Goal: Task Accomplishment & Management: Manage account settings

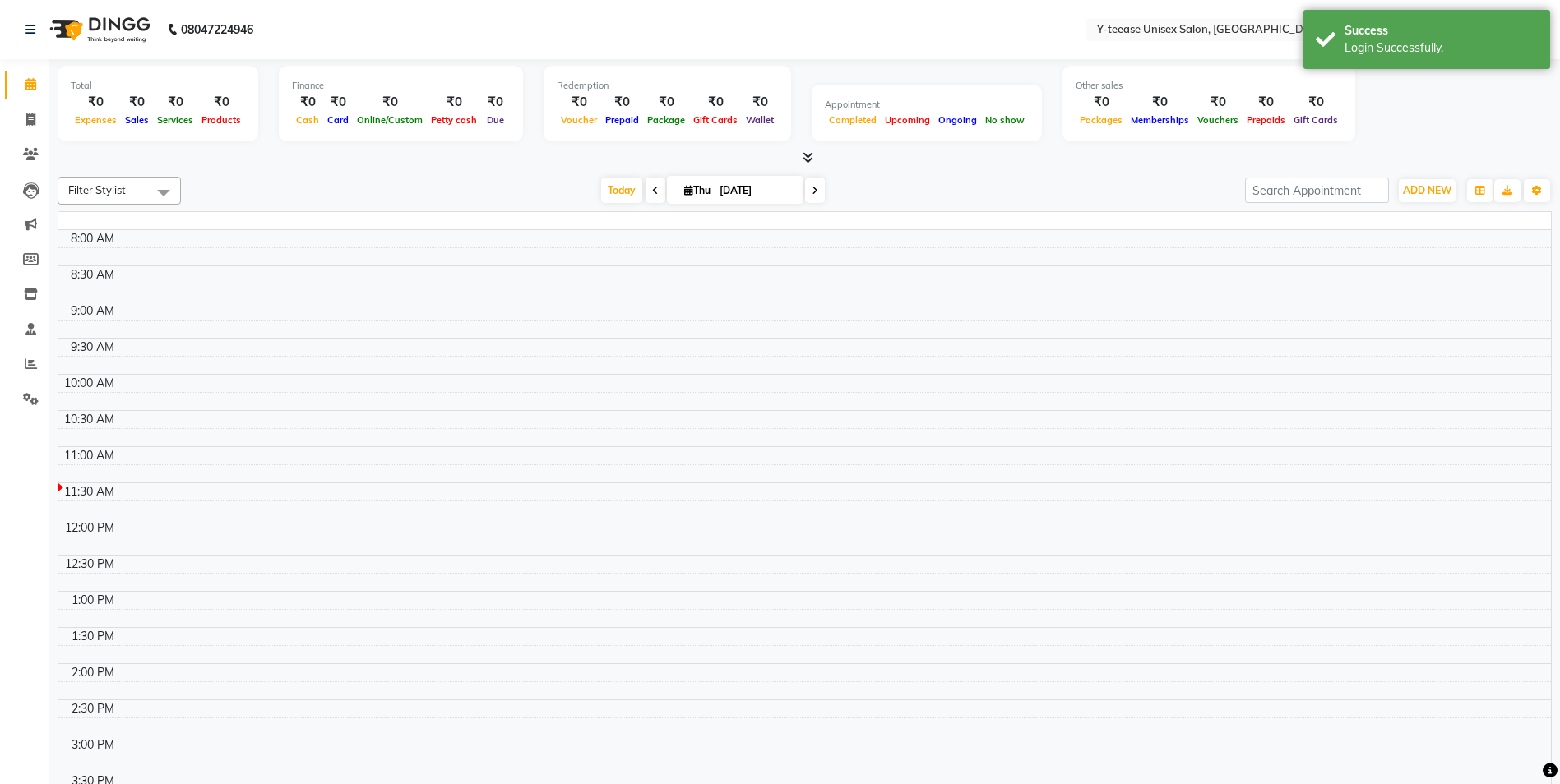
select select "en"
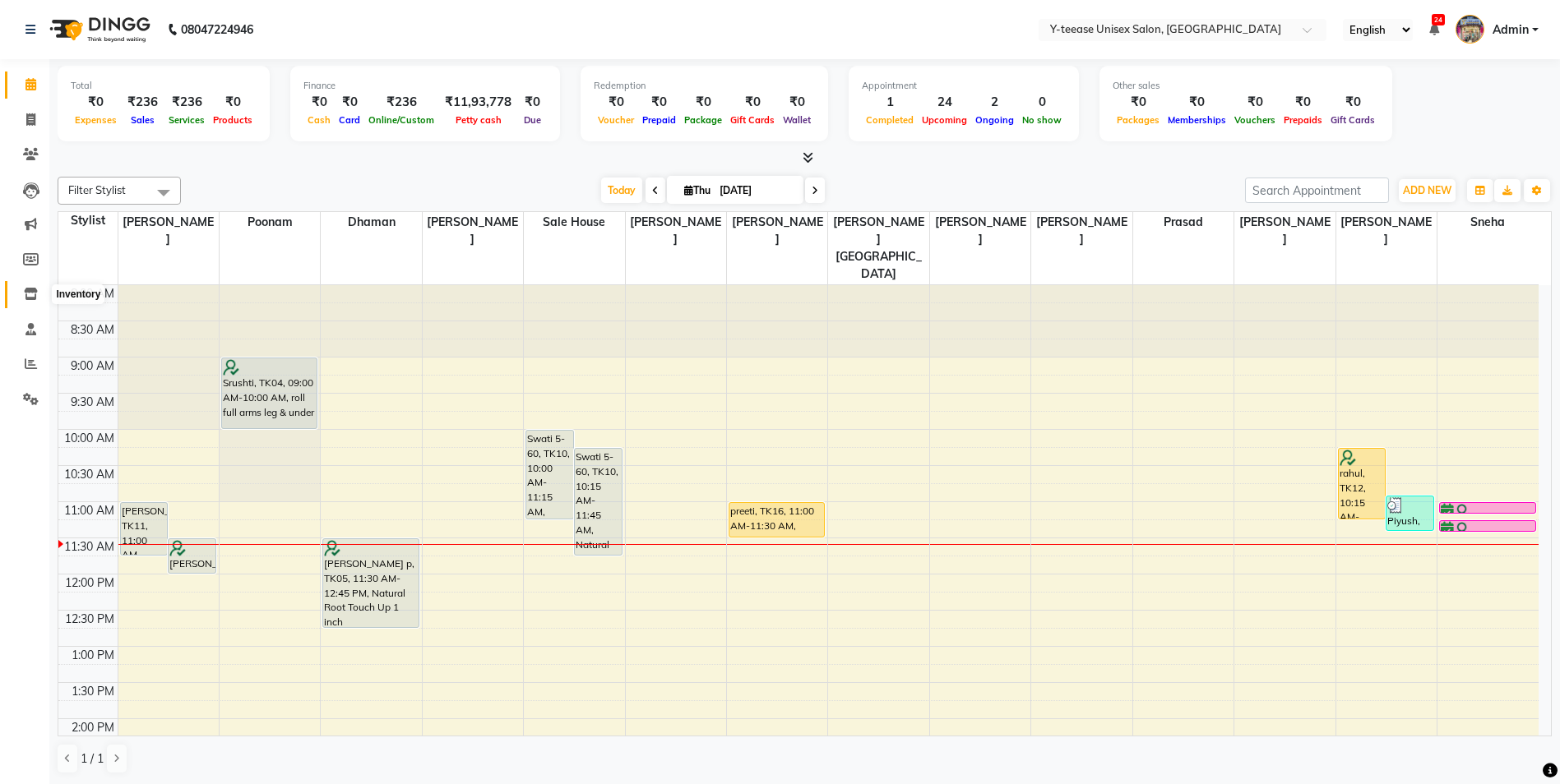
click at [29, 300] on span at bounding box center [30, 294] width 28 height 19
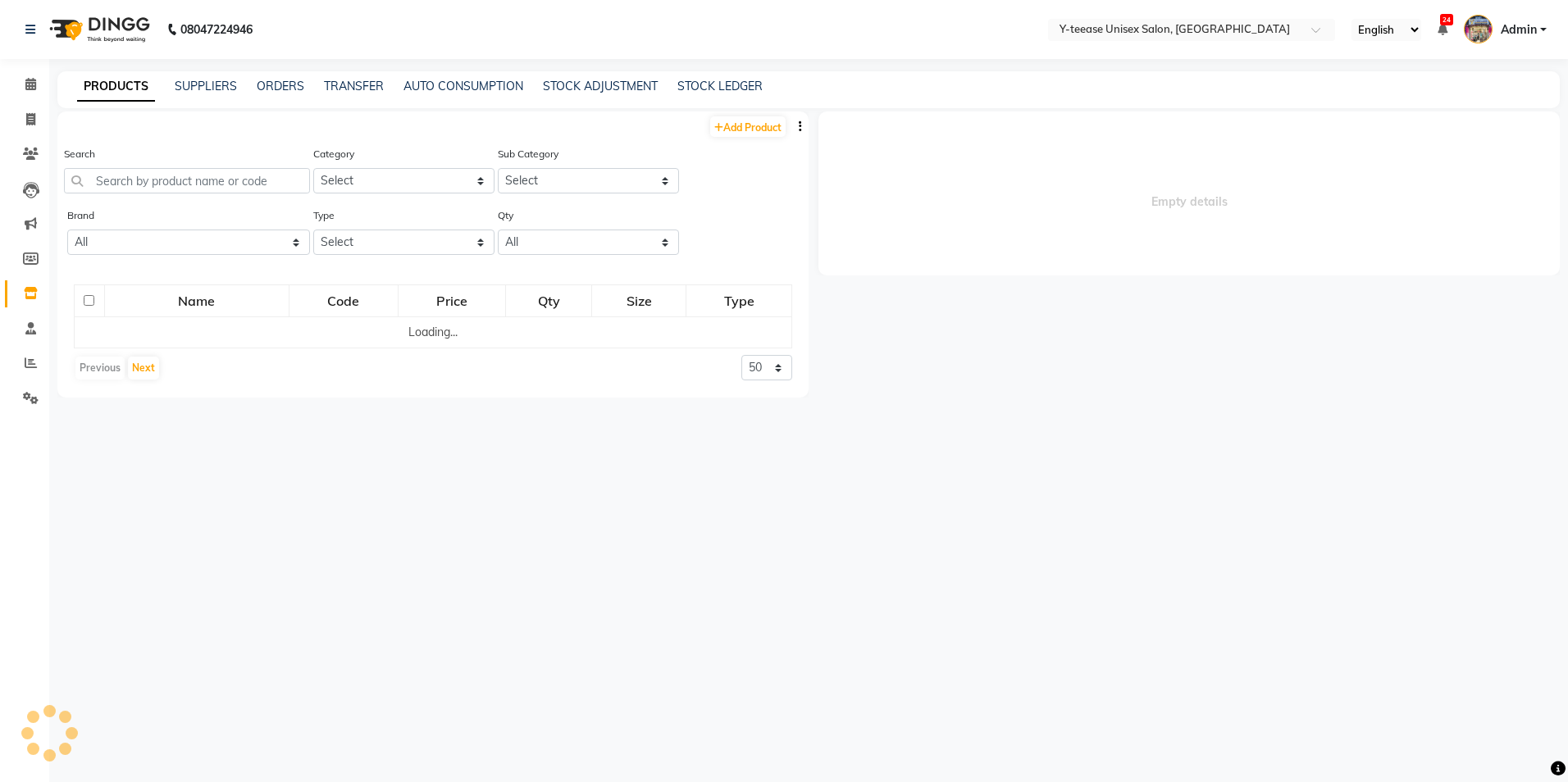
select select
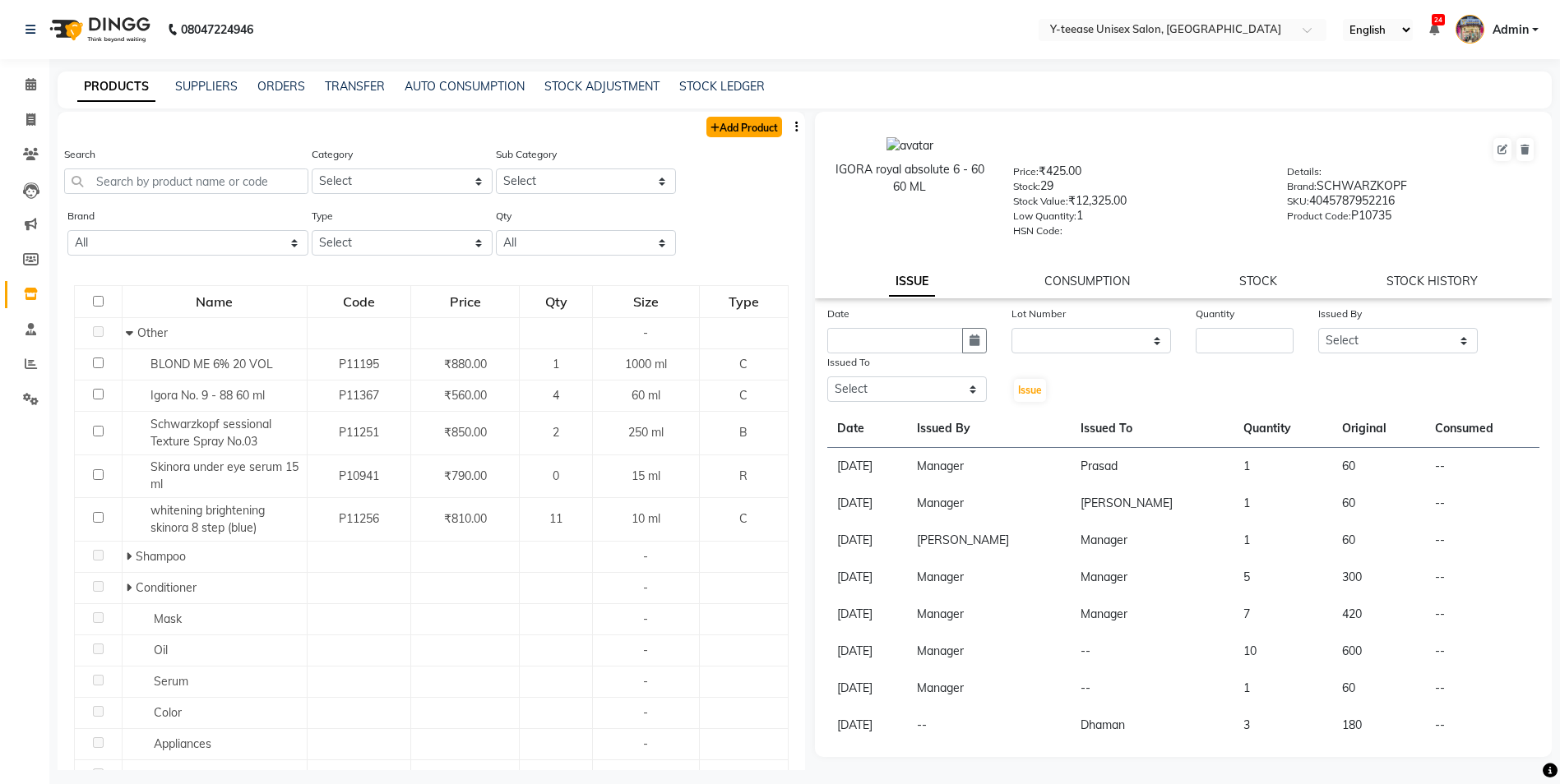
click at [717, 120] on link "Add Product" at bounding box center [744, 126] width 76 height 20
select select "true"
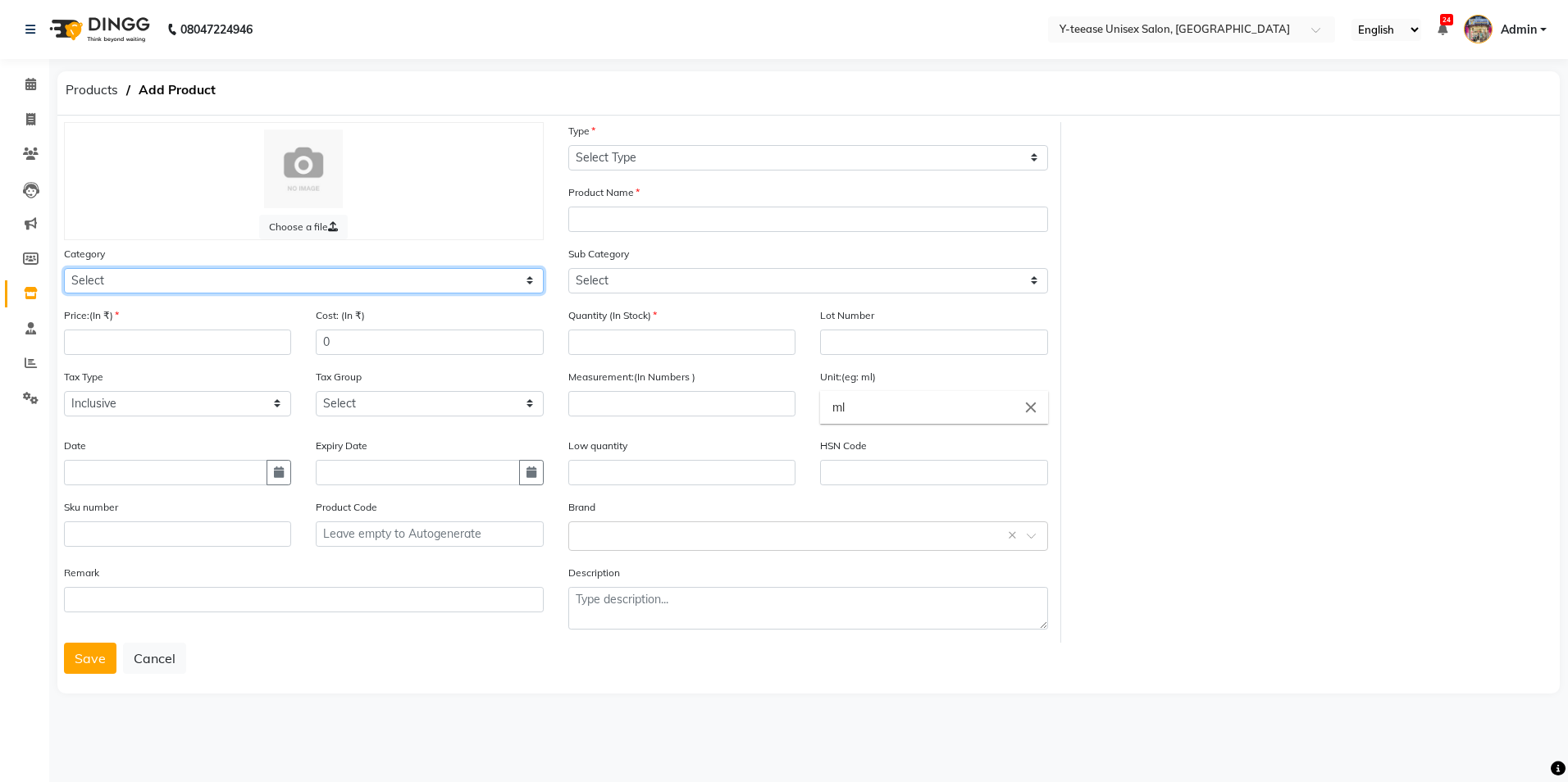
click at [286, 283] on select "Select Hair Skin Makeup Personal Care Appliances [PERSON_NAME] Waxing Disposabl…" at bounding box center [303, 280] width 480 height 26
select select "2801150"
click at [64, 268] on select "Select Hair Skin Makeup Personal Care Appliances [PERSON_NAME] Waxing Disposabl…" at bounding box center [303, 280] width 480 height 26
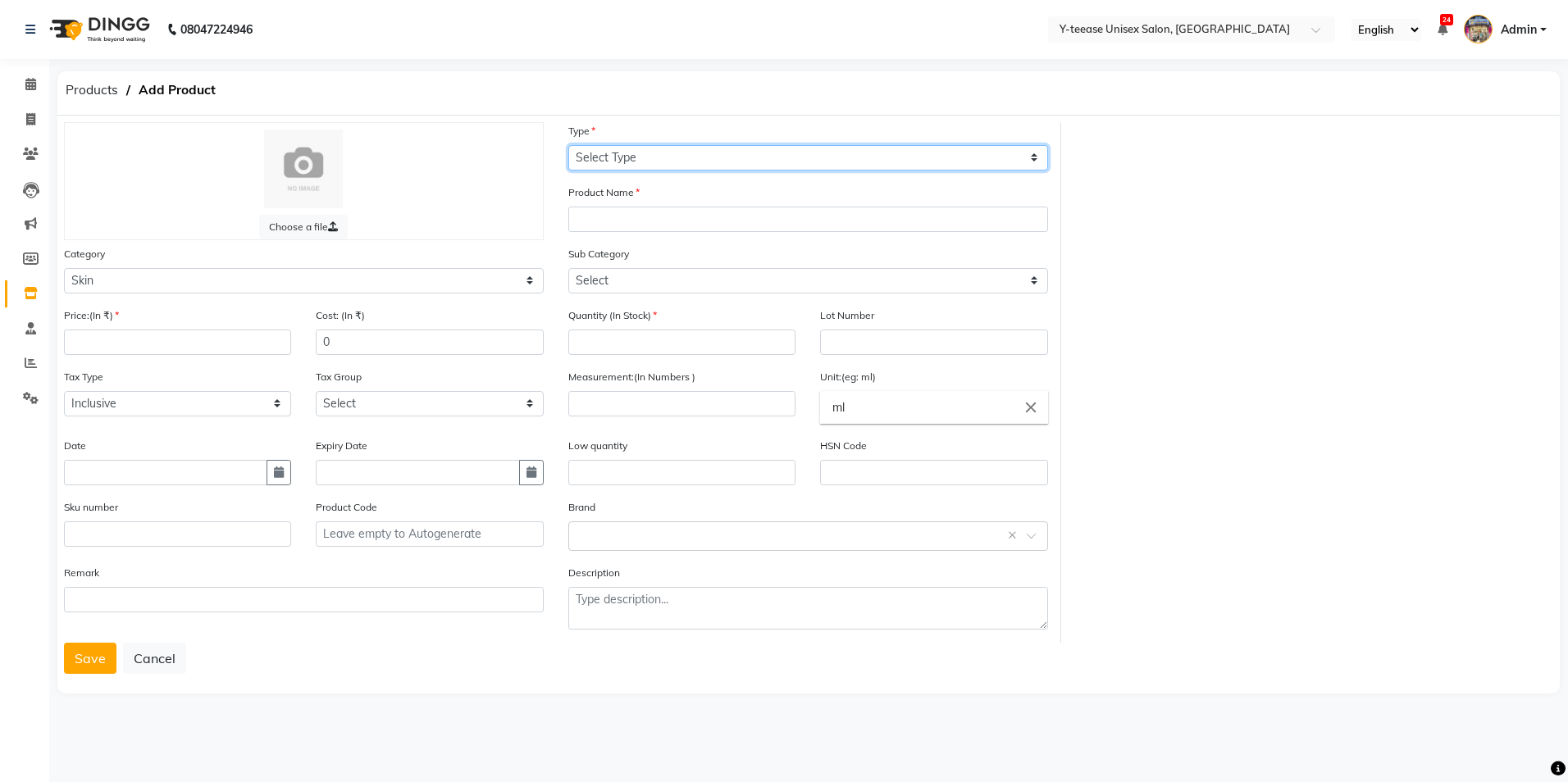
click at [737, 162] on select "Select Type Both Retail Consumable" at bounding box center [807, 158] width 480 height 26
select select "C"
click at [568, 145] on select "Select Type Both Retail Consumable" at bounding box center [807, 158] width 480 height 26
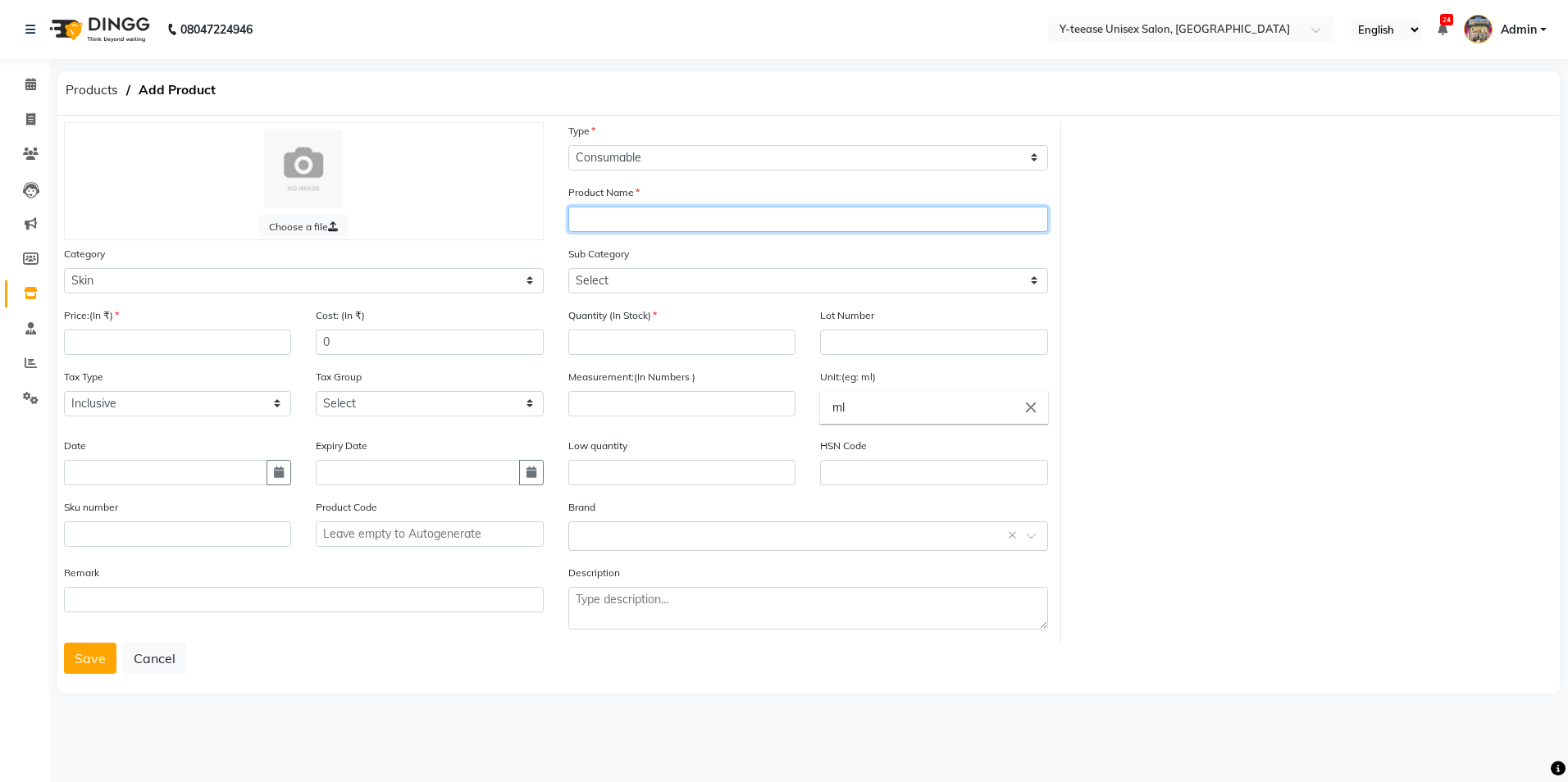
click at [708, 221] on input "text" at bounding box center [807, 219] width 480 height 26
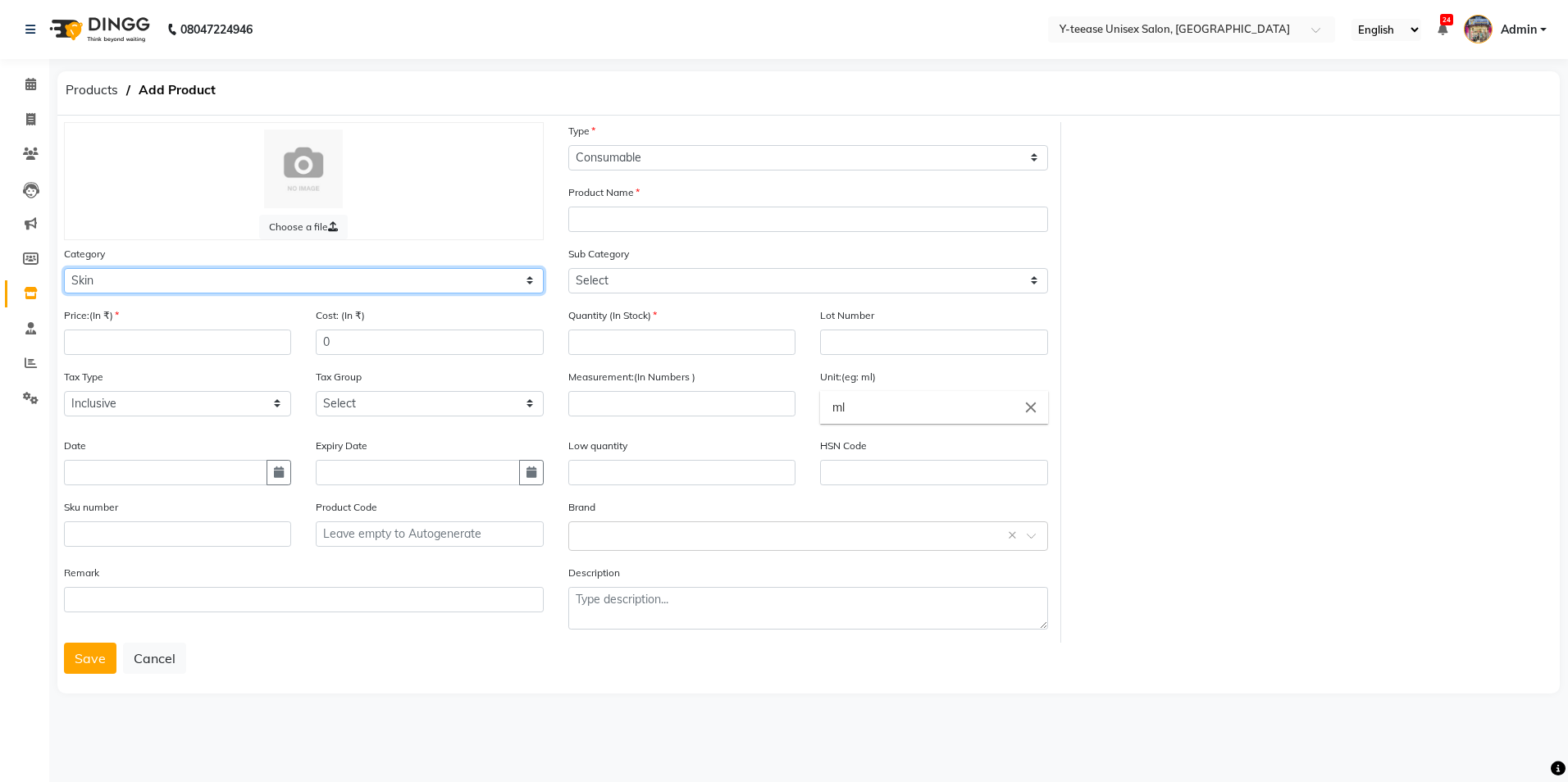
click at [246, 288] on select "Select Hair Skin Makeup Personal Care Appliances [PERSON_NAME] Waxing Disposabl…" at bounding box center [303, 280] width 480 height 26
click at [148, 279] on select "Select Hair Skin Makeup Personal Care Appliances [PERSON_NAME] Waxing Disposabl…" at bounding box center [303, 280] width 480 height 26
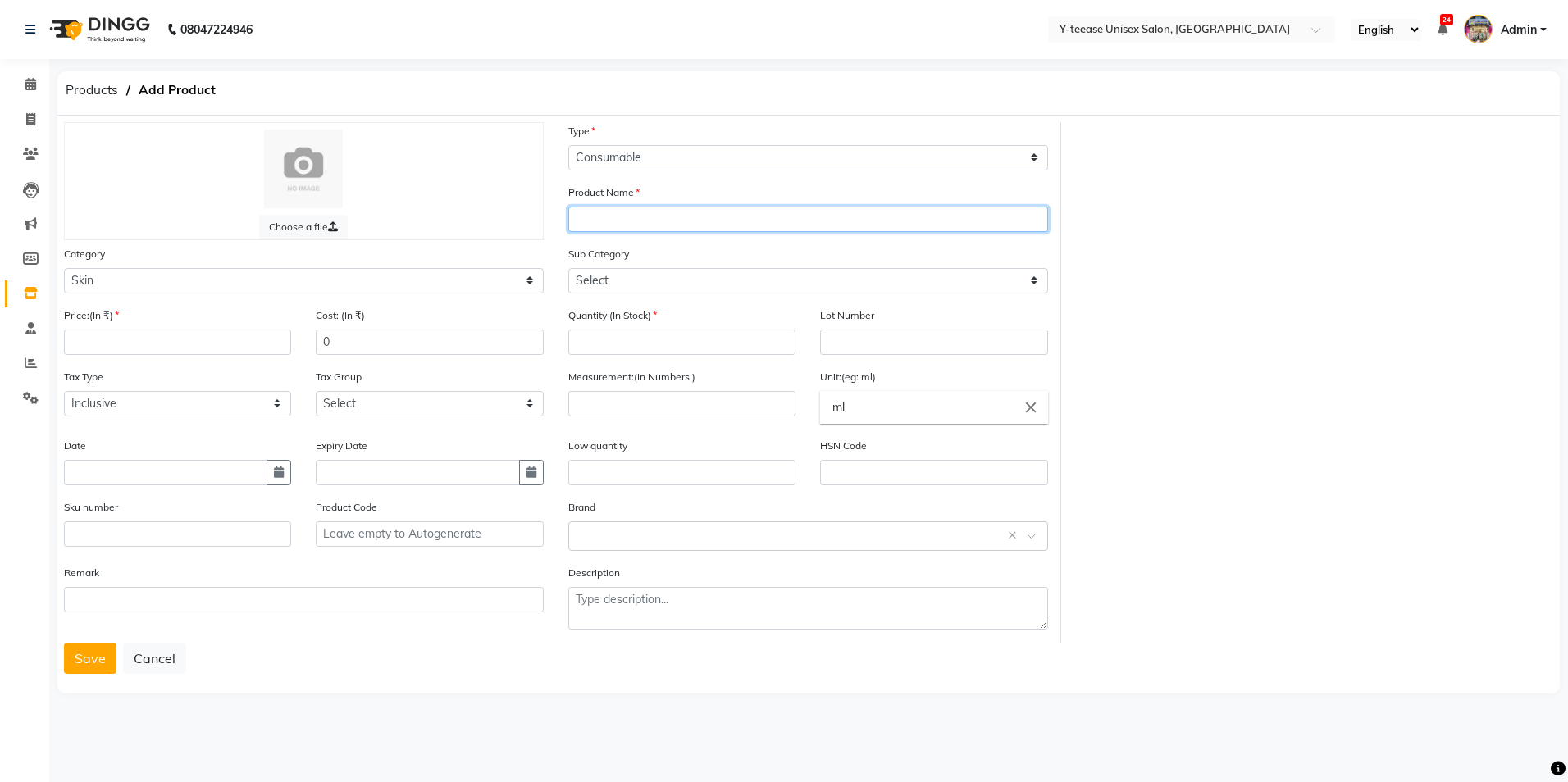
click at [698, 229] on input "text" at bounding box center [807, 219] width 480 height 26
type input "Ikonic Pro Razor S"
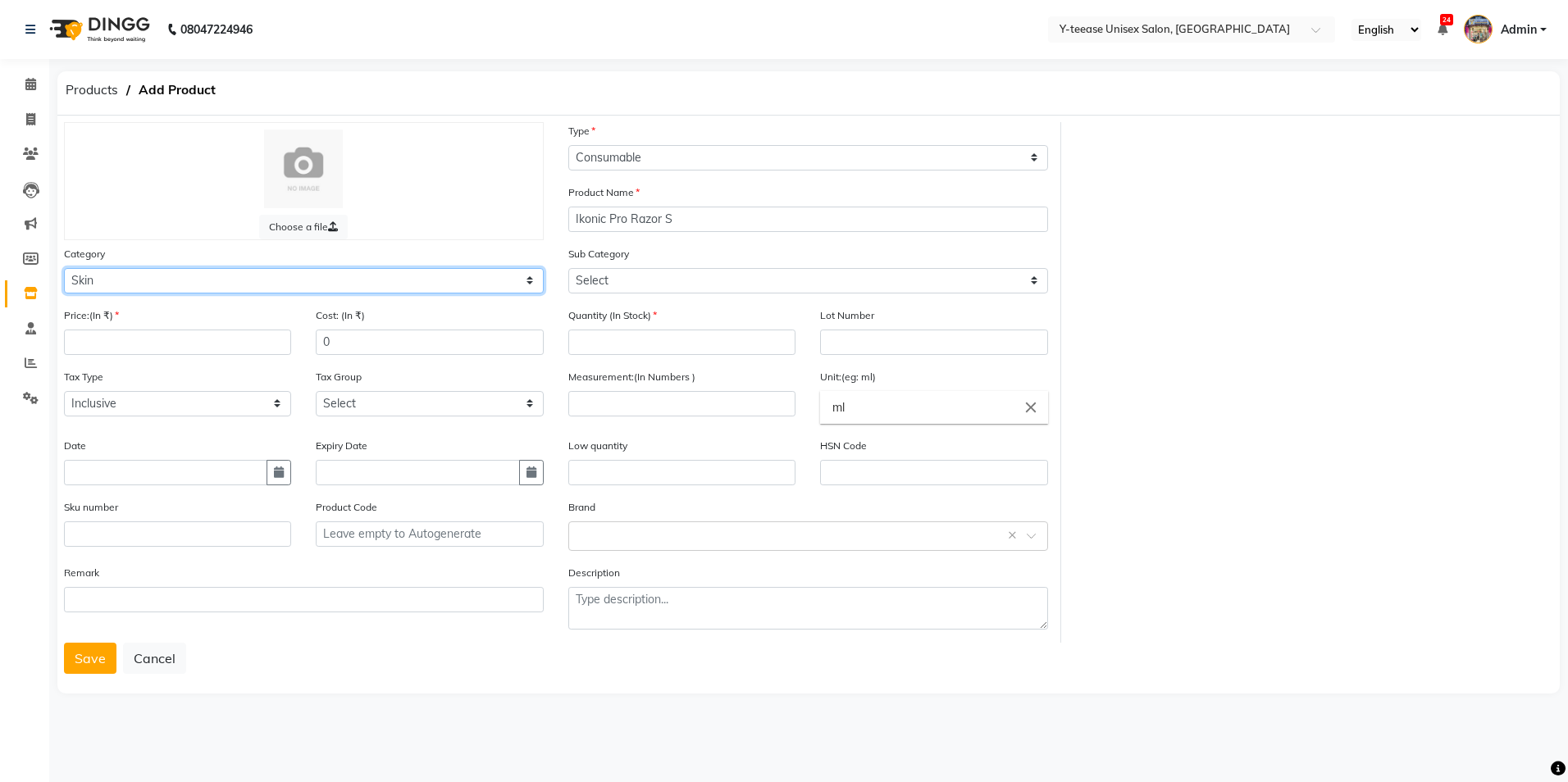
select select "2801700"
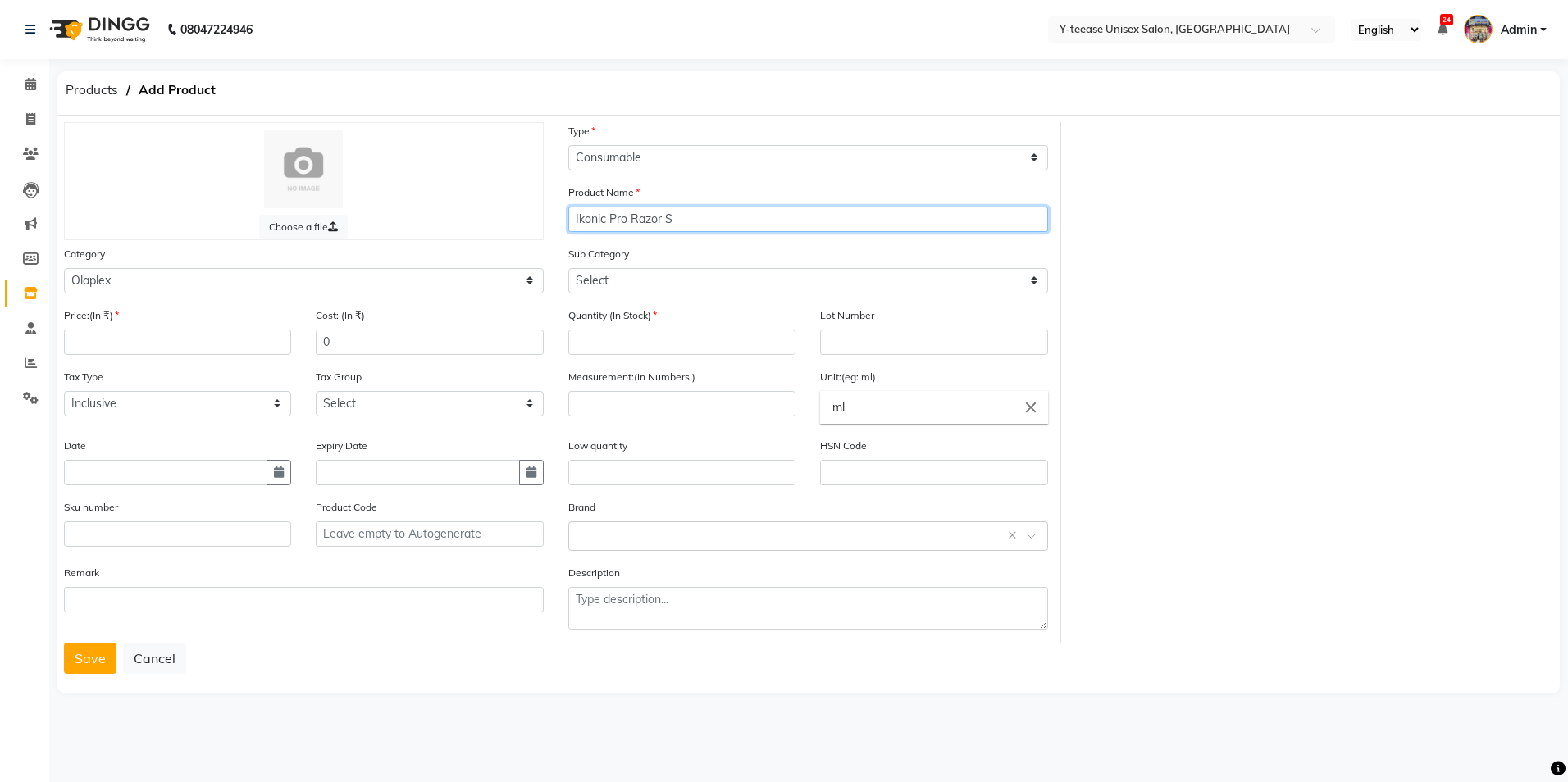
click at [697, 225] on input "Ikonic Pro Razor S" at bounding box center [807, 219] width 480 height 26
type input "Ikonic Pro Razor Silver"
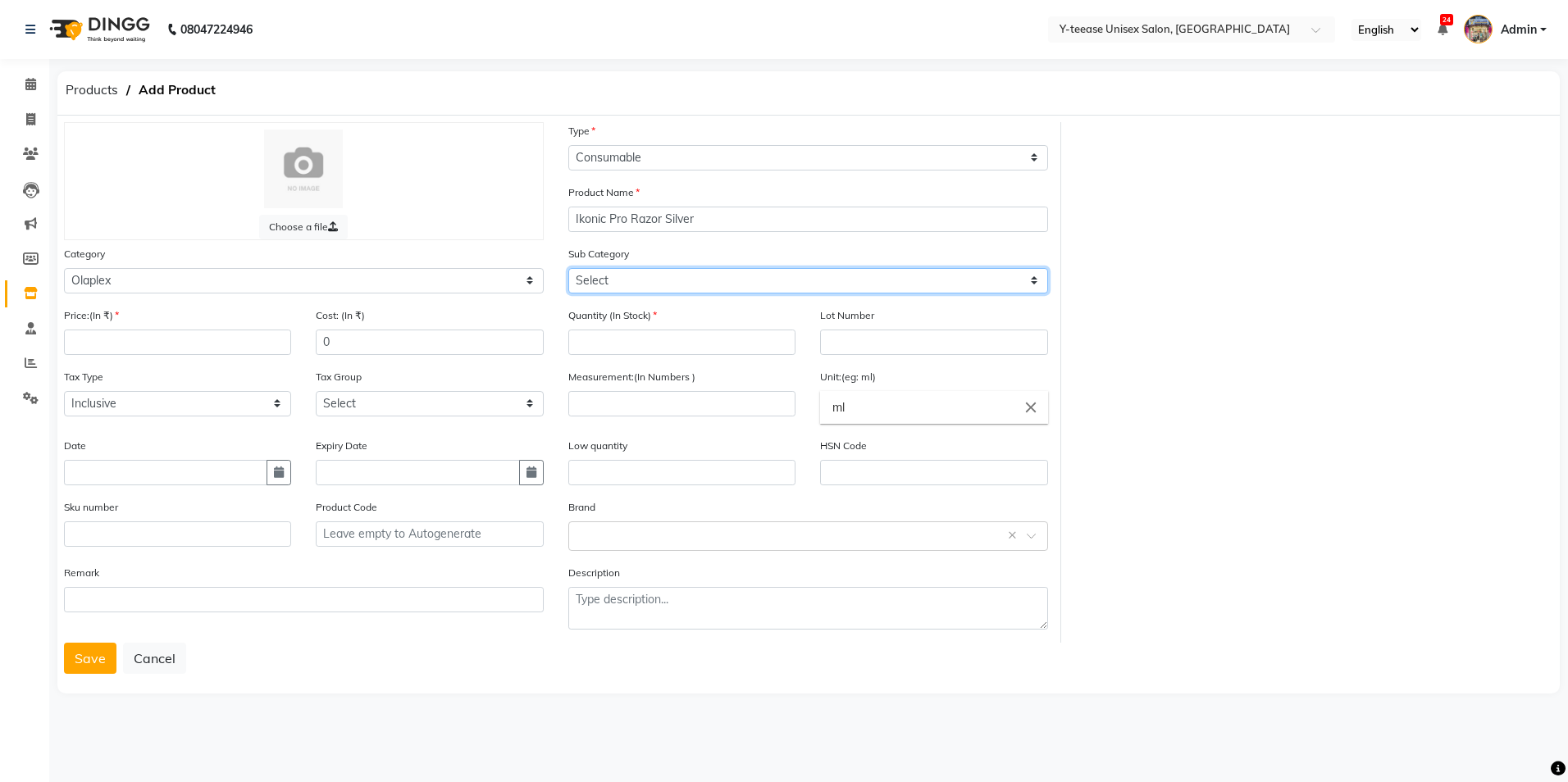
click at [688, 280] on select "Select Olaplex Salon Use" at bounding box center [807, 280] width 480 height 26
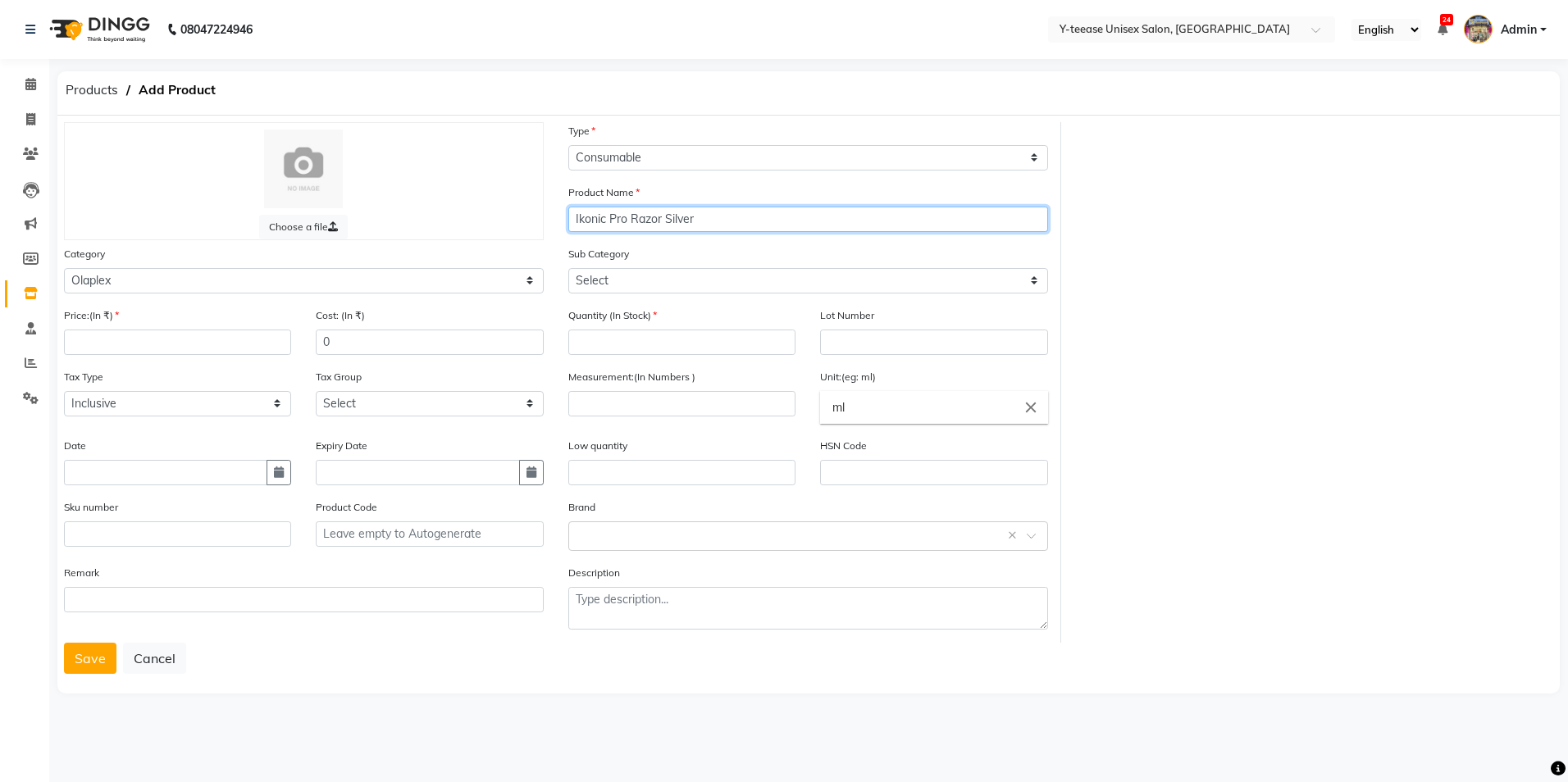
click at [717, 214] on input "Ikonic Pro Razor Silver" at bounding box center [807, 219] width 480 height 26
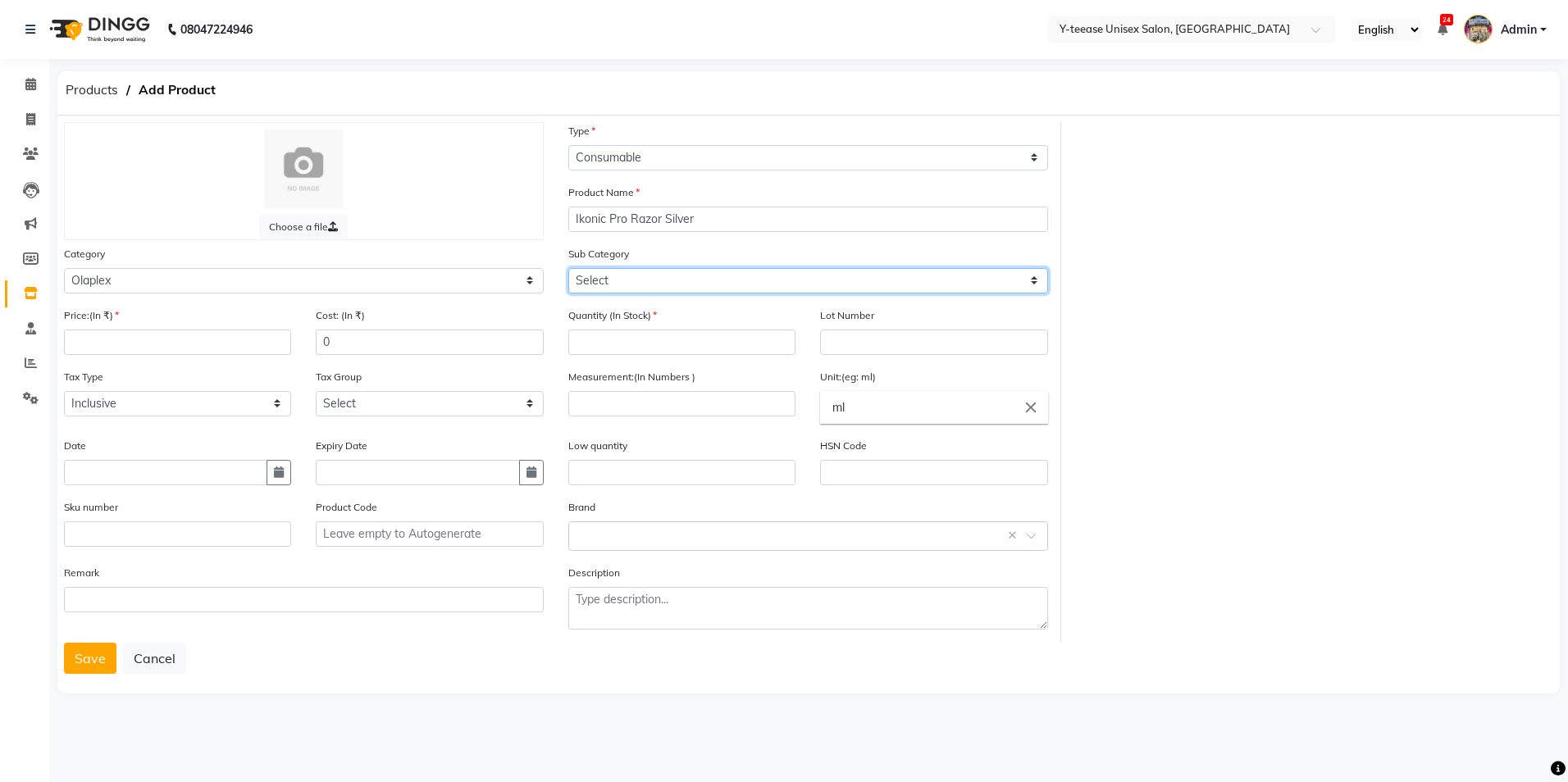
click at [712, 274] on select "Select Olaplex Salon Use" at bounding box center [807, 280] width 480 height 26
click at [410, 278] on select "Select Hair Skin Makeup Personal Care Appliances [PERSON_NAME] Waxing Disposabl…" at bounding box center [303, 280] width 480 height 26
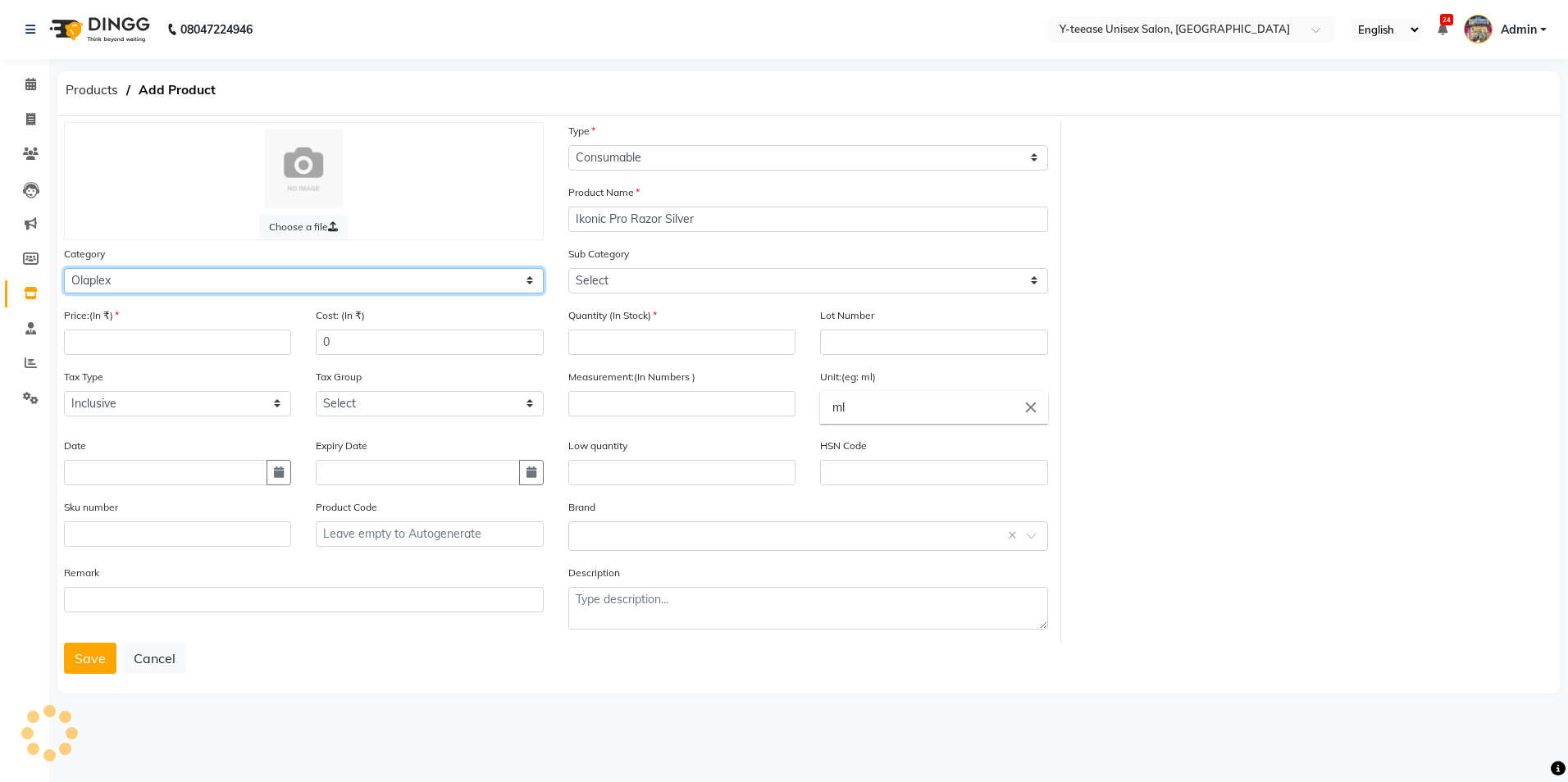
select select "2801100"
click at [64, 268] on select "Select Hair Skin Makeup Personal Care Appliances [PERSON_NAME] Waxing Disposabl…" at bounding box center [303, 280] width 480 height 26
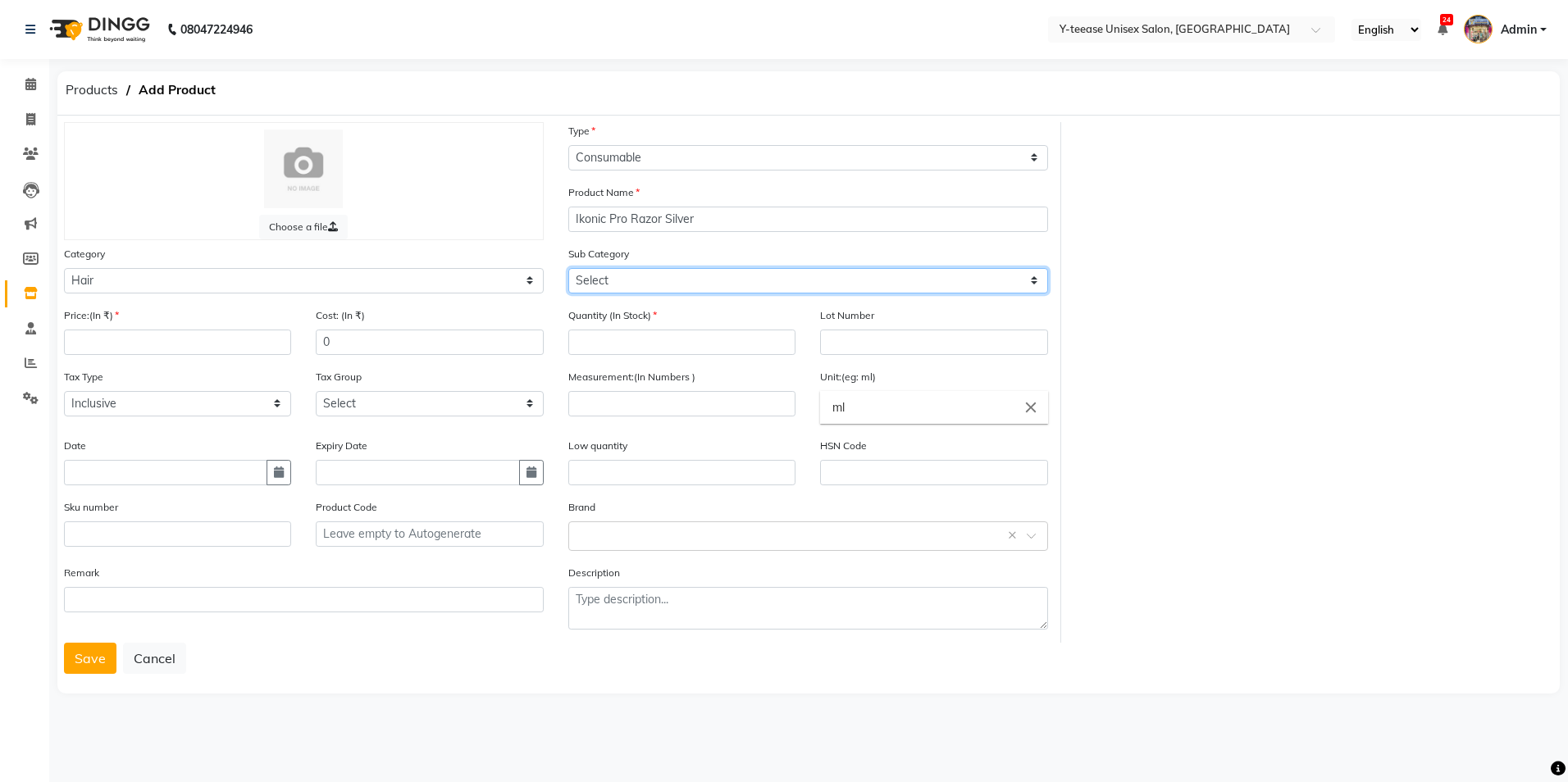
click at [801, 285] on select "Select Shampoo Conditioner Cream Mask Oil Serum Color Appliances Treatment Styl…" at bounding box center [807, 280] width 480 height 26
select select "2801111"
click at [568, 268] on select "Select Shampoo Conditioner Cream Mask Oil Serum Color Appliances Treatment Styl…" at bounding box center [807, 280] width 480 height 26
click at [665, 272] on select "Select Shampoo Conditioner Cream Mask Oil Serum Color Appliances Treatment Styl…" at bounding box center [807, 280] width 480 height 26
drag, startPoint x: 628, startPoint y: 663, endPoint x: 628, endPoint y: 654, distance: 9.0
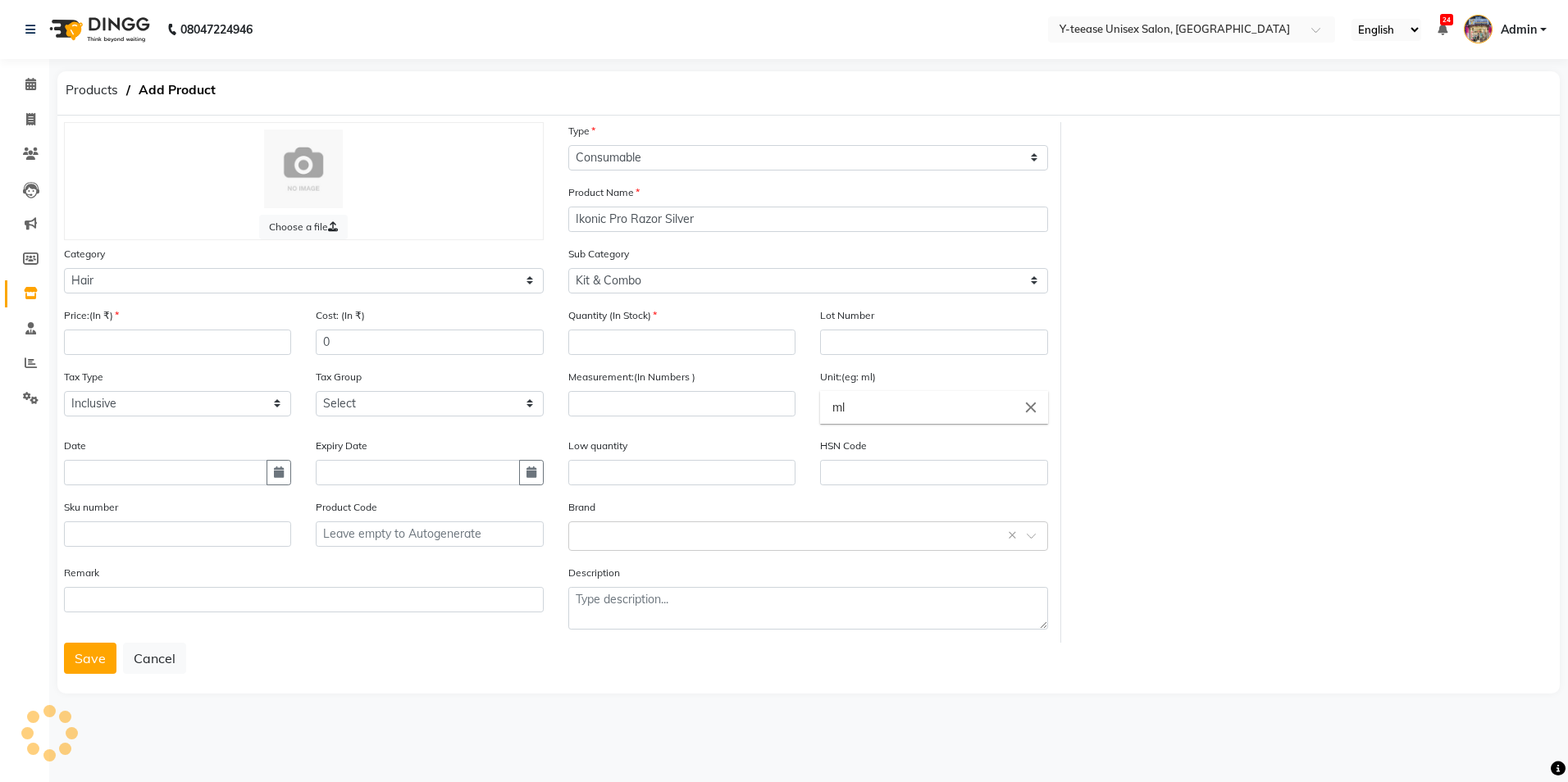
click at [628, 661] on div "Save Cancel" at bounding box center [808, 658] width 1489 height 31
click at [636, 324] on div "Quantity (In Stock)" at bounding box center [682, 331] width 227 height 49
click at [641, 344] on input "number" at bounding box center [682, 342] width 227 height 26
type input "2"
click at [678, 408] on input "number" at bounding box center [682, 403] width 227 height 26
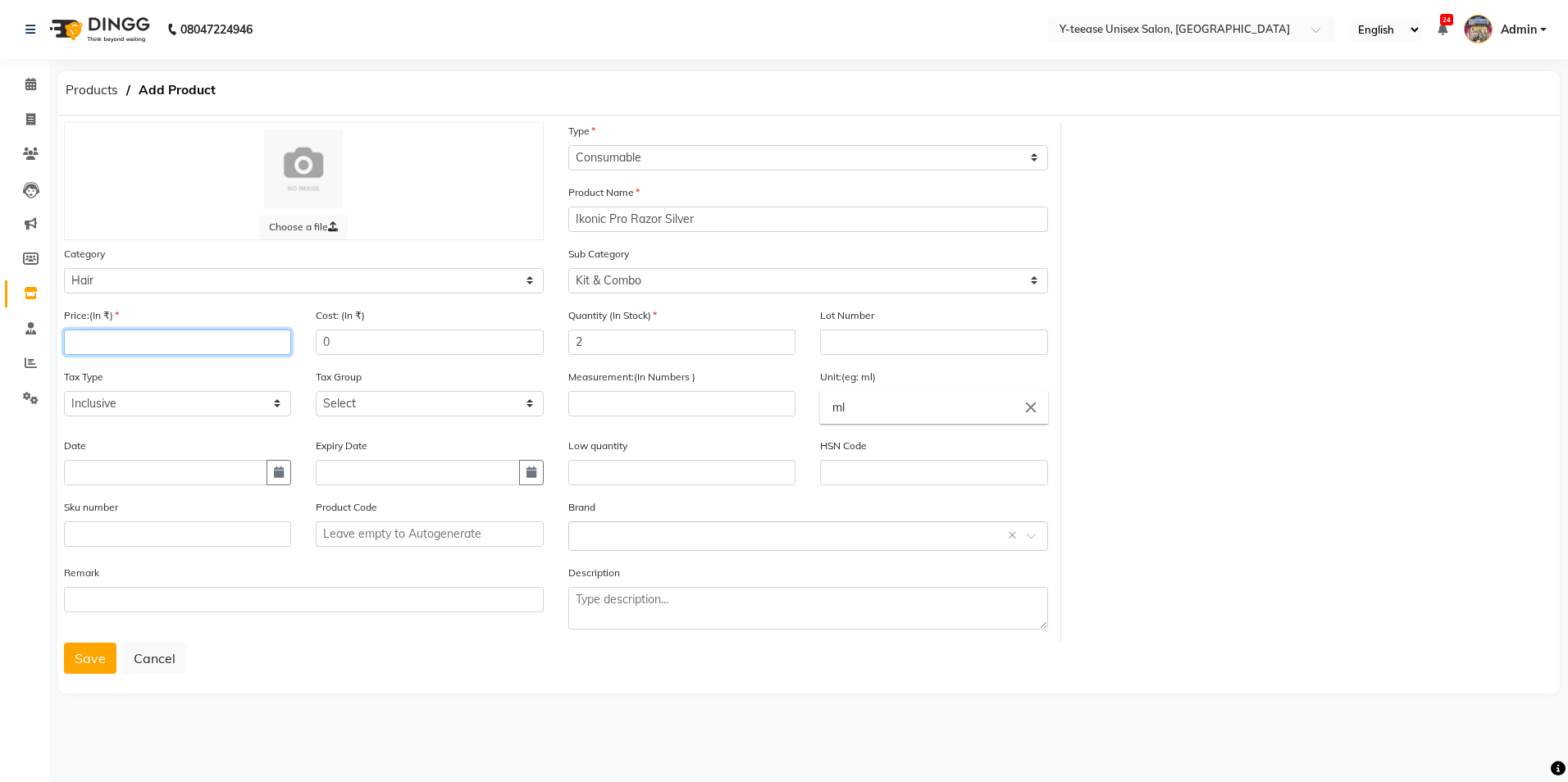
click at [192, 348] on input "number" at bounding box center [177, 342] width 227 height 26
type input "1302"
click at [246, 396] on select "Select Inclusive Exclusive" at bounding box center [177, 403] width 227 height 26
click at [379, 406] on select "Select GST" at bounding box center [429, 403] width 227 height 26
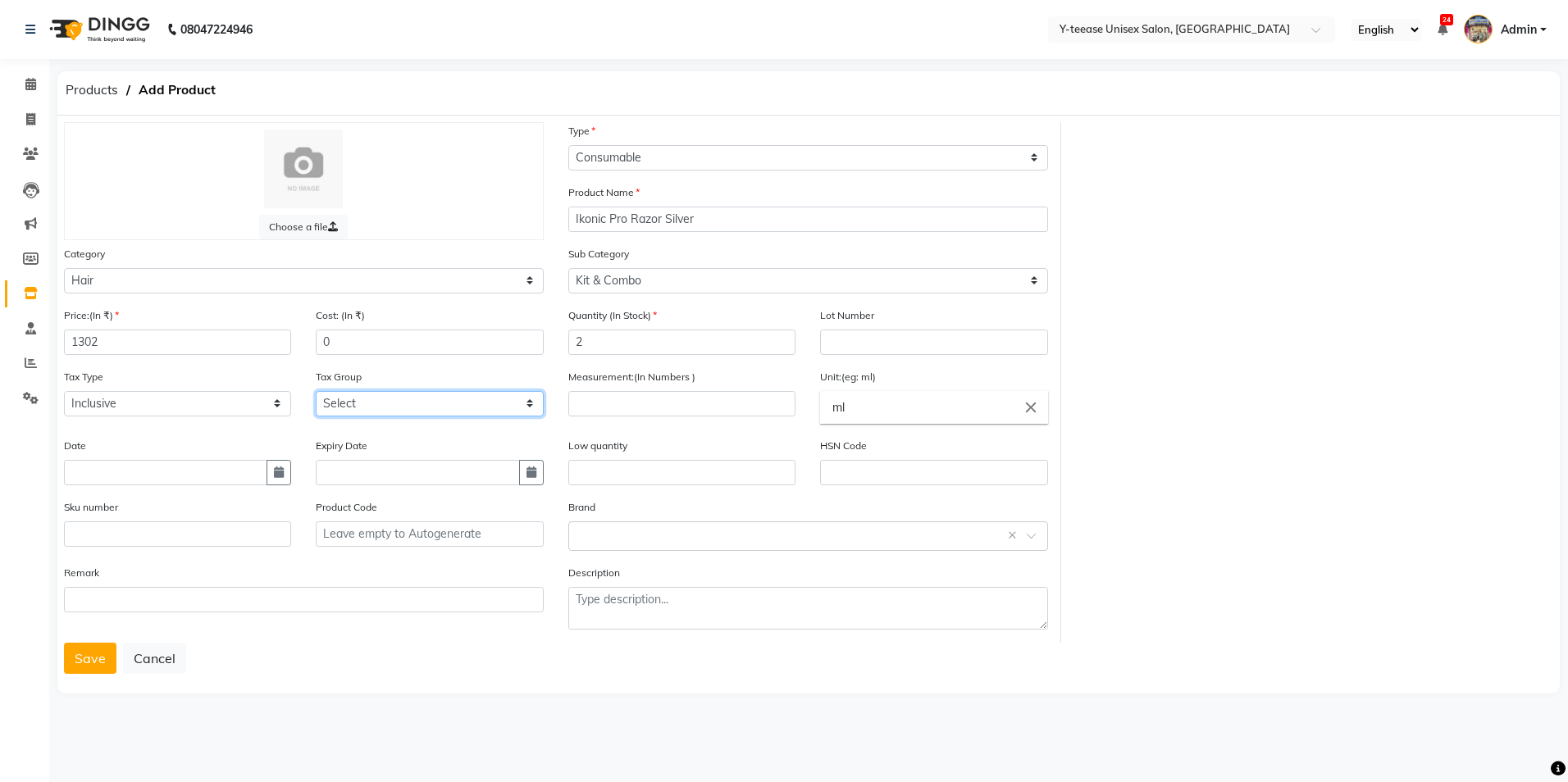
click at [379, 406] on select "Select GST" at bounding box center [429, 403] width 227 height 26
click at [183, 473] on input "text" at bounding box center [165, 473] width 203 height 26
select select "9"
select select "2025"
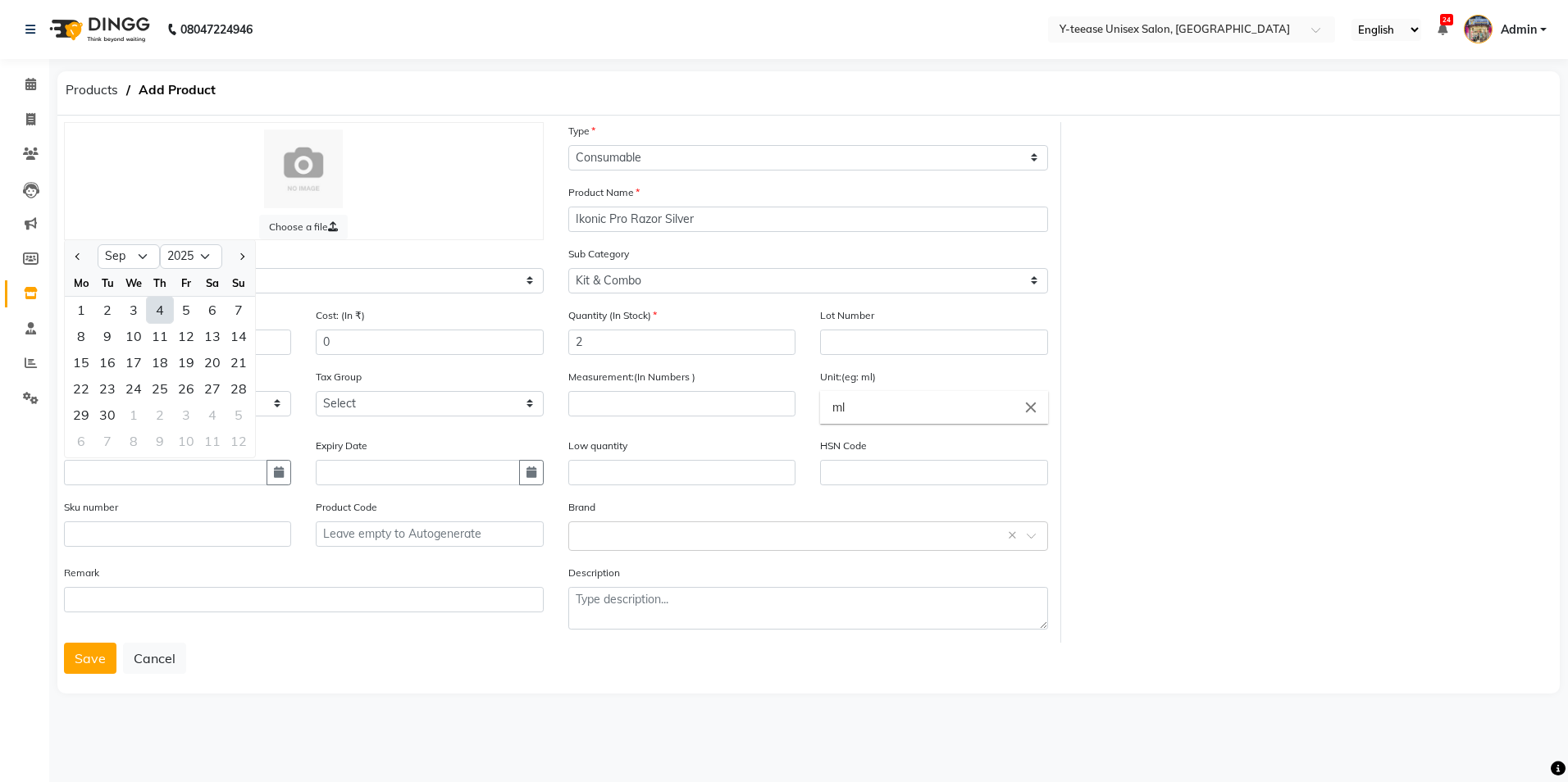
click at [160, 309] on div "4" at bounding box center [160, 310] width 27 height 27
type input "[DATE]"
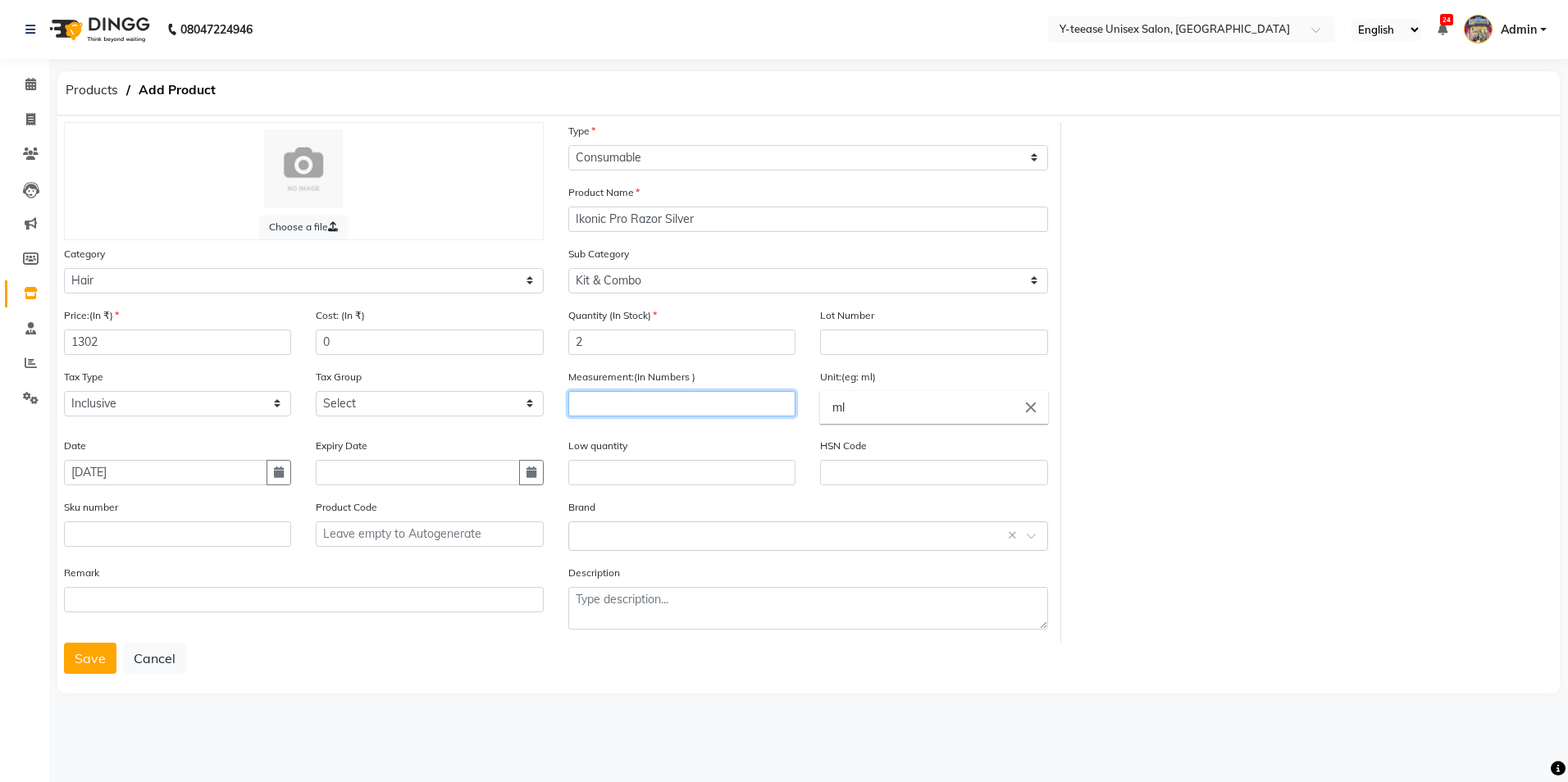
click at [737, 401] on input "number" at bounding box center [682, 403] width 227 height 26
click at [863, 413] on input "ml" at bounding box center [933, 407] width 227 height 33
click at [596, 397] on div at bounding box center [784, 391] width 1568 height 782
click at [641, 465] on input "text" at bounding box center [682, 473] width 227 height 26
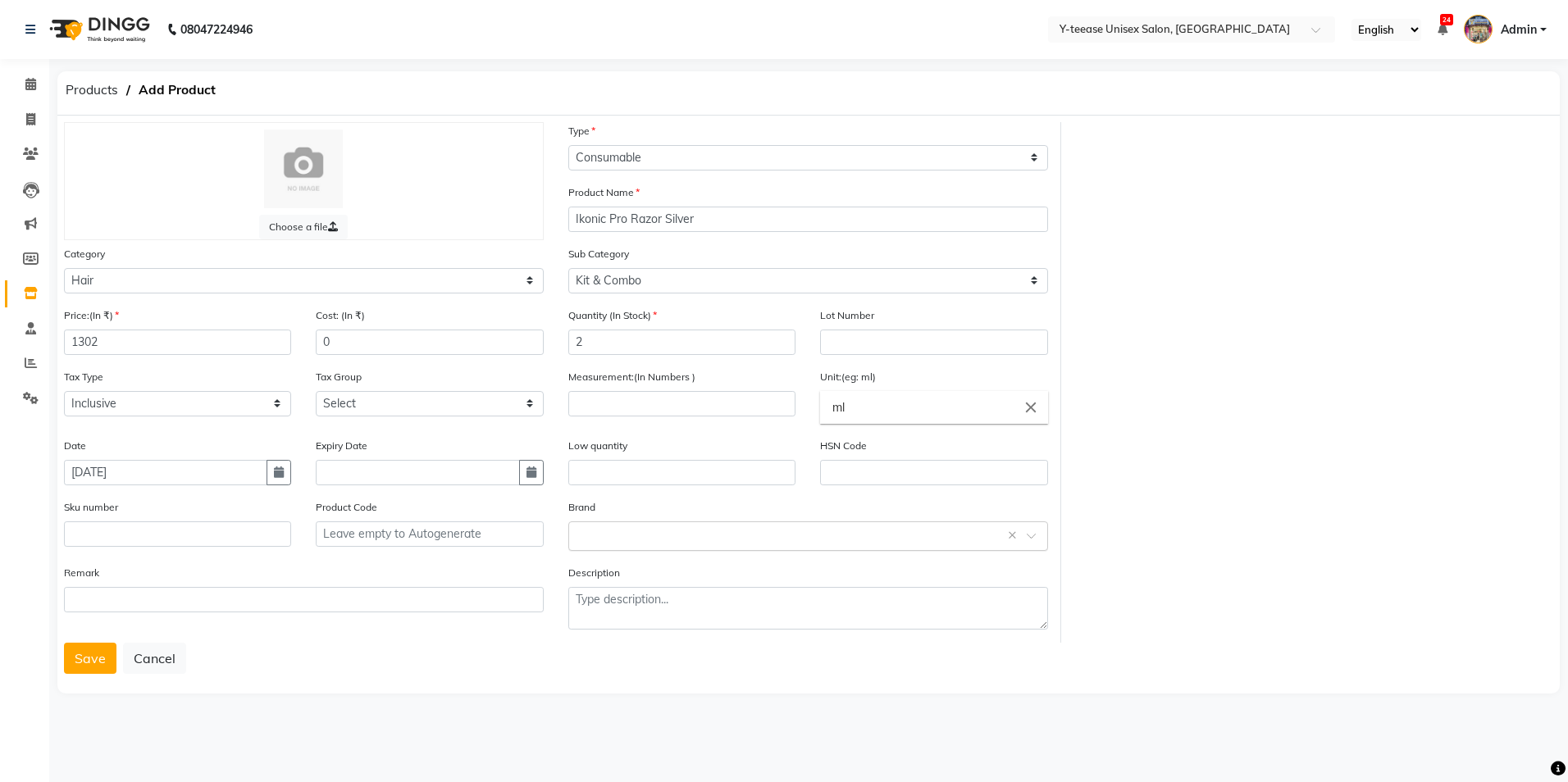
click at [728, 543] on input "text" at bounding box center [792, 535] width 429 height 17
click at [575, 582] on div "Ikonic" at bounding box center [807, 584] width 478 height 30
click at [91, 672] on button "Save" at bounding box center [90, 658] width 52 height 31
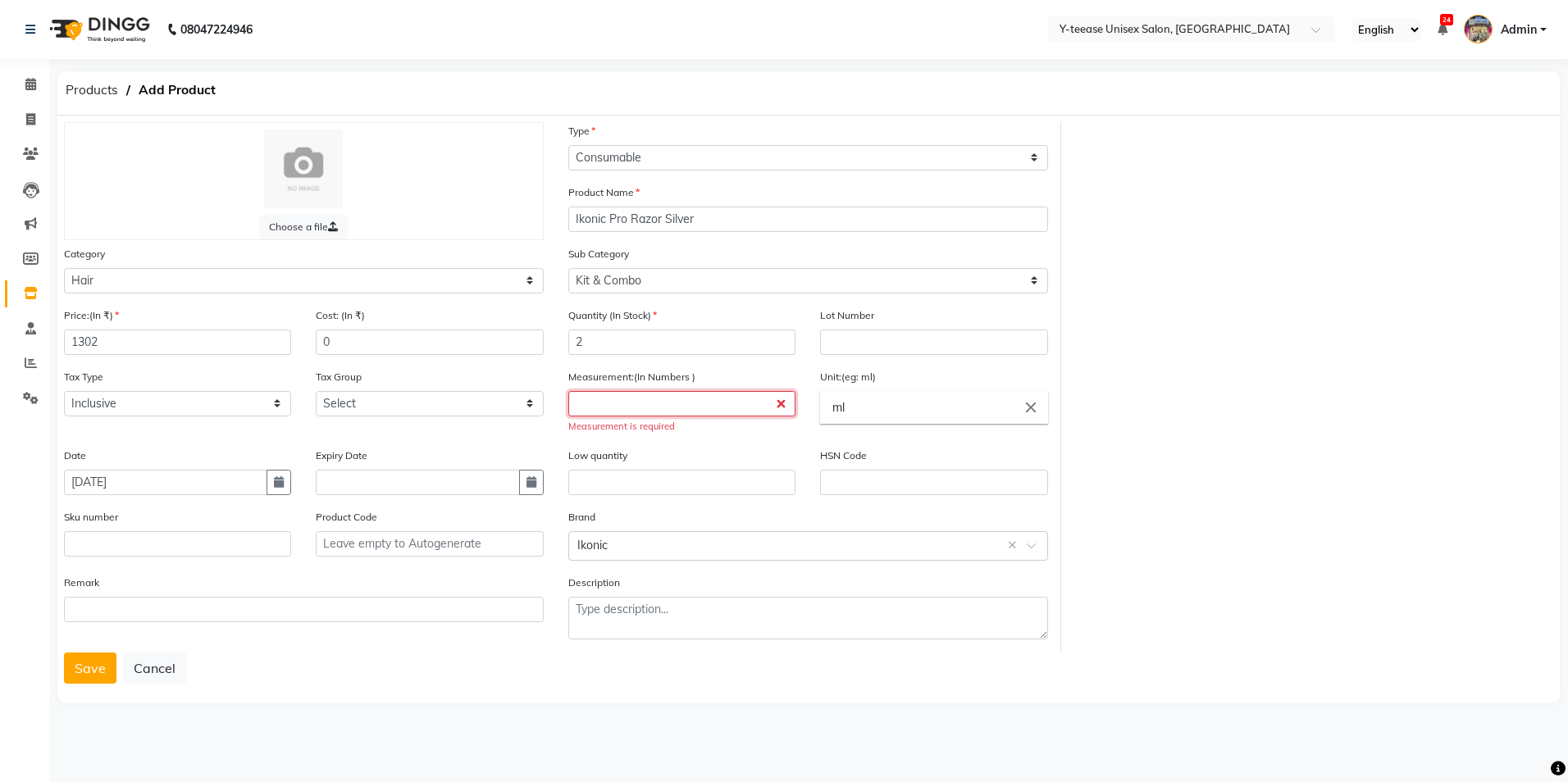
click at [647, 411] on input "number" at bounding box center [682, 403] width 227 height 26
click at [879, 395] on input "ml" at bounding box center [933, 407] width 227 height 33
type input "m"
type input "kg"
click at [675, 399] on div at bounding box center [784, 391] width 1568 height 782
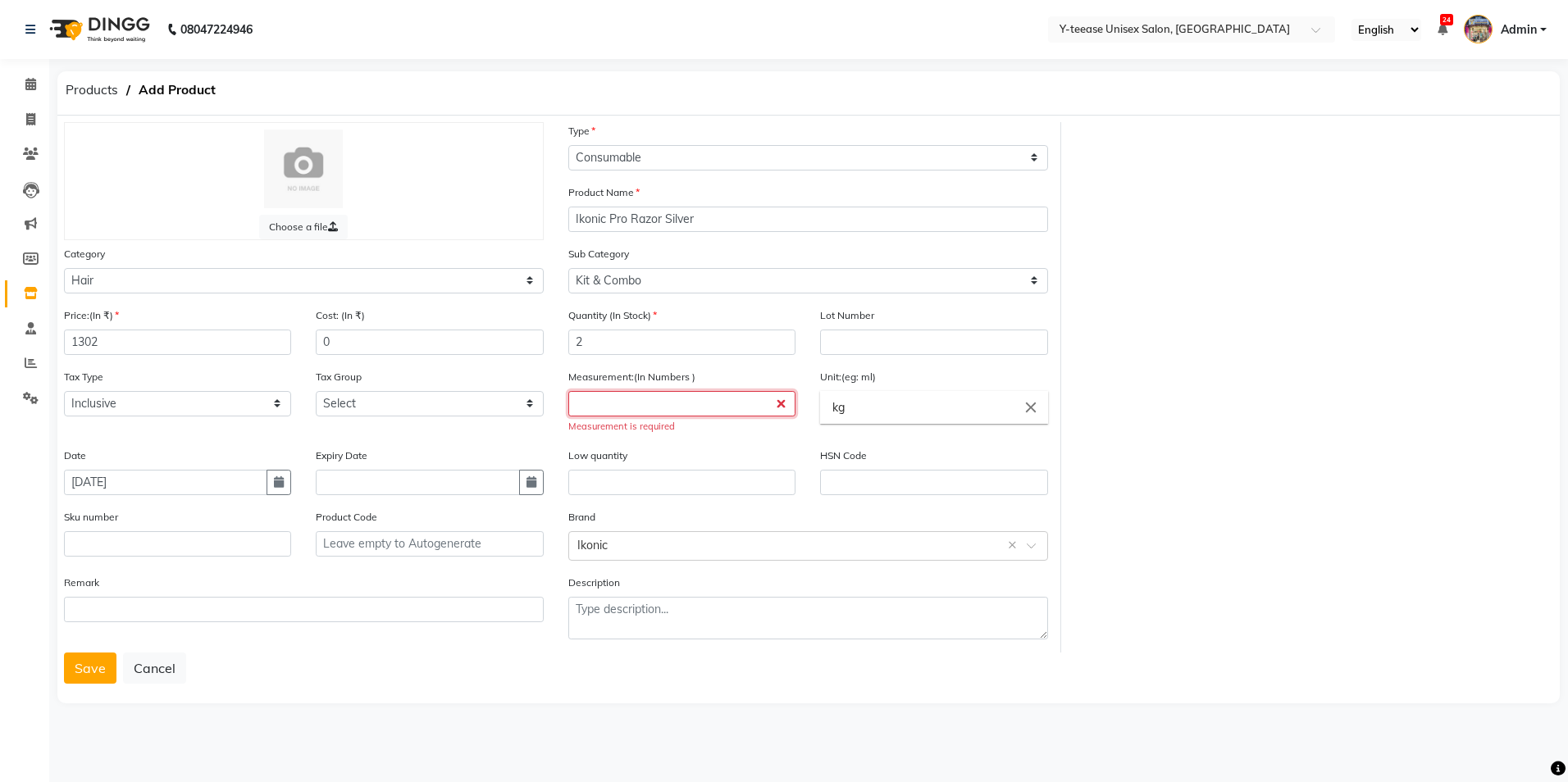
click at [643, 408] on input "number" at bounding box center [682, 403] width 227 height 26
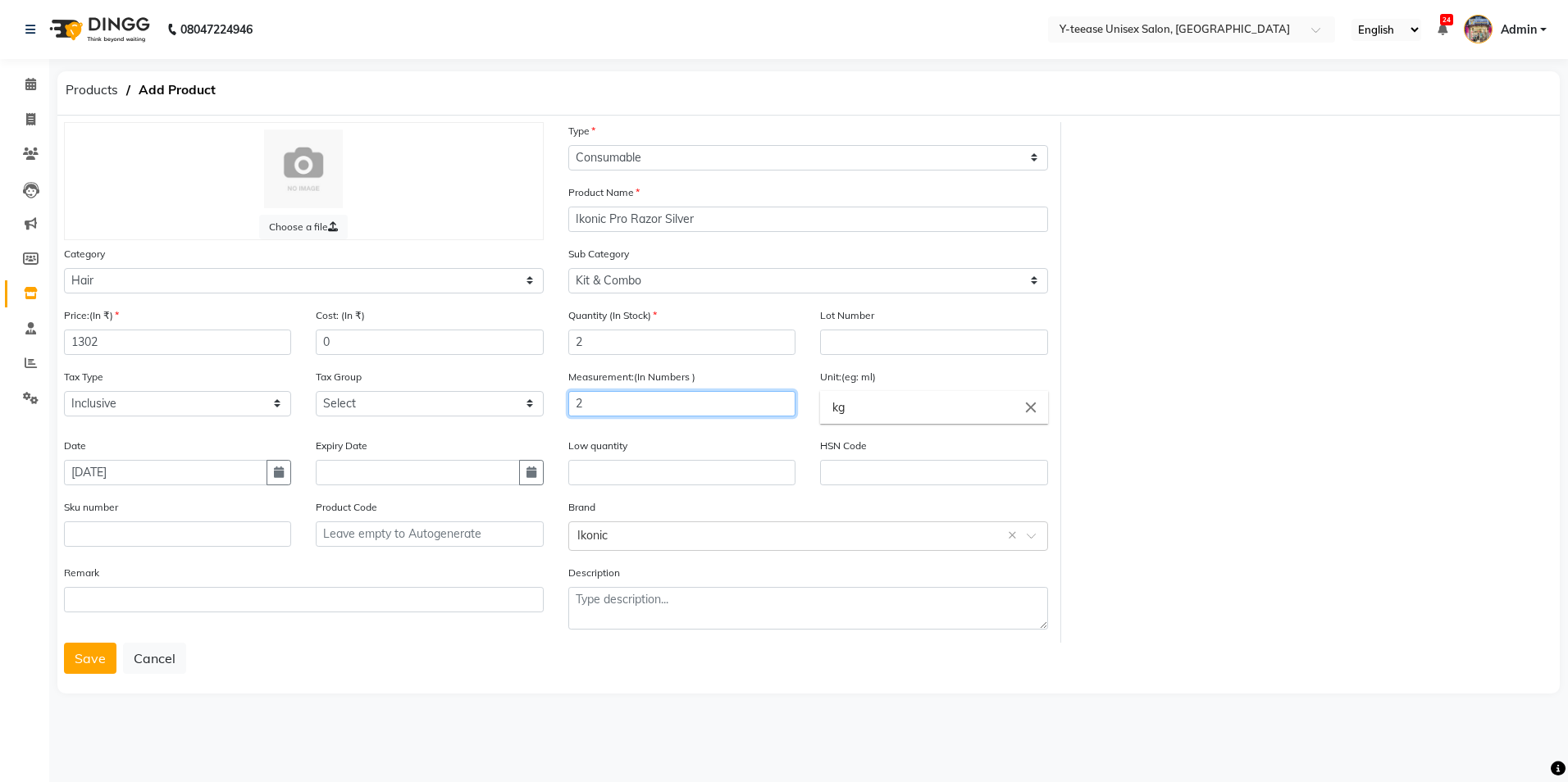
type input "2"
click at [60, 667] on div "Choose a file Type Select Type Both Retail Consumable Product Name Ikonic Pro R…" at bounding box center [808, 404] width 1502 height 578
click at [79, 660] on button "Save" at bounding box center [90, 658] width 52 height 31
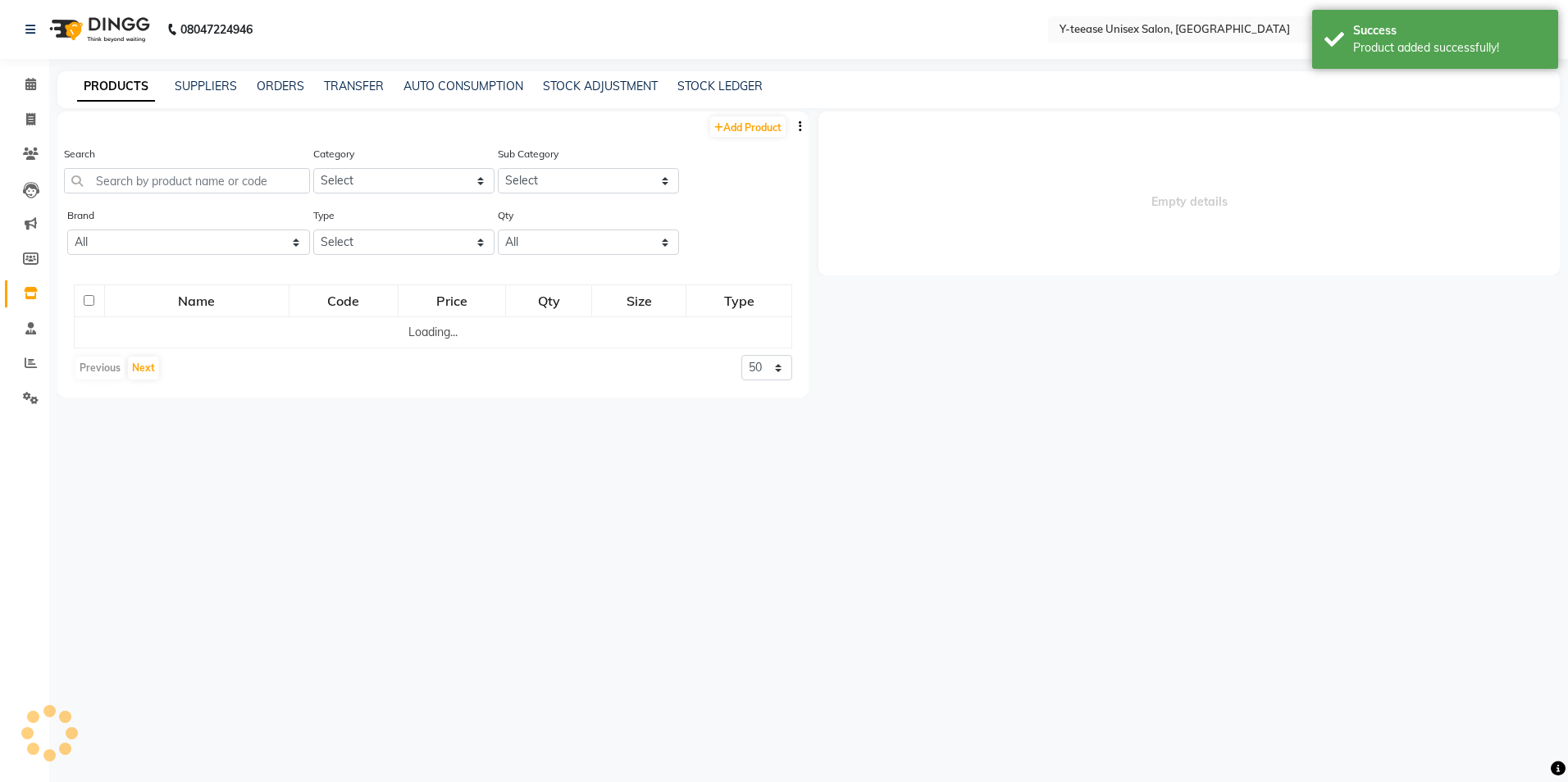
select select
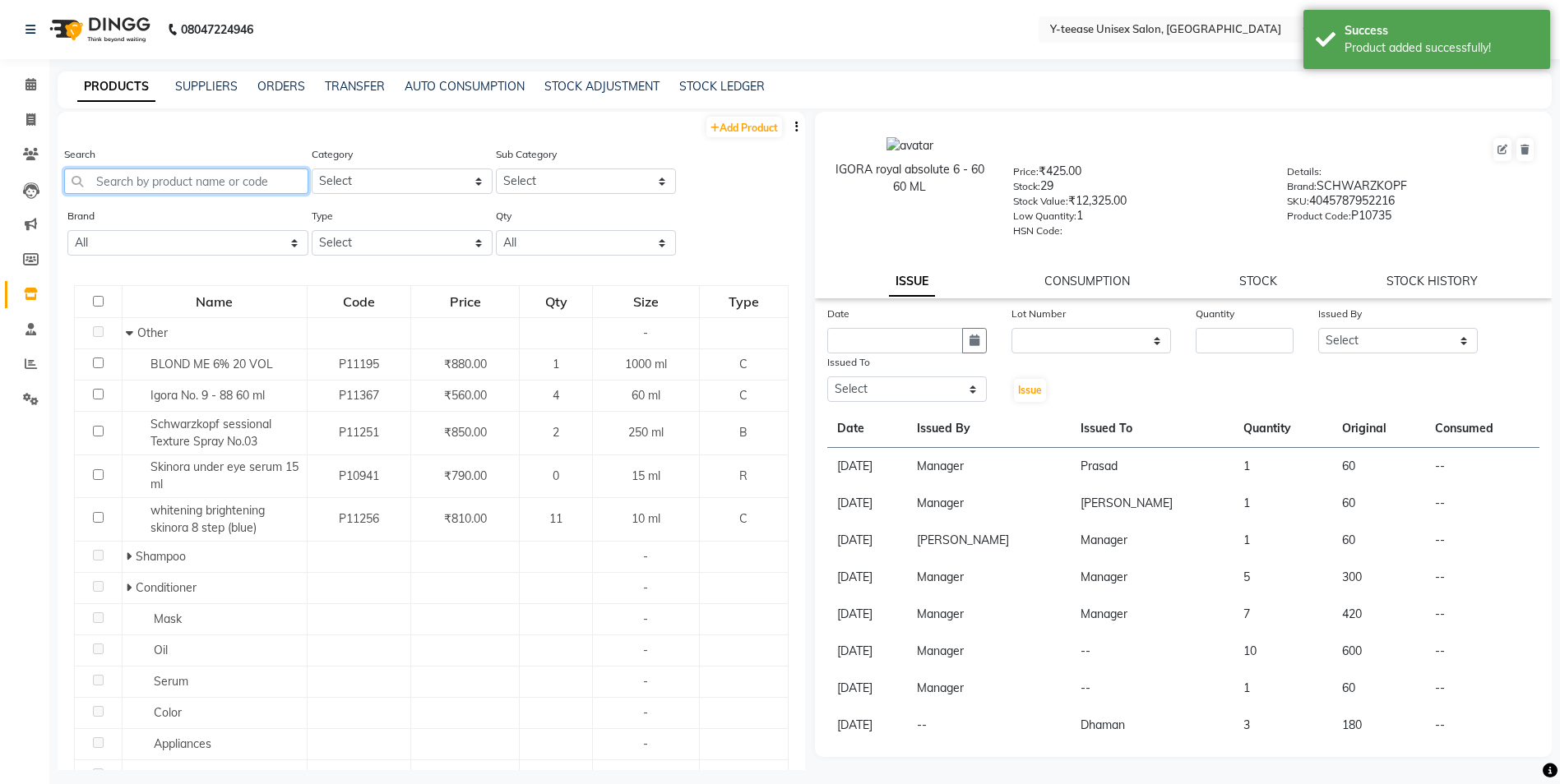
click at [270, 183] on input "text" at bounding box center [186, 181] width 244 height 26
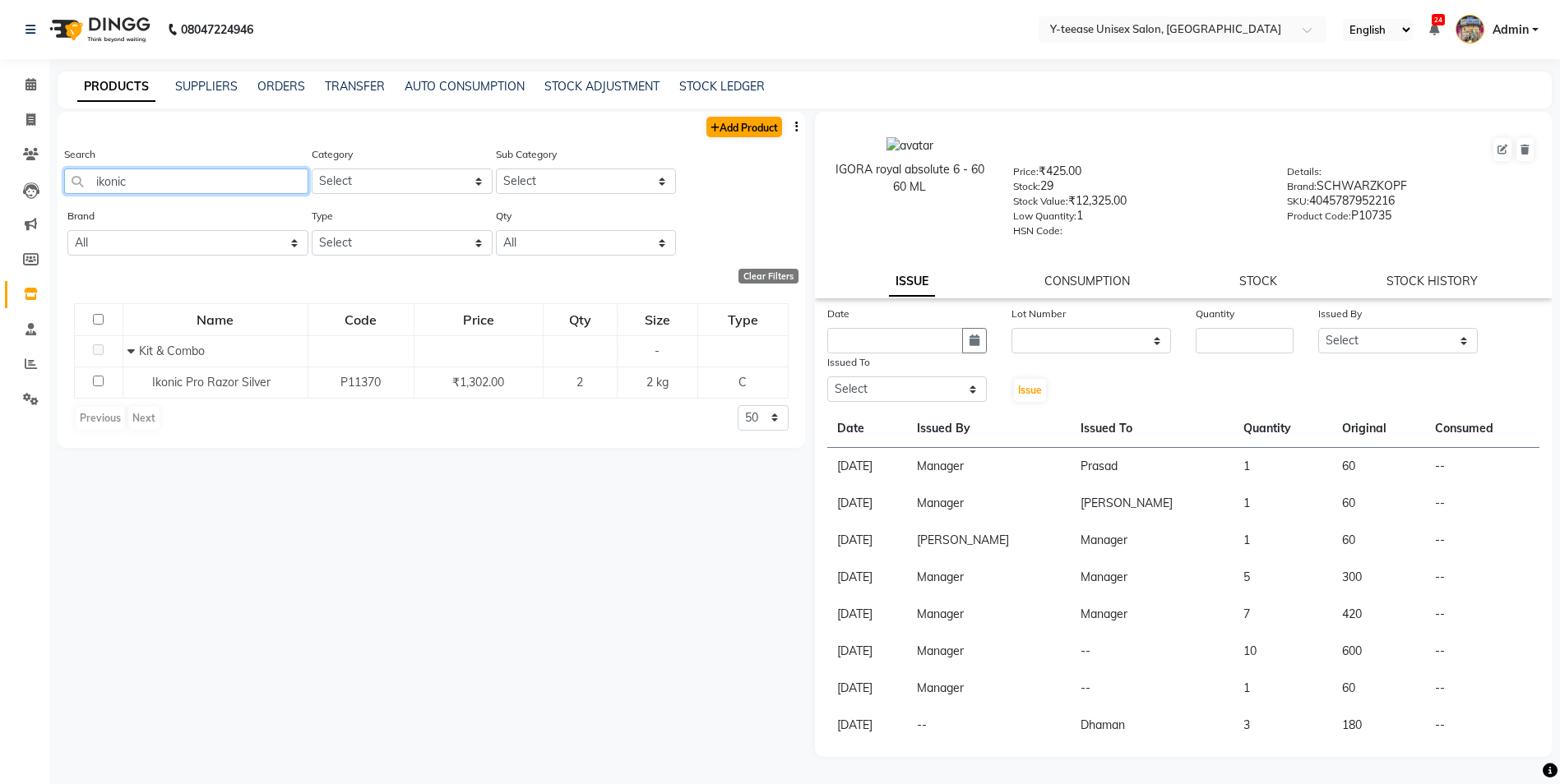
type input "ikonic"
click at [752, 135] on link "Add Product" at bounding box center [744, 126] width 76 height 20
select select "true"
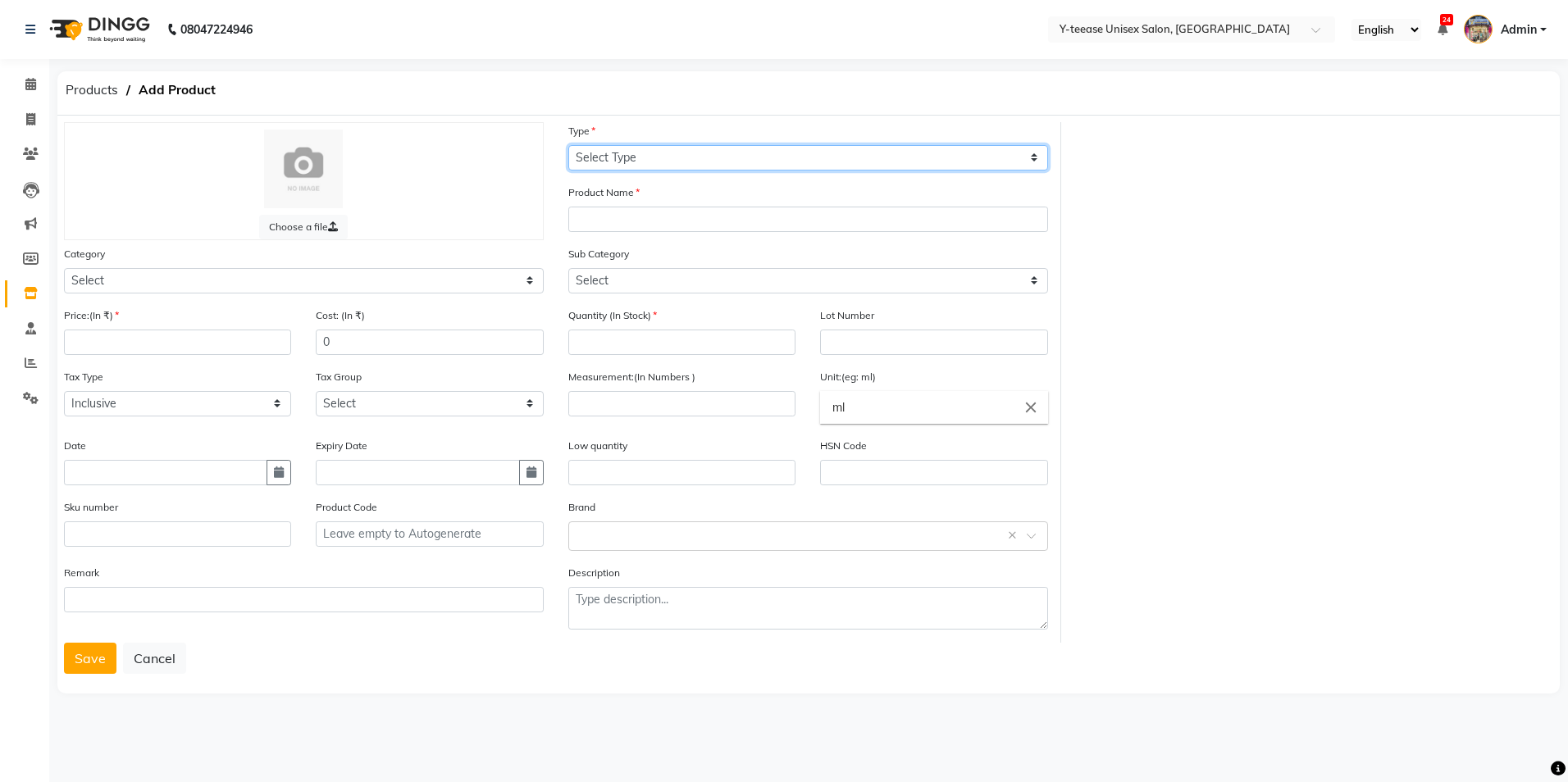
click at [648, 158] on select "Select Type Both Retail Consumable" at bounding box center [807, 158] width 480 height 26
select select "C"
click at [568, 145] on select "Select Type Both Retail Consumable" at bounding box center [807, 158] width 480 height 26
click at [275, 264] on div "Category Select Hair Skin Makeup Personal Care Appliances Beard Waxing Disposab…" at bounding box center [303, 270] width 480 height 49
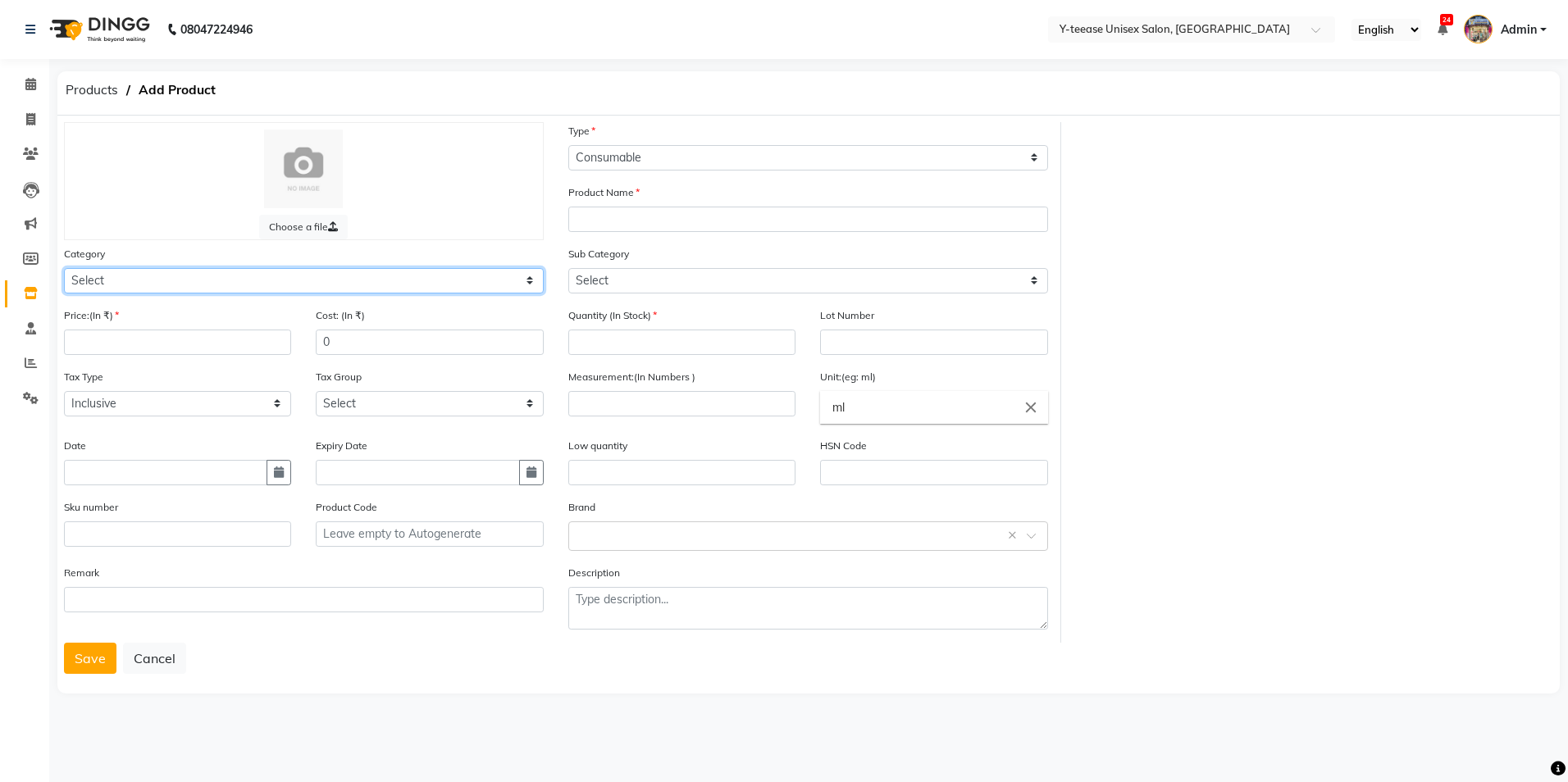
click at [275, 273] on select "Select Hair Skin Makeup Personal Care Appliances [PERSON_NAME] Waxing Disposabl…" at bounding box center [303, 280] width 480 height 26
select select "2801150"
click at [64, 268] on select "Select Hair Skin Makeup Personal Care Appliances [PERSON_NAME] Waxing Disposabl…" at bounding box center [303, 280] width 480 height 26
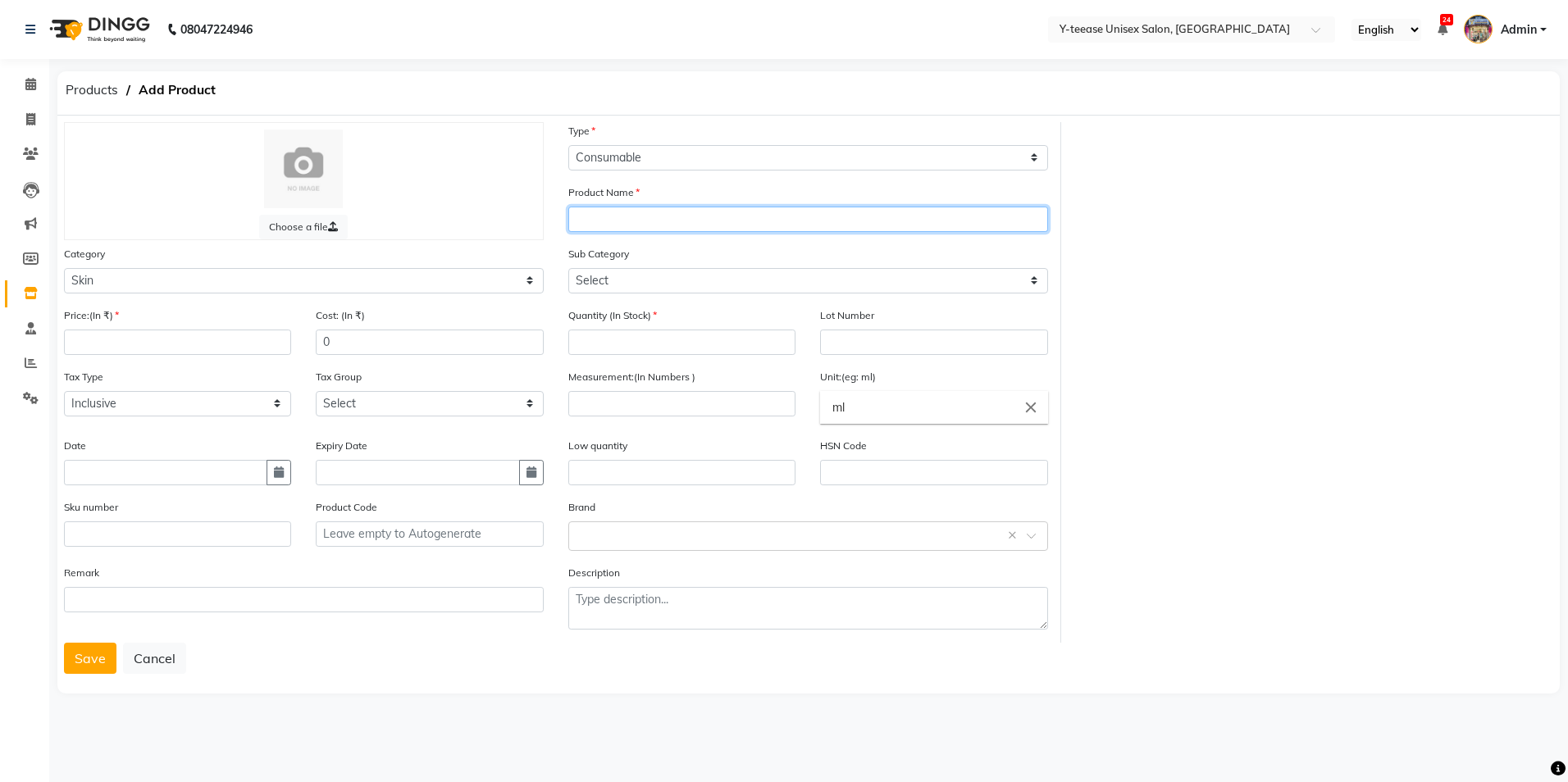
click at [707, 213] on input "text" at bounding box center [807, 219] width 480 height 26
type input "Ikonic Beauty Scissor"
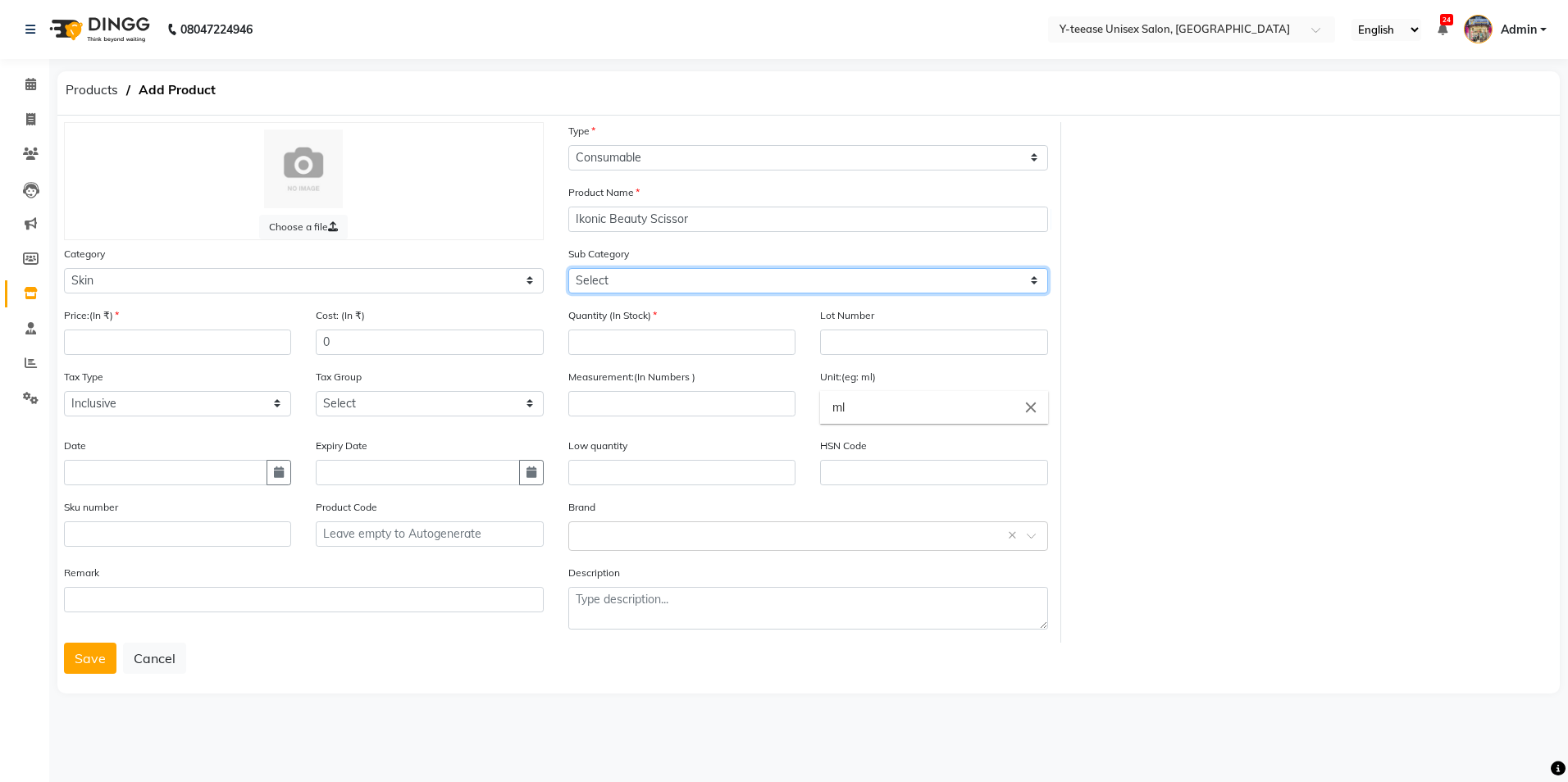
click at [636, 272] on select "Select Cleanser Facial Moisturiser Serum Toner Sun Care Masks Lip Care Eye Care…" at bounding box center [807, 280] width 480 height 26
select select "2801162"
click at [568, 268] on select "Select Cleanser Facial Moisturiser Serum Toner Sun Care Masks Lip Care Eye Care…" at bounding box center [807, 280] width 480 height 26
click at [679, 350] on input "number" at bounding box center [682, 342] width 227 height 26
click at [245, 346] on input "number" at bounding box center [177, 342] width 227 height 26
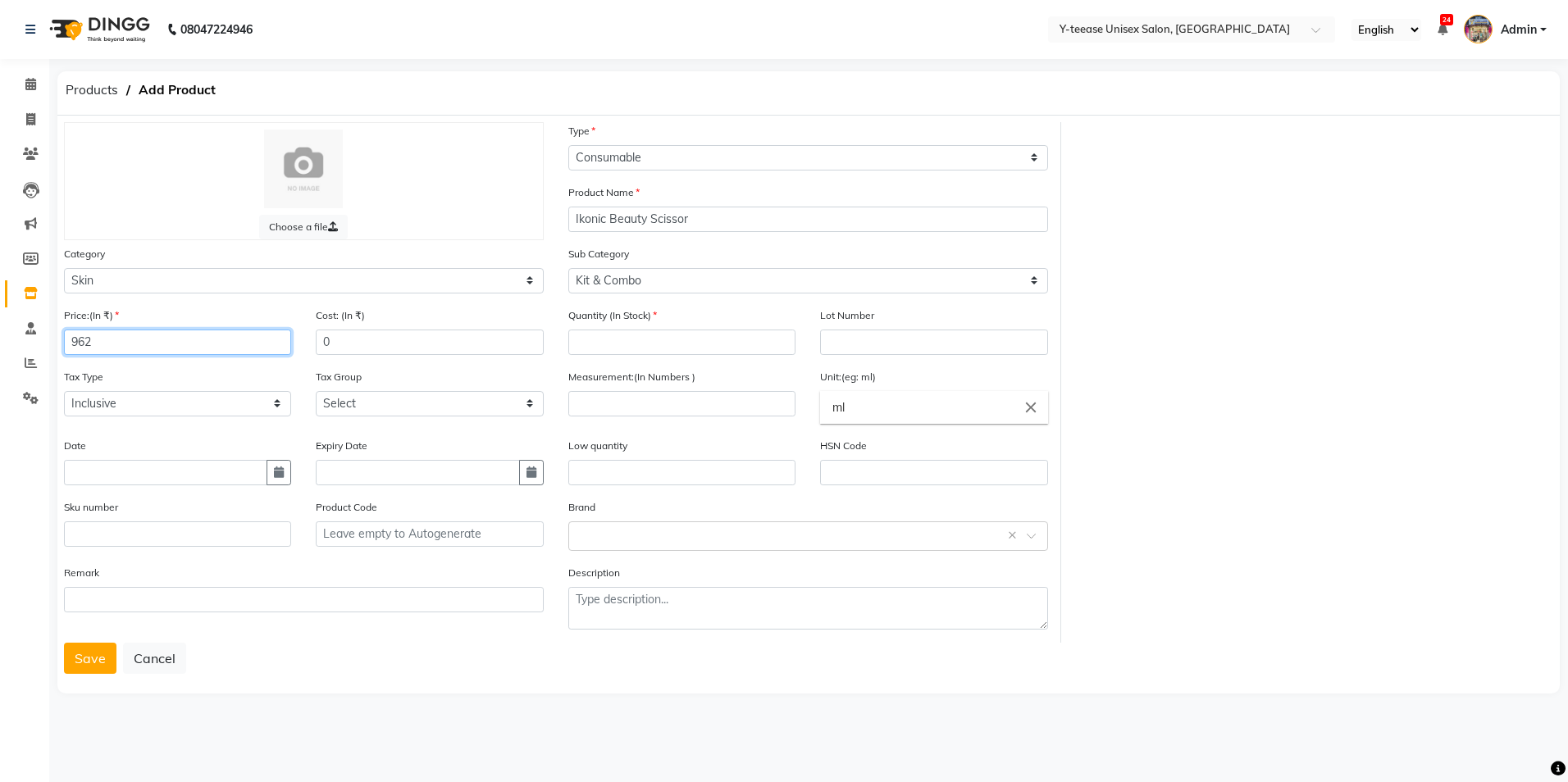
type input "962"
click at [683, 345] on input "number" at bounding box center [682, 342] width 227 height 26
type input "10"
click at [655, 411] on input "number" at bounding box center [682, 403] width 227 height 26
type input "2"
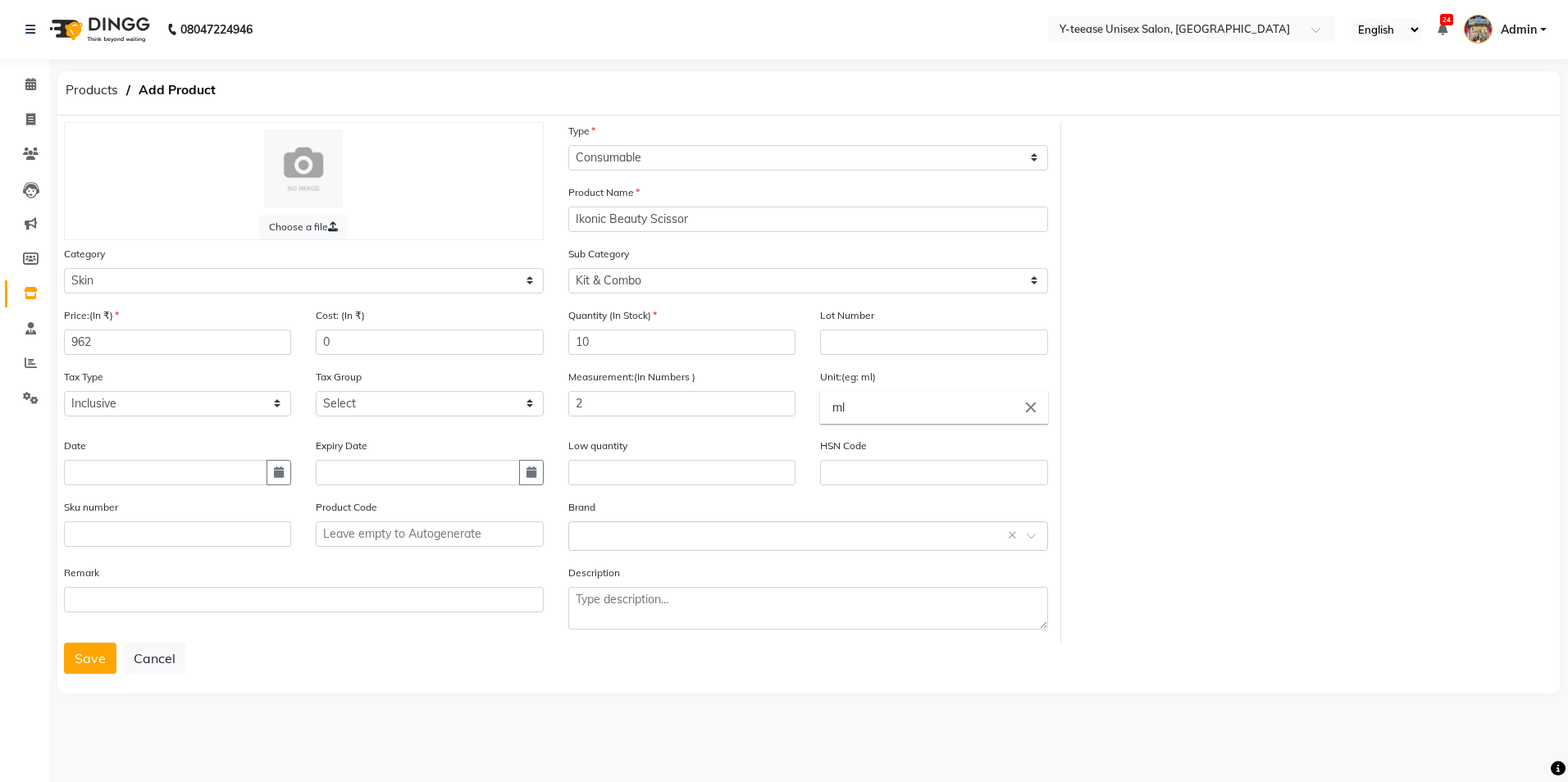
click at [931, 406] on input "ml" at bounding box center [933, 407] width 227 height 33
type input "m"
type input "kg"
click at [923, 441] on link "kg" at bounding box center [933, 444] width 227 height 42
click at [739, 556] on div "Brand Select brand or add custom brand ×" at bounding box center [807, 531] width 504 height 66
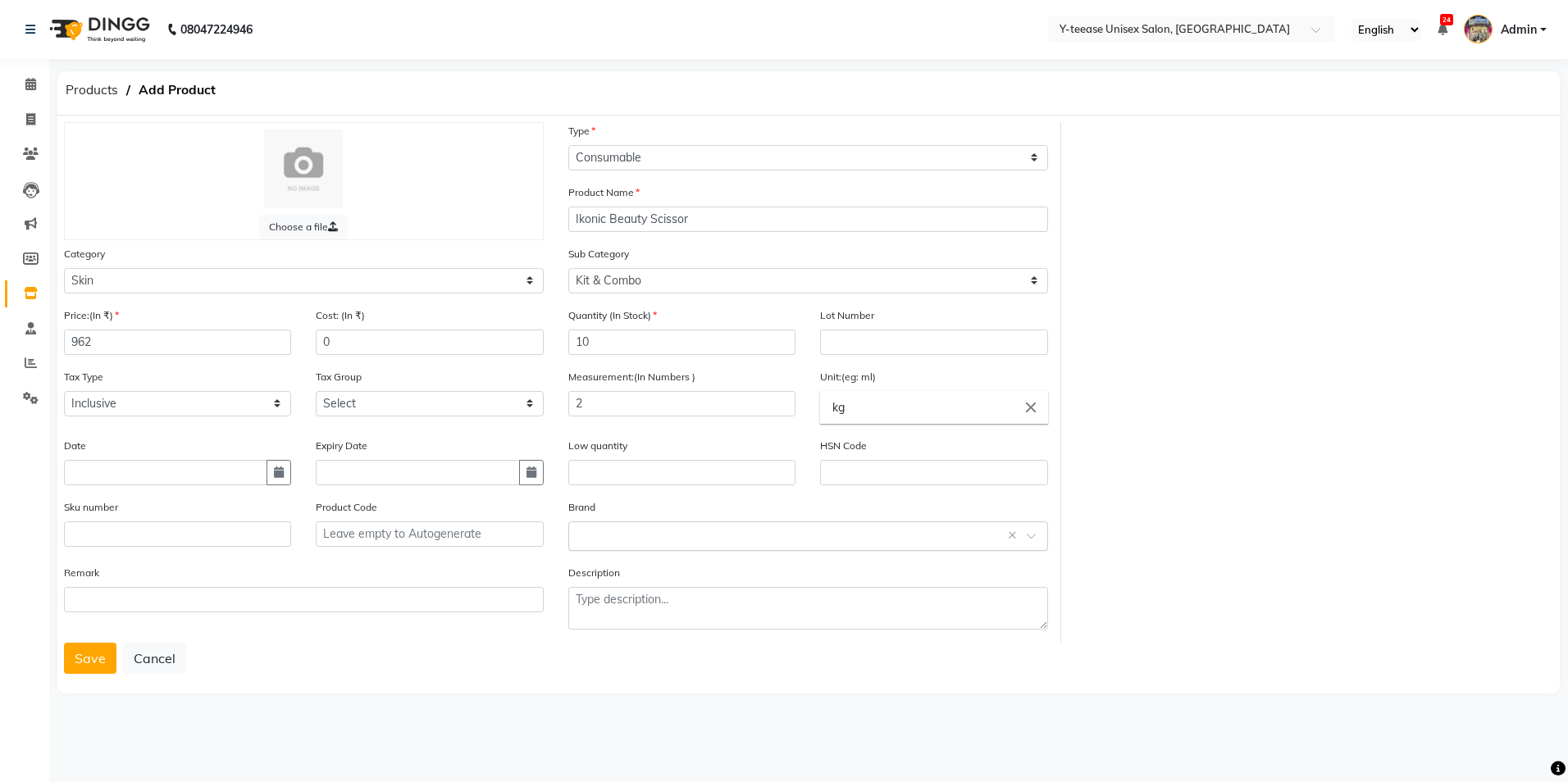
click at [686, 528] on input "text" at bounding box center [792, 535] width 429 height 17
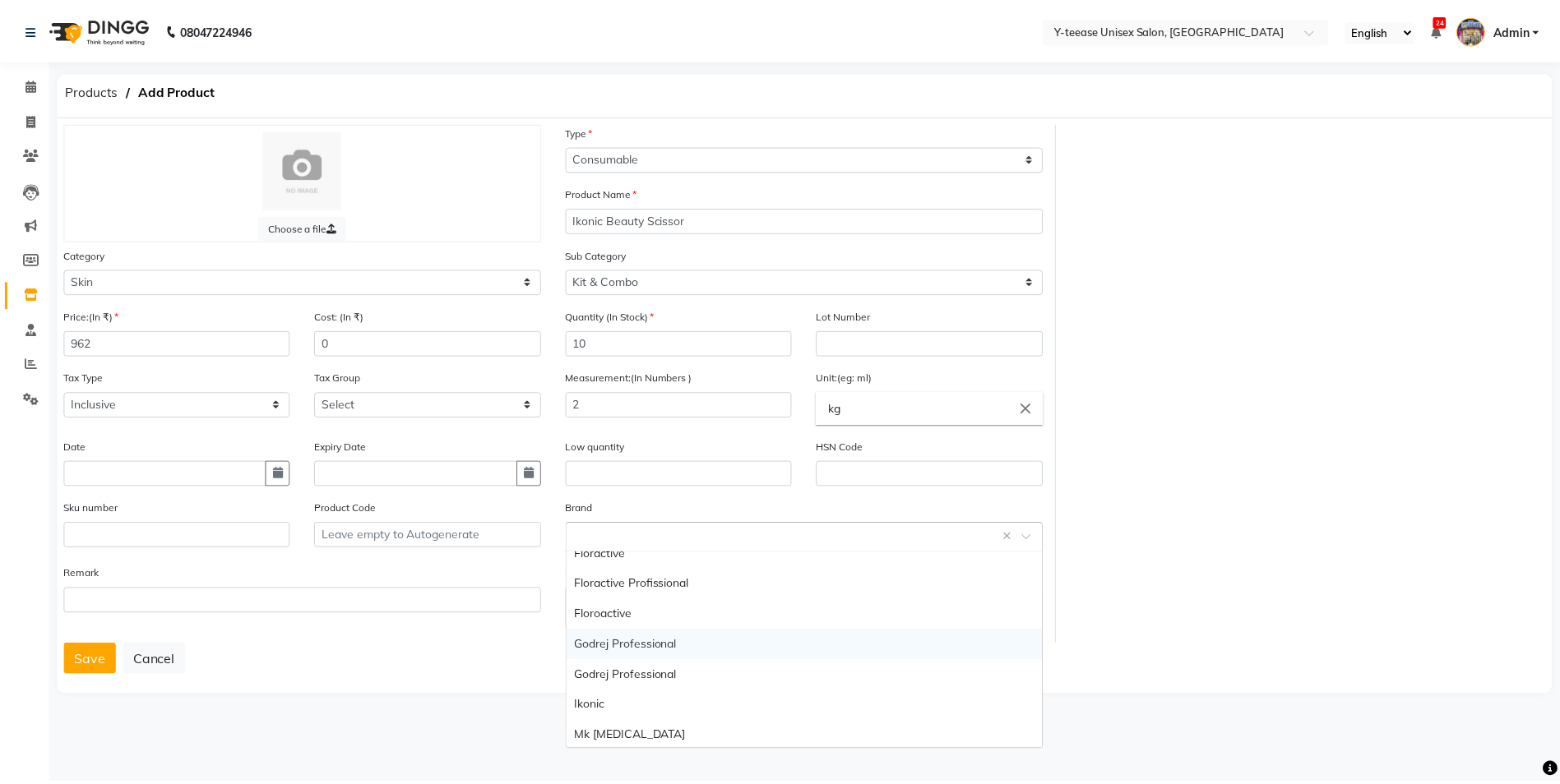
scroll to position [82, 0]
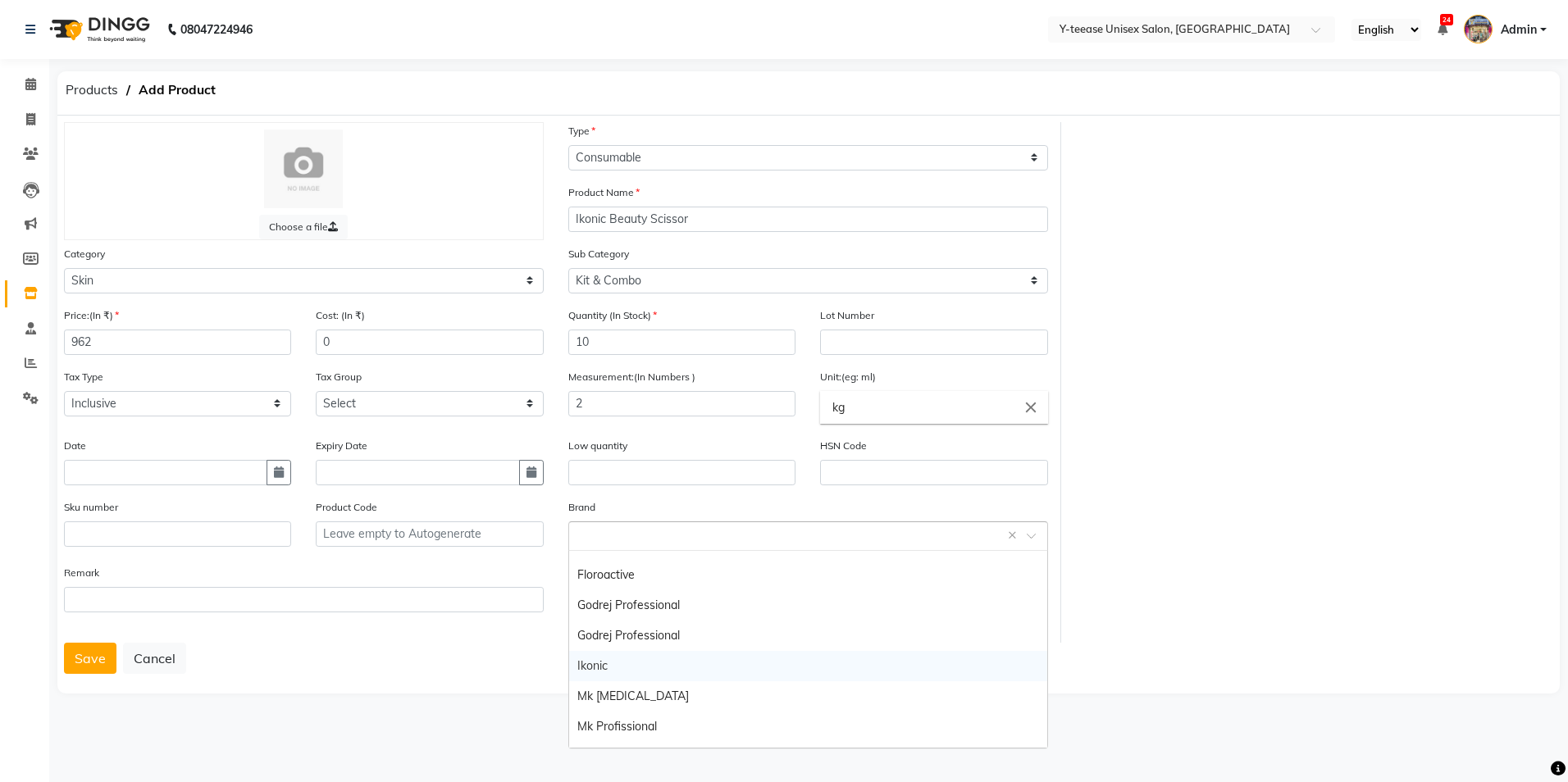
click at [616, 675] on div "Ikonic" at bounding box center [807, 666] width 478 height 30
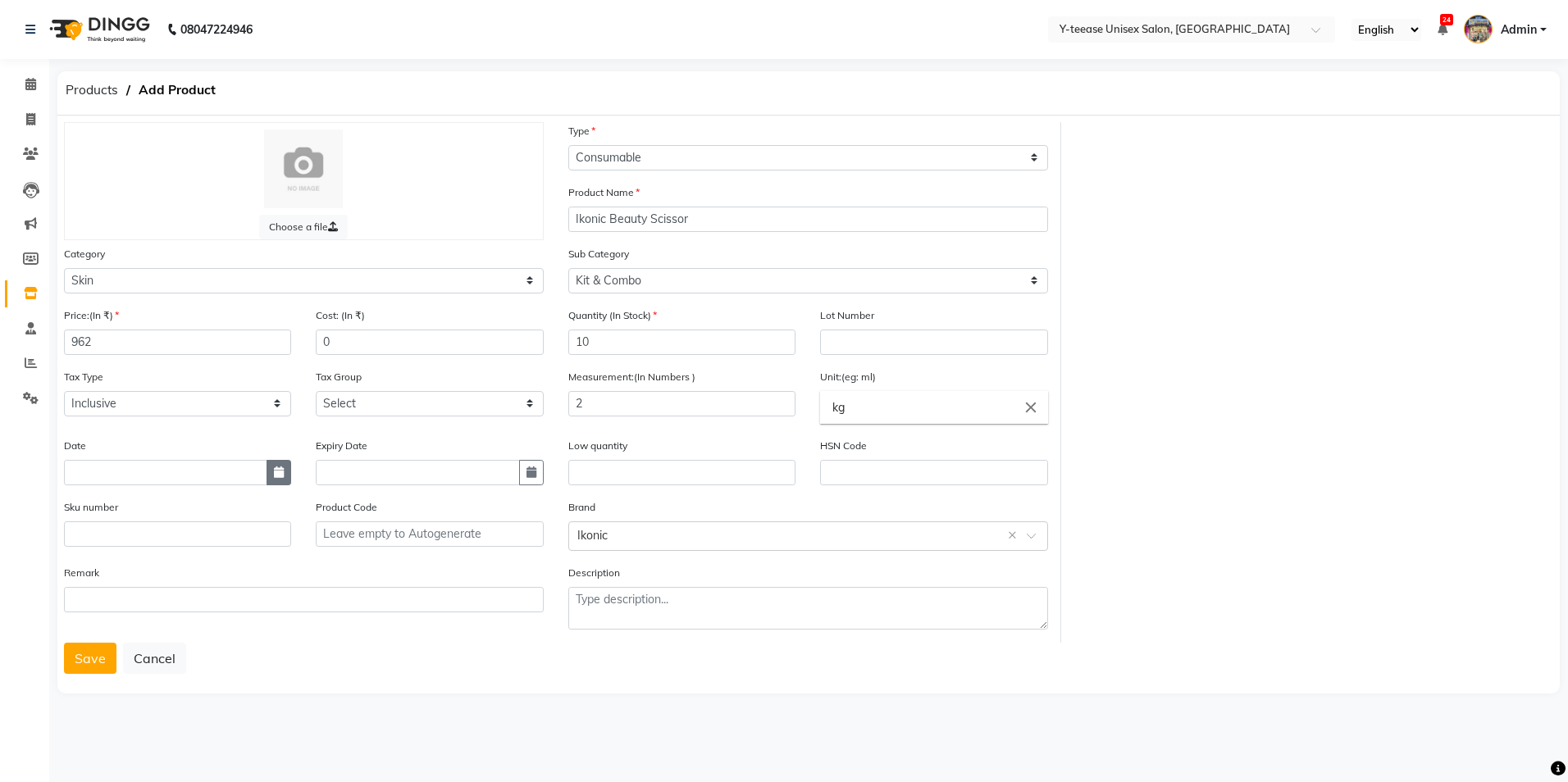
click at [276, 473] on icon "button" at bounding box center [278, 472] width 10 height 12
select select "9"
select select "2025"
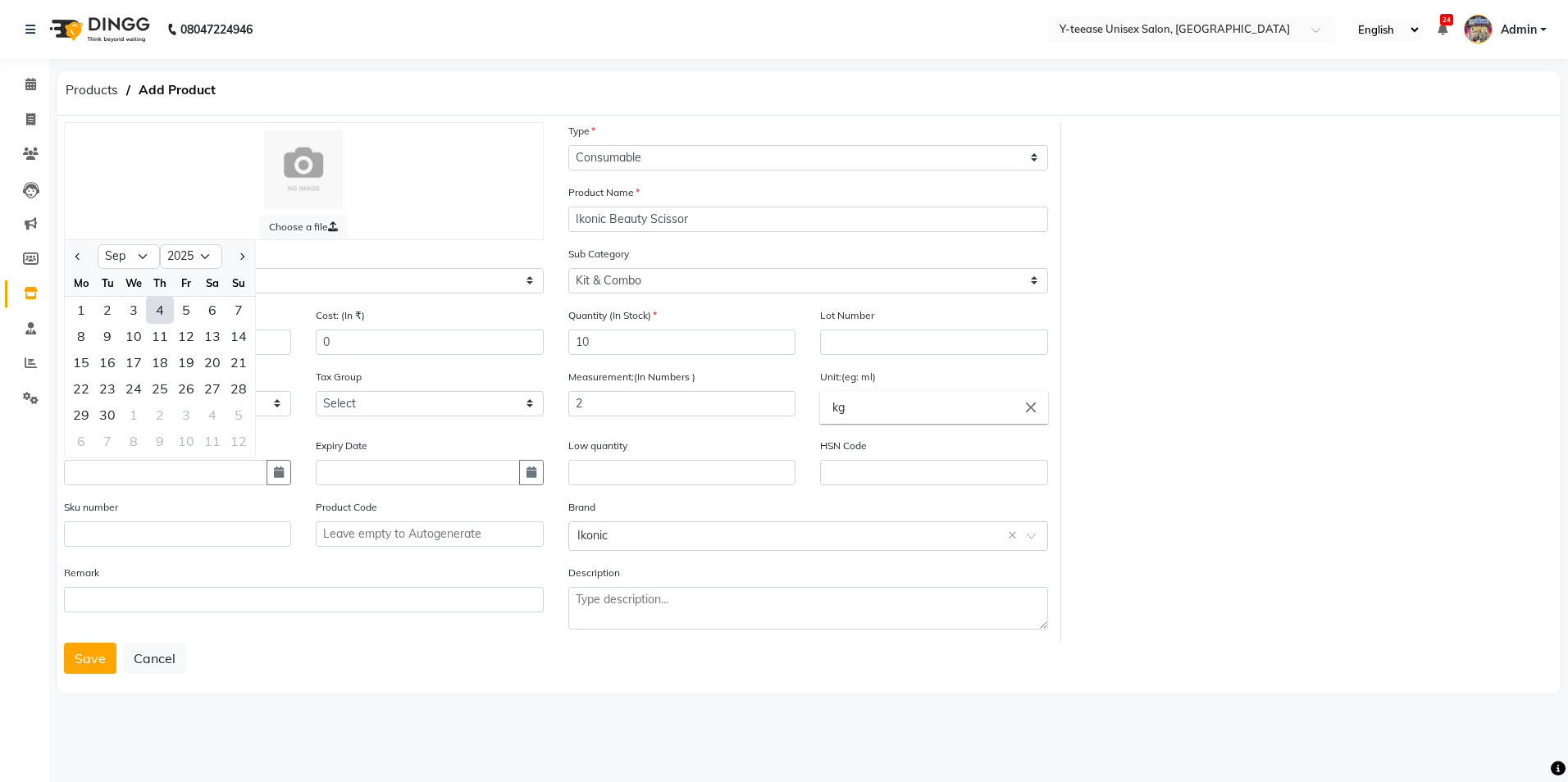
click at [160, 306] on div "4" at bounding box center [160, 310] width 27 height 27
type input "[DATE]"
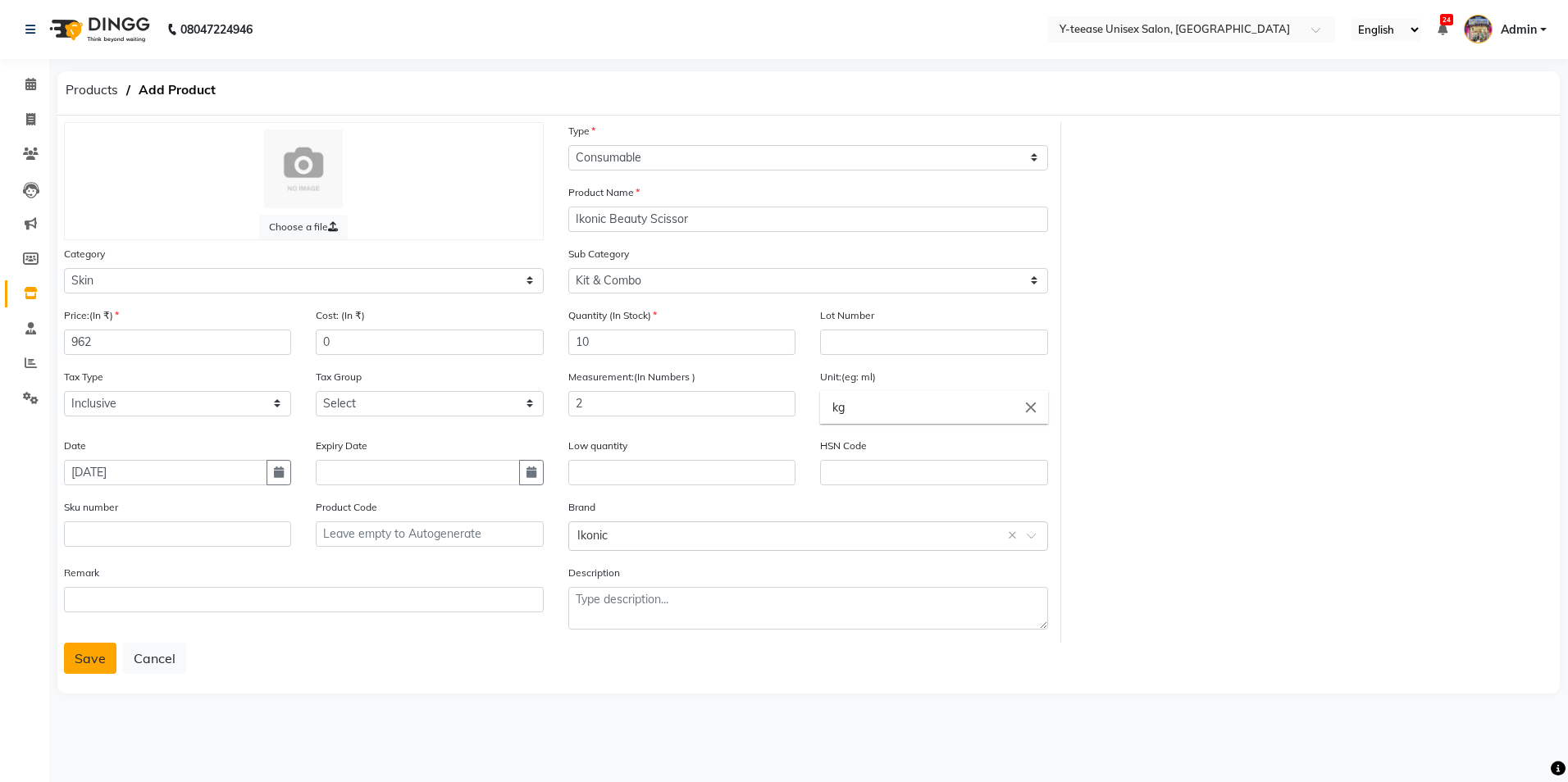
click at [84, 653] on button "Save" at bounding box center [90, 658] width 52 height 31
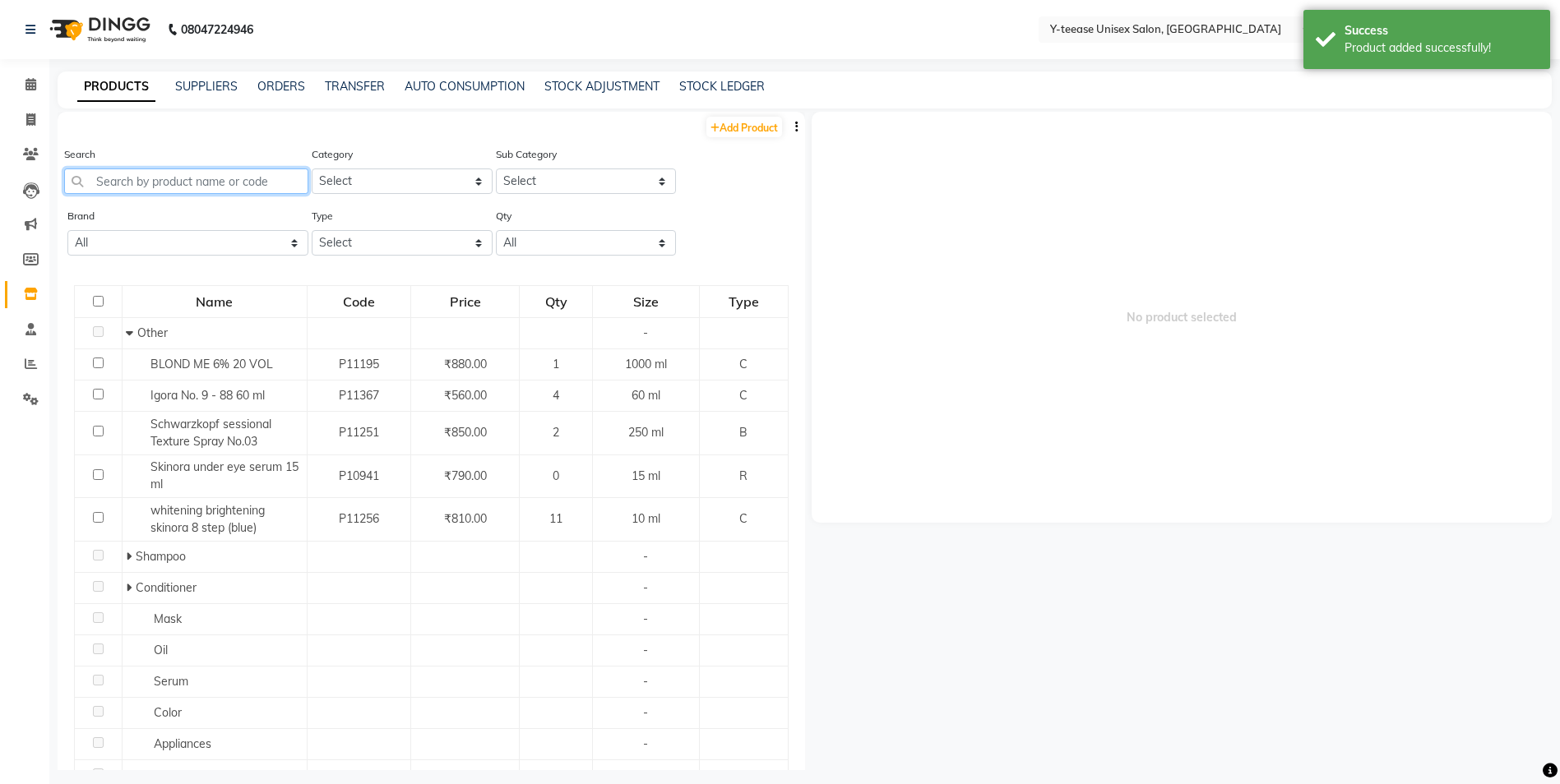
click at [168, 177] on input "text" at bounding box center [186, 181] width 244 height 26
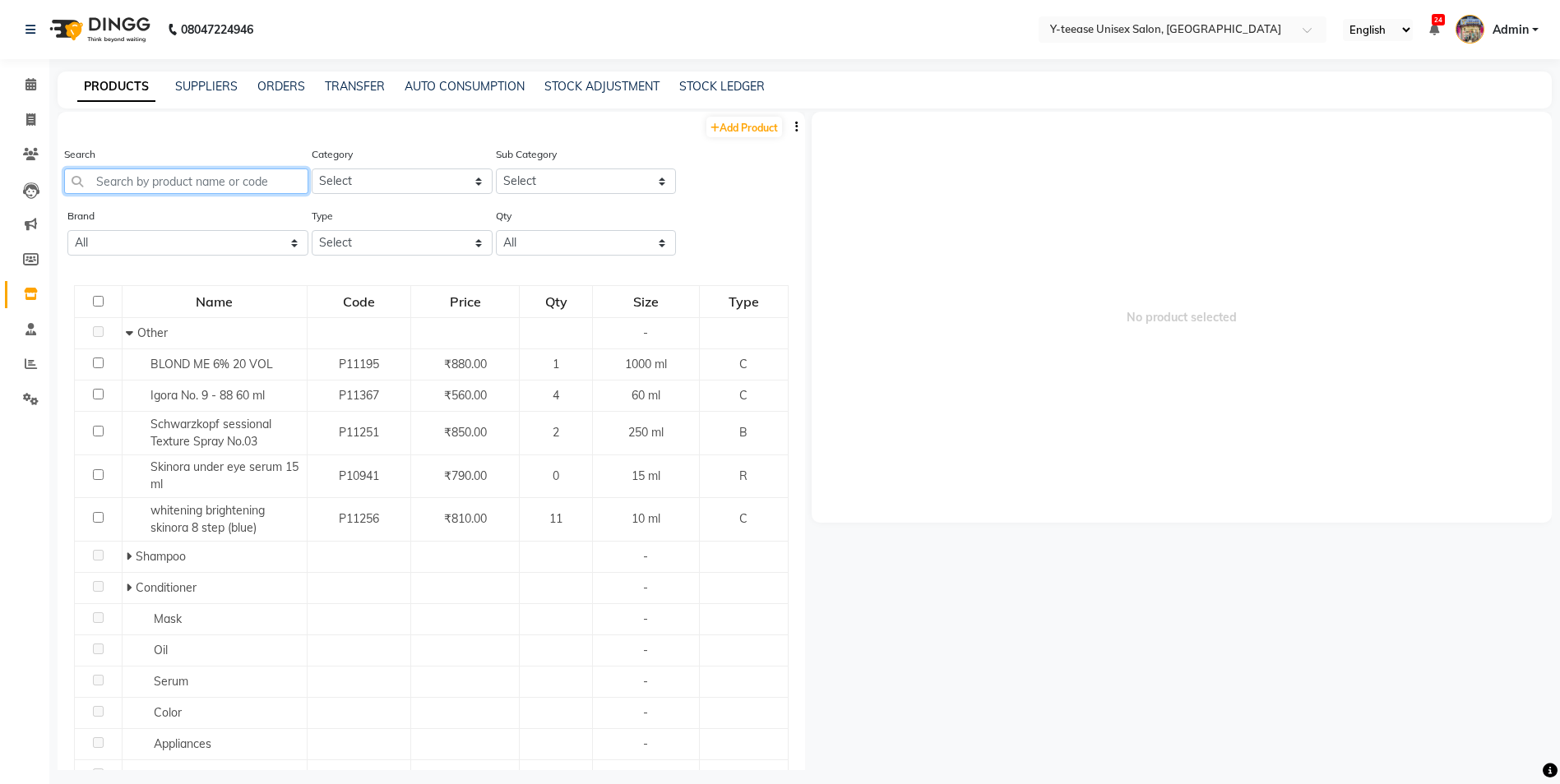
click at [173, 177] on input "text" at bounding box center [186, 181] width 244 height 26
click at [729, 121] on link "Add Product" at bounding box center [744, 126] width 76 height 20
select select "true"
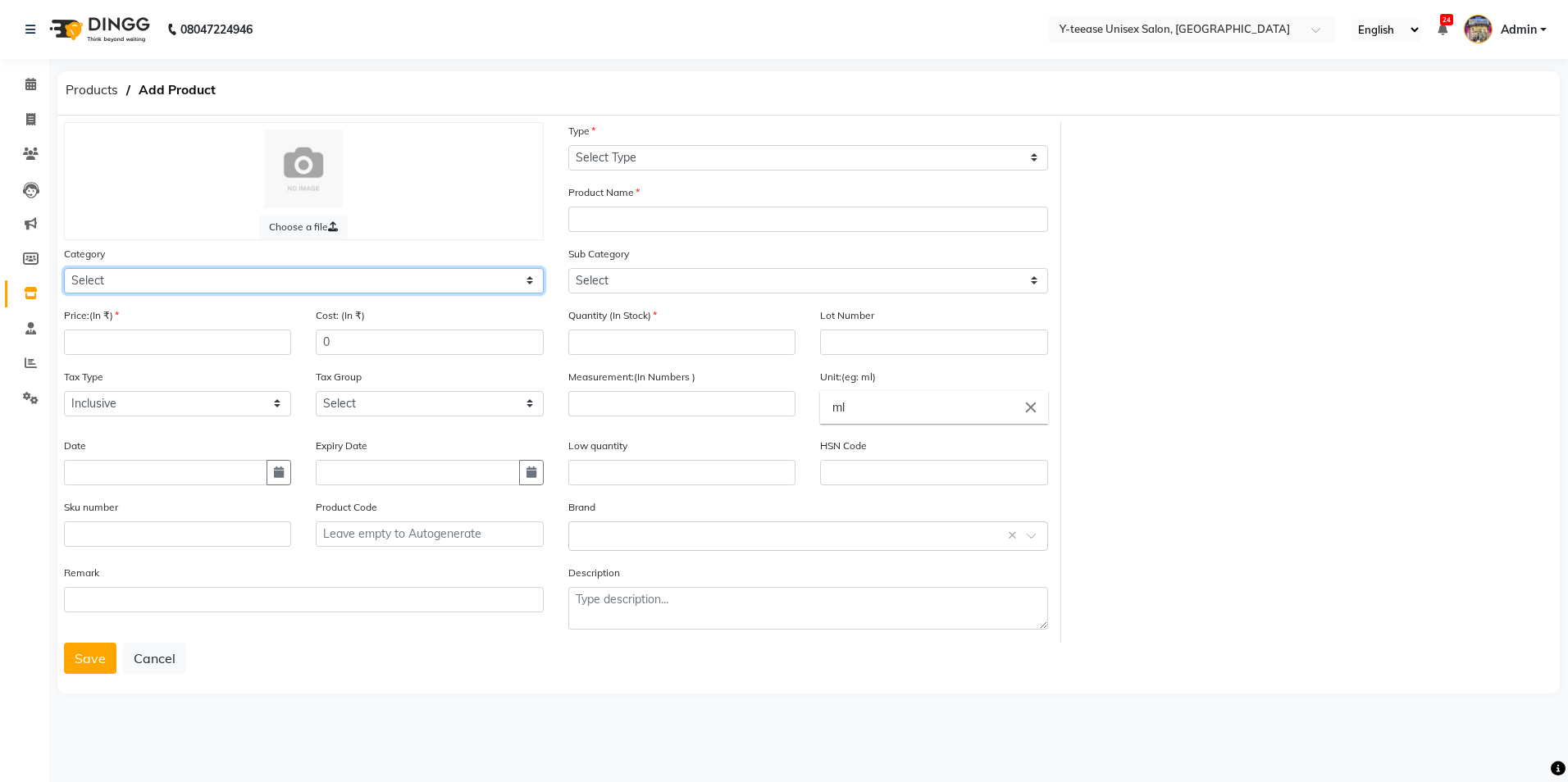
click at [196, 281] on select "Select Hair Skin Makeup Personal Care Appliances [PERSON_NAME] Waxing Disposabl…" at bounding box center [303, 280] width 480 height 26
select select "2801950"
click at [64, 268] on select "Select Hair Skin Makeup Personal Care Appliances [PERSON_NAME] Waxing Disposabl…" at bounding box center [303, 280] width 480 height 26
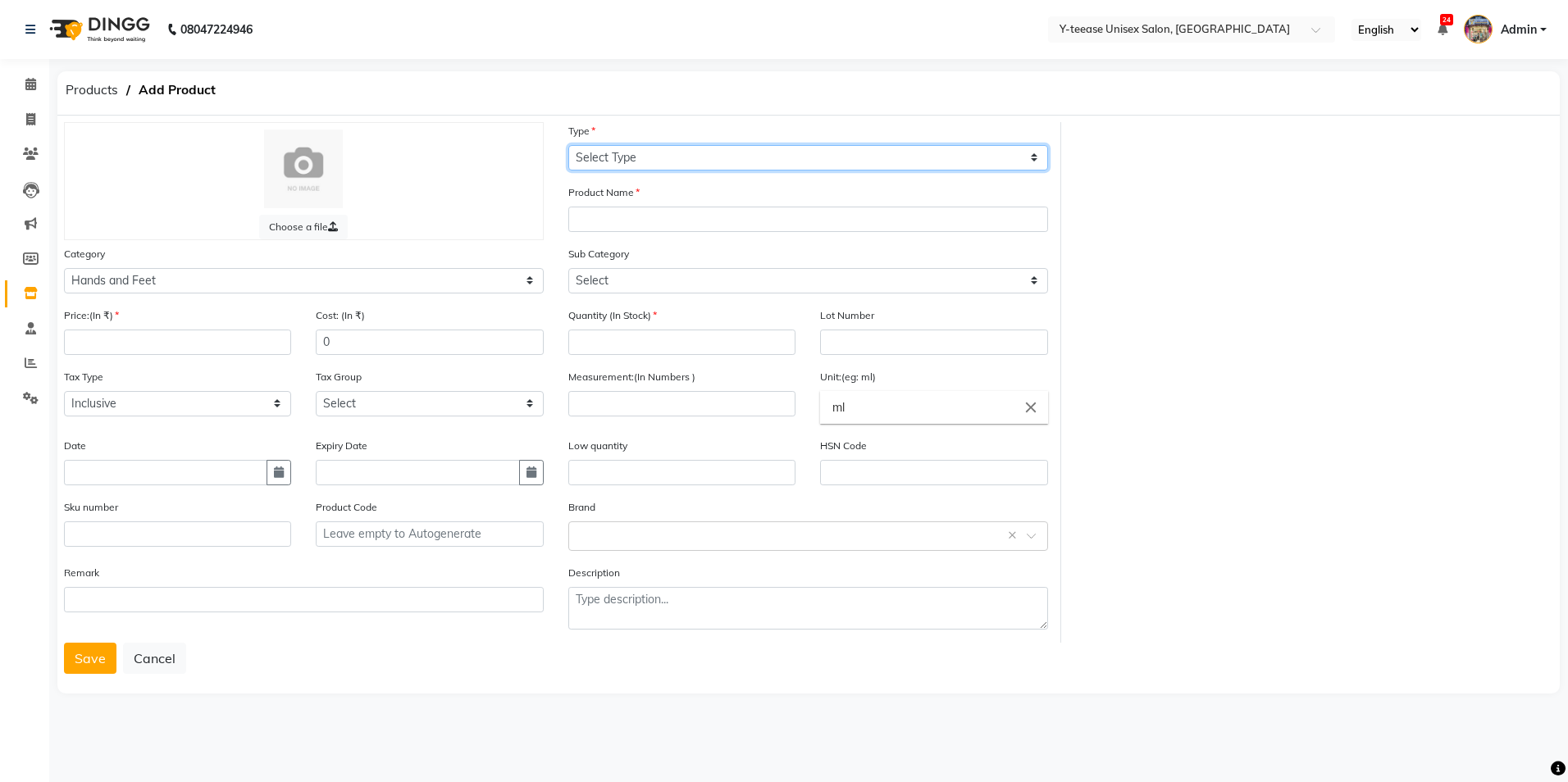
click at [683, 153] on select "Select Type Both Retail Consumable" at bounding box center [807, 158] width 480 height 26
select select "C"
click at [568, 145] on select "Select Type Both Retail Consumable" at bounding box center [807, 158] width 480 height 26
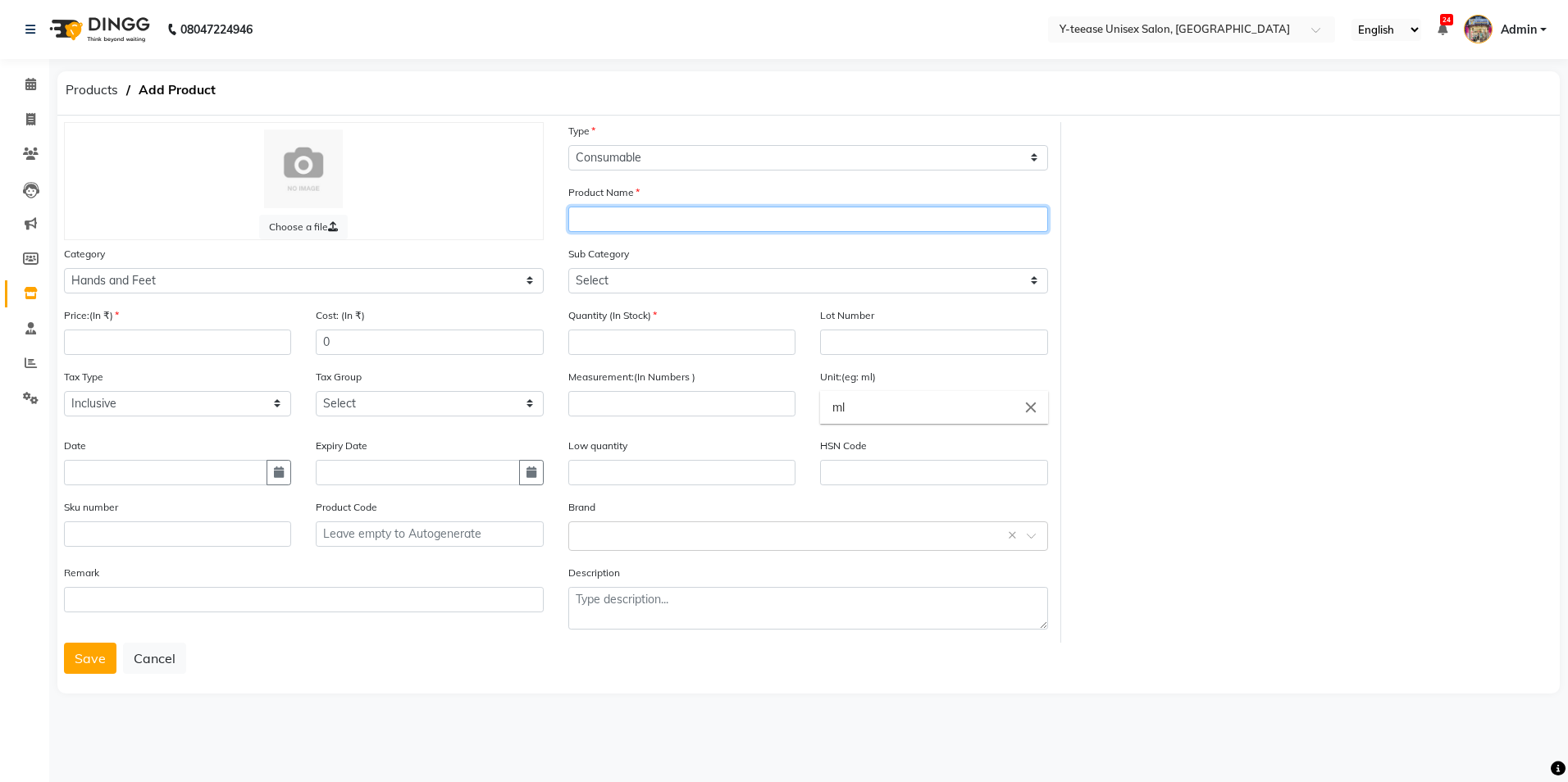
click at [669, 221] on input "text" at bounding box center [807, 219] width 480 height 26
type input "Nail Clipper"
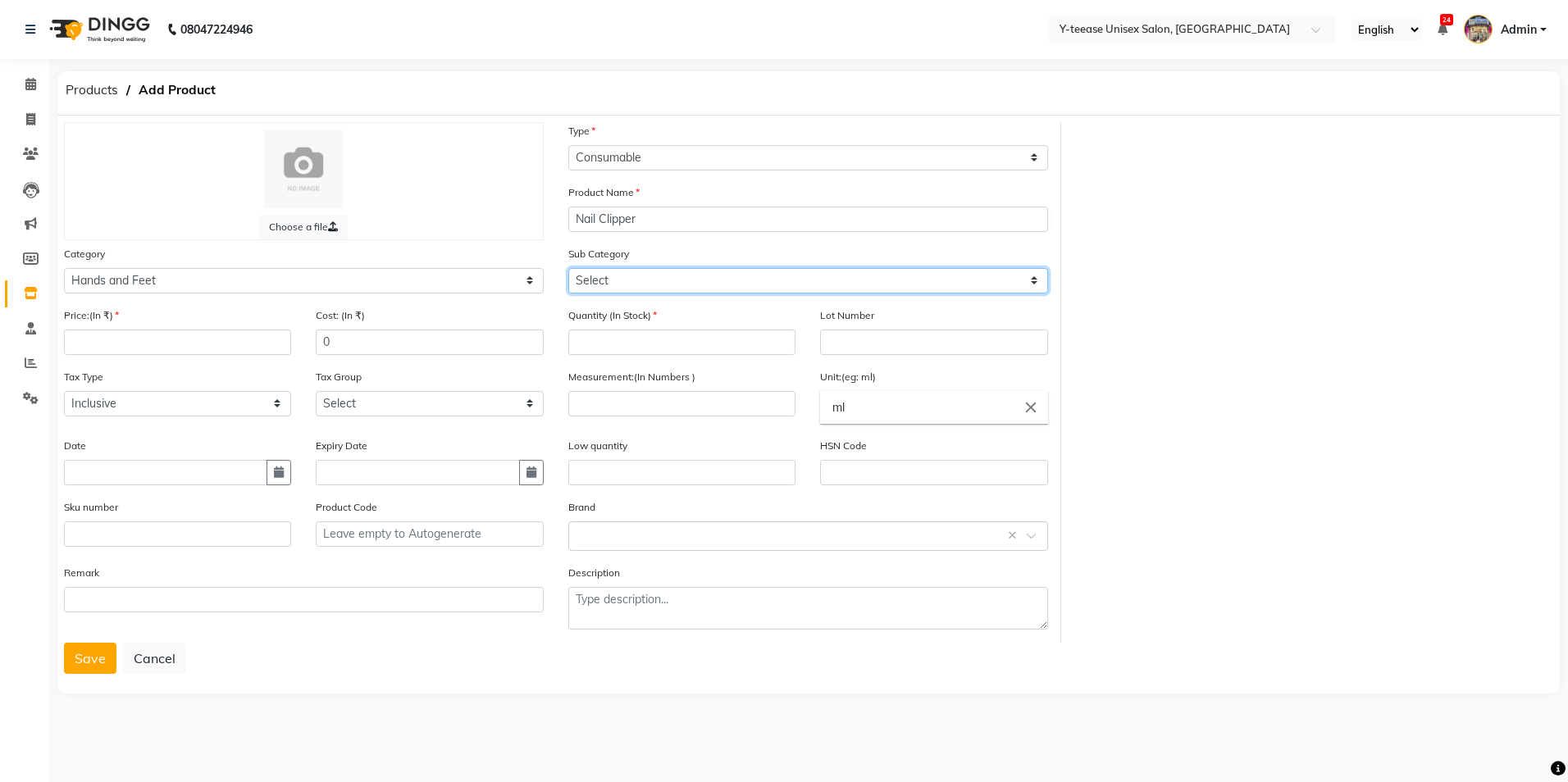
click at [668, 288] on select "Select Products Appliances" at bounding box center [807, 280] width 480 height 26
select select "2801952"
click at [568, 268] on select "Select Products Appliances" at bounding box center [807, 280] width 480 height 26
click at [658, 346] on input "number" at bounding box center [682, 342] width 227 height 26
type input "1"
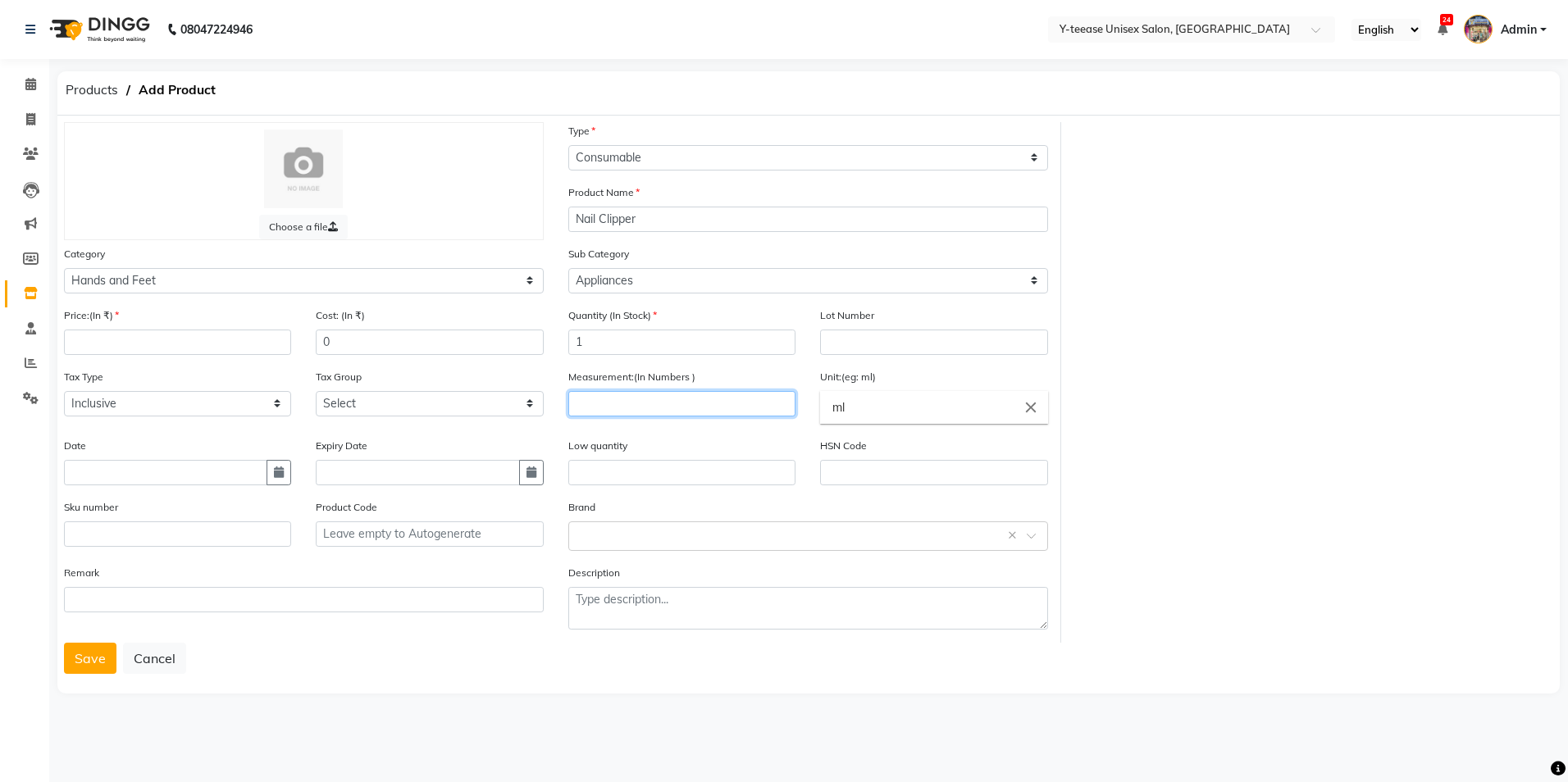
click at [663, 403] on input "number" at bounding box center [682, 403] width 227 height 26
type input "2"
click at [901, 411] on input "ml" at bounding box center [933, 407] width 227 height 33
type input "m"
type input "kg"
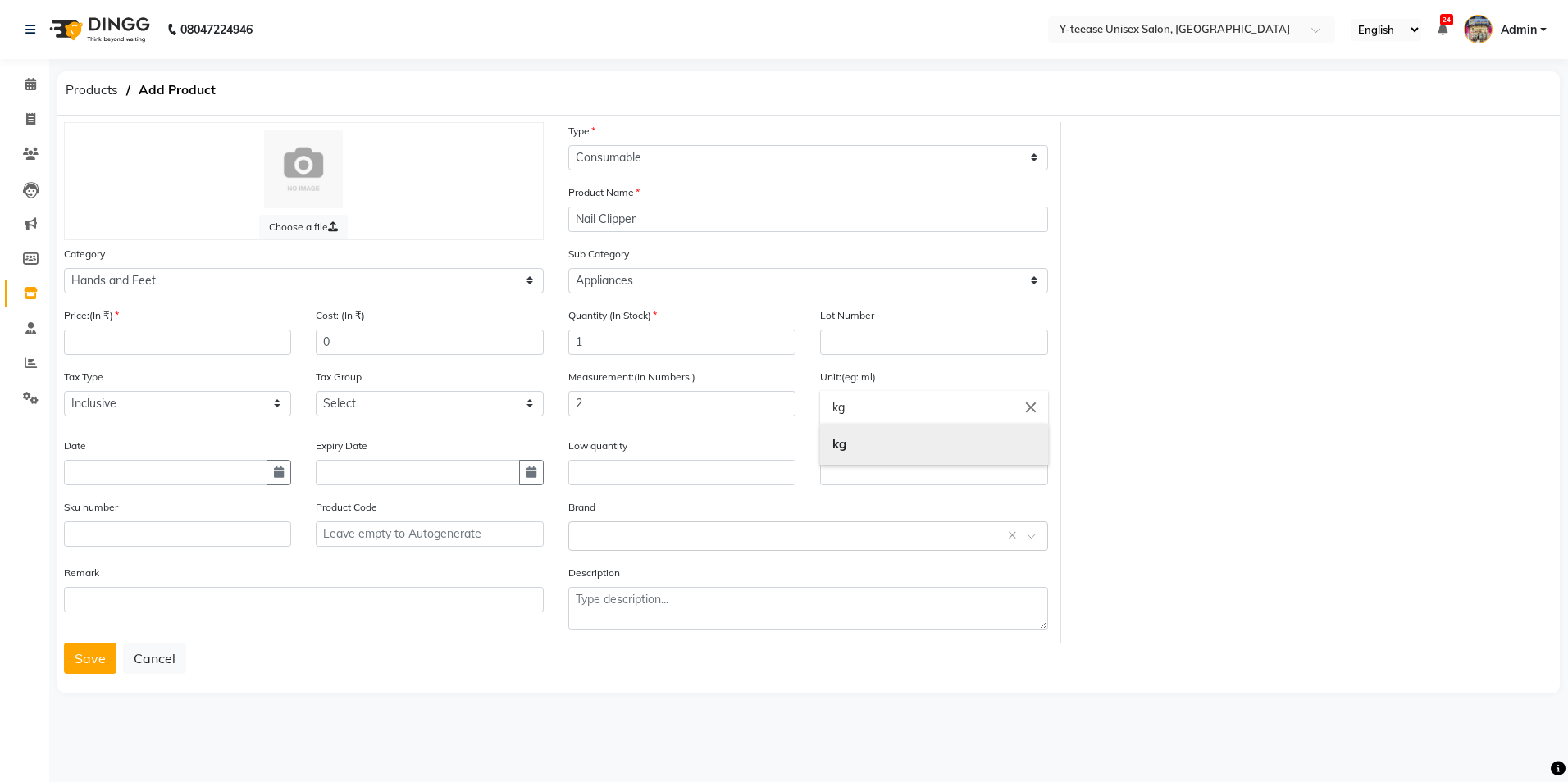
click at [845, 445] on b "kg" at bounding box center [839, 444] width 14 height 16
click at [276, 476] on icon "button" at bounding box center [278, 472] width 10 height 12
select select "9"
select select "2025"
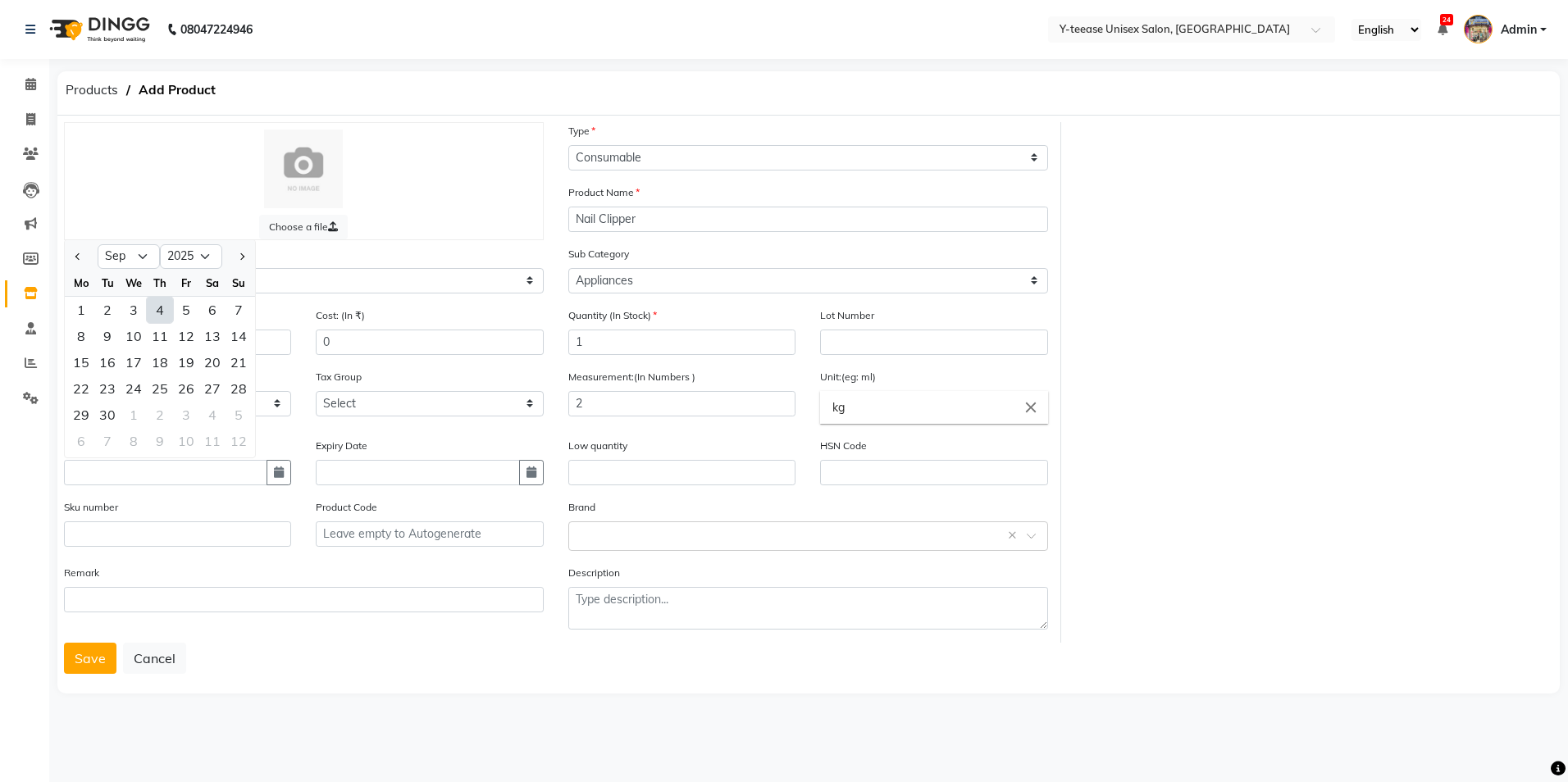
click at [156, 308] on div "4" at bounding box center [160, 310] width 27 height 27
type input "[DATE]"
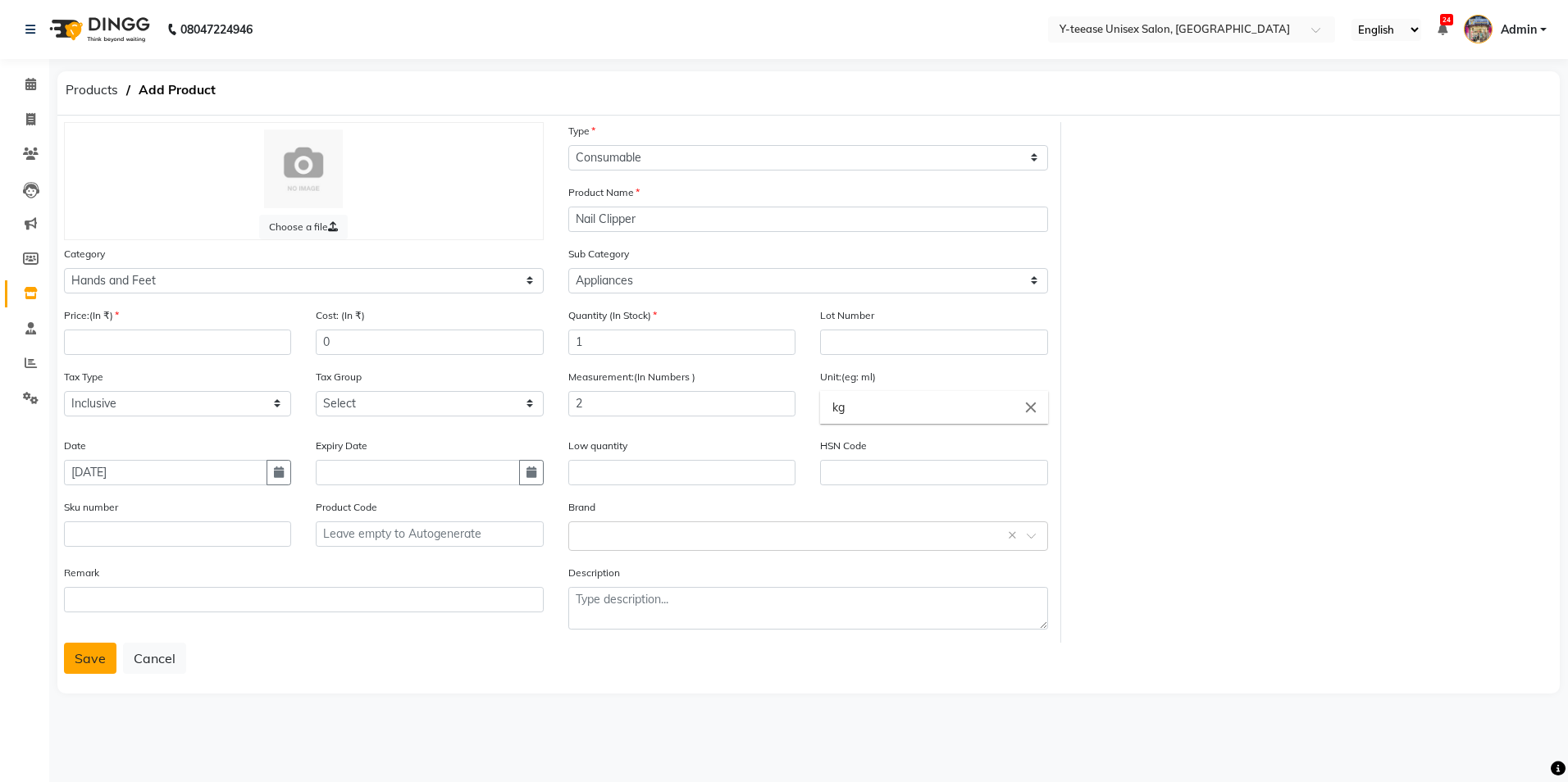
click at [94, 659] on button "Save" at bounding box center [90, 658] width 52 height 31
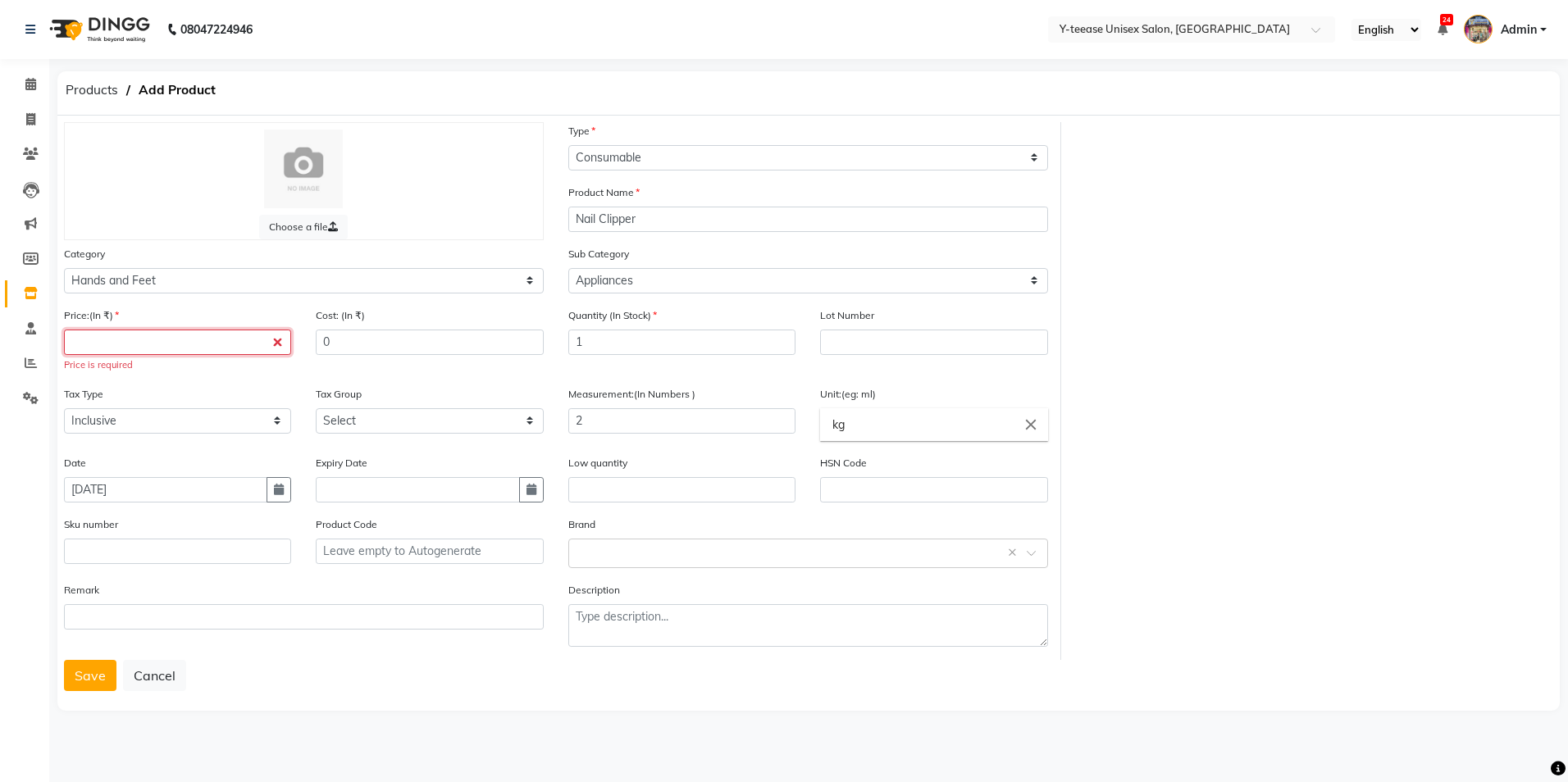
click at [125, 331] on input "number" at bounding box center [177, 342] width 227 height 26
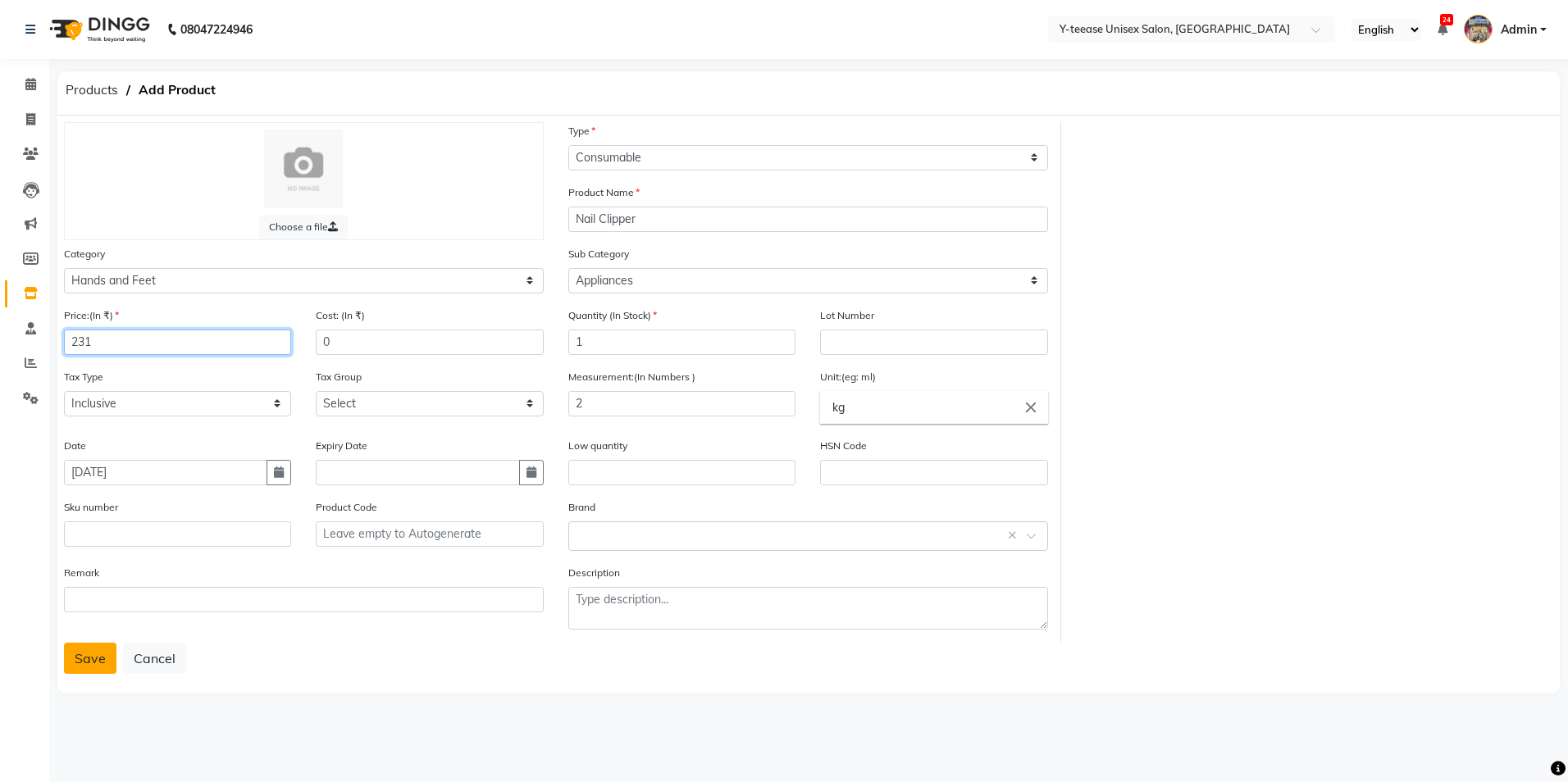
type input "231"
click at [81, 669] on button "Save" at bounding box center [90, 658] width 52 height 31
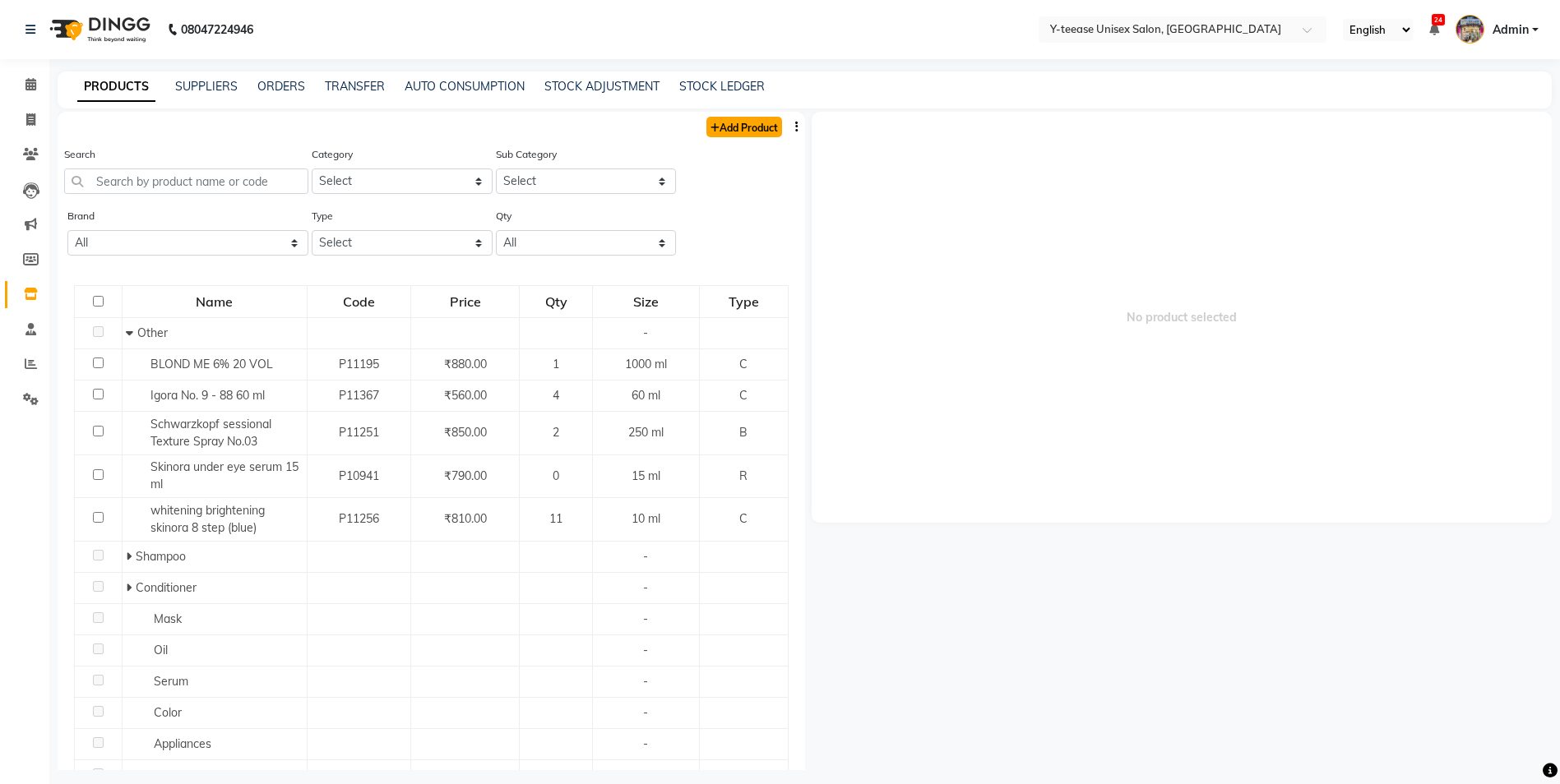
click at [742, 130] on link "Add Product" at bounding box center [744, 126] width 76 height 20
select select "true"
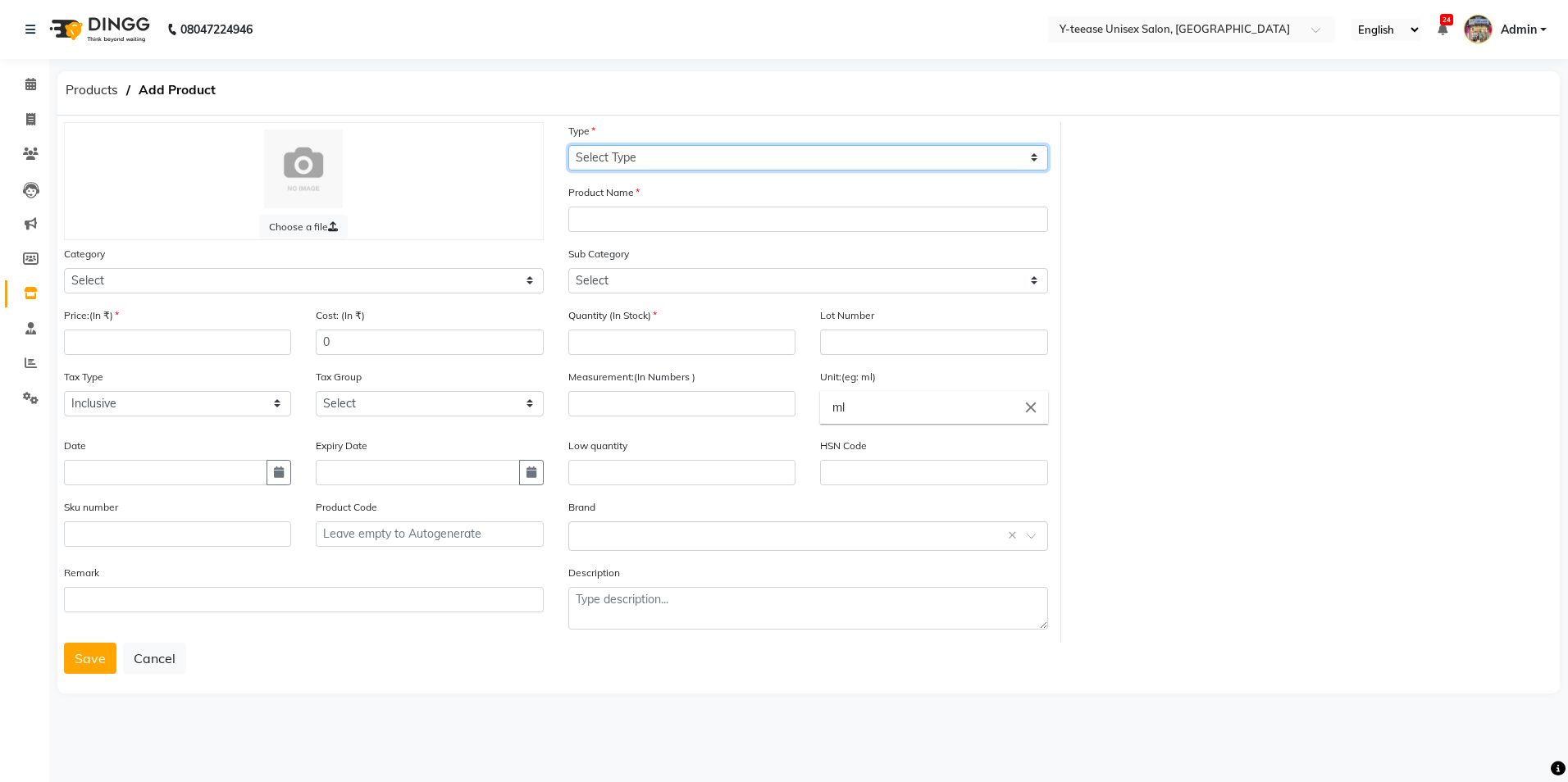
click at [721, 153] on select "Select Type Both Retail Consumable" at bounding box center [807, 158] width 480 height 26
select select "C"
click at [568, 145] on select "Select Type Both Retail Consumable" at bounding box center [807, 158] width 480 height 26
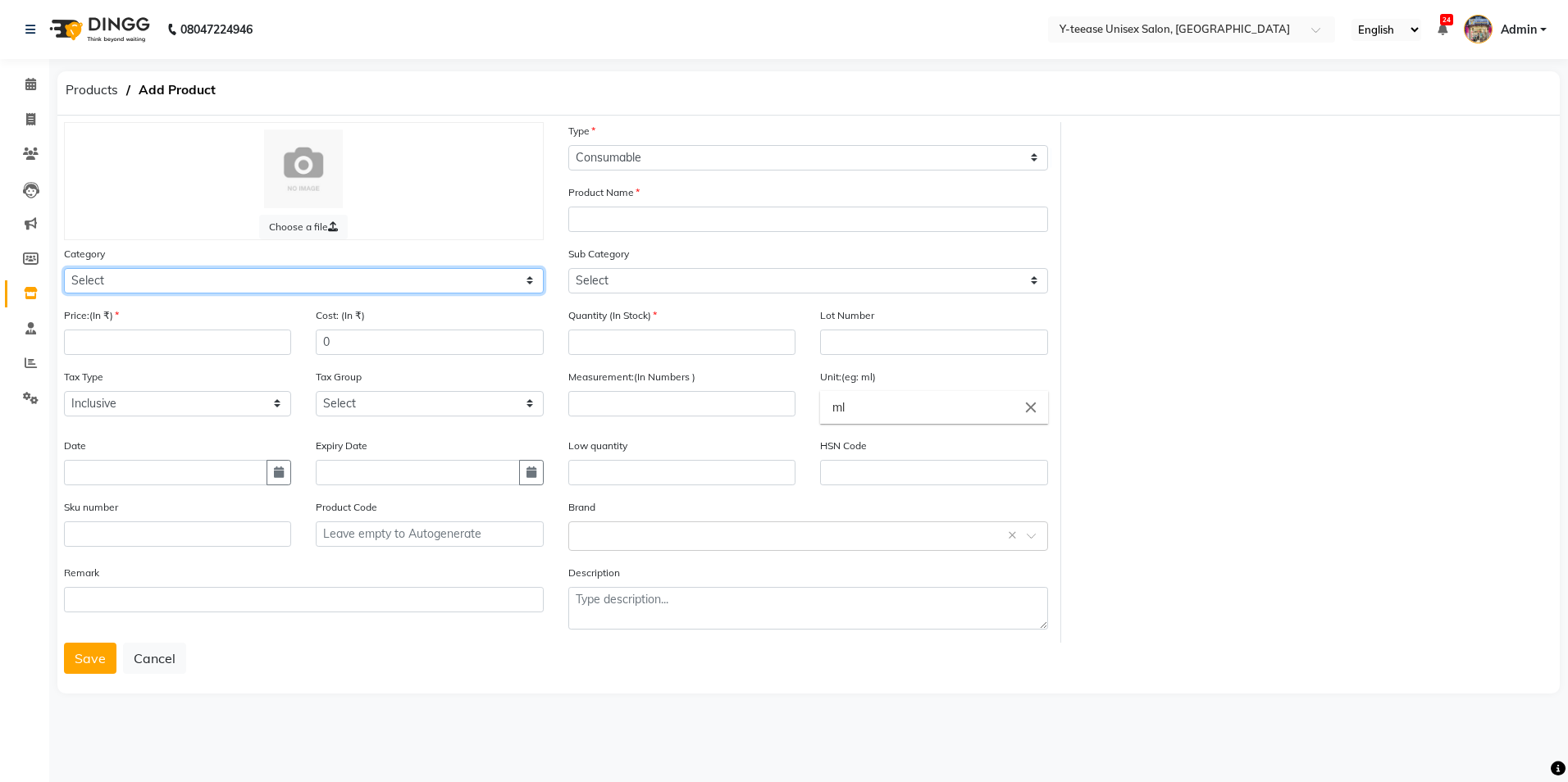
click at [284, 289] on select "Select Hair Skin Makeup Personal Care Appliances [PERSON_NAME] Waxing Disposabl…" at bounding box center [303, 280] width 480 height 26
select select "2801850"
click at [64, 268] on select "Select Hair Skin Makeup Personal Care Appliances [PERSON_NAME] Waxing Disposabl…" at bounding box center [303, 280] width 480 height 26
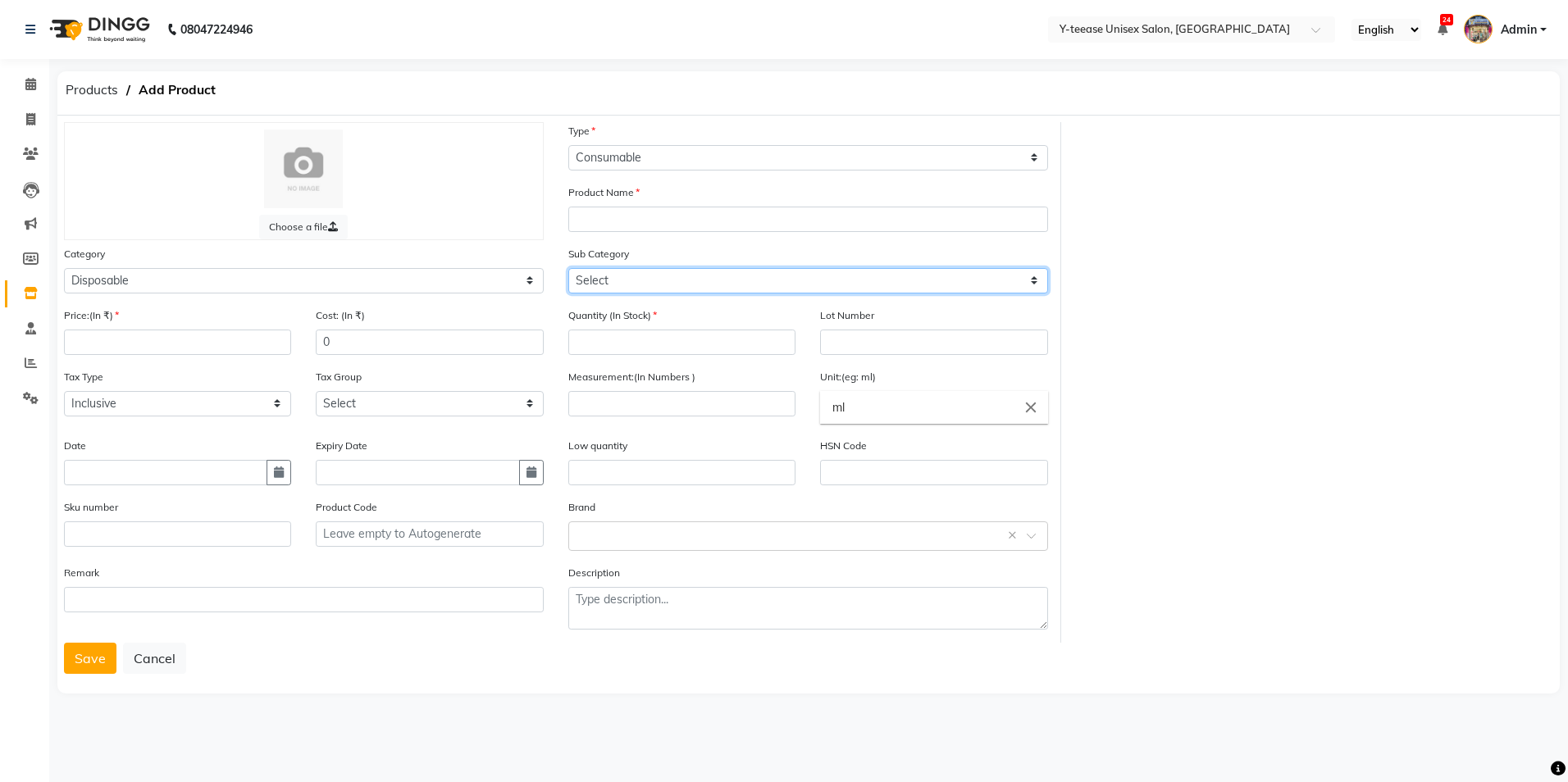
click at [649, 277] on select "Select Appron Gown Bedsheet Nepkin Towel Tissue Magic TIssue Cotton Roll Cotton…" at bounding box center [807, 280] width 480 height 26
click at [670, 193] on div "Product Name" at bounding box center [807, 207] width 480 height 49
click at [665, 206] on div "Product Name" at bounding box center [807, 207] width 480 height 49
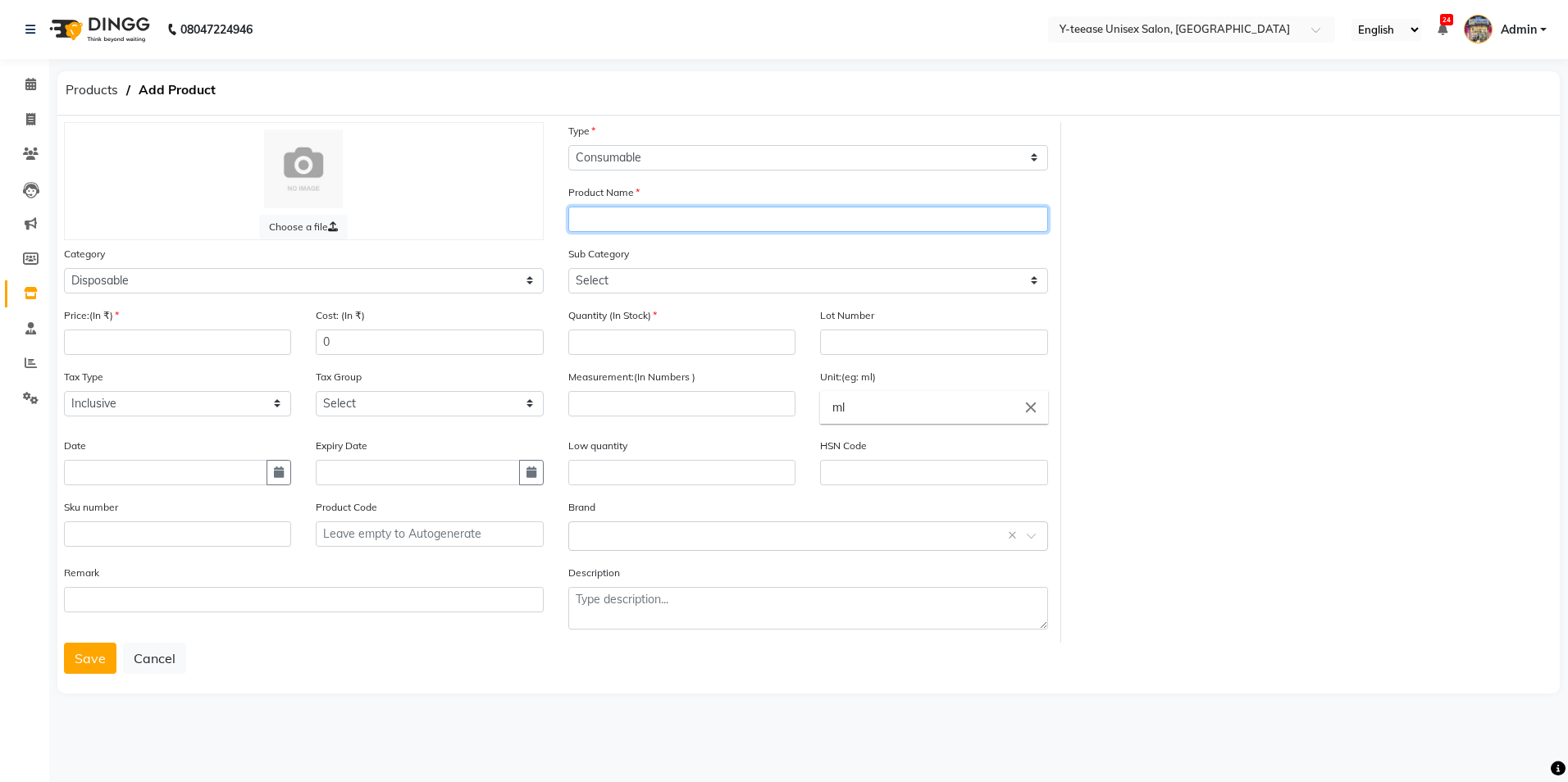
click at [638, 217] on input "text" at bounding box center [807, 219] width 480 height 26
type input "Napkin"
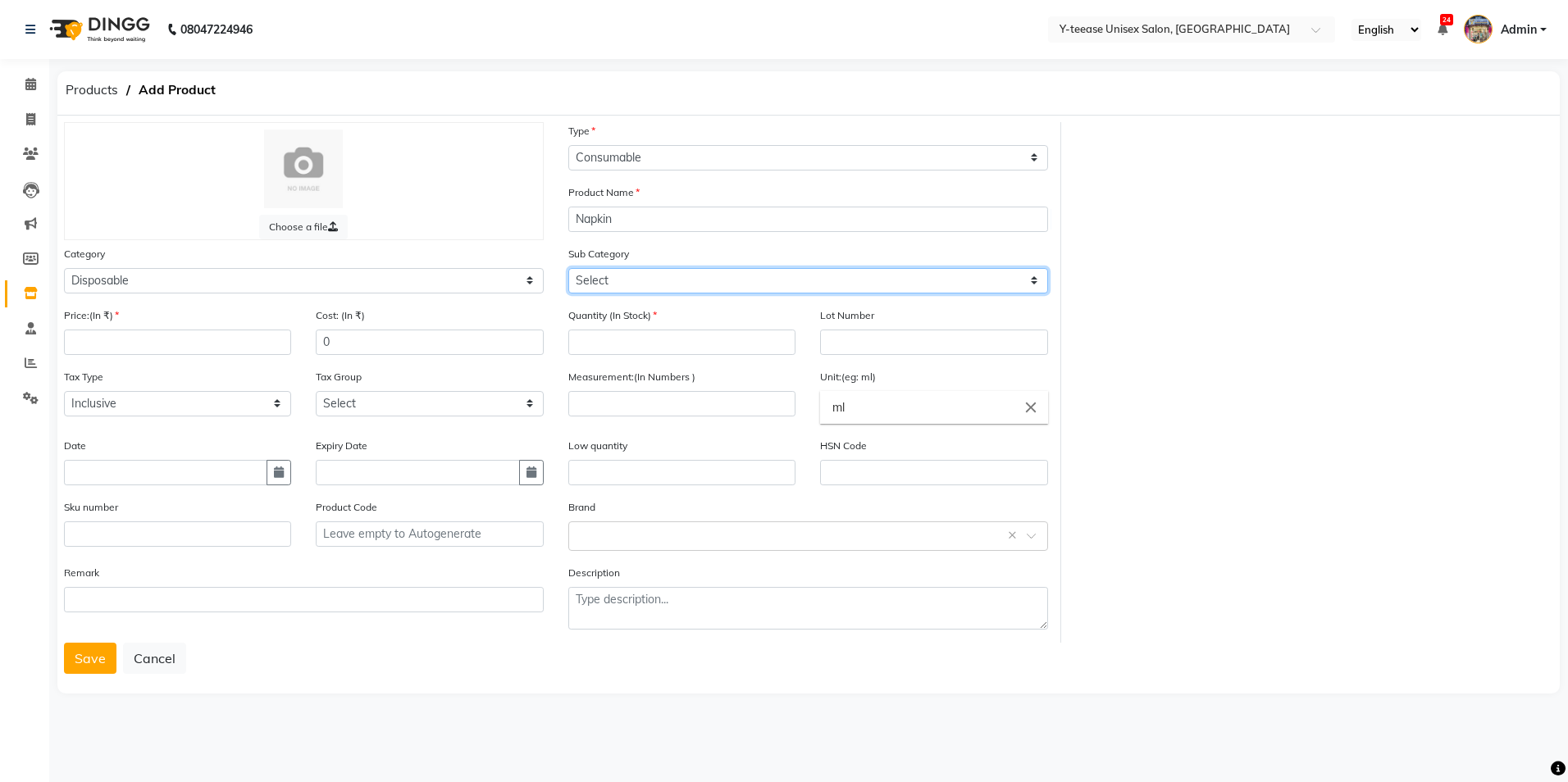
click at [642, 270] on select "Select Appron Gown Bedsheet Nepkin Towel Tissue Magic TIssue Cotton Roll Cotton…" at bounding box center [807, 280] width 480 height 26
select select "2801854"
click at [568, 268] on select "Select Appron Gown Bedsheet Nepkin Towel Tissue Magic TIssue Cotton Roll Cotton…" at bounding box center [807, 280] width 480 height 26
click at [625, 333] on input "number" at bounding box center [682, 342] width 227 height 26
type input "1"
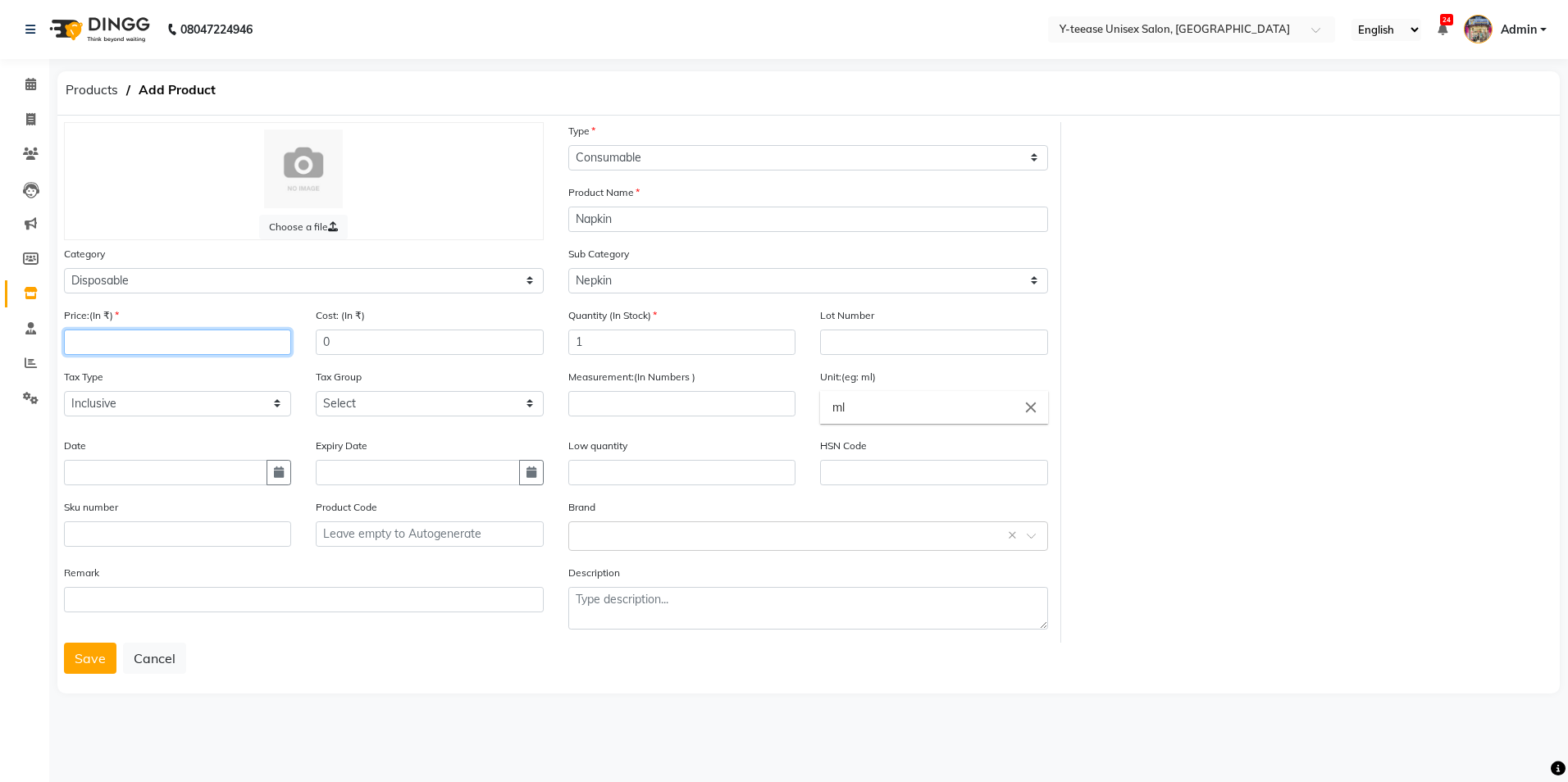
click at [180, 346] on input "number" at bounding box center [177, 342] width 227 height 26
type input "300"
click at [122, 476] on input "text" at bounding box center [165, 473] width 203 height 26
select select "9"
select select "2025"
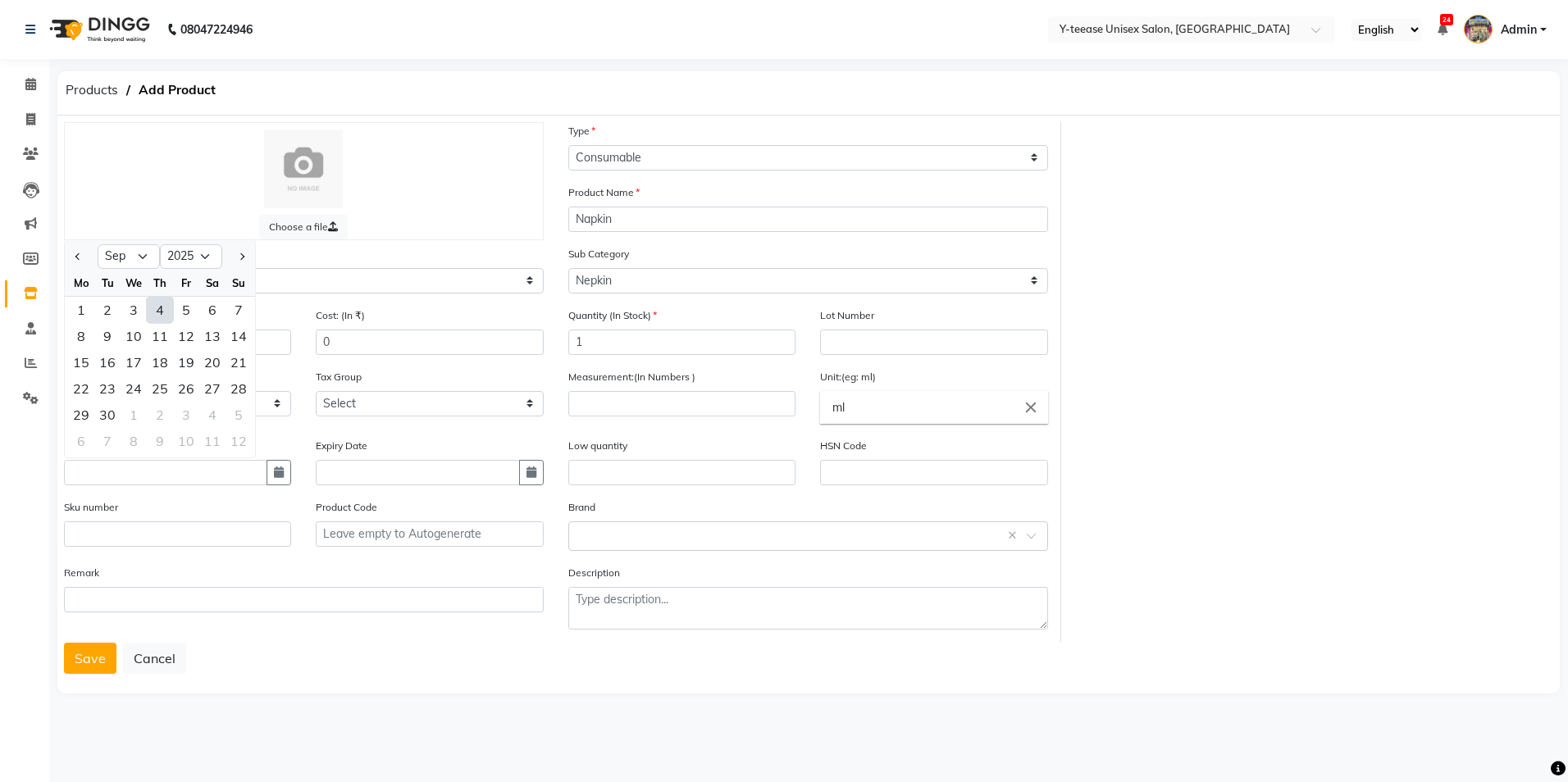
click at [162, 311] on div "4" at bounding box center [160, 310] width 27 height 27
type input "[DATE]"
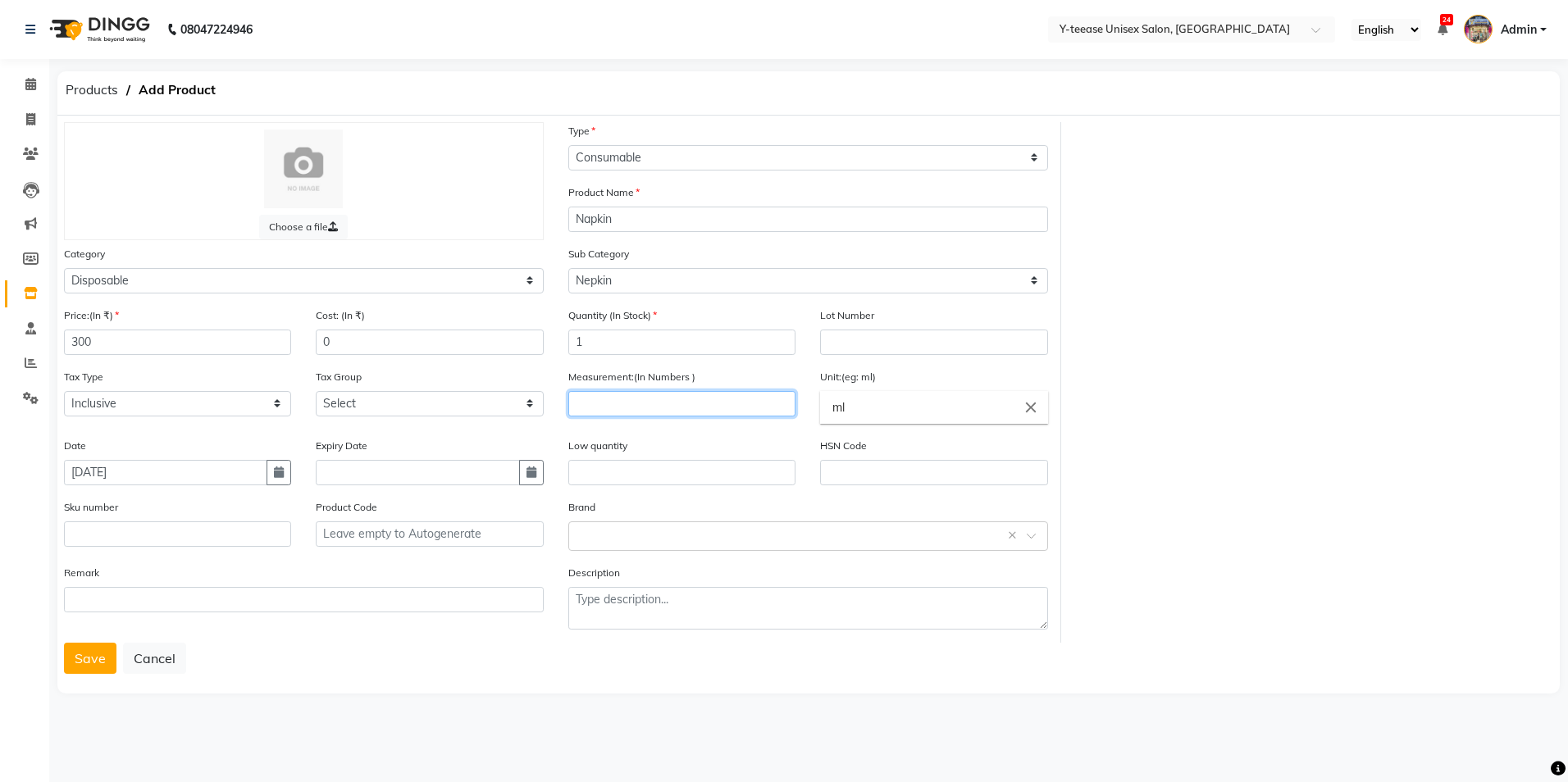
click at [633, 410] on input "number" at bounding box center [682, 403] width 227 height 26
type input "10"
click at [901, 400] on input "ml" at bounding box center [933, 407] width 227 height 33
type input "m"
click at [891, 478] on link "g ms" at bounding box center [933, 485] width 227 height 42
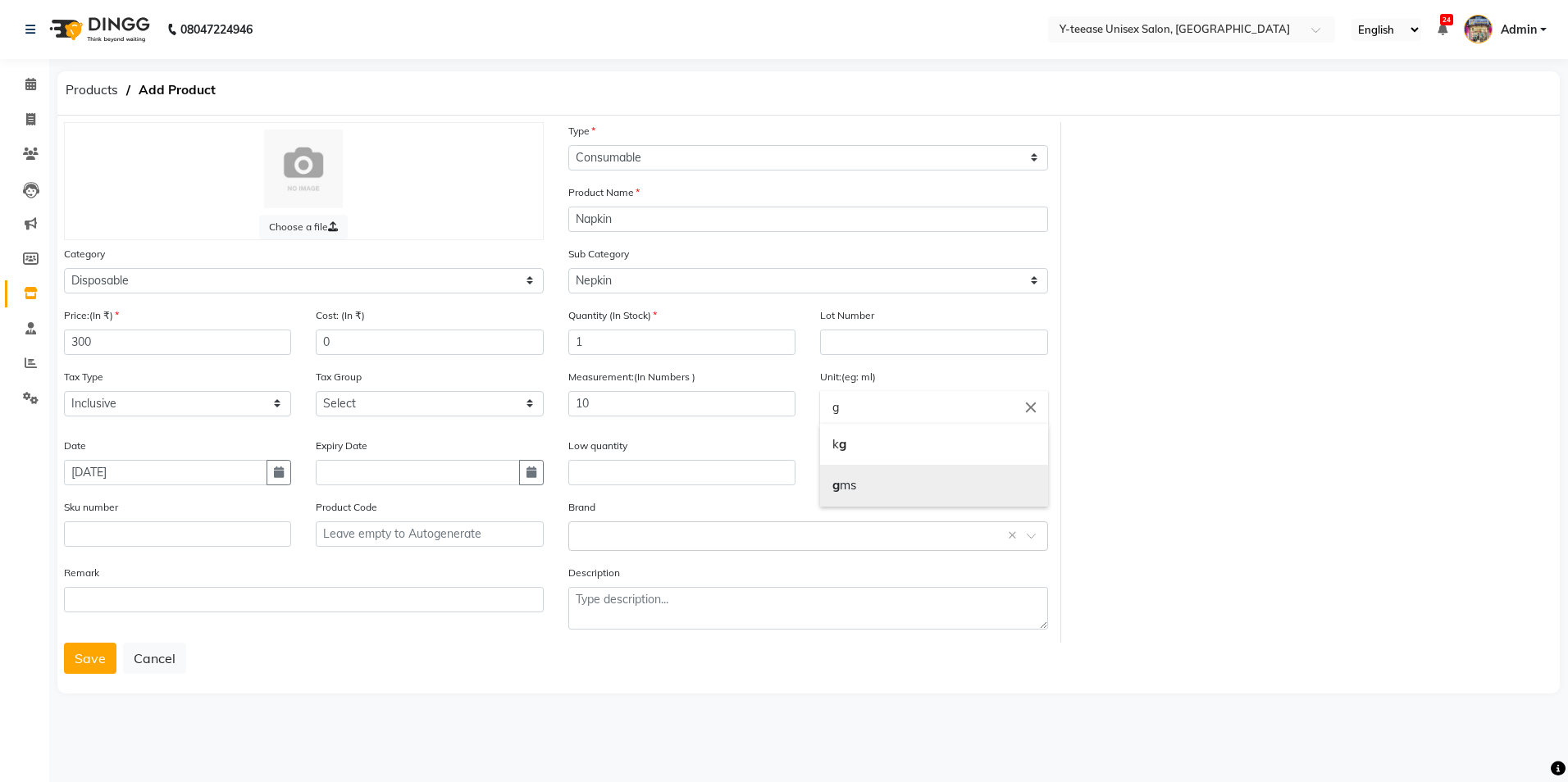
type input "gms"
click at [869, 530] on input "text" at bounding box center [792, 535] width 429 height 17
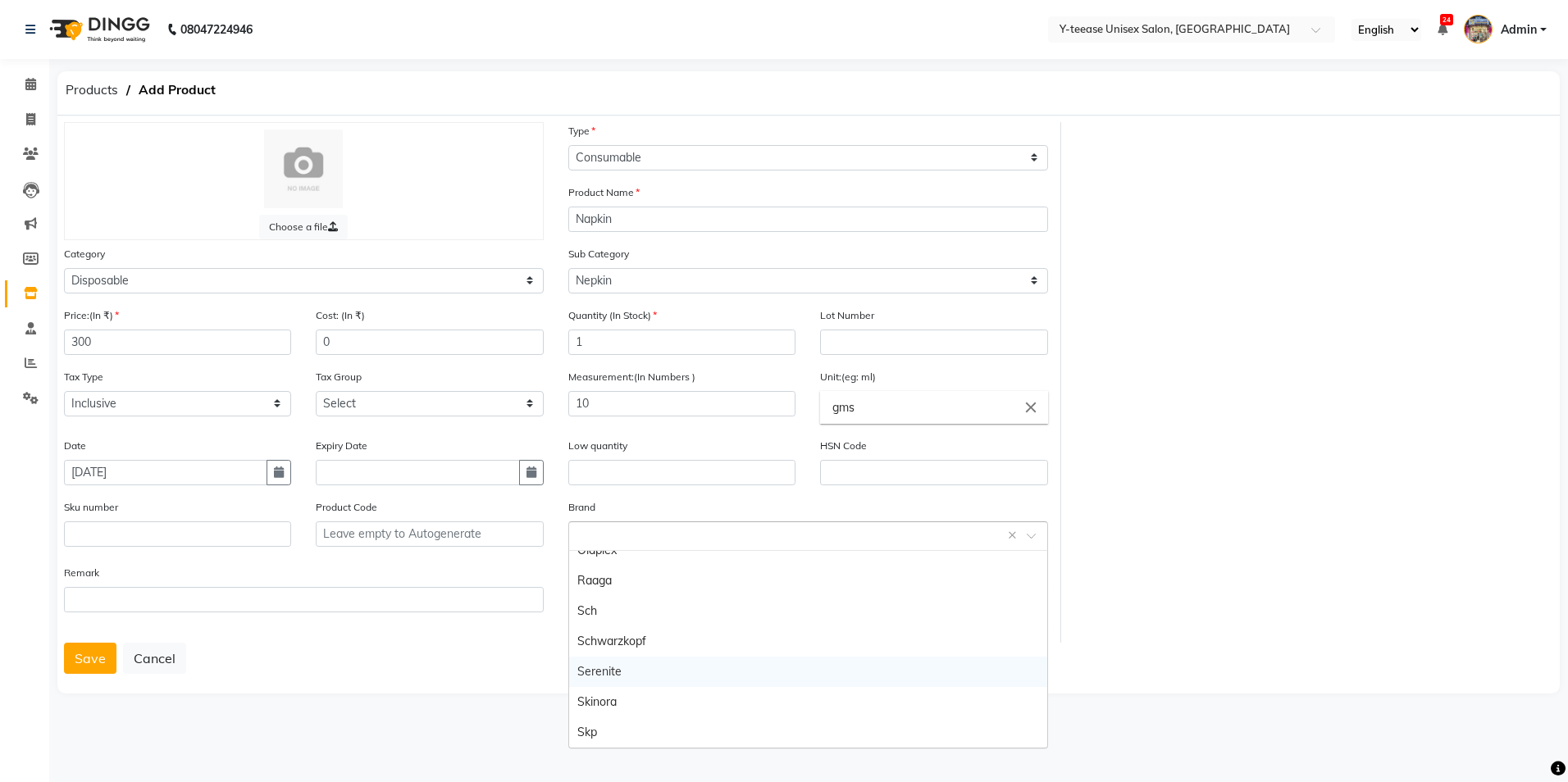
click at [419, 698] on main "Products Add Product Choose a file Type Select Type Both Retail Consumable Prod…" at bounding box center [807, 395] width 1518 height 650
click at [79, 665] on button "Save" at bounding box center [90, 658] width 52 height 31
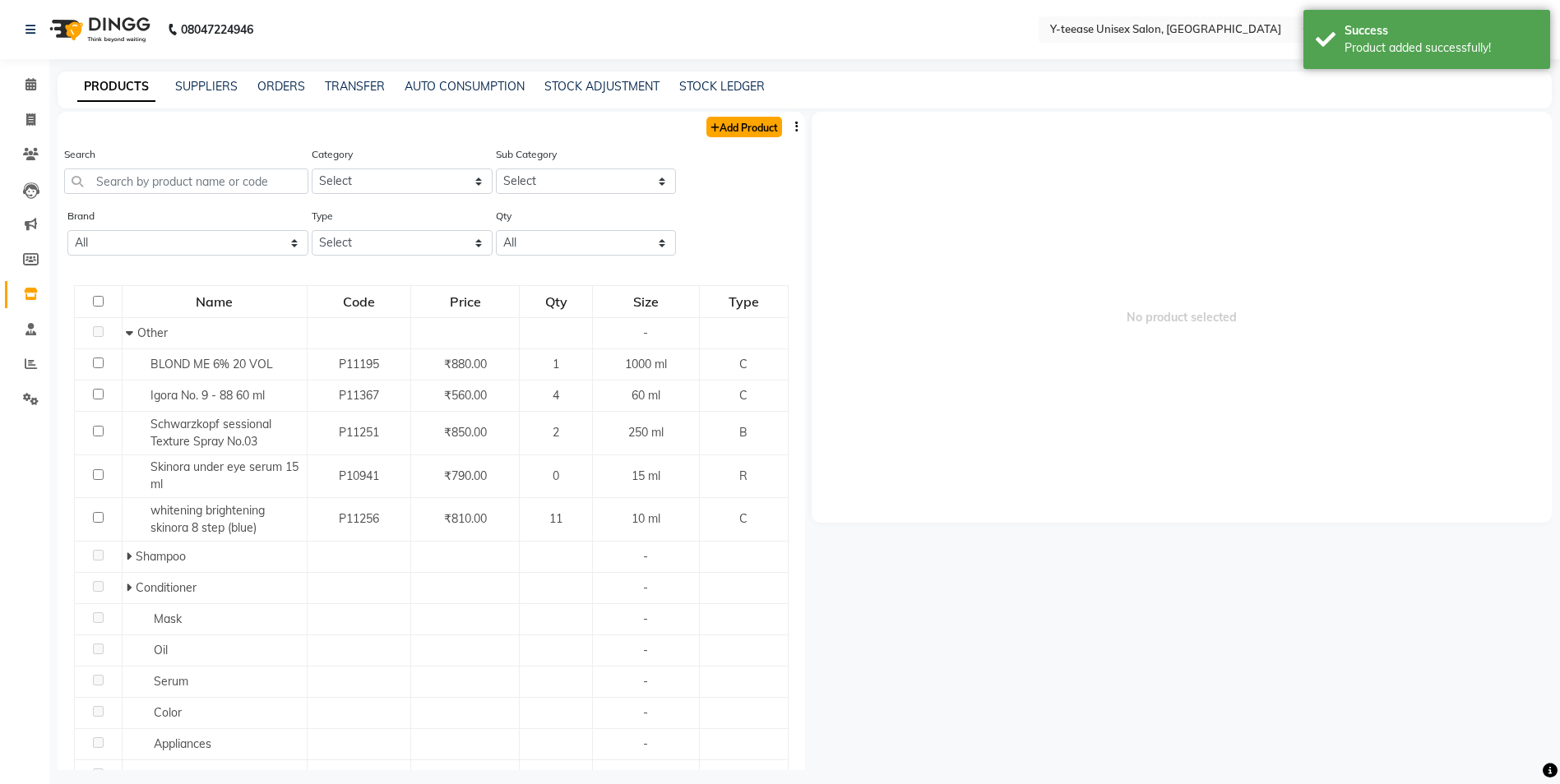
click at [740, 119] on link "Add Product" at bounding box center [744, 126] width 76 height 20
select select "true"
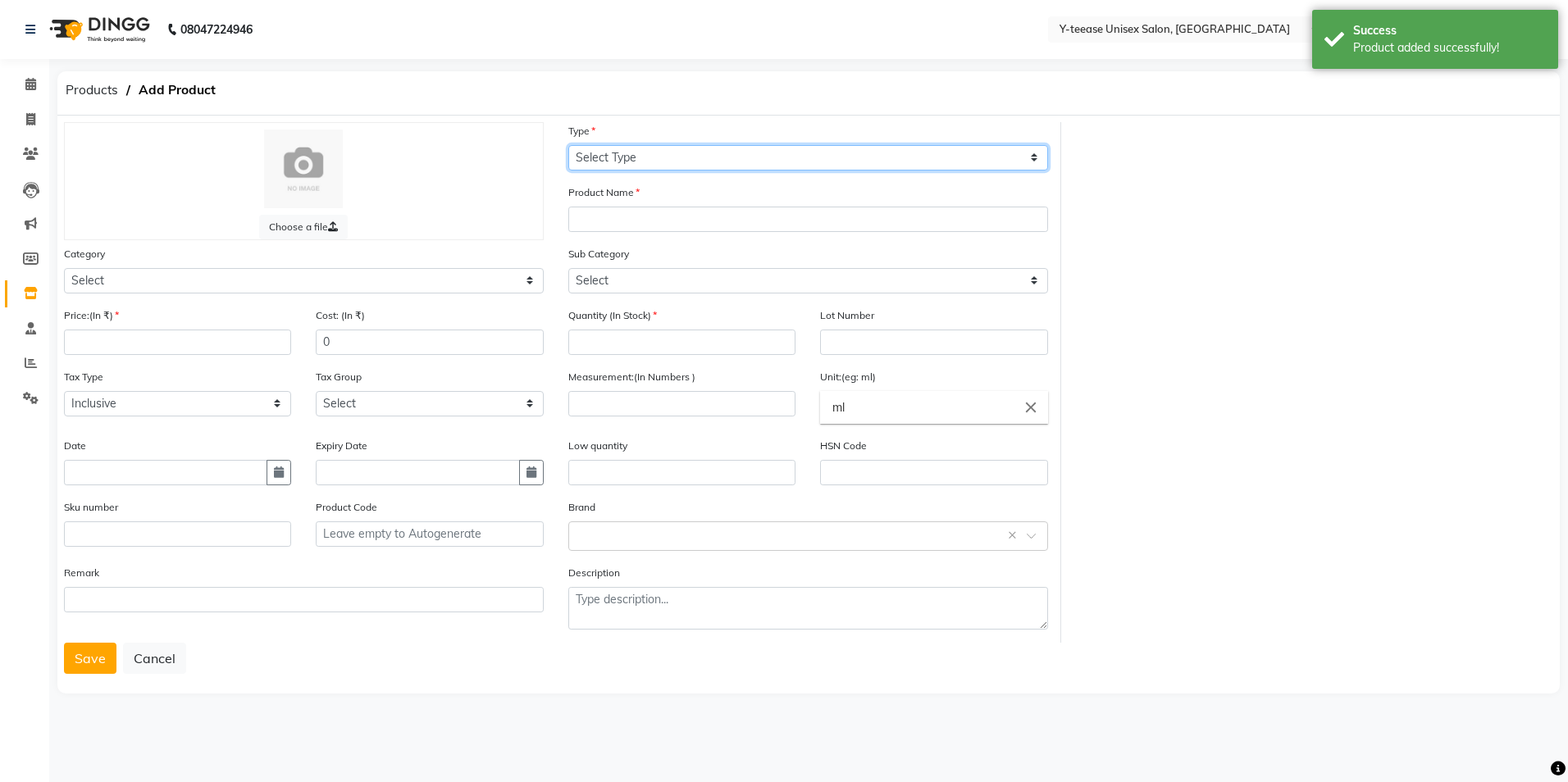
click at [680, 160] on select "Select Type Both Retail Consumable" at bounding box center [807, 158] width 480 height 26
select select "C"
click at [568, 145] on select "Select Type Both Retail Consumable" at bounding box center [807, 158] width 480 height 26
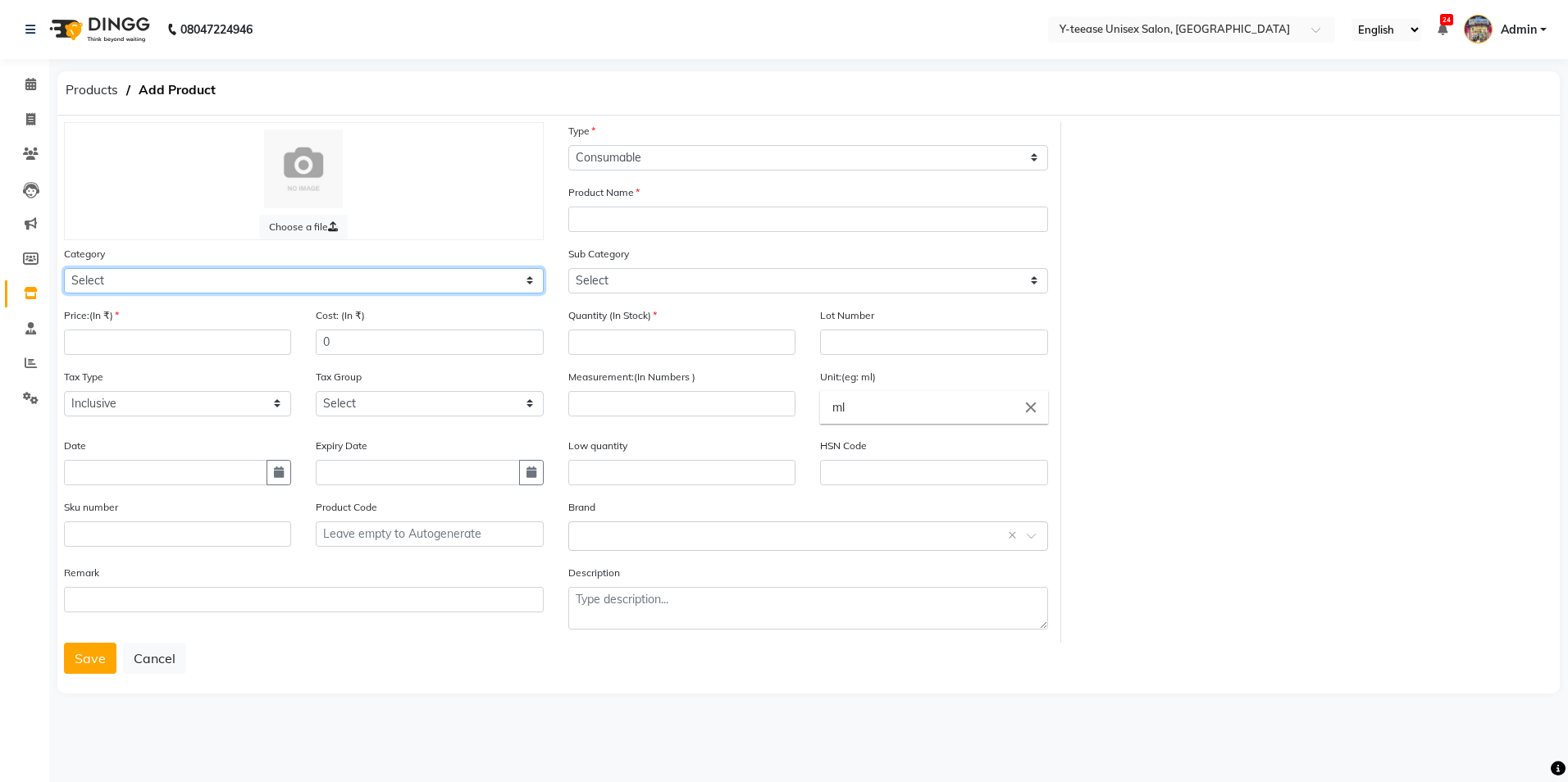
click at [257, 285] on select "Select Hair Skin Makeup Personal Care Appliances Beard Waxing Disposable Thread…" at bounding box center [303, 280] width 480 height 26
select select "2801850"
click at [64, 268] on select "Select Hair Skin Makeup Personal Care Appliances Beard Waxing Disposable Thread…" at bounding box center [303, 280] width 480 height 26
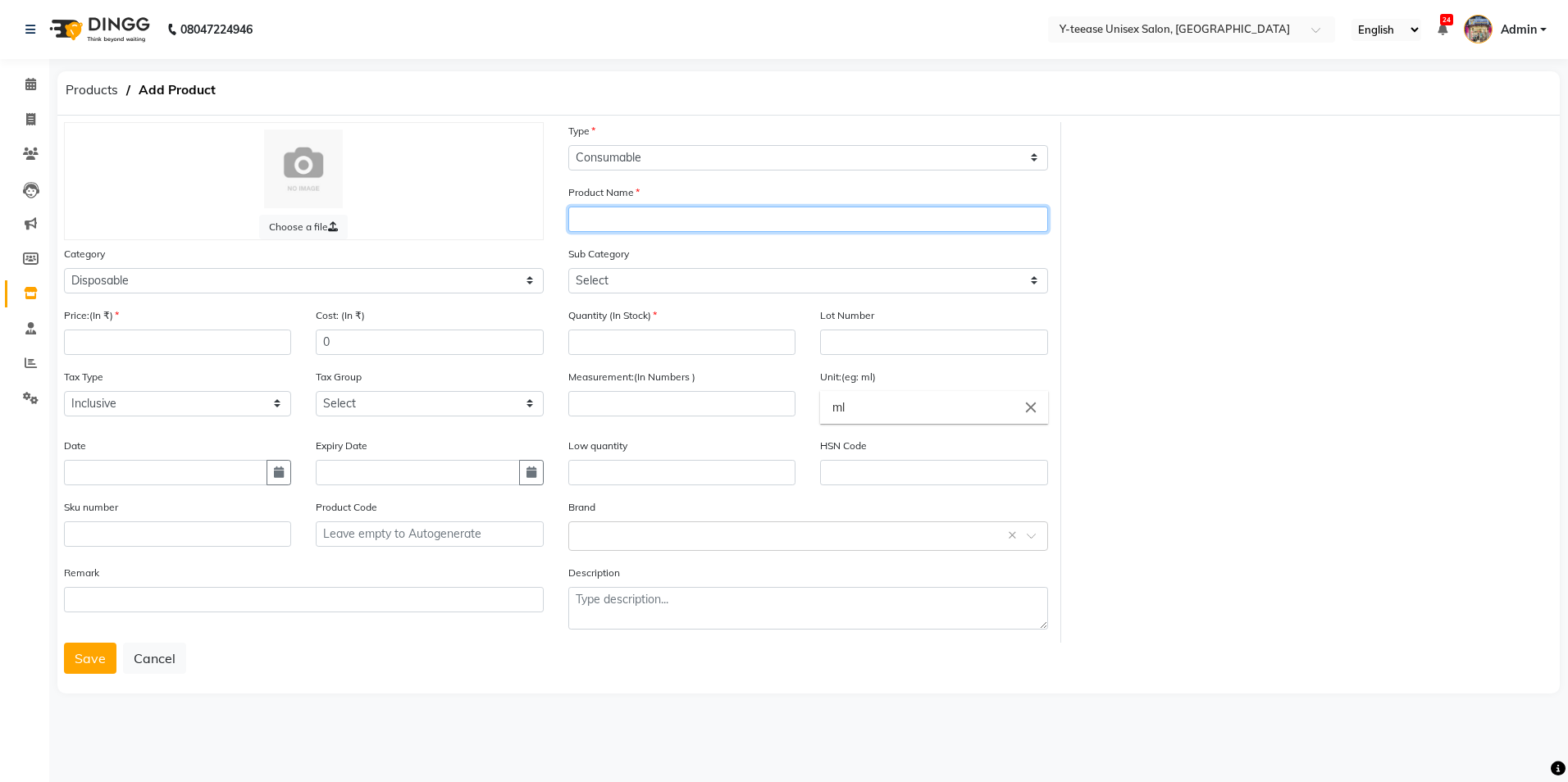
click at [685, 222] on input "text" at bounding box center [807, 219] width 480 height 26
type input "Towel"
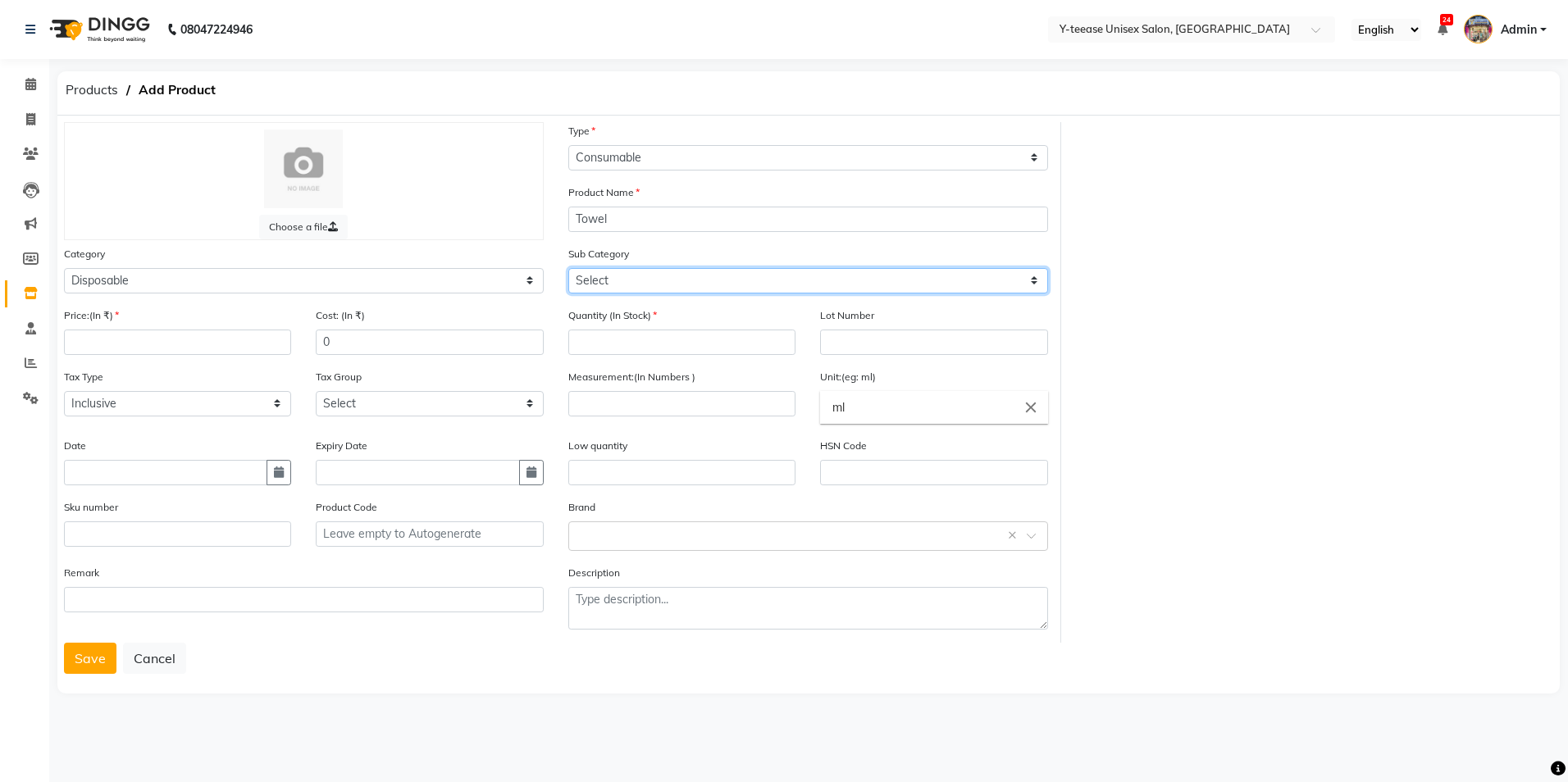
click at [651, 292] on select "Select Appron Gown Bedsheet Nepkin Towel Tissue Magic TIssue Cotton Roll Cotton…" at bounding box center [807, 280] width 480 height 26
select select "2801855"
click at [568, 268] on select "Select Appron Gown Bedsheet Nepkin Towel Tissue Magic TIssue Cotton Roll Cotton…" at bounding box center [807, 280] width 480 height 26
click at [644, 333] on input "number" at bounding box center [682, 342] width 227 height 26
click at [649, 205] on div "Product Name Towel" at bounding box center [807, 207] width 480 height 49
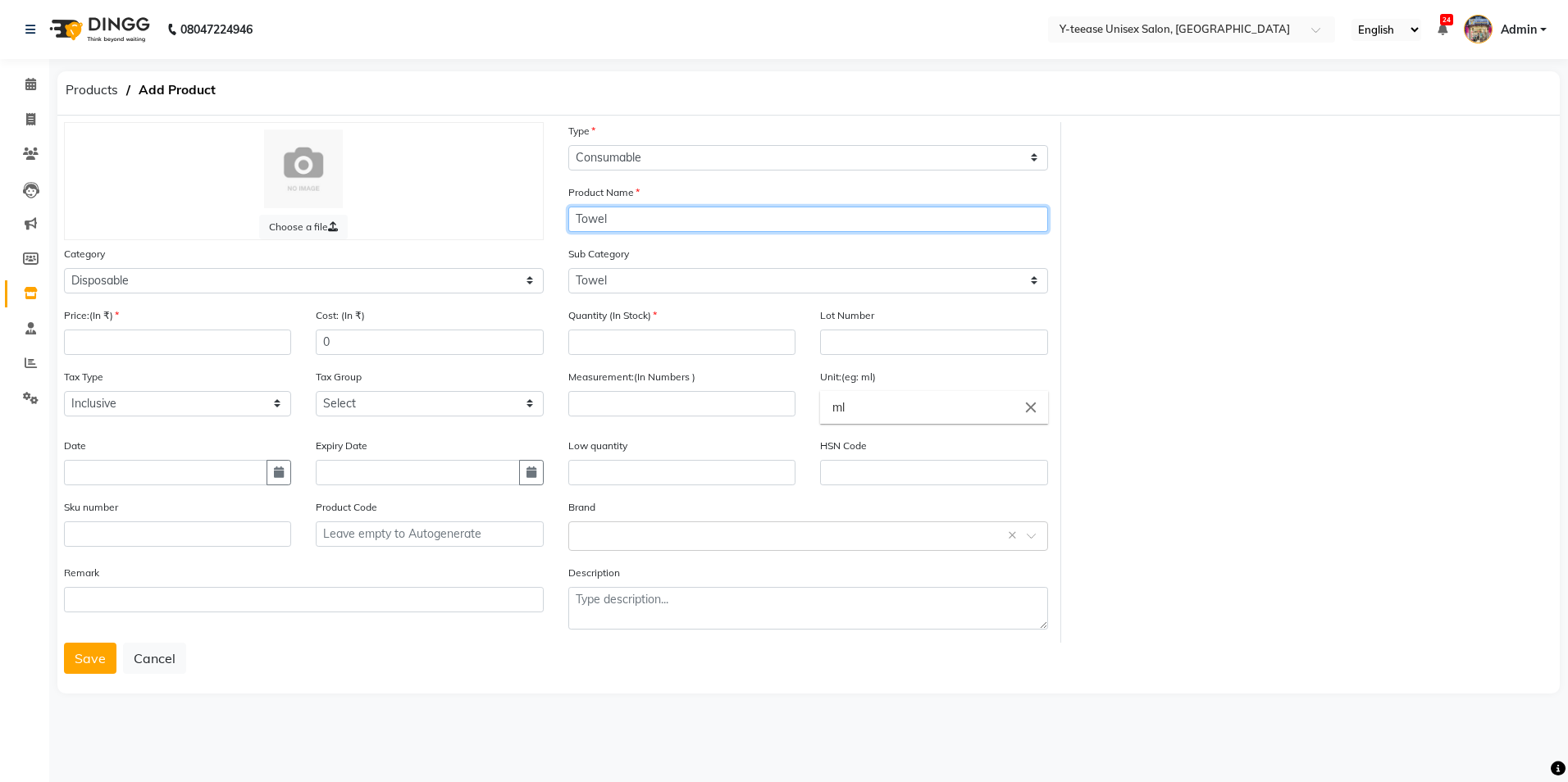
click at [647, 209] on input "Towel" at bounding box center [807, 219] width 480 height 26
type input "Towel 20 x 40"
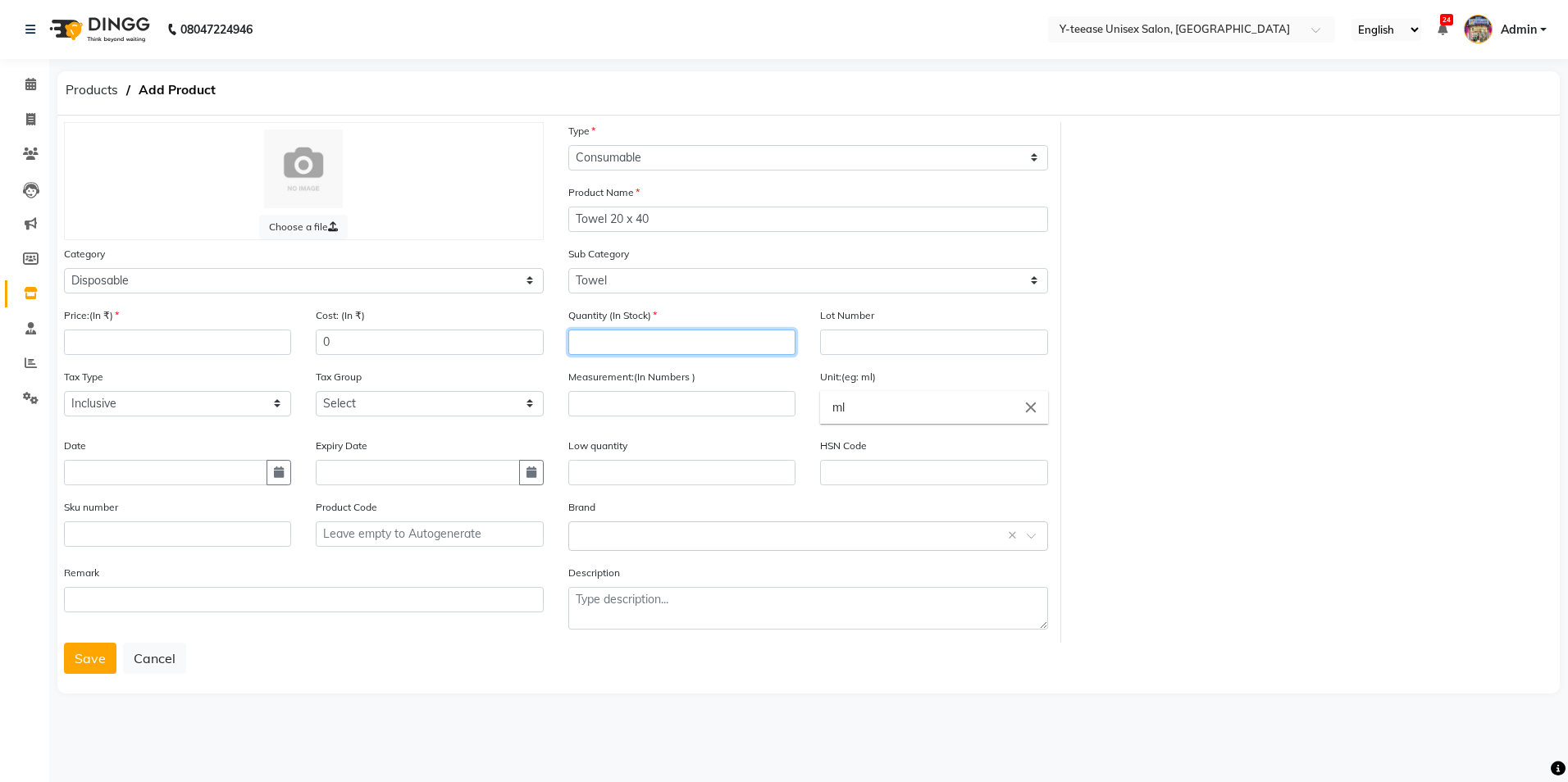
click at [643, 332] on input "number" at bounding box center [682, 342] width 227 height 26
type input "1"
click at [223, 348] on input "number" at bounding box center [177, 342] width 227 height 26
type input "200"
click at [282, 478] on button "button" at bounding box center [279, 473] width 25 height 26
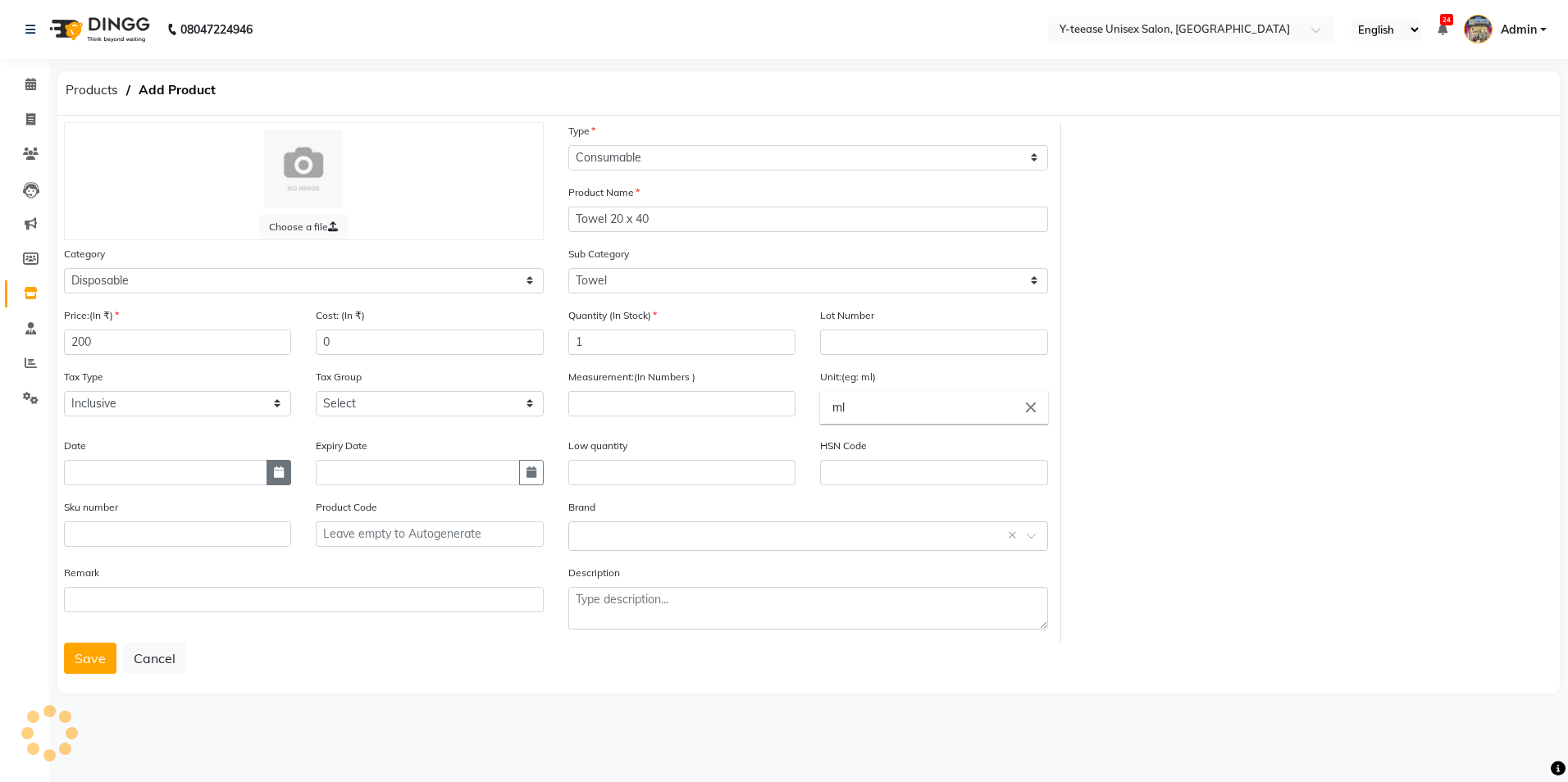
select select "9"
select select "2025"
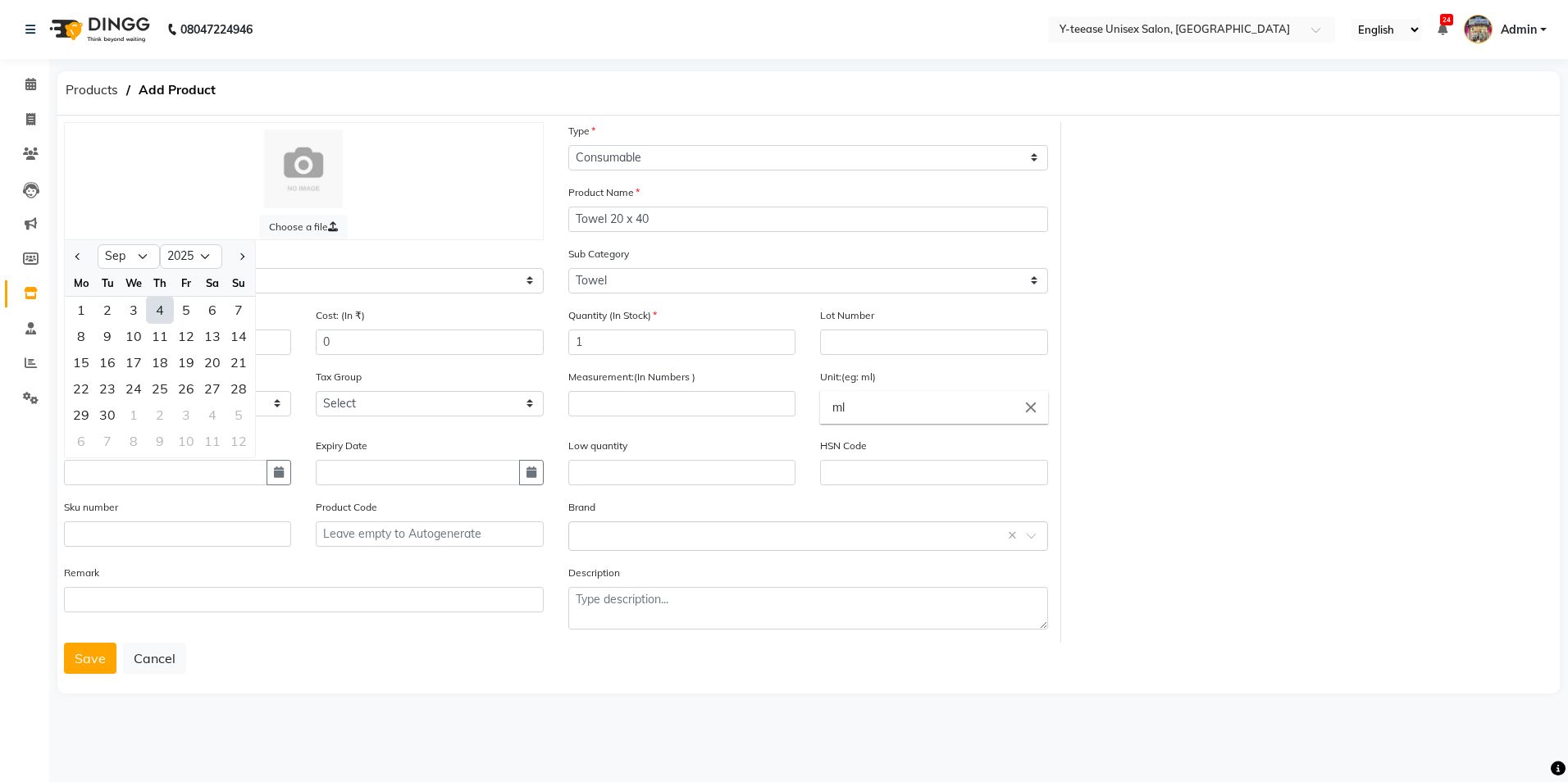
click at [159, 301] on div "4" at bounding box center [160, 310] width 27 height 27
type input "04-09-2025"
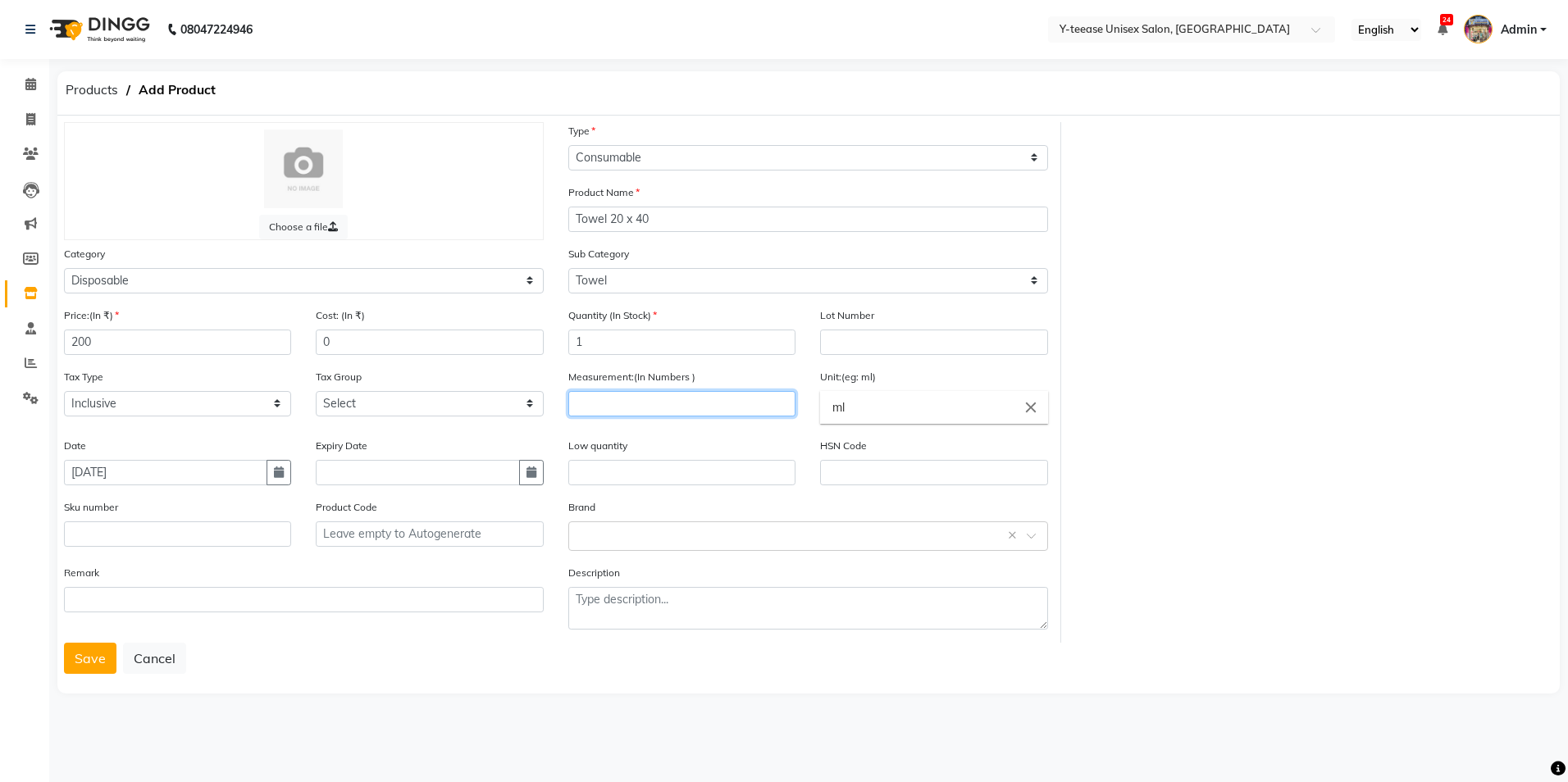
click at [694, 401] on input "number" at bounding box center [682, 403] width 227 height 26
type input "10"
click at [890, 395] on input "ml" at bounding box center [933, 407] width 227 height 33
type input "m"
click at [869, 490] on link "g ms" at bounding box center [933, 485] width 227 height 42
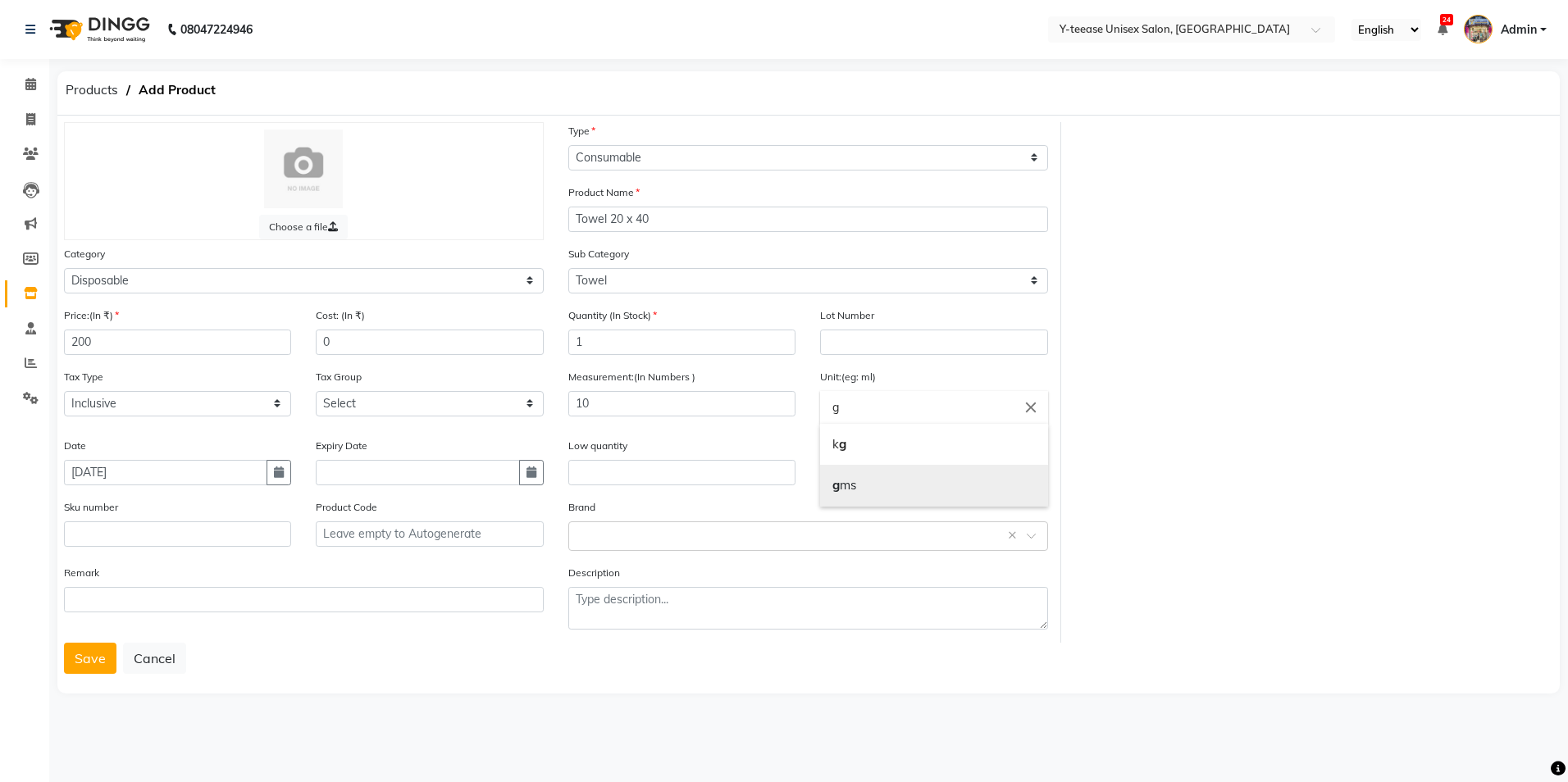
type input "gms"
click at [653, 547] on div "Select brand or add custom brand ×" at bounding box center [807, 536] width 480 height 29
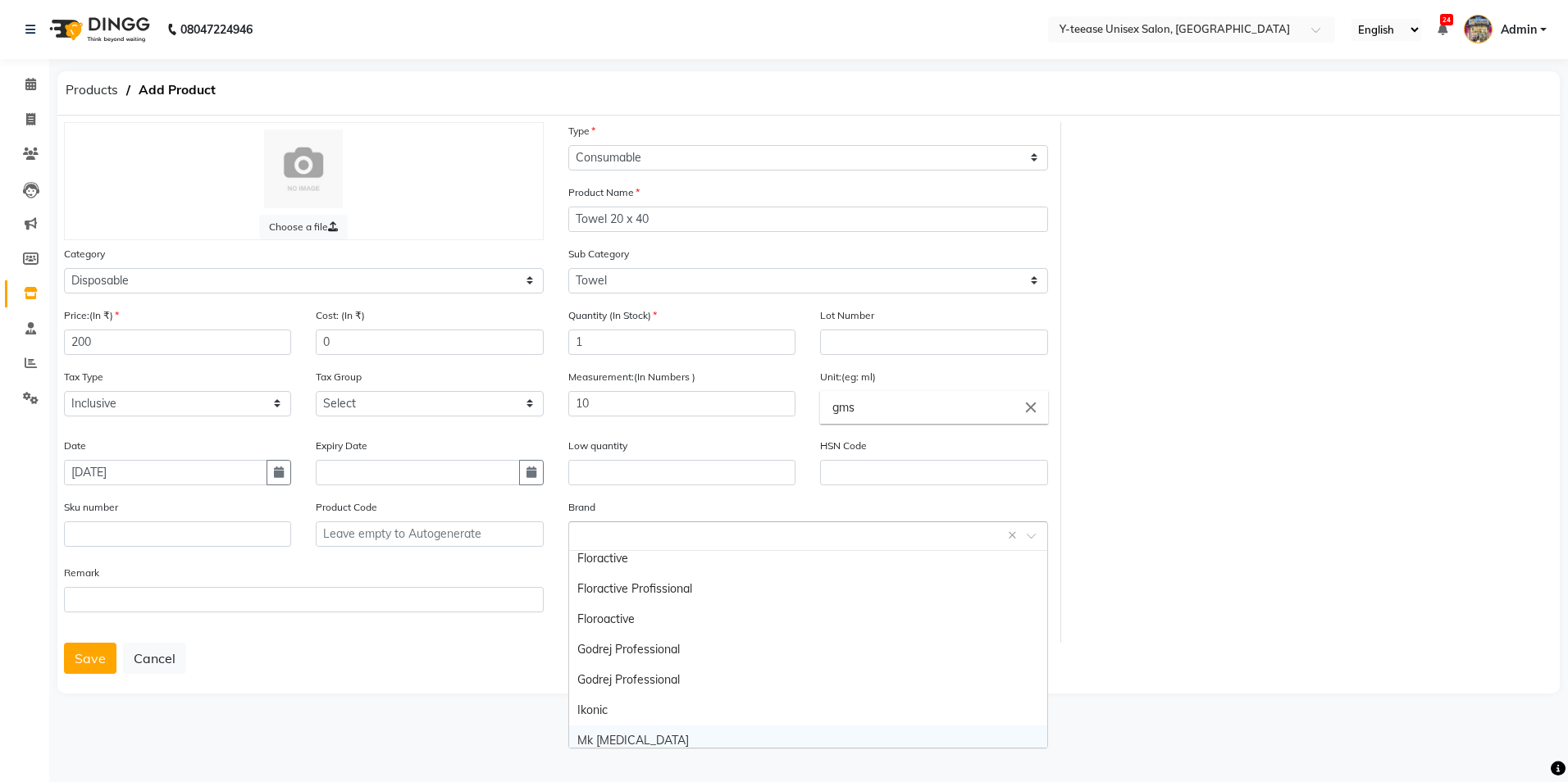
scroll to position [82, 0]
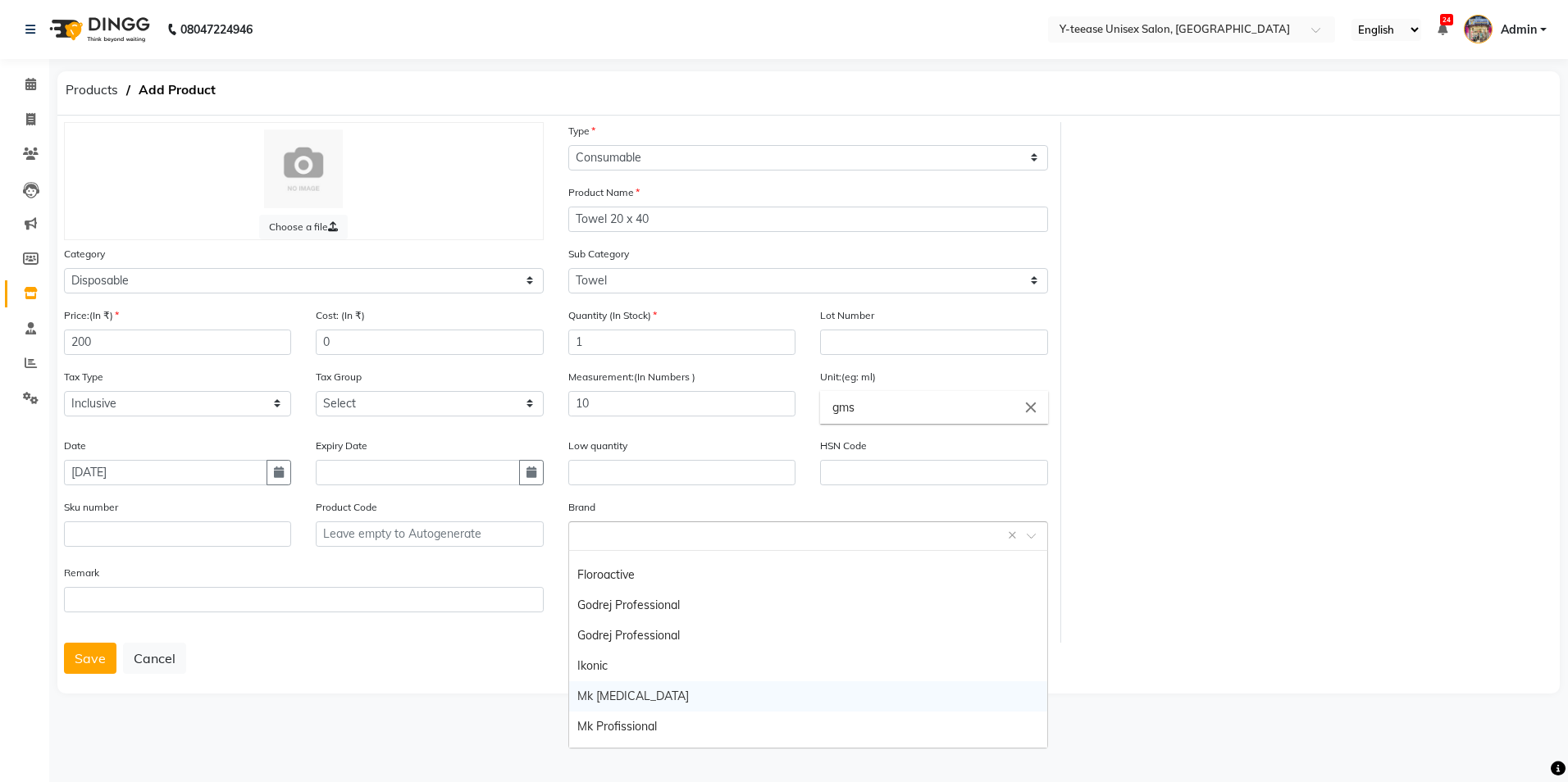
click at [383, 651] on div "Save Cancel" at bounding box center [808, 658] width 1489 height 31
click at [85, 661] on button "Save" at bounding box center [90, 658] width 52 height 31
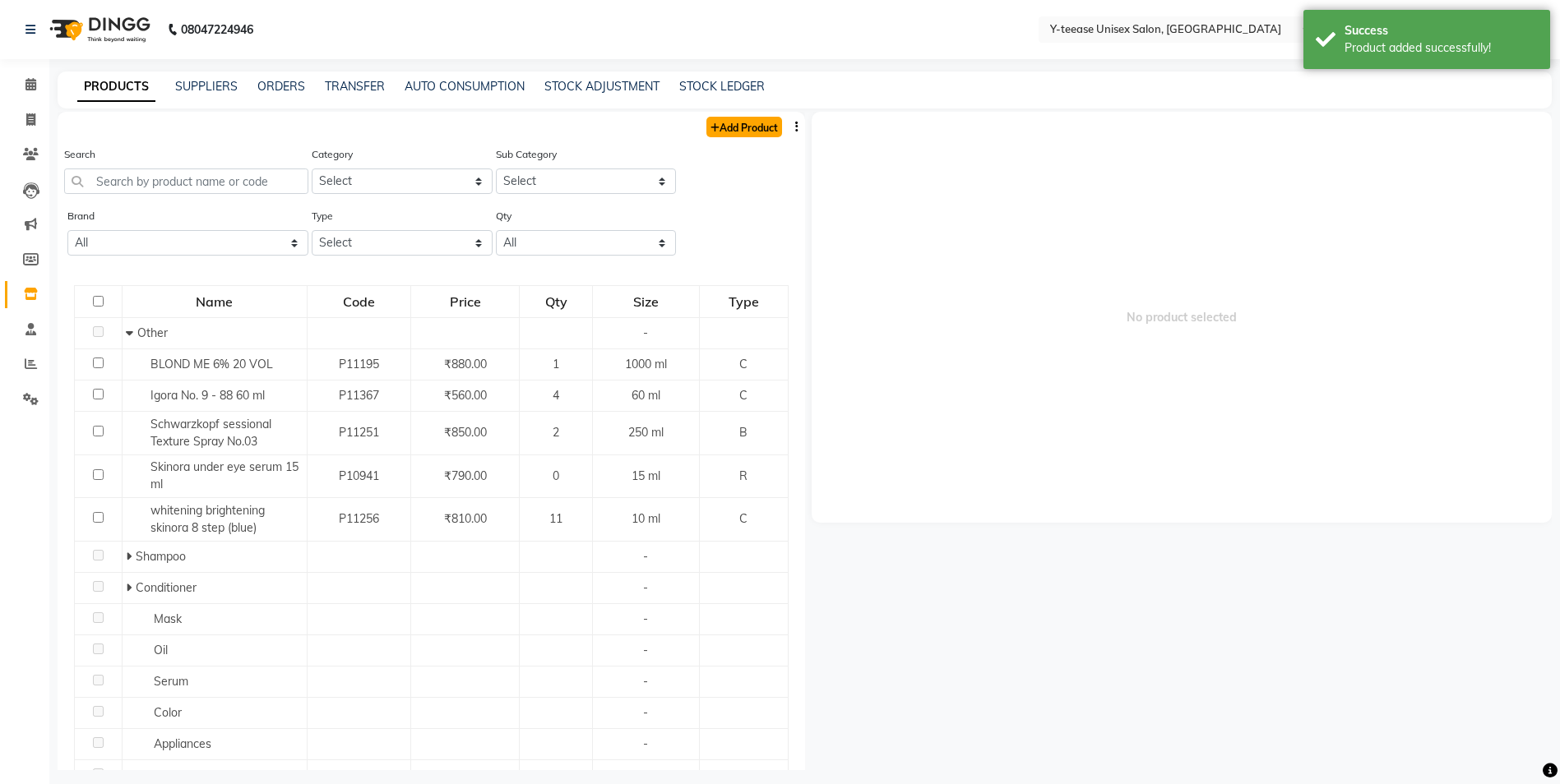
click at [737, 123] on link "Add Product" at bounding box center [744, 126] width 76 height 20
select select "true"
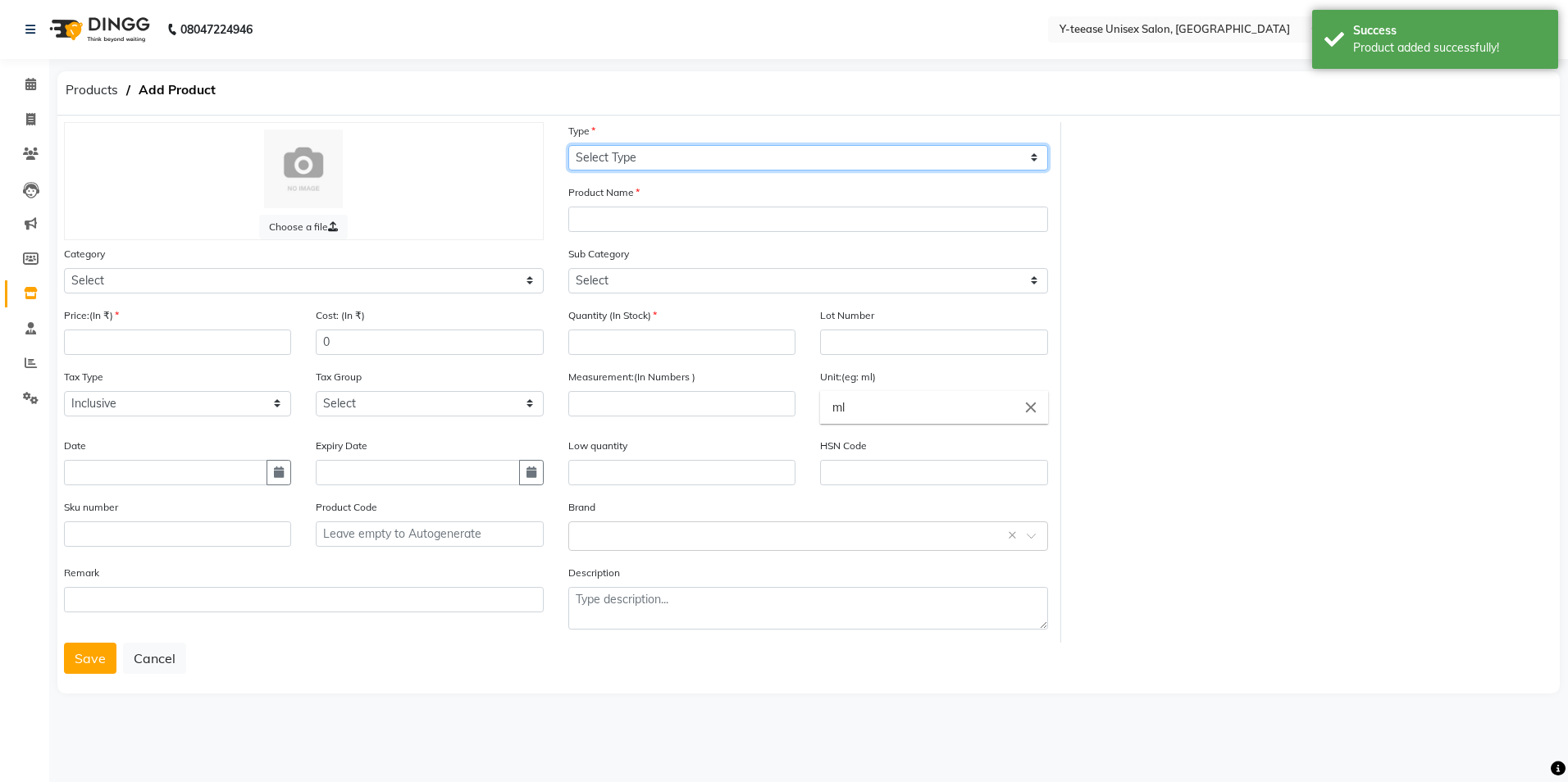
click at [665, 152] on select "Select Type Both Retail Consumable" at bounding box center [807, 158] width 480 height 26
select select "C"
click at [568, 145] on select "Select Type Both Retail Consumable" at bounding box center [807, 158] width 480 height 26
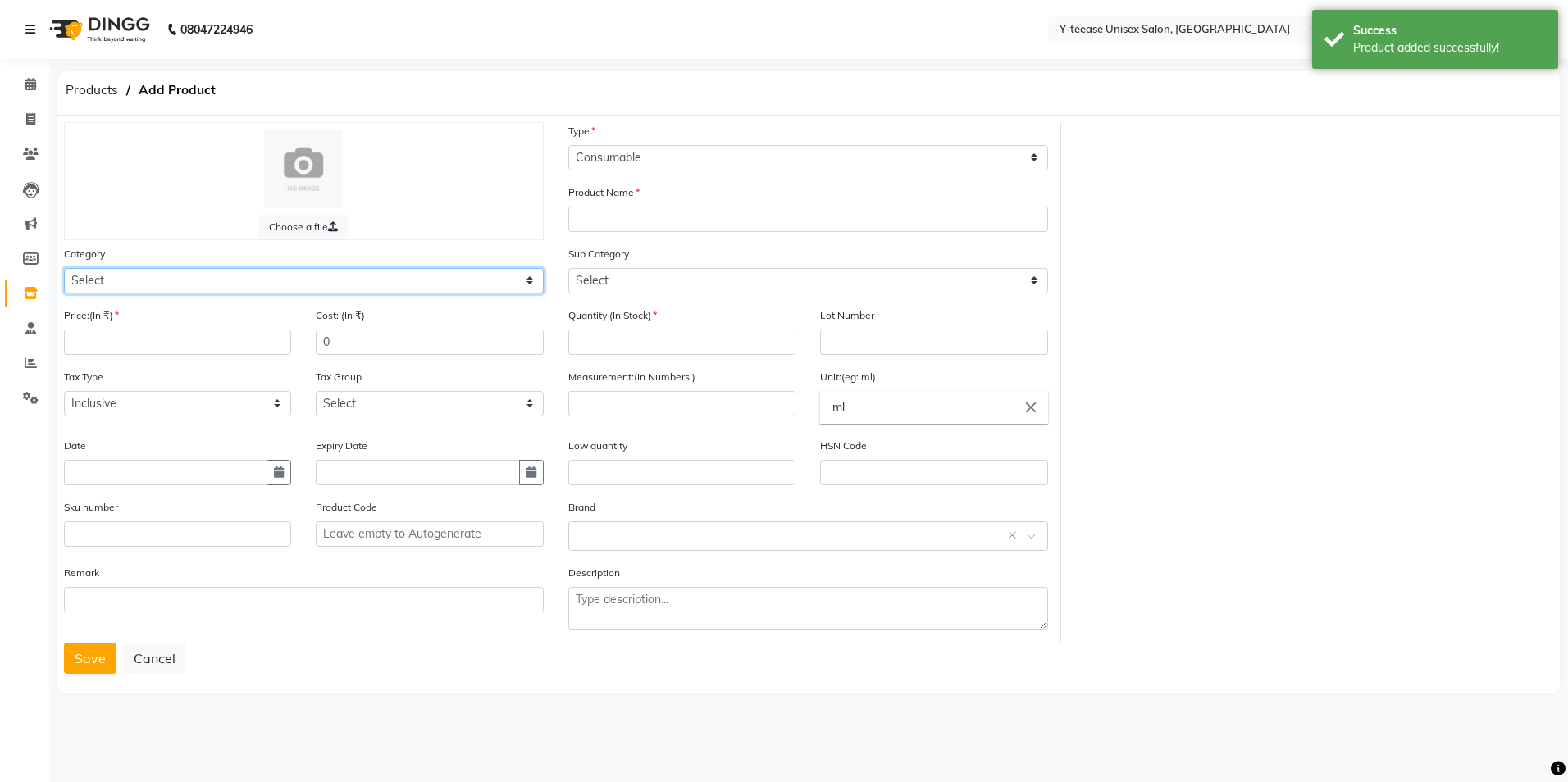
click at [354, 283] on select "Select Hair Skin Makeup Personal Care Appliances Beard Waxing Disposable Thread…" at bounding box center [303, 280] width 480 height 26
select select "2801850"
click at [64, 268] on select "Select Hair Skin Makeup Personal Care Appliances Beard Waxing Disposable Thread…" at bounding box center [303, 280] width 480 height 26
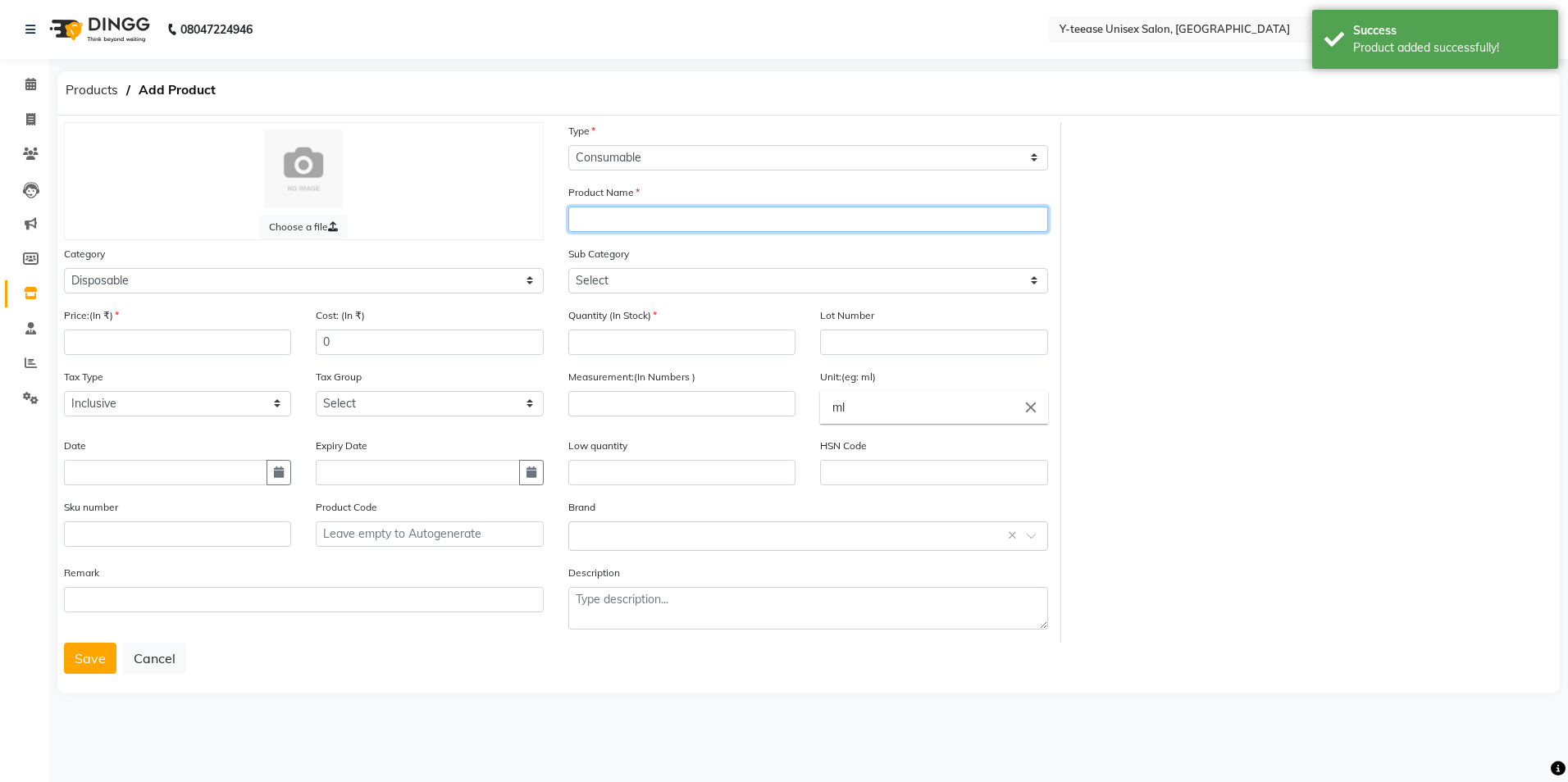
click at [694, 227] on input "text" at bounding box center [807, 219] width 480 height 26
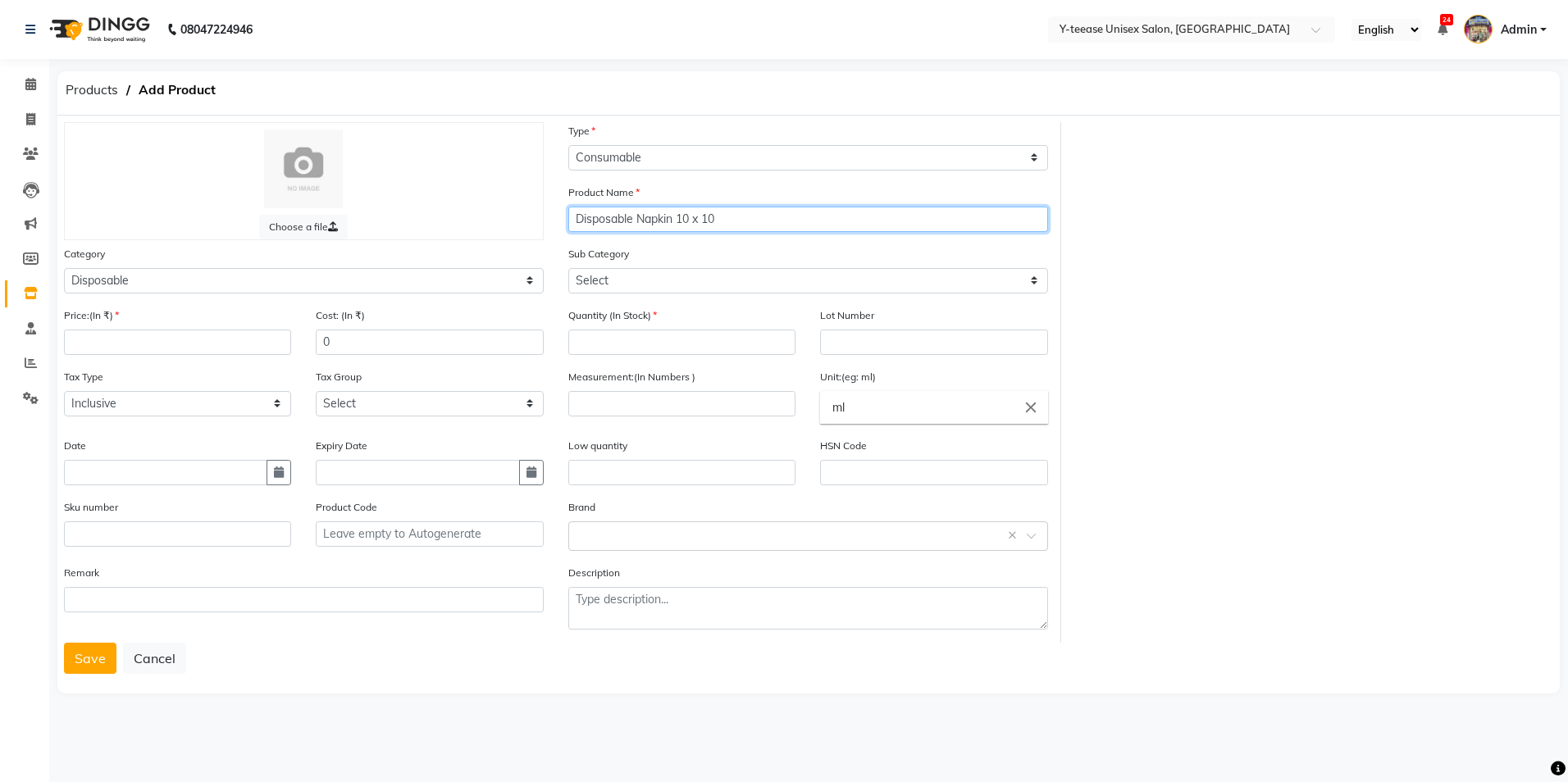
type input "Disposable Napkin 10 x 10"
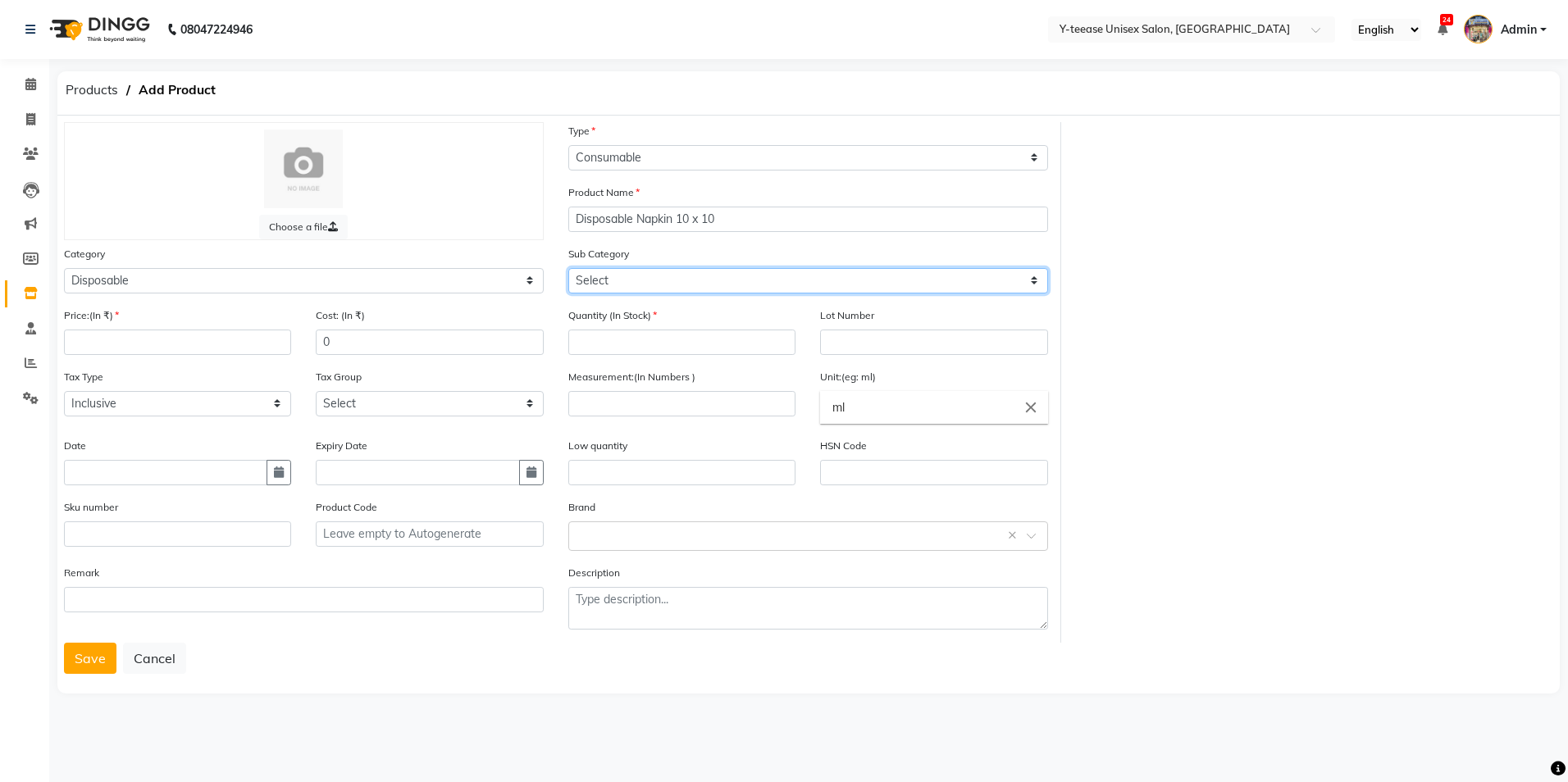
click at [683, 277] on select "Select Appron Gown Bedsheet Nepkin Towel Tissue Magic TIssue Cotton Roll Cotton…" at bounding box center [807, 280] width 480 height 26
select select "2801854"
click at [568, 268] on select "Select Appron Gown Bedsheet Nepkin Towel Tissue Magic TIssue Cotton Roll Cotton…" at bounding box center [807, 280] width 480 height 26
click at [637, 330] on input "number" at bounding box center [682, 342] width 227 height 26
type input "1"
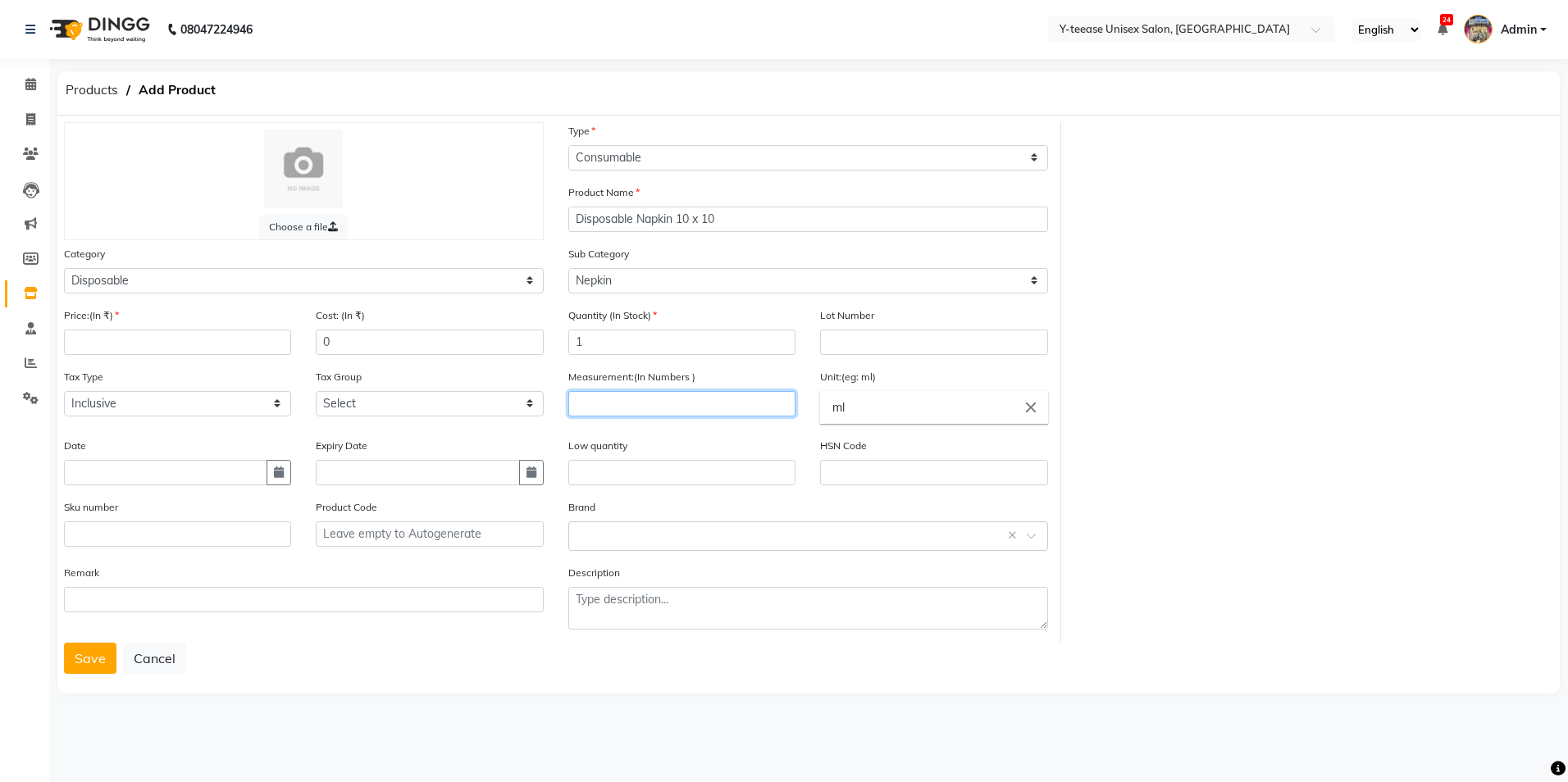
click at [691, 397] on input "number" at bounding box center [682, 403] width 227 height 26
type input "10"
click at [910, 403] on input "ml" at bounding box center [933, 407] width 227 height 33
type input "m"
type input "gms"
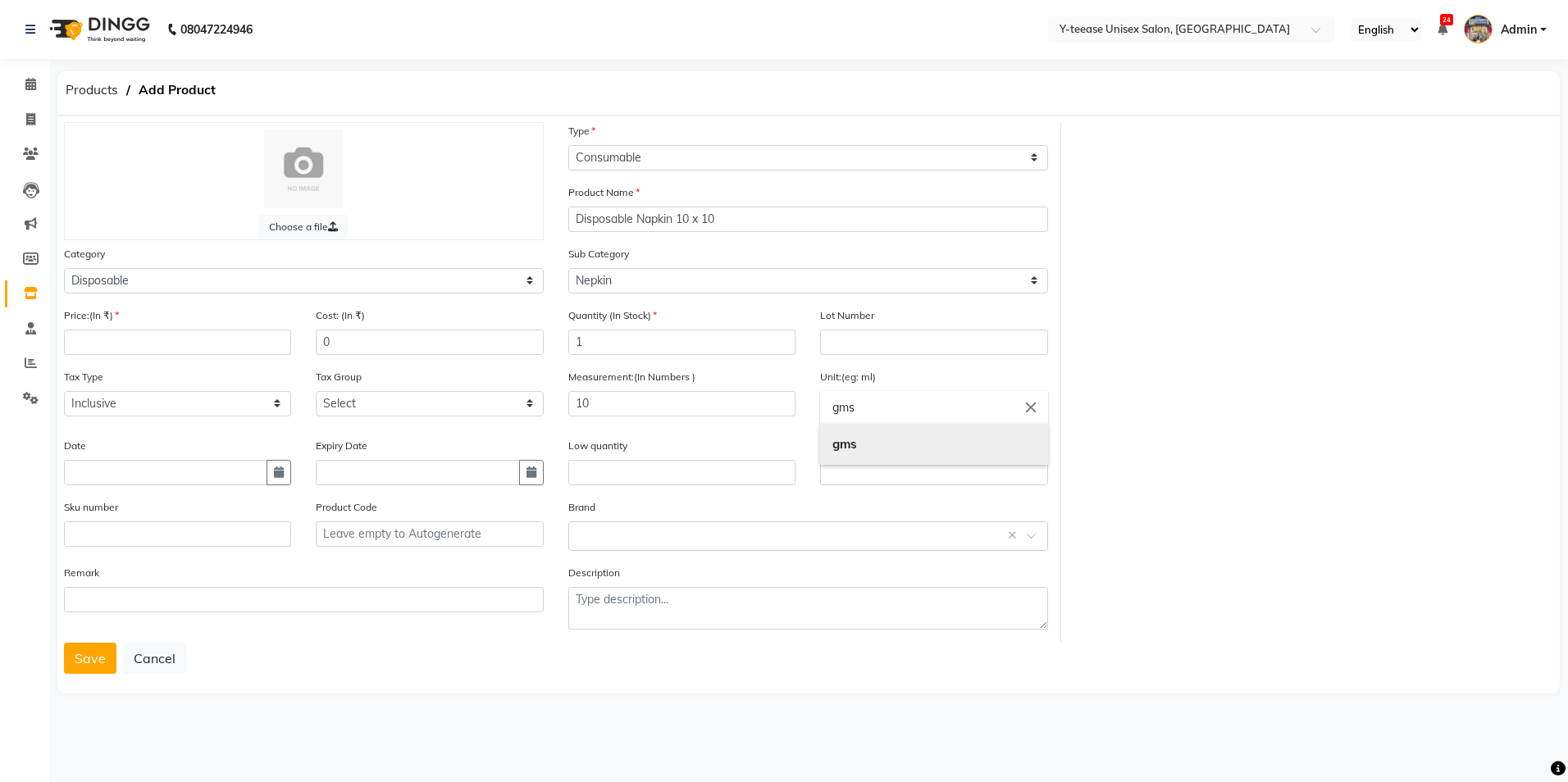
click at [900, 455] on link "gms" at bounding box center [933, 444] width 227 height 42
click at [145, 344] on input "number" at bounding box center [177, 342] width 227 height 26
type input "100"
click at [275, 472] on icon "button" at bounding box center [278, 472] width 10 height 12
select select "9"
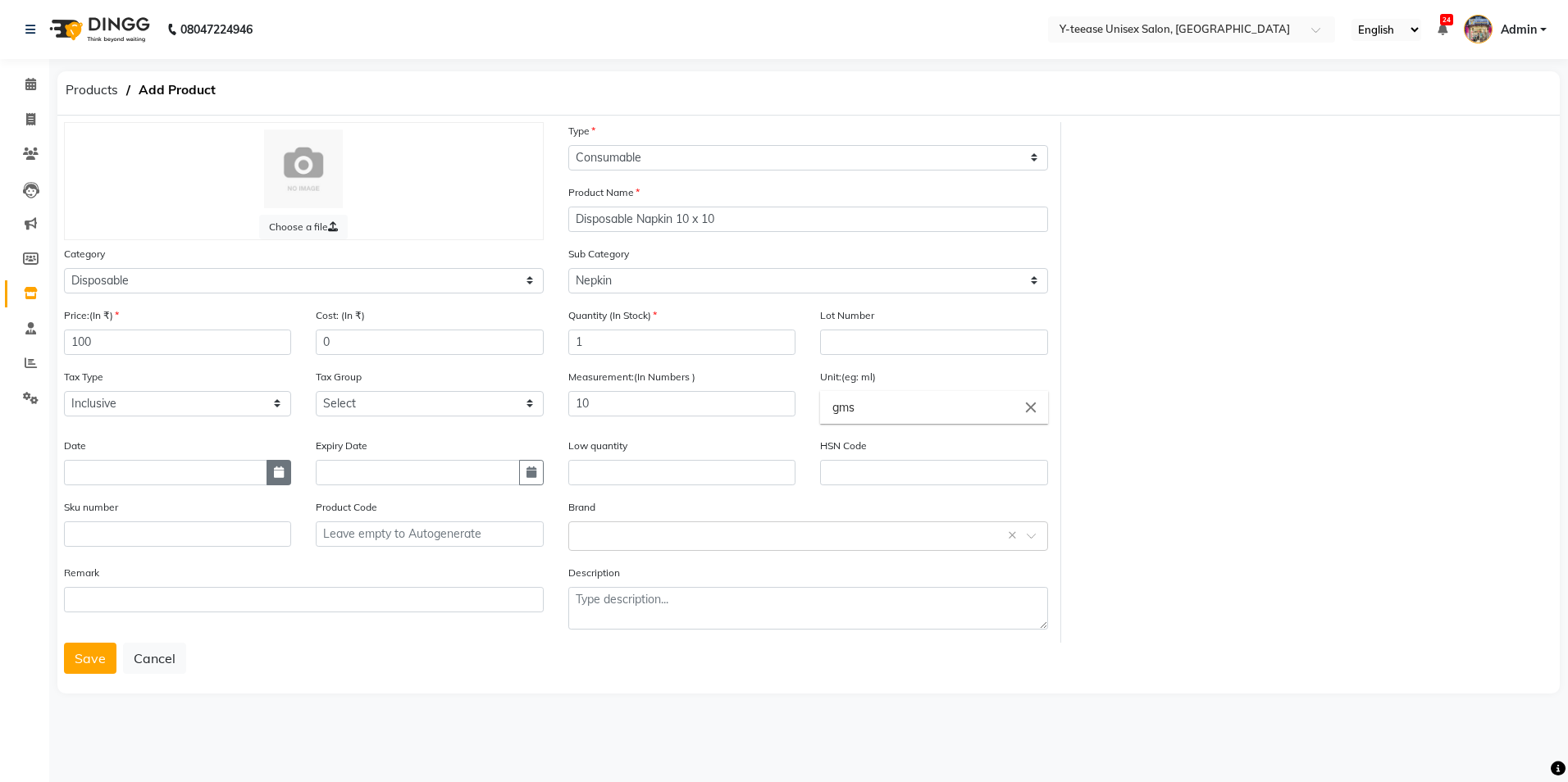
select select "2025"
click at [165, 309] on div "4" at bounding box center [160, 310] width 27 height 27
type input "04-09-2025"
click at [90, 663] on button "Save" at bounding box center [90, 658] width 52 height 31
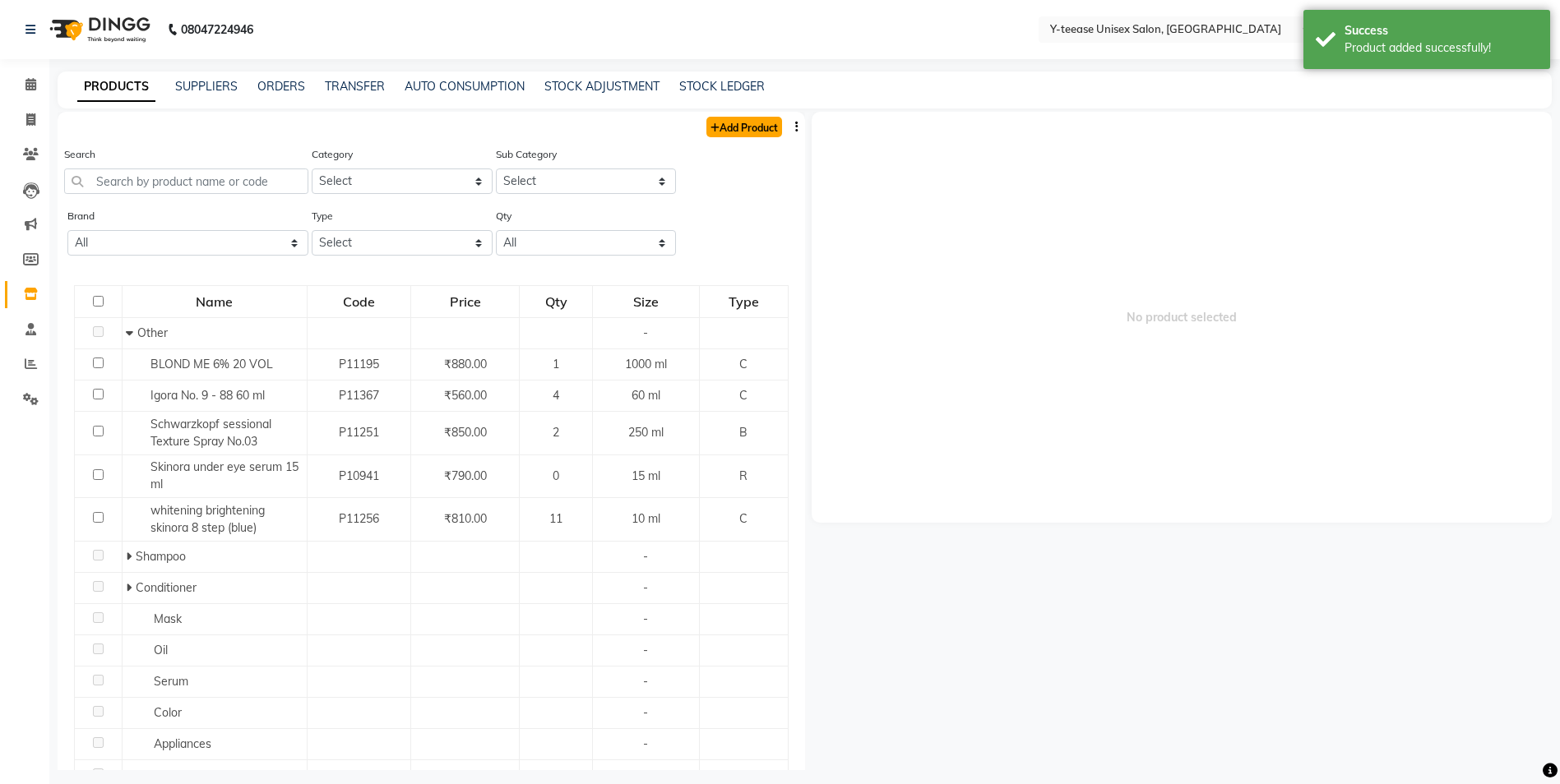
click at [759, 124] on link "Add Product" at bounding box center [744, 126] width 76 height 20
select select "true"
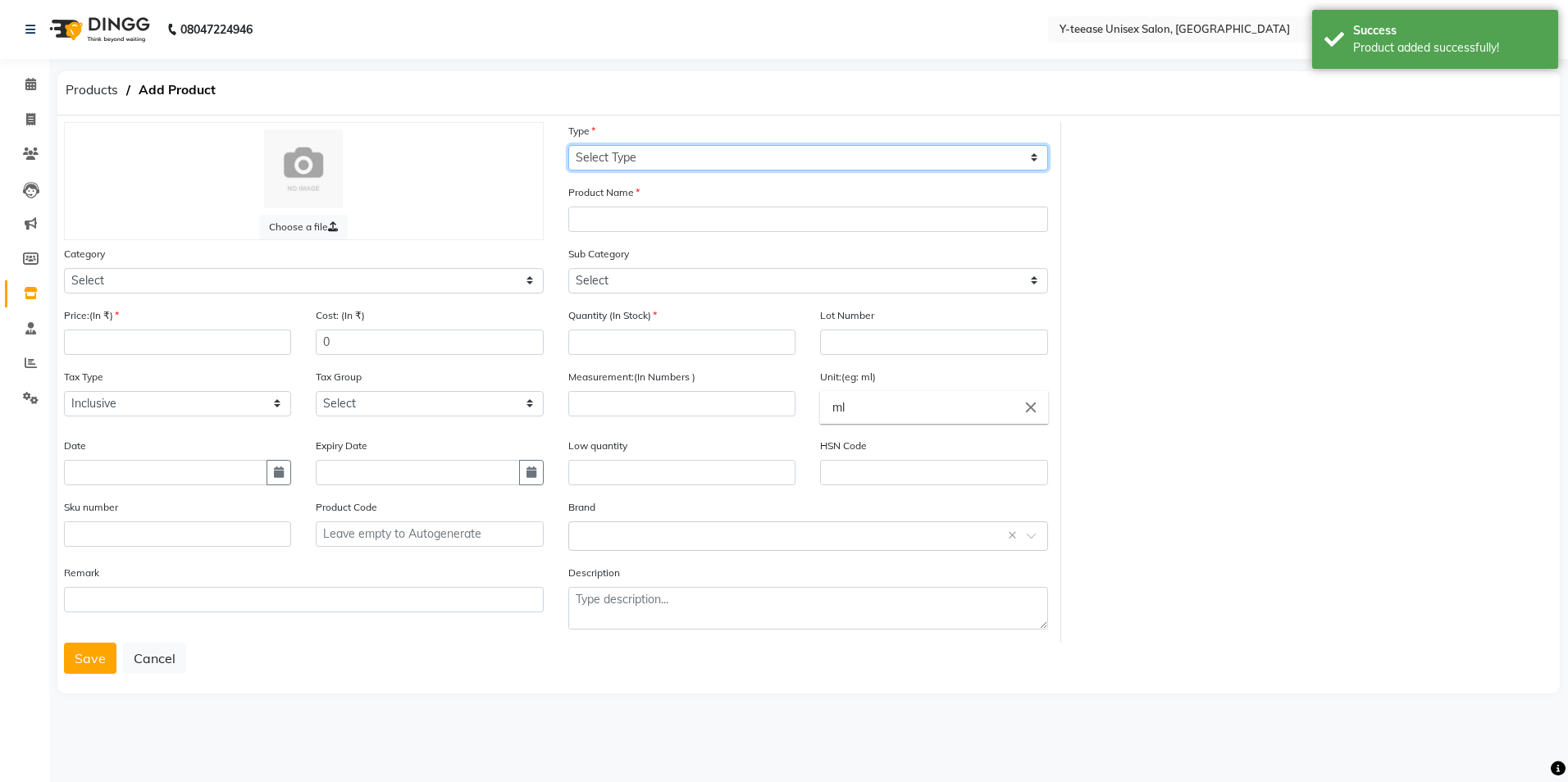
click at [660, 157] on select "Select Type Both Retail Consumable" at bounding box center [807, 158] width 480 height 26
select select "C"
click at [568, 145] on select "Select Type Both Retail Consumable" at bounding box center [807, 158] width 480 height 26
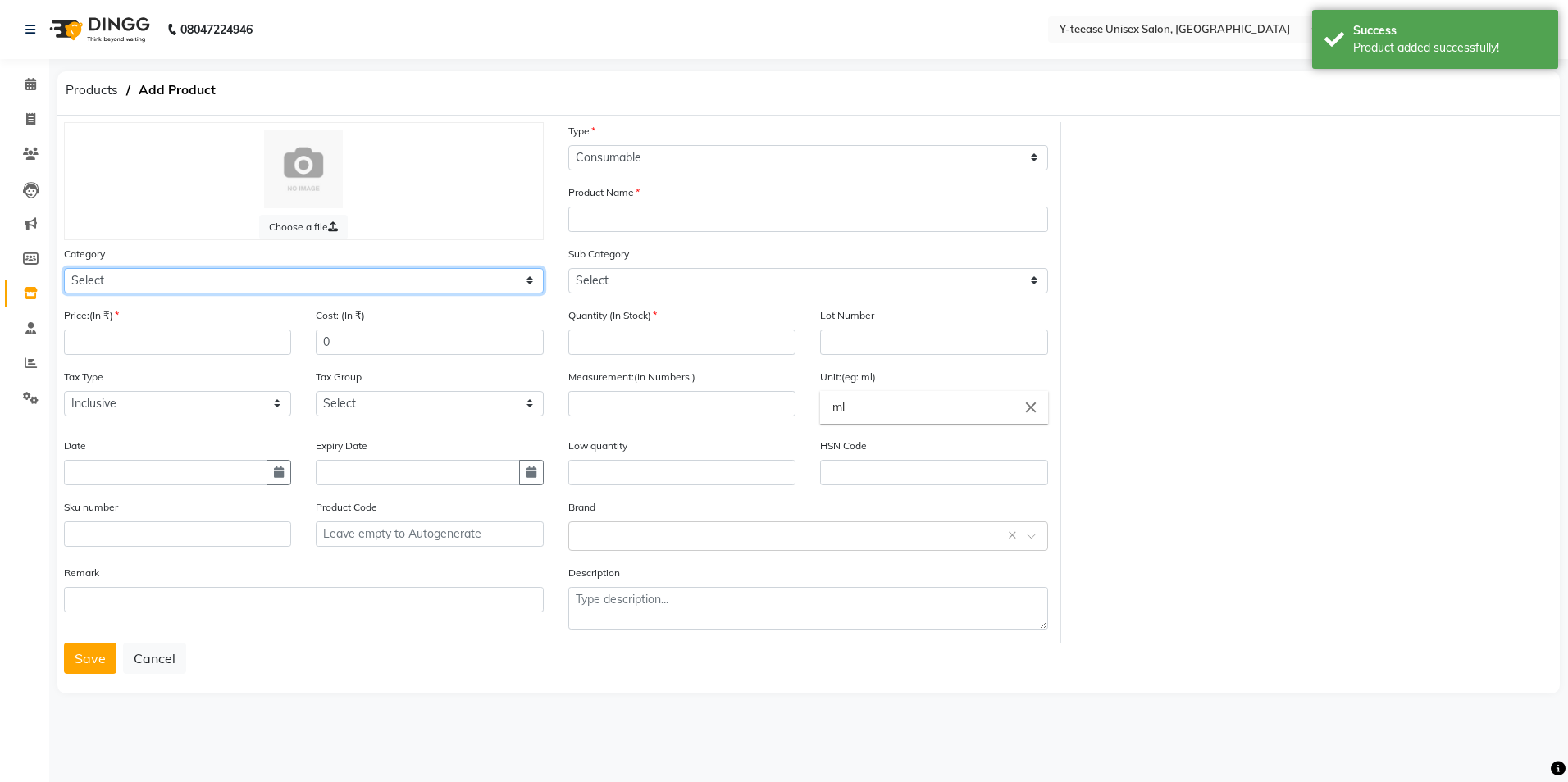
click at [363, 278] on select "Select Hair Skin Makeup Personal Care Appliances Beard Waxing Disposable Thread…" at bounding box center [303, 280] width 480 height 26
select select "2801850"
click at [64, 268] on select "Select Hair Skin Makeup Personal Care Appliances Beard Waxing Disposable Thread…" at bounding box center [303, 280] width 480 height 26
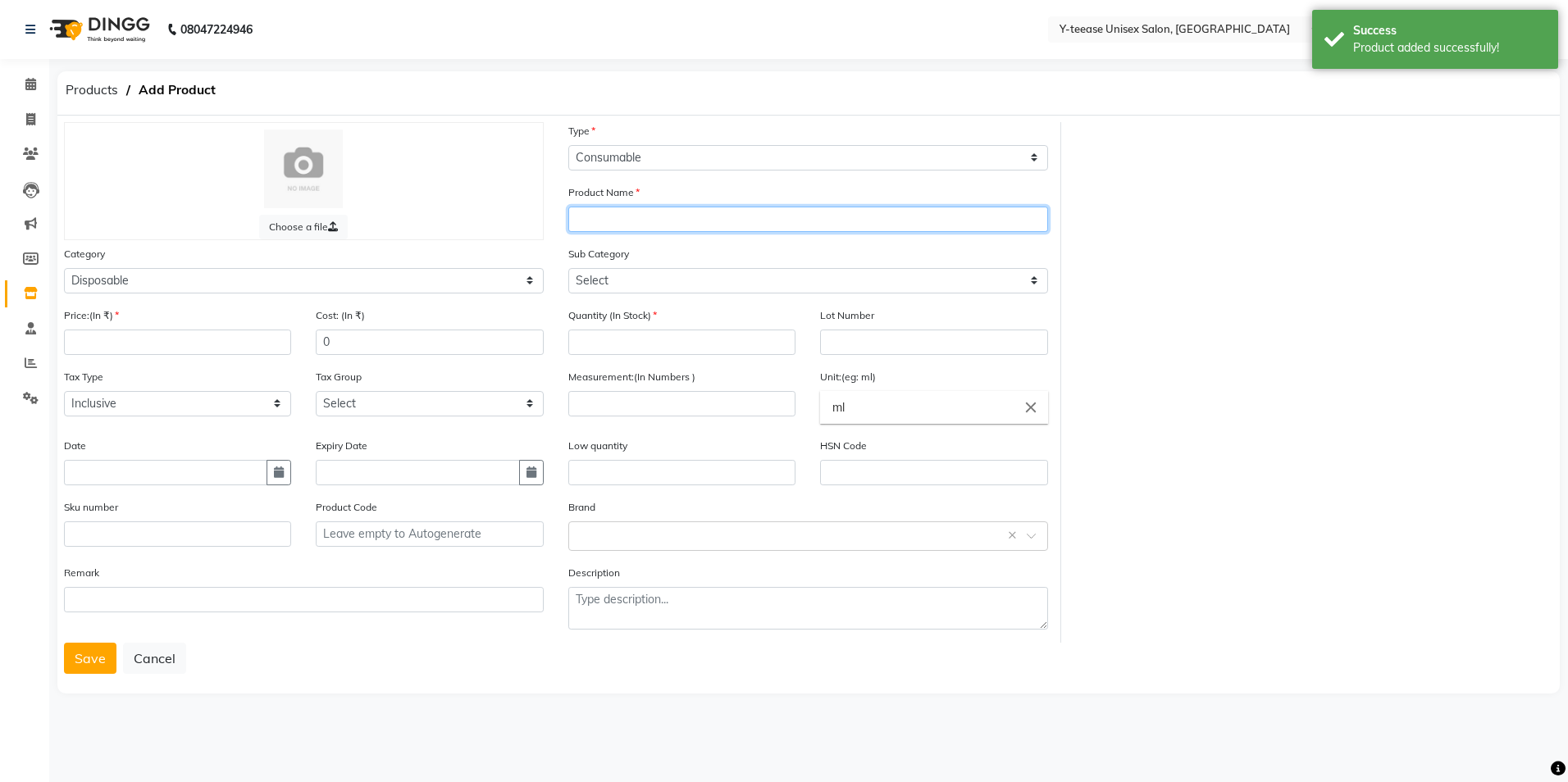
click at [733, 220] on input "text" at bounding box center [807, 219] width 480 height 26
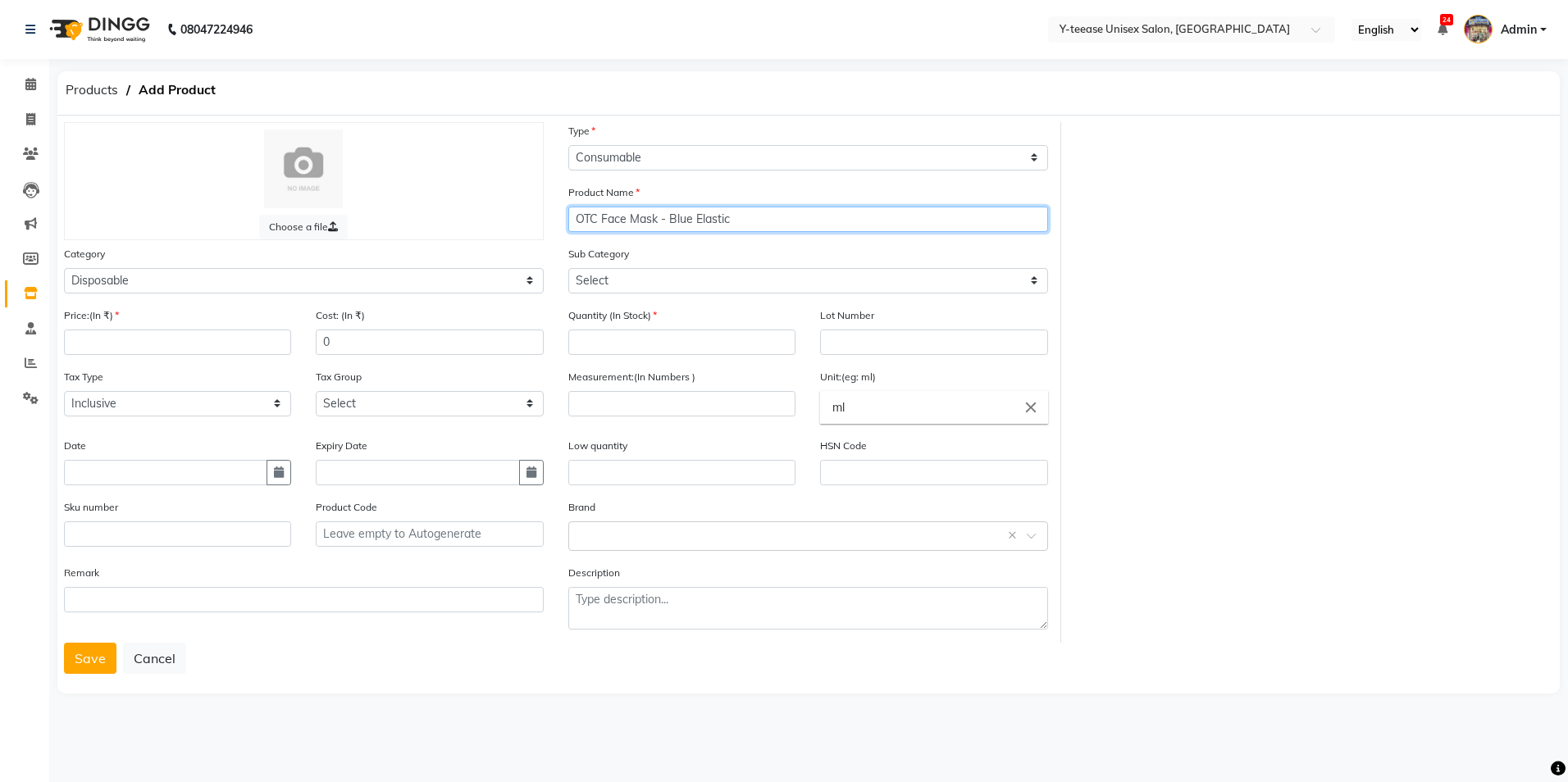
type input "OTC Face Mask - Blue Elastic"
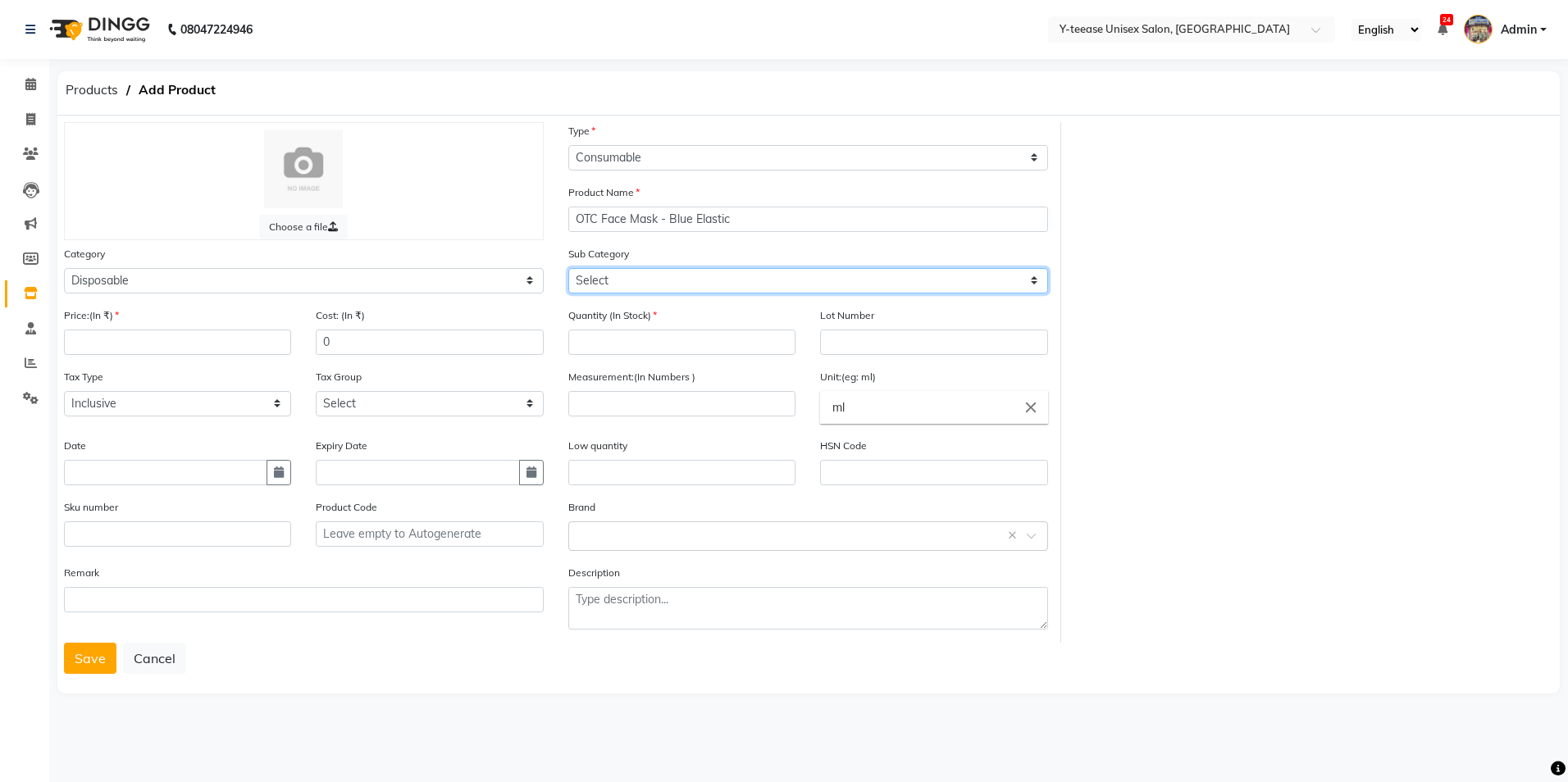
click at [691, 284] on select "Select Appron Gown Bedsheet Nepkin Towel Tissue Magic TIssue Cotton Roll Cotton…" at bounding box center [807, 280] width 480 height 26
click at [722, 284] on select "Select Appron Gown Bedsheet Nepkin Towel Tissue Magic TIssue Cotton Roll Cotton…" at bounding box center [807, 280] width 480 height 26
click at [706, 564] on div "Description" at bounding box center [807, 597] width 480 height 66
click at [618, 276] on select "Select Appron Gown Bedsheet Nepkin Towel Tissue Magic TIssue Cotton Roll Cotton…" at bounding box center [807, 280] width 480 height 26
select select "2801861"
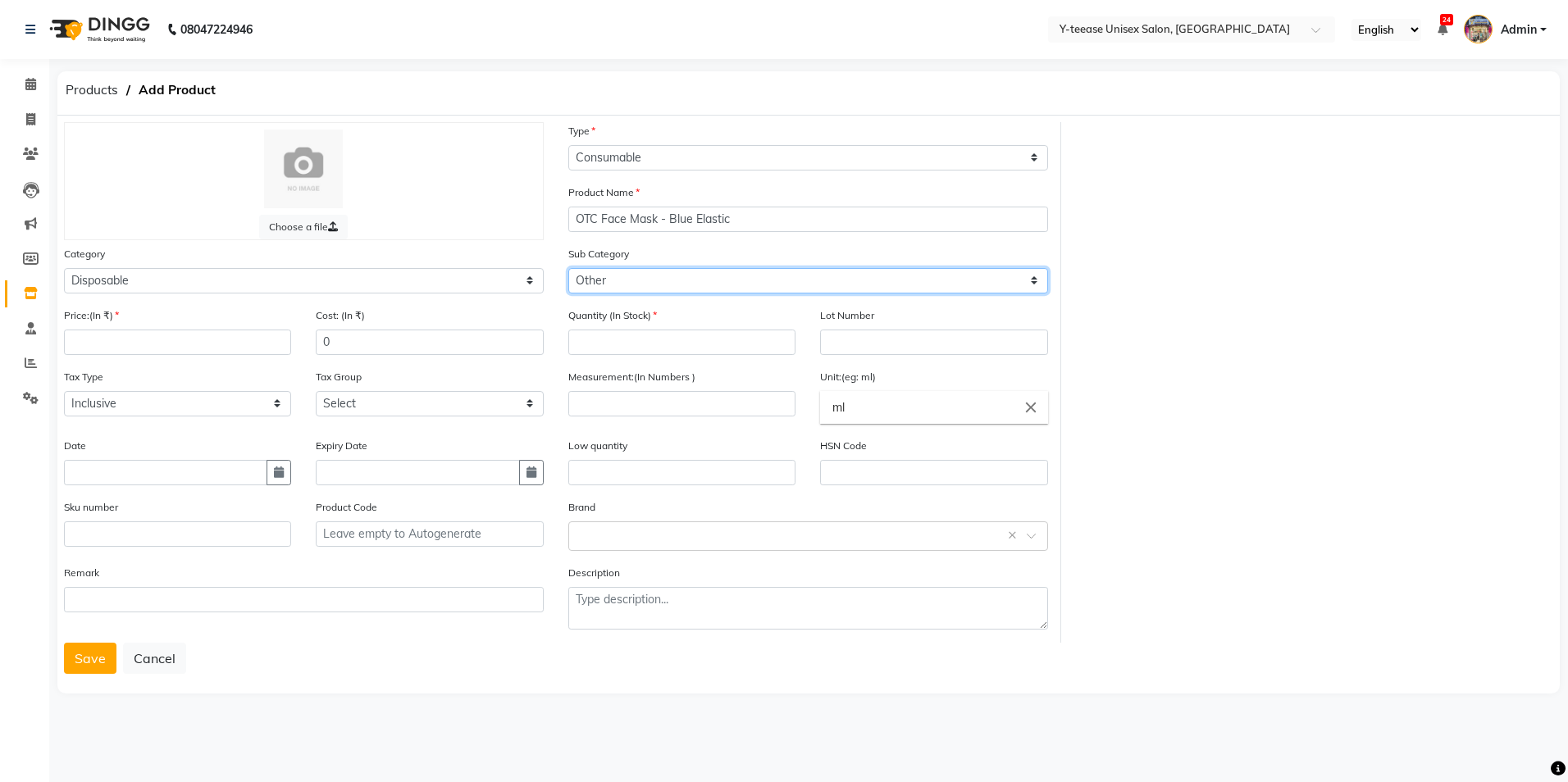
click at [568, 268] on select "Select Appron Gown Bedsheet Nepkin Towel Tissue Magic TIssue Cotton Roll Cotton…" at bounding box center [807, 280] width 480 height 26
click at [619, 344] on input "number" at bounding box center [682, 342] width 227 height 26
type input "2"
click at [113, 339] on input "number" at bounding box center [177, 342] width 227 height 26
type input "190"
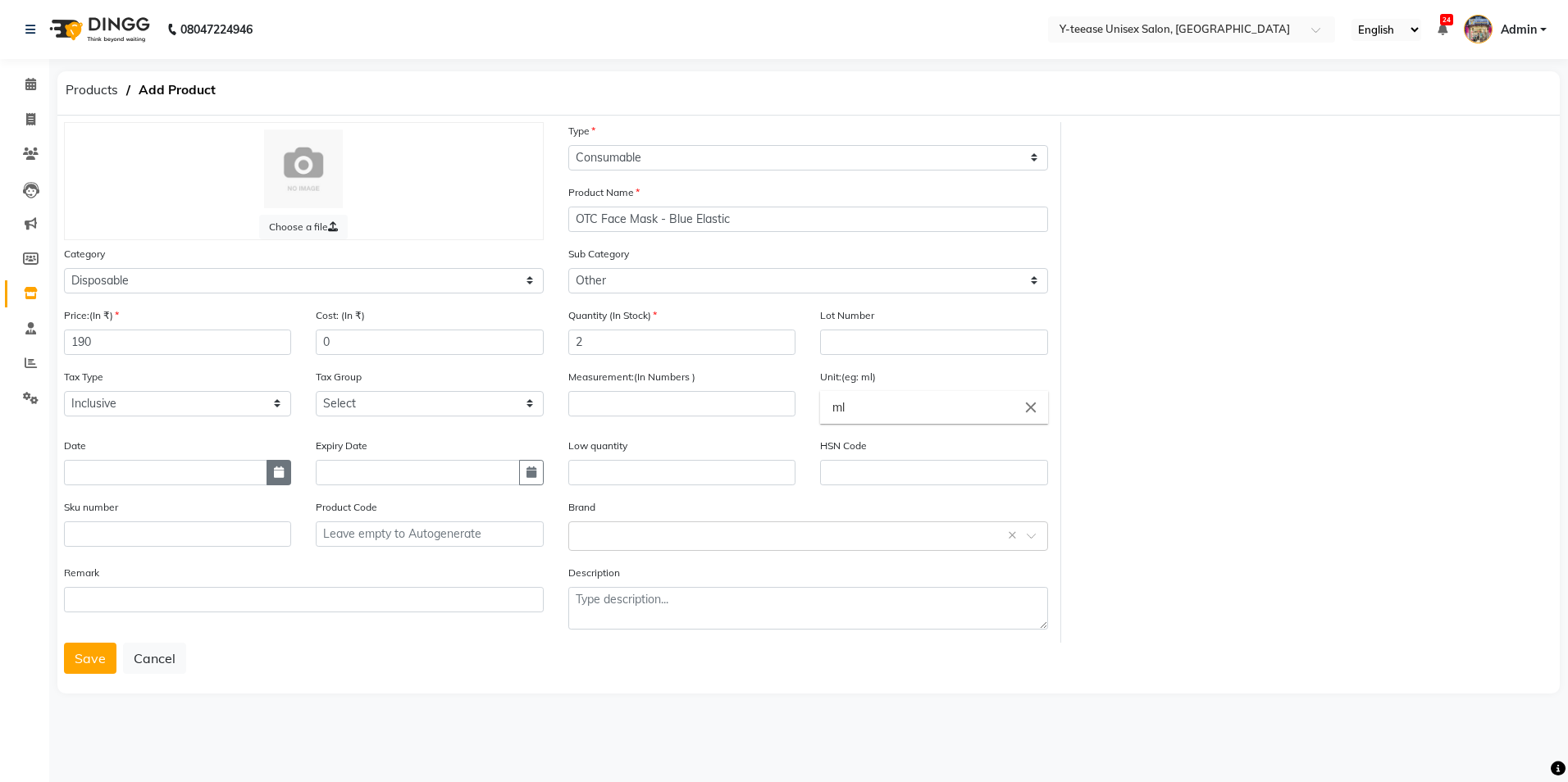
click at [280, 465] on button "button" at bounding box center [279, 473] width 25 height 26
select select "9"
select select "2025"
click at [155, 312] on div "4" at bounding box center [160, 310] width 27 height 27
type input "04-09-2025"
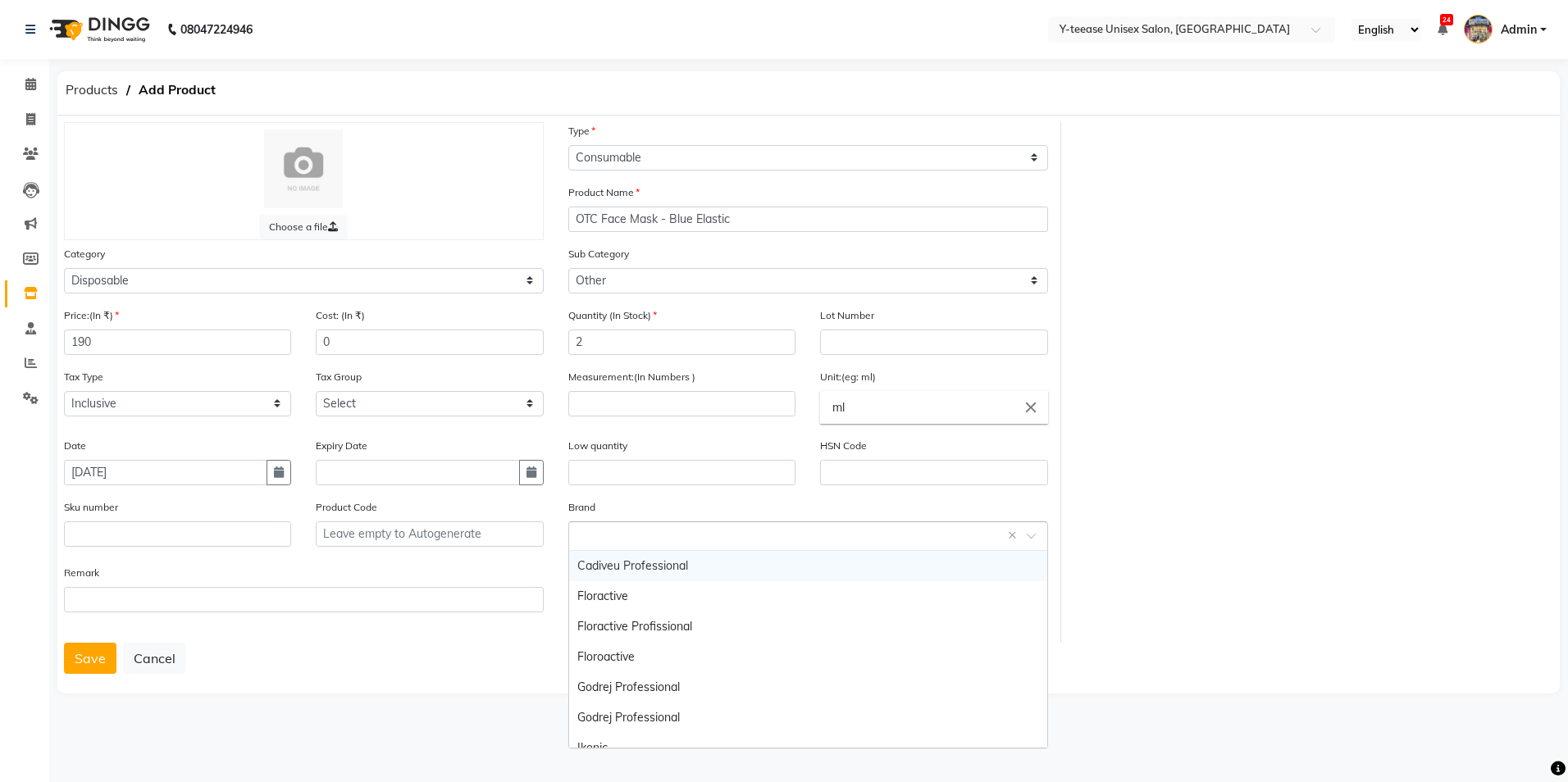
click at [660, 537] on input "text" at bounding box center [792, 535] width 429 height 17
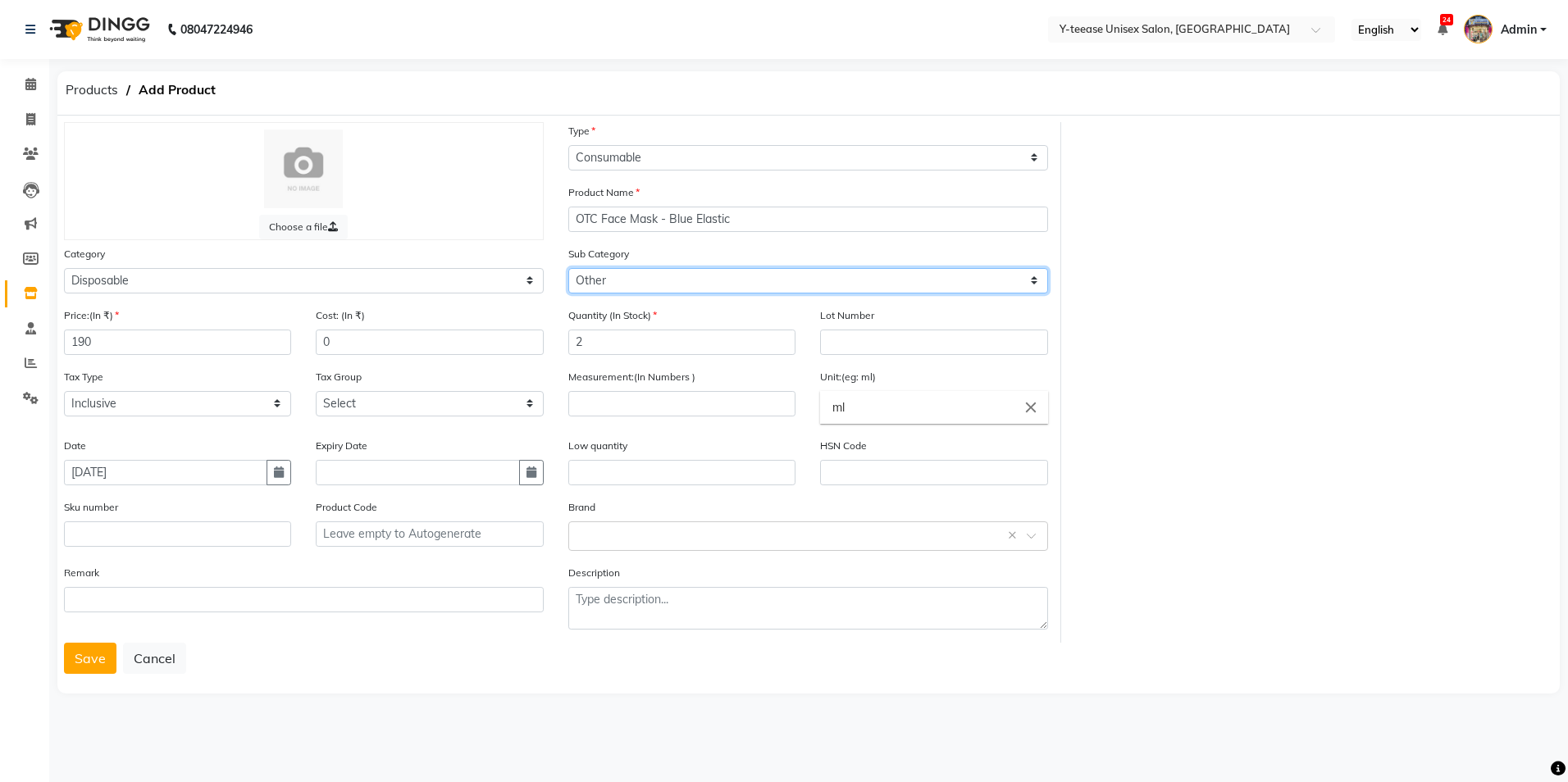
click at [701, 288] on select "Select Appron Gown Bedsheet Nepkin Towel Tissue Magic TIssue Cotton Roll Cotton…" at bounding box center [807, 280] width 480 height 26
click at [568, 268] on select "Select Appron Gown Bedsheet Nepkin Towel Tissue Magic TIssue Cotton Roll Cotton…" at bounding box center [807, 280] width 480 height 26
click at [583, 405] on input "number" at bounding box center [682, 403] width 227 height 26
type input "5"
click at [865, 420] on input "ml" at bounding box center [933, 407] width 227 height 33
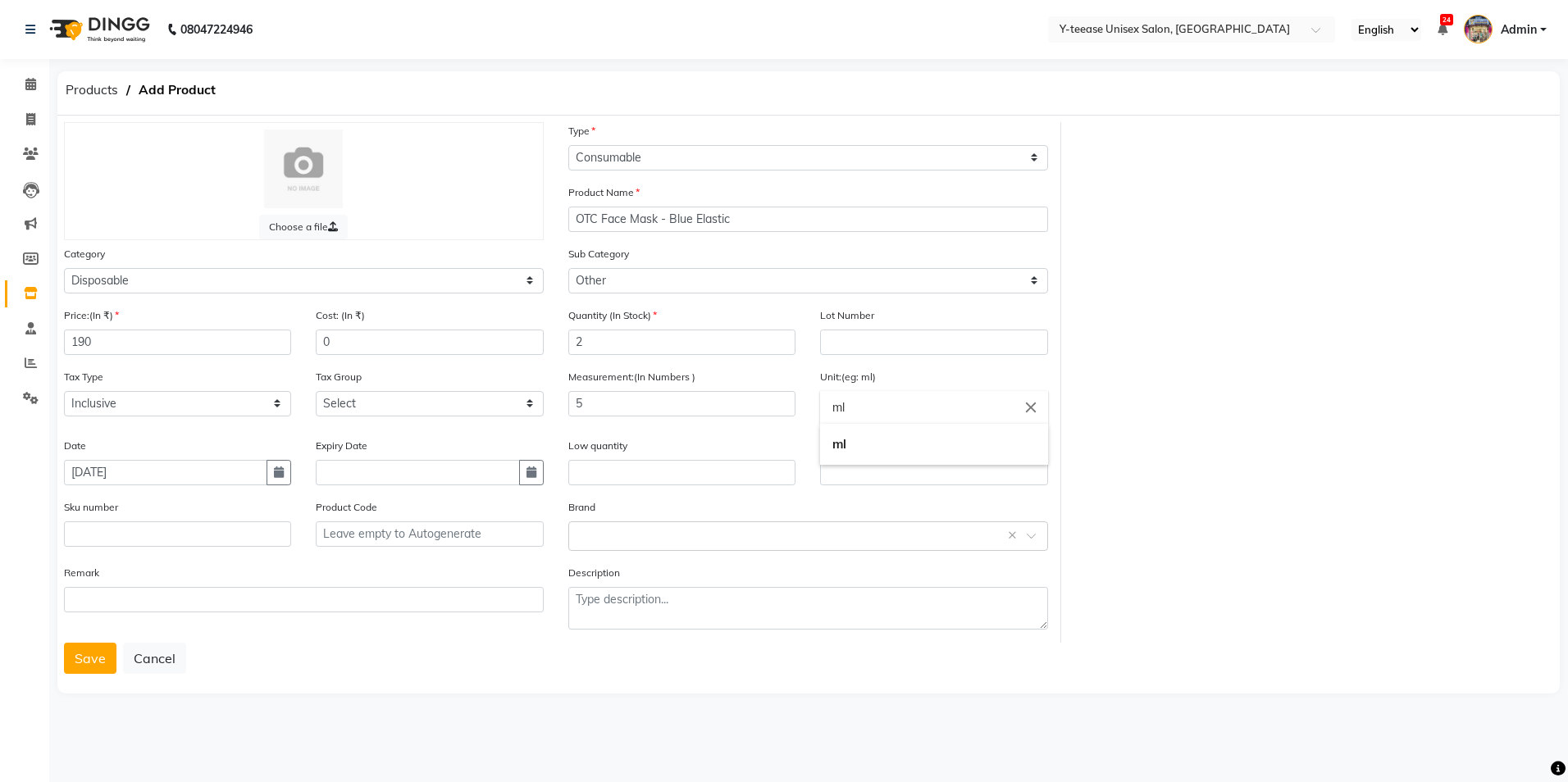
type input "m"
type input "gms"
click at [854, 448] on b "gms" at bounding box center [845, 444] width 25 height 16
click at [80, 660] on button "Save" at bounding box center [90, 658] width 52 height 31
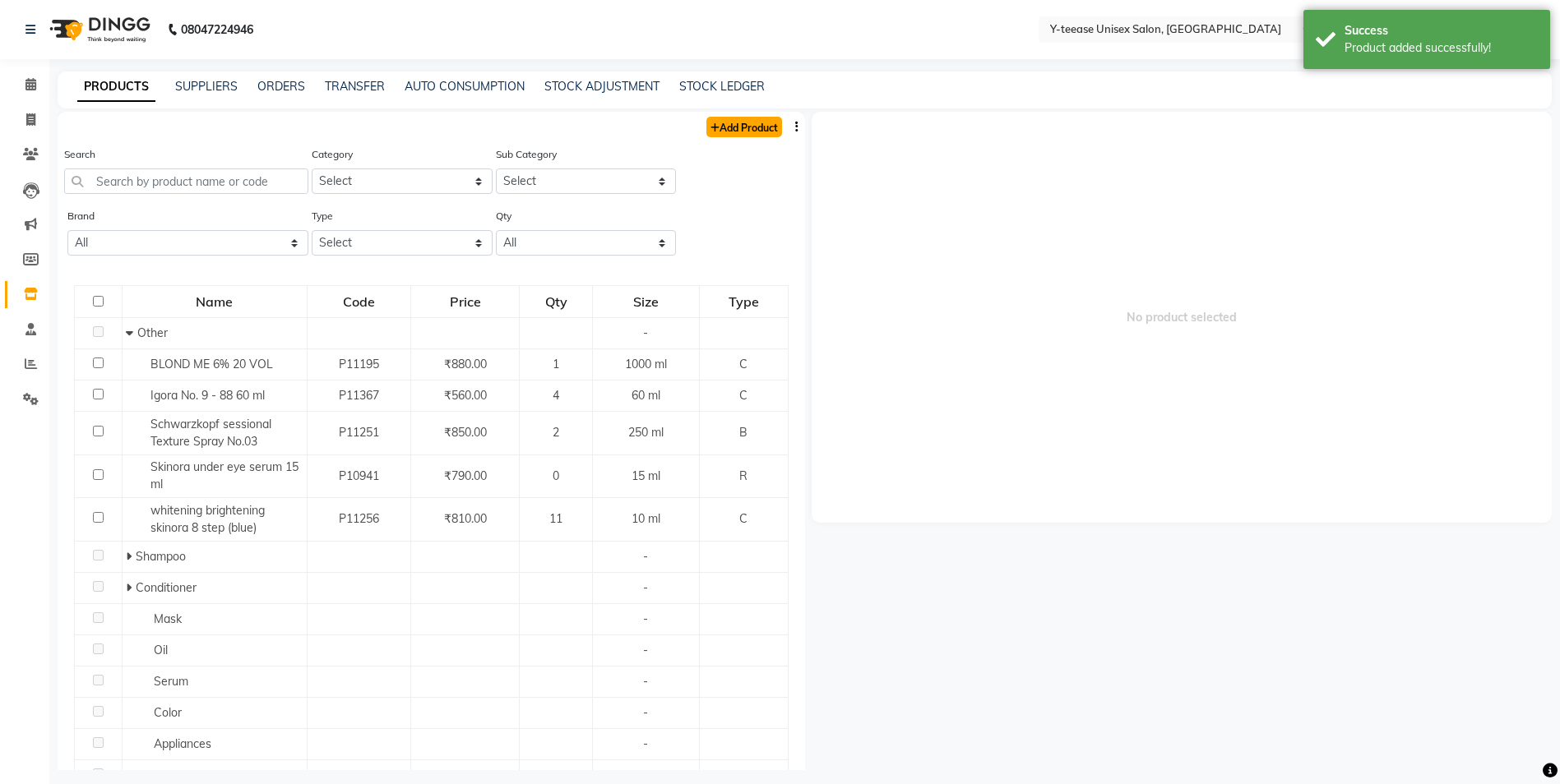
click at [729, 123] on link "Add Product" at bounding box center [744, 126] width 76 height 20
select select "true"
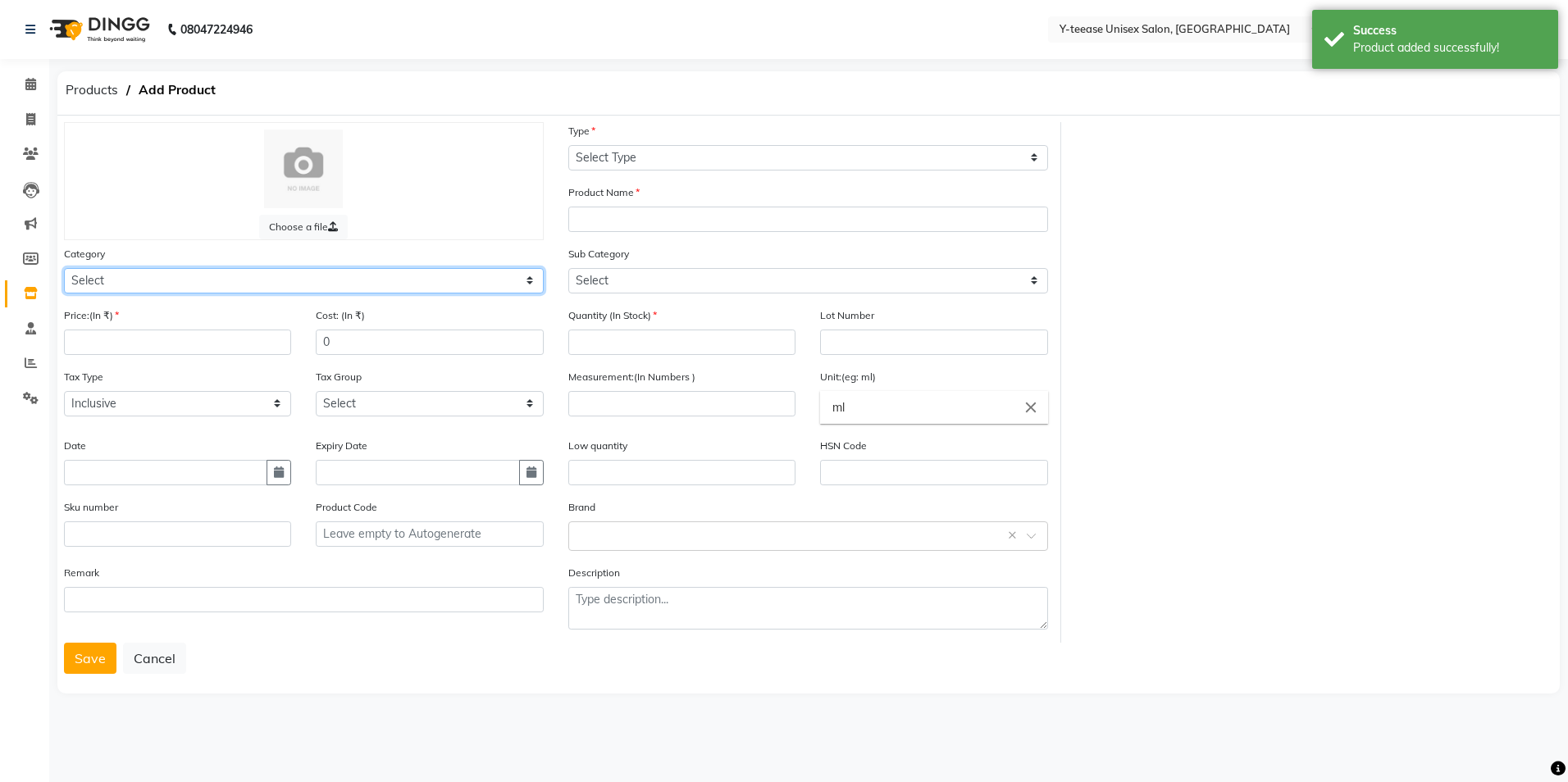
click at [281, 278] on select "Select Hair Skin Makeup Personal Care Appliances Beard Waxing Disposable Thread…" at bounding box center [303, 280] width 480 height 26
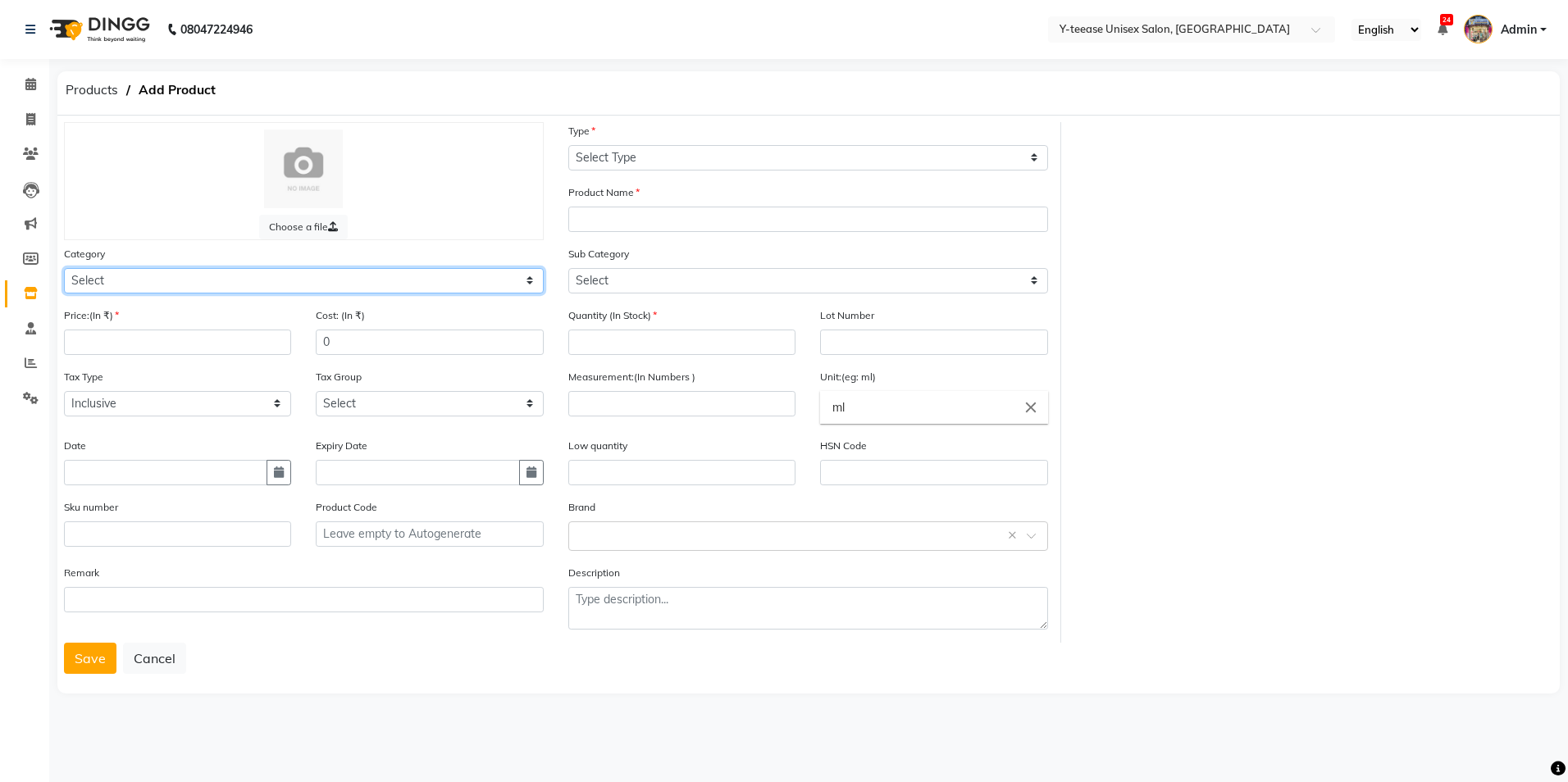
select select "2801850"
click at [64, 268] on select "Select Hair Skin Makeup Personal Care Appliances Beard Waxing Disposable Thread…" at bounding box center [303, 280] width 480 height 26
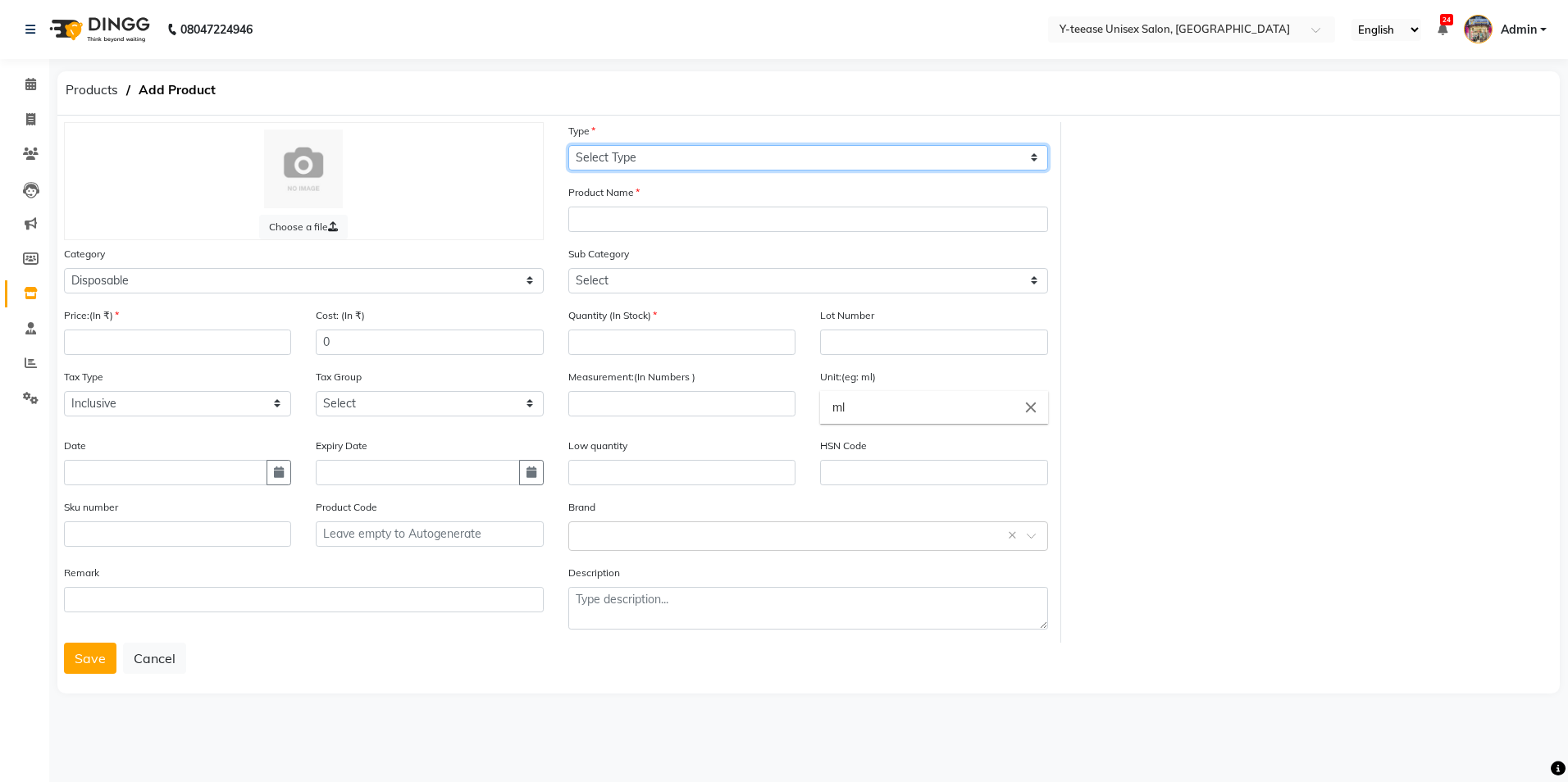
click at [663, 150] on select "Select Type Both Retail Consumable" at bounding box center [807, 158] width 480 height 26
select select "C"
click at [568, 145] on select "Select Type Both Retail Consumable" at bounding box center [807, 158] width 480 height 26
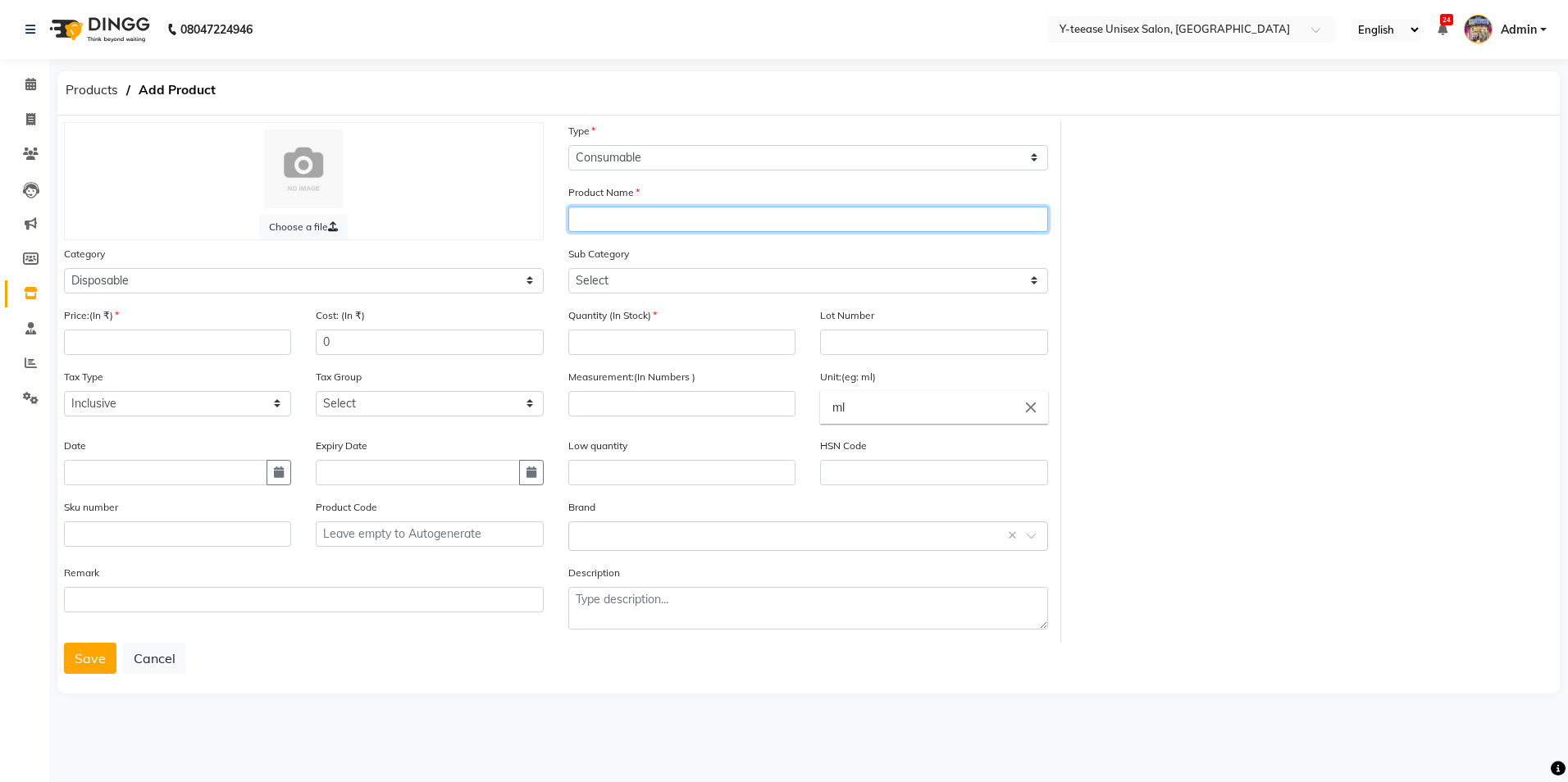
click at [663, 226] on input "text" at bounding box center [807, 219] width 480 height 26
type input "Cutting Apron"
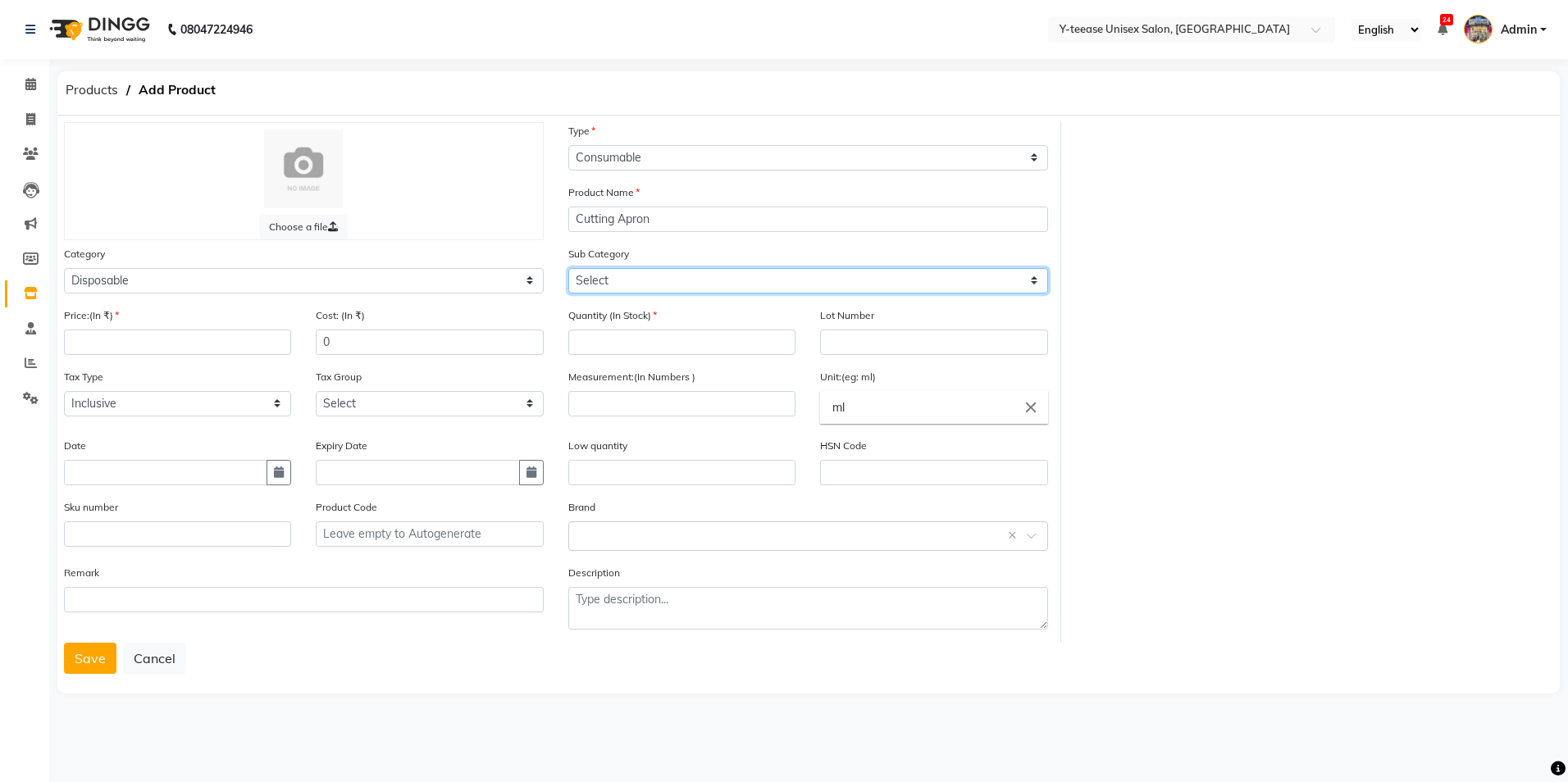
click at [650, 276] on select "Select Appron Gown Bedsheet Nepkin Towel Tissue Magic TIssue Cotton Roll Cotton…" at bounding box center [807, 280] width 480 height 26
select select "2801851"
click at [568, 268] on select "Select Appron Gown Bedsheet Nepkin Towel Tissue Magic TIssue Cotton Roll Cotton…" at bounding box center [807, 280] width 480 height 26
click at [635, 332] on input "number" at bounding box center [682, 342] width 227 height 26
type input "1"
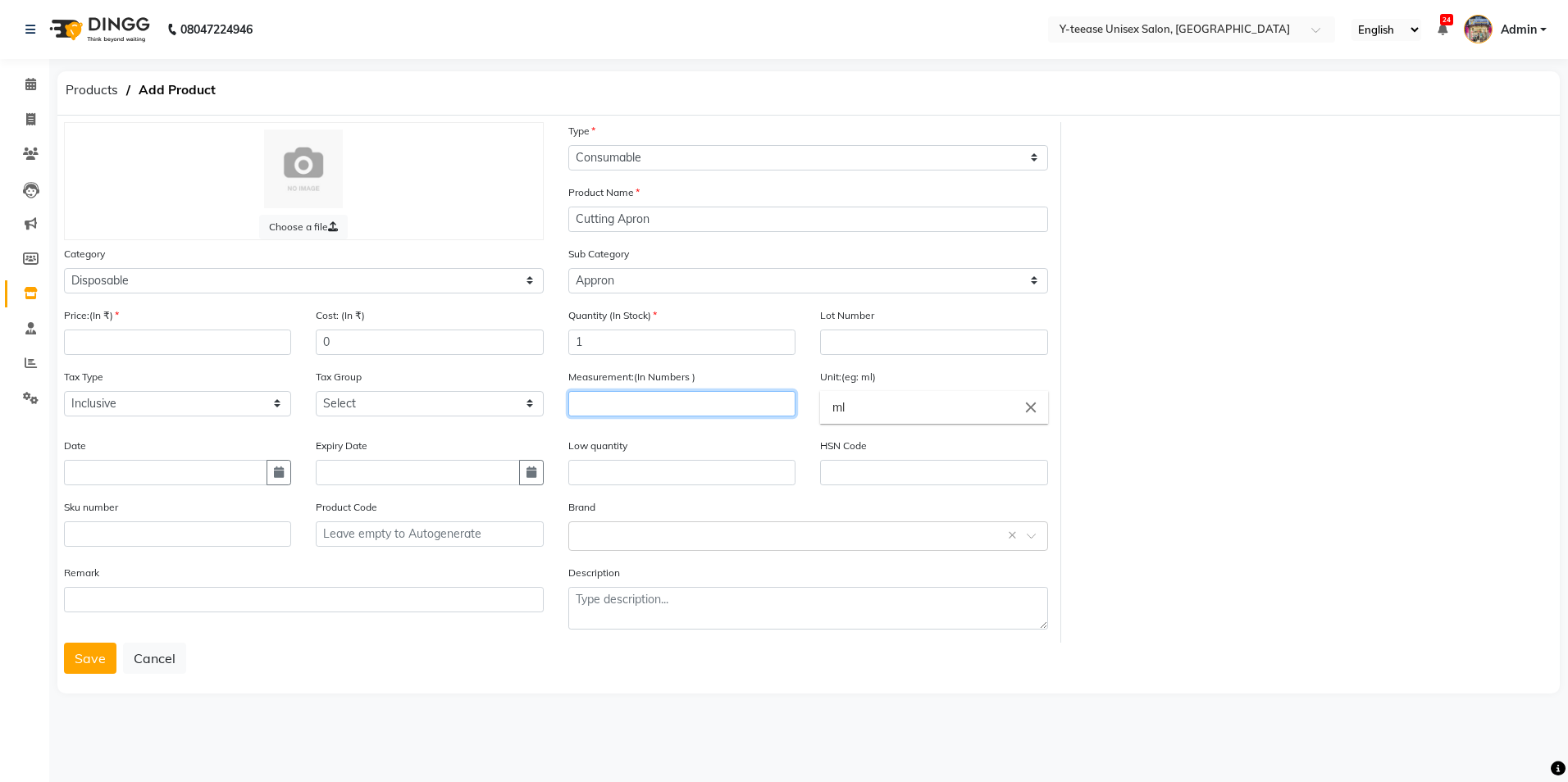
click at [650, 398] on input "number" at bounding box center [682, 403] width 227 height 26
type input "20"
click at [894, 422] on input "ml" at bounding box center [933, 407] width 227 height 33
type input "m"
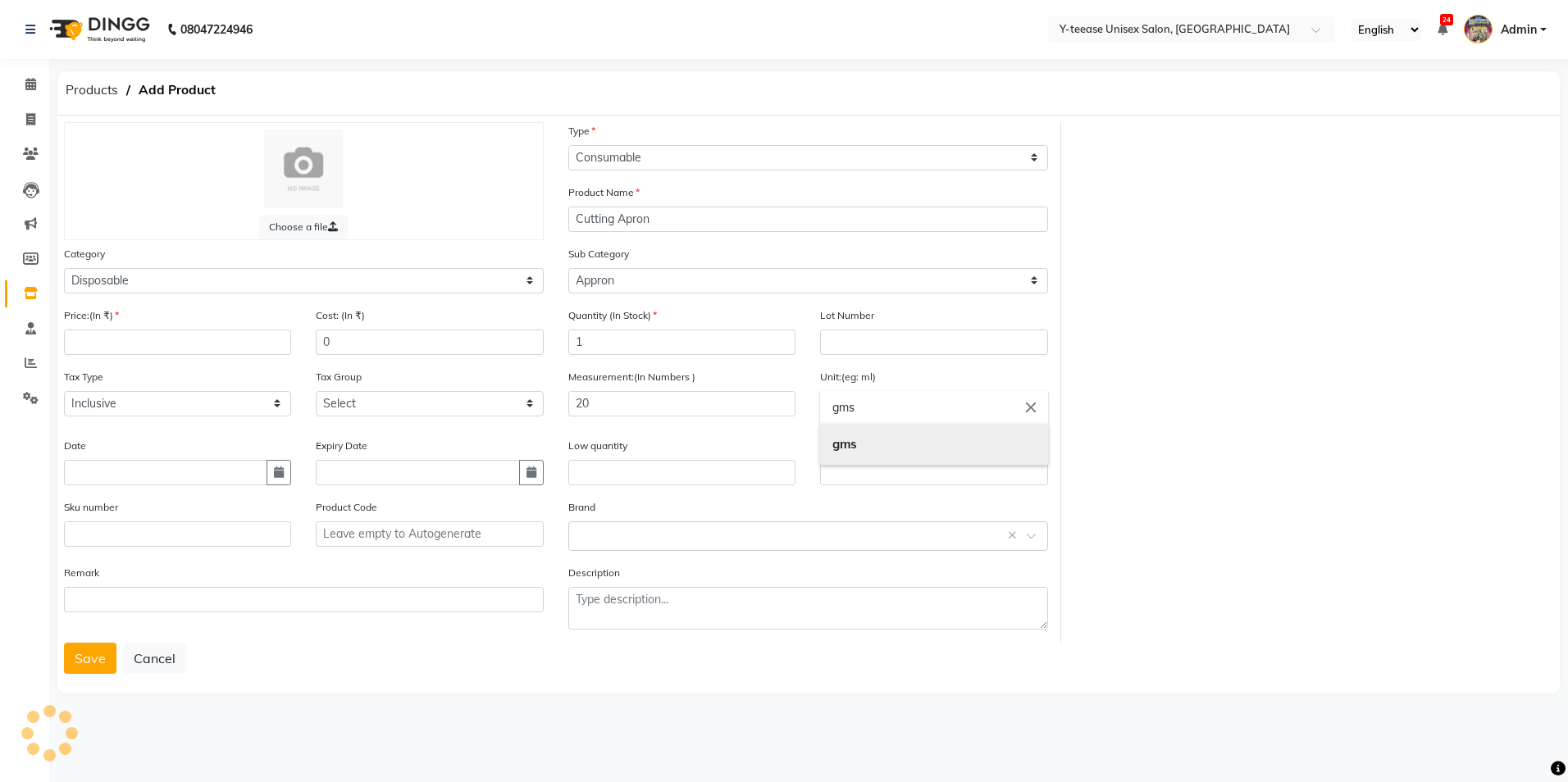
type input "gms"
click at [893, 457] on link "gms" at bounding box center [933, 444] width 227 height 42
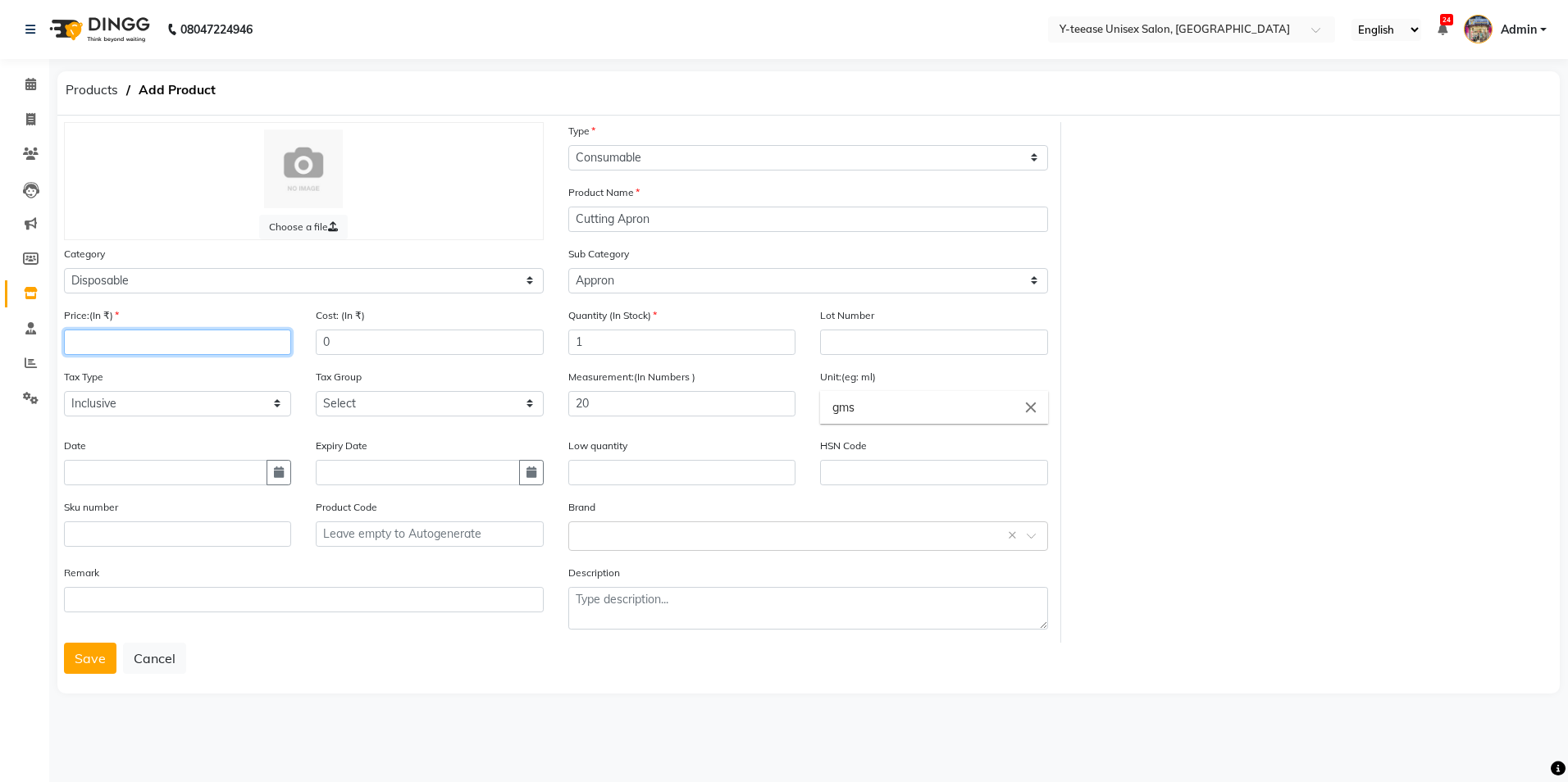
click at [182, 348] on input "number" at bounding box center [177, 342] width 227 height 26
type input "110"
click at [268, 473] on button "button" at bounding box center [279, 473] width 25 height 26
select select "9"
select select "2025"
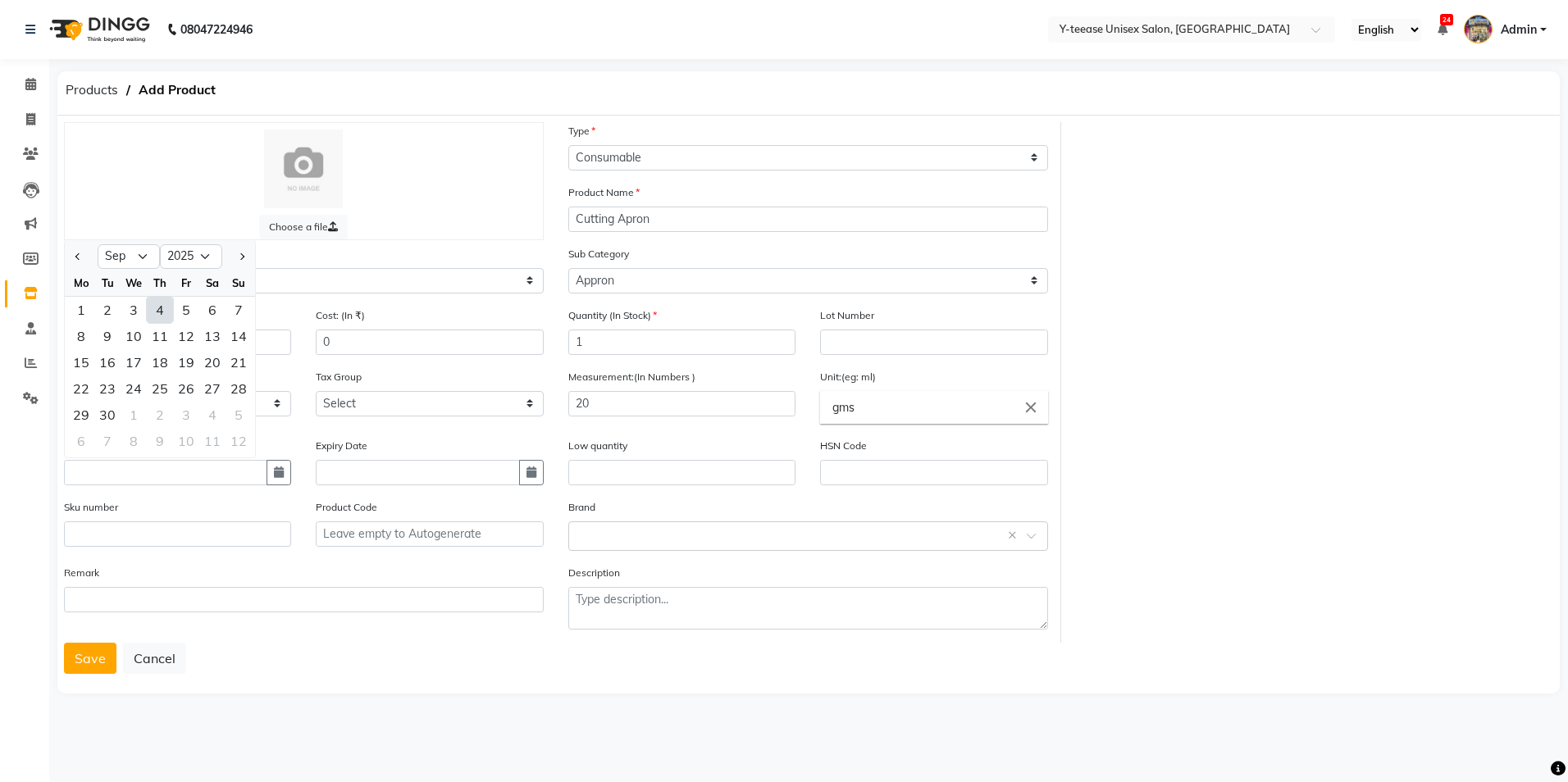
click at [155, 308] on div "4" at bounding box center [160, 310] width 27 height 27
type input "04-09-2025"
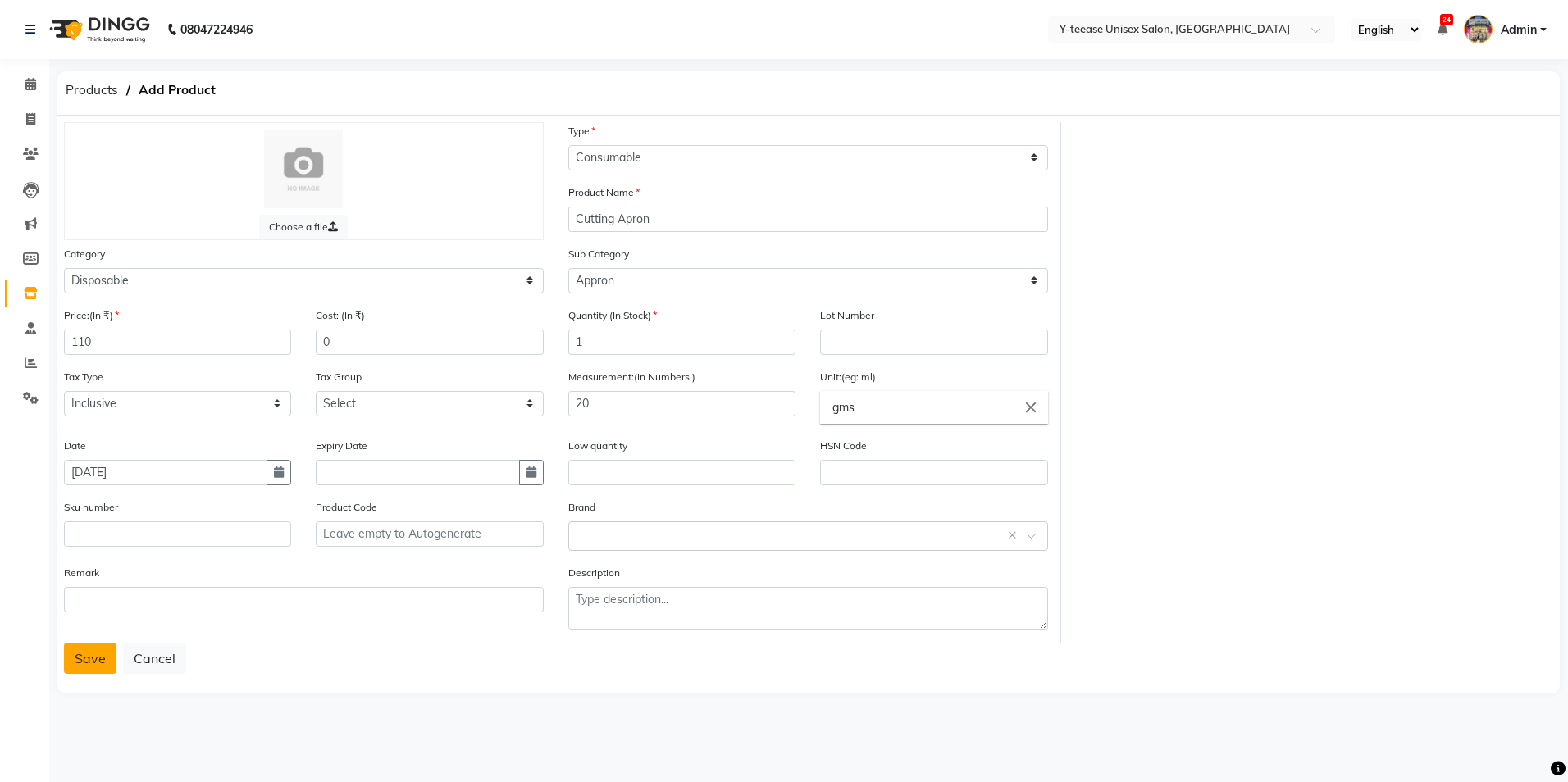
click at [87, 660] on button "Save" at bounding box center [90, 658] width 52 height 31
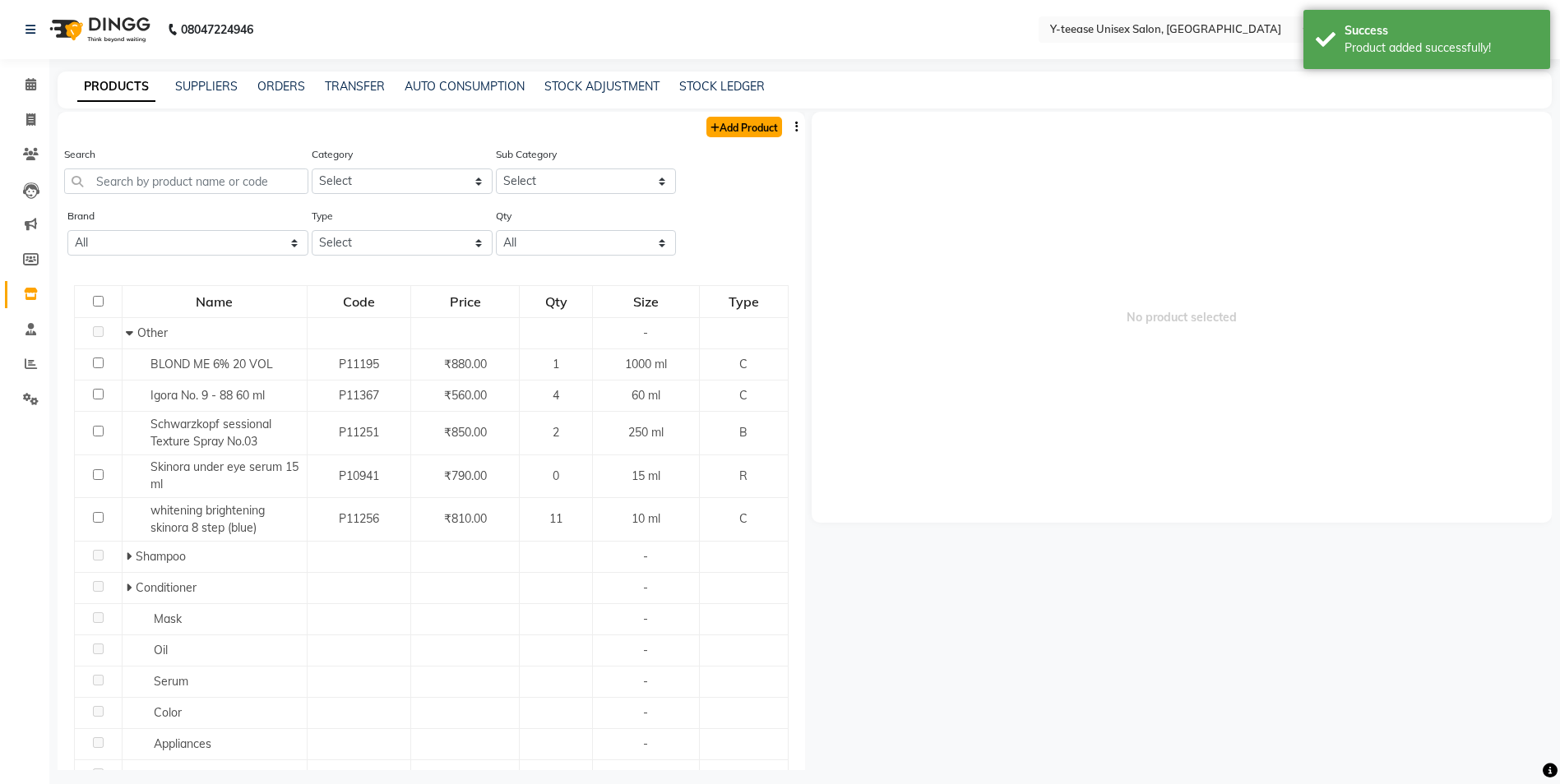
click at [740, 124] on link "Add Product" at bounding box center [744, 126] width 76 height 20
select select "true"
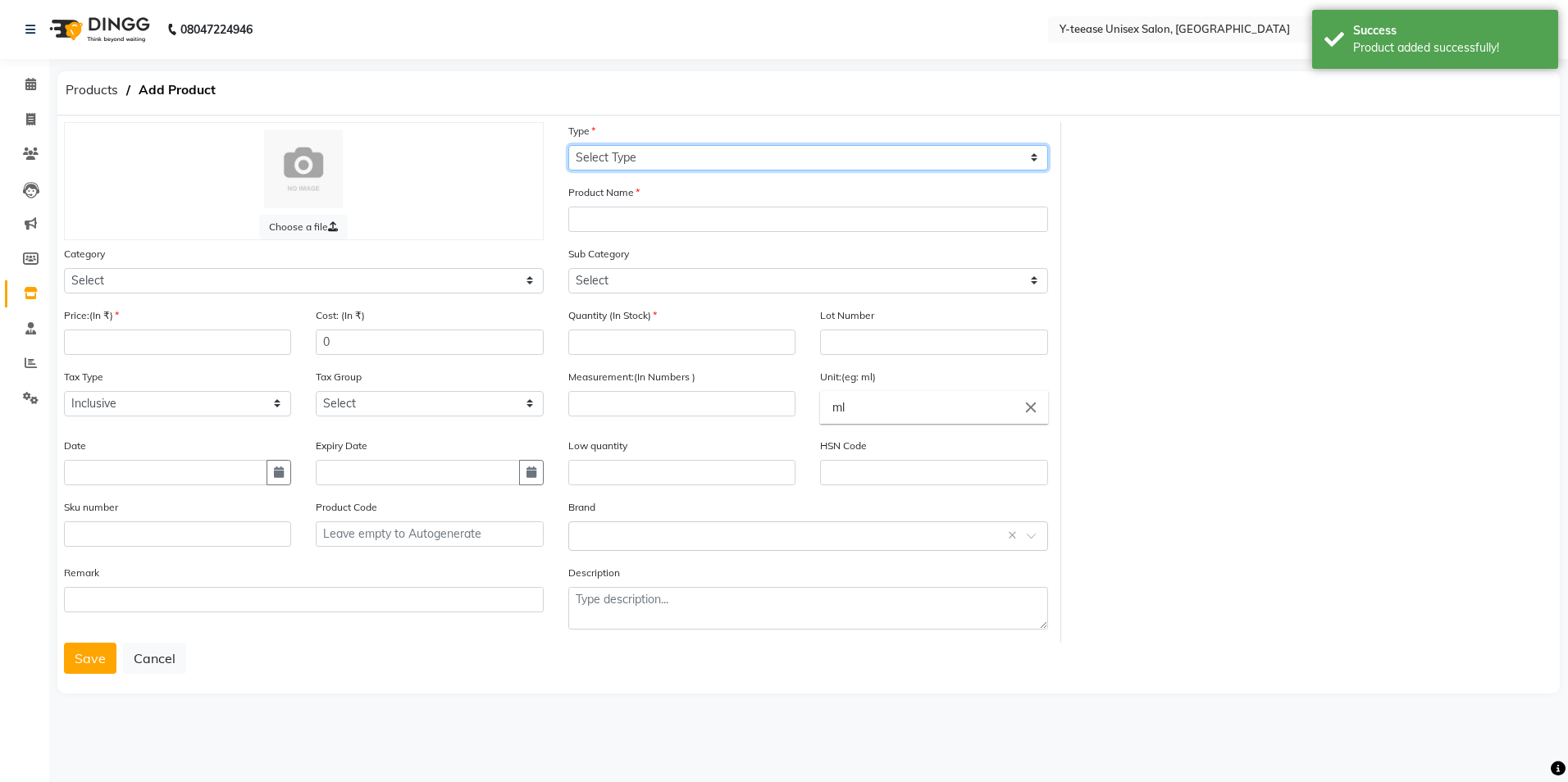
click at [650, 160] on select "Select Type Both Retail Consumable" at bounding box center [807, 158] width 480 height 26
select select "C"
click at [568, 145] on select "Select Type Both Retail Consumable" at bounding box center [807, 158] width 480 height 26
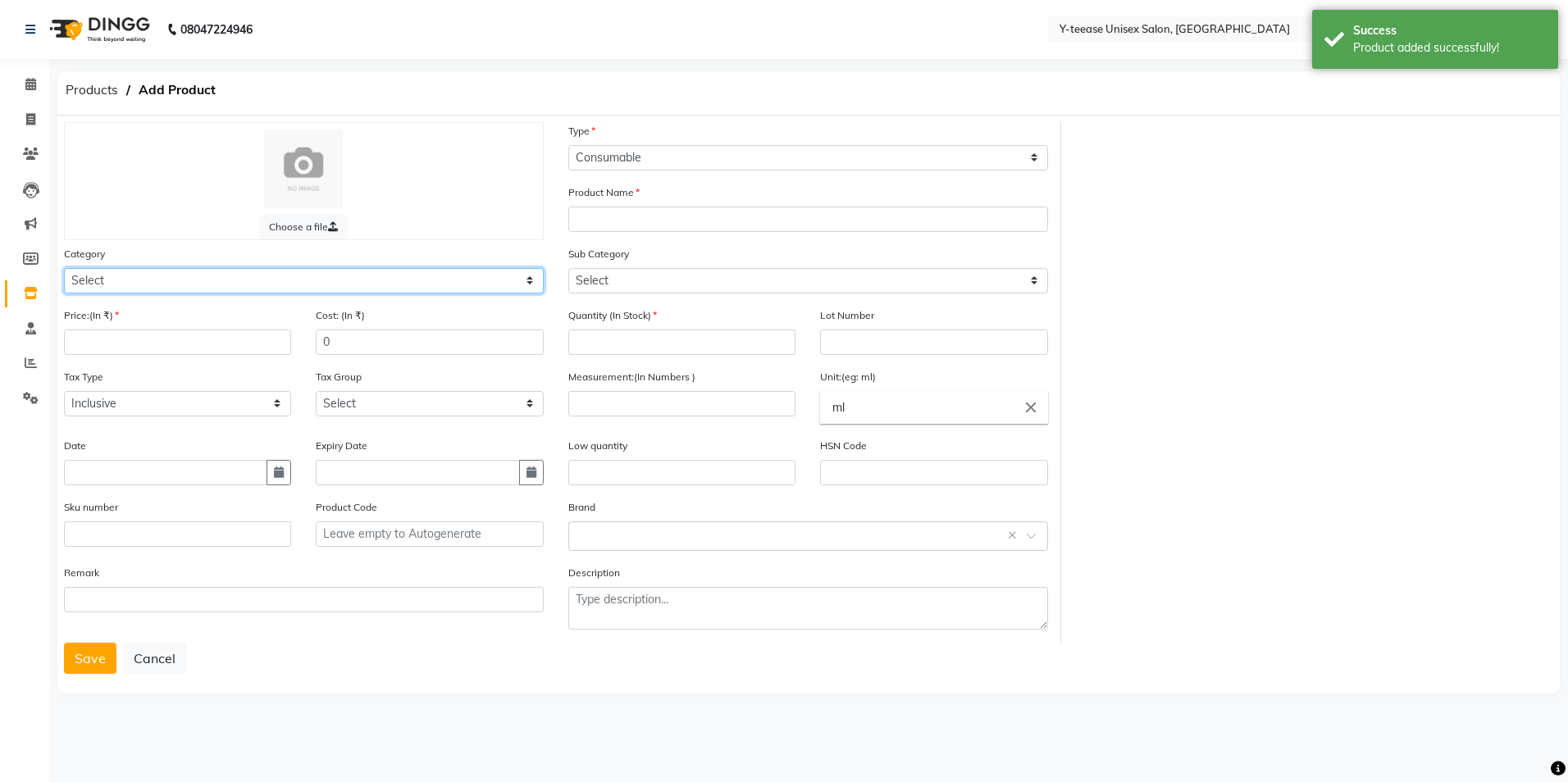
click at [293, 285] on select "Select Hair Skin Makeup Personal Care Appliances Beard Waxing Disposable Thread…" at bounding box center [303, 280] width 480 height 26
select select "2801850"
click at [64, 268] on select "Select Hair Skin Makeup Personal Care Appliances Beard Waxing Disposable Thread…" at bounding box center [303, 280] width 480 height 26
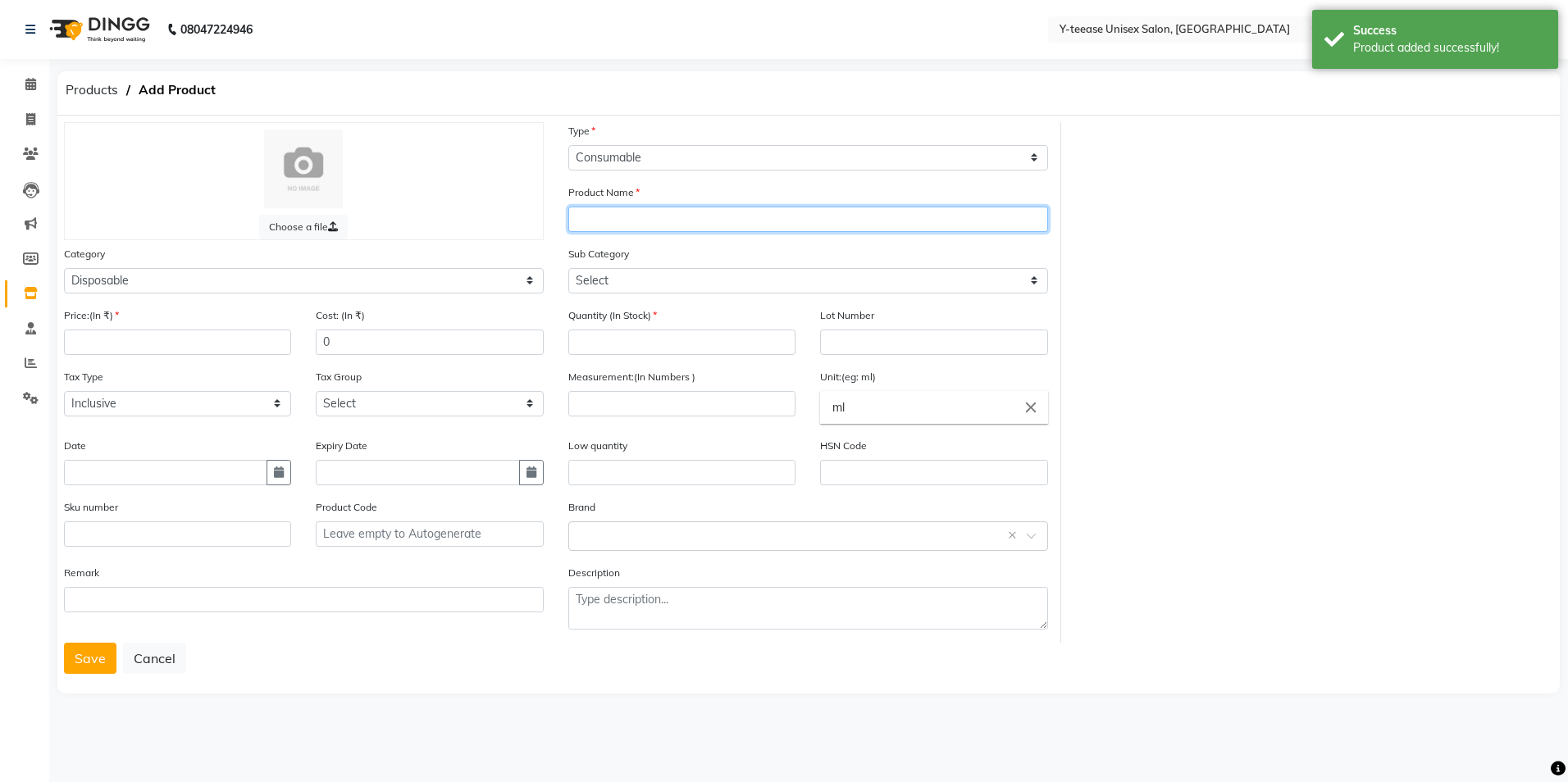
click at [698, 222] on input "text" at bounding box center [807, 219] width 480 height 26
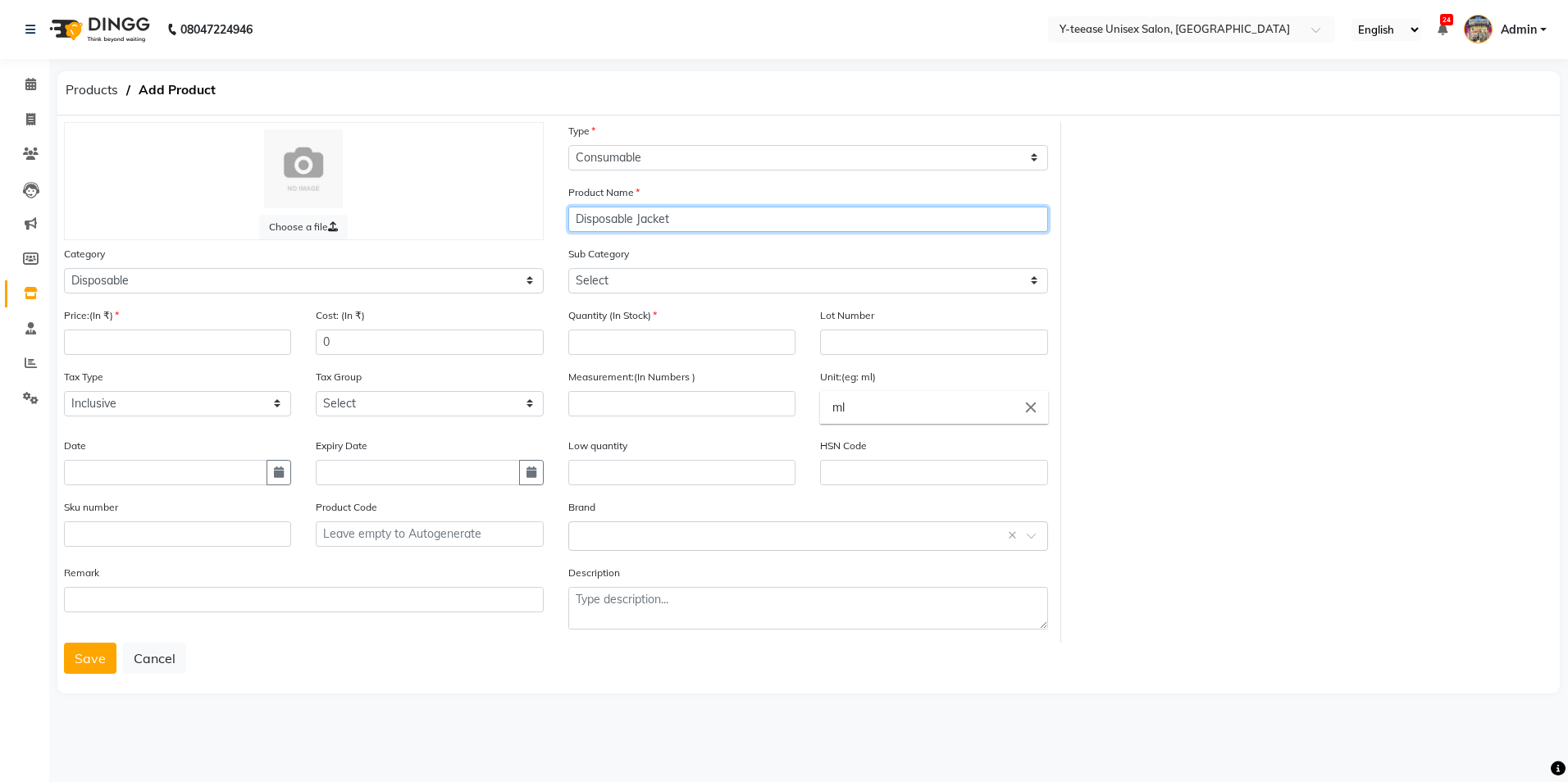
type input "Disposable Jacket"
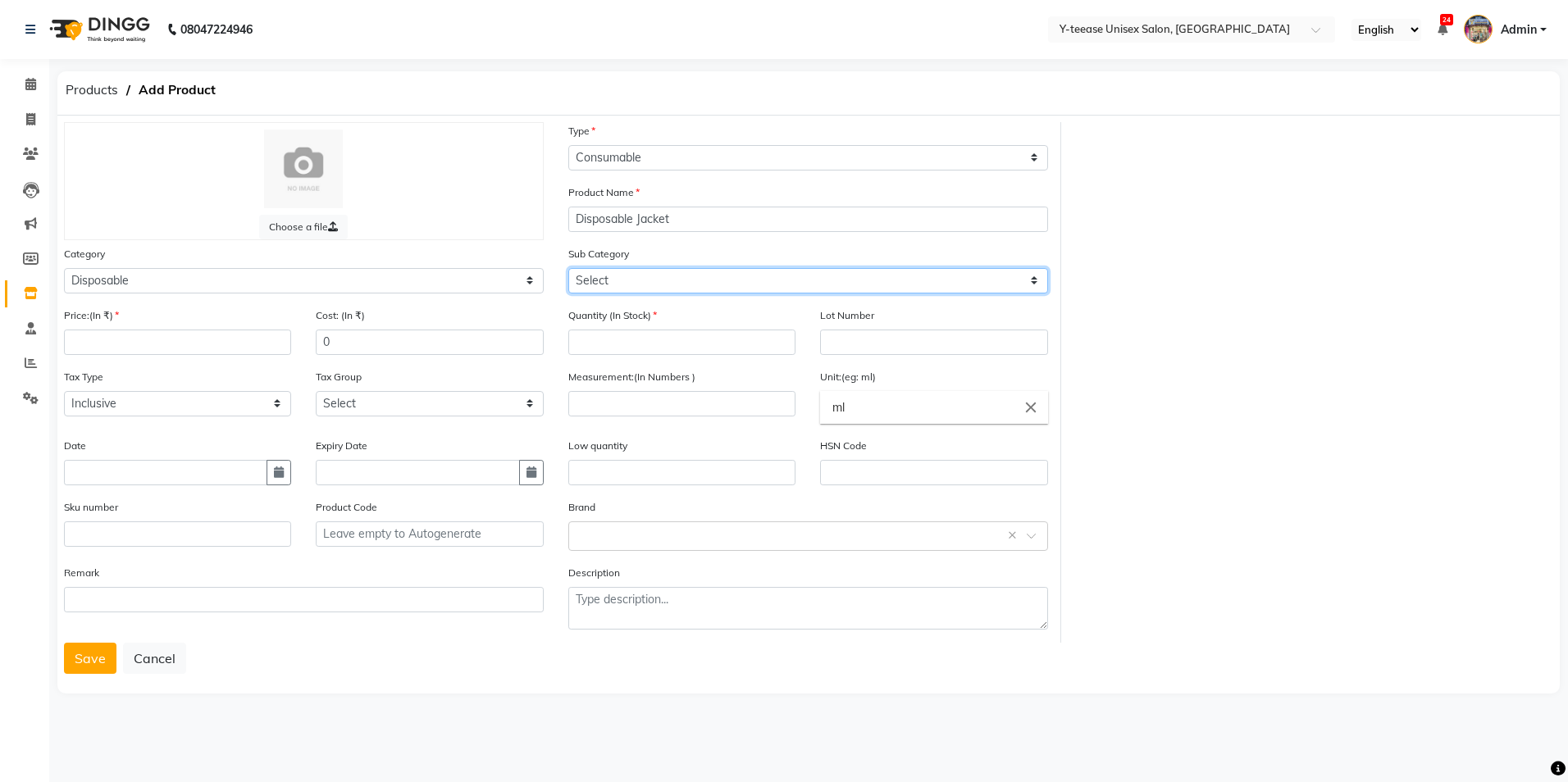
click at [652, 289] on select "Select Appron Gown Bedsheet Nepkin Towel Tissue Magic TIssue Cotton Roll Cotton…" at bounding box center [807, 280] width 480 height 26
select select "2801861"
click at [568, 268] on select "Select Appron Gown Bedsheet Nepkin Towel Tissue Magic TIssue Cotton Roll Cotton…" at bounding box center [807, 280] width 480 height 26
click at [185, 342] on input "number" at bounding box center [177, 342] width 227 height 26
type input "1"
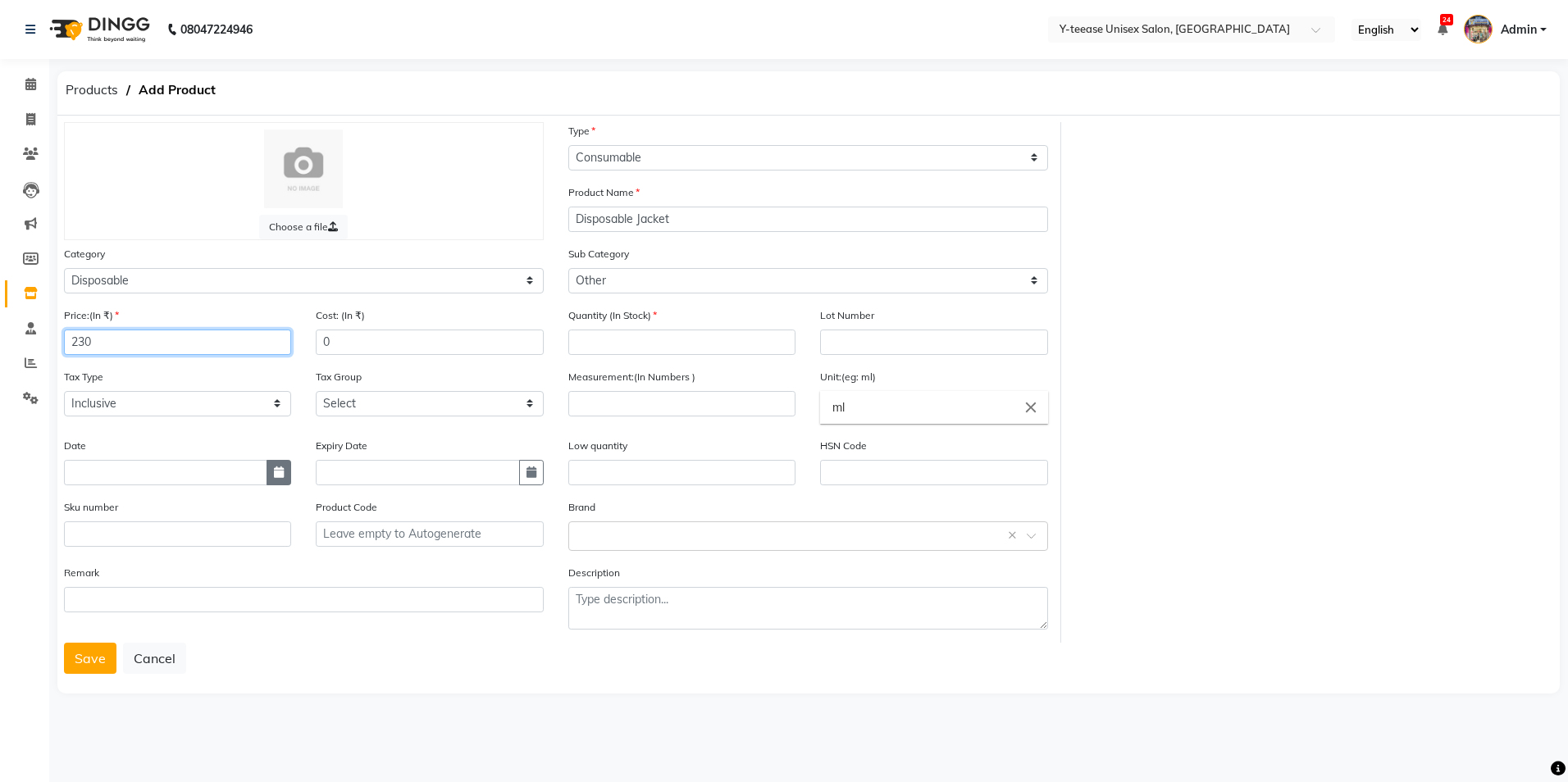
type input "230"
click at [274, 475] on icon "button" at bounding box center [278, 472] width 10 height 12
select select "9"
select select "2025"
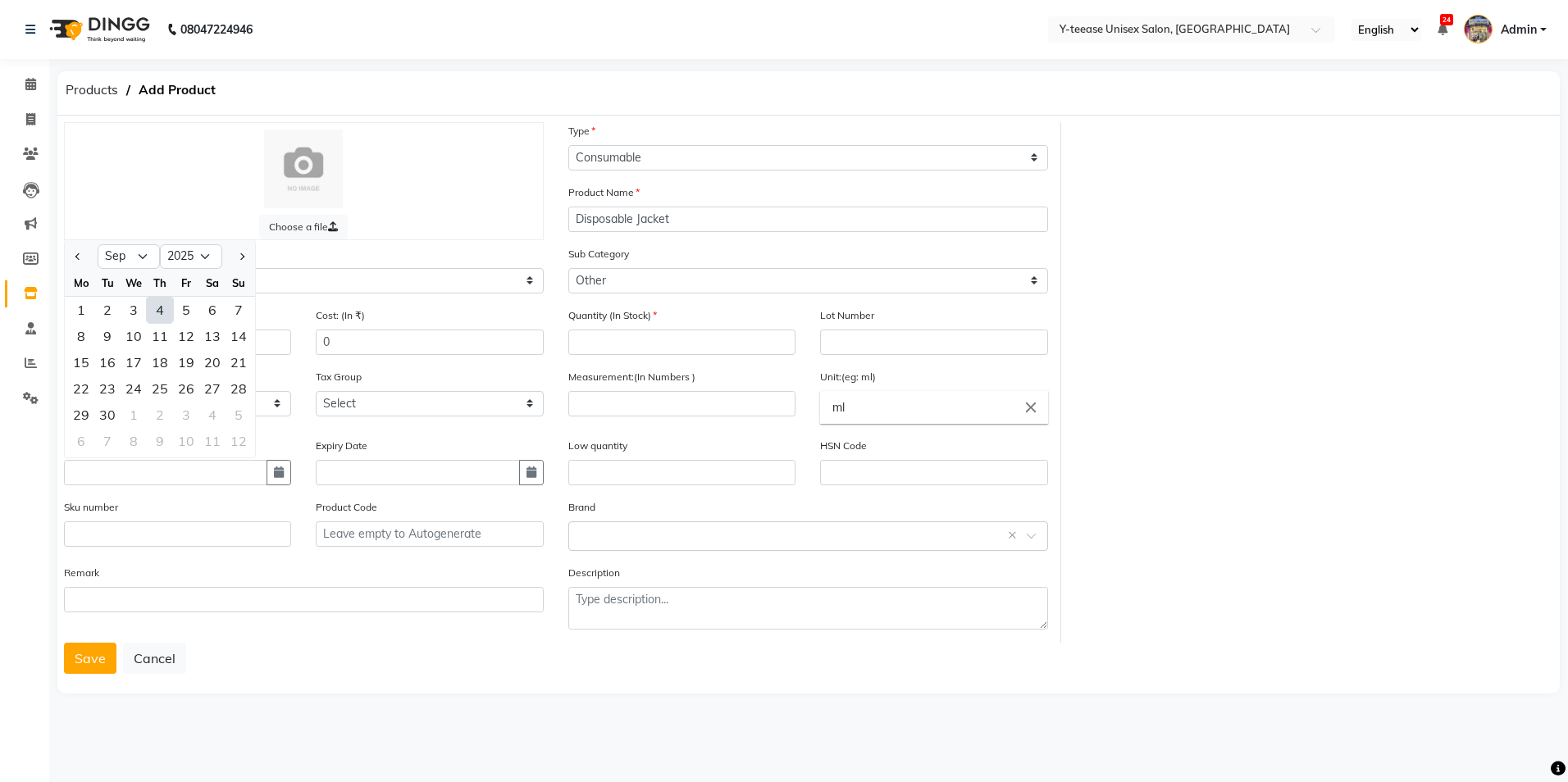
click at [163, 311] on div "4" at bounding box center [160, 310] width 27 height 27
type input "04-09-2025"
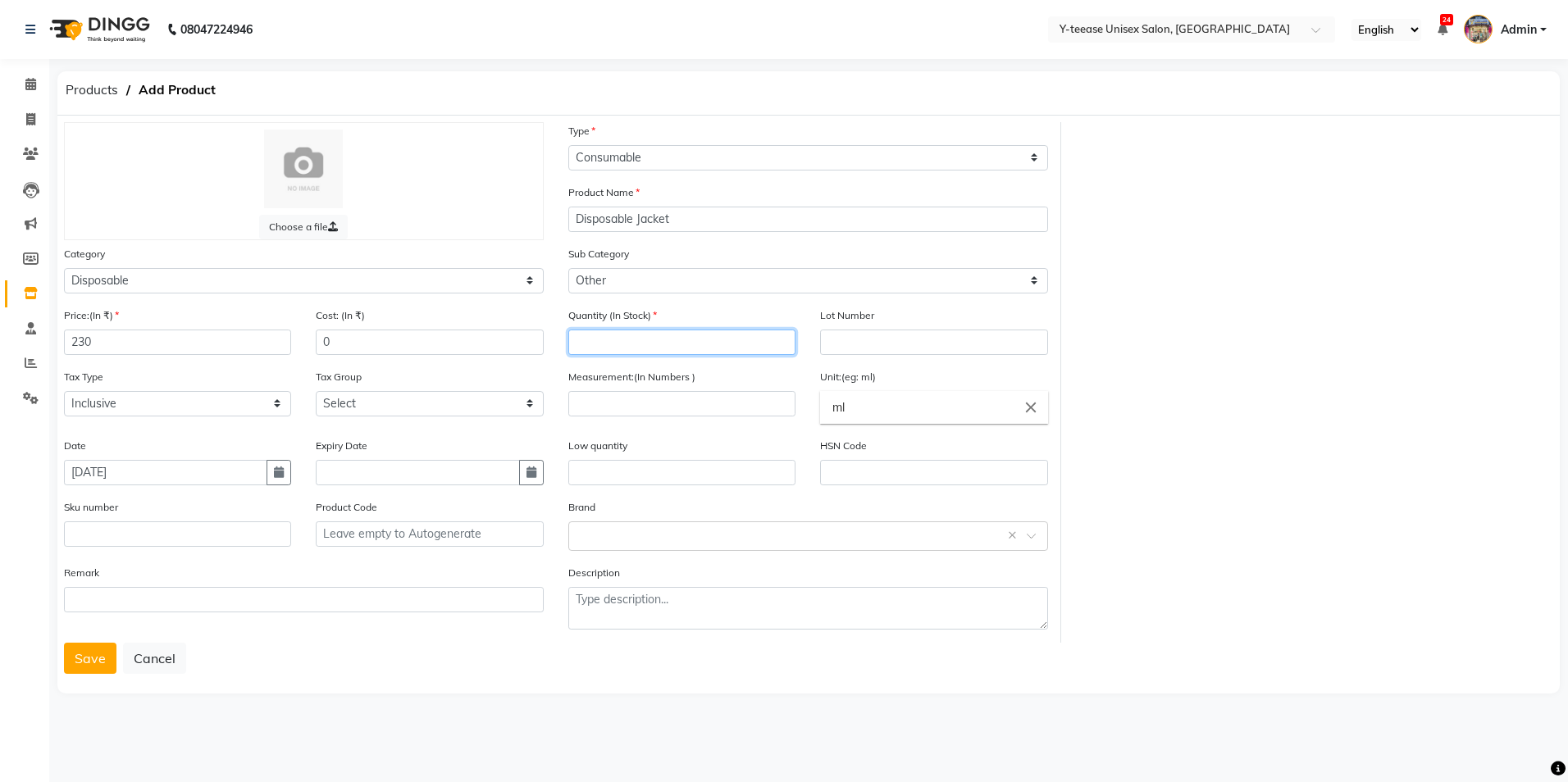
click at [687, 341] on input "number" at bounding box center [682, 342] width 227 height 26
type input "1"
click at [636, 403] on input "number" at bounding box center [682, 403] width 227 height 26
type input "10"
click at [880, 414] on input "ml" at bounding box center [933, 407] width 227 height 33
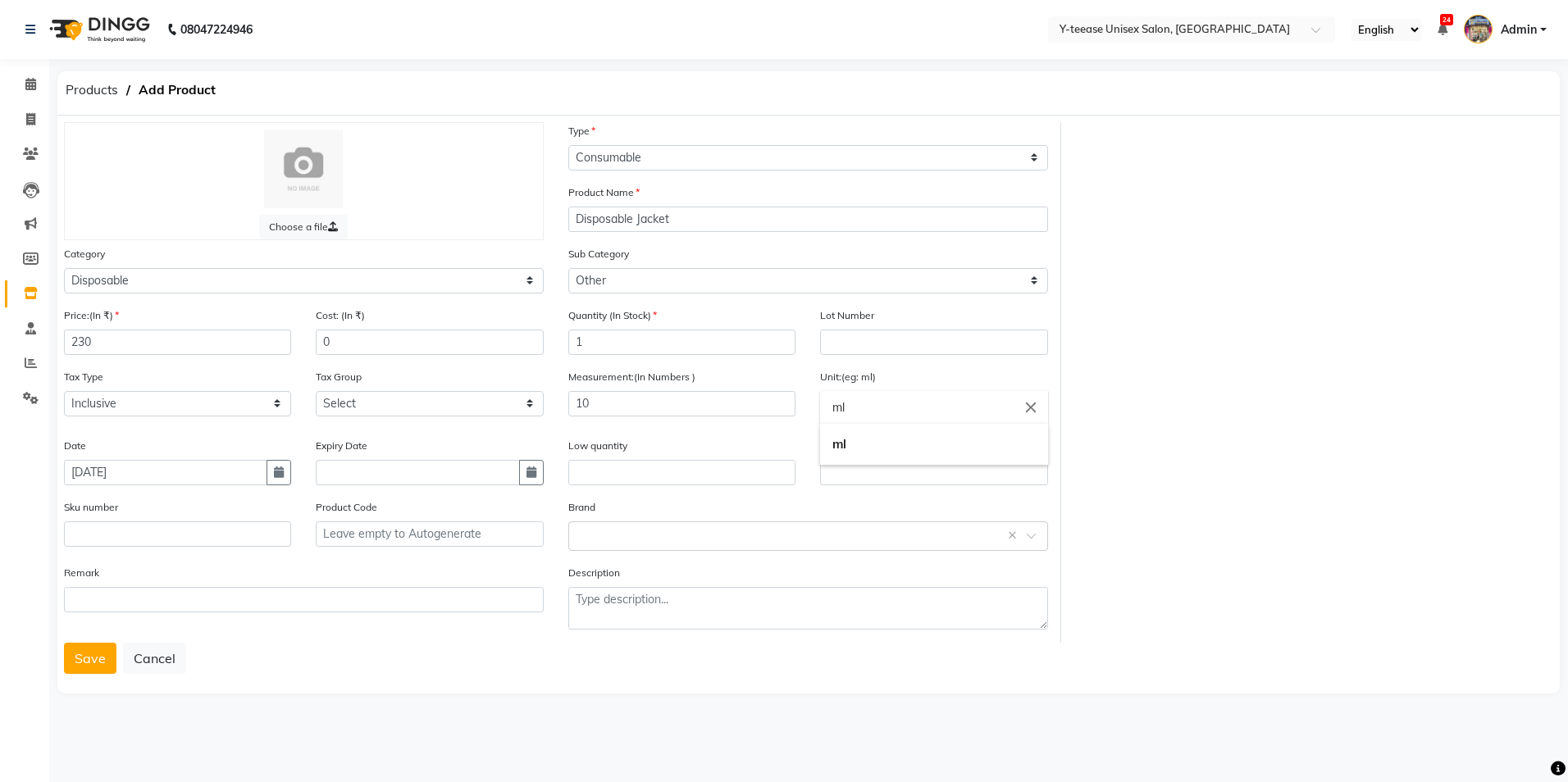
type input "m"
click at [880, 435] on link "gm s" at bounding box center [933, 444] width 227 height 42
type input "gms"
click at [77, 662] on button "Save" at bounding box center [90, 658] width 52 height 31
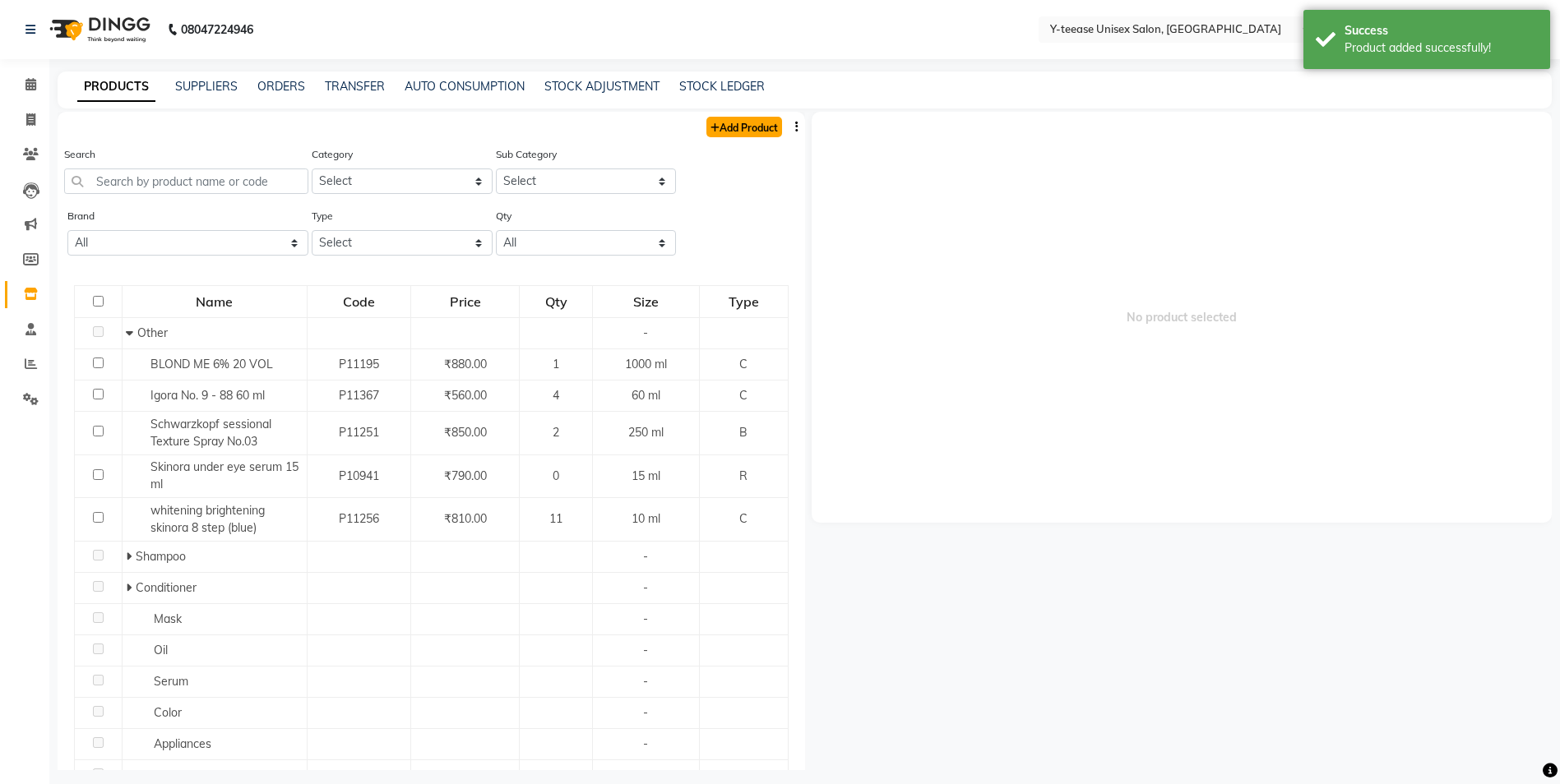
click at [746, 122] on link "Add Product" at bounding box center [744, 126] width 76 height 20
select select "true"
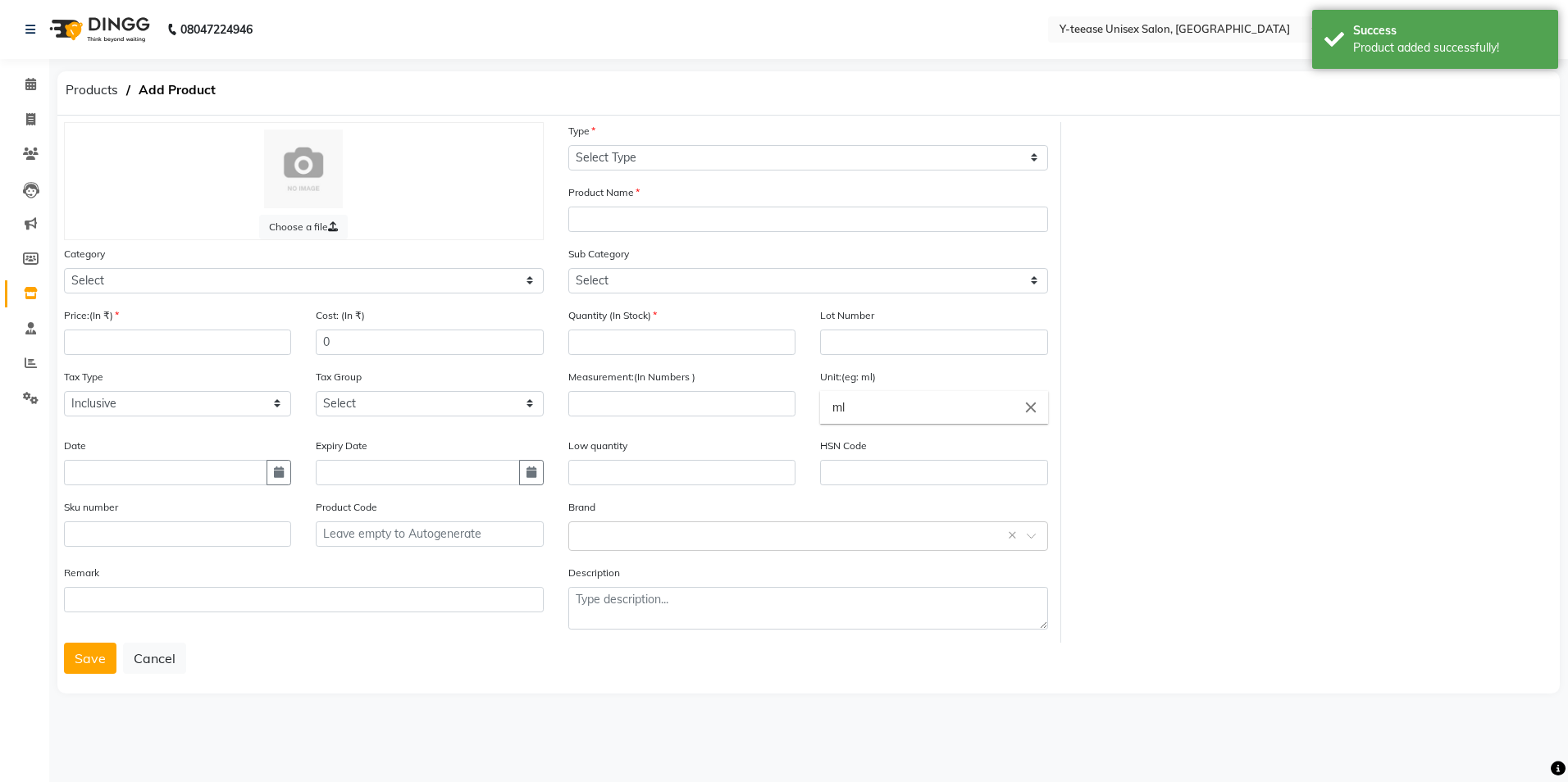
click at [634, 144] on div "Type Select Type Both Retail Consumable" at bounding box center [807, 146] width 480 height 49
click at [637, 153] on select "Select Type Both Retail Consumable" at bounding box center [807, 158] width 480 height 26
select select "C"
click at [568, 145] on select "Select Type Both Retail Consumable" at bounding box center [807, 158] width 480 height 26
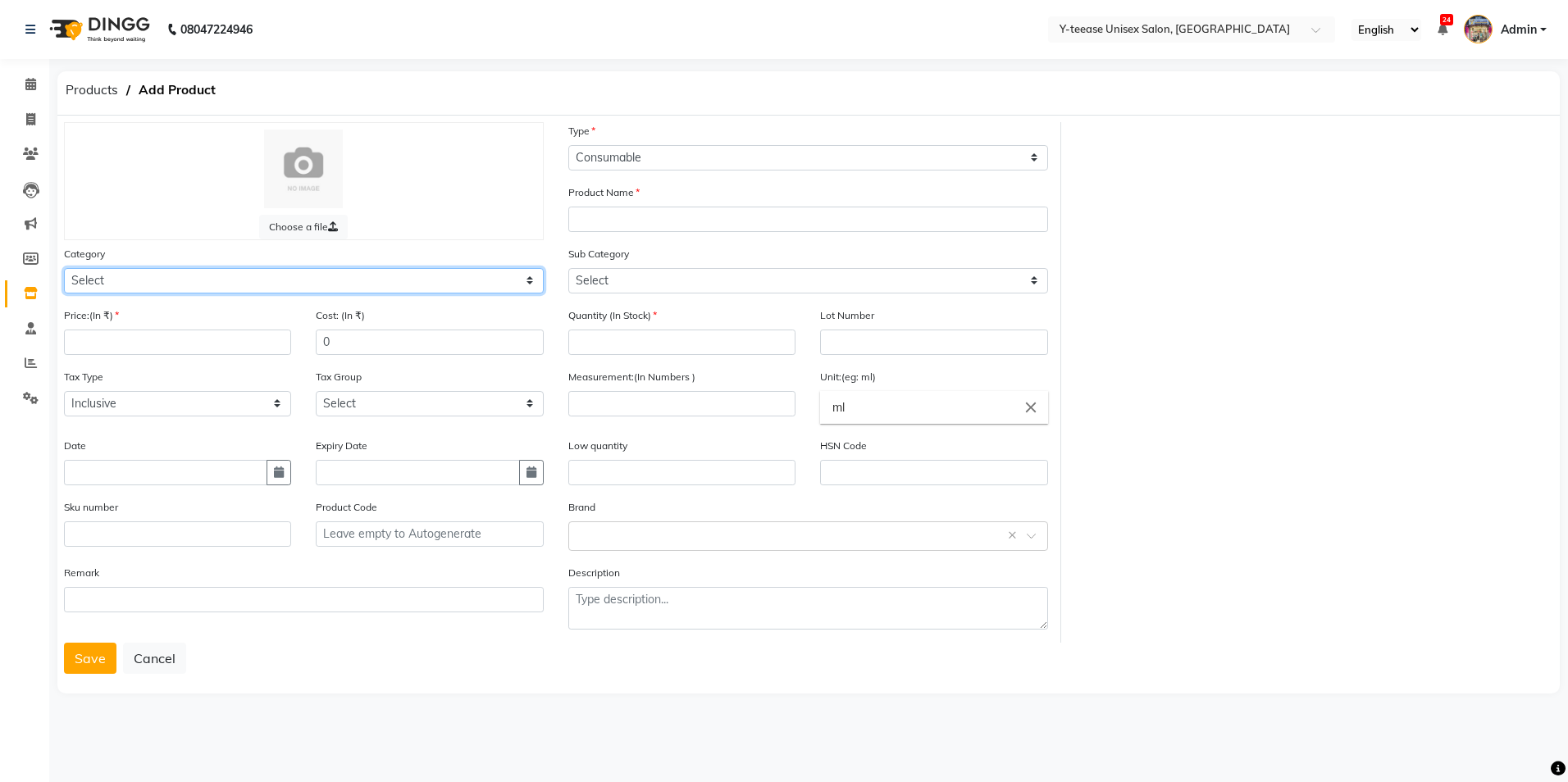
click at [137, 278] on select "Select Hair Skin Makeup Personal Care Appliances Beard Waxing Disposable Thread…" at bounding box center [303, 280] width 480 height 26
select select "2801100"
click at [64, 268] on select "Select Hair Skin Makeup Personal Care Appliances Beard Waxing Disposable Thread…" at bounding box center [303, 280] width 480 height 26
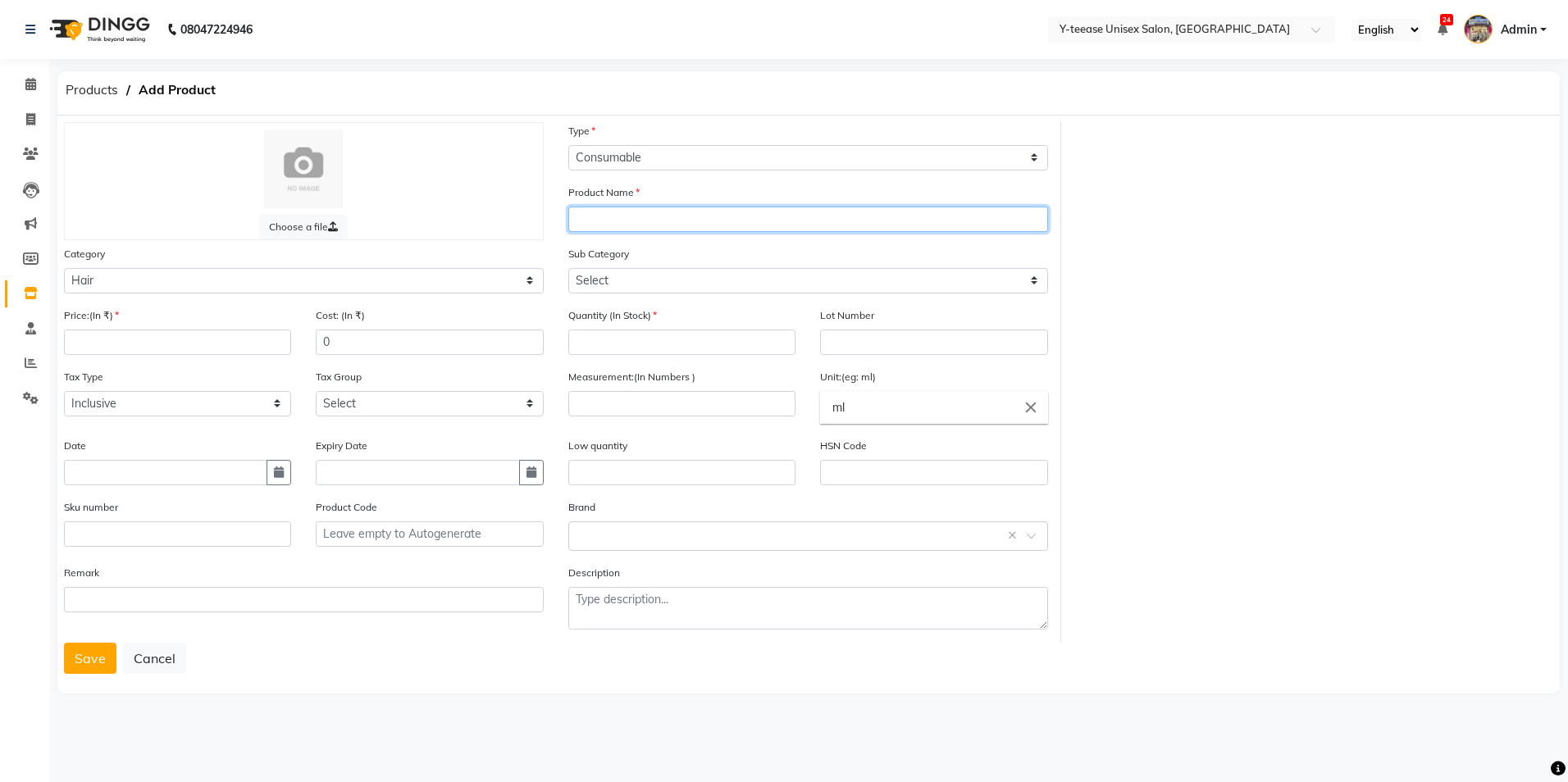
click at [643, 213] on input "text" at bounding box center [807, 219] width 480 height 26
type input "Hair Cutting Cape"
click at [675, 267] on div "Sub Category Select Shampoo Conditioner Cream Mask Oil Serum Color Appliances T…" at bounding box center [807, 270] width 480 height 49
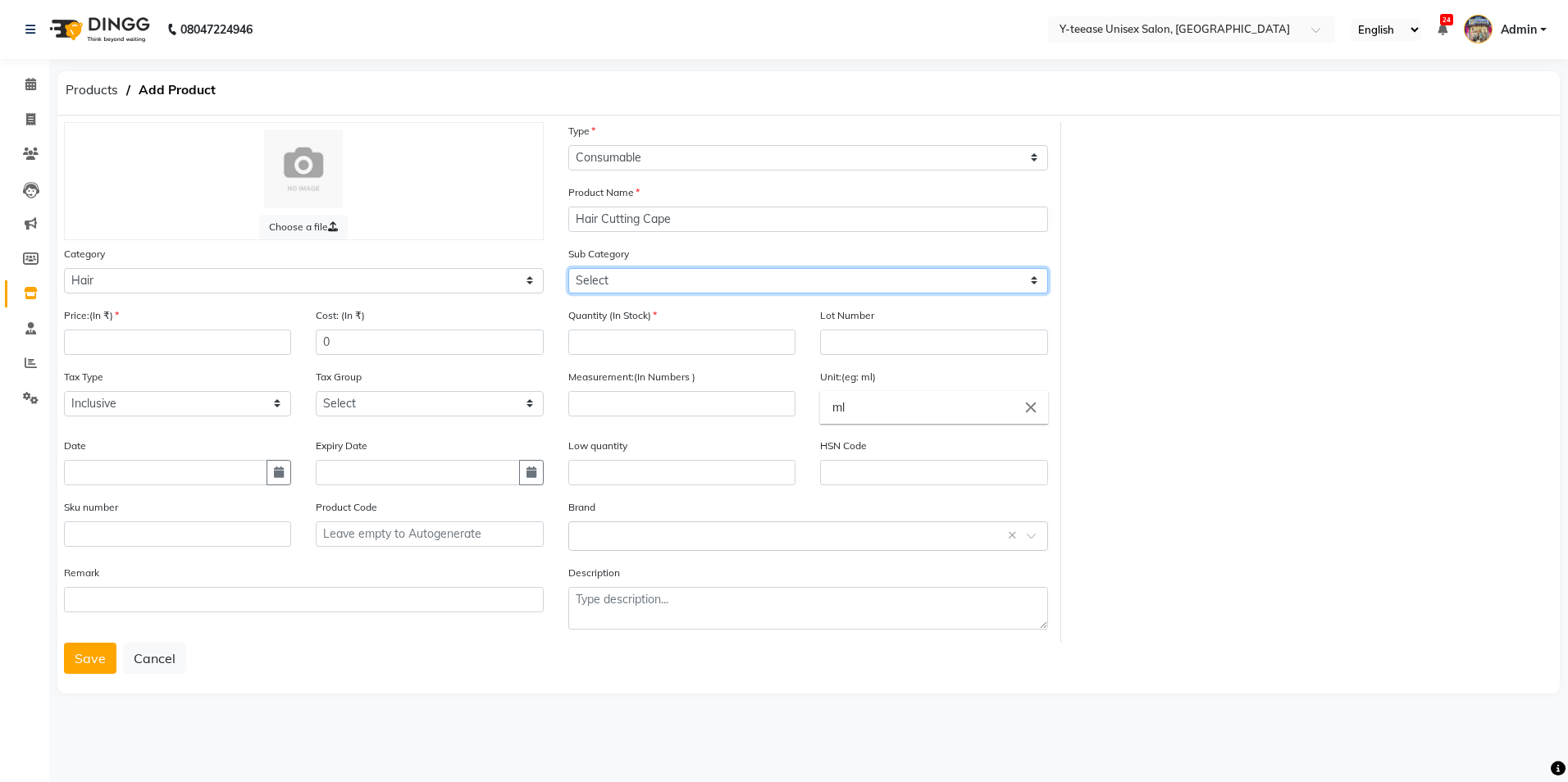
click at [675, 273] on select "Select Shampoo Conditioner Cream Mask Oil Serum Color Appliances Treatment Styl…" at bounding box center [807, 280] width 480 height 26
select select "2801112"
click at [568, 268] on select "Select Shampoo Conditioner Cream Mask Oil Serum Color Appliances Treatment Styl…" at bounding box center [807, 280] width 480 height 26
click at [635, 347] on input "number" at bounding box center [682, 342] width 227 height 26
type input "1"
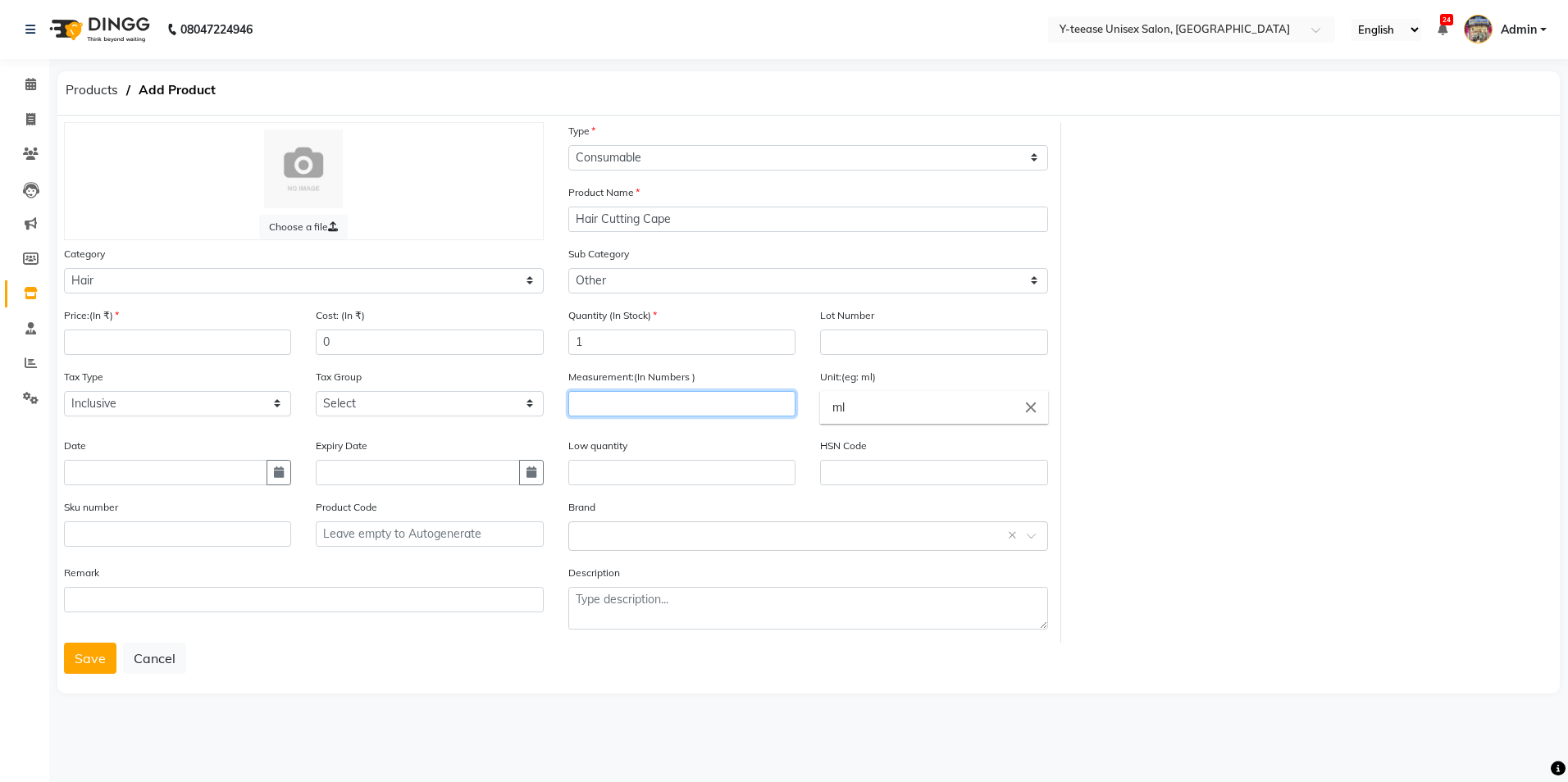
click at [644, 404] on input "number" at bounding box center [682, 403] width 227 height 26
type input "5"
click at [955, 414] on input "ml" at bounding box center [933, 407] width 227 height 33
type input "m"
click at [944, 454] on link "gm s" at bounding box center [933, 444] width 227 height 42
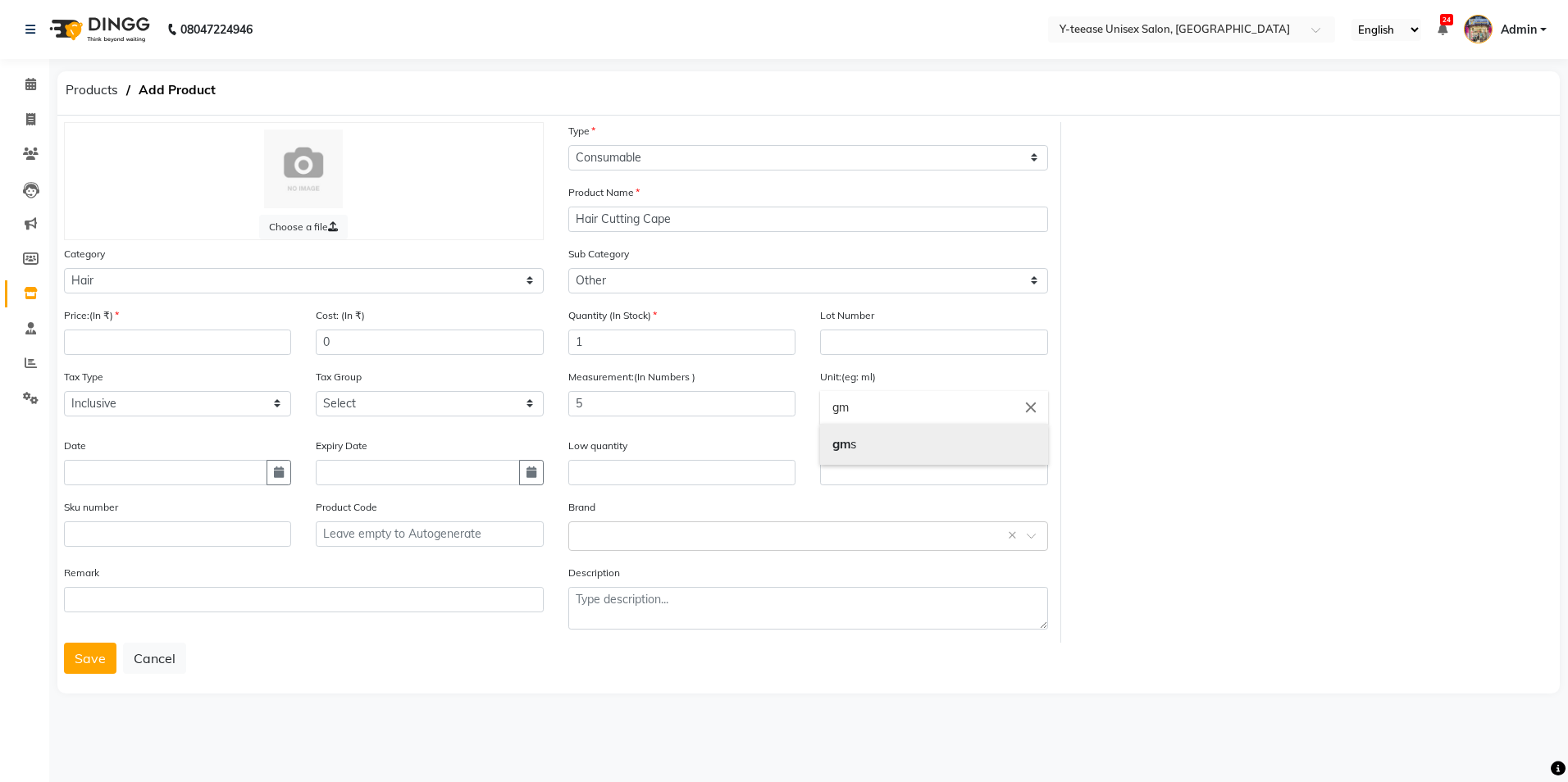
type input "gms"
click at [705, 542] on input "text" at bounding box center [792, 535] width 429 height 17
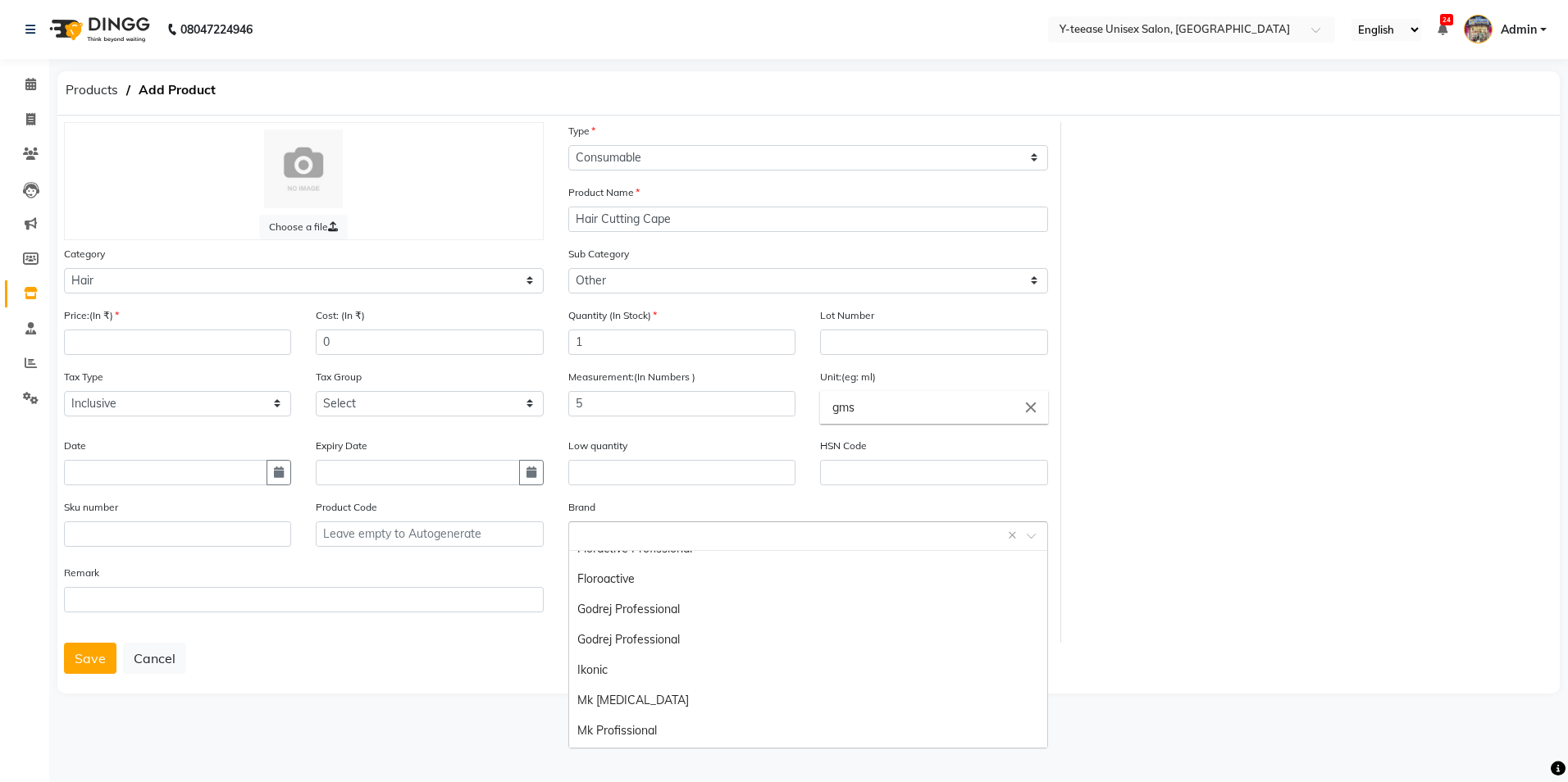
scroll to position [73, 0]
click at [615, 679] on div "Ikonic" at bounding box center [807, 676] width 478 height 30
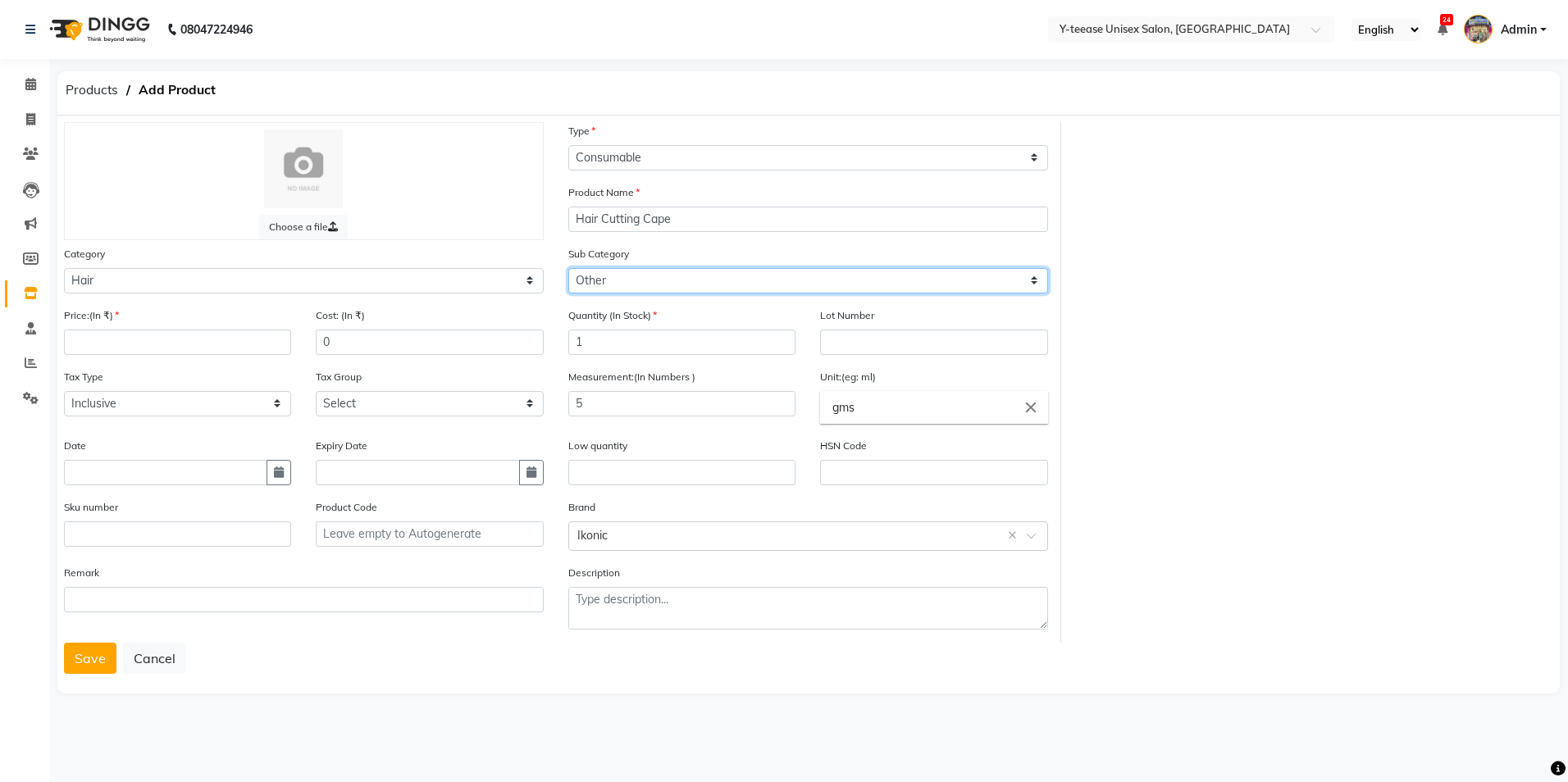
click at [621, 285] on select "Select Shampoo Conditioner Cream Mask Oil Serum Color Appliances Treatment Styl…" at bounding box center [807, 280] width 480 height 26
click at [365, 262] on div "Category Select Hair Skin Makeup Personal Care Appliances Beard Waxing Disposab…" at bounding box center [303, 270] width 480 height 49
click at [368, 278] on select "Select Hair Skin Makeup Personal Care Appliances Beard Waxing Disposable Thread…" at bounding box center [303, 280] width 480 height 26
select select "2801850"
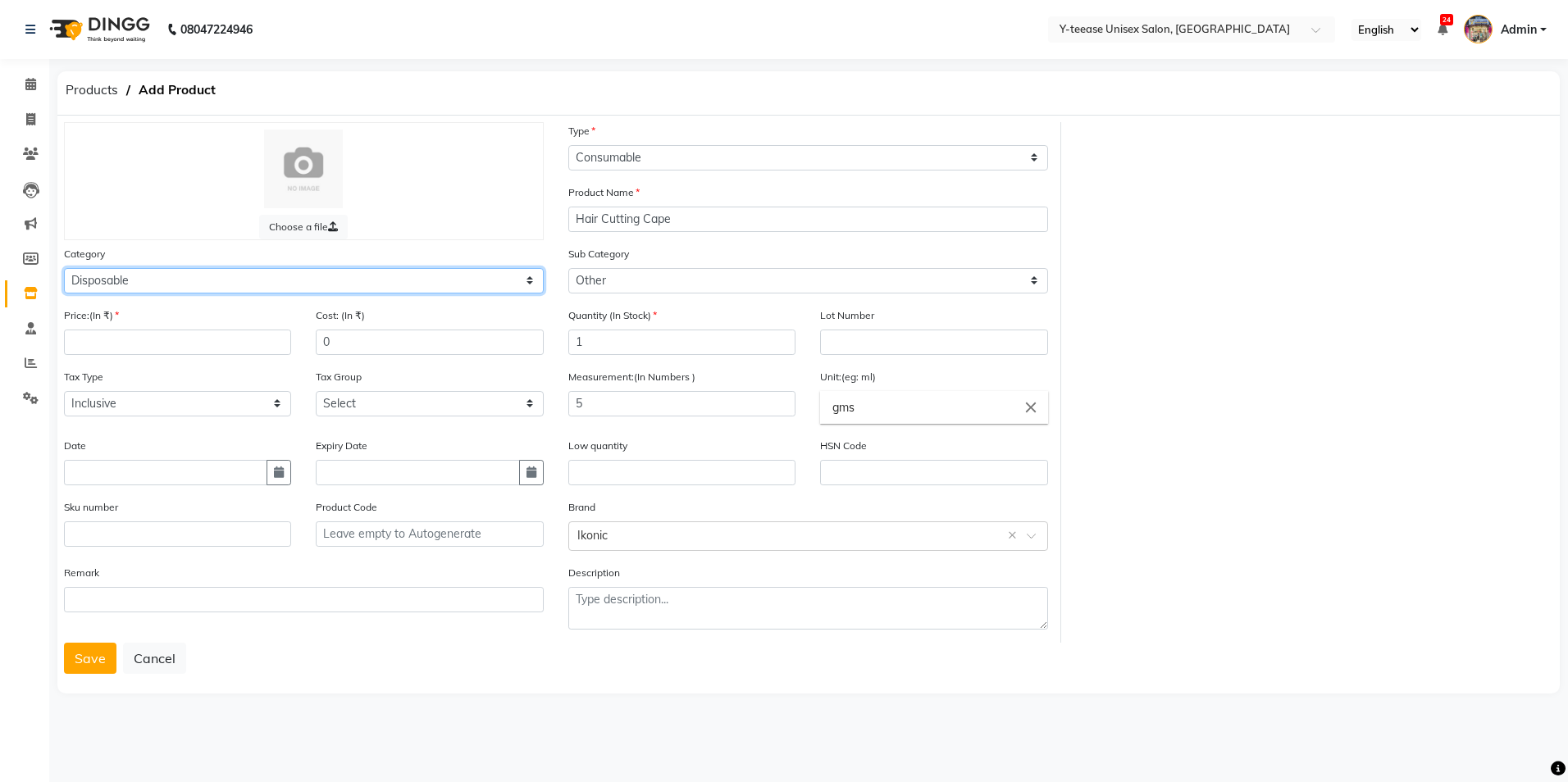
click at [64, 268] on select "Select Hair Skin Makeup Personal Care Appliances Beard Waxing Disposable Thread…" at bounding box center [303, 280] width 480 height 26
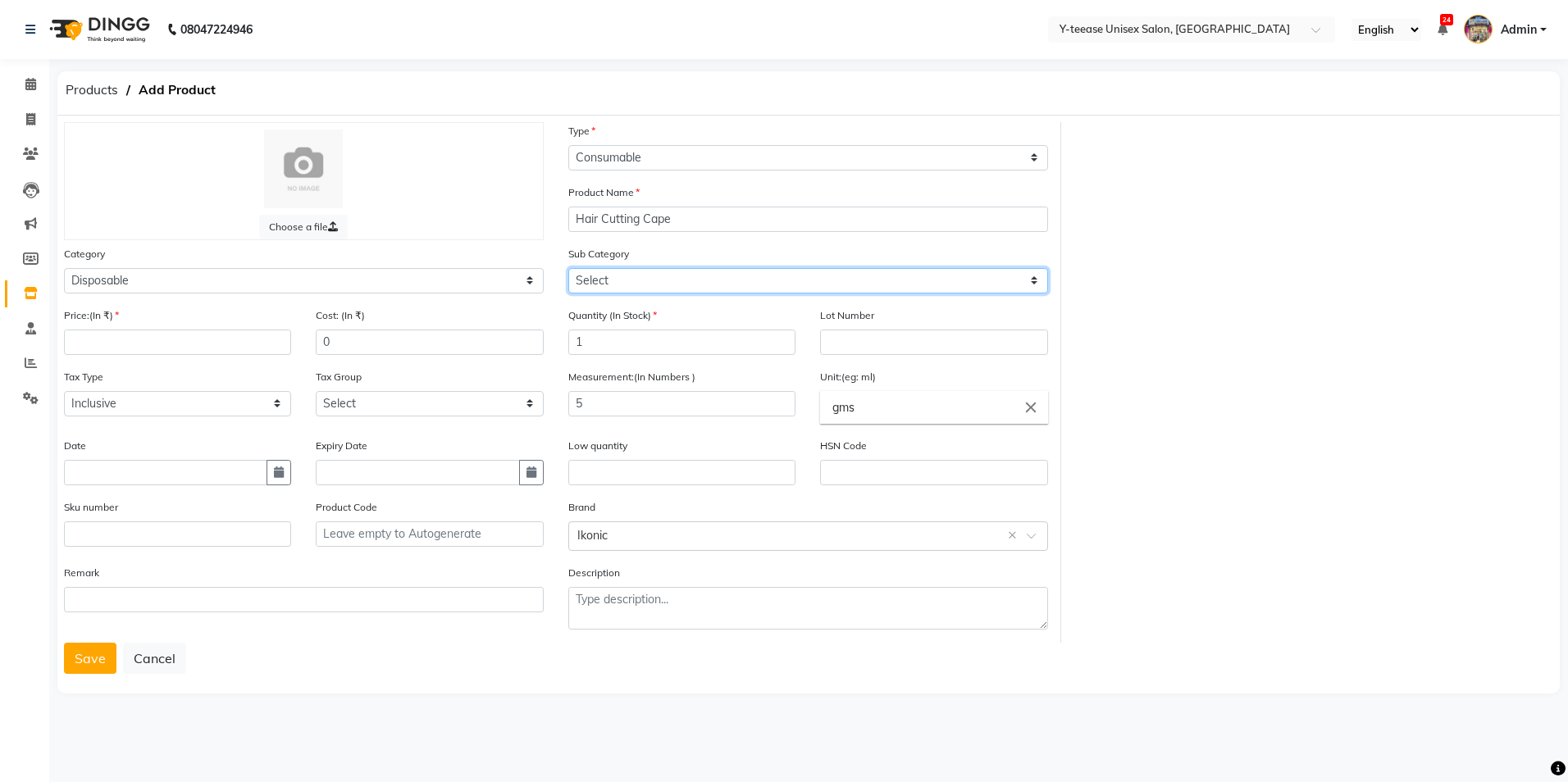
click at [671, 276] on select "Select Appron Gown Bedsheet Nepkin Towel Tissue Magic TIssue Cotton Roll Cotton…" at bounding box center [807, 280] width 480 height 26
select select "2801861"
click at [568, 268] on select "Select Appron Gown Bedsheet Nepkin Towel Tissue Magic TIssue Cotton Roll Cotton…" at bounding box center [807, 280] width 480 height 26
click at [119, 339] on input "number" at bounding box center [177, 342] width 227 height 26
type input "403"
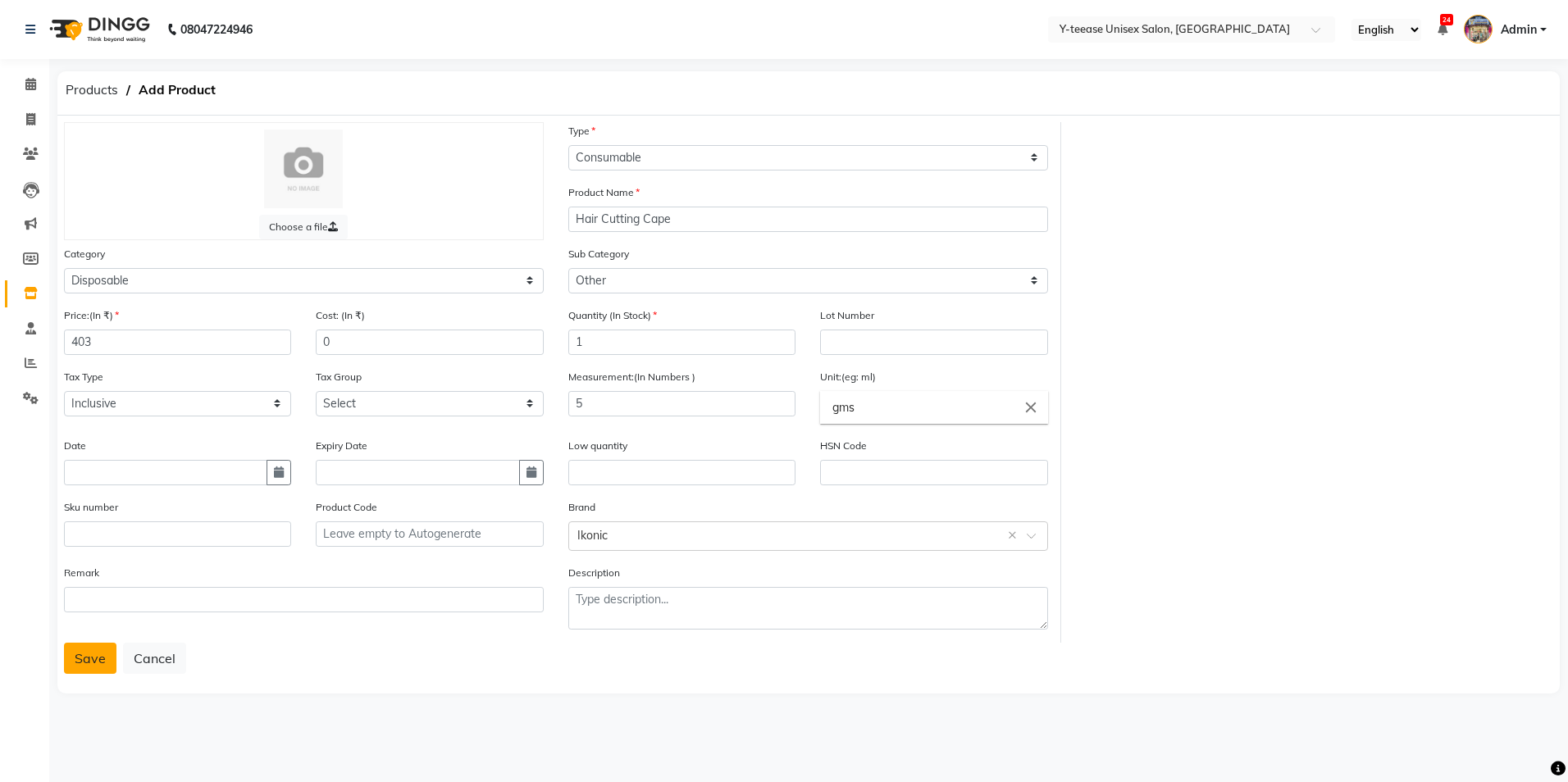
click at [109, 659] on button "Save" at bounding box center [90, 658] width 52 height 31
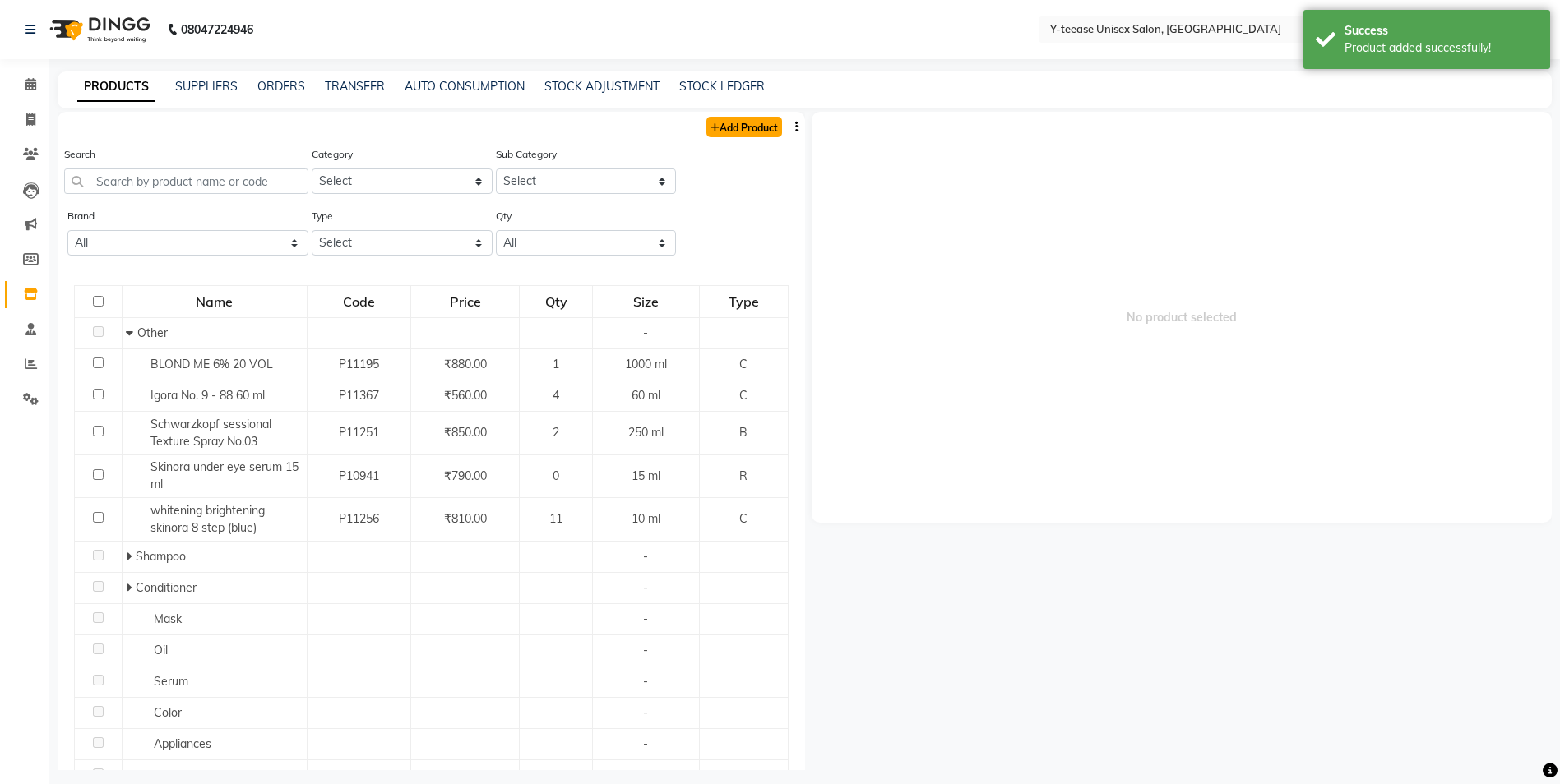
click at [746, 116] on link "Add Product" at bounding box center [744, 126] width 76 height 20
select select "true"
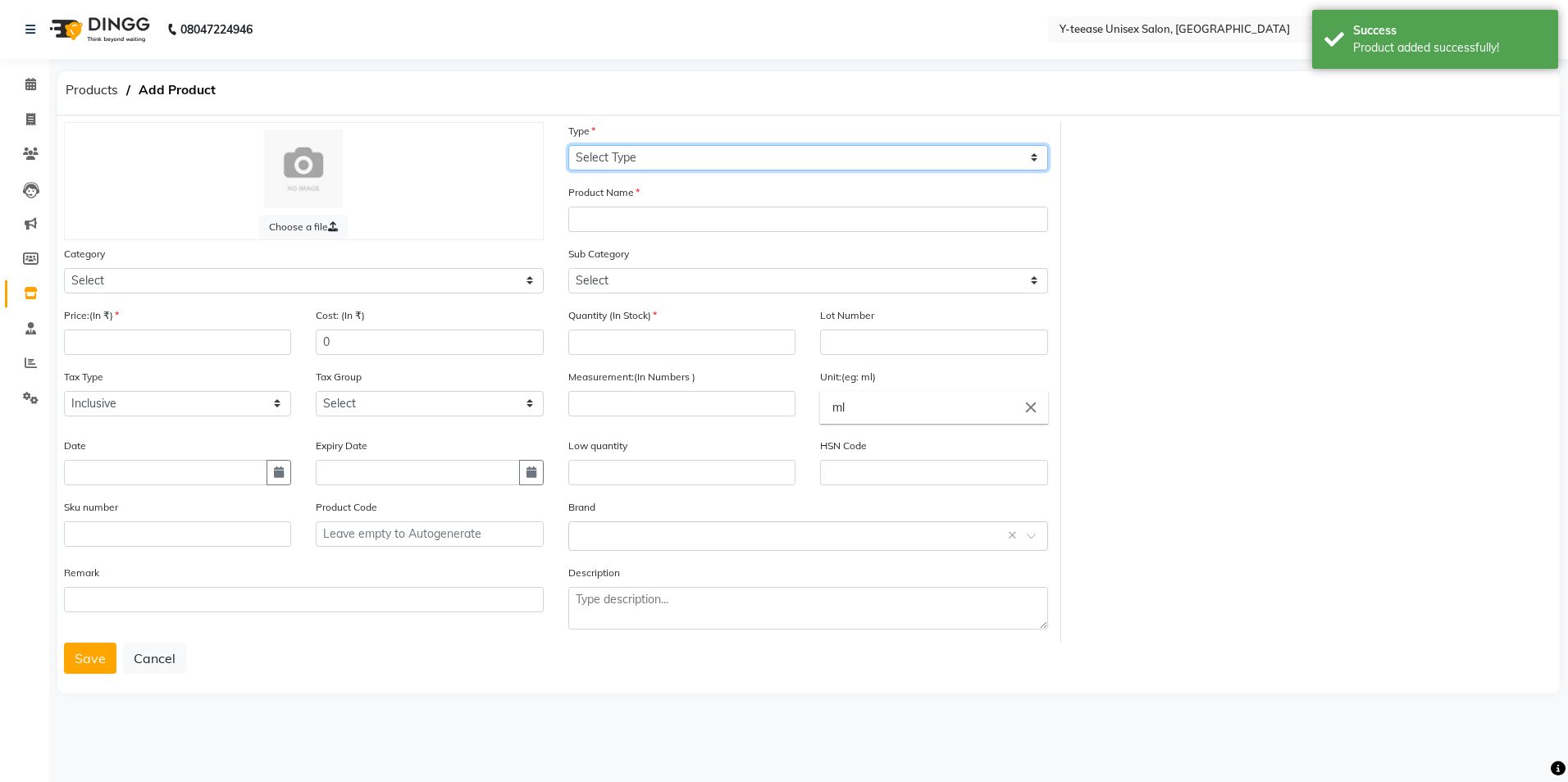
click at [722, 159] on select "Select Type Both Retail Consumable" at bounding box center [807, 158] width 480 height 26
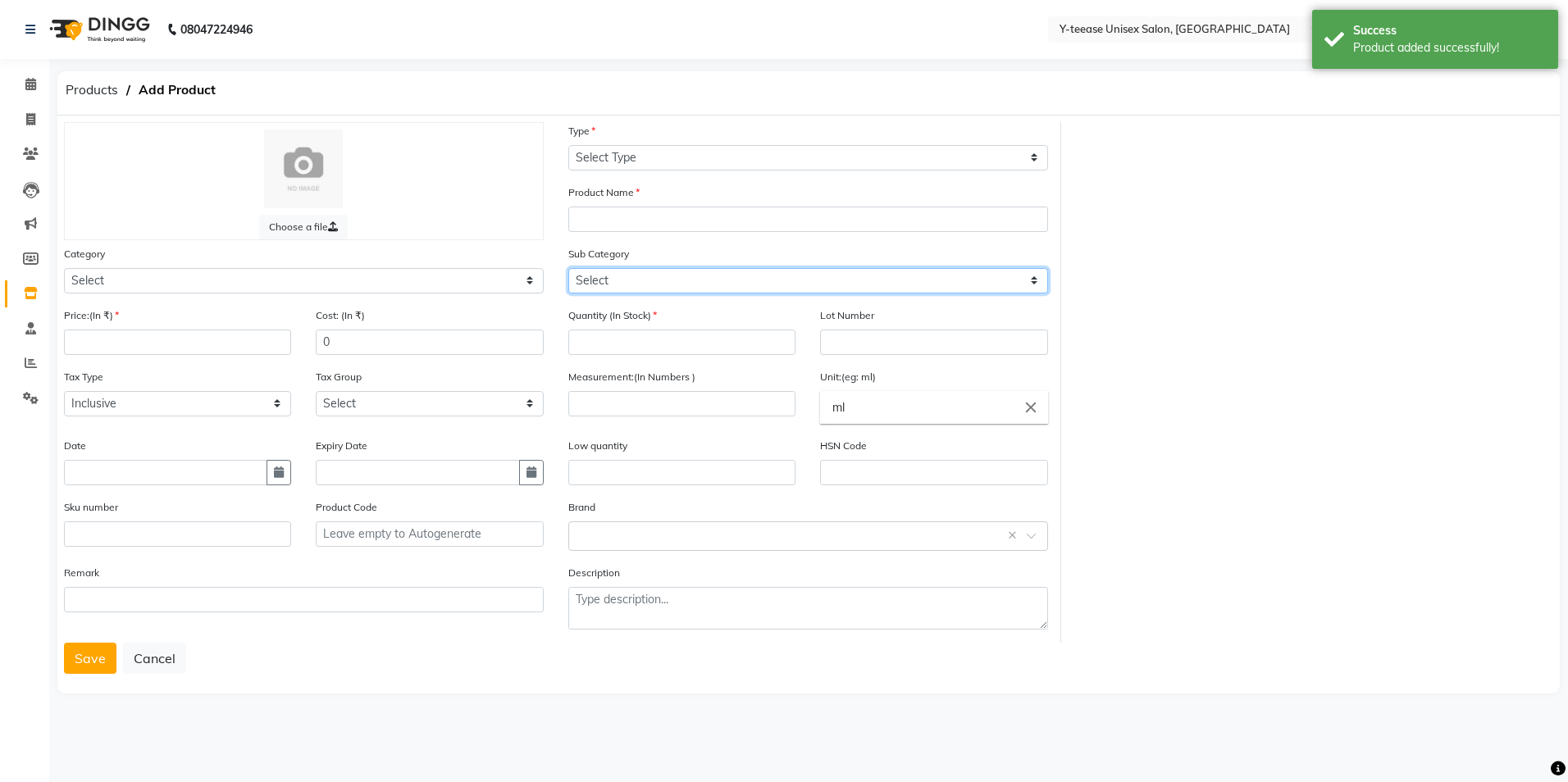
click at [697, 285] on select "Select" at bounding box center [807, 280] width 480 height 26
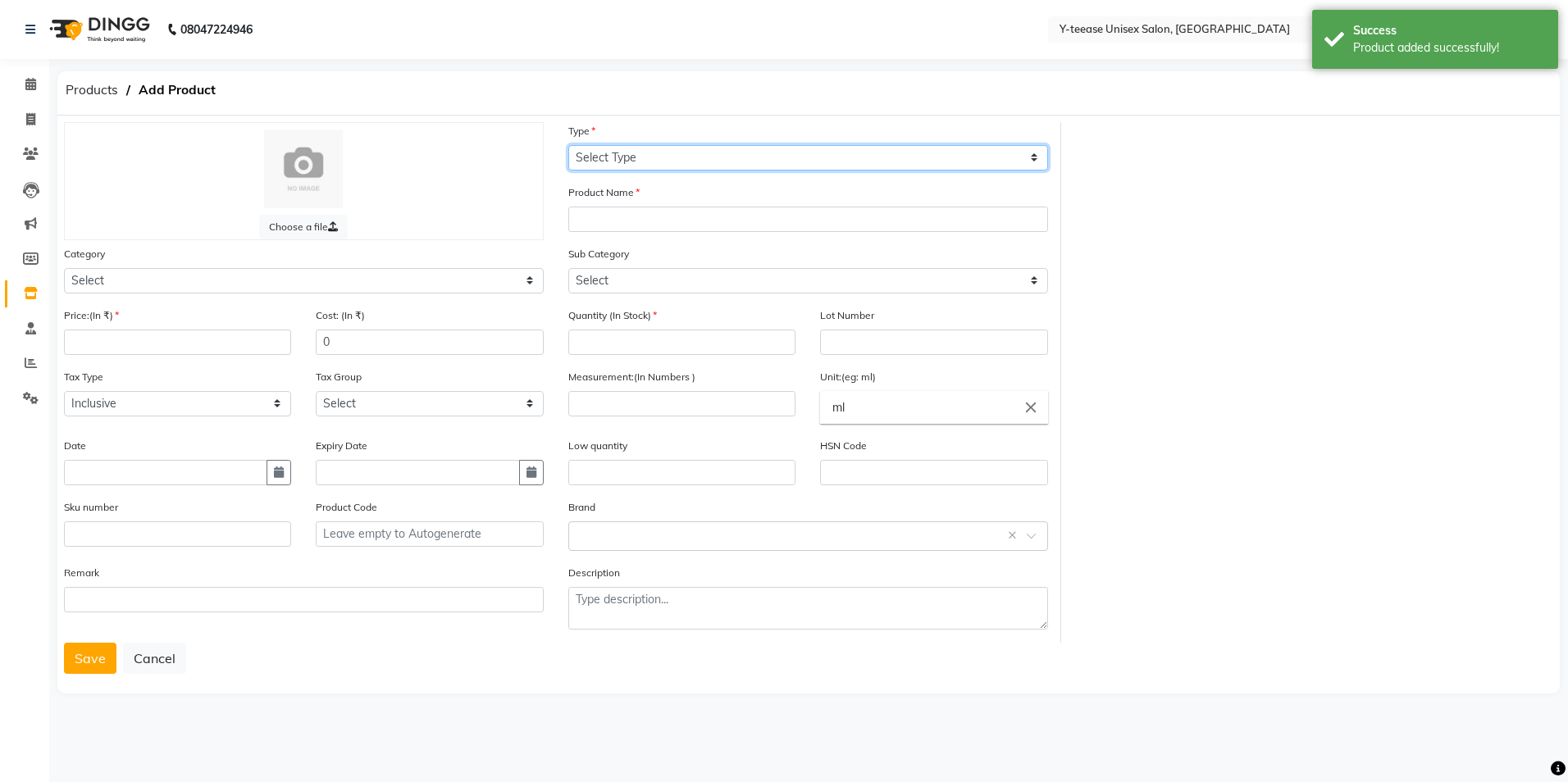
click at [717, 149] on select "Select Type Both Retail Consumable" at bounding box center [807, 158] width 480 height 26
click at [693, 265] on div "Sub Category Select" at bounding box center [807, 270] width 480 height 49
click at [677, 153] on select "Select Type Both Retail Consumable" at bounding box center [807, 158] width 480 height 26
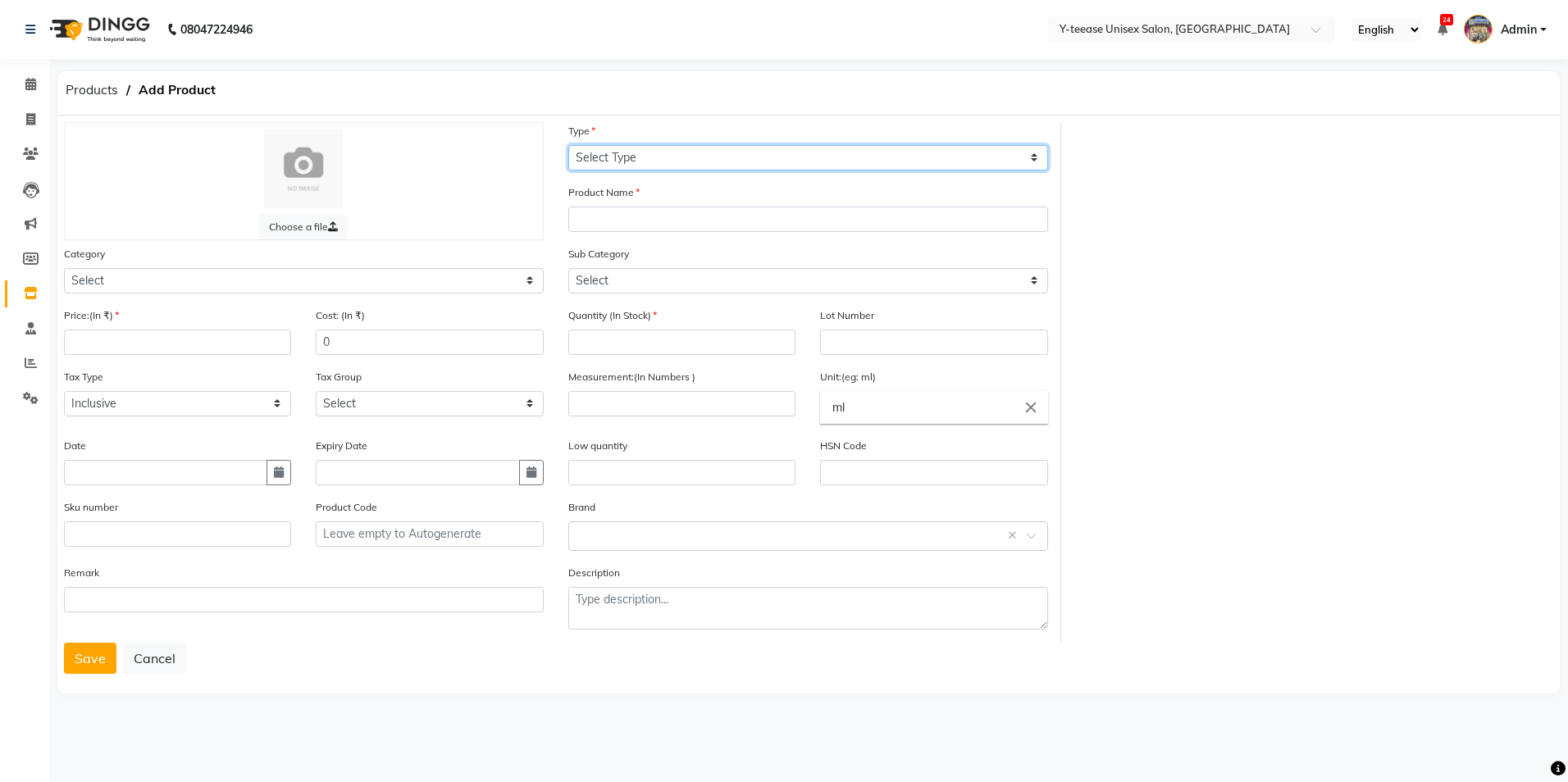
select select "C"
click at [568, 145] on select "Select Type Both Retail Consumable" at bounding box center [807, 158] width 480 height 26
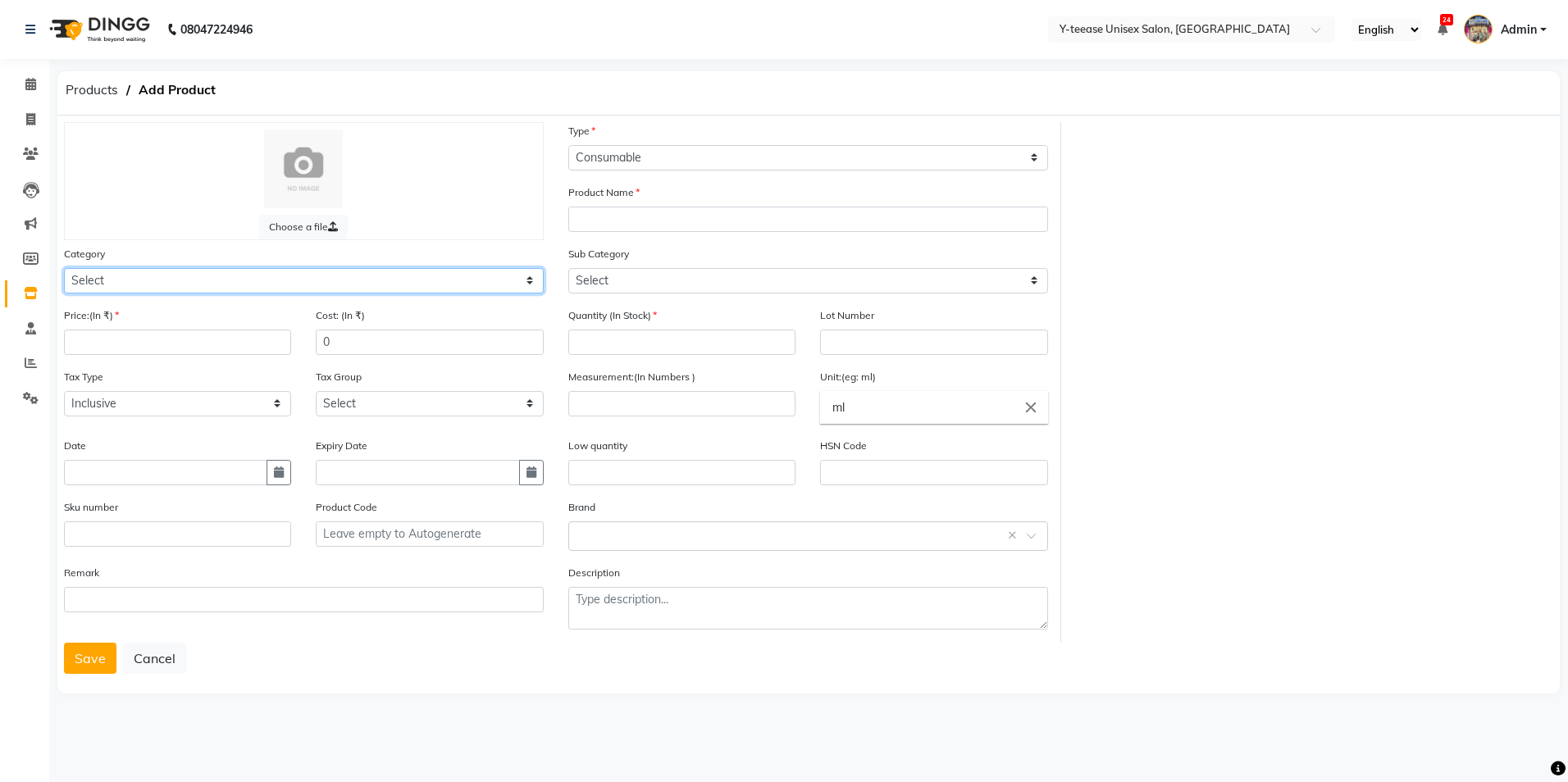
click at [335, 278] on select "Select Hair Skin Makeup Personal Care Appliances Beard Waxing Disposable Thread…" at bounding box center [303, 280] width 480 height 26
select select "2801850"
click at [64, 268] on select "Select Hair Skin Makeup Personal Care Appliances Beard Waxing Disposable Thread…" at bounding box center [303, 280] width 480 height 26
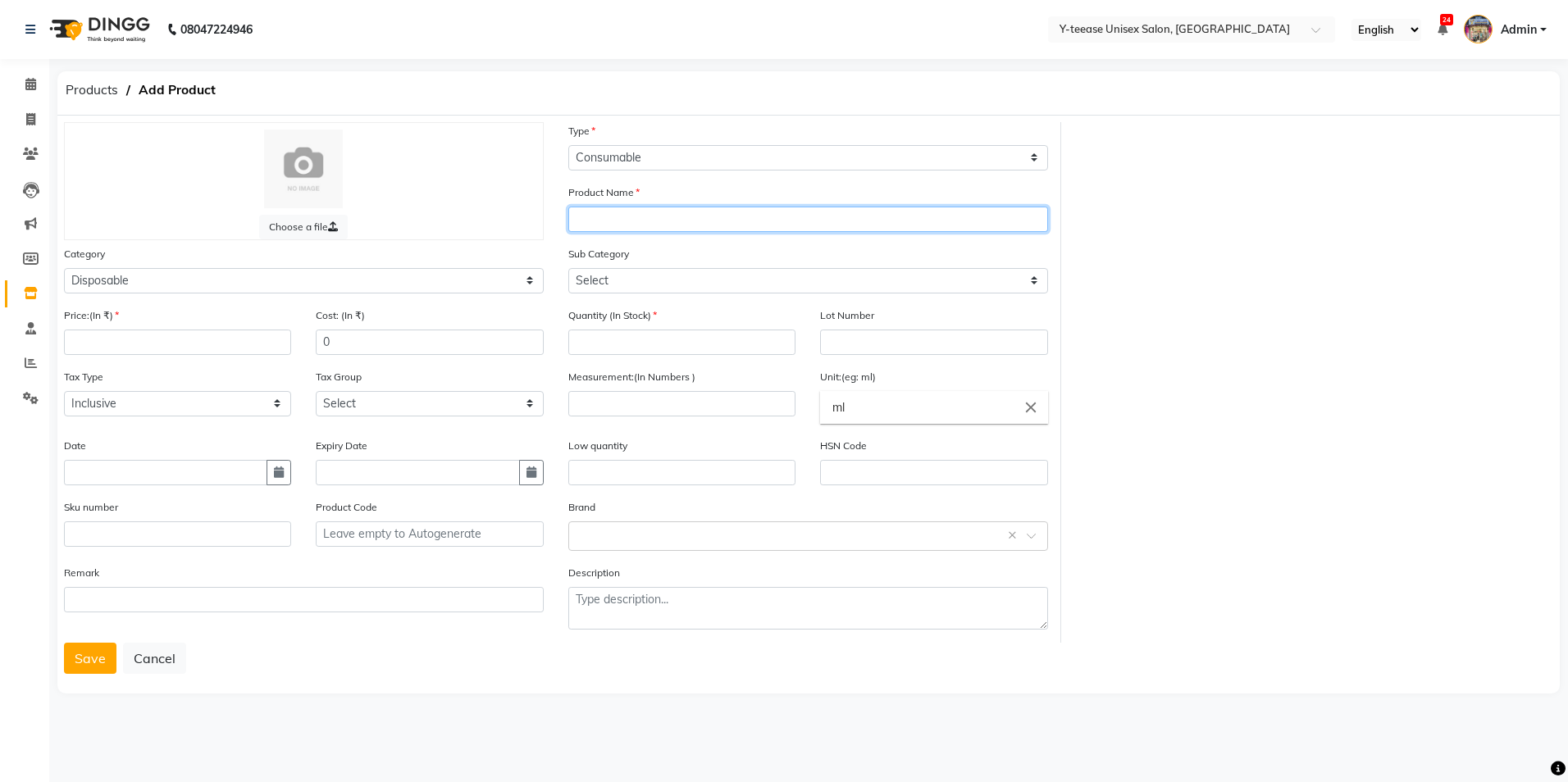
click at [725, 225] on input "text" at bounding box center [807, 219] width 480 height 26
type input "Kid Hair Cutting Cape"
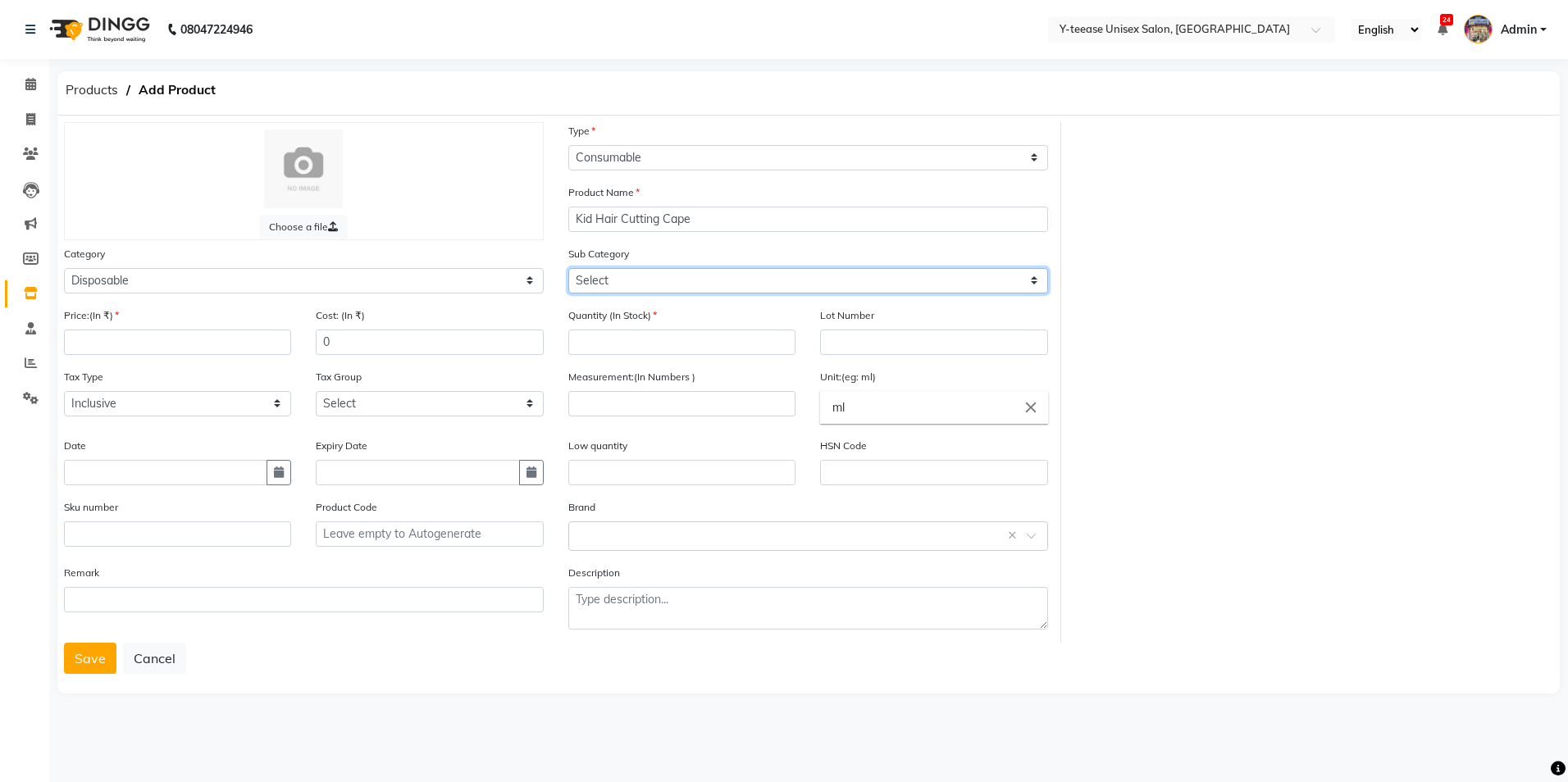
click at [706, 280] on select "Select Appron Gown Bedsheet Nepkin Towel Tissue Magic TIssue Cotton Roll Cotton…" at bounding box center [807, 280] width 480 height 26
select select "2801861"
click at [568, 268] on select "Select Appron Gown Bedsheet Nepkin Towel Tissue Magic TIssue Cotton Roll Cotton…" at bounding box center [807, 280] width 480 height 26
click at [695, 344] on input "number" at bounding box center [682, 342] width 227 height 26
type input "1"
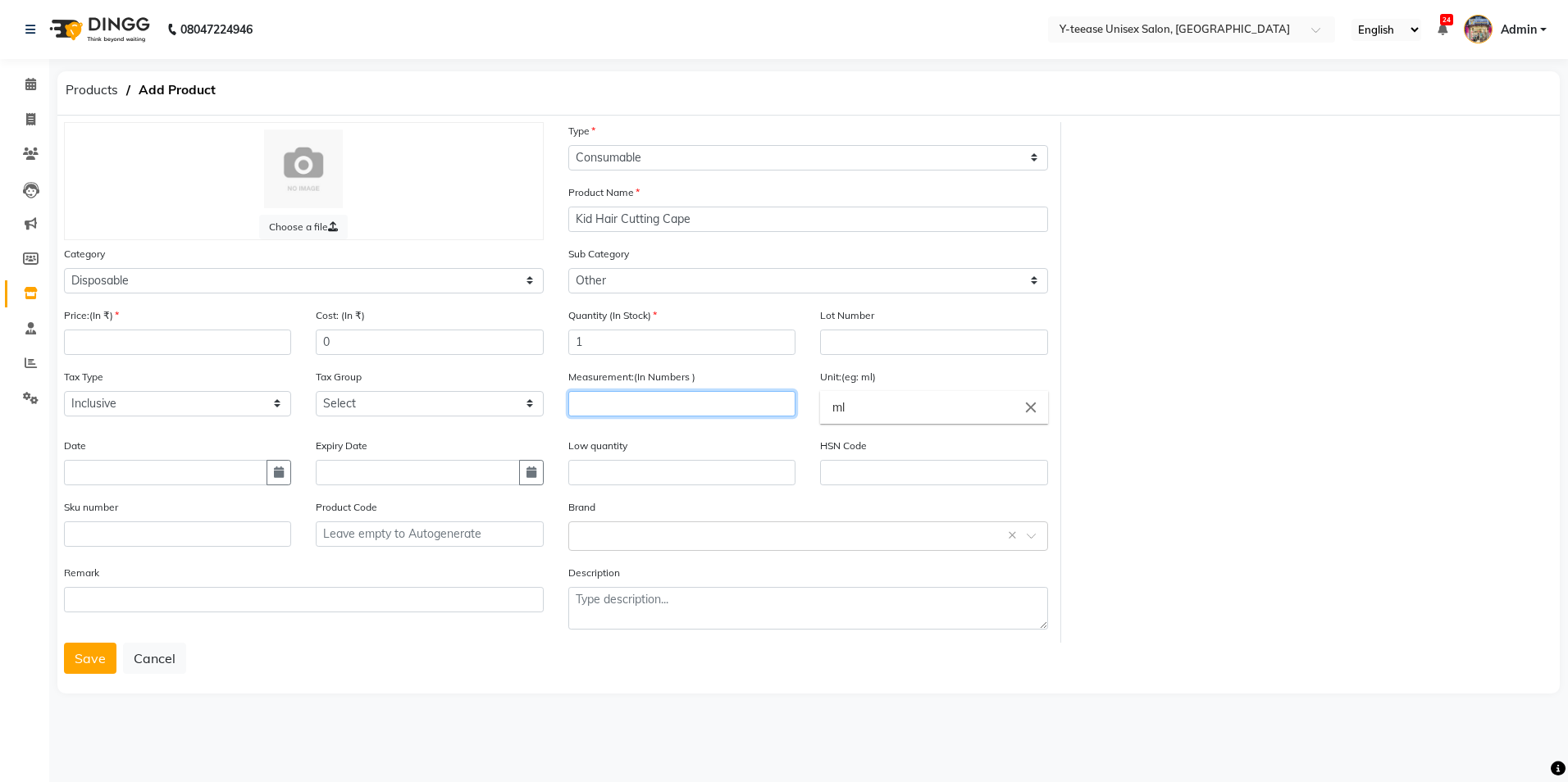
click at [645, 399] on input "number" at bounding box center [682, 403] width 227 height 26
type input "10"
click at [854, 404] on input "ml" at bounding box center [933, 407] width 227 height 33
type input "m"
type input "gms"
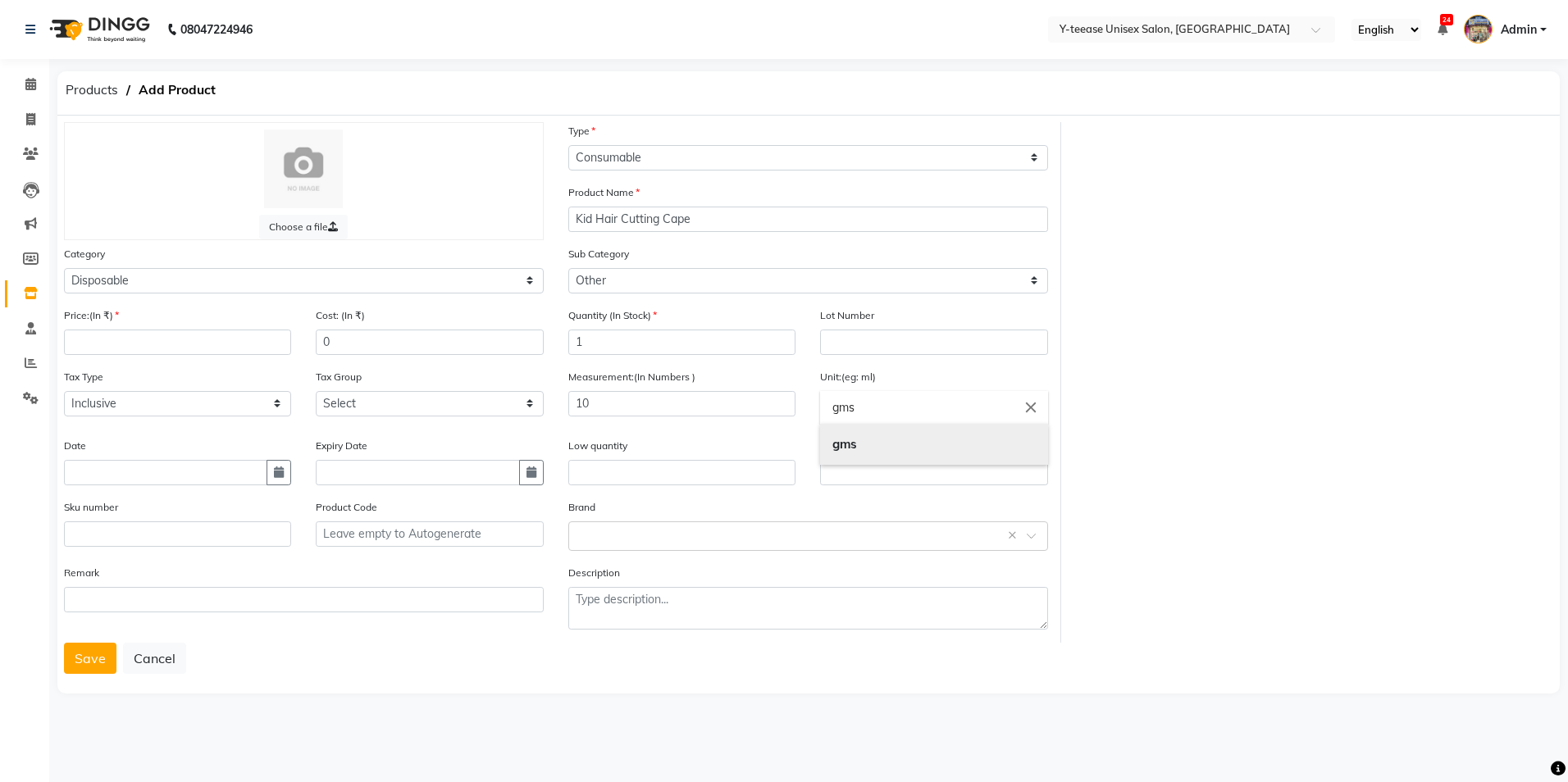
click at [910, 437] on link "gms" at bounding box center [933, 444] width 227 height 42
click at [209, 337] on input "number" at bounding box center [177, 342] width 227 height 26
type input "403"
click at [274, 473] on icon "button" at bounding box center [278, 472] width 10 height 12
select select "9"
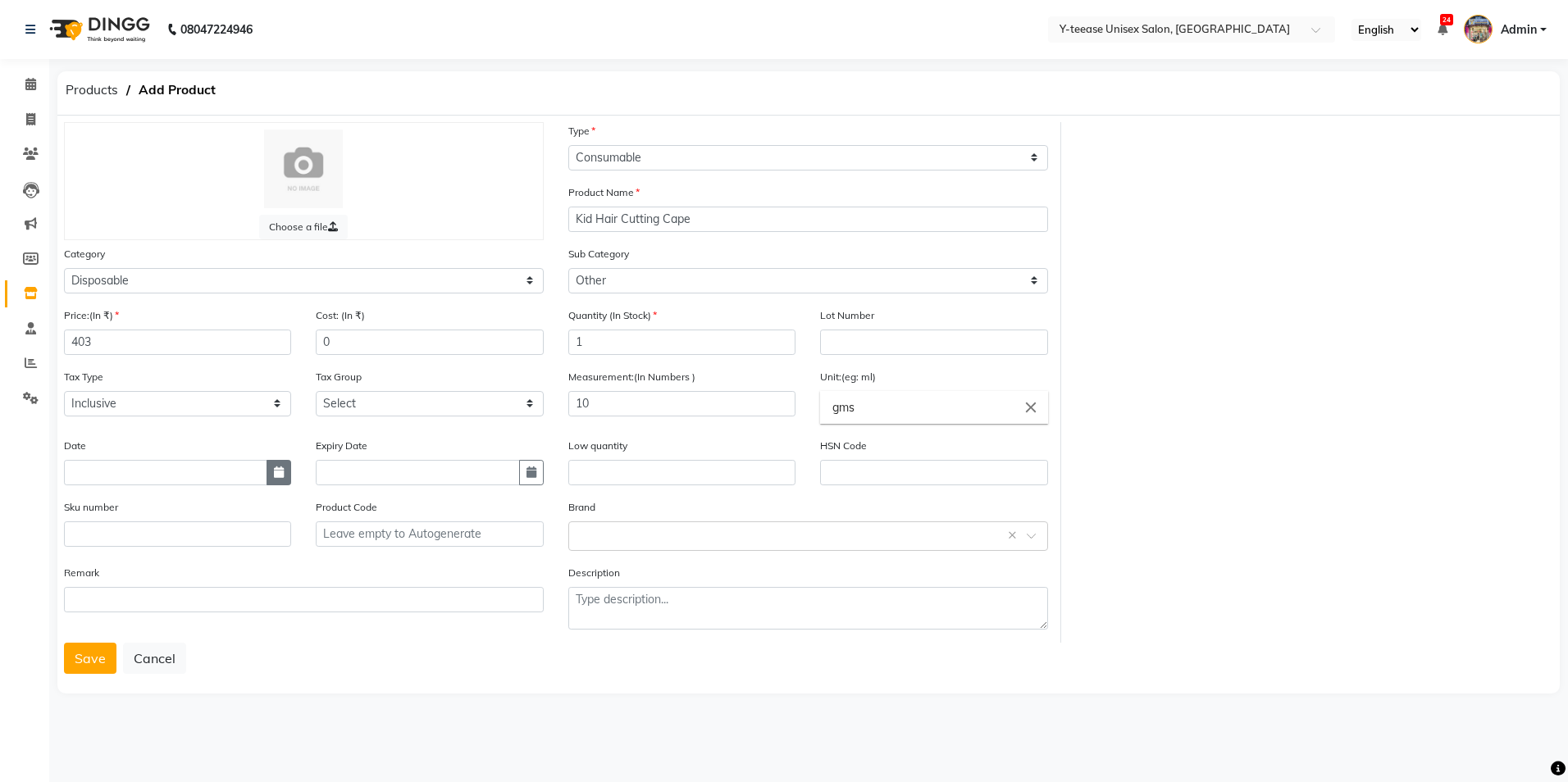
select select "2025"
click at [158, 317] on div "4" at bounding box center [160, 310] width 27 height 27
type input "04-09-2025"
click at [652, 536] on input "text" at bounding box center [792, 535] width 429 height 17
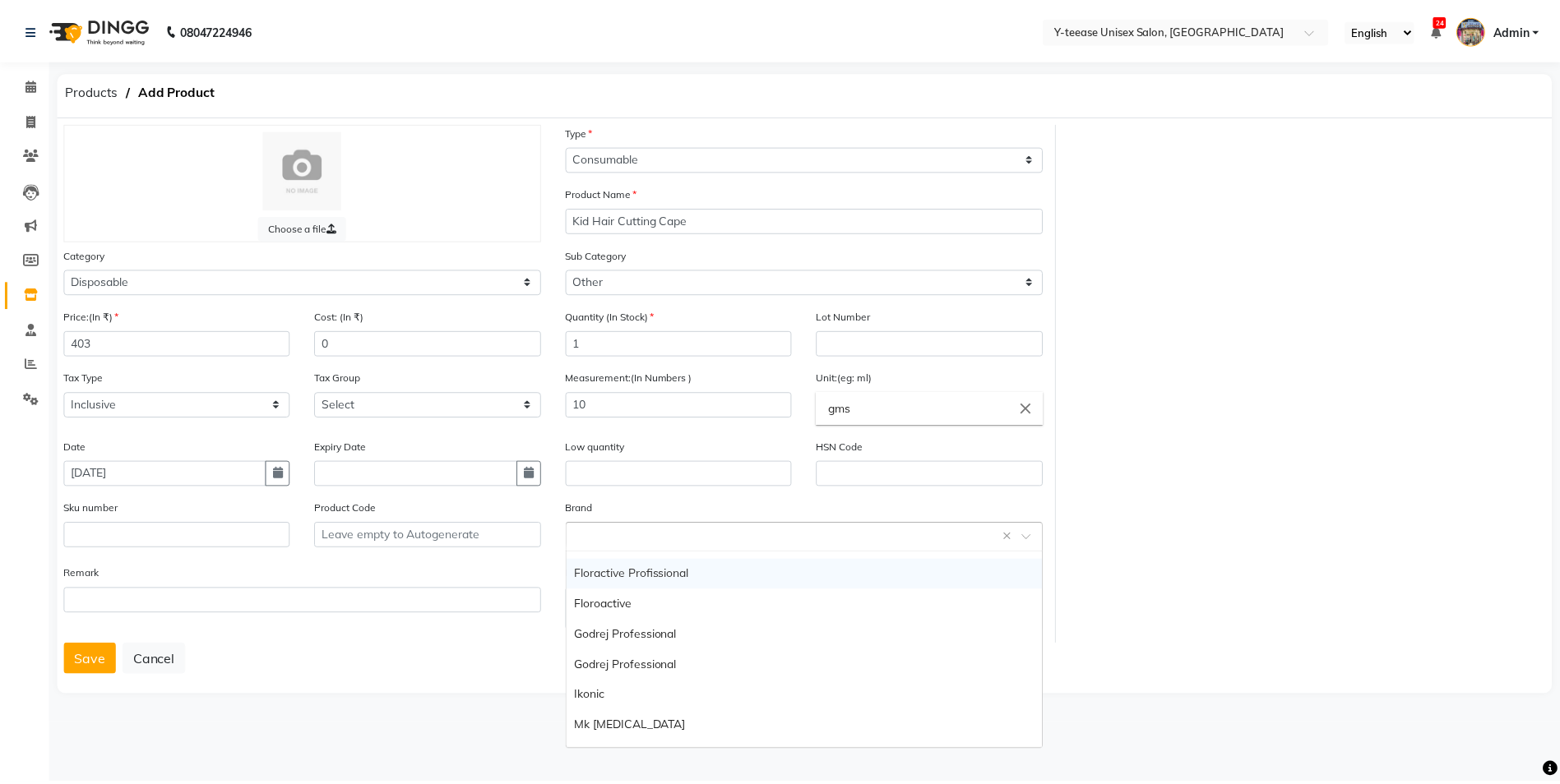
scroll to position [82, 0]
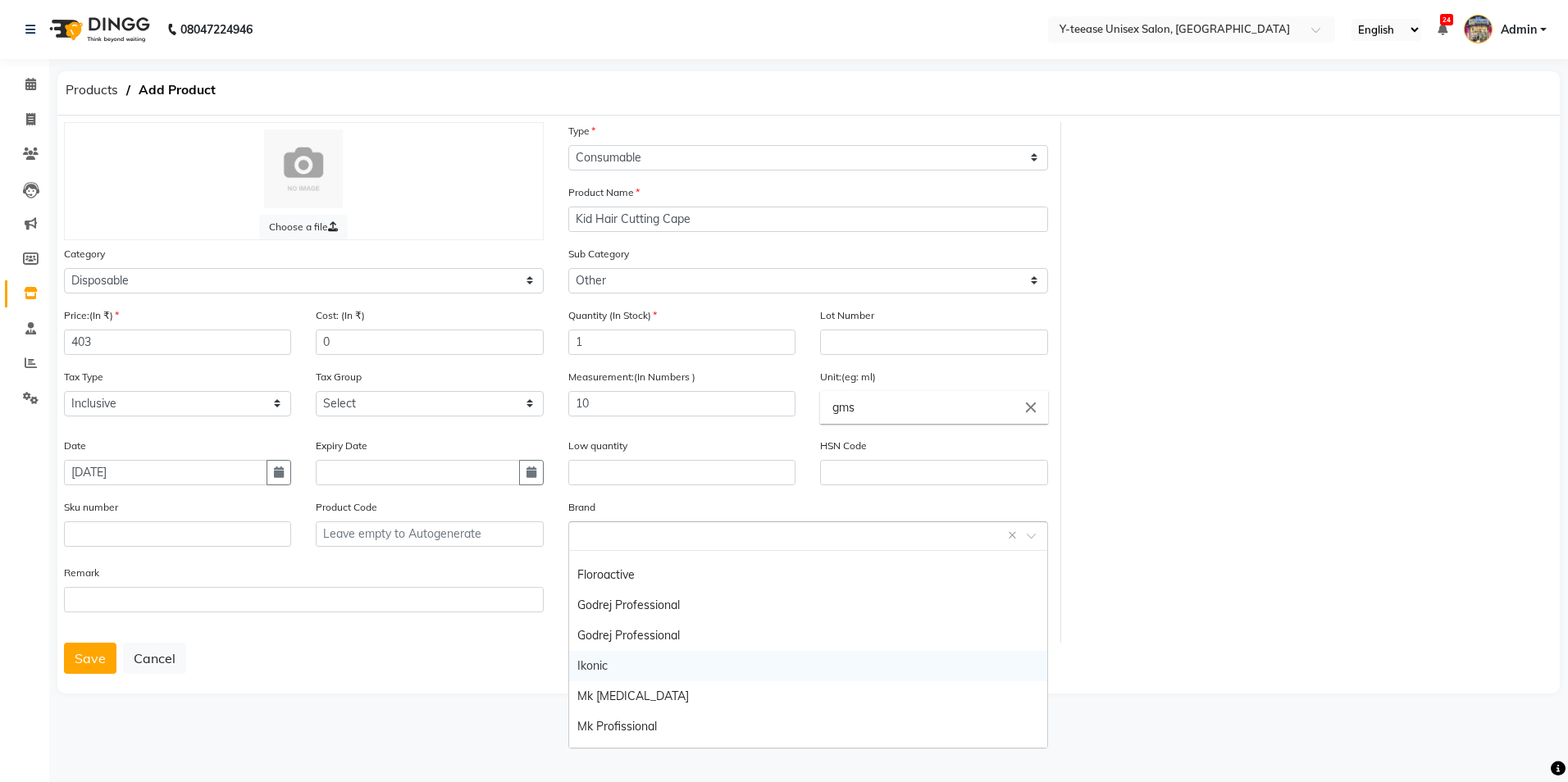
click at [606, 666] on div "Ikonic" at bounding box center [807, 666] width 478 height 30
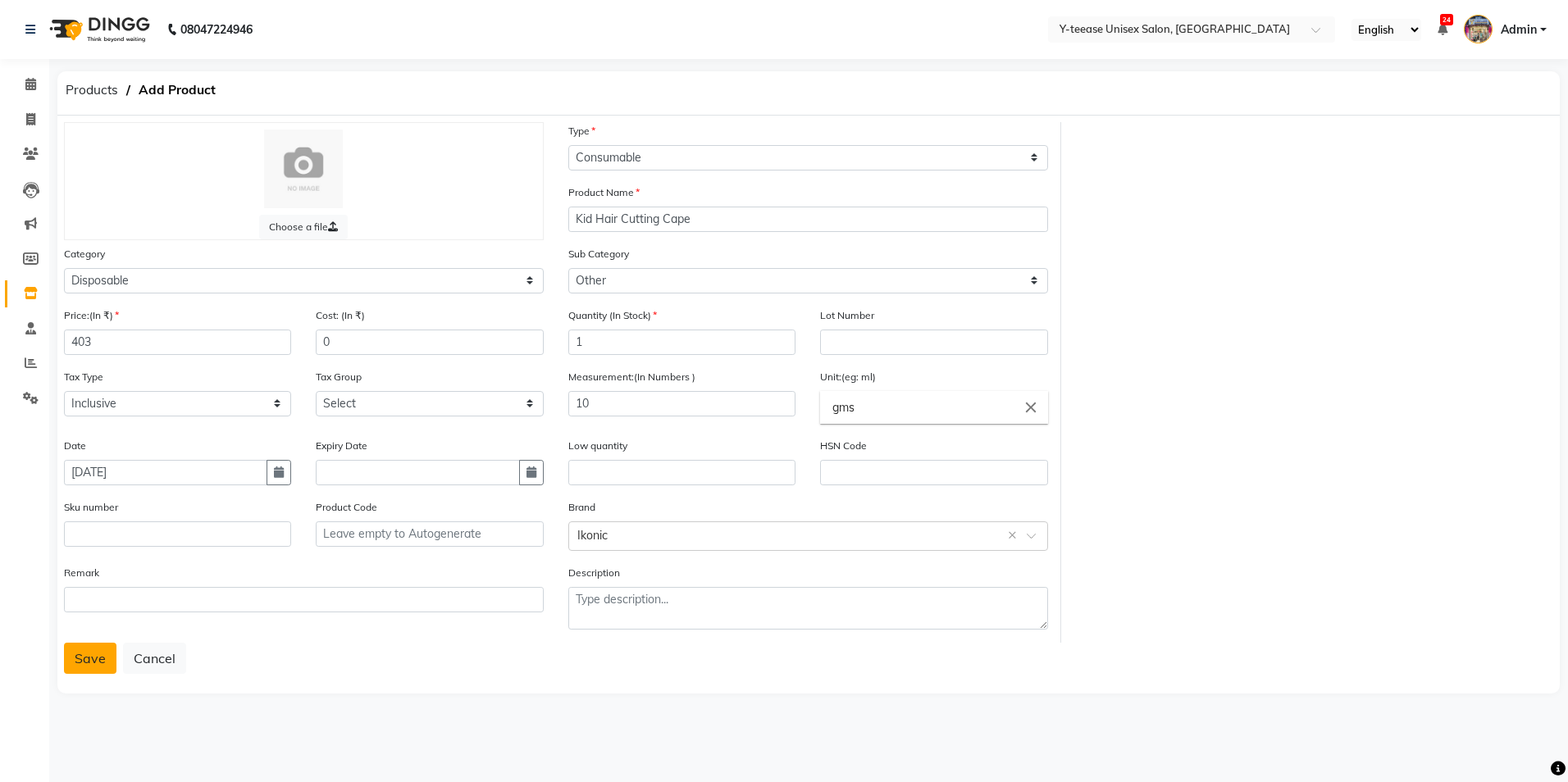
click at [94, 656] on button "Save" at bounding box center [90, 658] width 52 height 31
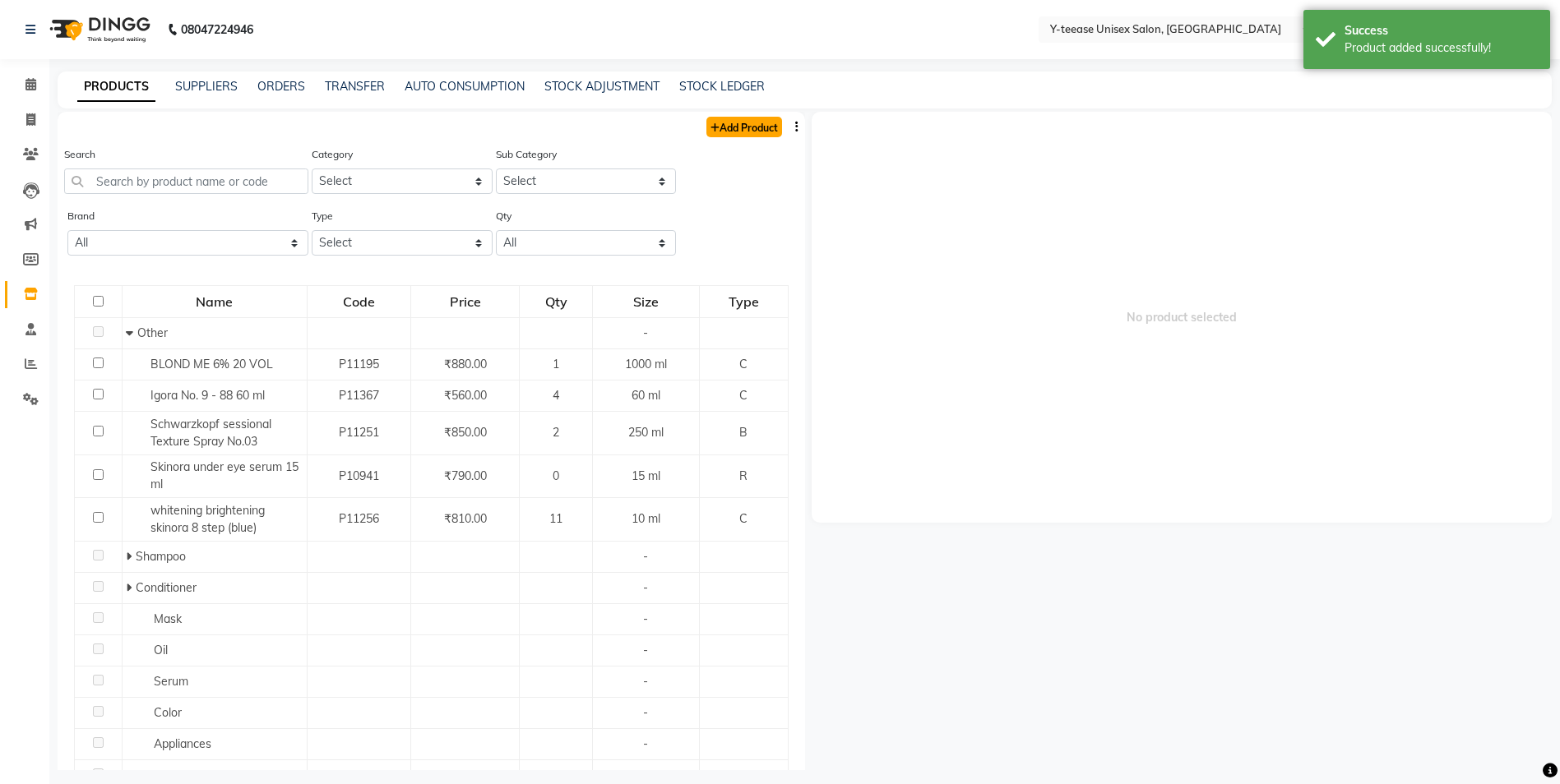
click at [708, 119] on link "Add Product" at bounding box center [744, 126] width 76 height 20
select select "true"
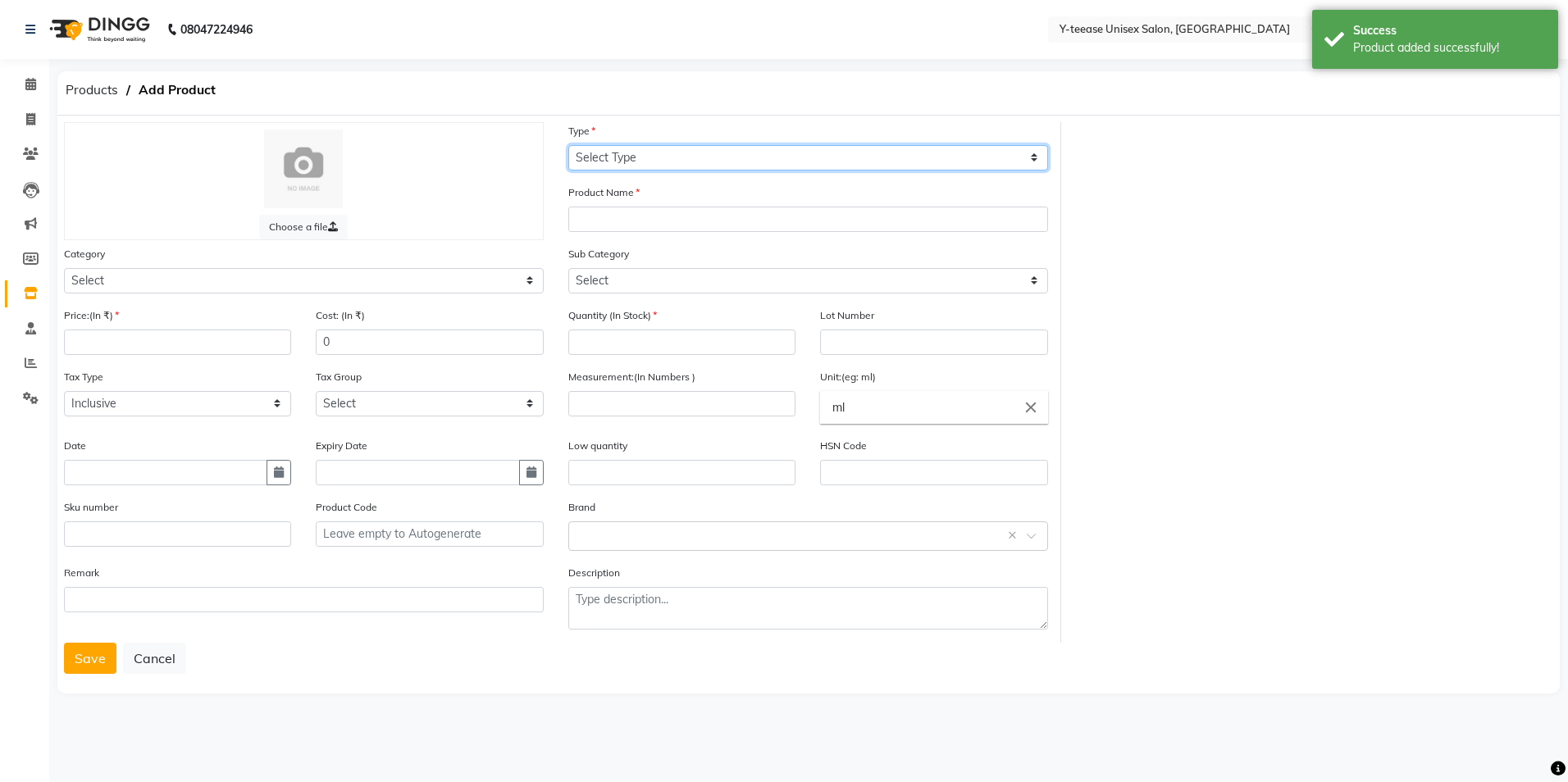
click at [648, 151] on select "Select Type Both Retail Consumable" at bounding box center [807, 158] width 480 height 26
select select "C"
click at [568, 145] on select "Select Type Both Retail Consumable" at bounding box center [807, 158] width 480 height 26
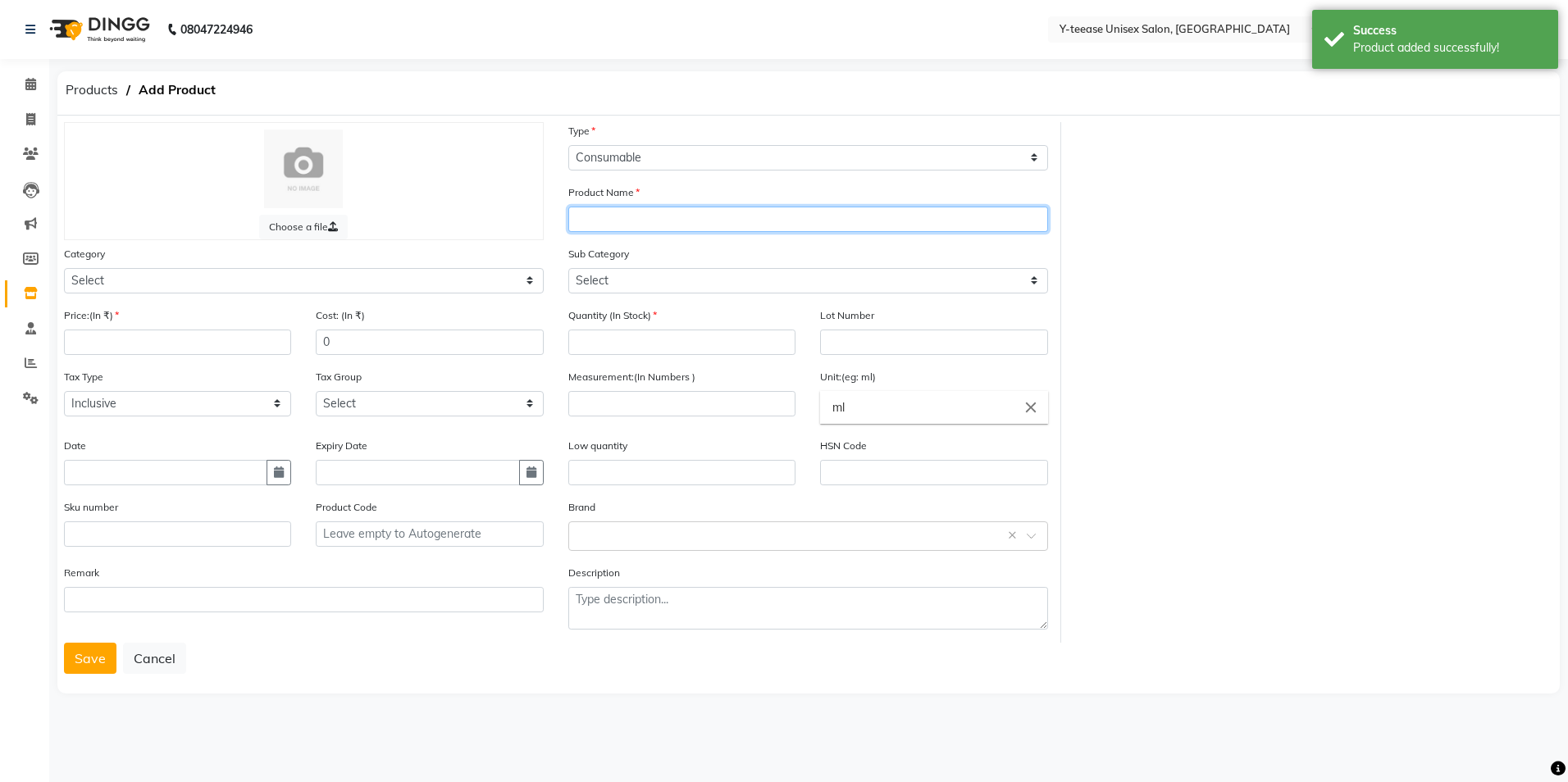
click at [613, 223] on input "text" at bounding box center [807, 219] width 480 height 26
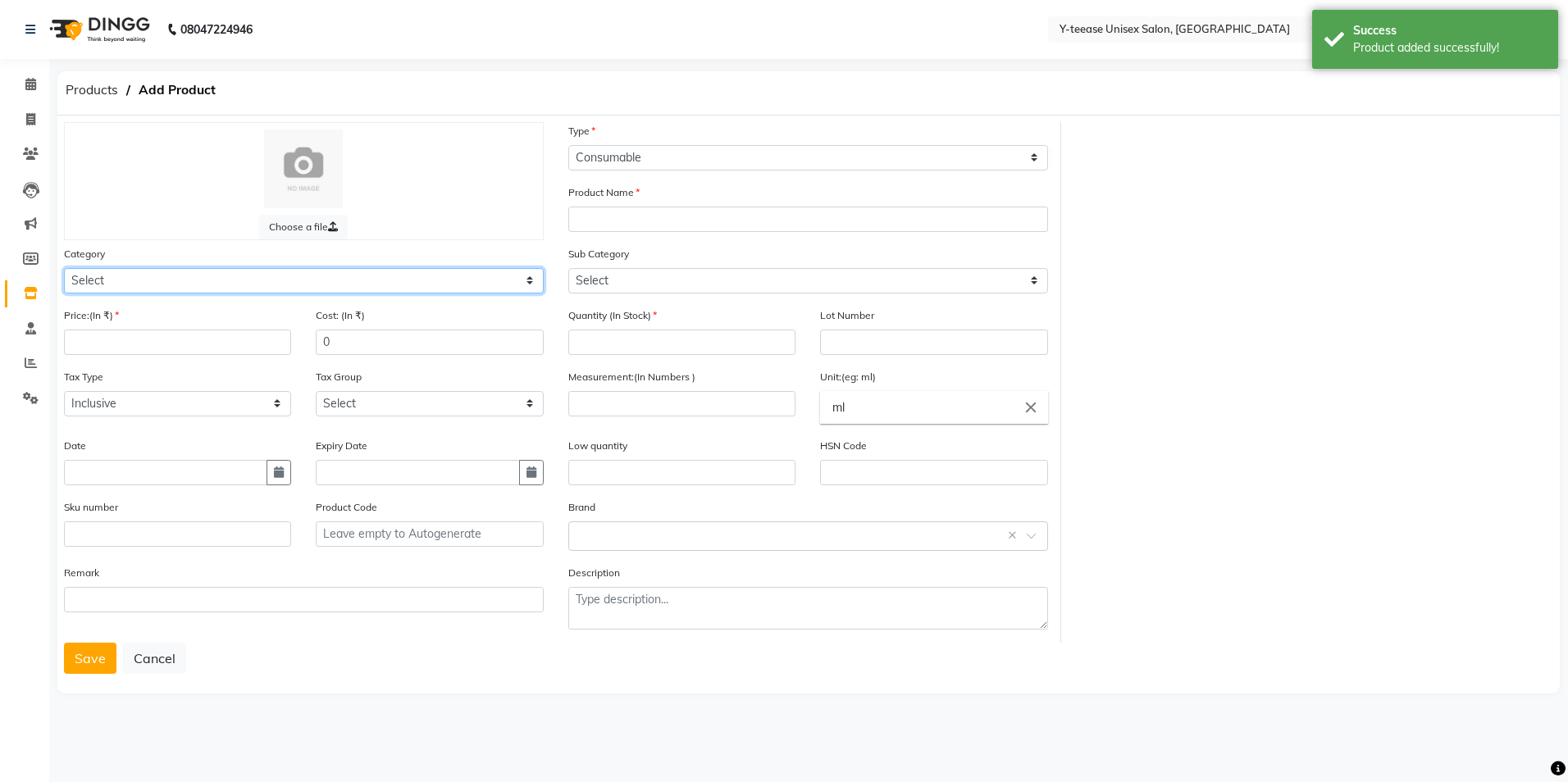
click at [268, 269] on select "Select Hair Skin Makeup Personal Care Appliances Beard Waxing Disposable Thread…" at bounding box center [303, 280] width 480 height 26
select select "2801850"
click at [64, 268] on select "Select Hair Skin Makeup Personal Care Appliances Beard Waxing Disposable Thread…" at bounding box center [303, 280] width 480 height 26
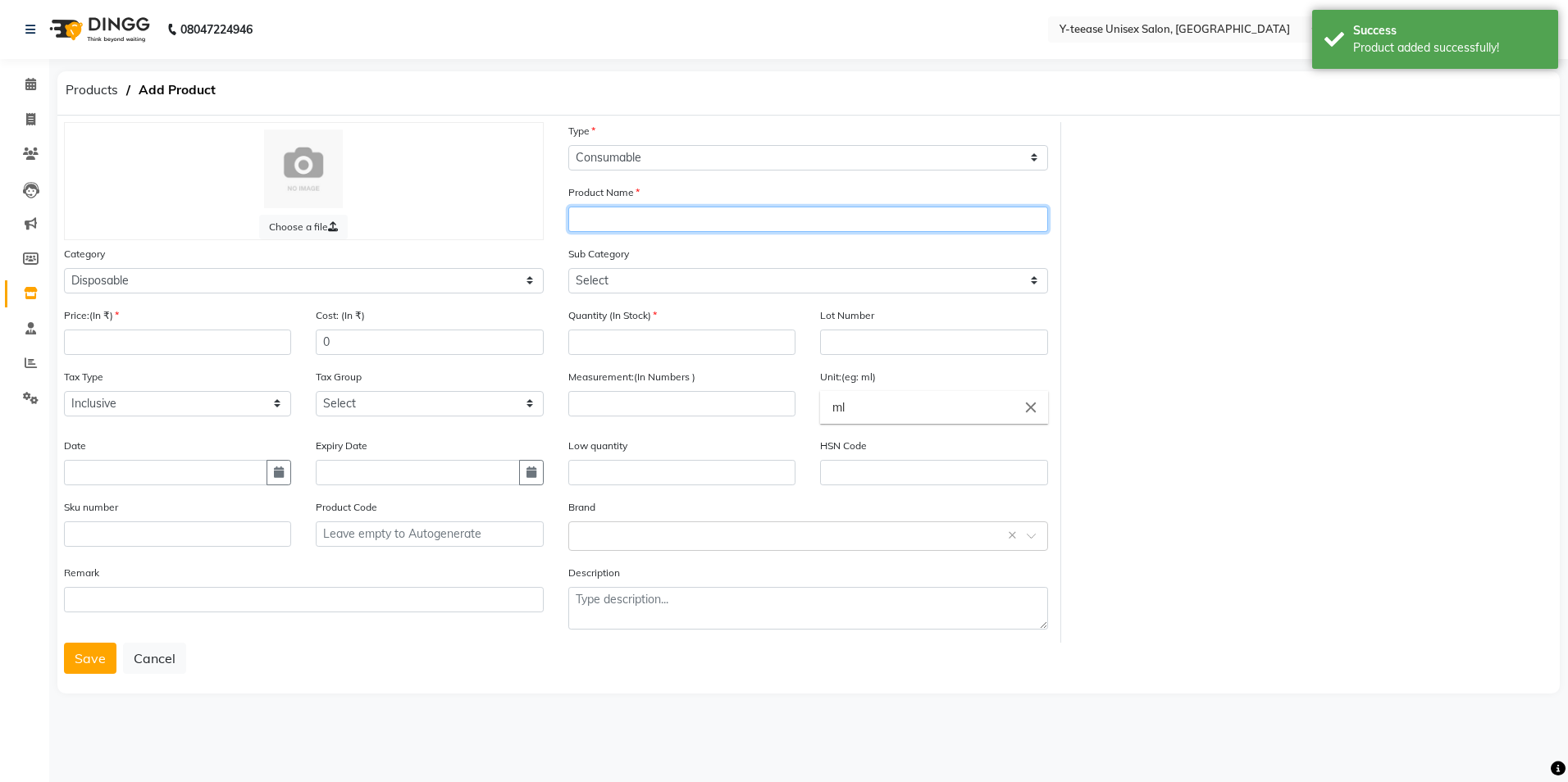
click at [623, 213] on input "text" at bounding box center [807, 219] width 480 height 26
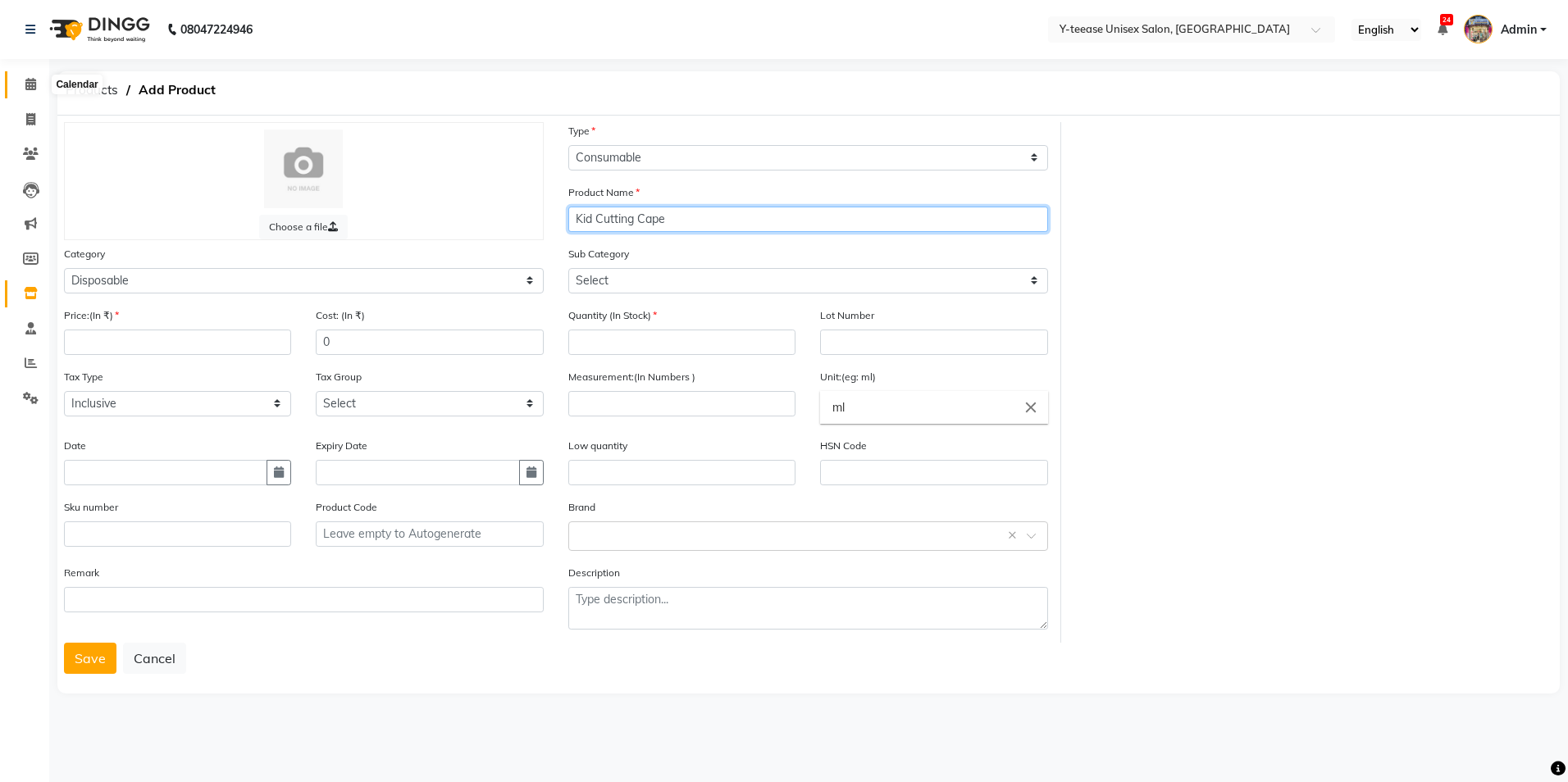
type input "Kid Cutting Cape"
click at [20, 82] on span at bounding box center [30, 84] width 28 height 19
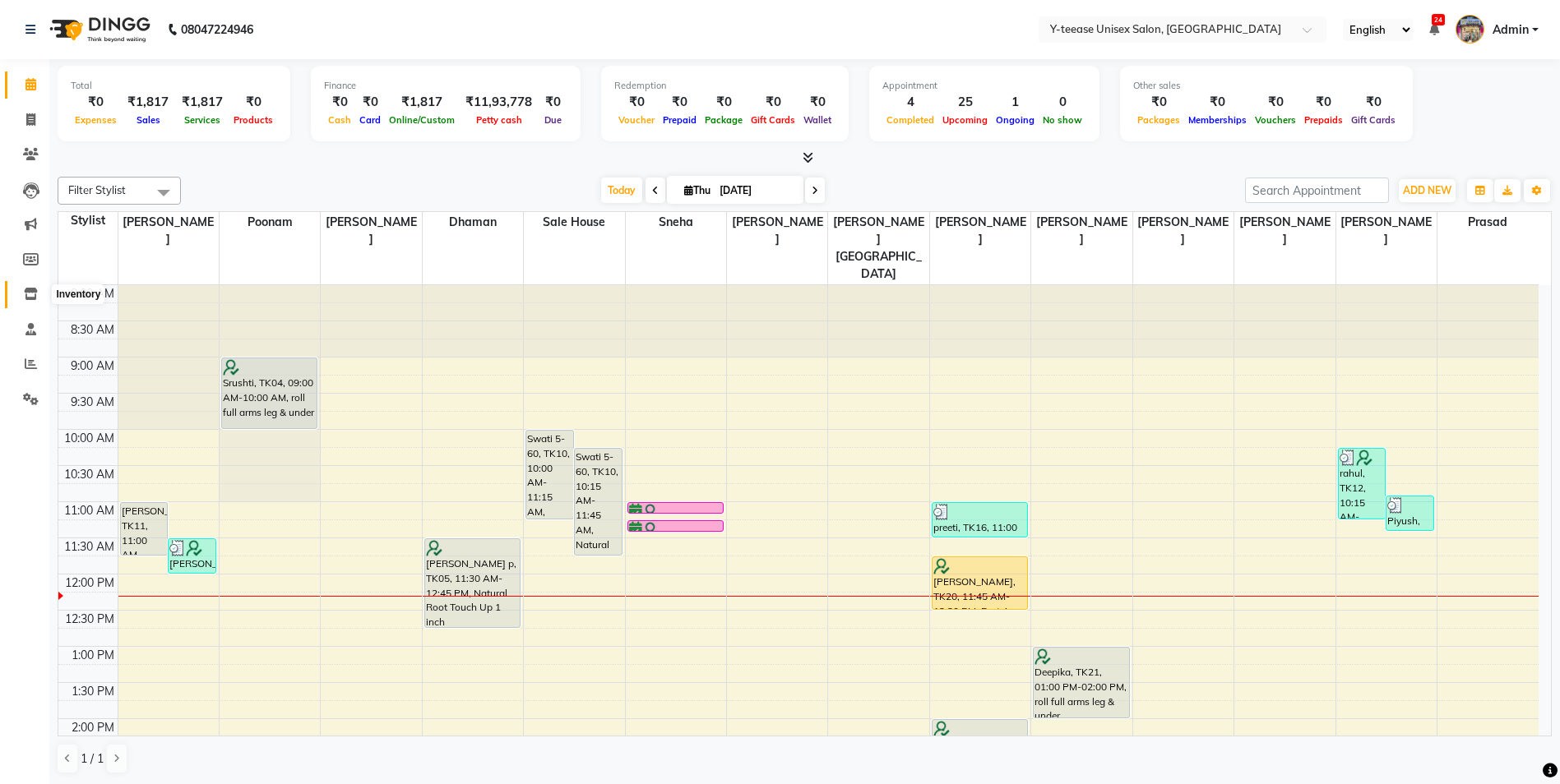
click at [28, 290] on icon at bounding box center [31, 294] width 14 height 12
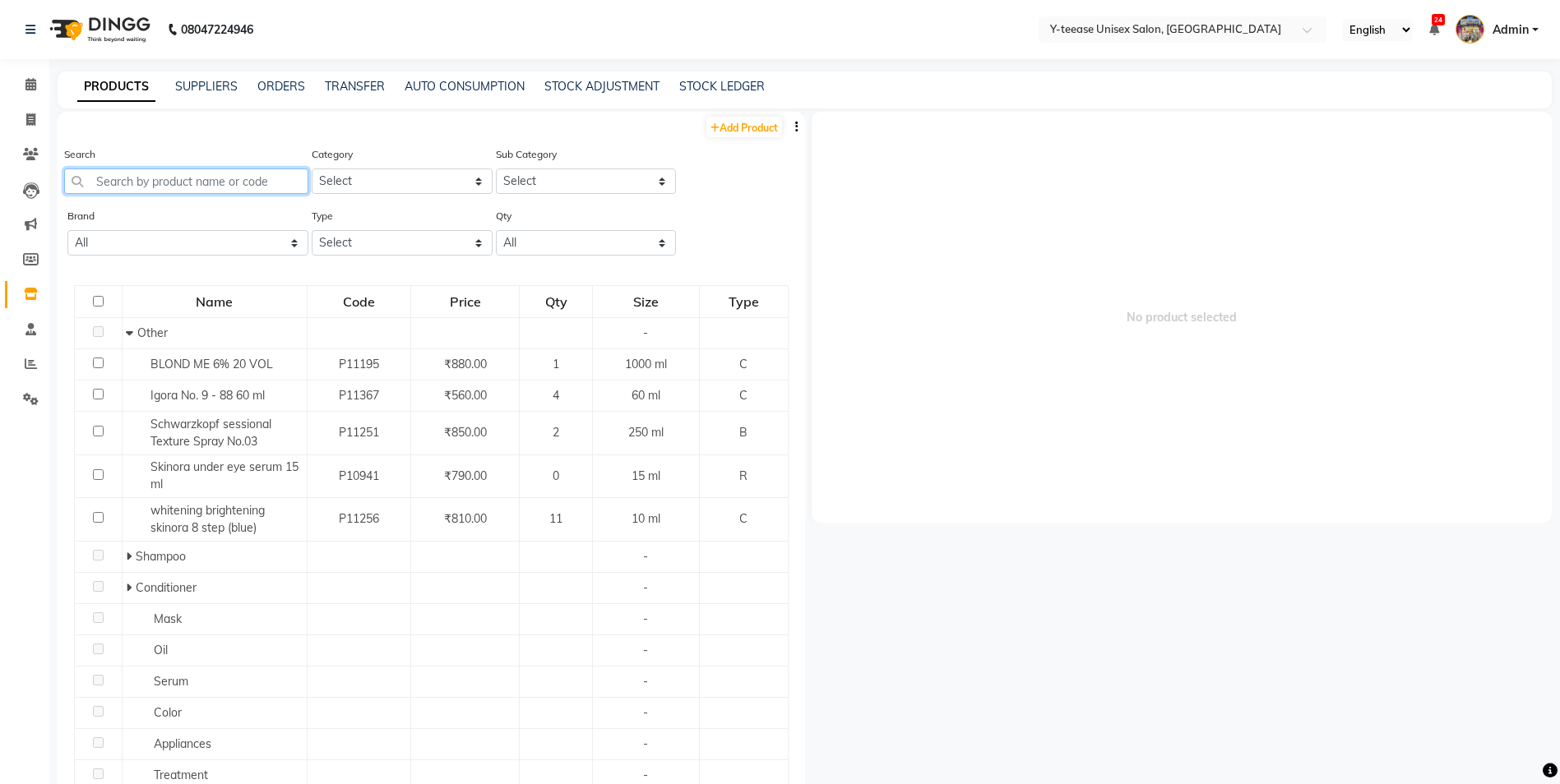
click at [215, 180] on input "text" at bounding box center [186, 181] width 244 height 26
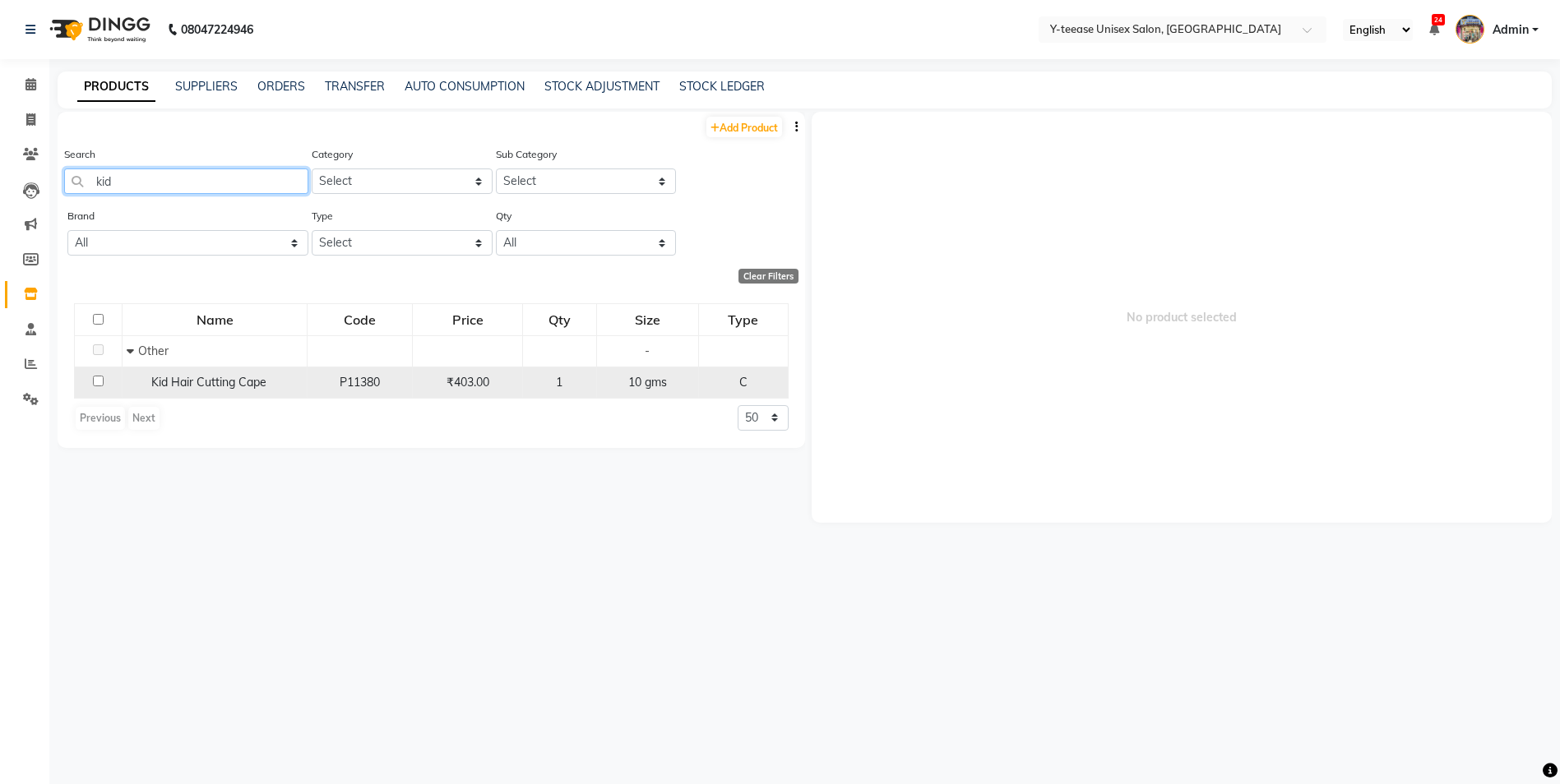
type input "kid"
click at [213, 378] on span "Kid Hair Cutting Cape" at bounding box center [208, 382] width 115 height 15
select select
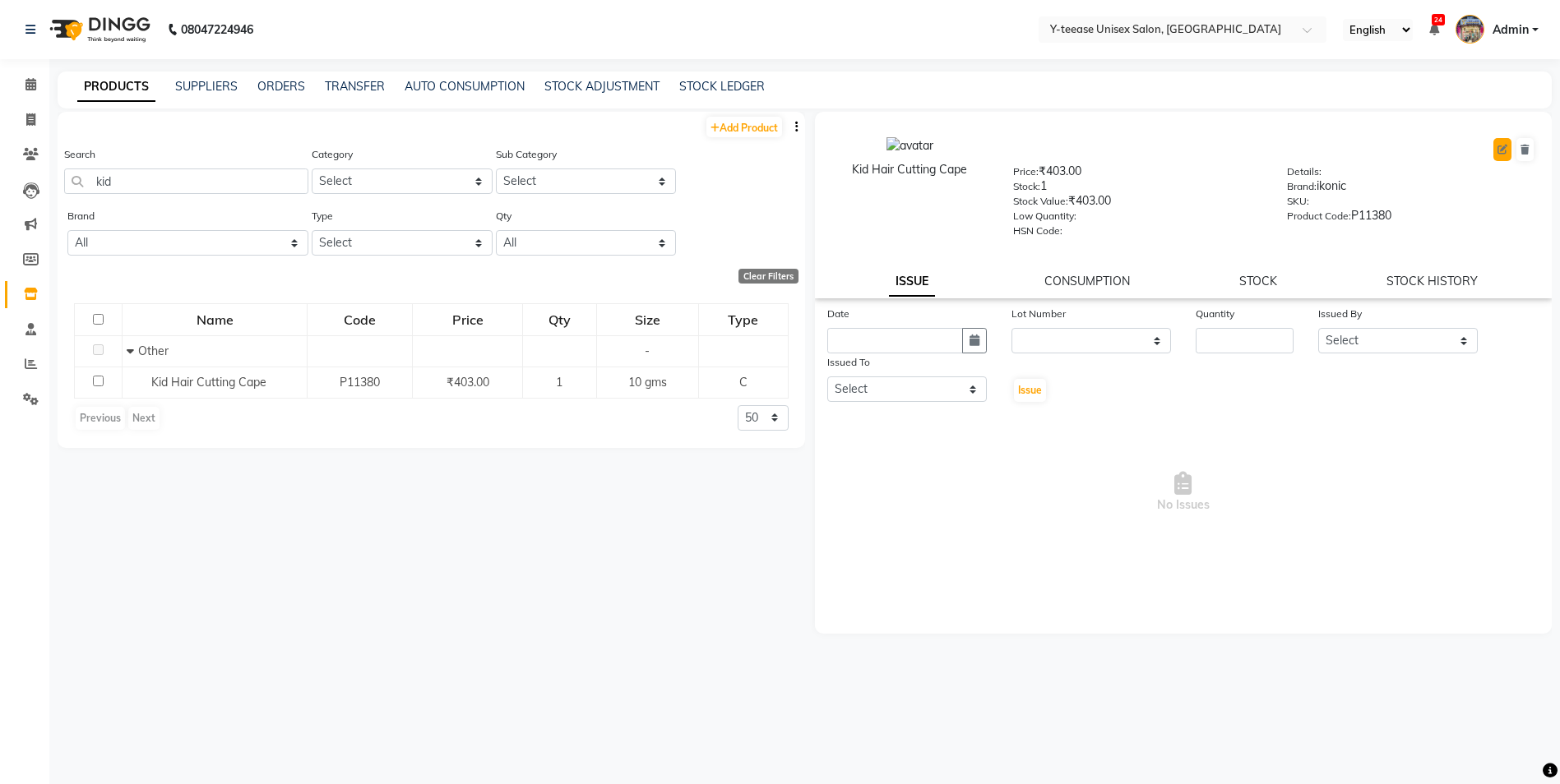
click at [1506, 146] on icon at bounding box center [1501, 149] width 10 height 10
select select "C"
select select "2801850"
select select "2801861"
select select "true"
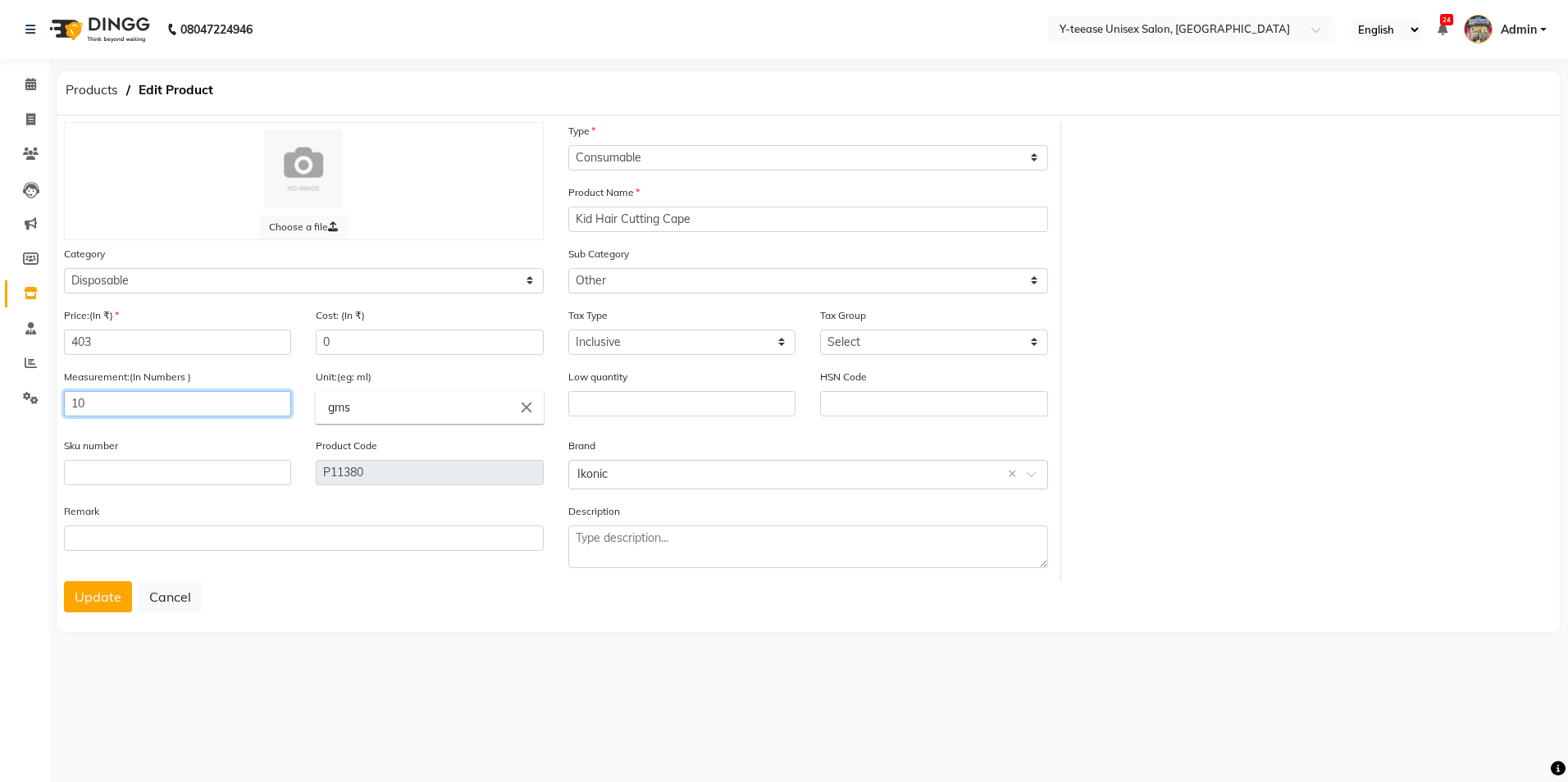
click at [165, 411] on input "10" at bounding box center [177, 403] width 227 height 26
type input "1"
type input "g"
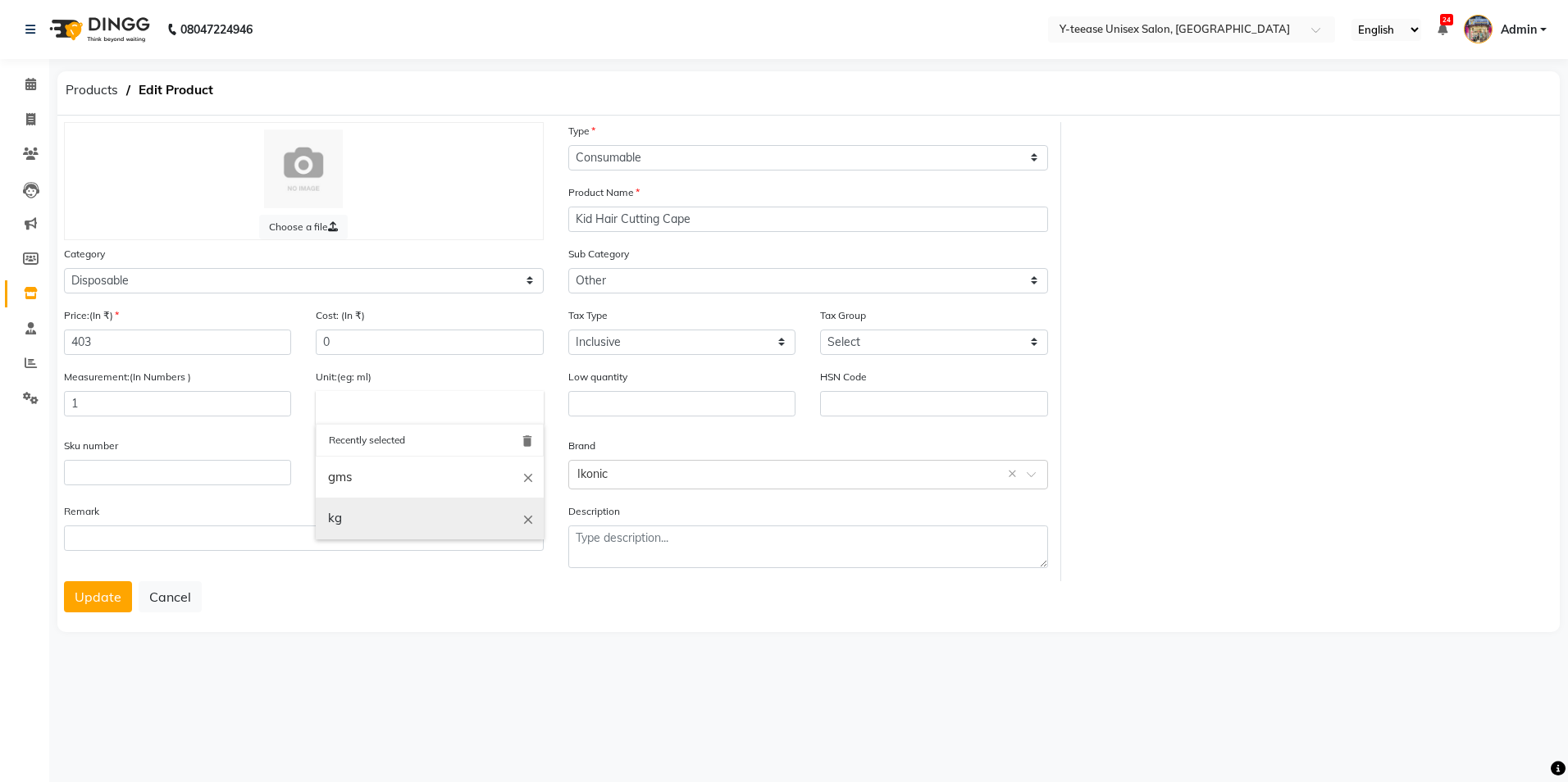
click at [358, 518] on link "kg" at bounding box center [429, 518] width 227 height 42
type input "kg"
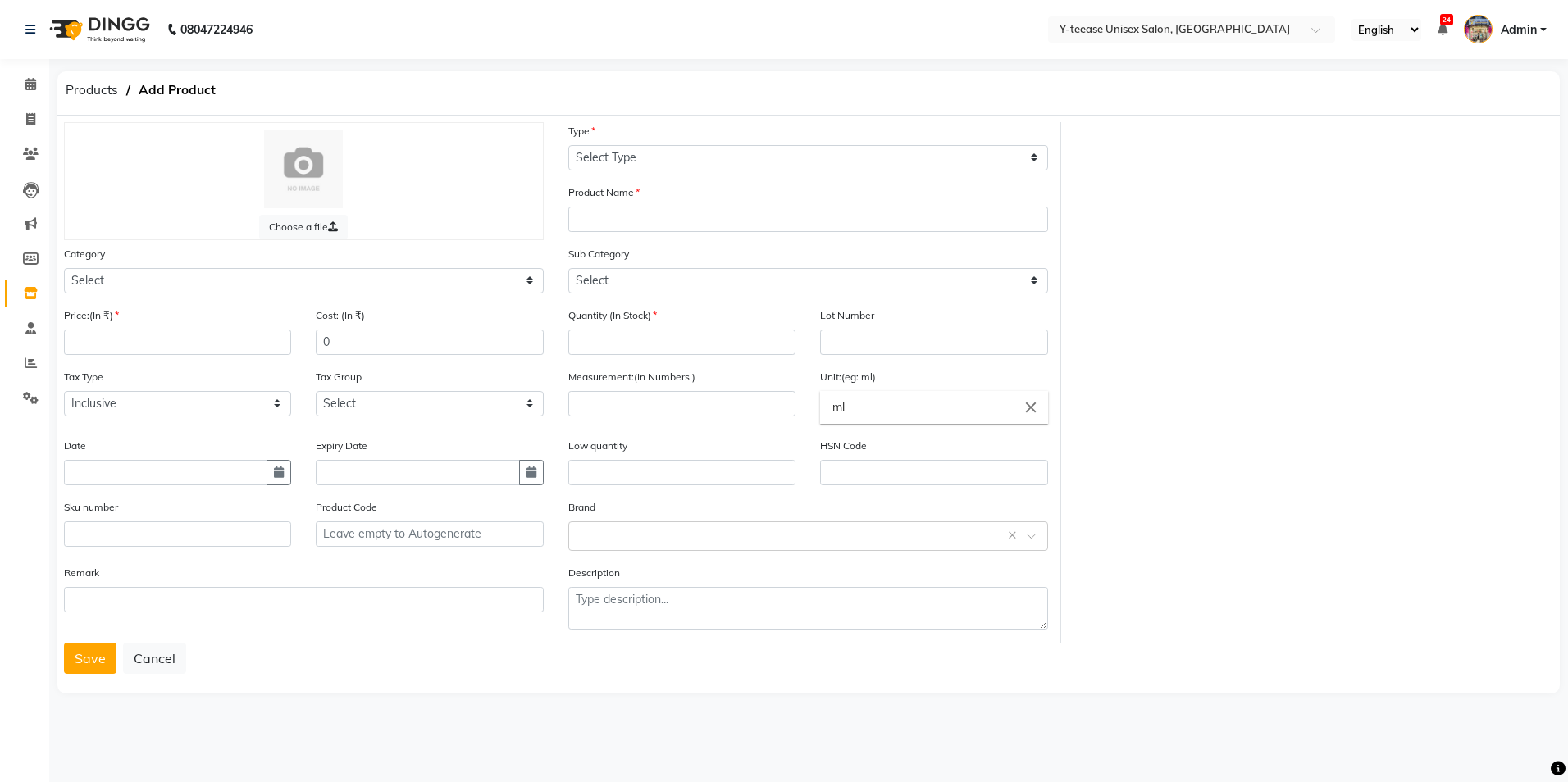
select select "true"
drag, startPoint x: 29, startPoint y: 94, endPoint x: 35, endPoint y: 131, distance: 37.5
click at [29, 94] on link "Calendar" at bounding box center [25, 84] width 39 height 27
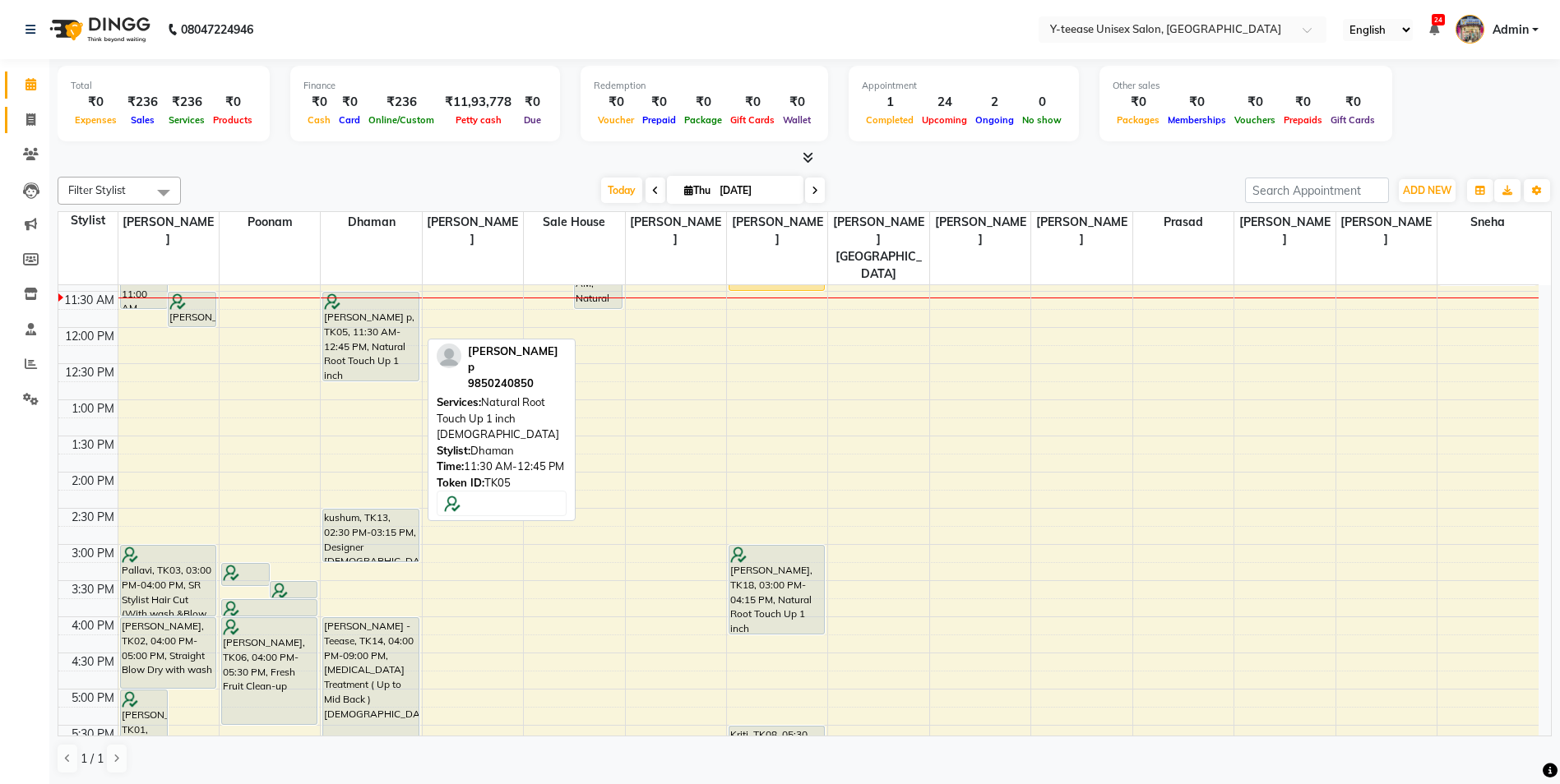
scroll to position [164, 0]
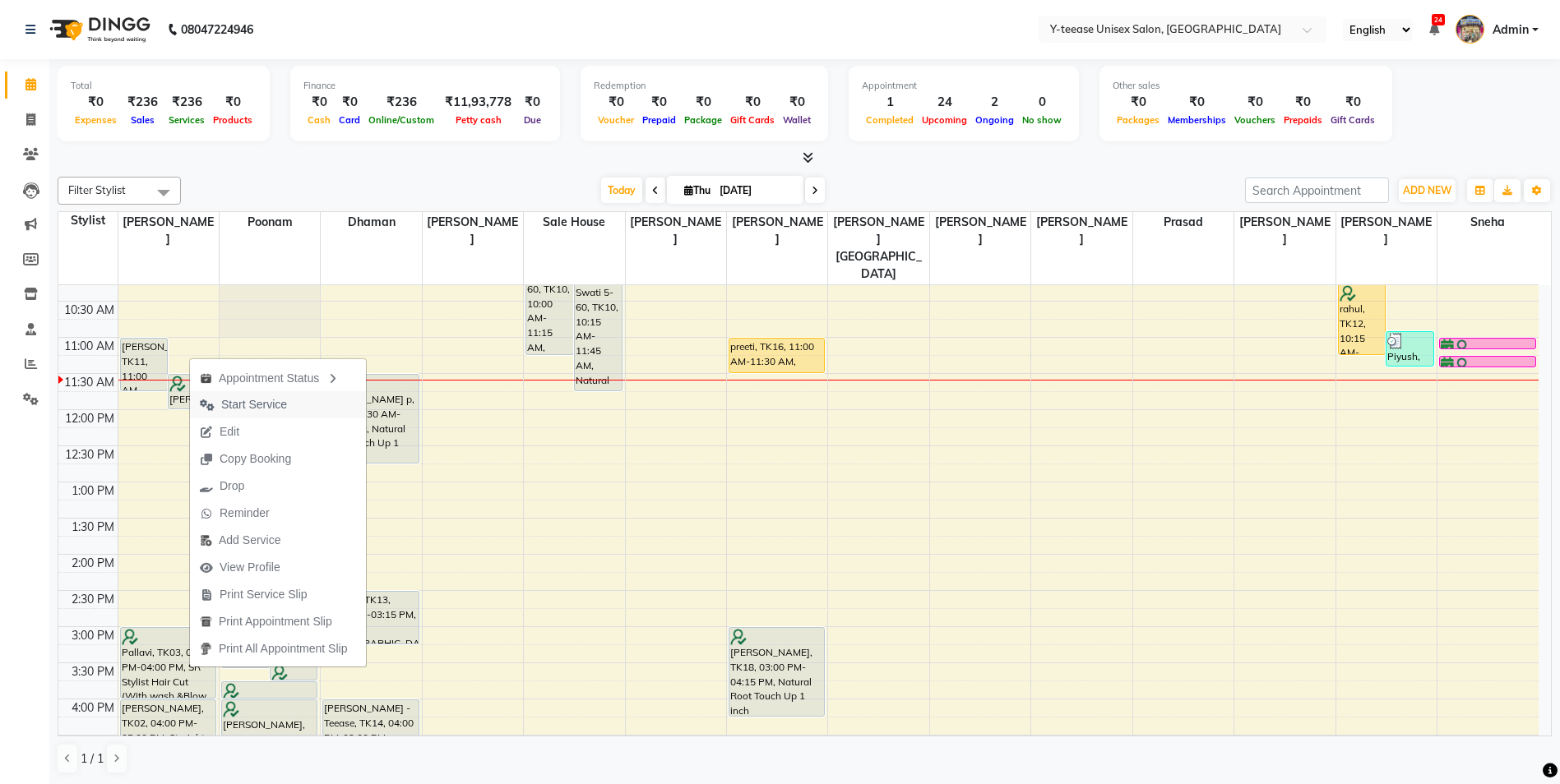
click at [244, 400] on span "Start Service" at bounding box center [254, 404] width 66 height 17
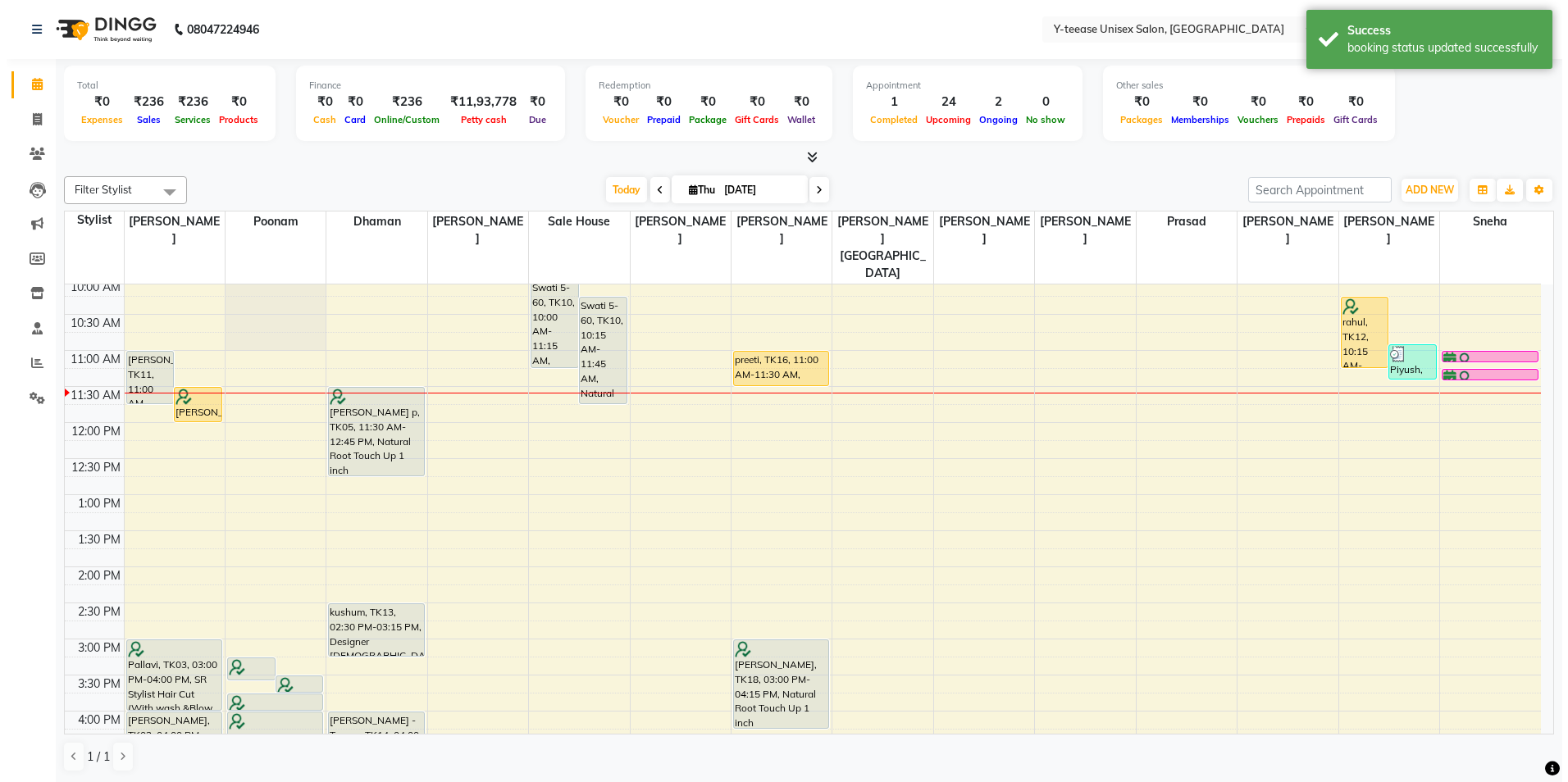
scroll to position [82, 0]
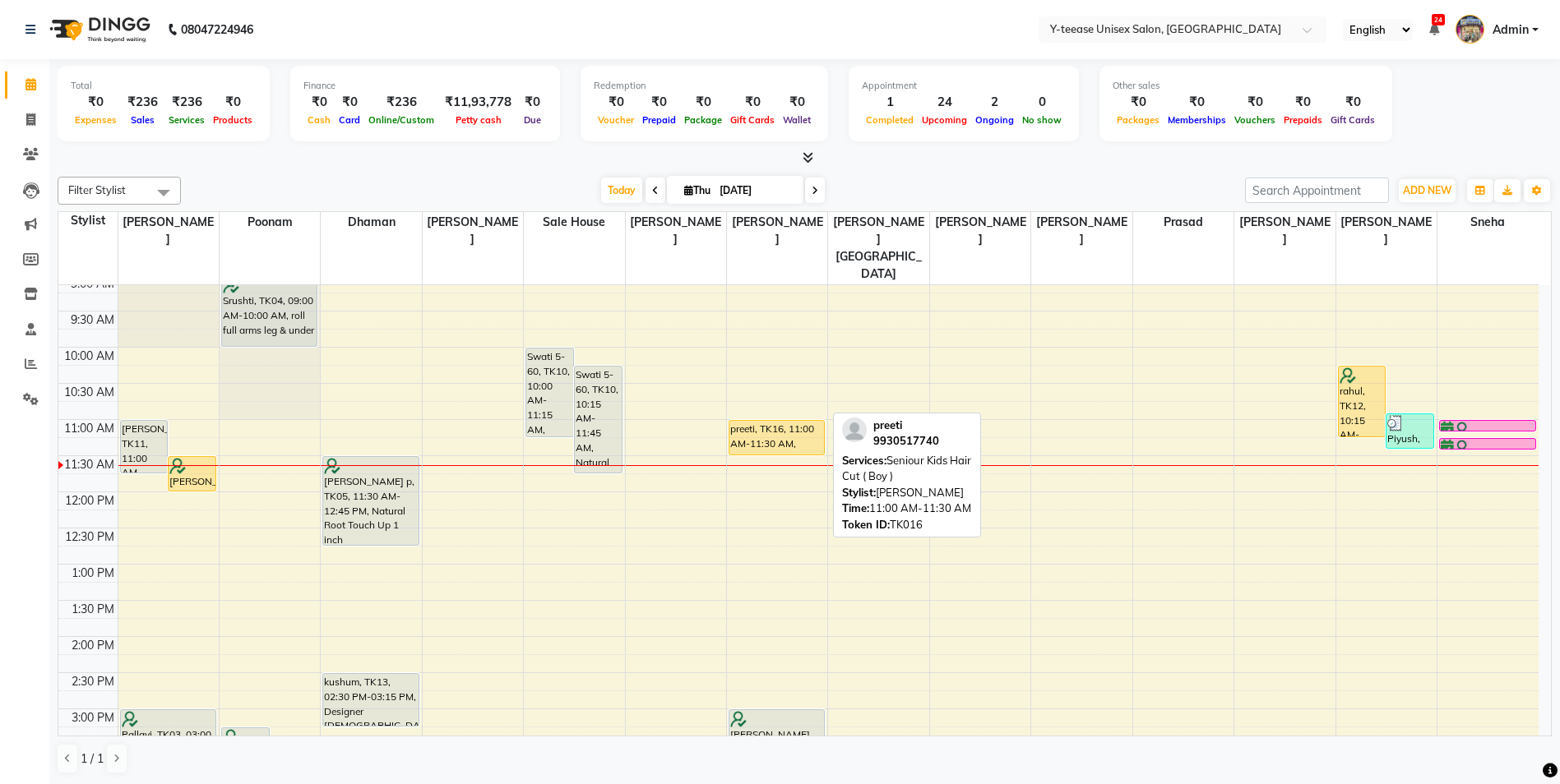
click at [787, 421] on div "preeti, TK16, 11:00 AM-11:30 AM, Seniour Kids Hair Cut ( Boy )" at bounding box center [776, 438] width 94 height 34
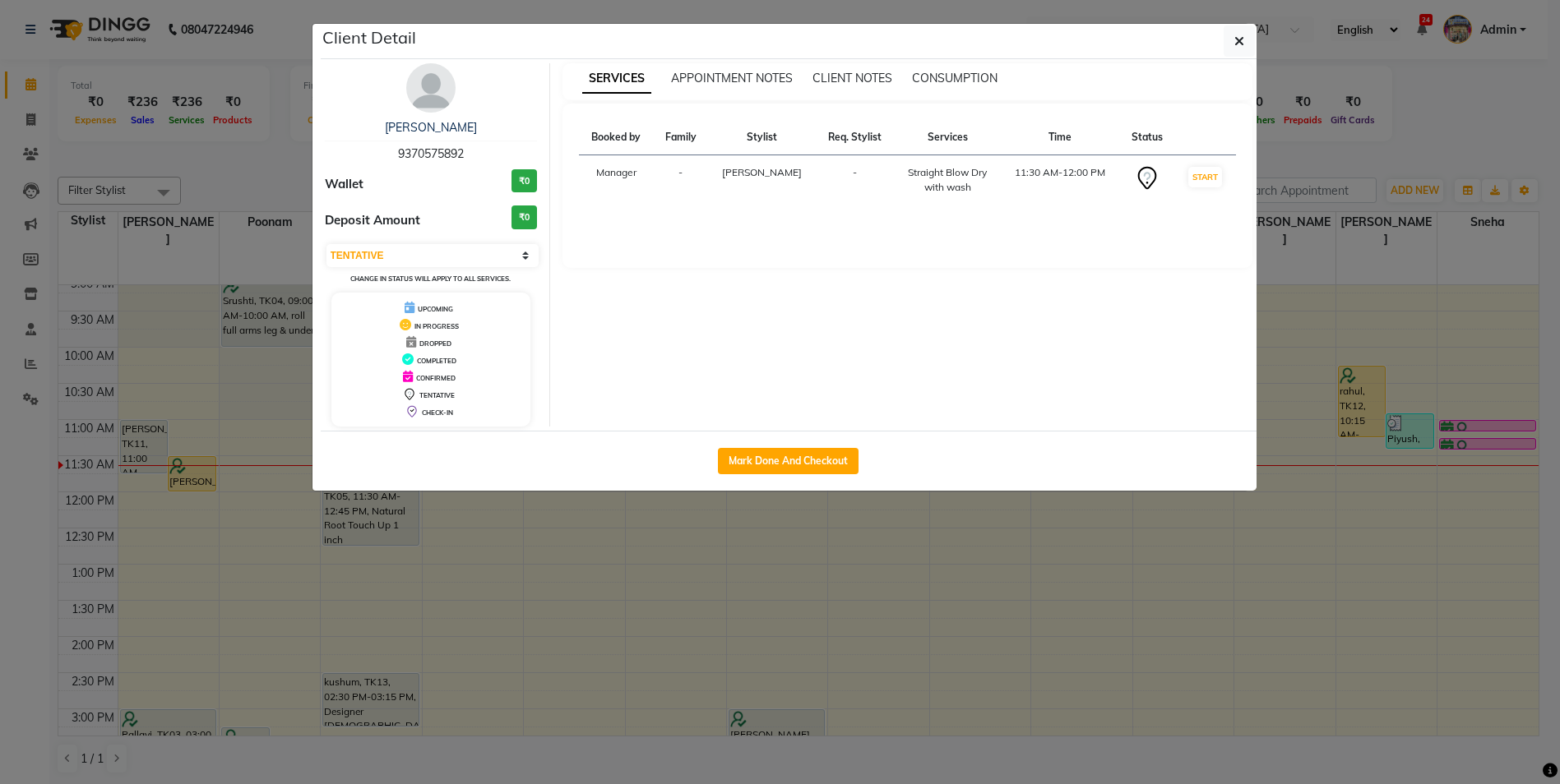
select select "1"
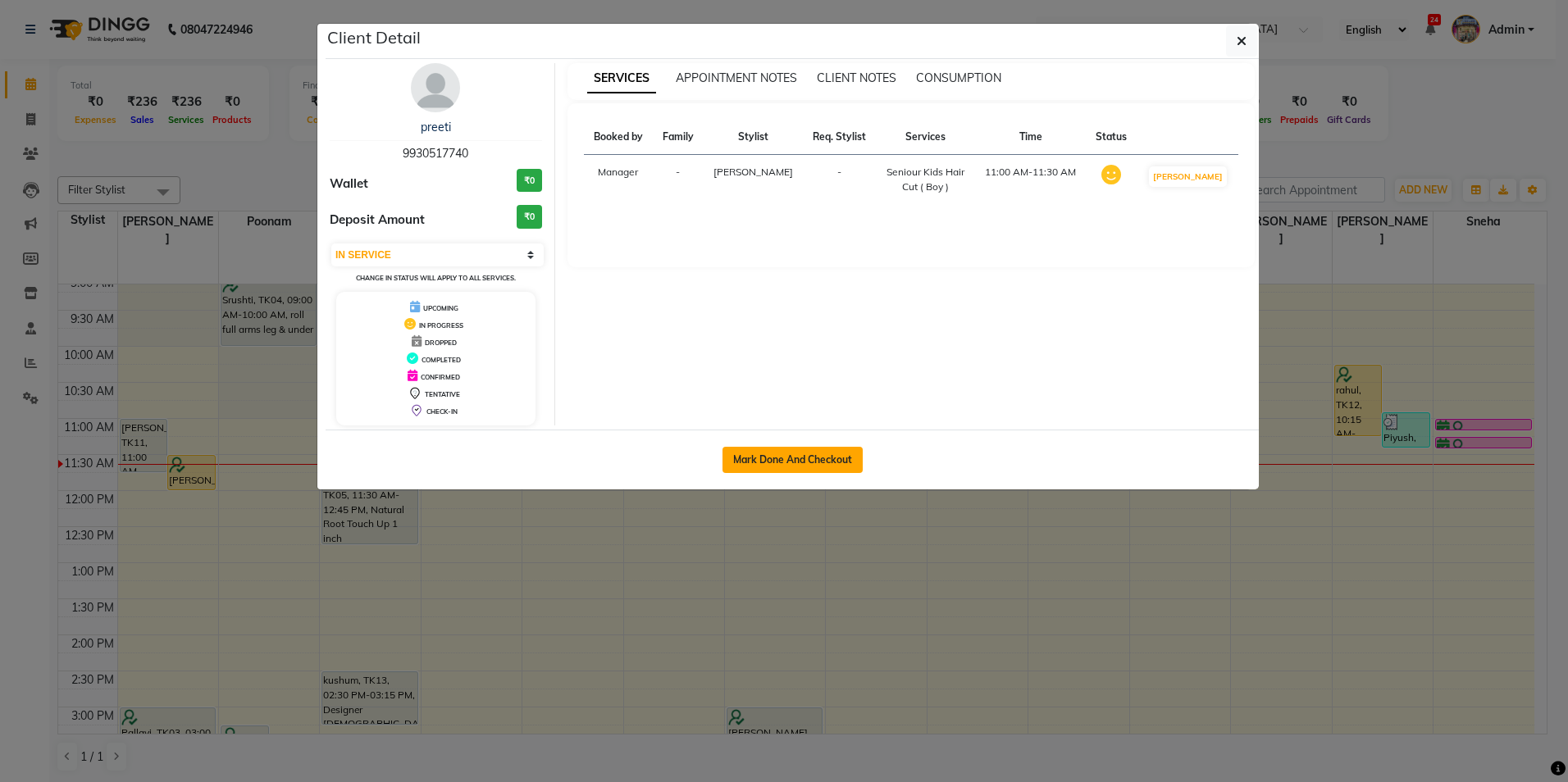
click at [784, 461] on button "Mark Done And Checkout" at bounding box center [792, 460] width 140 height 27
select select "service"
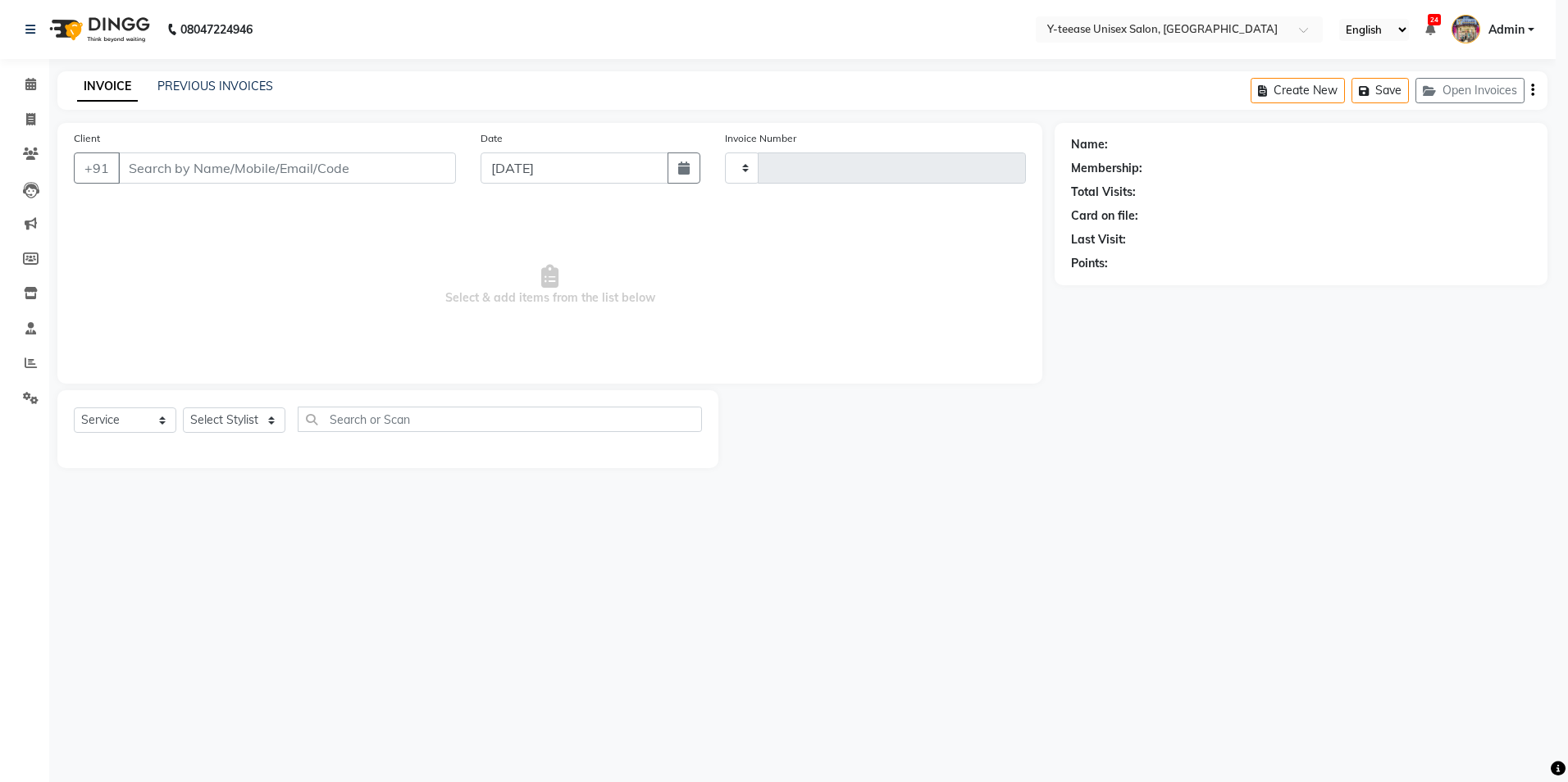
type input "7013"
select select "4"
type input "9930517740"
select select "71319"
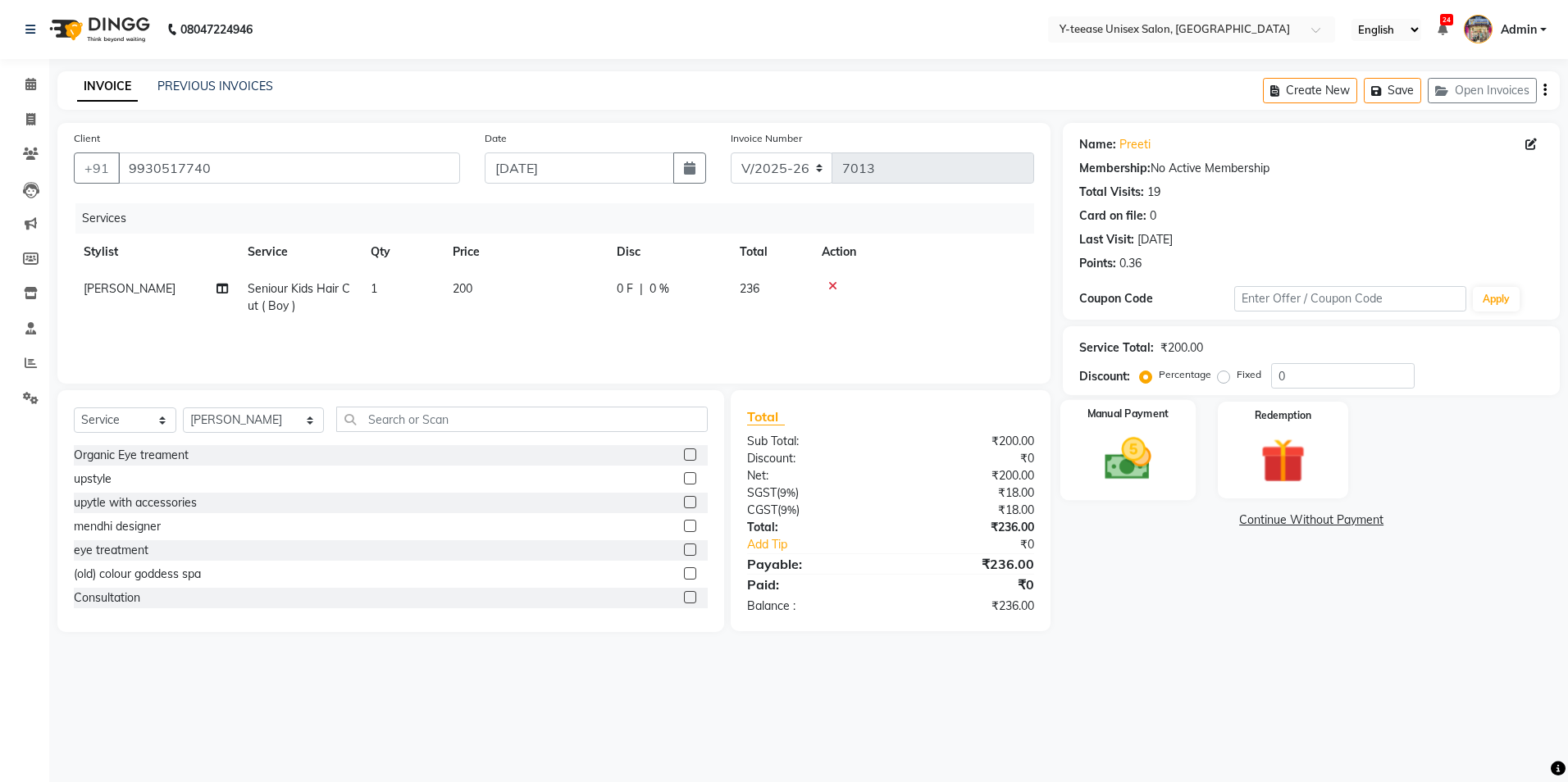
click at [1118, 492] on div "Manual Payment" at bounding box center [1127, 450] width 136 height 101
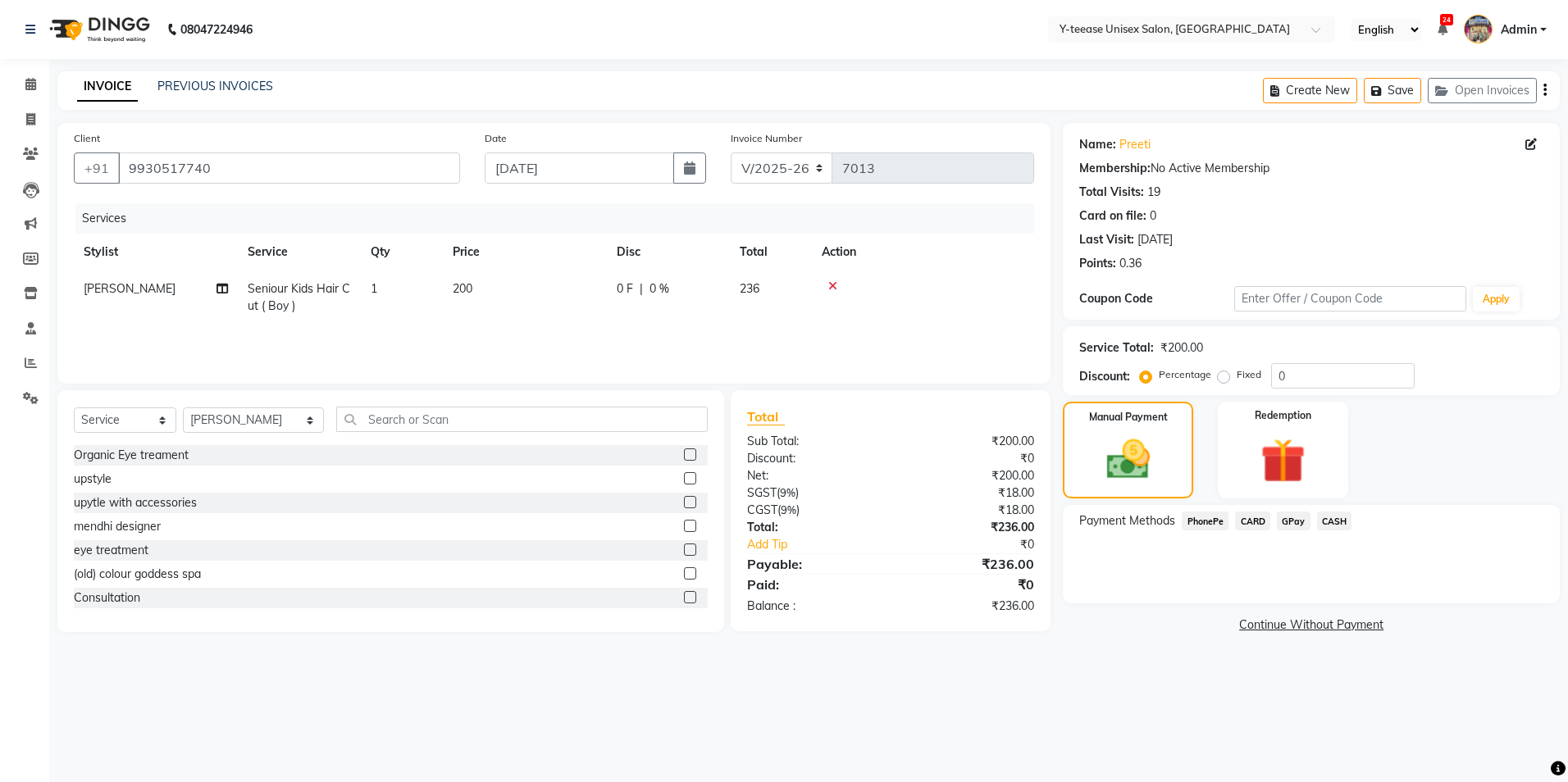
click at [1294, 524] on span "GPay" at bounding box center [1293, 520] width 34 height 19
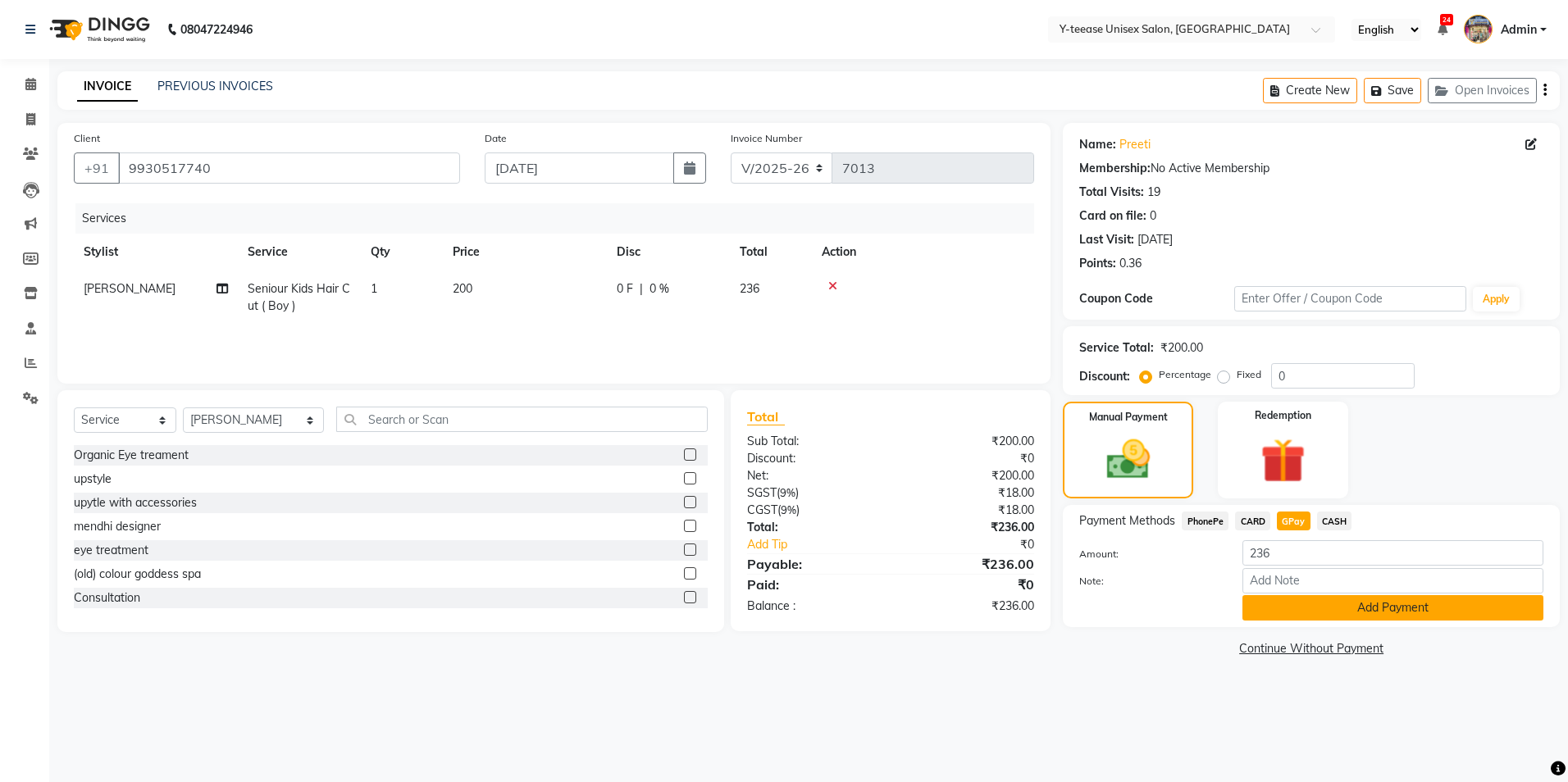
click at [1330, 610] on button "Add Payment" at bounding box center [1392, 608] width 300 height 26
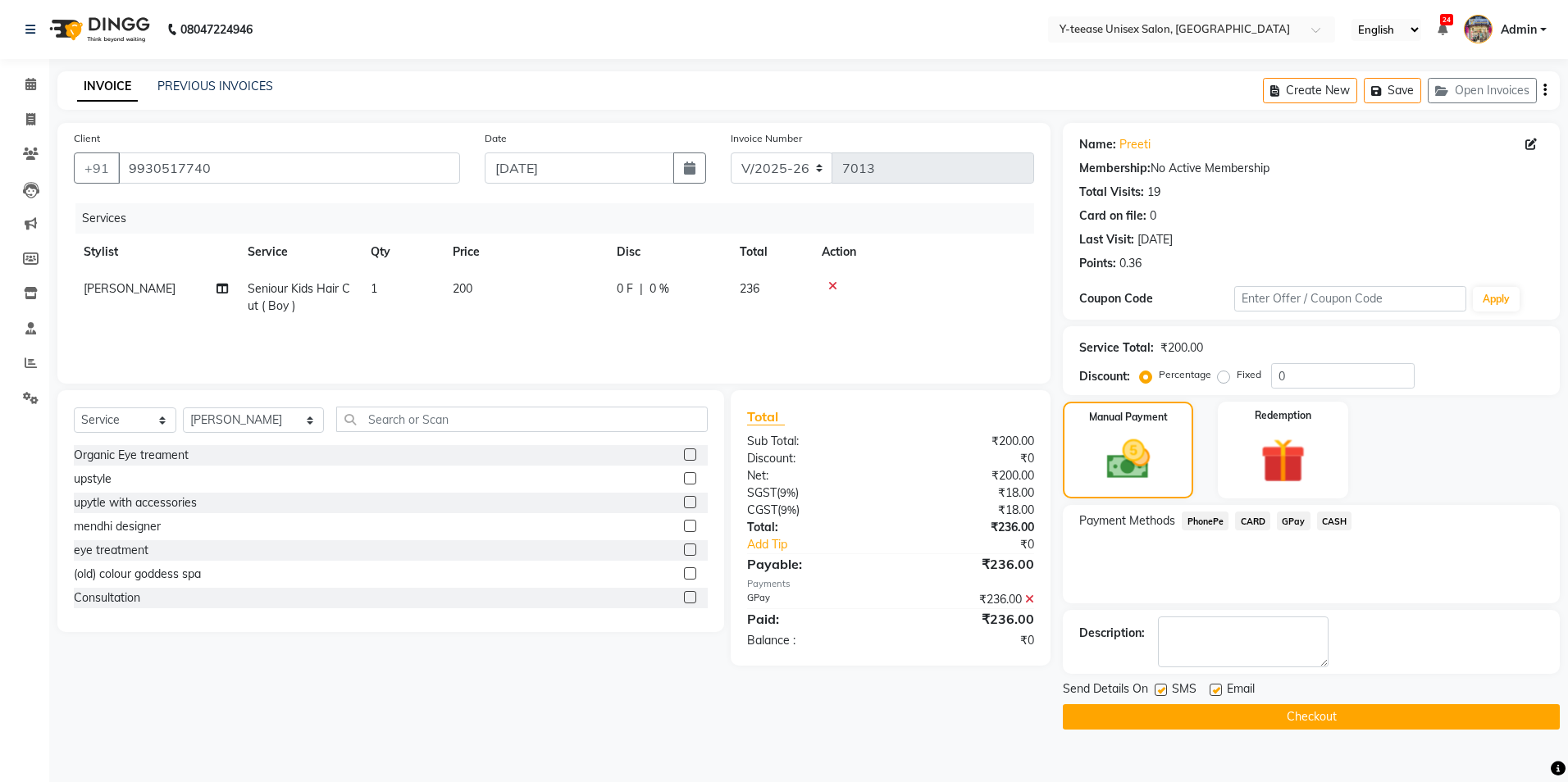
click at [1030, 598] on icon at bounding box center [1029, 599] width 9 height 12
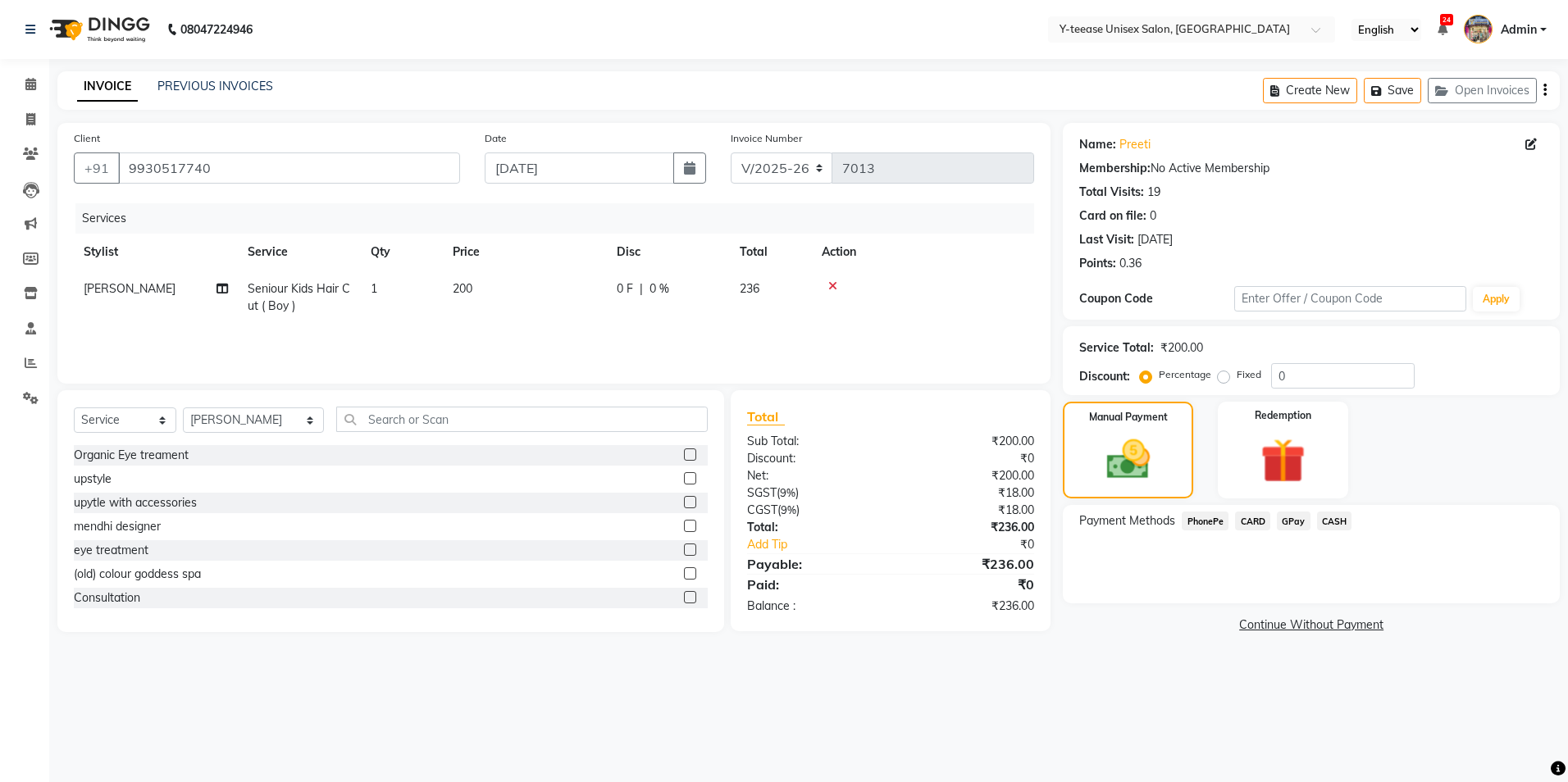
click at [1289, 524] on span "GPay" at bounding box center [1293, 520] width 34 height 19
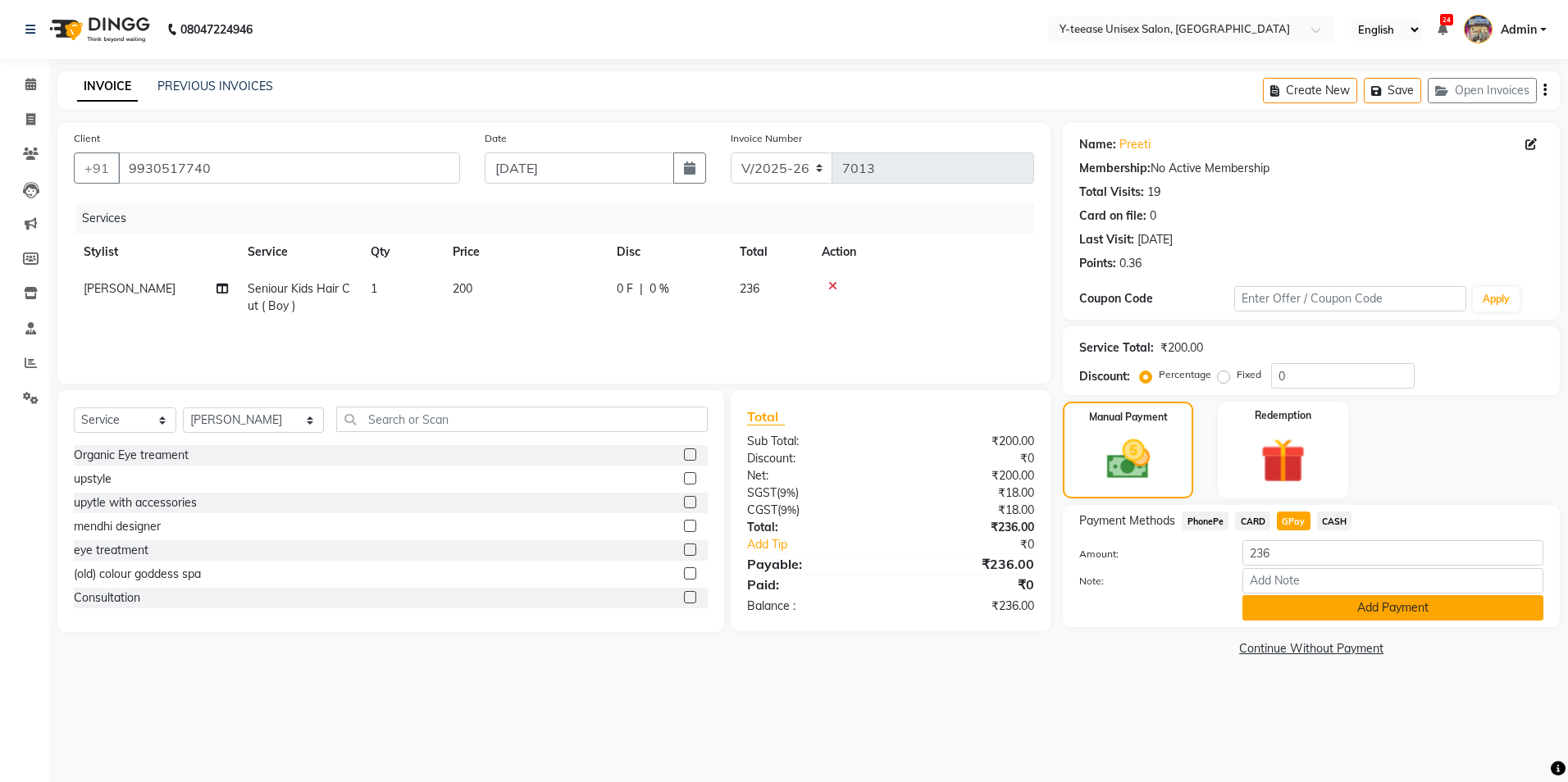
click at [1318, 617] on button "Add Payment" at bounding box center [1392, 608] width 300 height 26
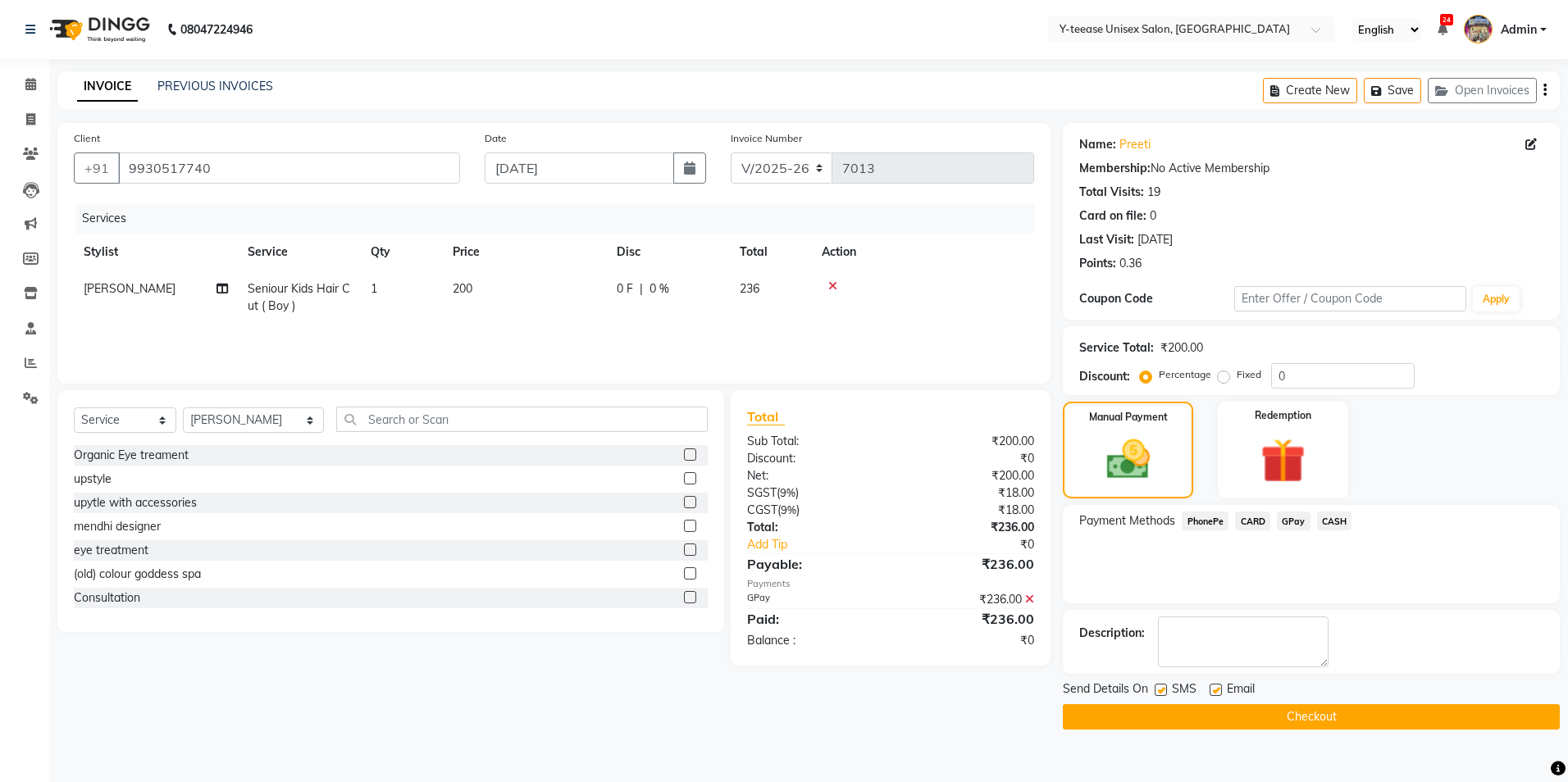
click at [1334, 708] on button "Checkout" at bounding box center [1311, 717] width 497 height 26
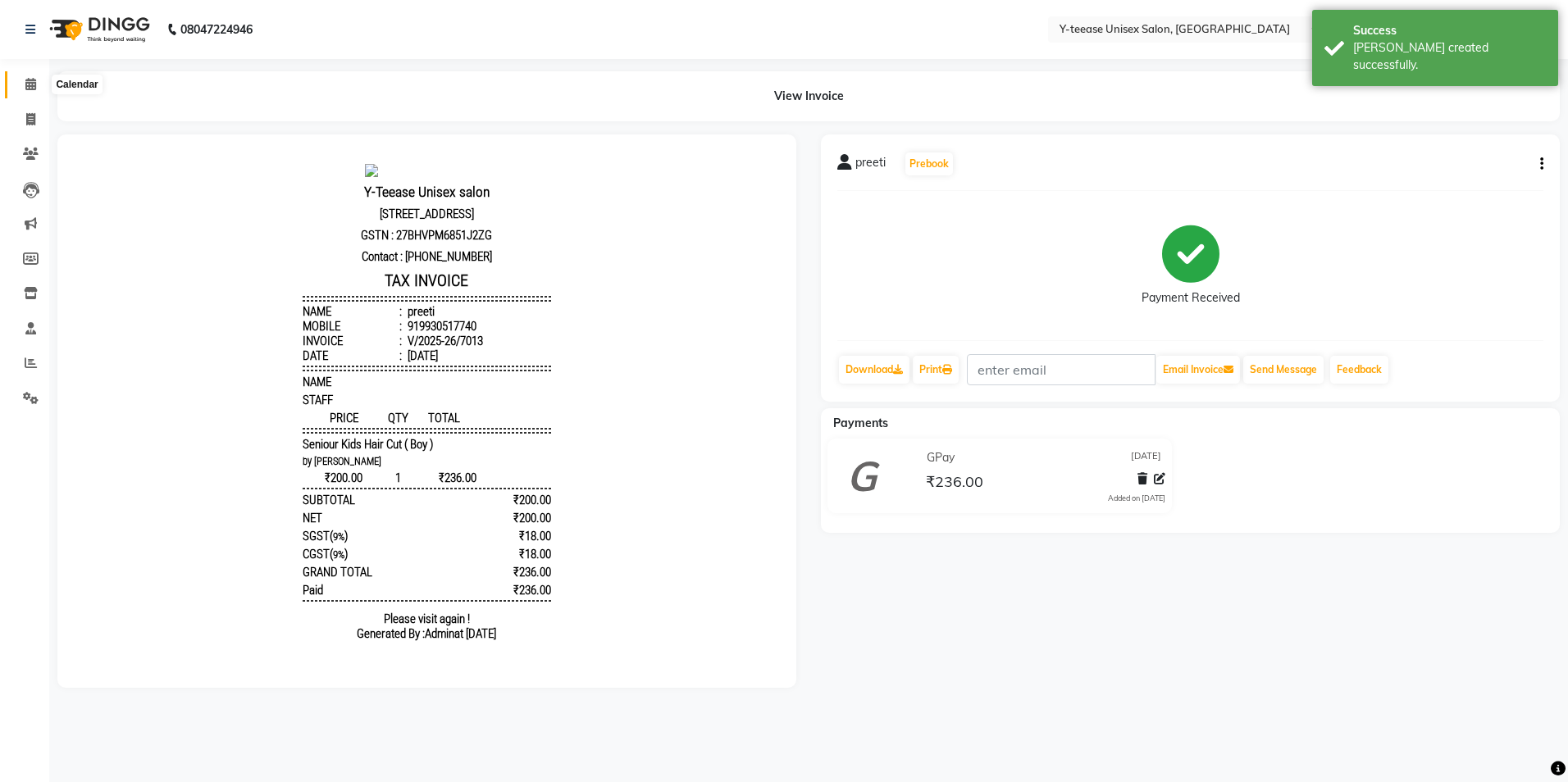
click at [27, 82] on icon at bounding box center [31, 84] width 11 height 12
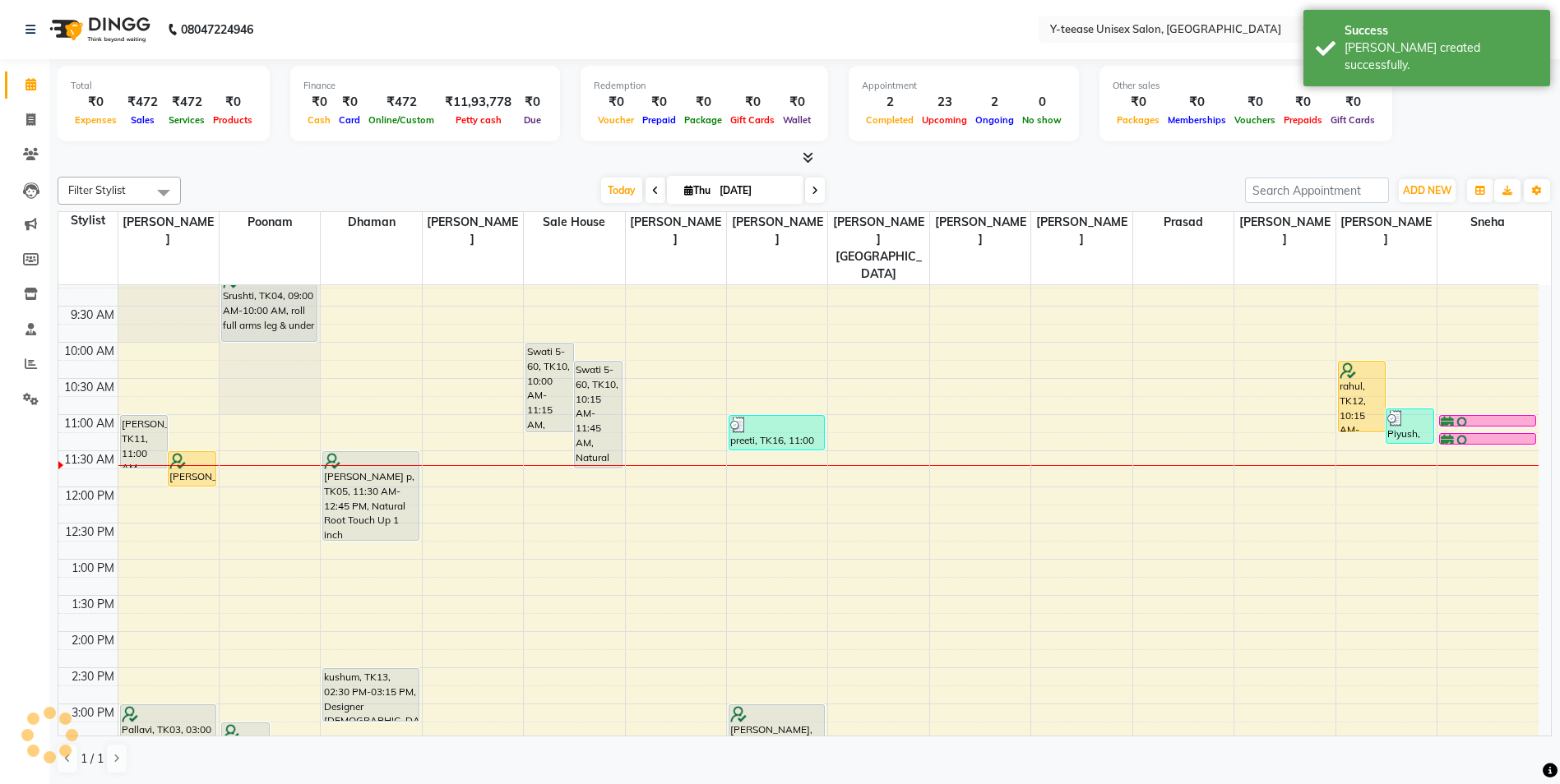
scroll to position [164, 0]
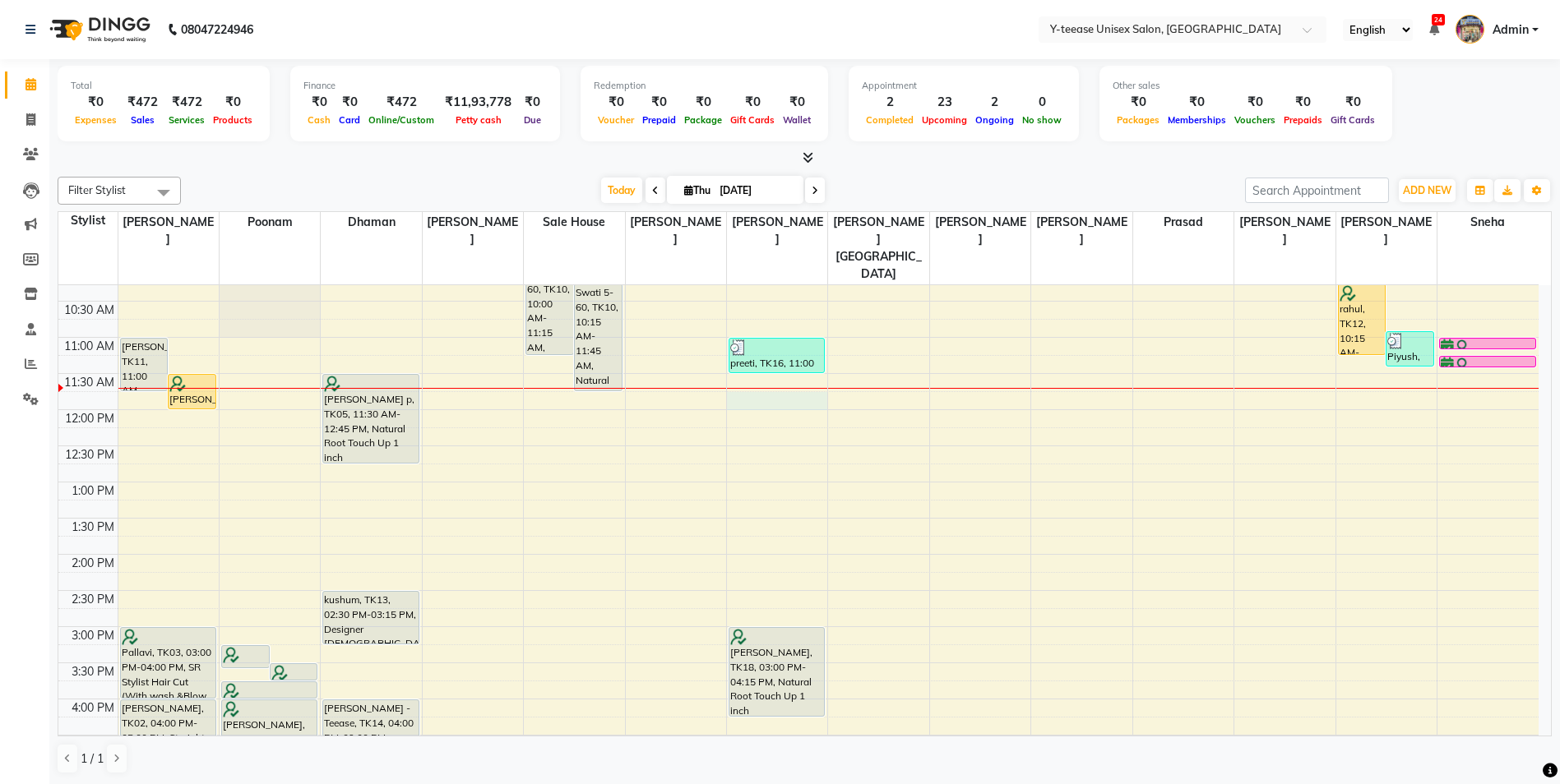
click at [773, 357] on div "8:00 AM 8:30 AM 9:00 AM 9:30 AM 10:00 AM 10:30 AM 11:00 AM 11:30 AM 12:00 PM 12…" at bounding box center [798, 663] width 1480 height 1084
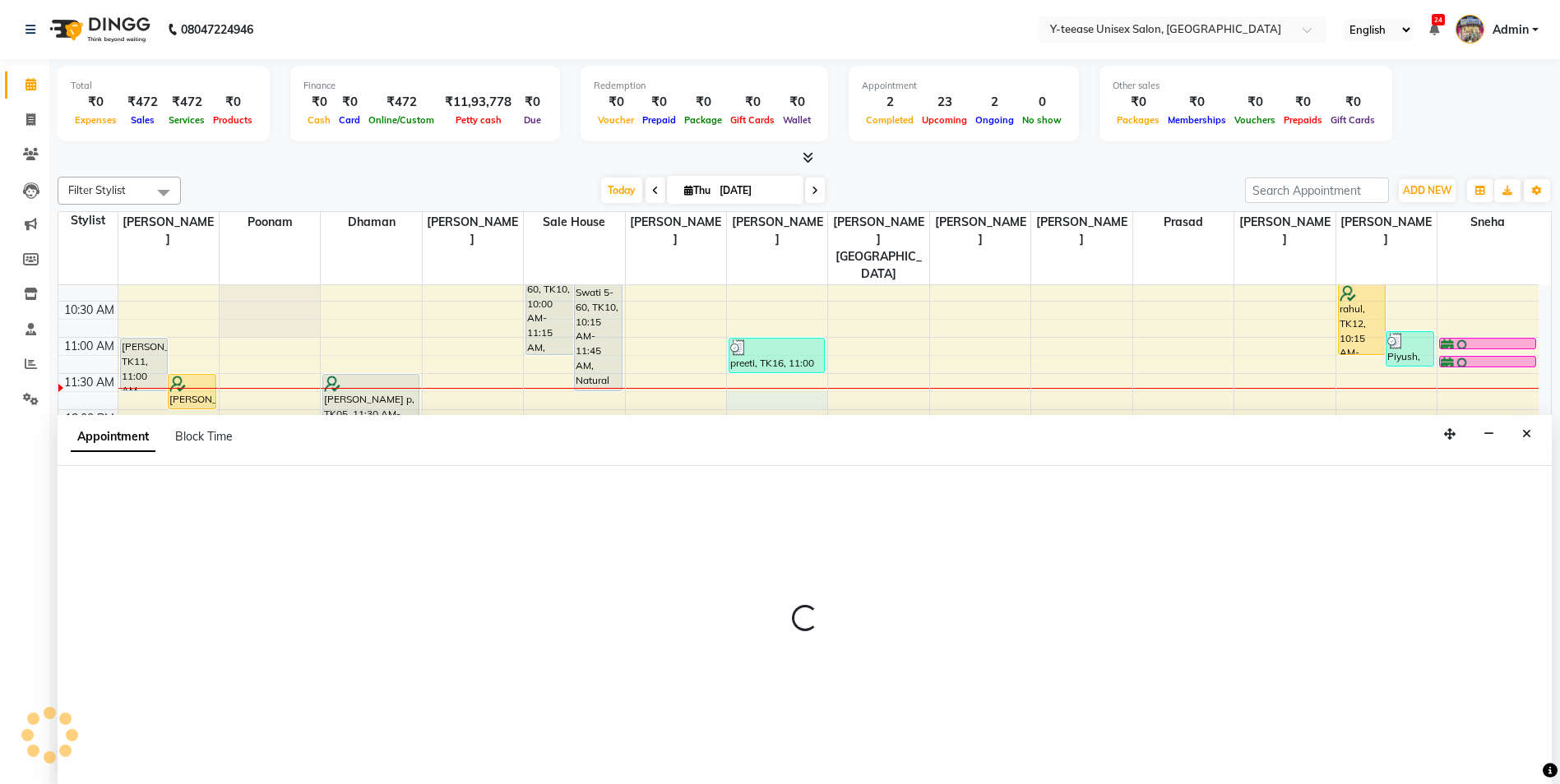
scroll to position [1, 0]
select select "71319"
select select "705"
select select "tentative"
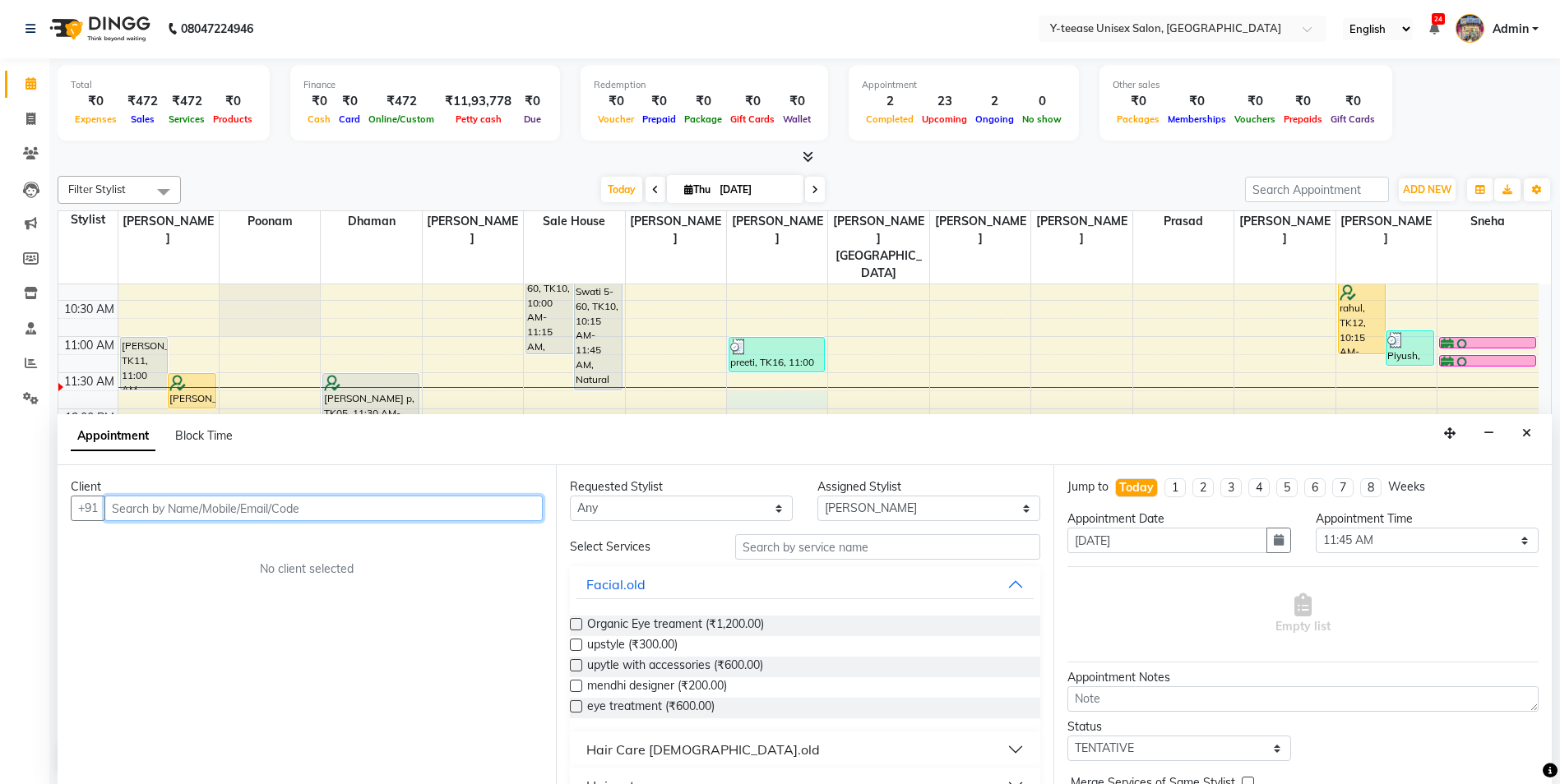
click at [314, 506] on input "text" at bounding box center [323, 508] width 438 height 26
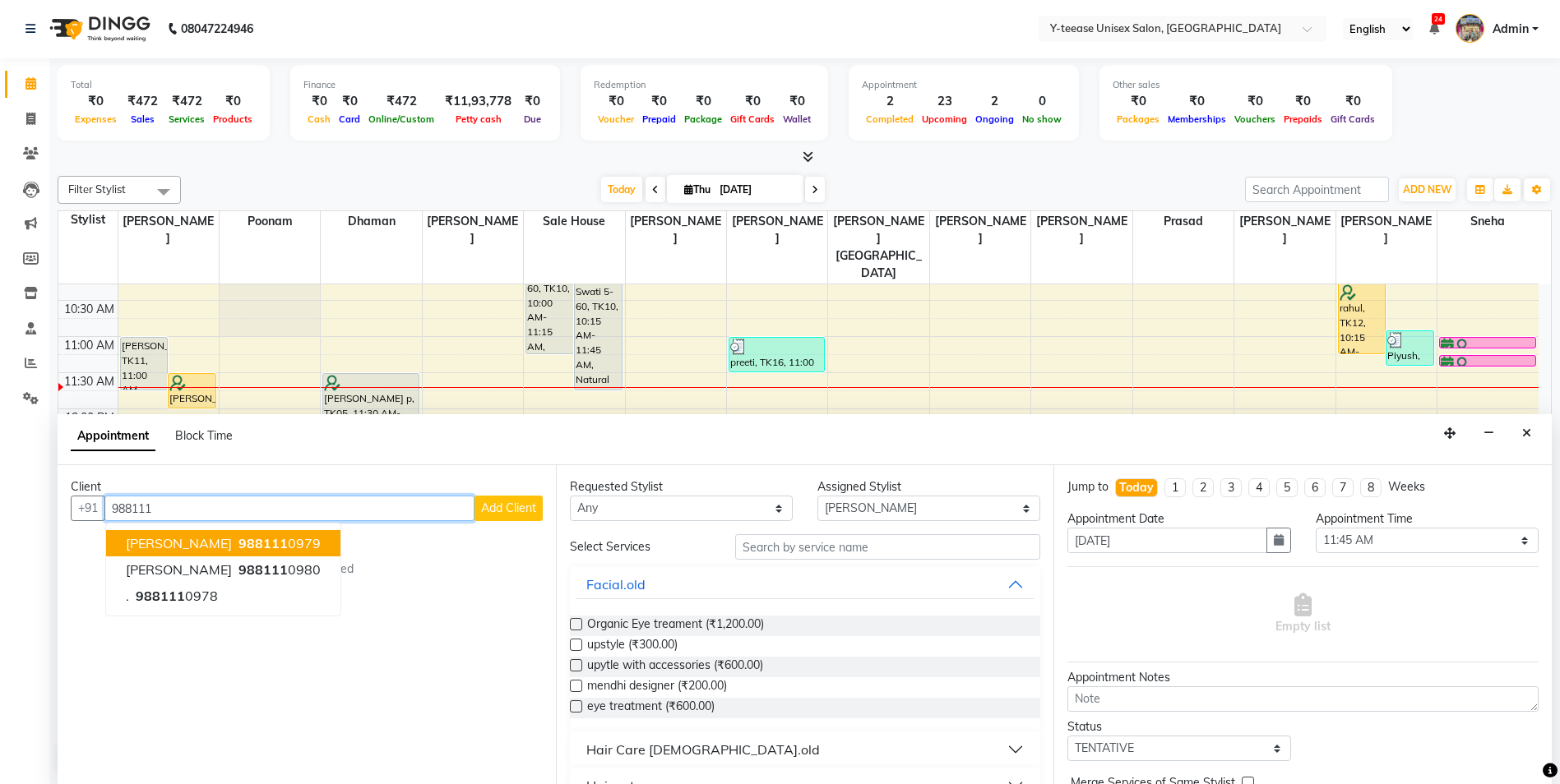
click at [288, 532] on button "Anuprita 988111 0979" at bounding box center [223, 544] width 235 height 27
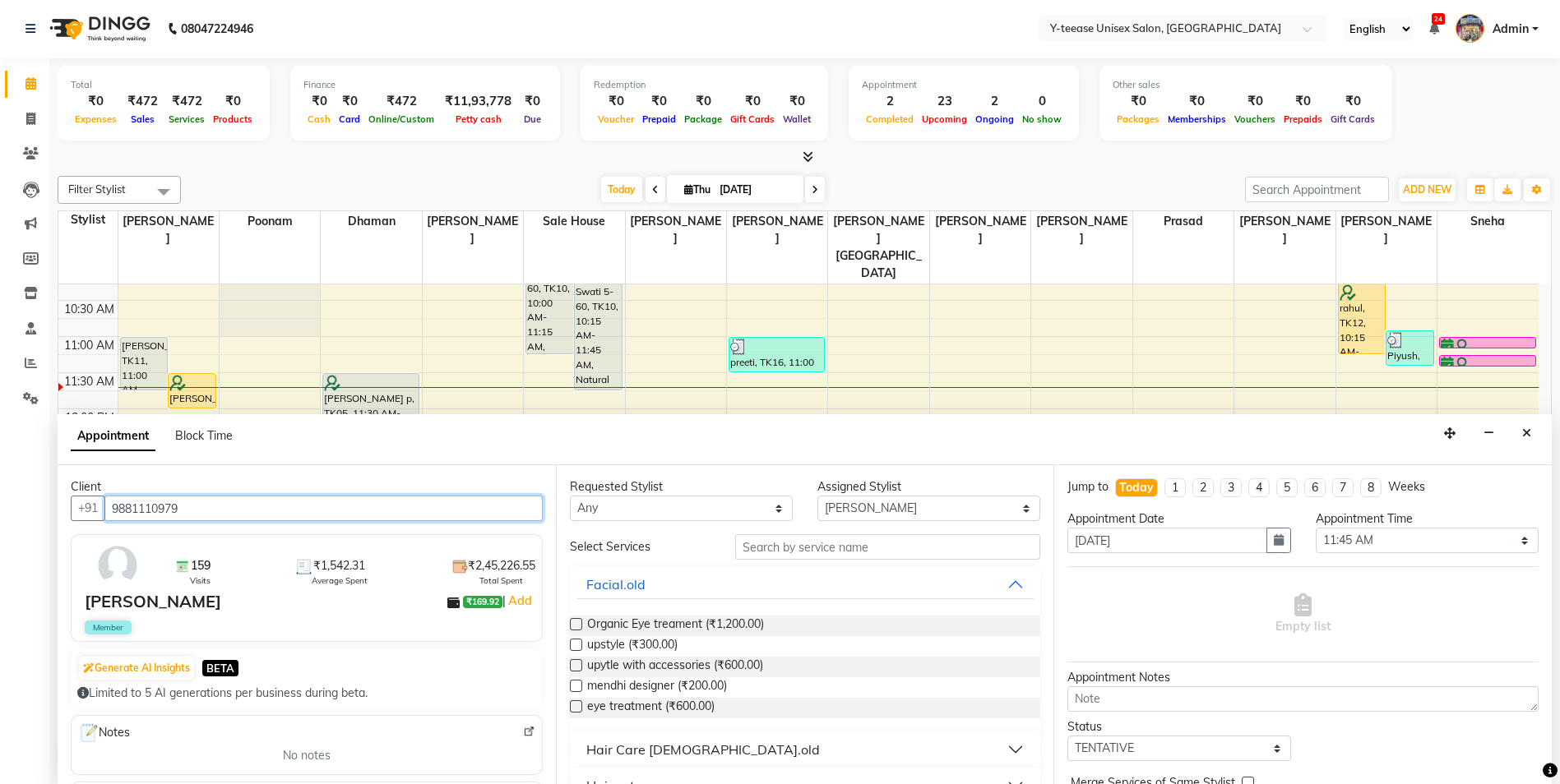
type input "9881110979"
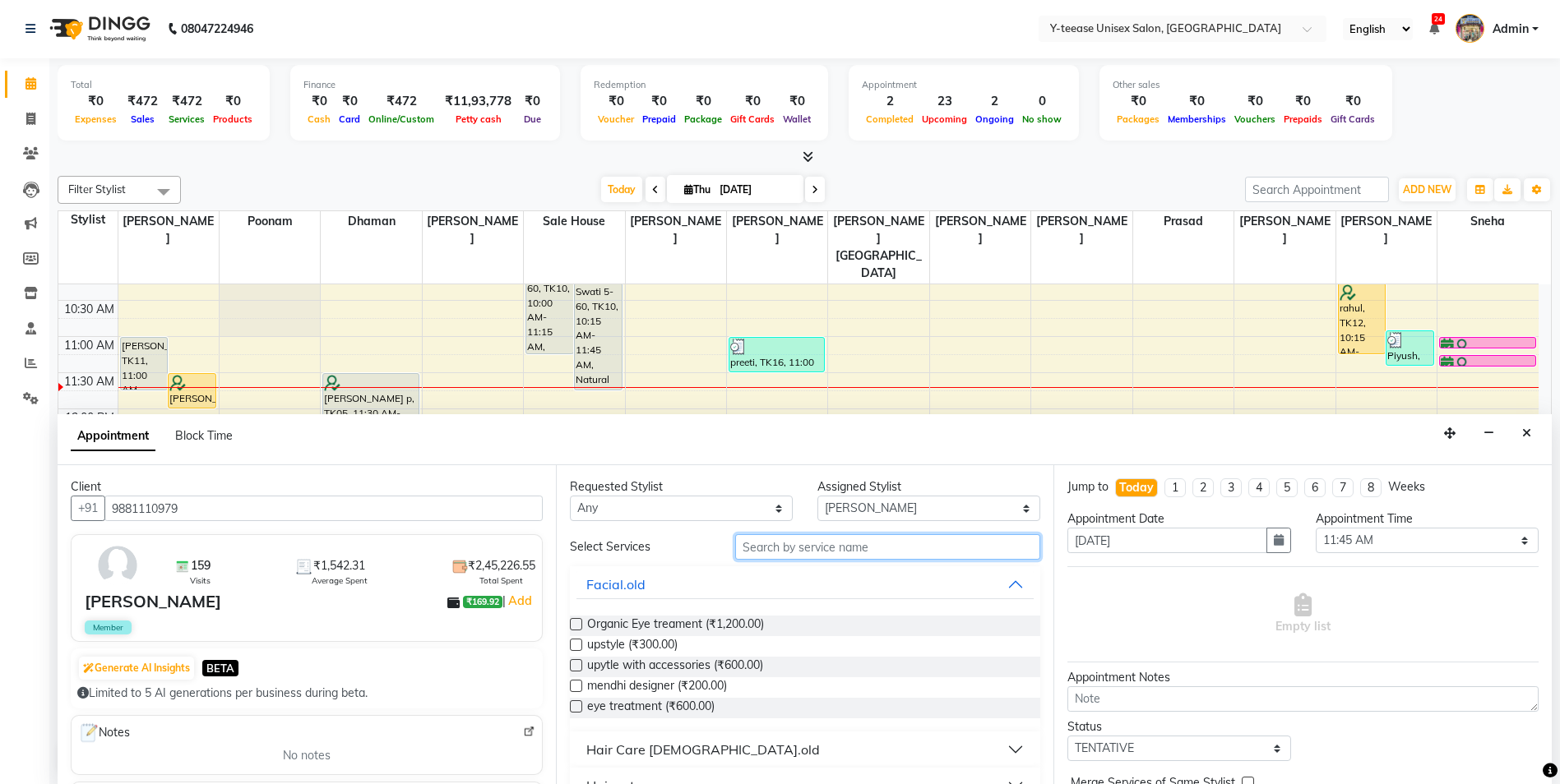
click at [796, 554] on input "text" at bounding box center [888, 547] width 306 height 26
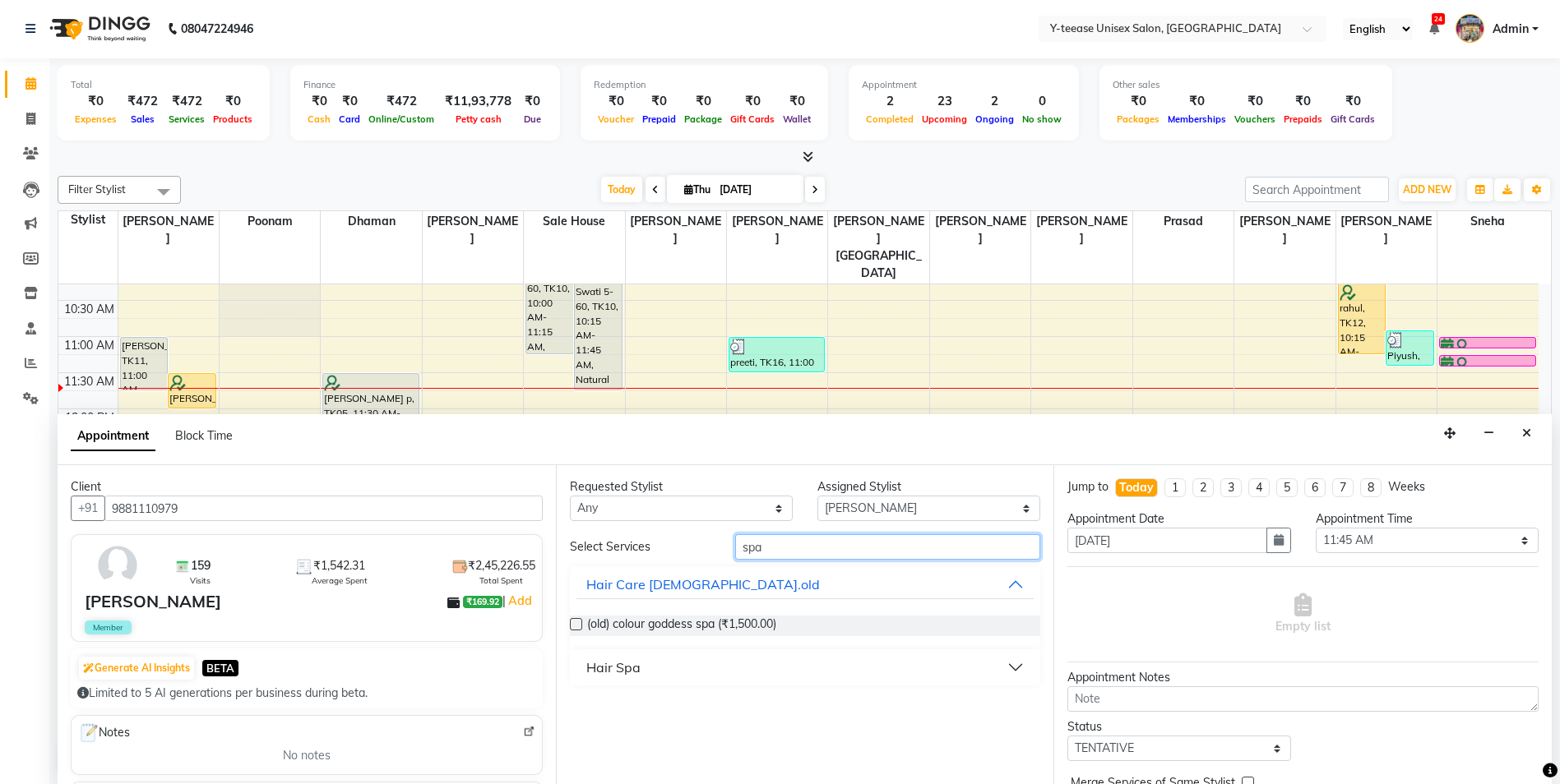
type input "spa"
click at [666, 678] on button "Hair Spa" at bounding box center [804, 667] width 458 height 29
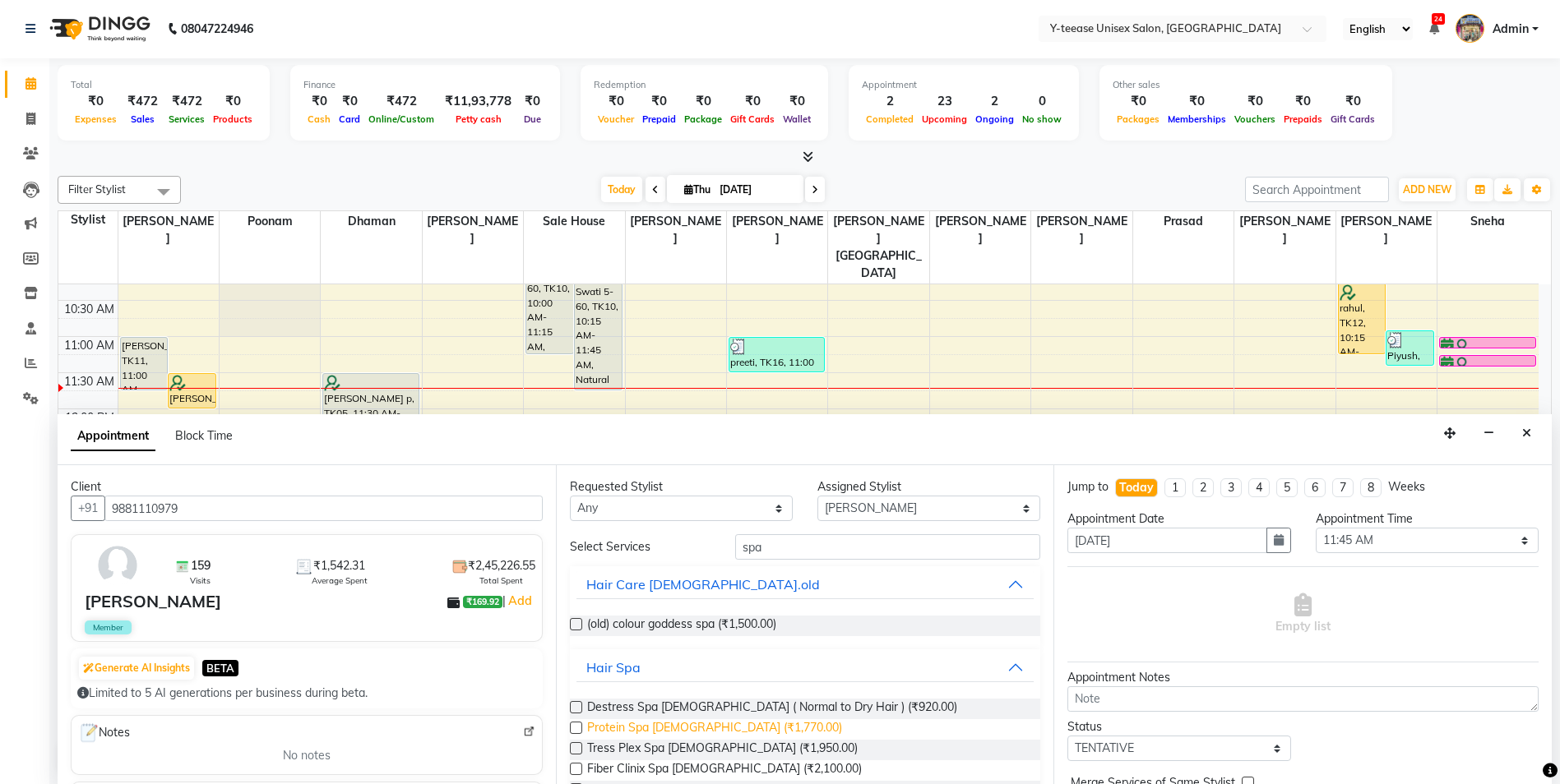
click at [668, 730] on span "Protein Spa Female (₹1,770.00)" at bounding box center [714, 729] width 255 height 20
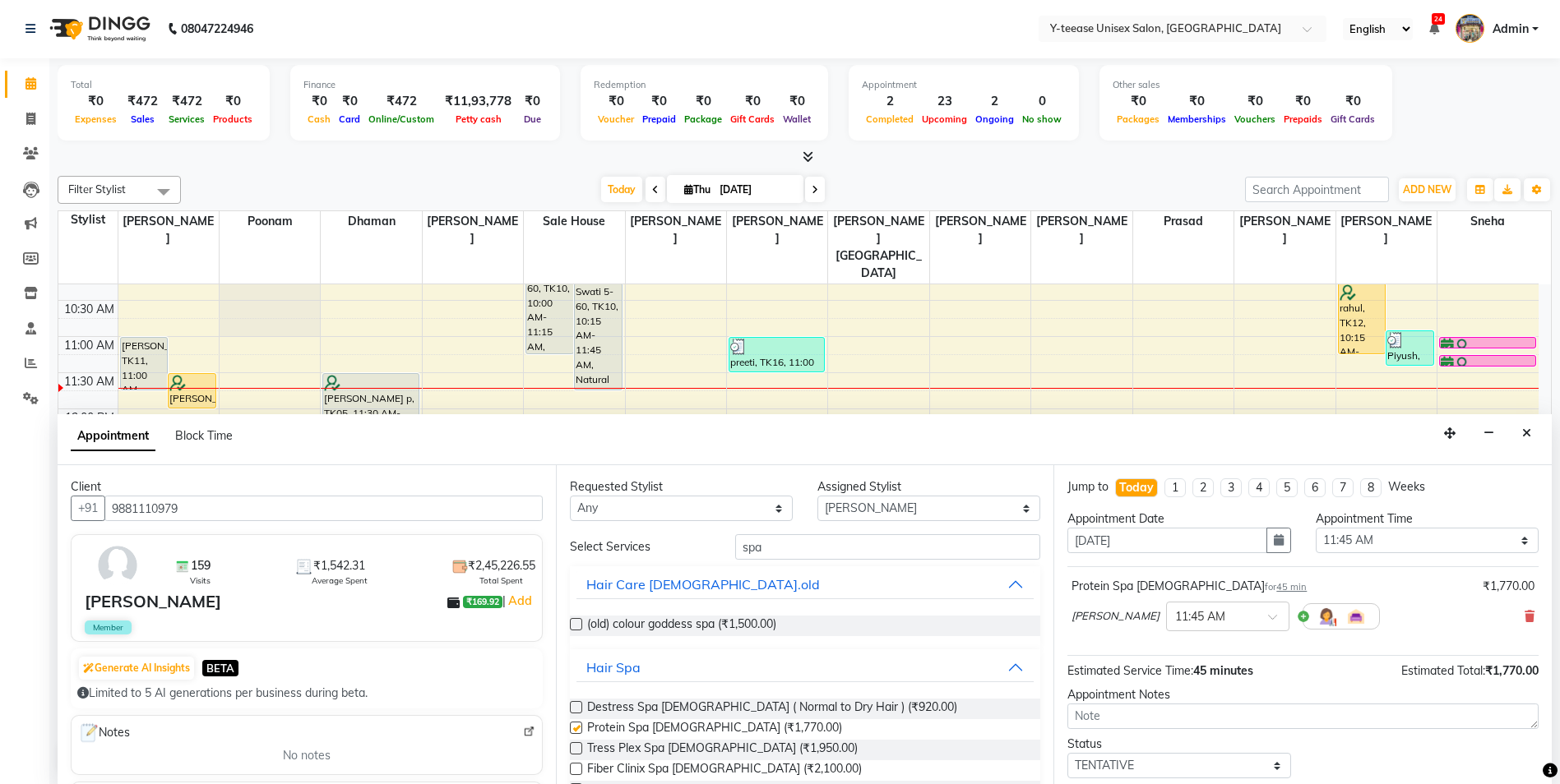
checkbox input "false"
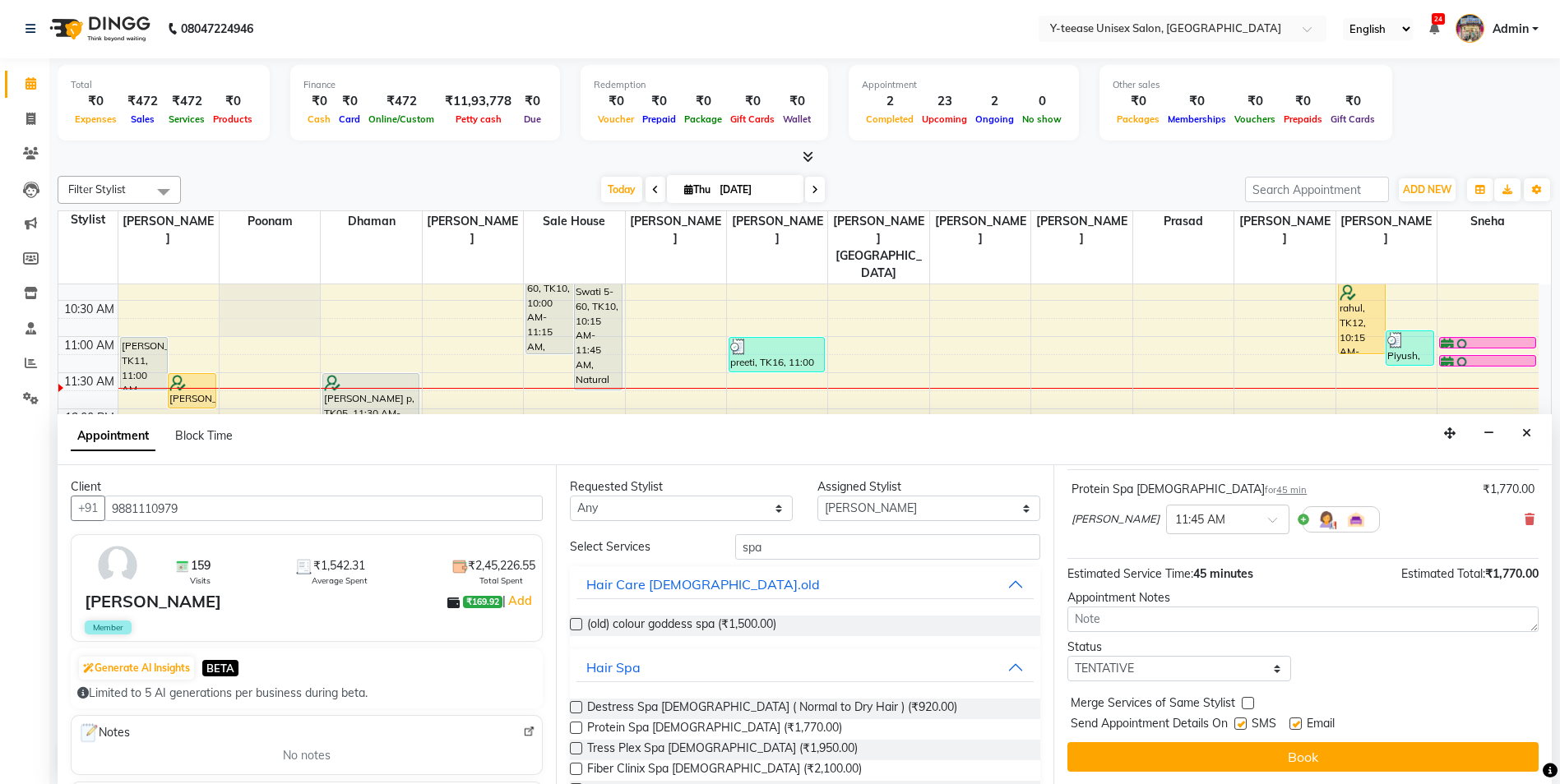
scroll to position [98, 0]
click at [1236, 753] on button "Book" at bounding box center [1303, 756] width 471 height 29
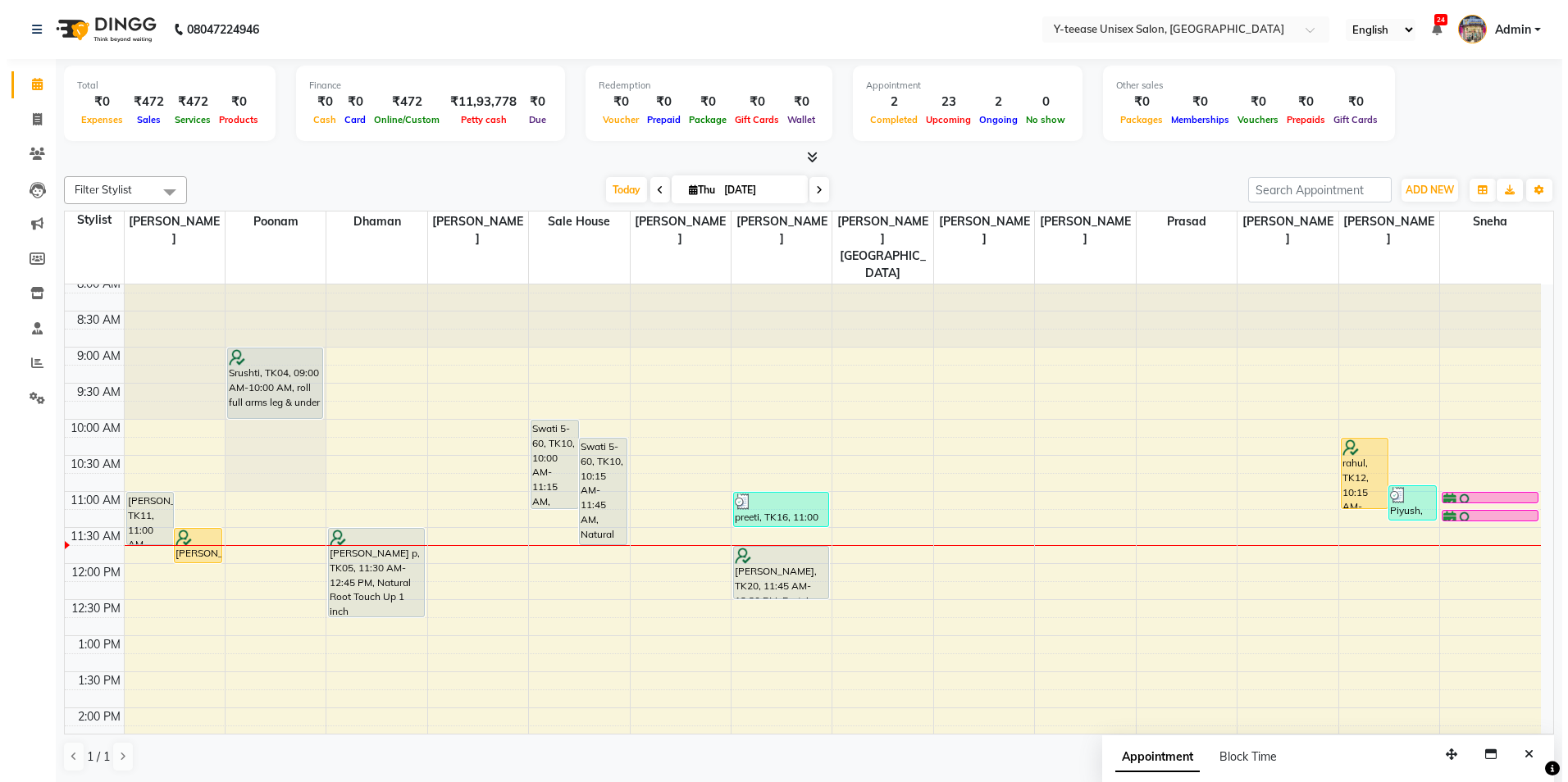
scroll to position [0, 0]
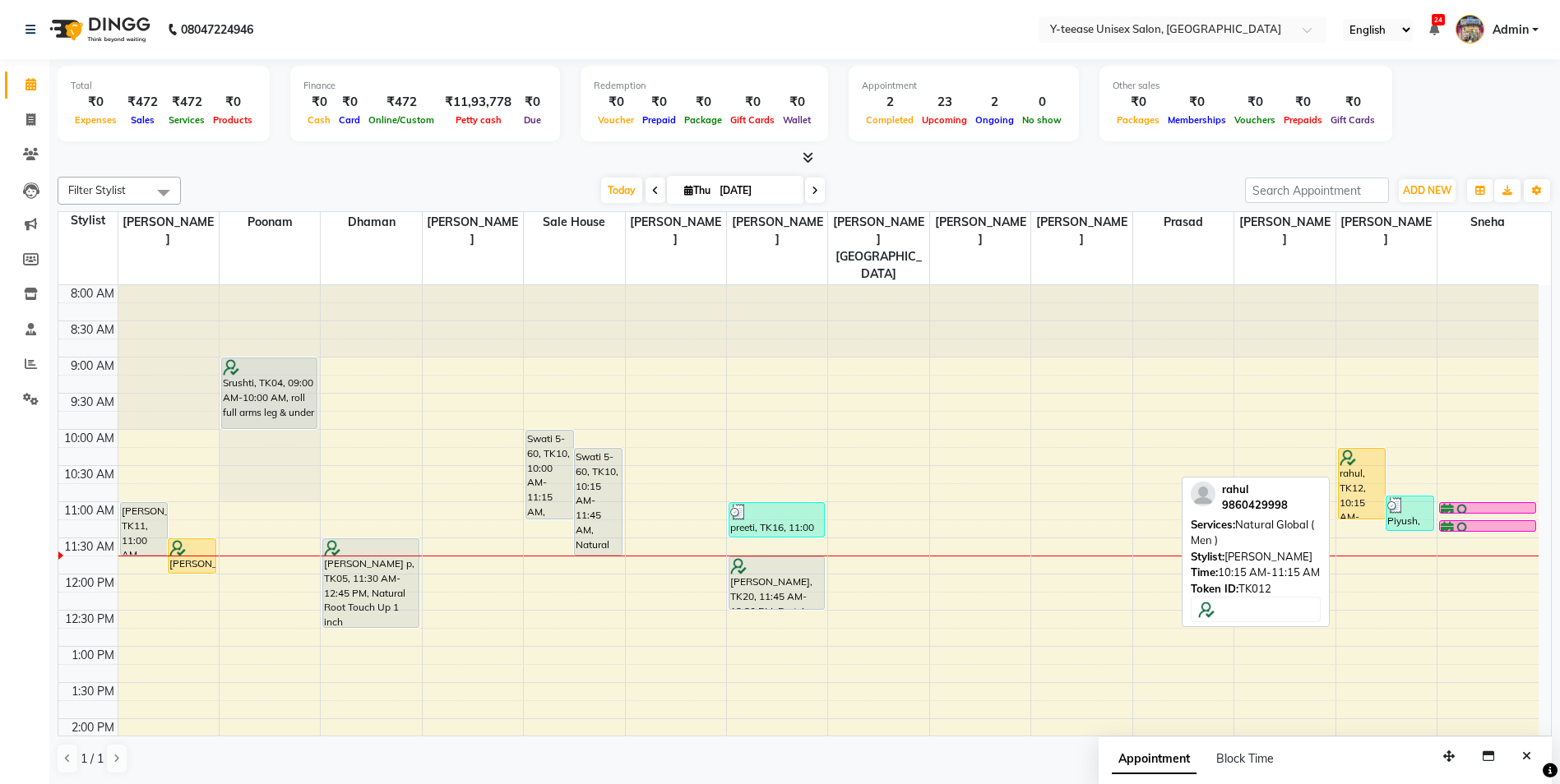
click at [1368, 449] on div "rahul, TK12, 10:15 AM-11:15 AM, Natural Global ( Men )" at bounding box center [1362, 484] width 47 height 70
select select "1"
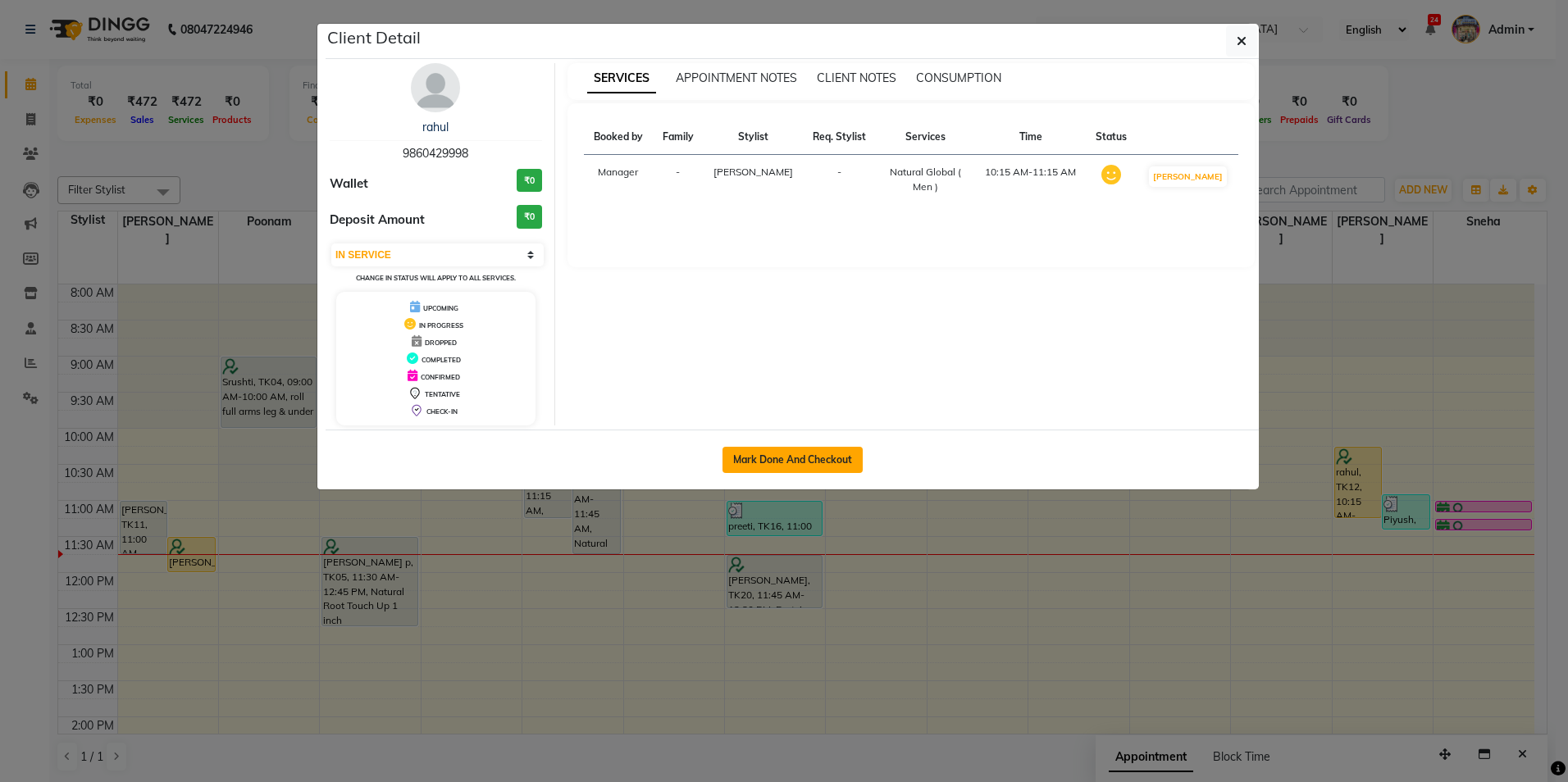
click at [825, 465] on button "Mark Done And Checkout" at bounding box center [792, 460] width 140 height 27
select select "service"
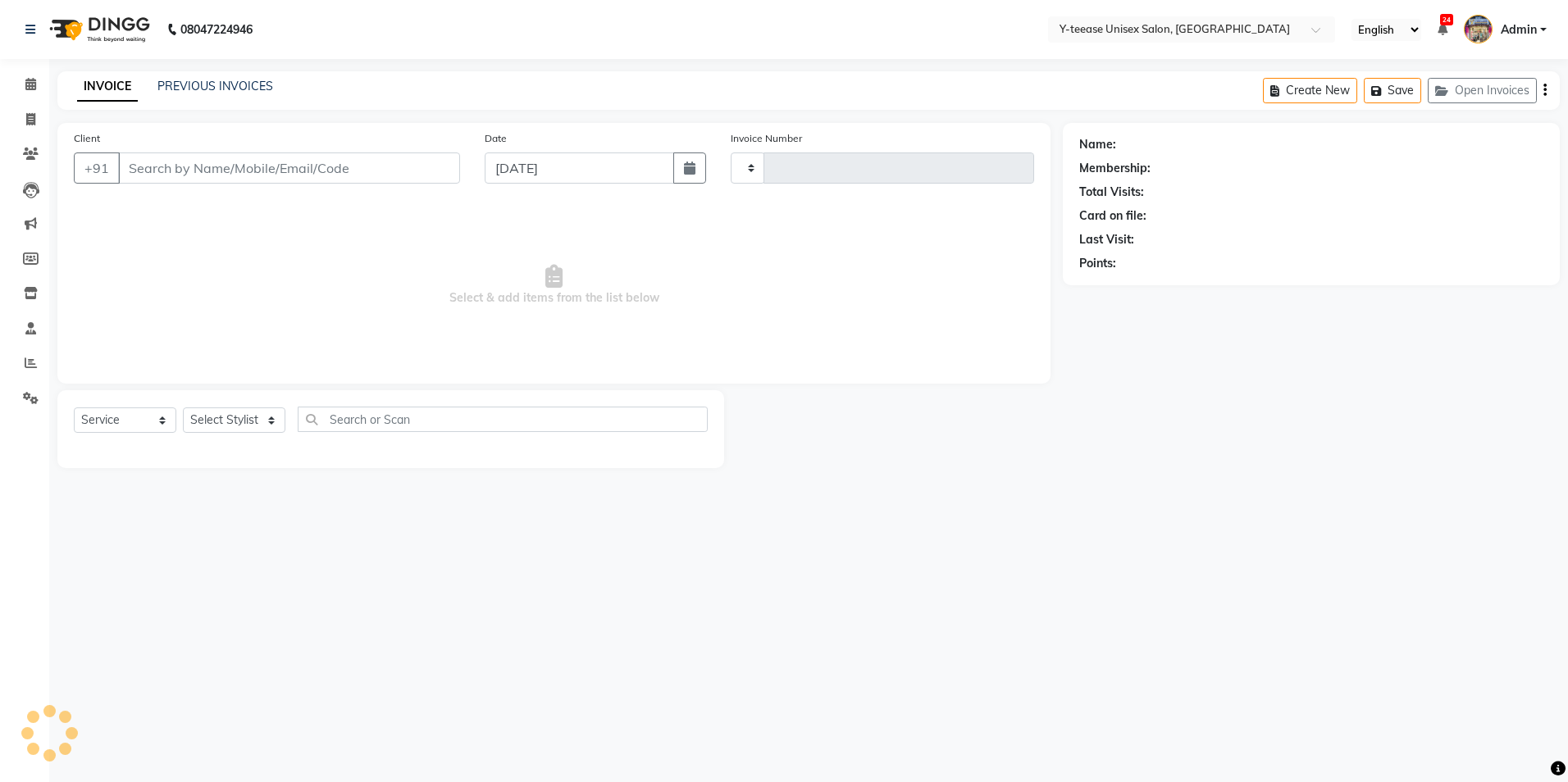
type input "7014"
select select "4"
type input "9860429998"
select select "88015"
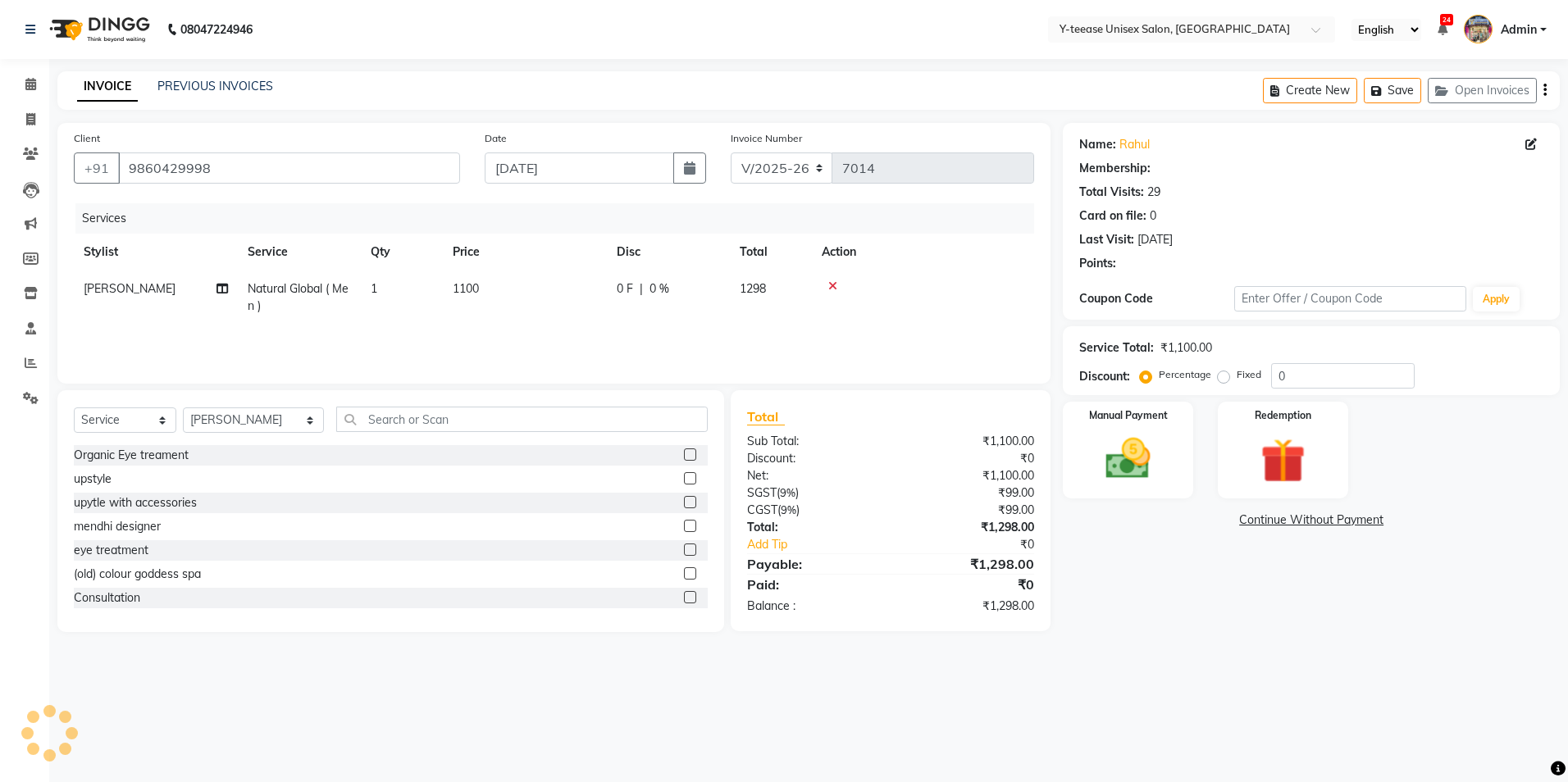
select select "1: Object"
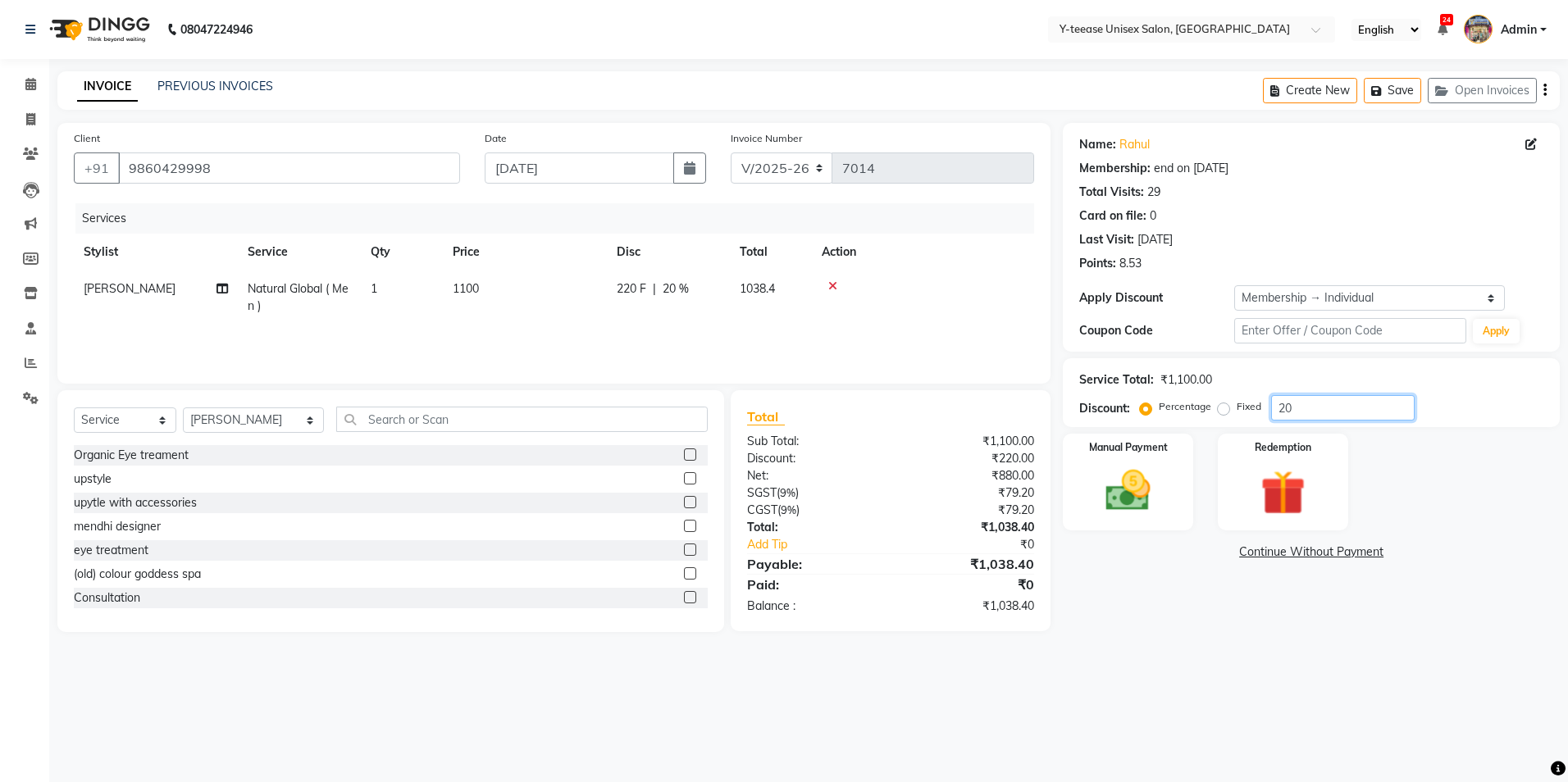
click at [1311, 411] on input "20" at bounding box center [1343, 408] width 144 height 26
click at [1107, 481] on img at bounding box center [1127, 491] width 76 height 54
click at [1332, 400] on input "25" at bounding box center [1343, 408] width 144 height 26
type input "2"
type input "25"
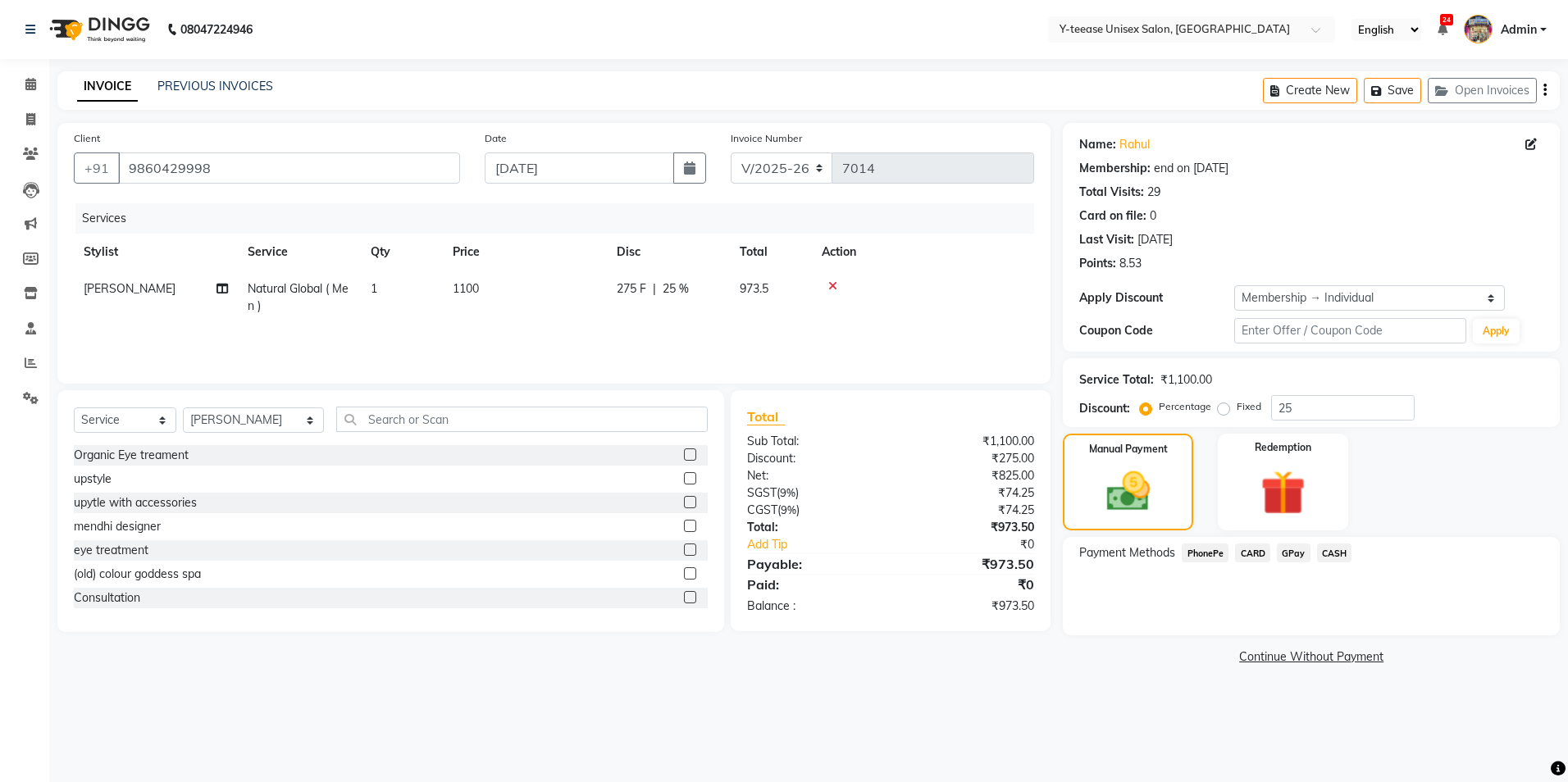
click at [1291, 554] on span "GPay" at bounding box center [1293, 552] width 34 height 19
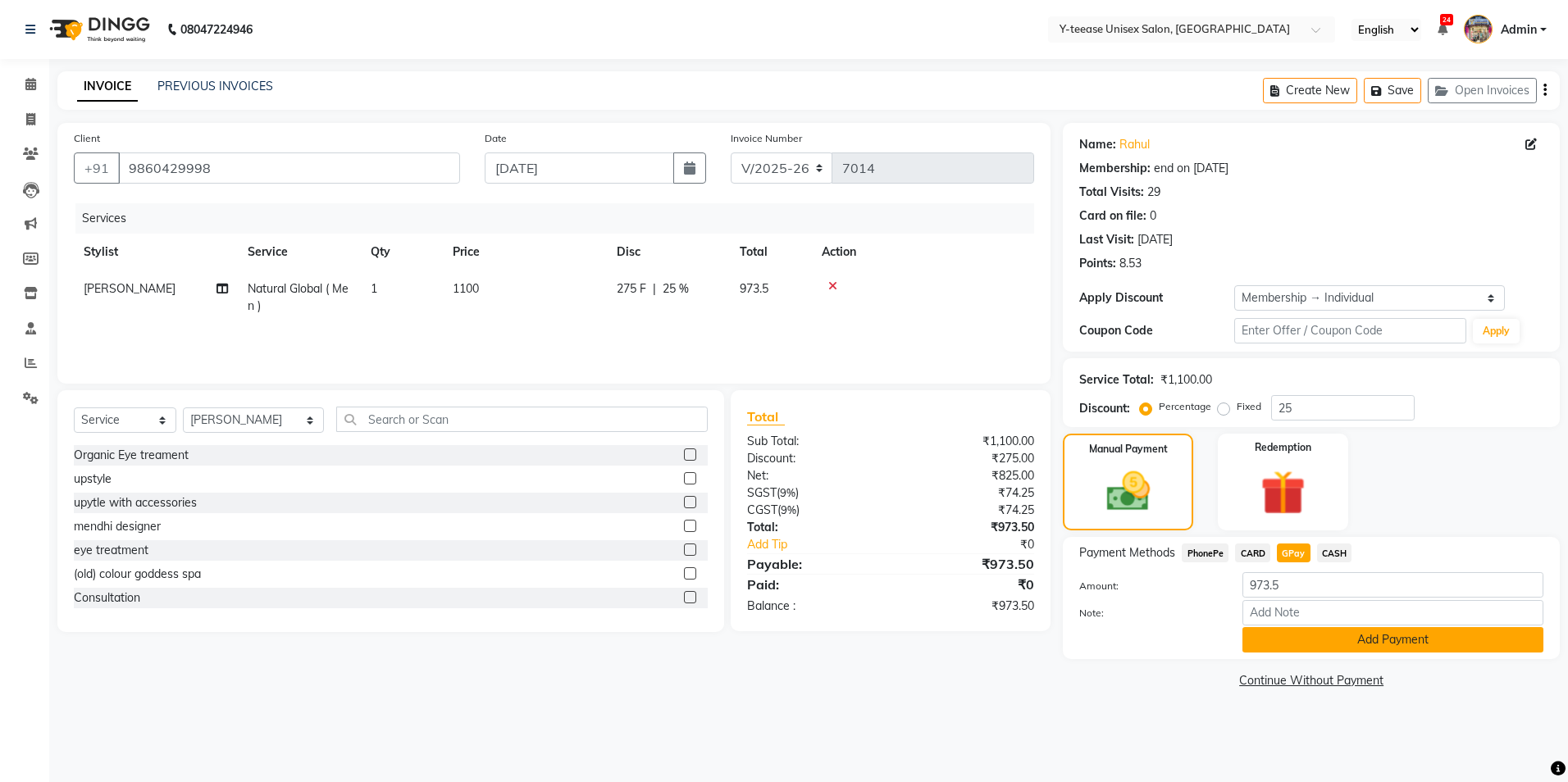
click at [1303, 641] on button "Add Payment" at bounding box center [1392, 640] width 300 height 26
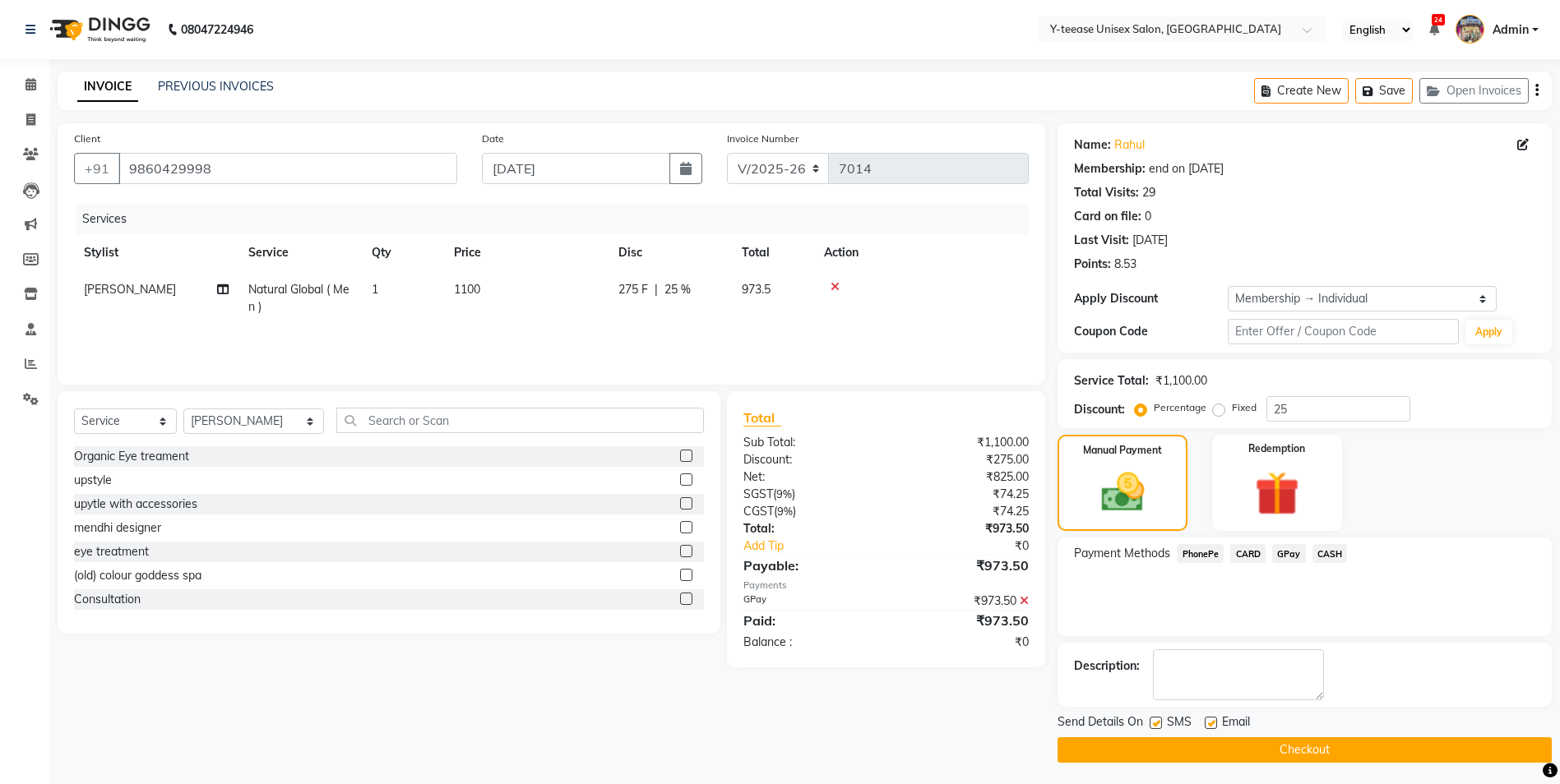
click at [1300, 756] on button "Checkout" at bounding box center [1304, 750] width 494 height 26
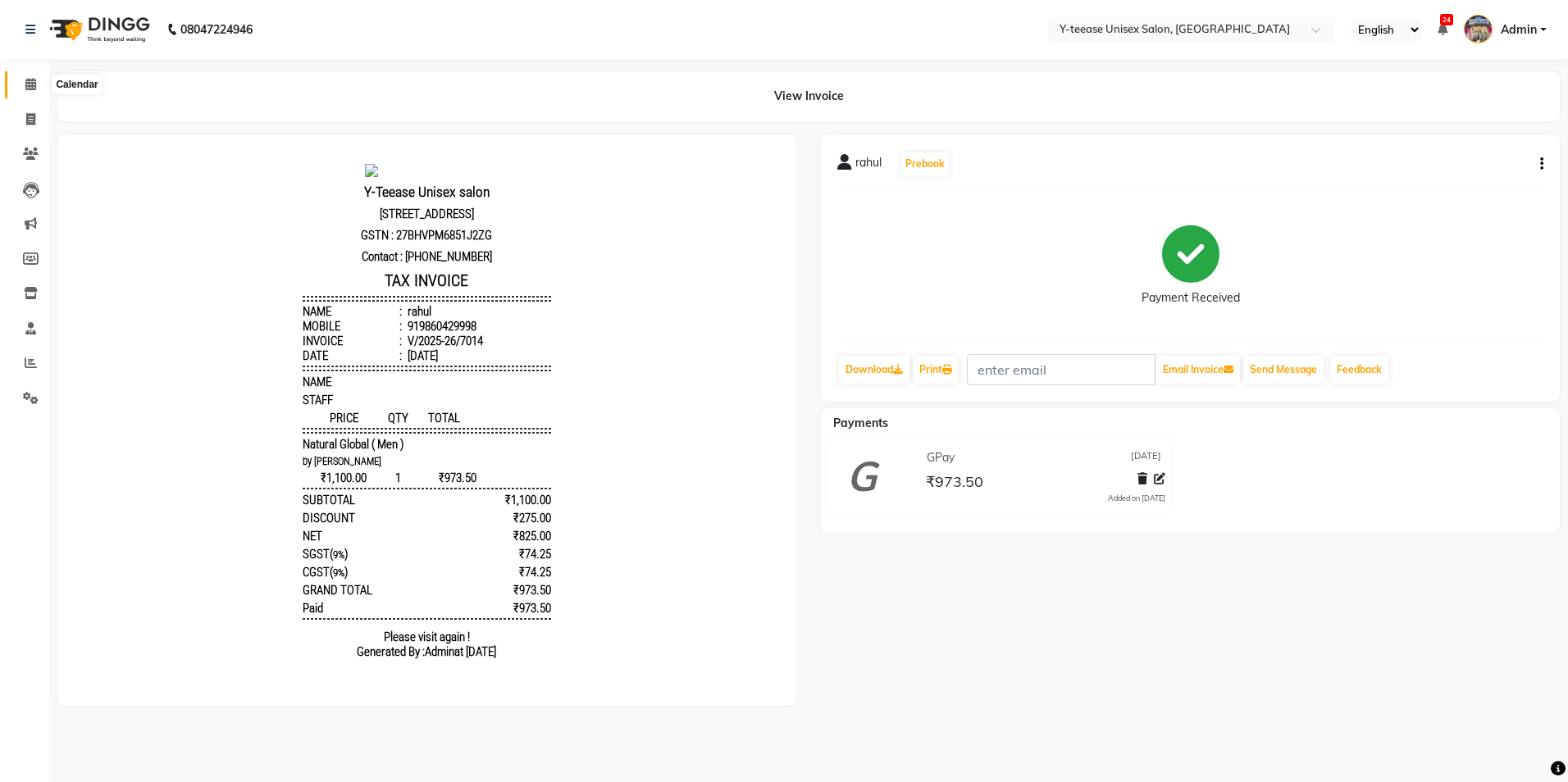
click at [29, 82] on icon at bounding box center [31, 84] width 11 height 12
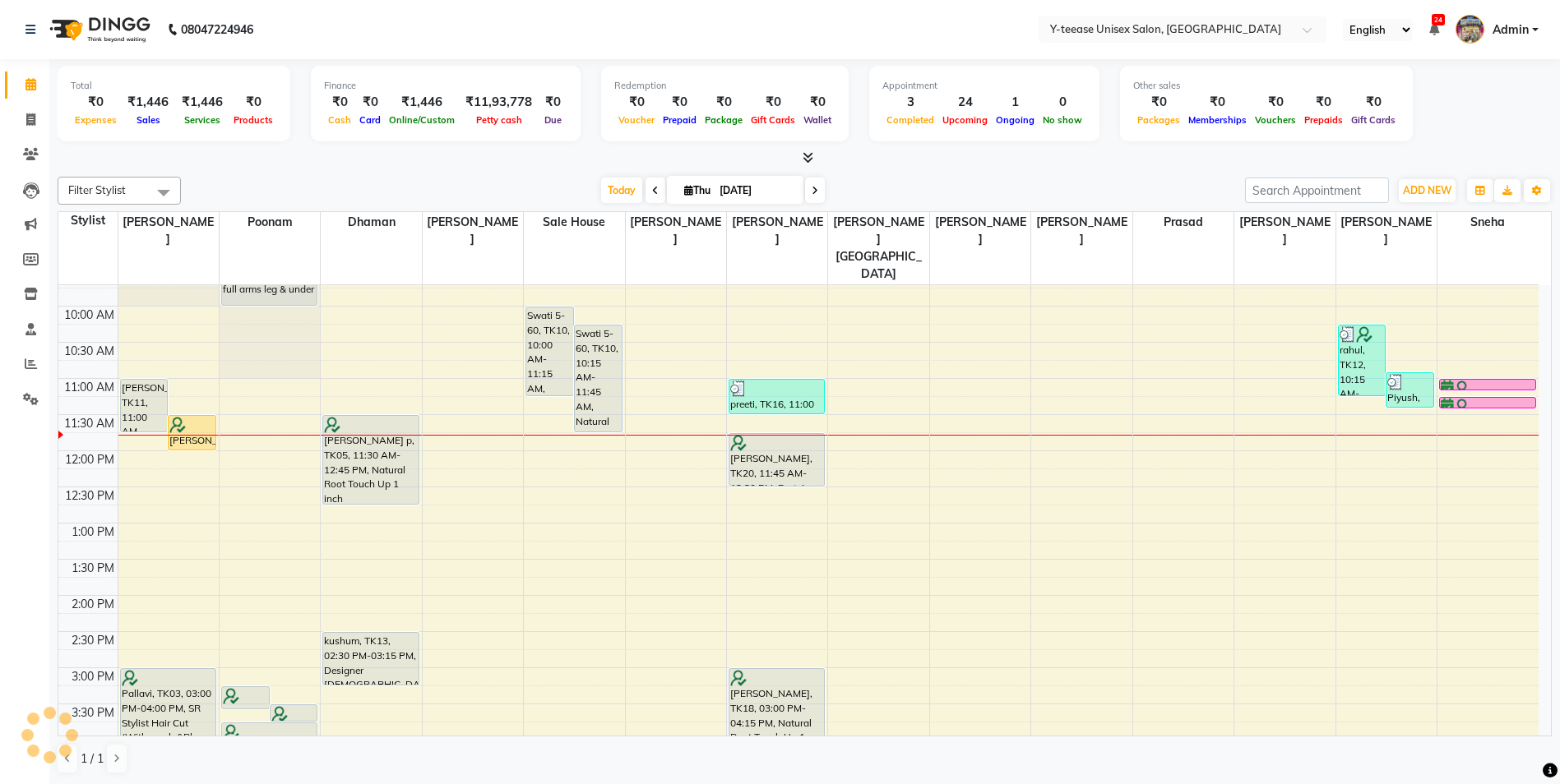
scroll to position [246, 0]
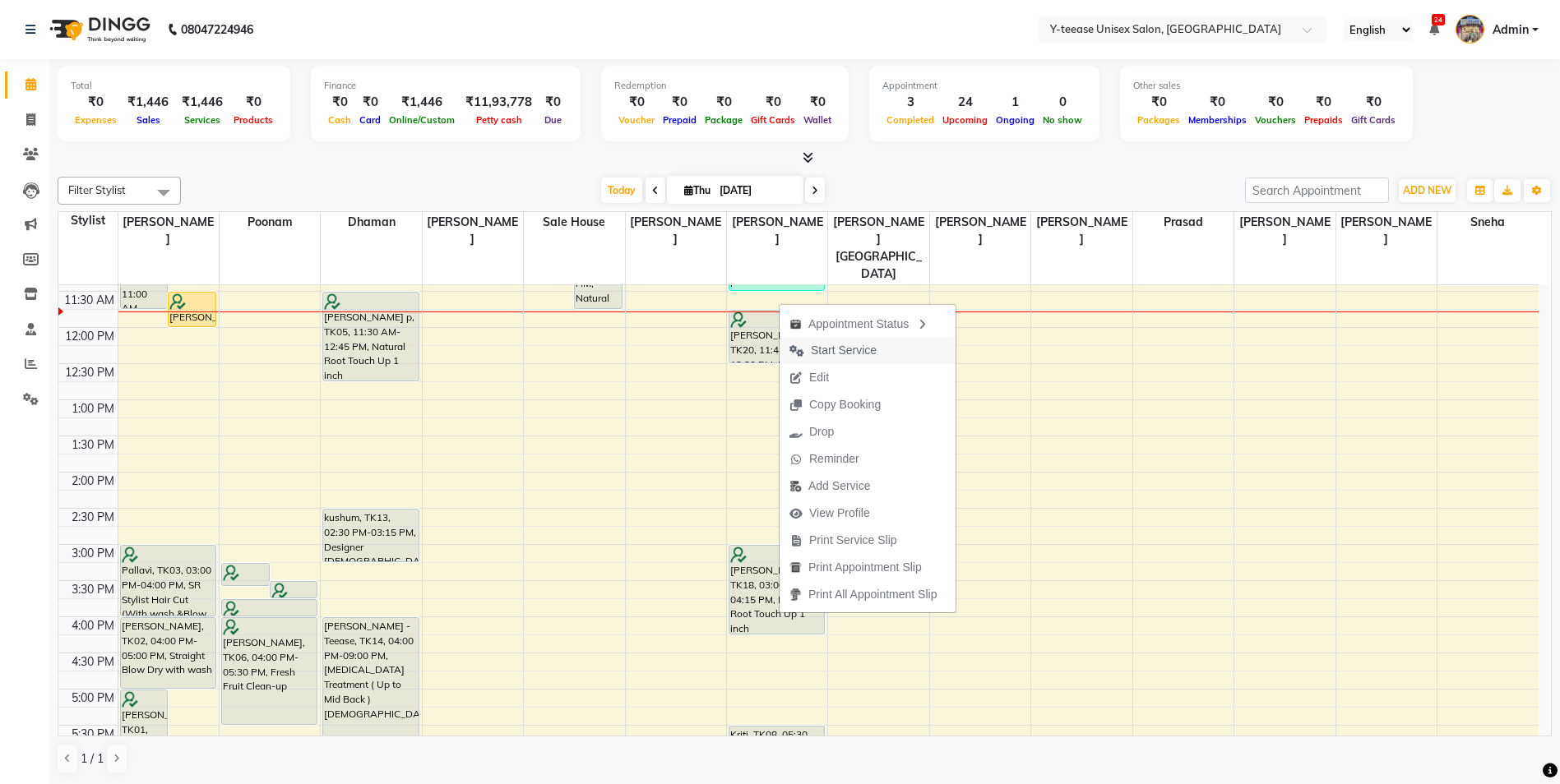
click at [805, 337] on span "Start Service" at bounding box center [833, 350] width 107 height 28
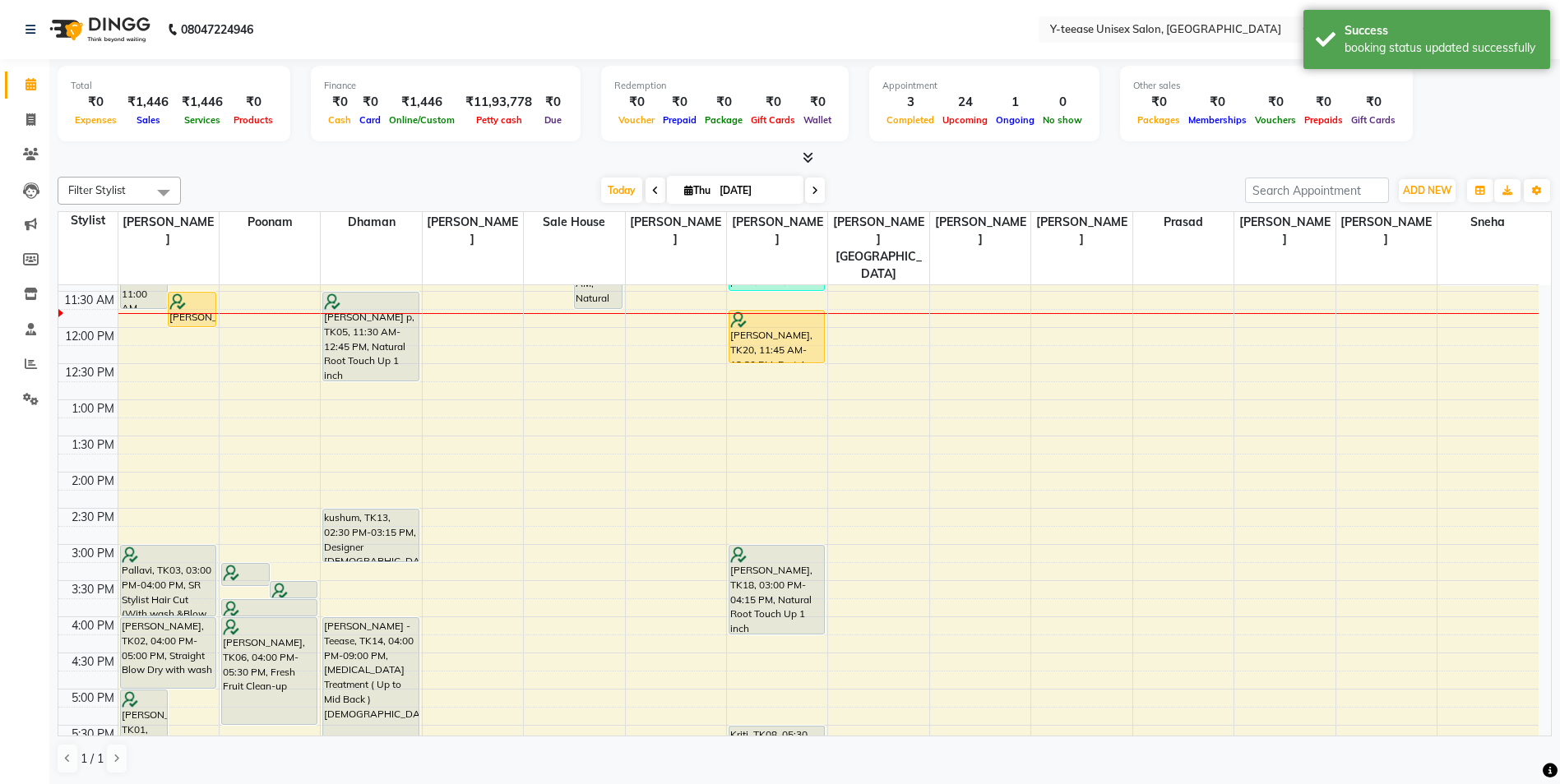
click at [1066, 377] on div "8:00 AM 8:30 AM 9:00 AM 9:30 AM 10:00 AM 10:30 AM 11:00 AM 11:30 AM 12:00 PM 12…" at bounding box center [798, 580] width 1480 height 1084
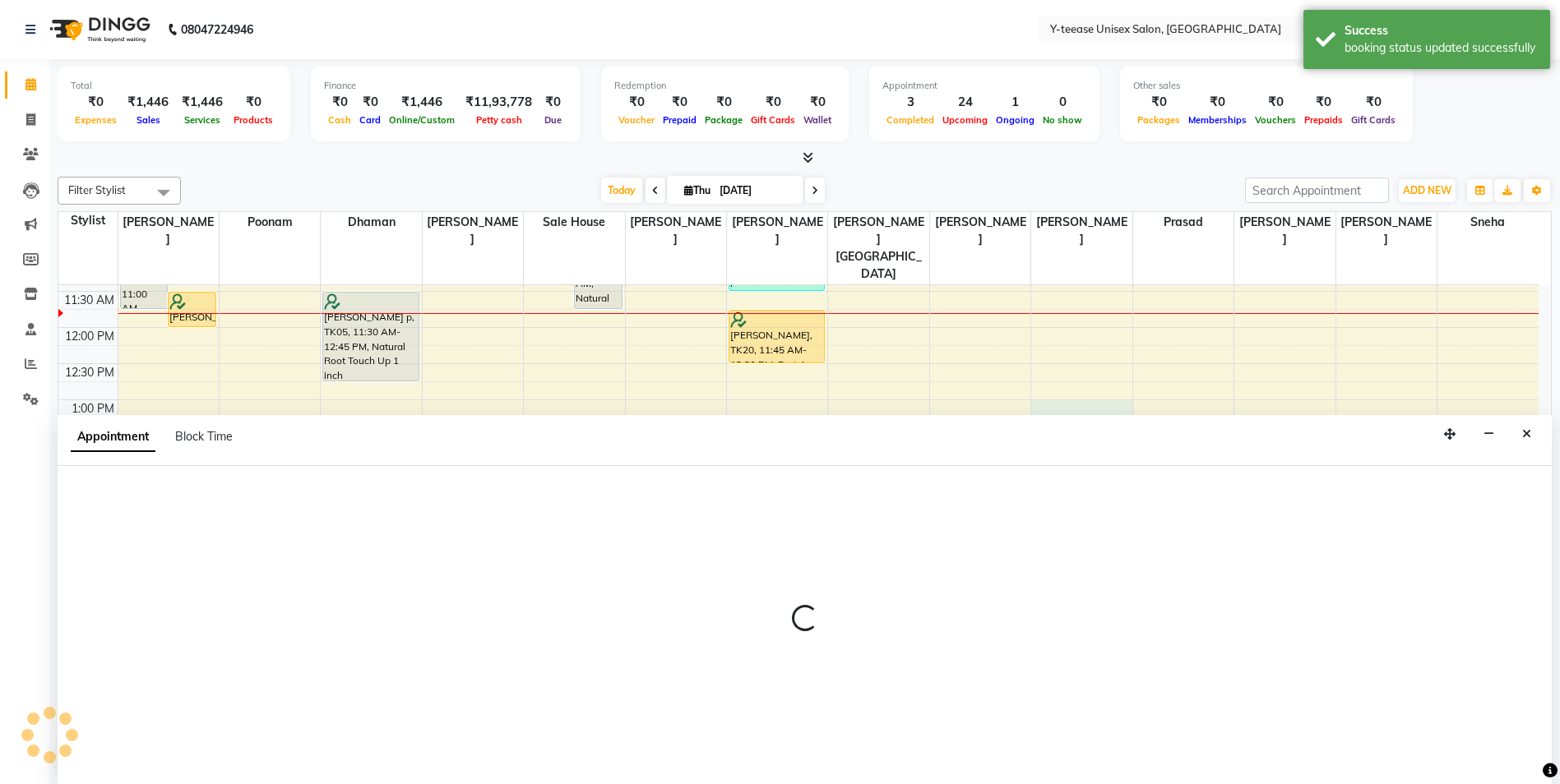
scroll to position [1, 0]
select select "73210"
select select "tentative"
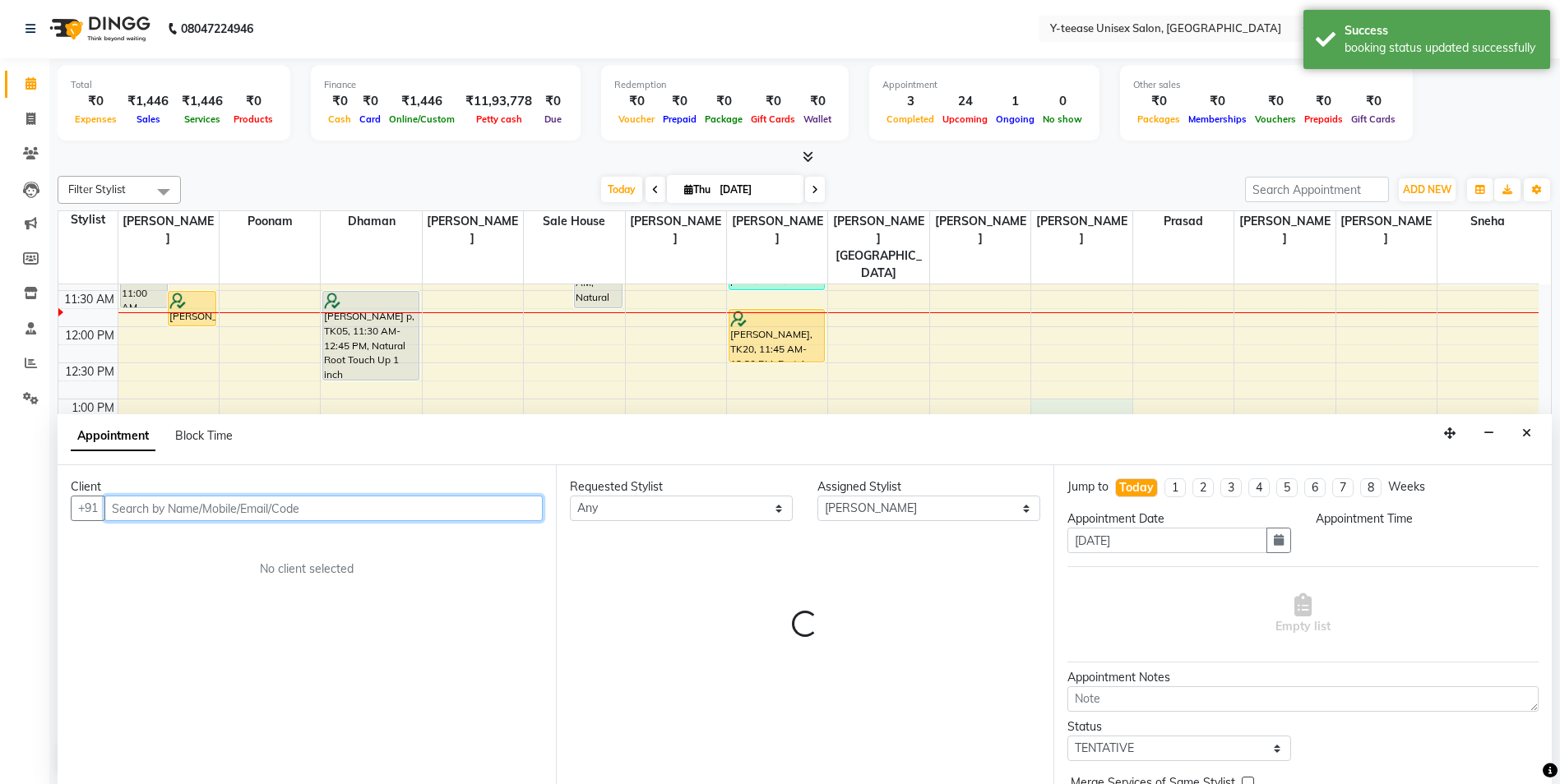
select select "780"
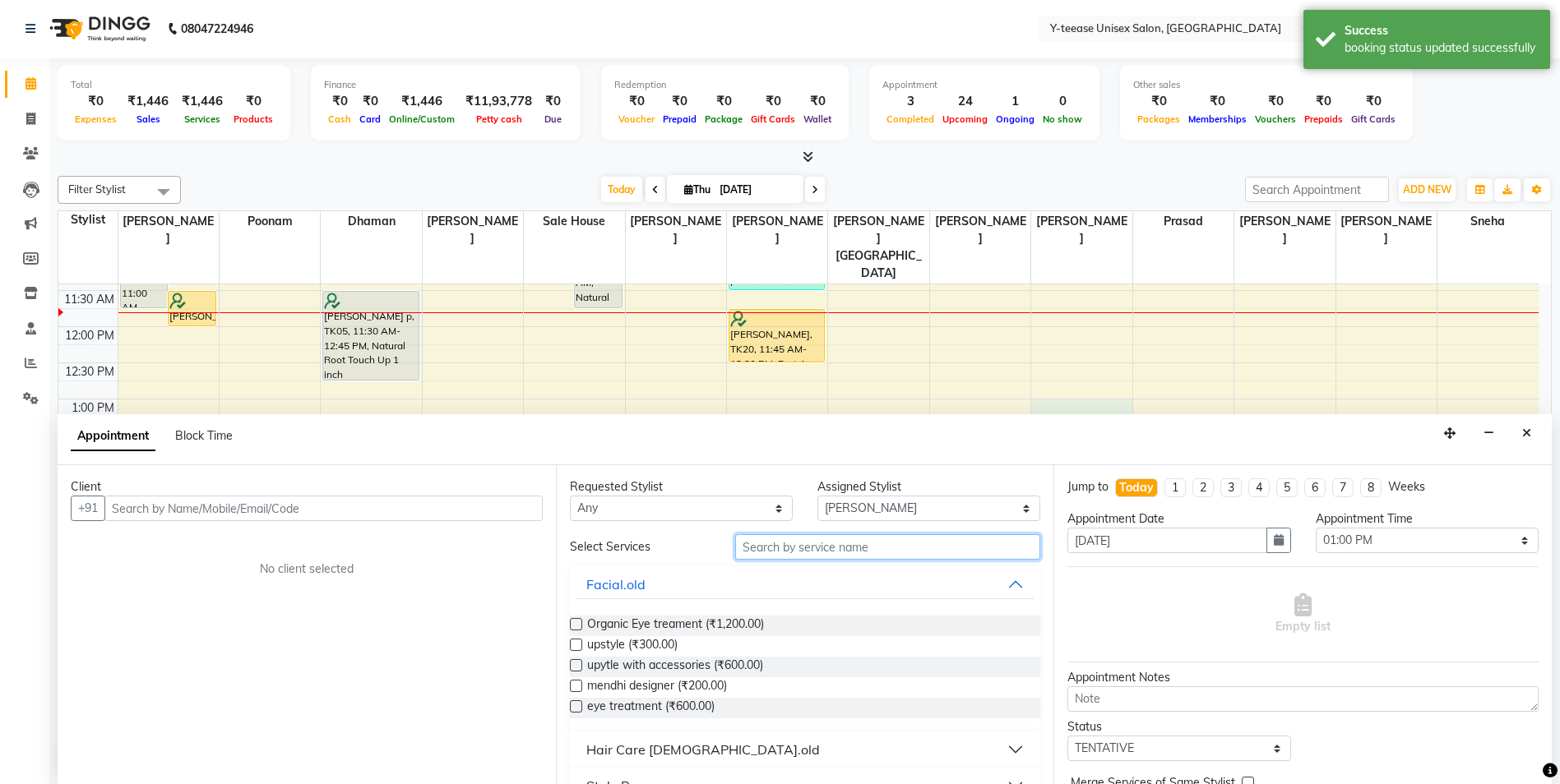
click at [842, 546] on input "text" at bounding box center [888, 547] width 306 height 26
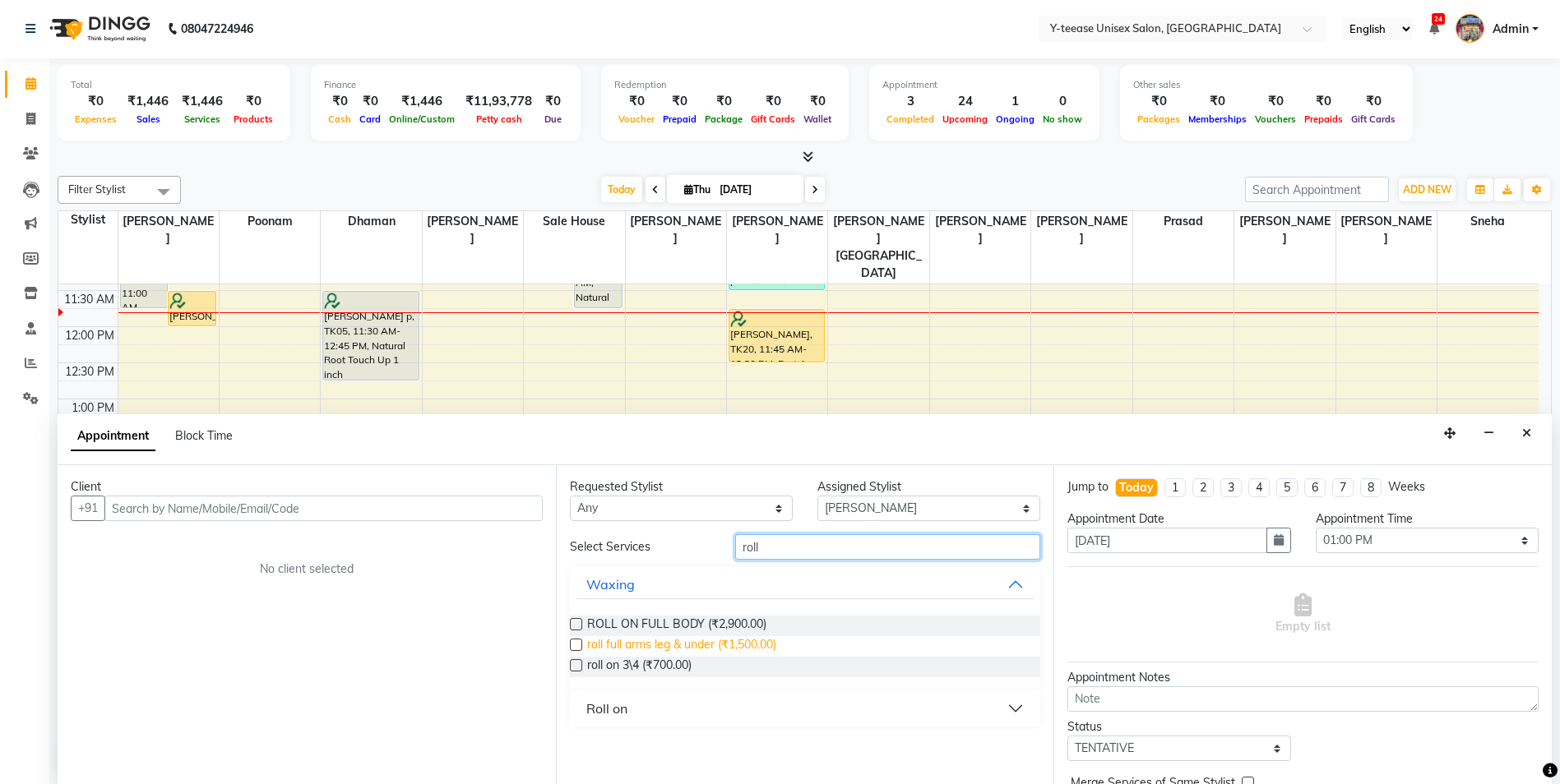
type input "roll"
click at [762, 649] on span "roll full arms leg & under (₹1,500.00)" at bounding box center [681, 646] width 189 height 20
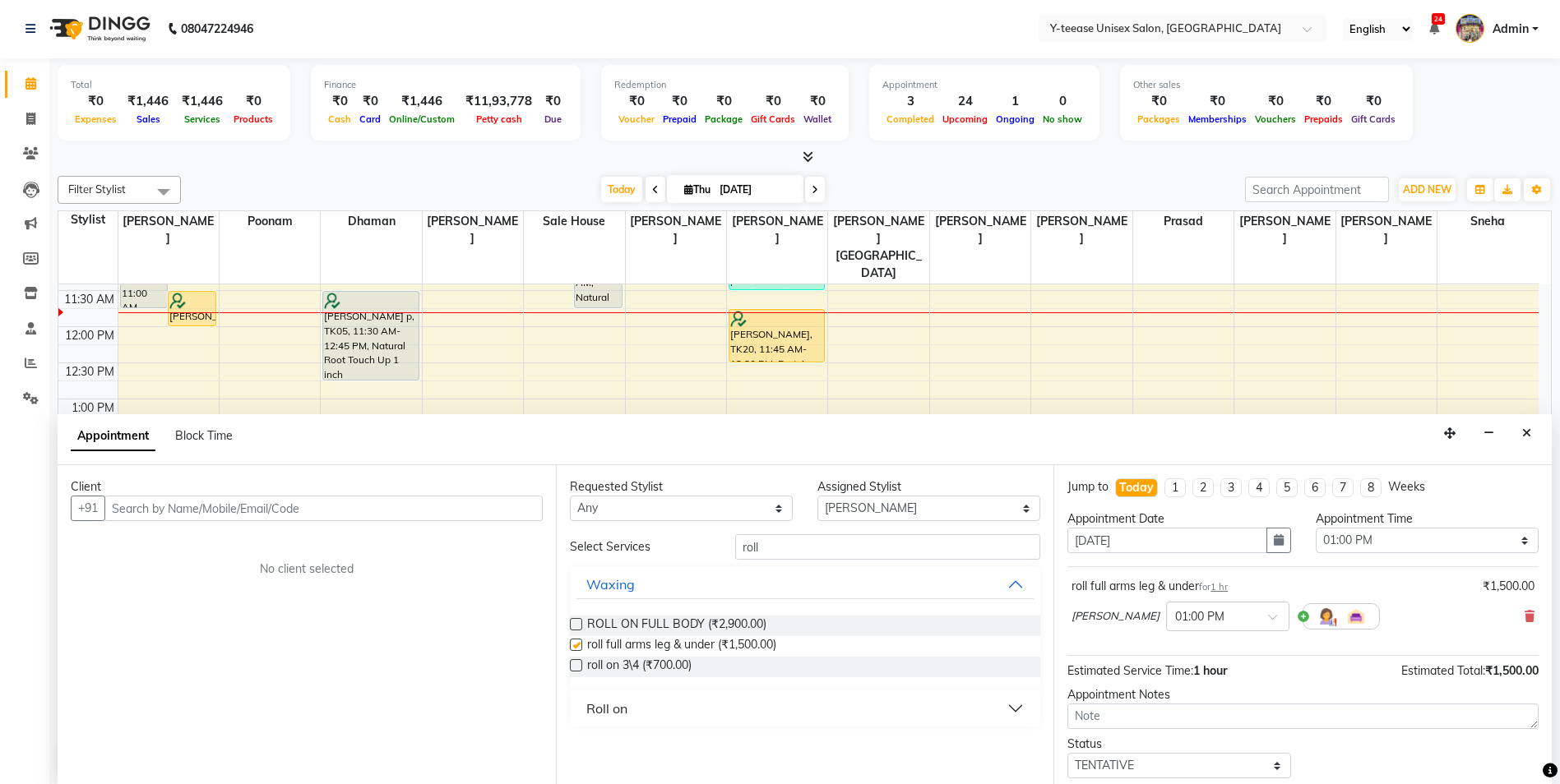
checkbox input "false"
click at [811, 548] on input "roll" at bounding box center [888, 547] width 306 height 26
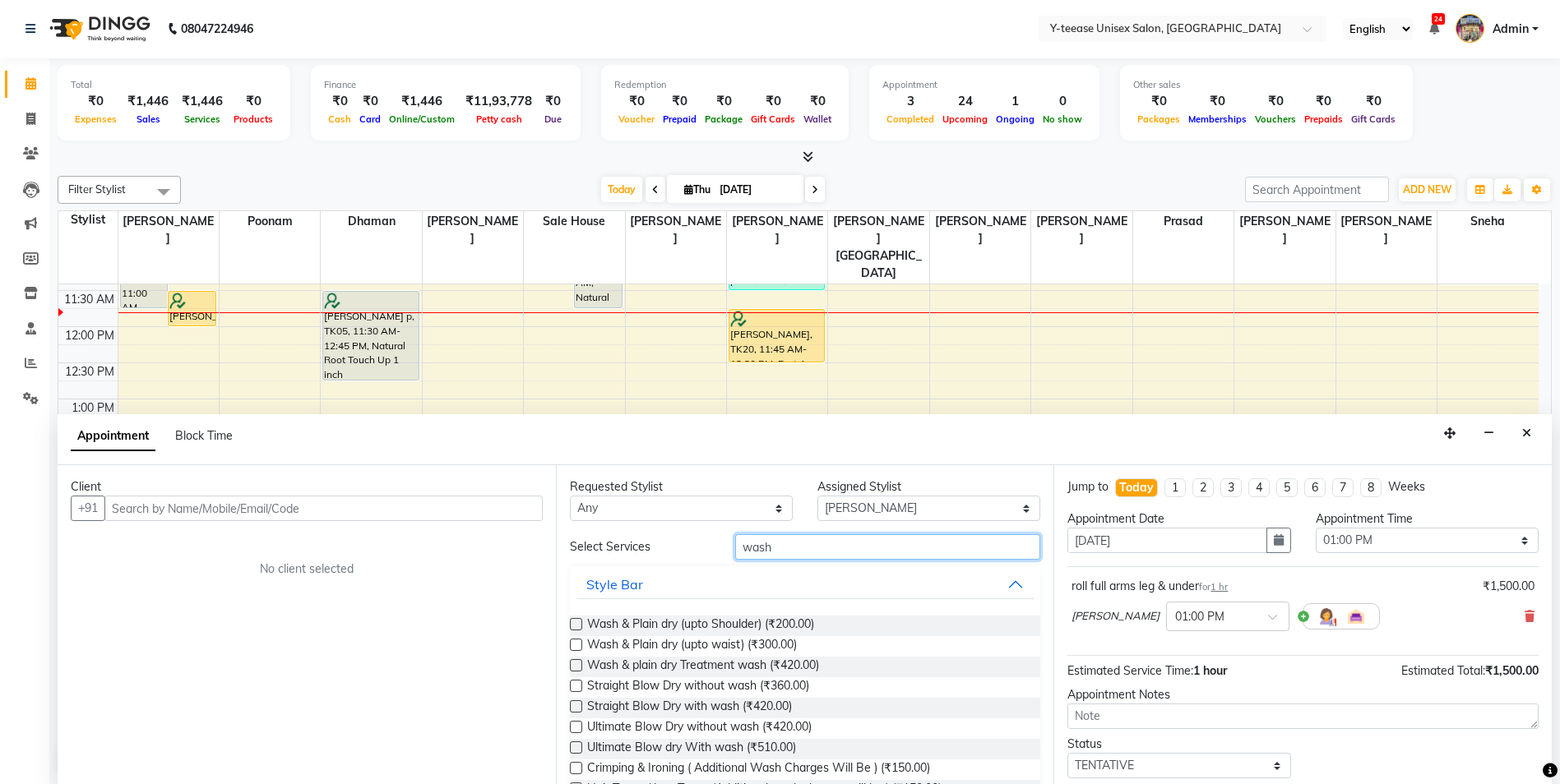
type input "wash"
click at [844, 508] on select "Select chaitrali Dhaman FAIZAN SALMANI keshav nagar Mosin khan Neelam No Prefer…" at bounding box center [928, 508] width 223 height 26
select select "71319"
click at [817, 496] on select "Select chaitrali Dhaman FAIZAN SALMANI keshav nagar Mosin khan Neelam No Prefer…" at bounding box center [928, 508] width 223 height 26
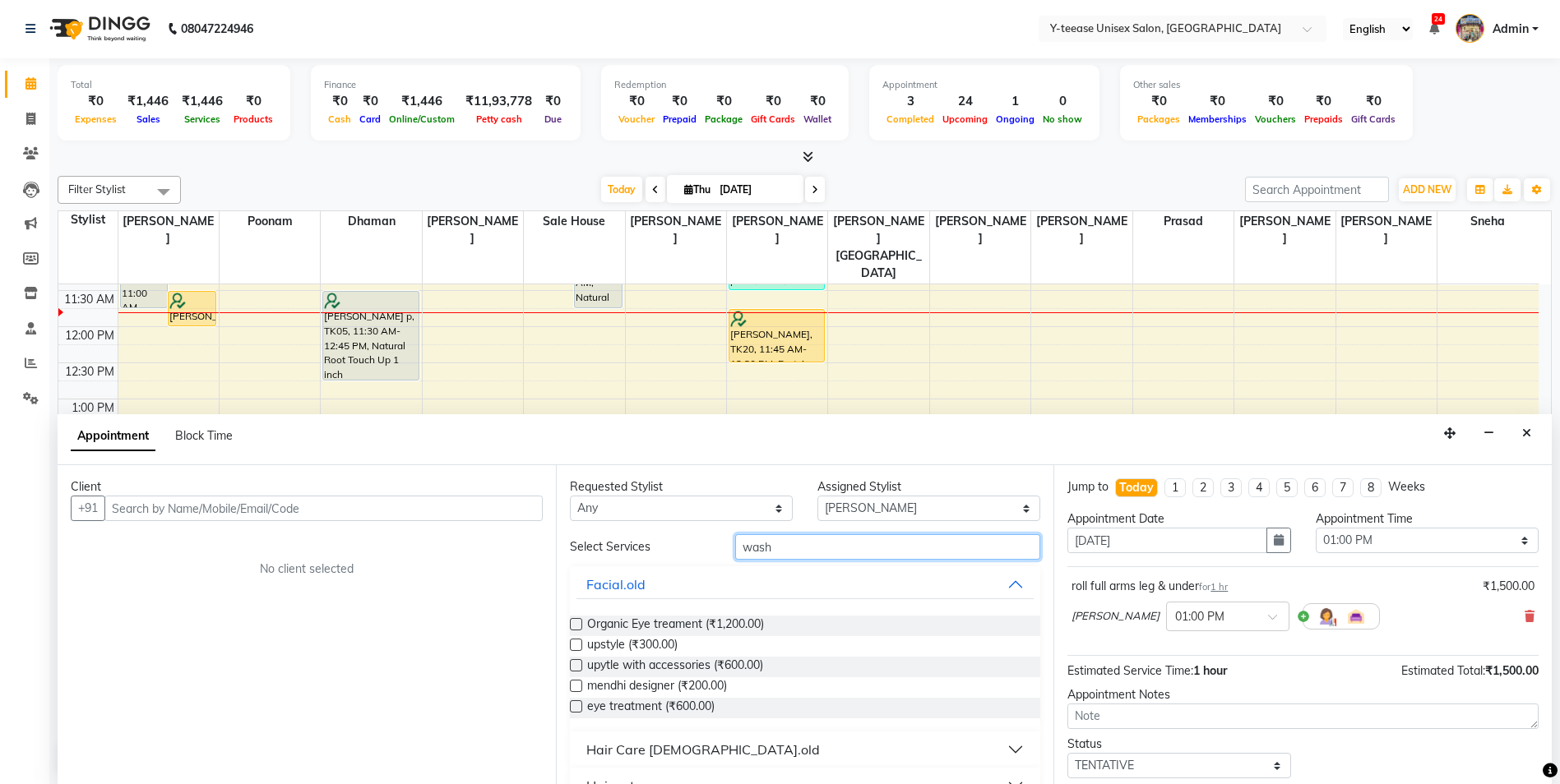
click at [831, 552] on input "wash" at bounding box center [888, 547] width 306 height 26
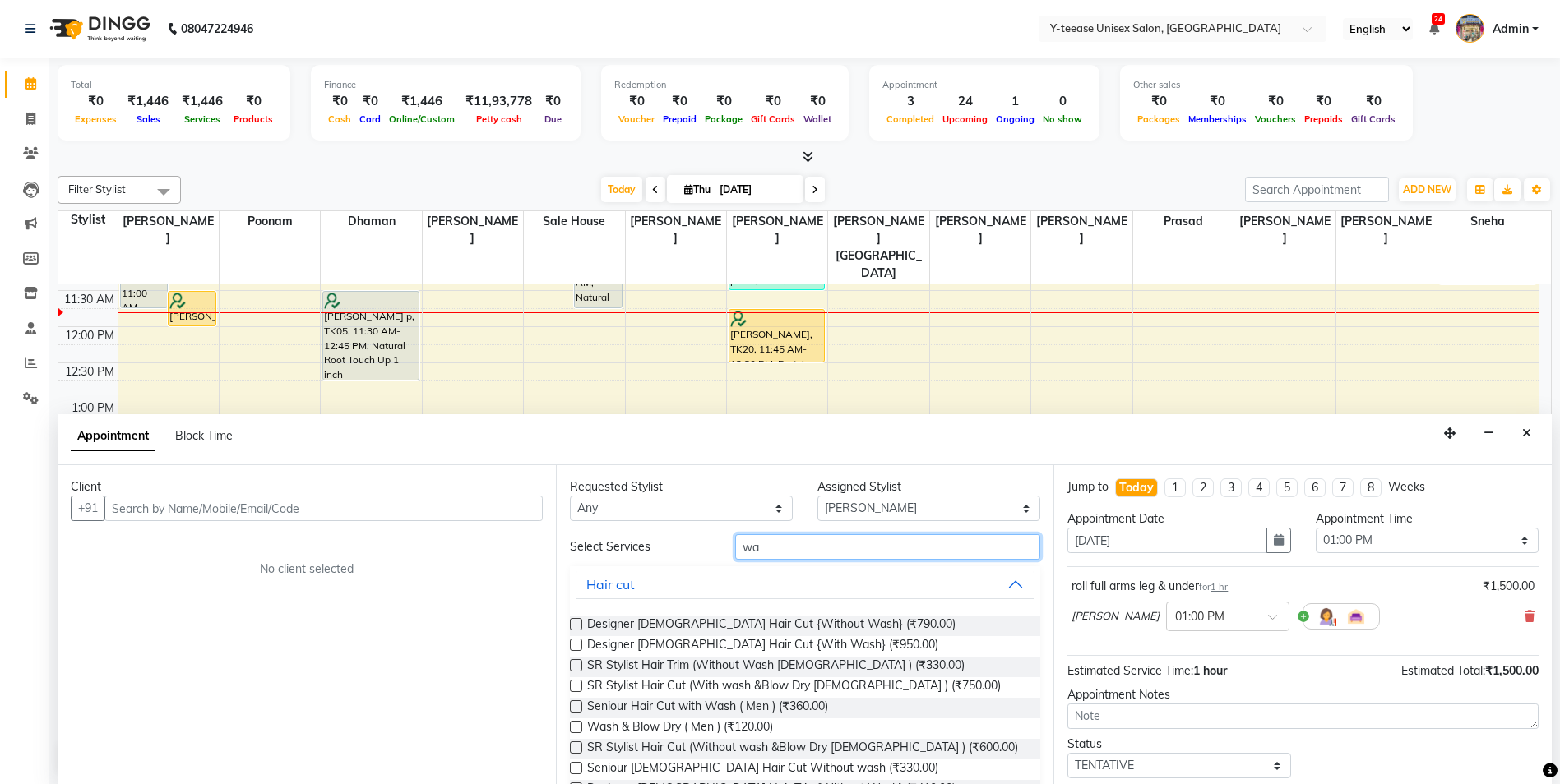
type input "w"
type input "wash"
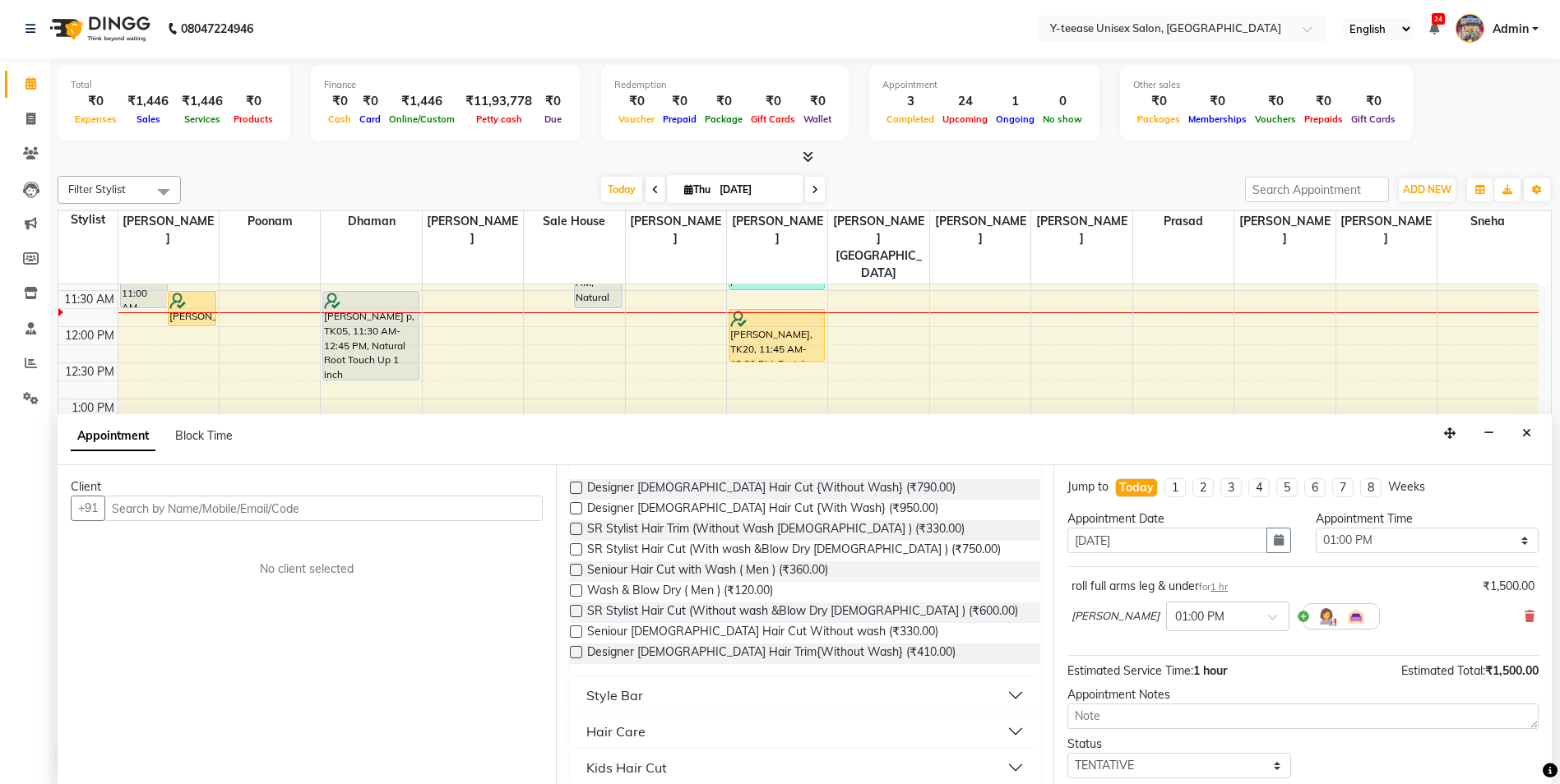
scroll to position [151, 0]
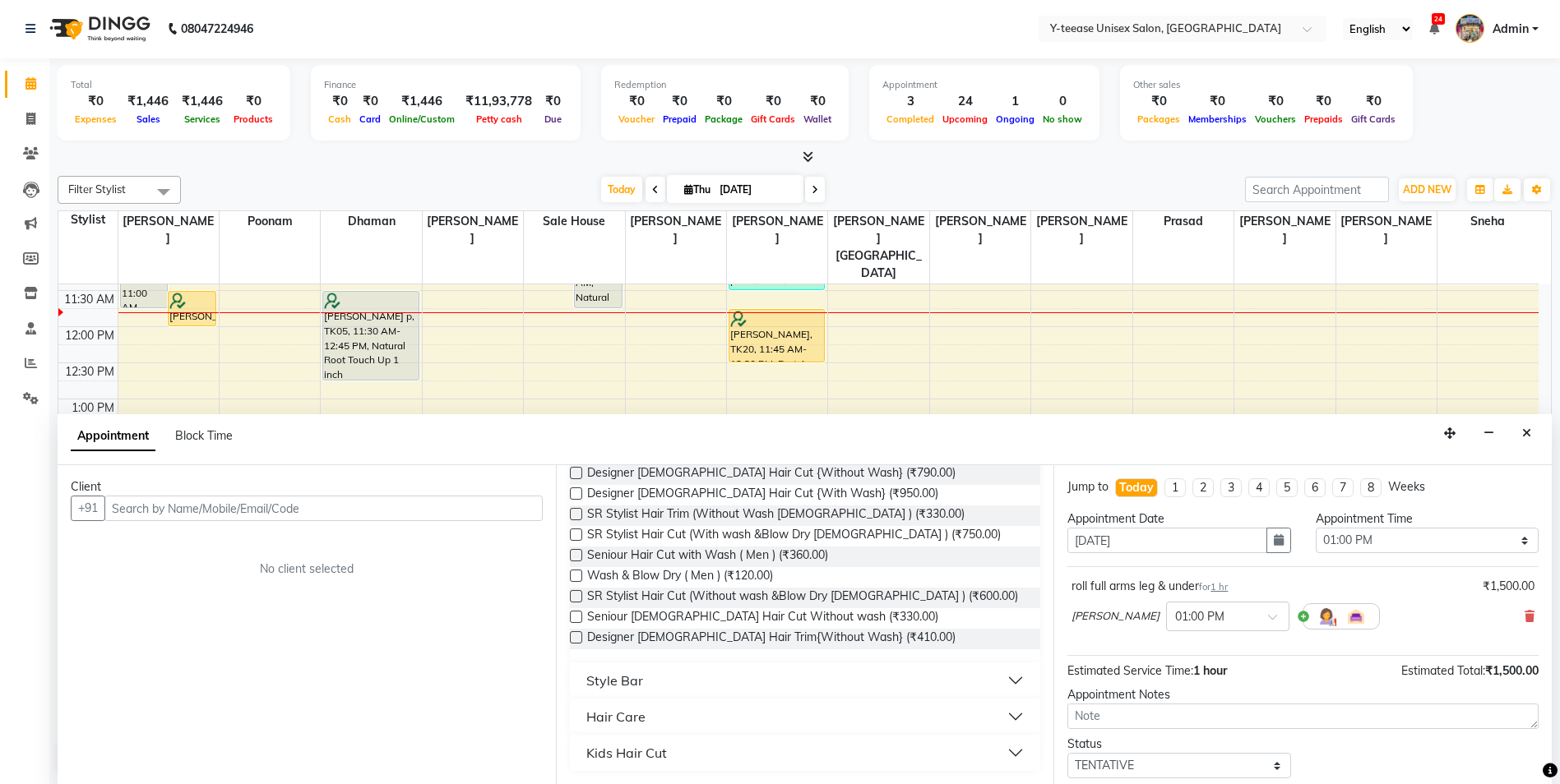
click at [636, 680] on div "Style Bar" at bounding box center [614, 681] width 57 height 20
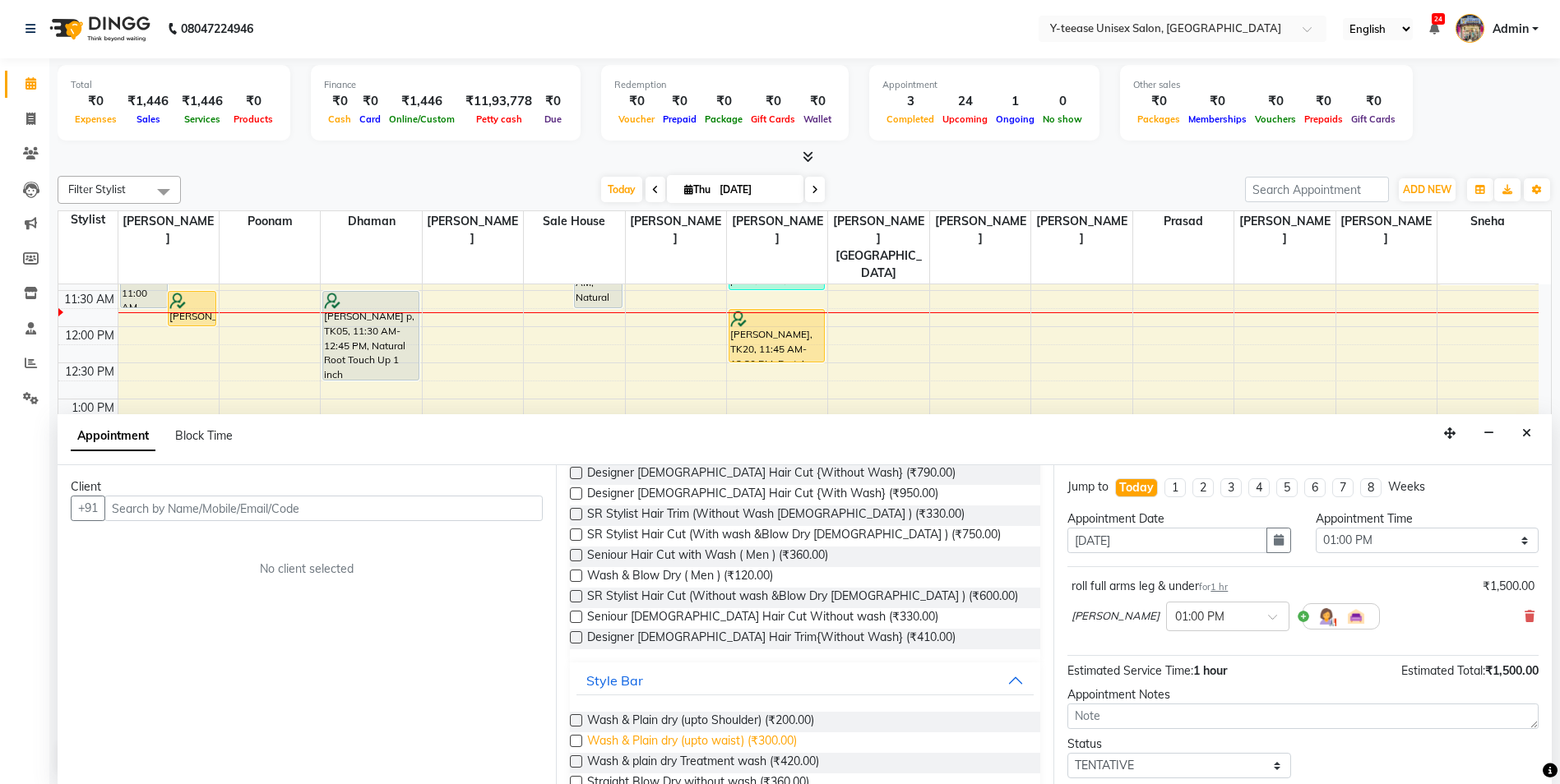
click at [637, 740] on span "Wash & Plain dry (upto waist) (₹300.00)" at bounding box center [692, 742] width 210 height 20
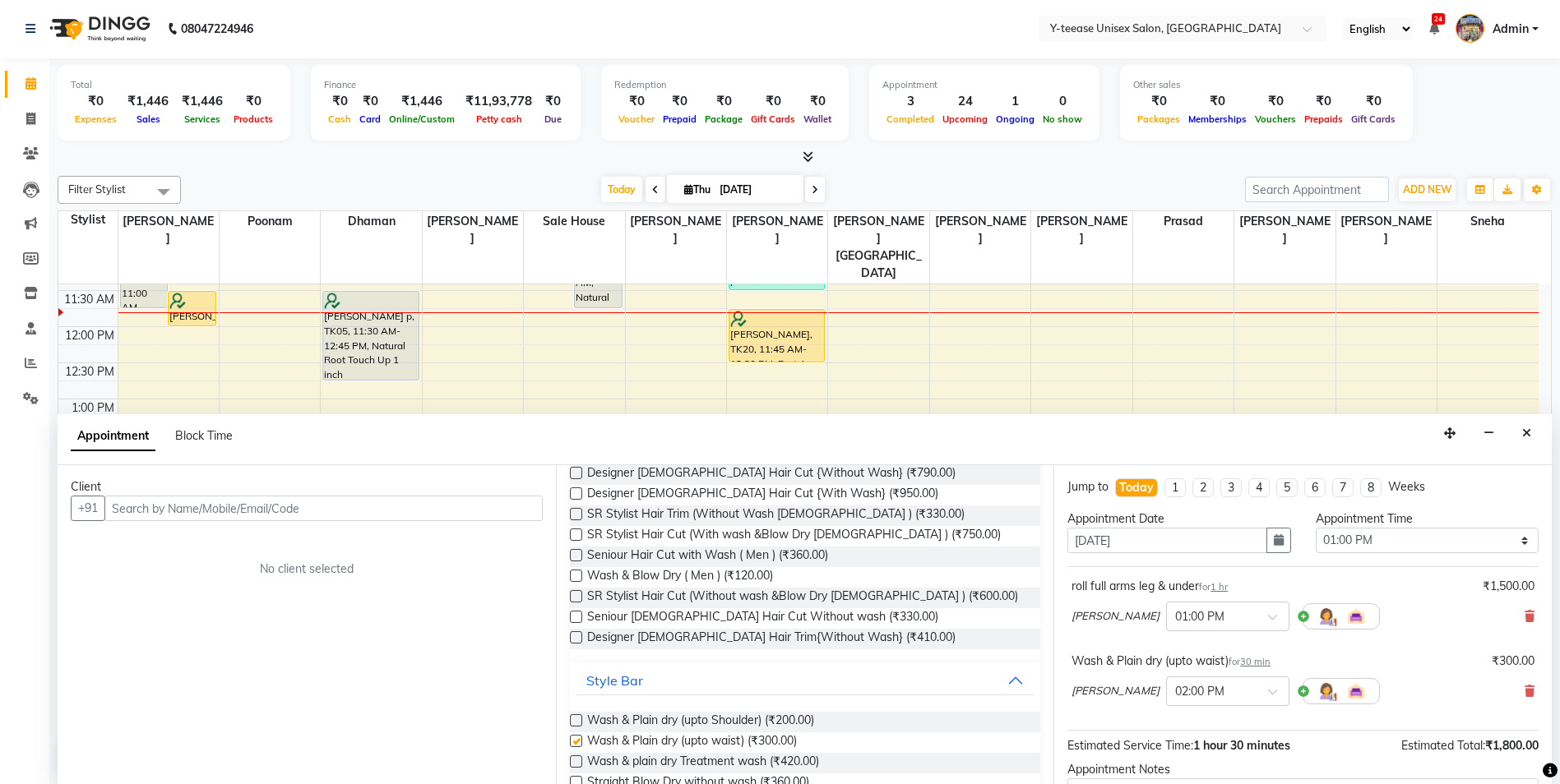
checkbox input "false"
click at [1197, 685] on input "text" at bounding box center [1211, 690] width 72 height 17
click at [1378, 649] on div "Wash & Plain dry (upto waist) for 30 min ₹300.00 FAIZAN SALMANI × 02:00 PM 09:0…" at bounding box center [1303, 683] width 471 height 68
click at [320, 513] on input "text" at bounding box center [323, 508] width 438 height 26
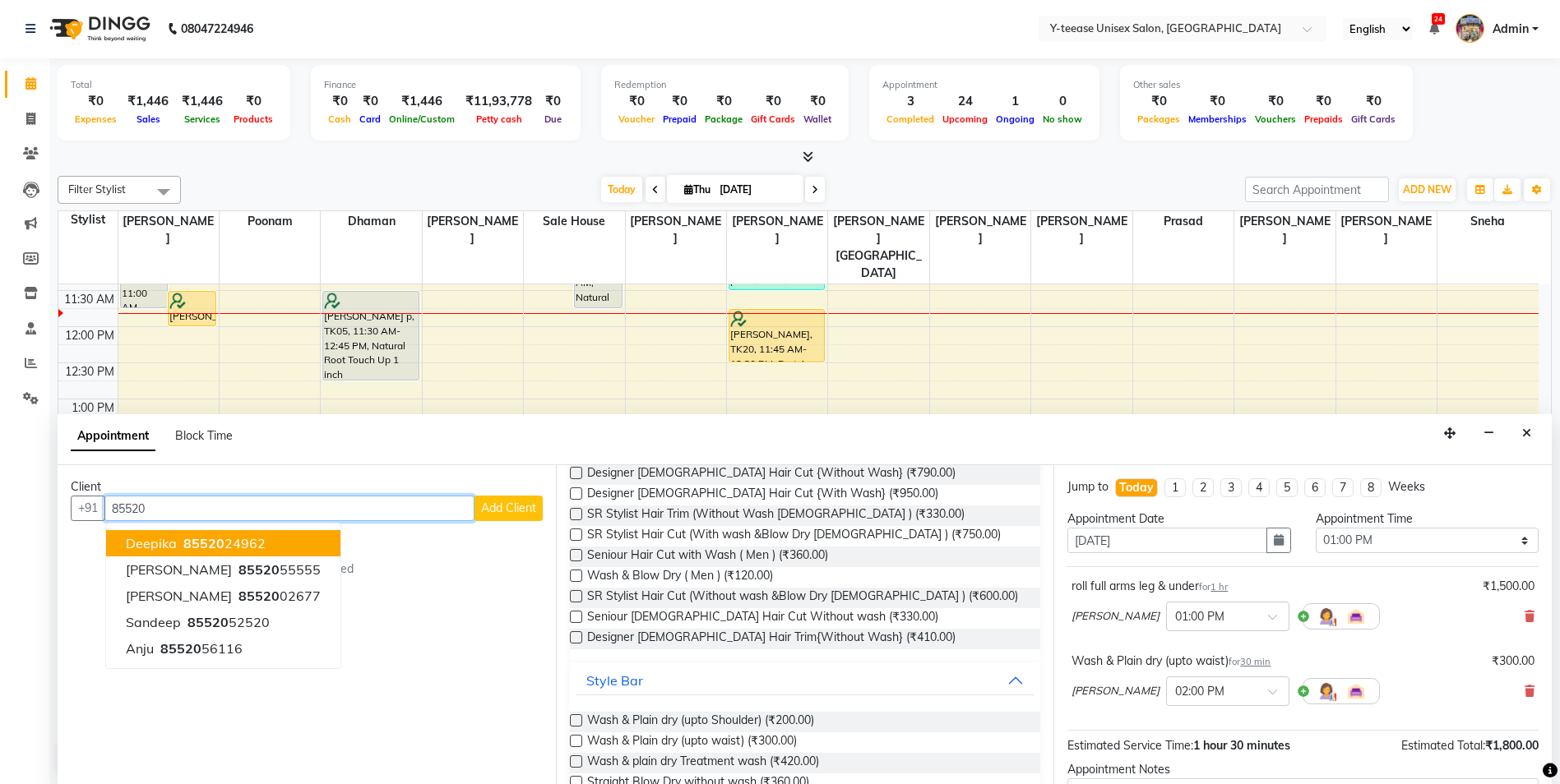
click at [232, 548] on ngb-highlight "85520 24962" at bounding box center [223, 543] width 85 height 16
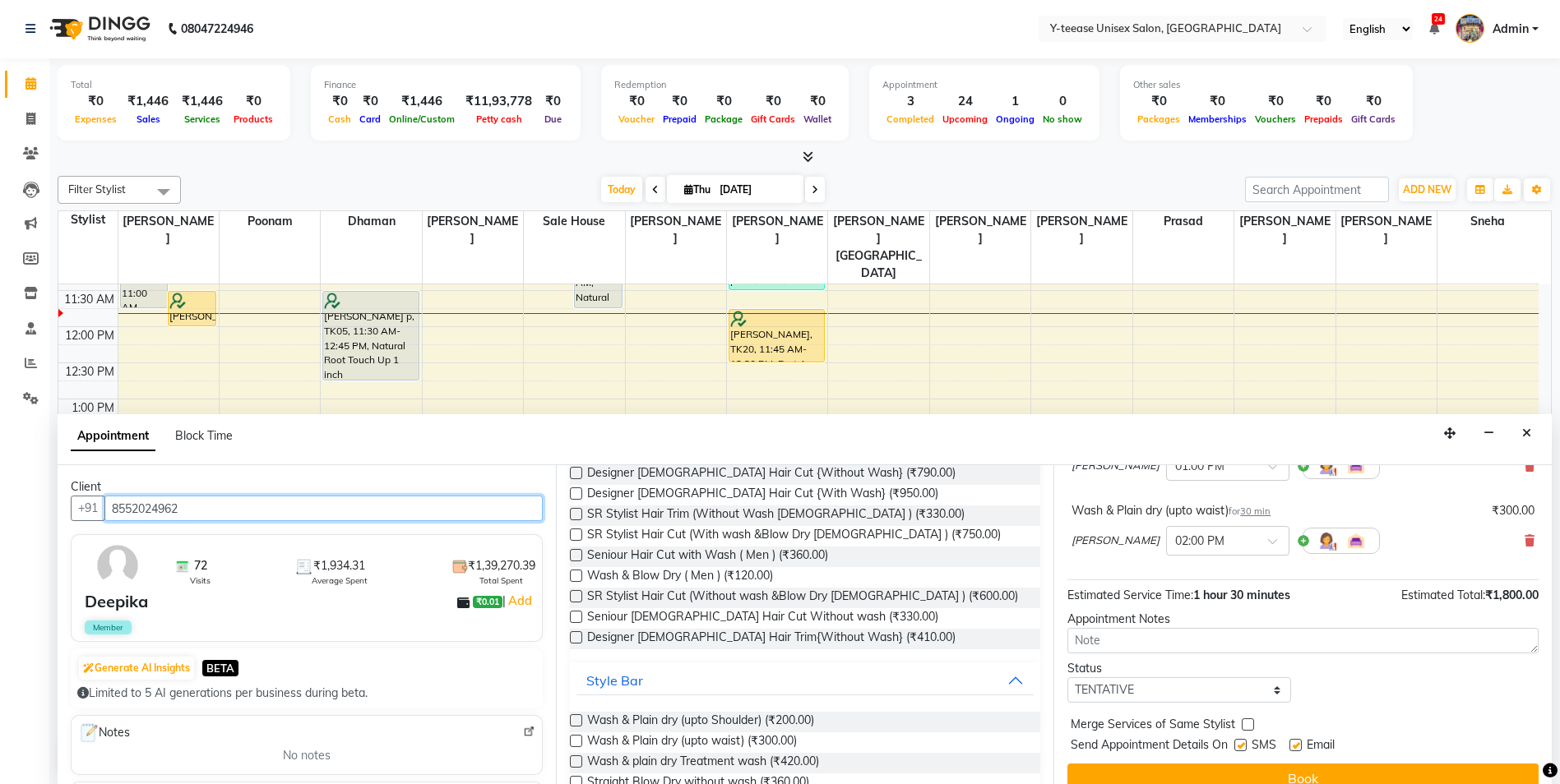
scroll to position [172, 0]
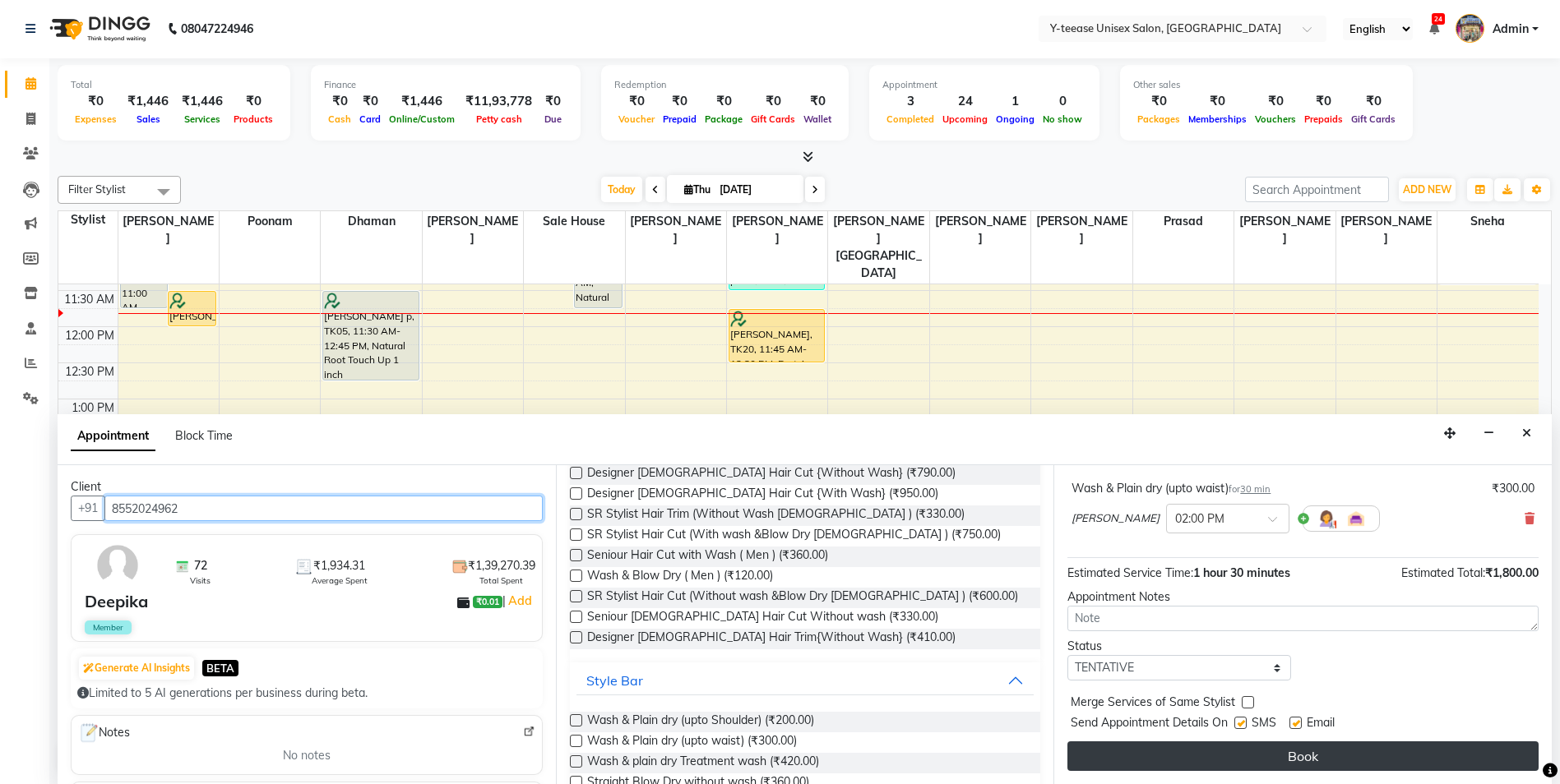
type input "8552024962"
click at [1265, 770] on button "Book" at bounding box center [1303, 756] width 471 height 29
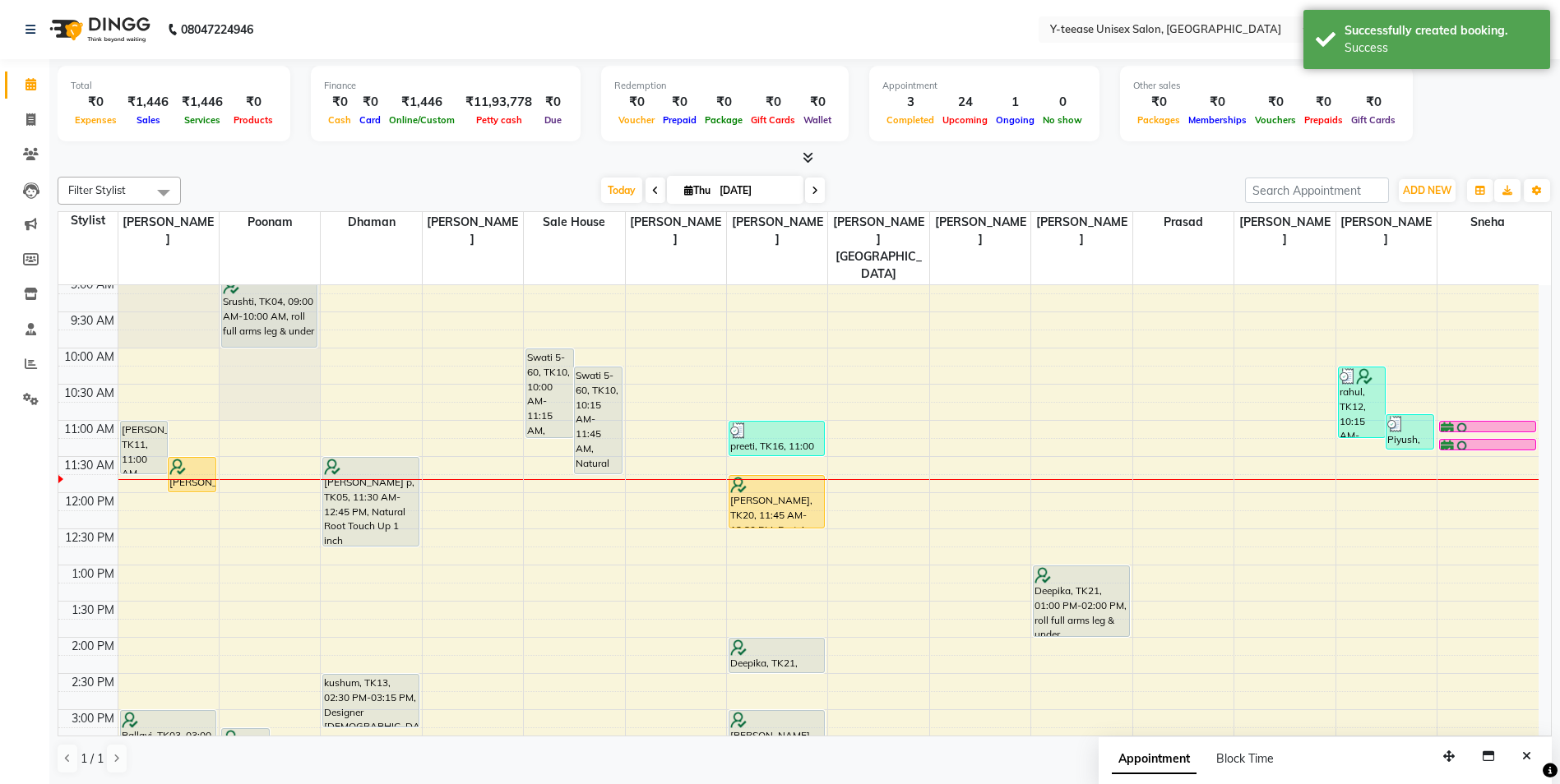
scroll to position [82, 0]
click at [1540, 187] on icon "button" at bounding box center [1536, 190] width 10 height 10
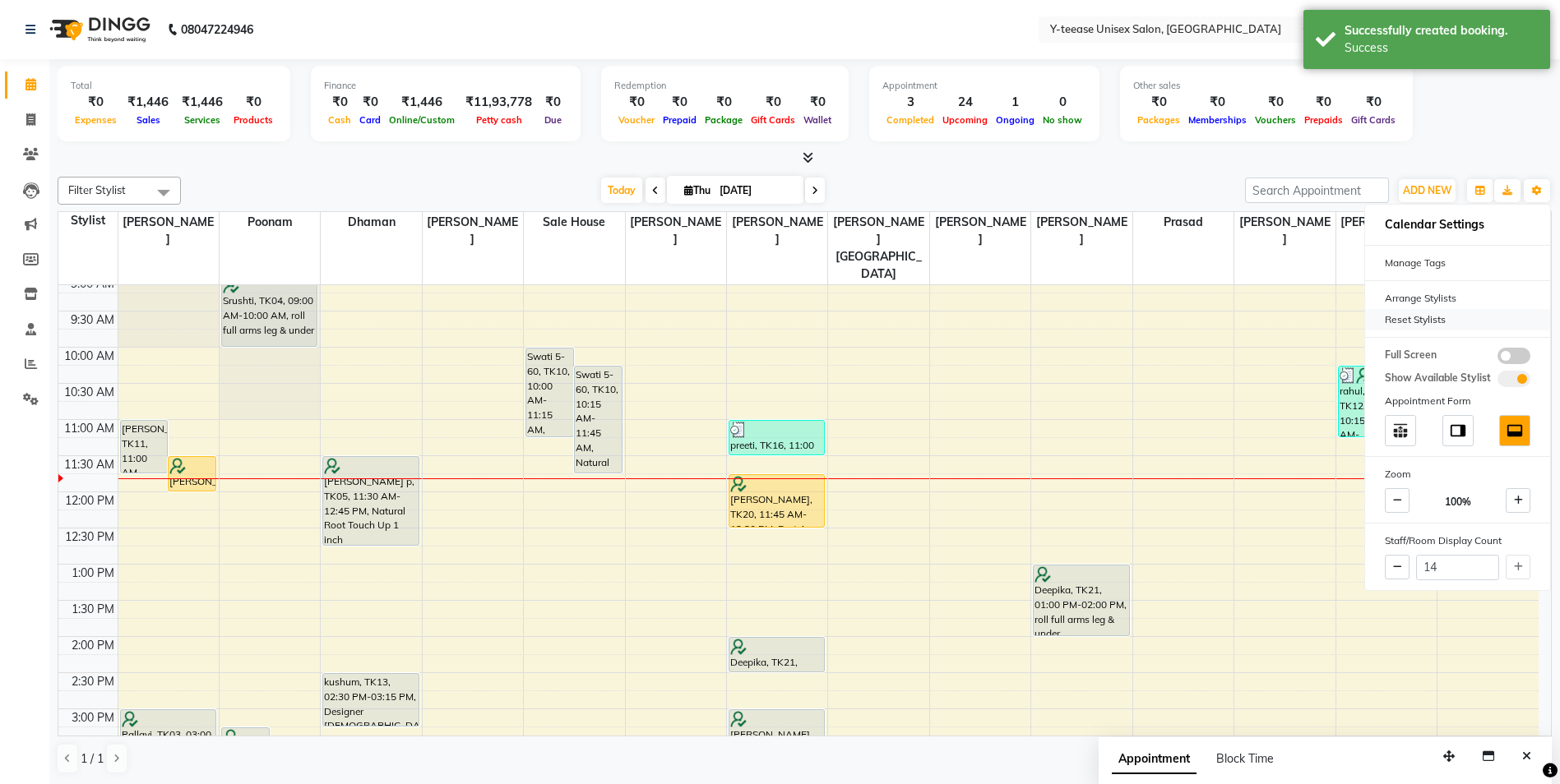
click at [1417, 313] on div "Reset Stylists" at bounding box center [1457, 320] width 185 height 21
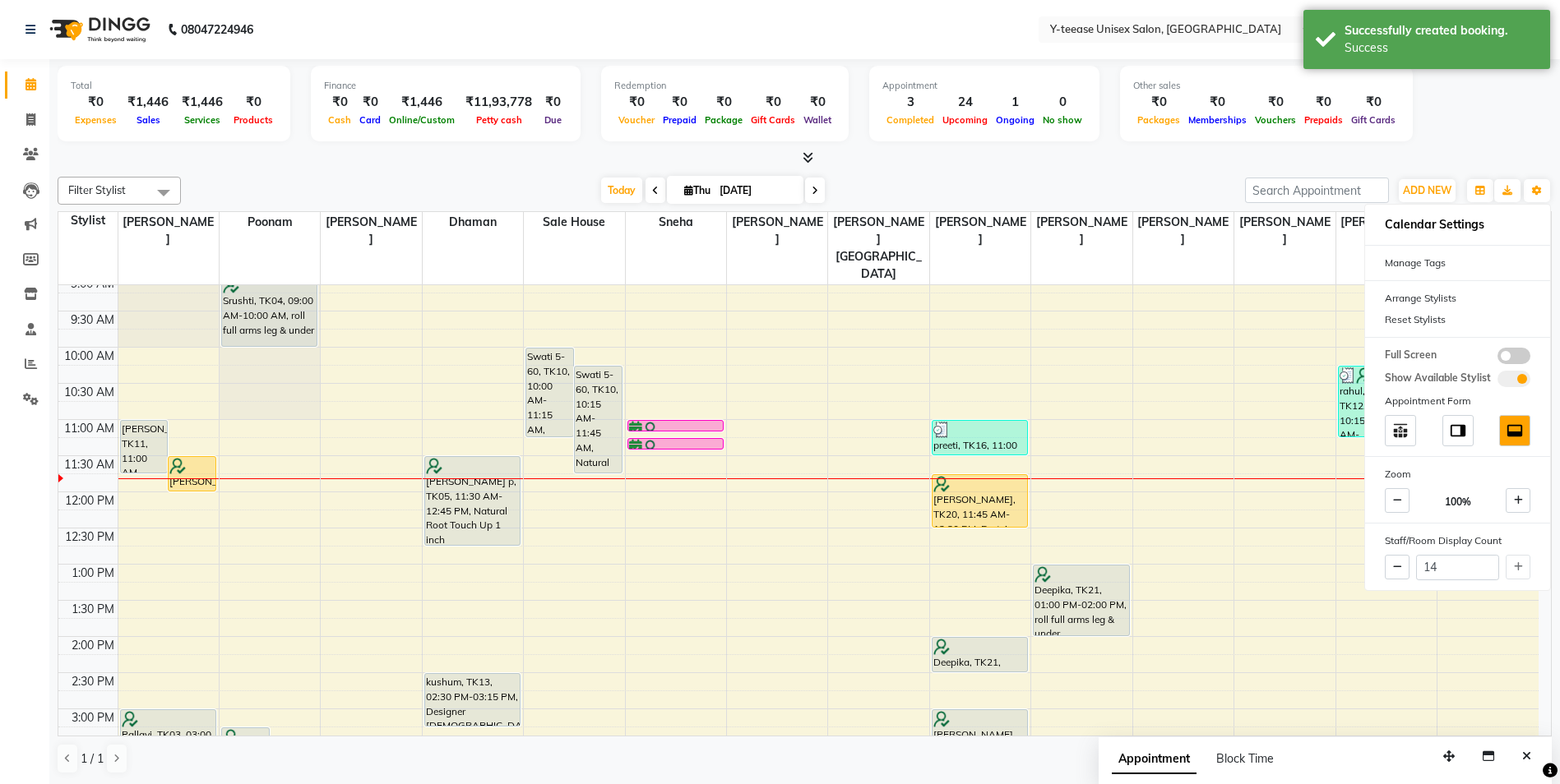
click at [1184, 186] on div "Today Thu 04-09-2025" at bounding box center [713, 191] width 1047 height 25
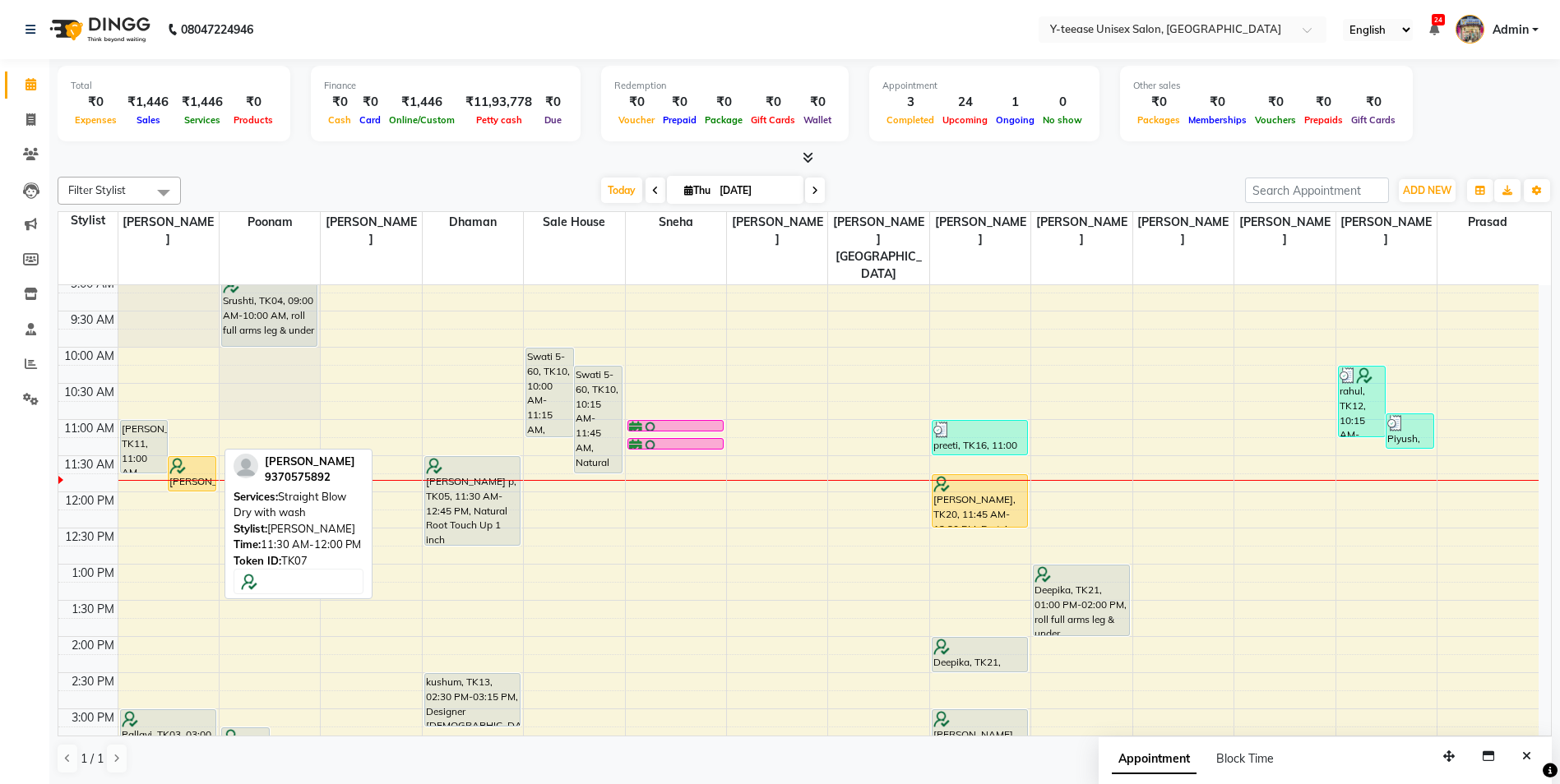
click at [180, 458] on img at bounding box center [178, 466] width 16 height 16
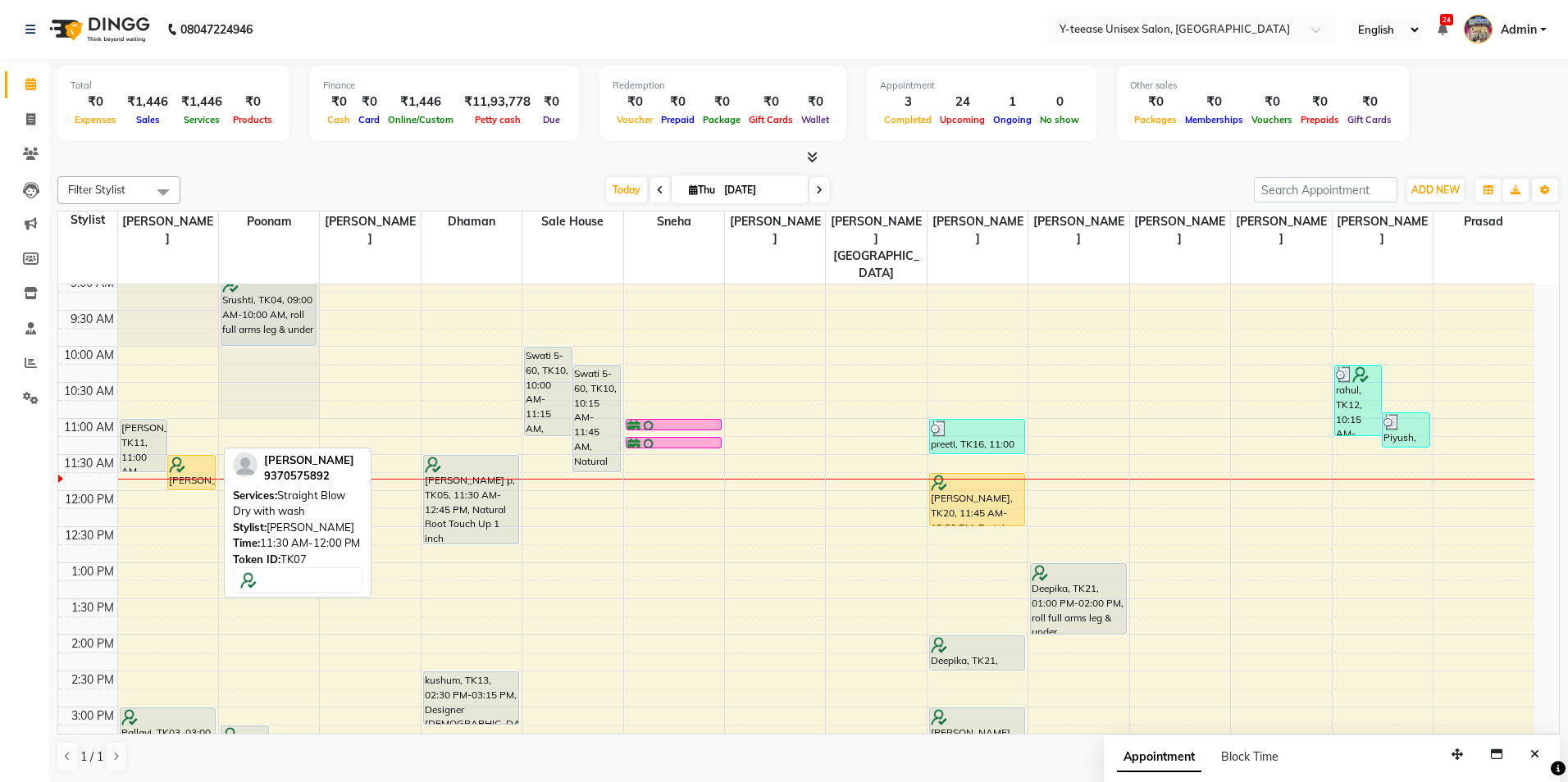
select select "1"
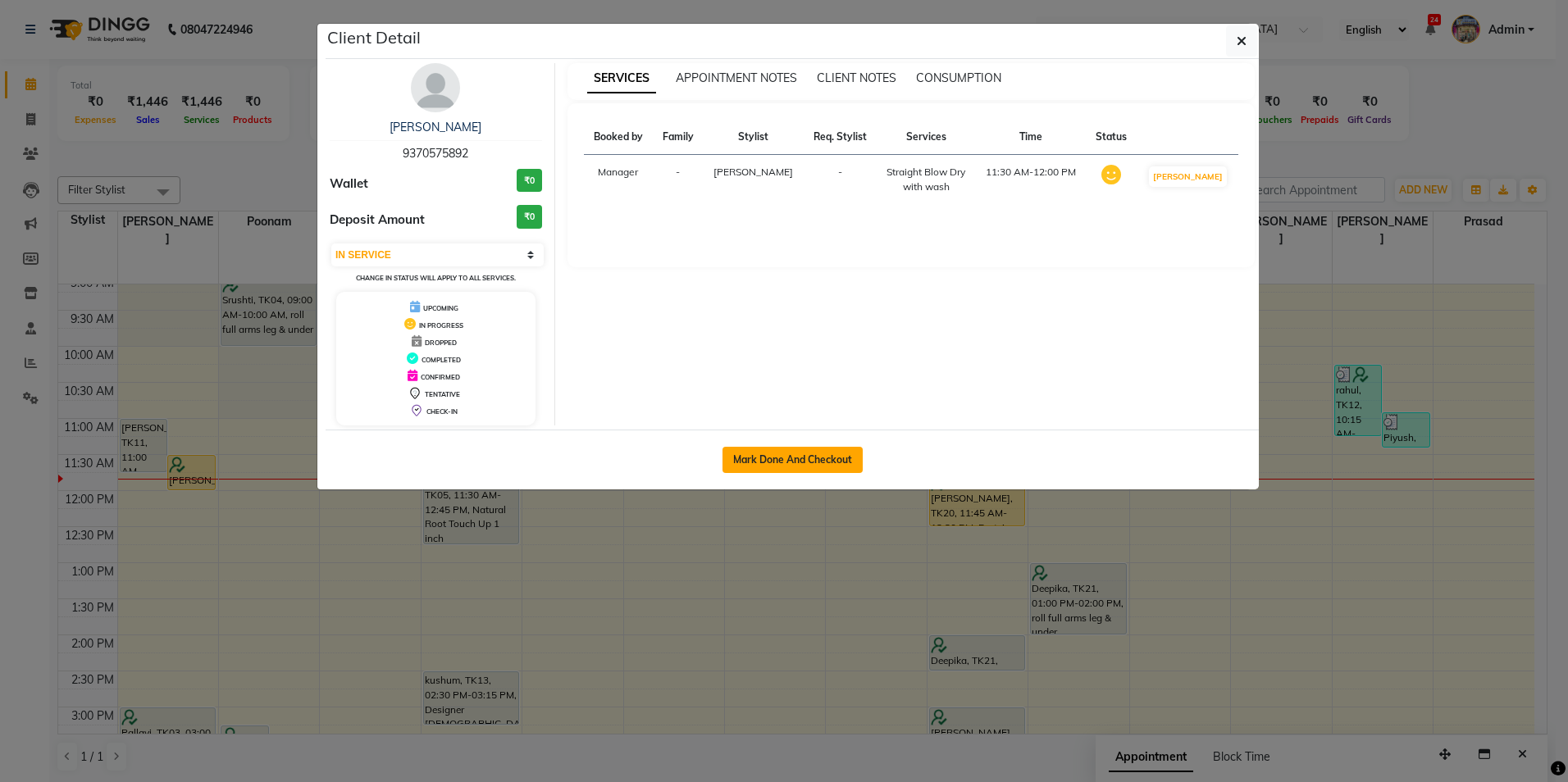
click at [829, 457] on button "Mark Done And Checkout" at bounding box center [792, 460] width 140 height 27
select select "service"
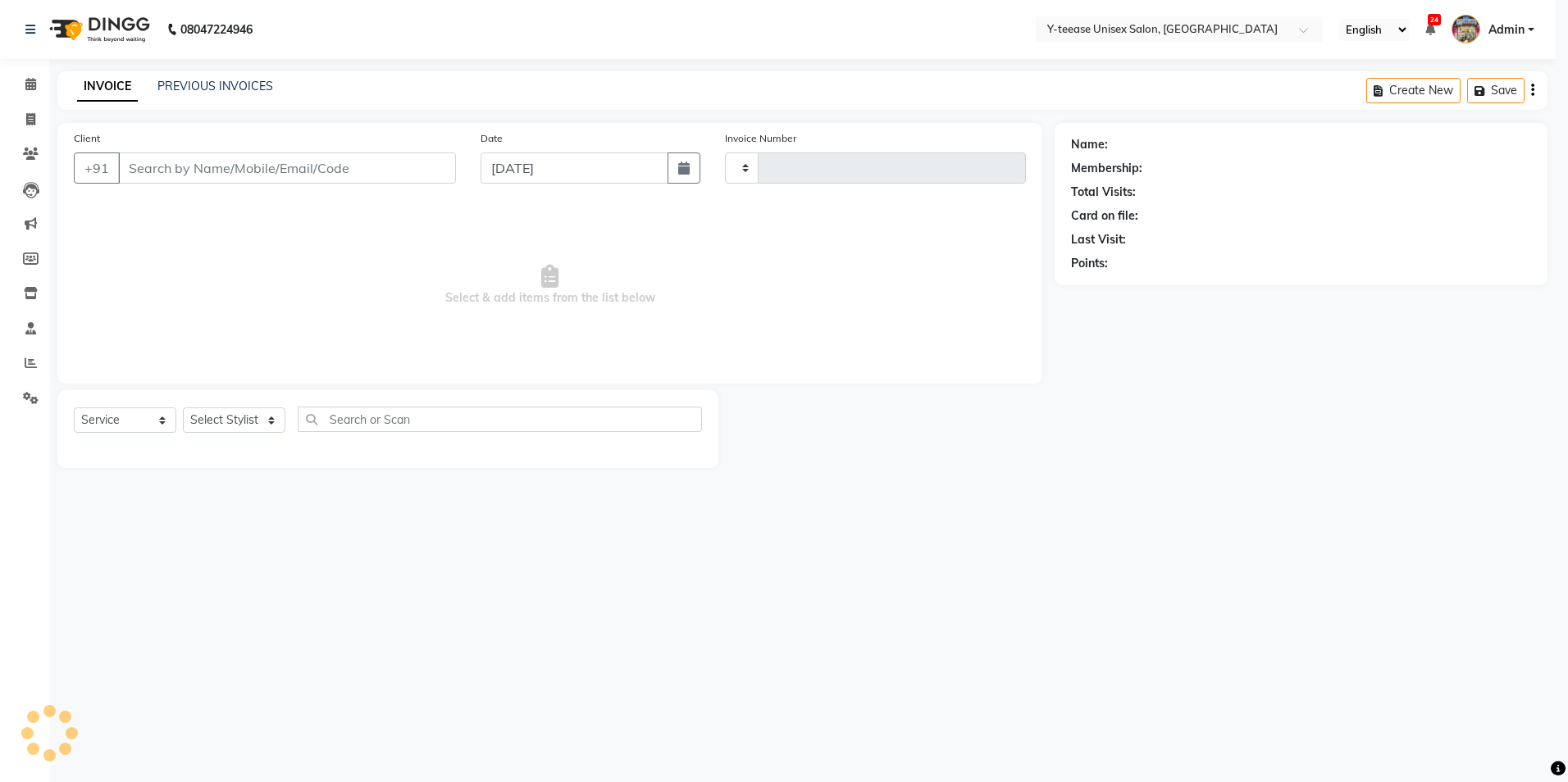
type input "7015"
select select "4"
type input "9370575892"
select select "56"
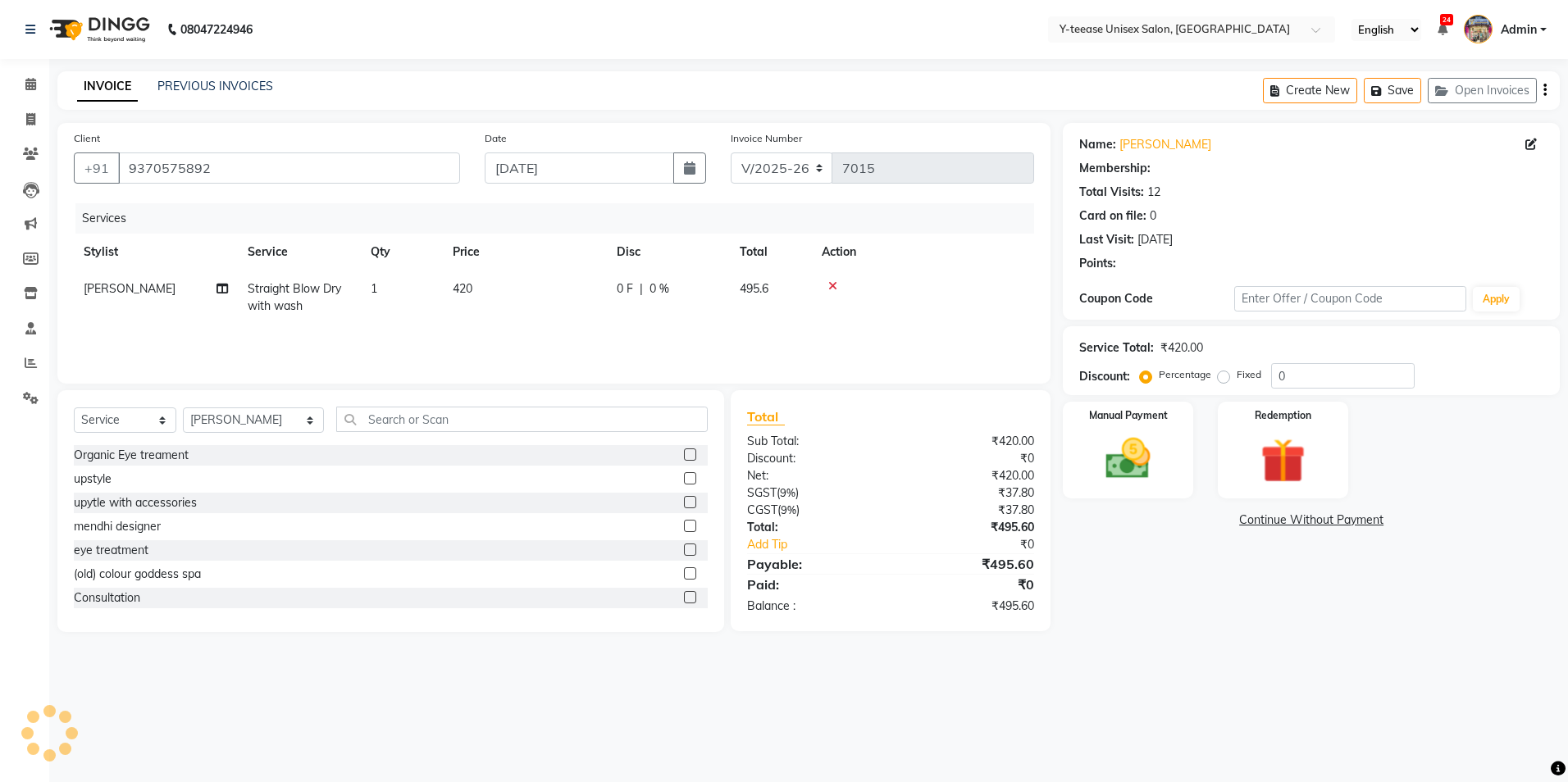
select select "1: Object"
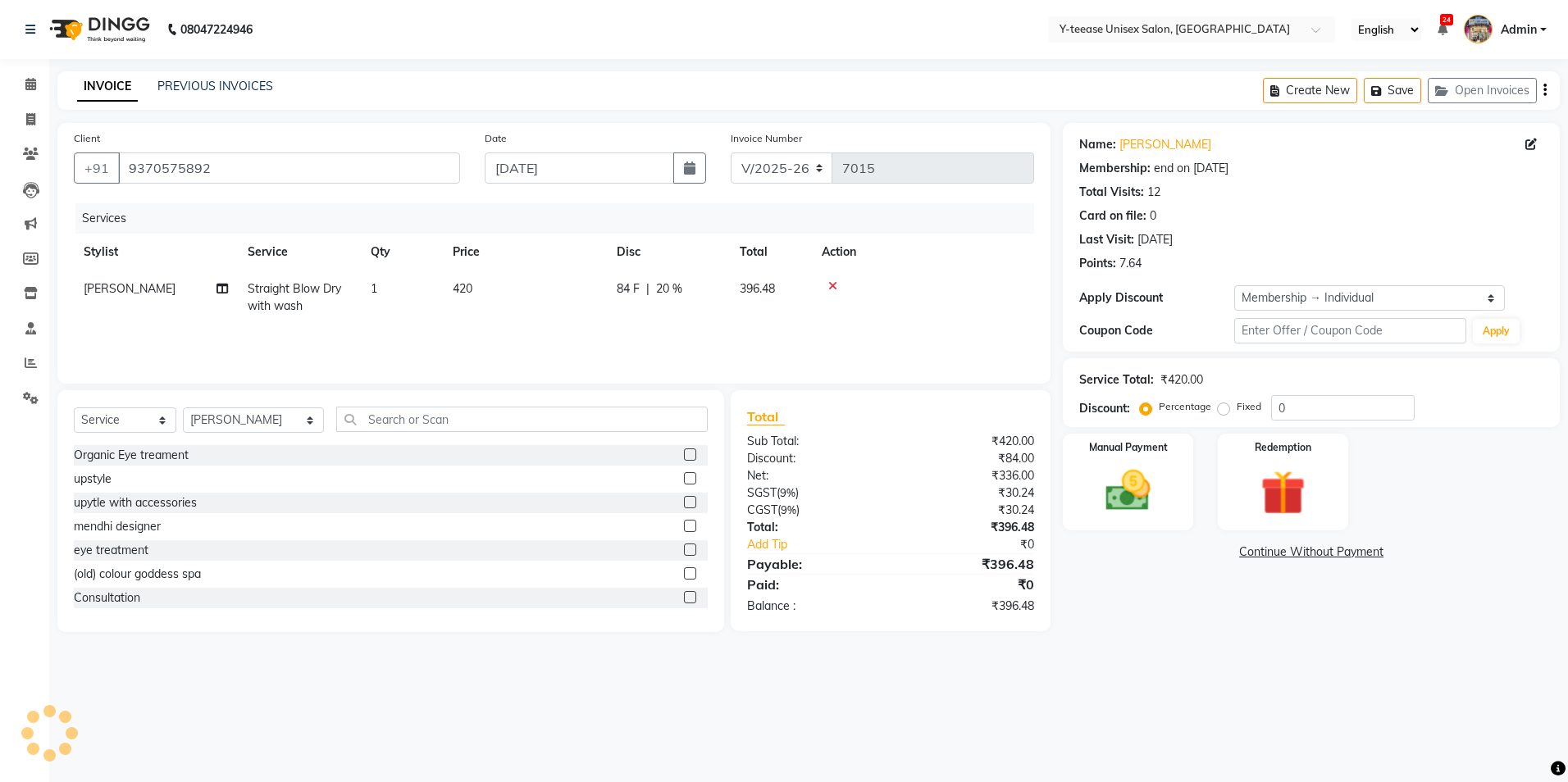
type input "20"
click at [290, 296] on td "Straight Blow Dry with wash" at bounding box center [299, 297] width 123 height 54
select select "56"
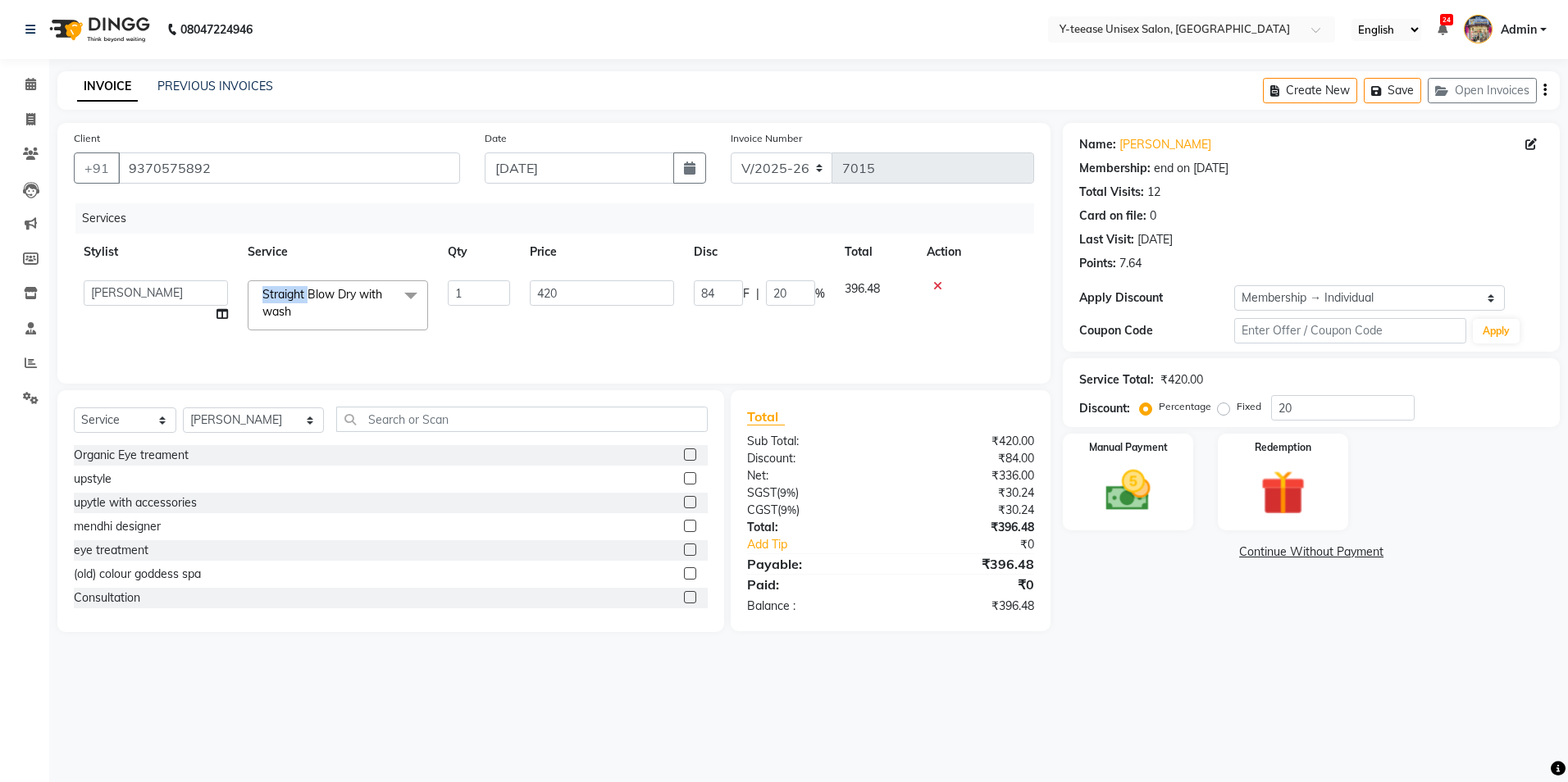
click at [290, 296] on span "Straight Blow Dry with wash" at bounding box center [322, 303] width 120 height 32
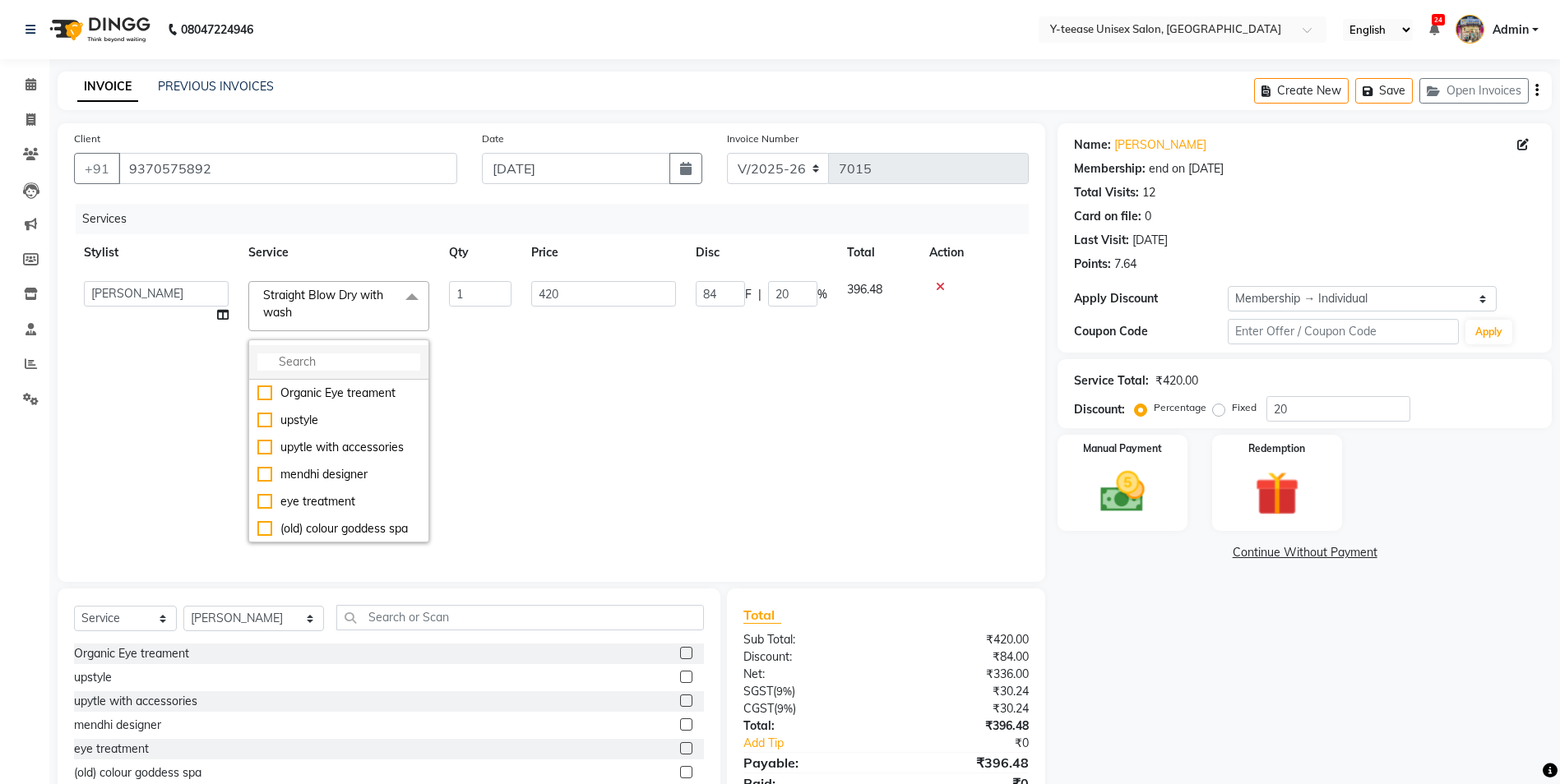
click at [315, 366] on input "multiselect-search" at bounding box center [339, 362] width 163 height 17
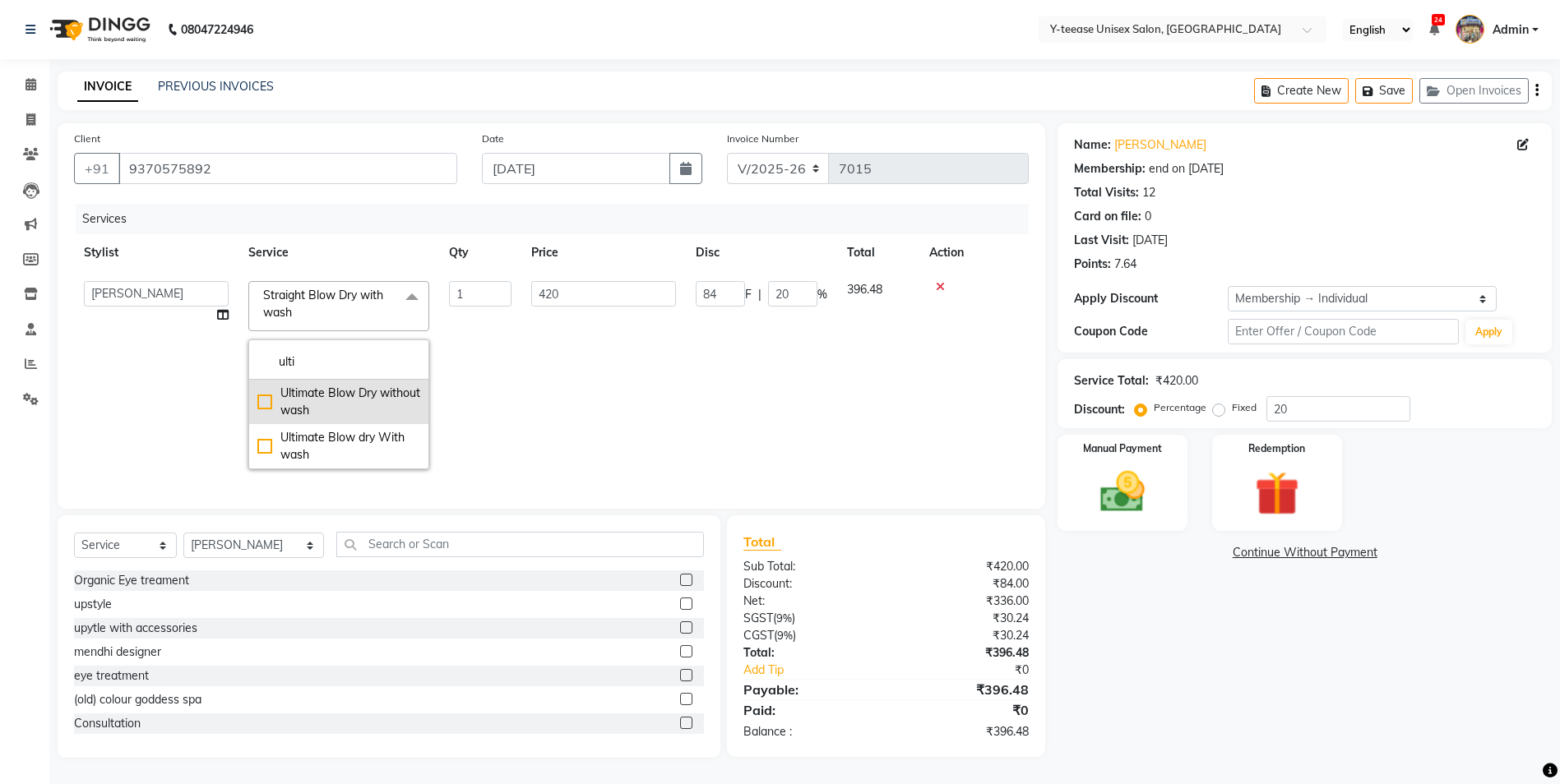
type input "ulti"
click at [366, 410] on div "Ultimate Blow Dry without wash" at bounding box center [339, 402] width 163 height 35
checkbox input "true"
click at [604, 388] on td "420" at bounding box center [603, 375] width 164 height 208
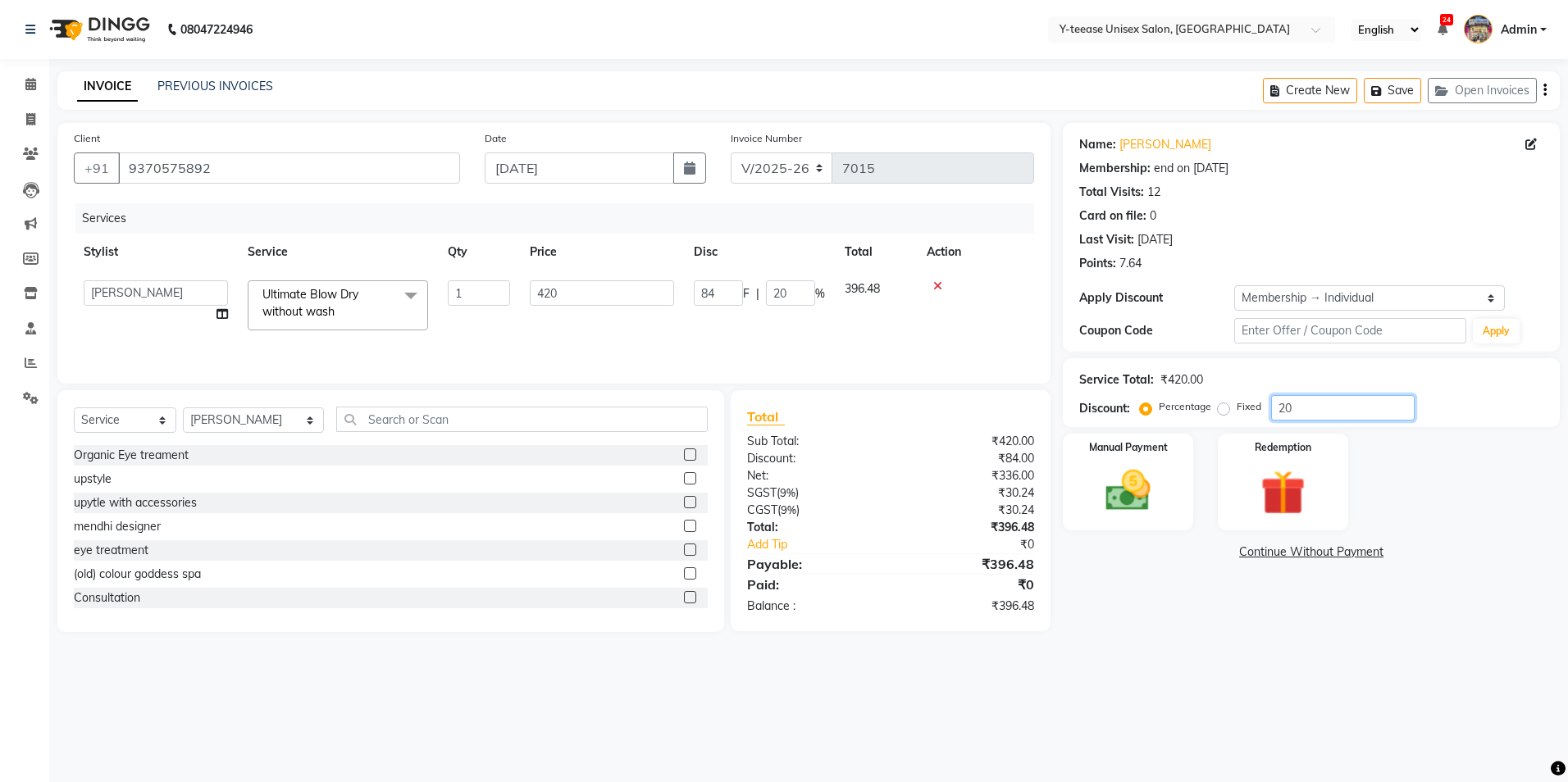
click at [1306, 410] on input "20" at bounding box center [1343, 408] width 144 height 26
type input "2"
type input "8.4"
type input "2"
type input "25"
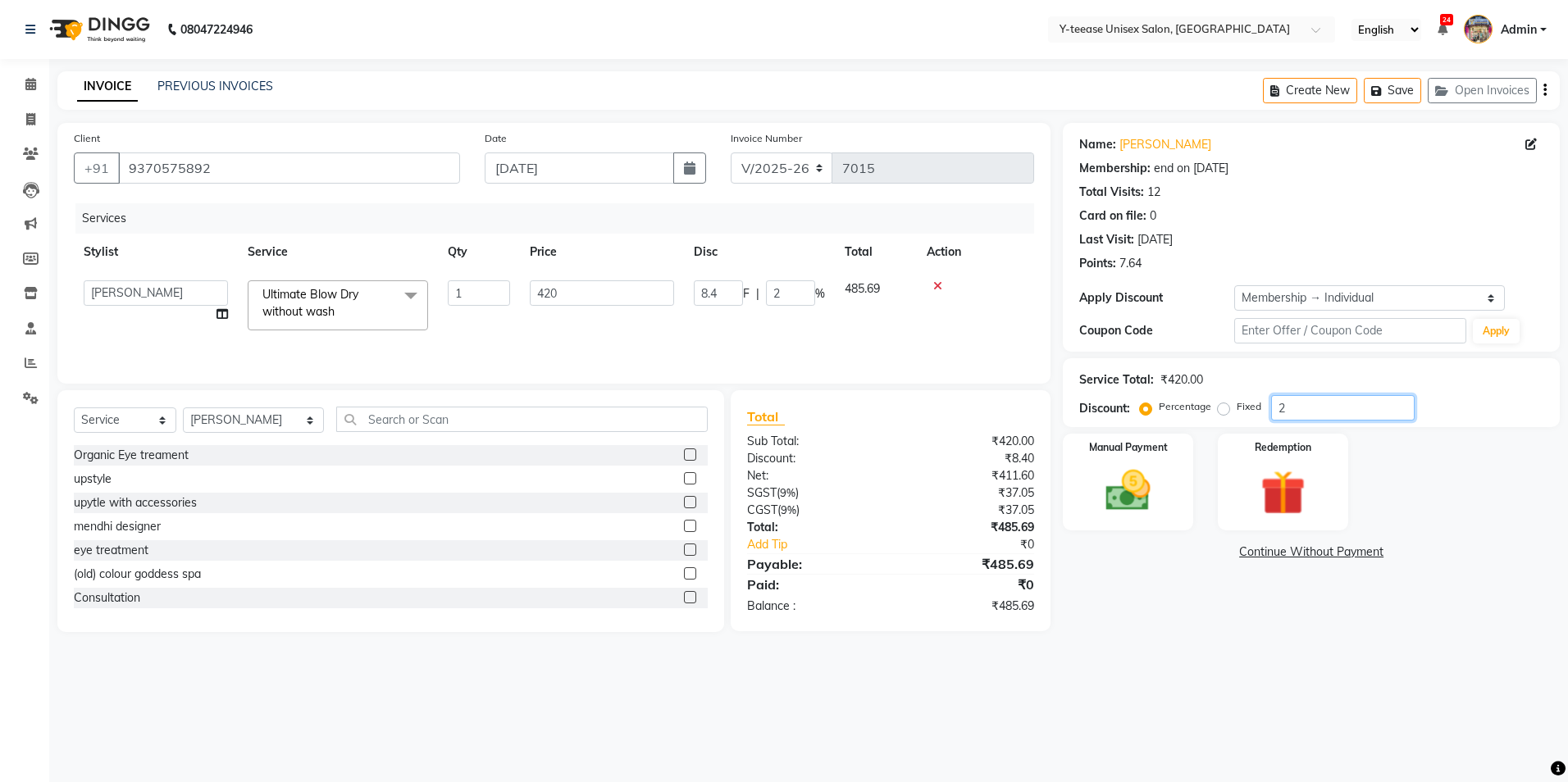
type input "105"
type input "25"
click at [1127, 488] on img at bounding box center [1127, 491] width 76 height 54
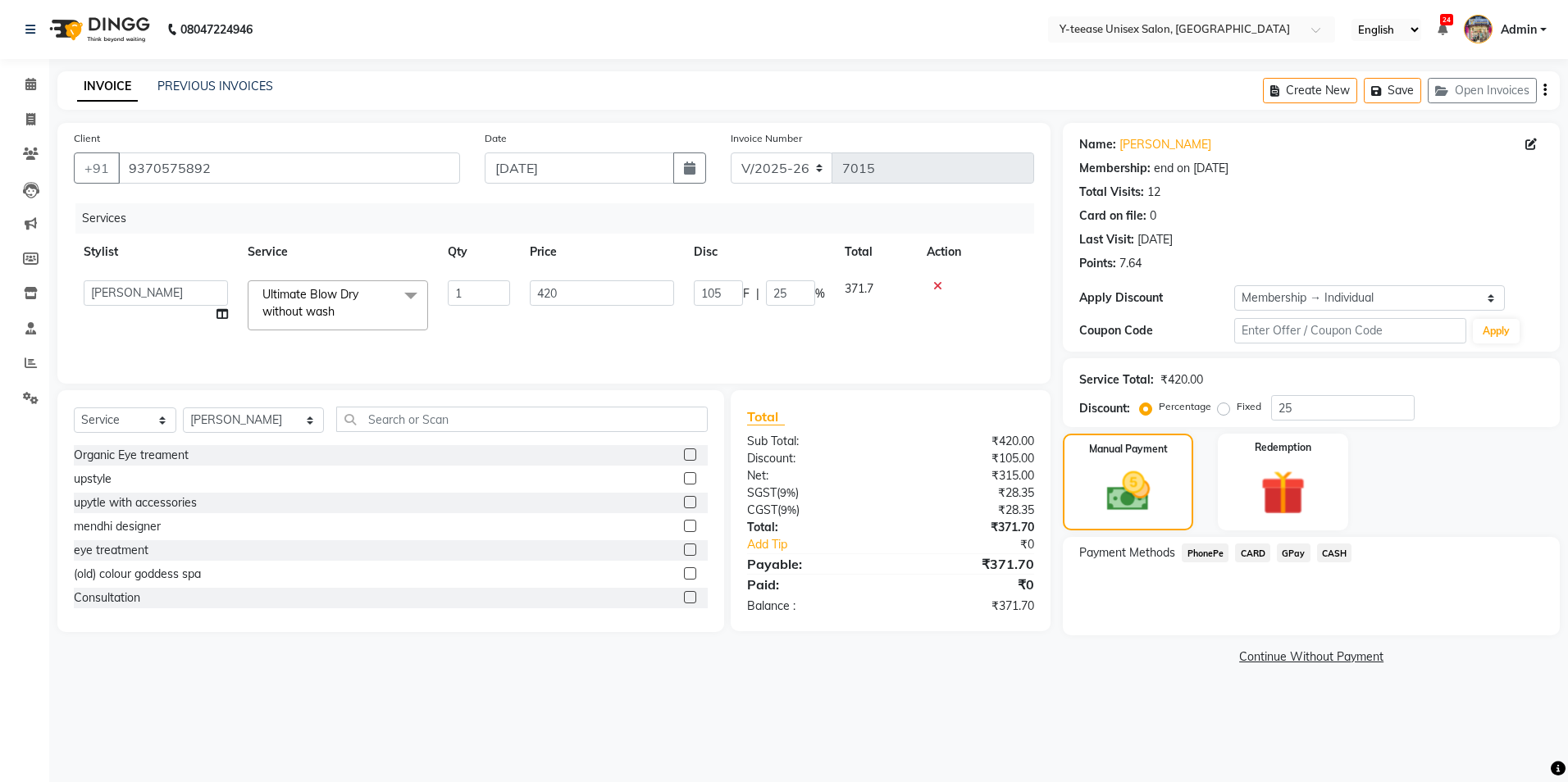
click at [1292, 554] on span "GPay" at bounding box center [1293, 552] width 34 height 19
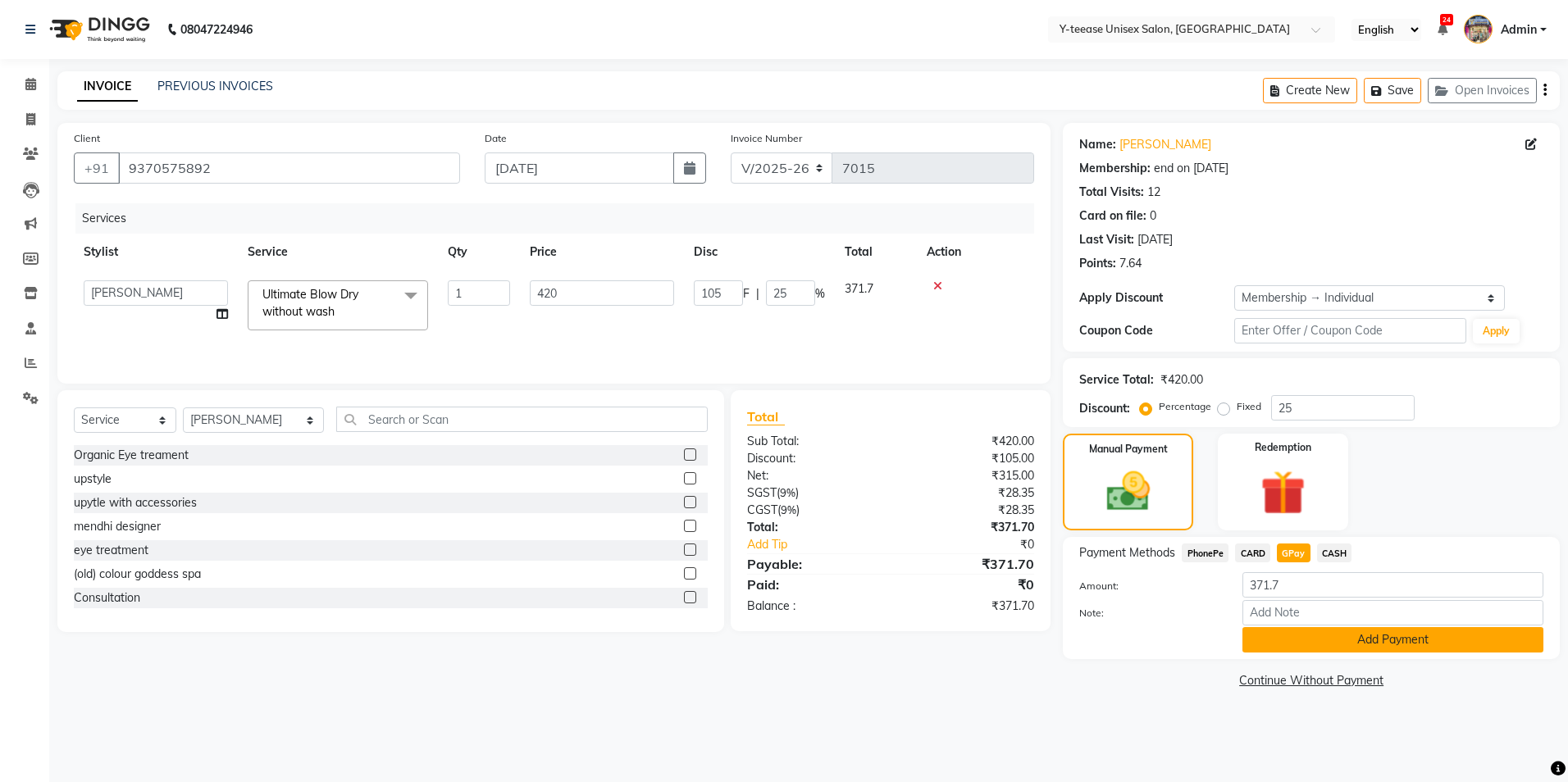
click at [1299, 637] on button "Add Payment" at bounding box center [1392, 640] width 300 height 26
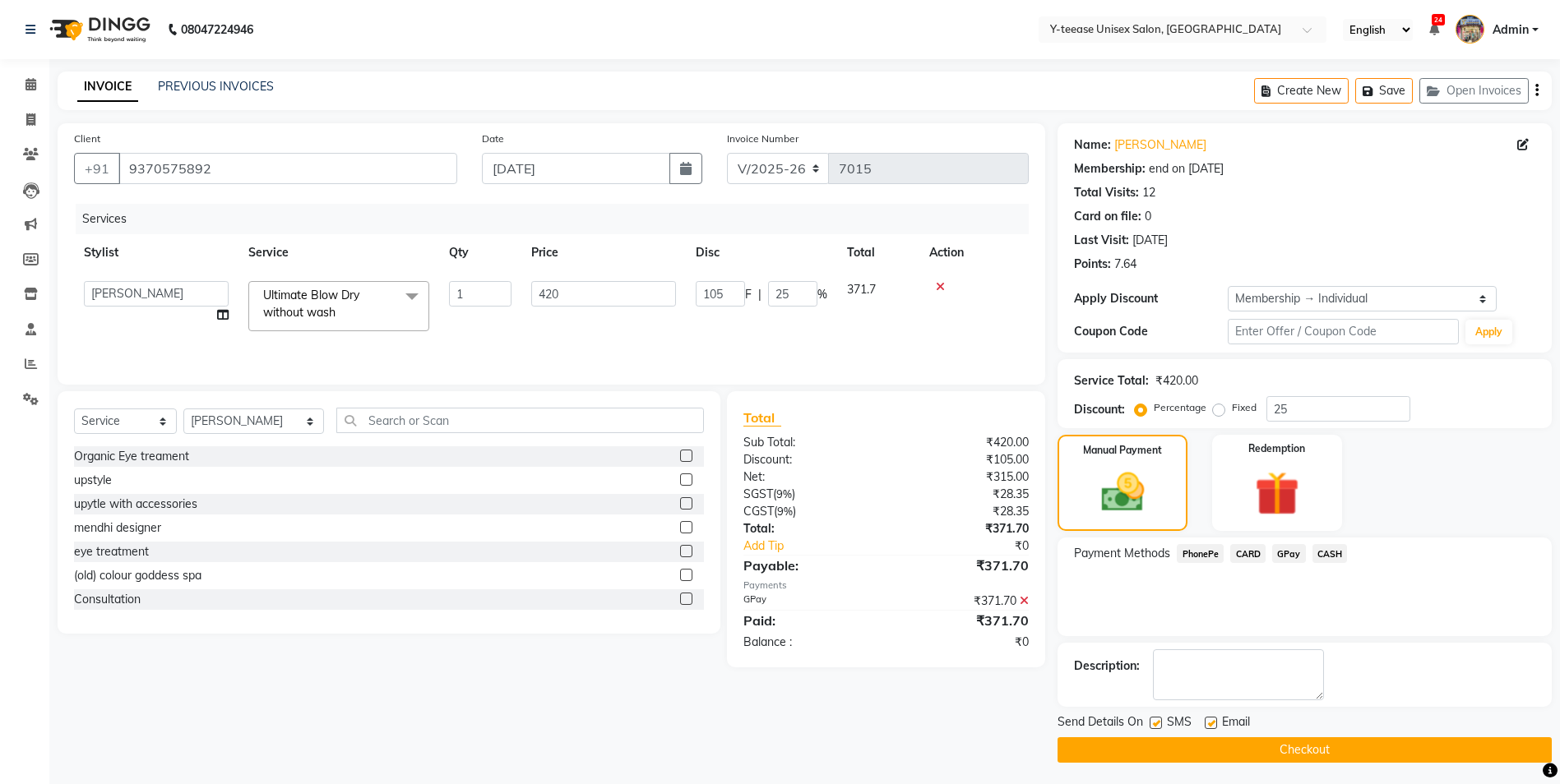
scroll to position [4, 0]
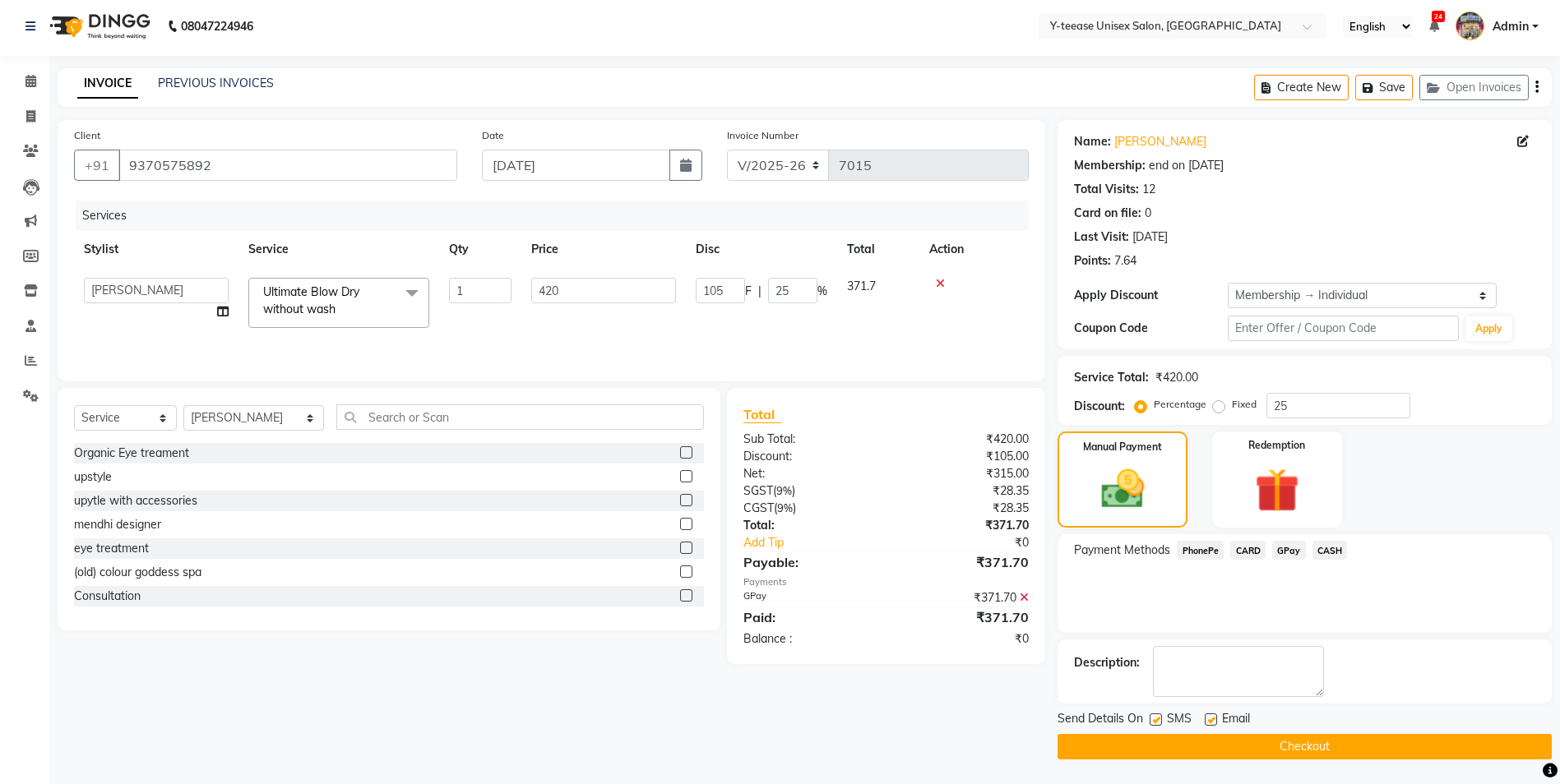
click at [1349, 745] on button "Checkout" at bounding box center [1304, 747] width 494 height 26
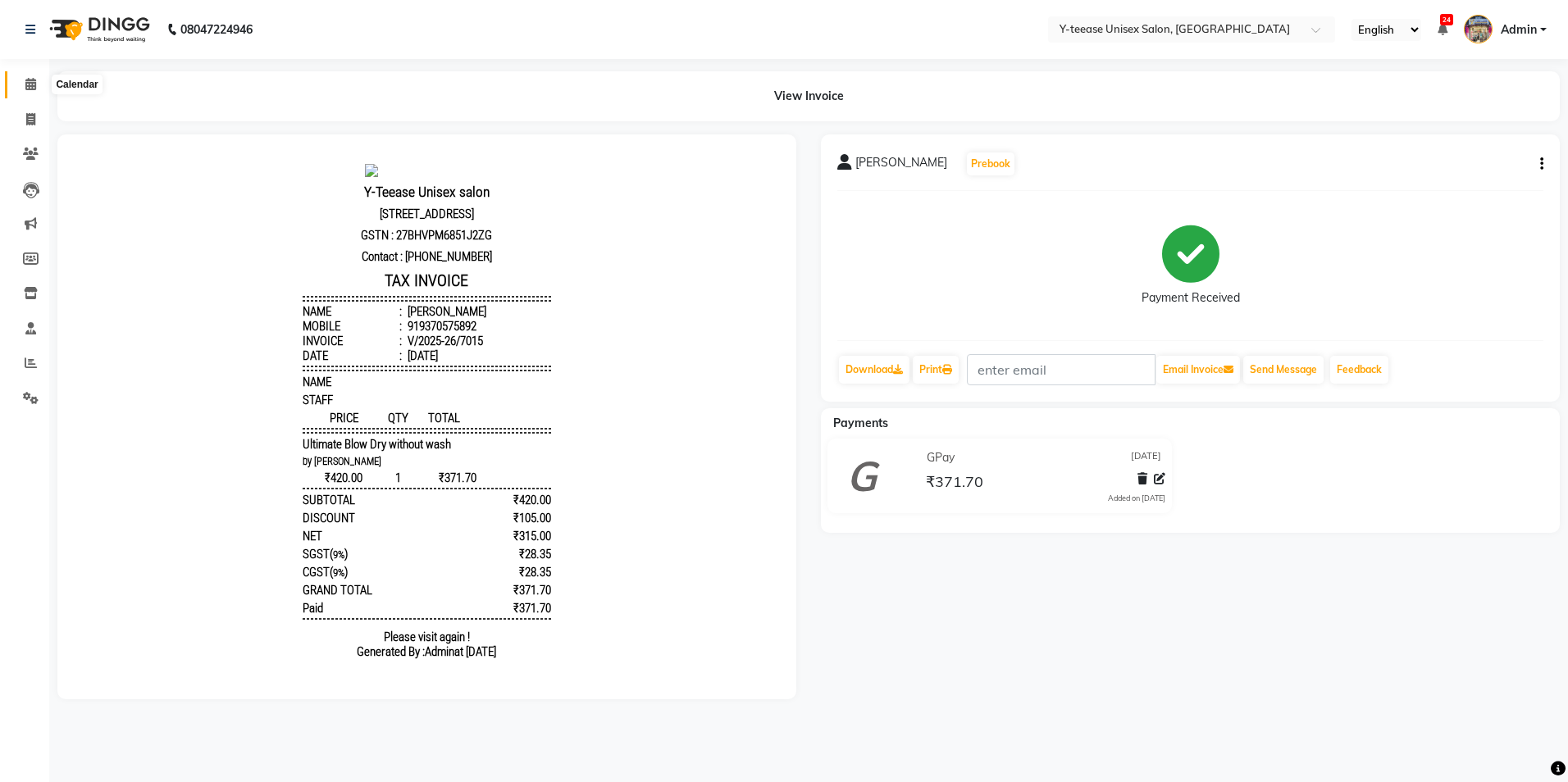
click at [35, 85] on icon at bounding box center [31, 84] width 11 height 12
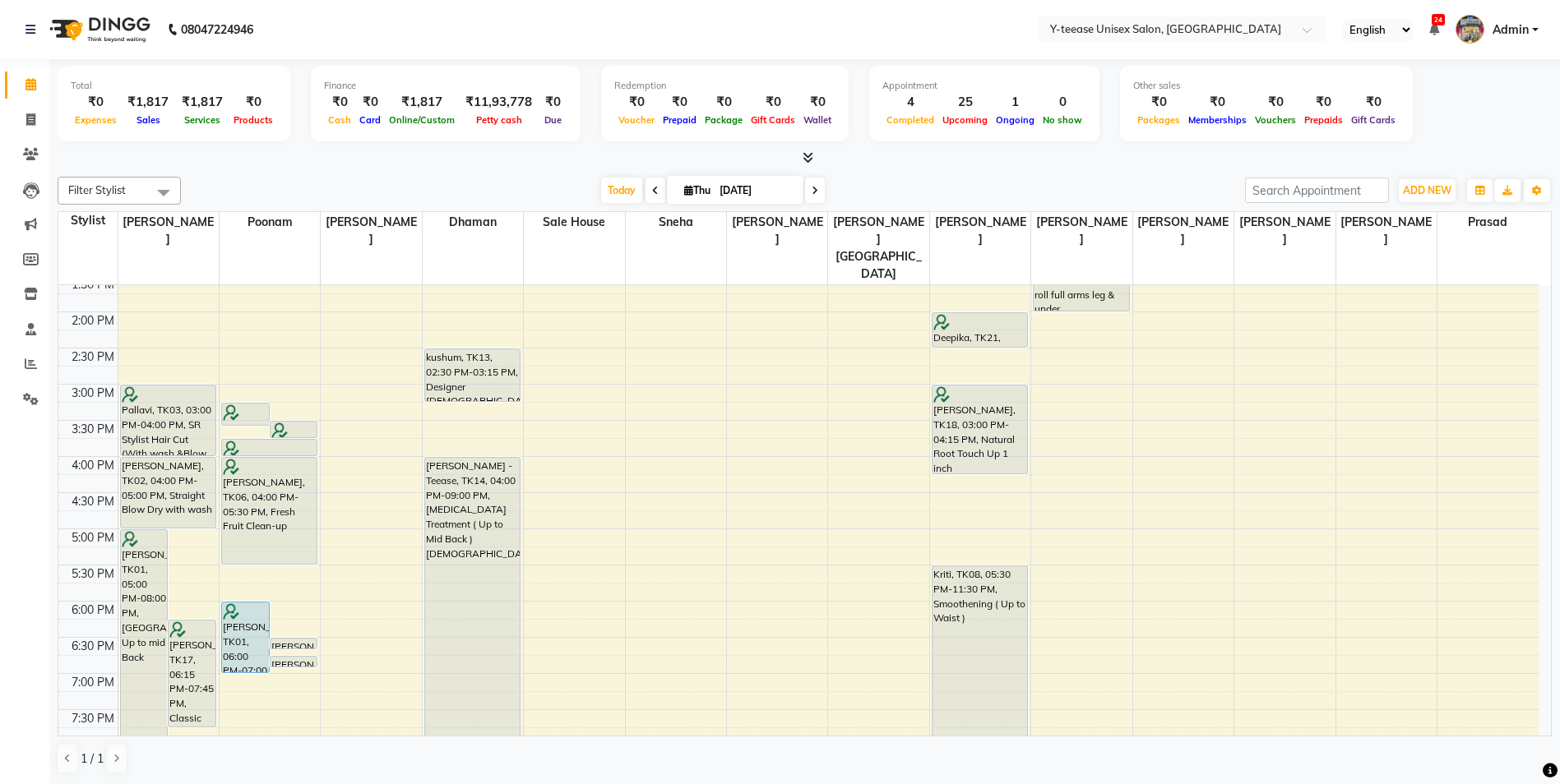
scroll to position [246, 0]
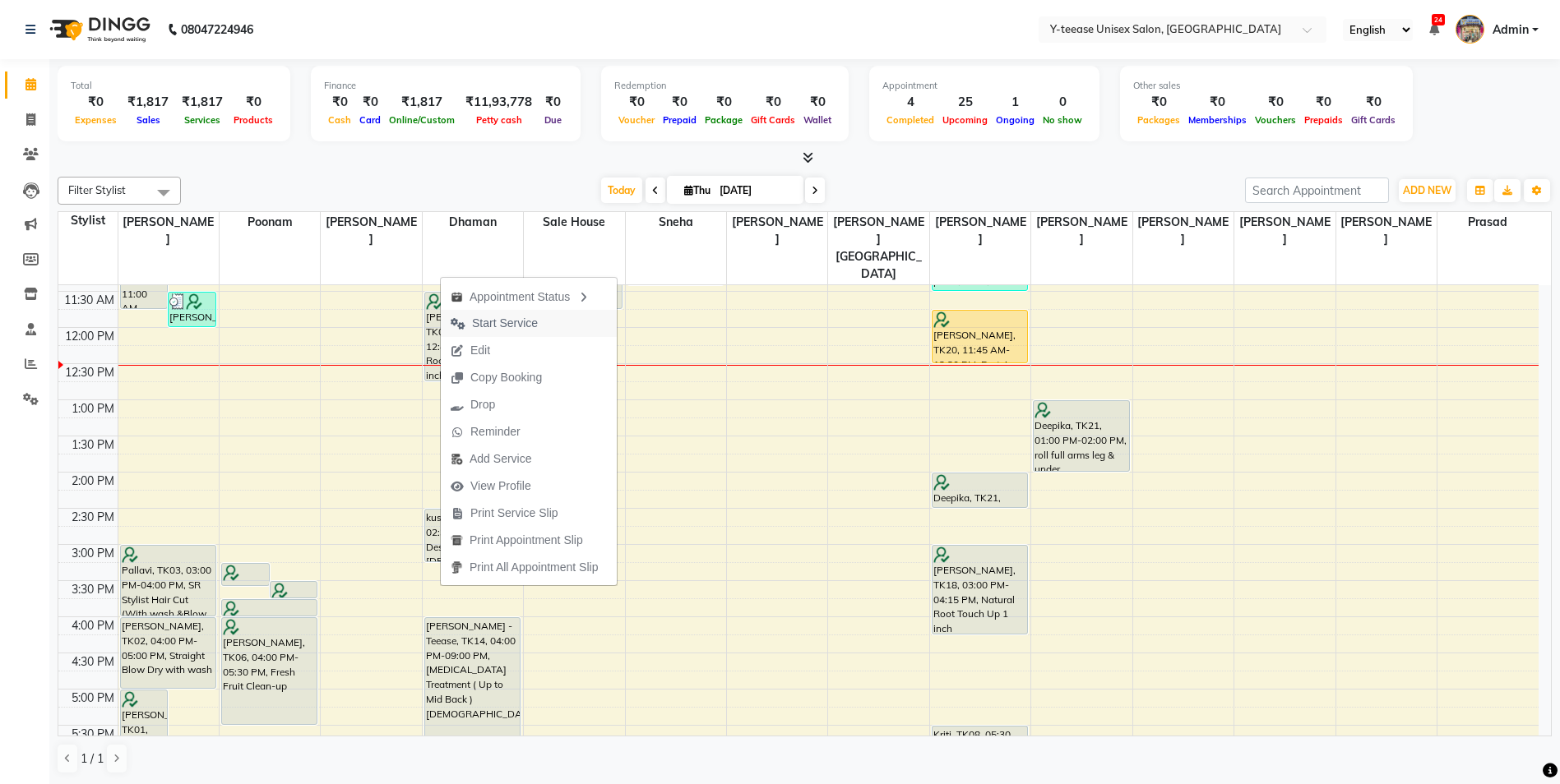
click at [509, 324] on span "Start Service" at bounding box center [505, 323] width 66 height 17
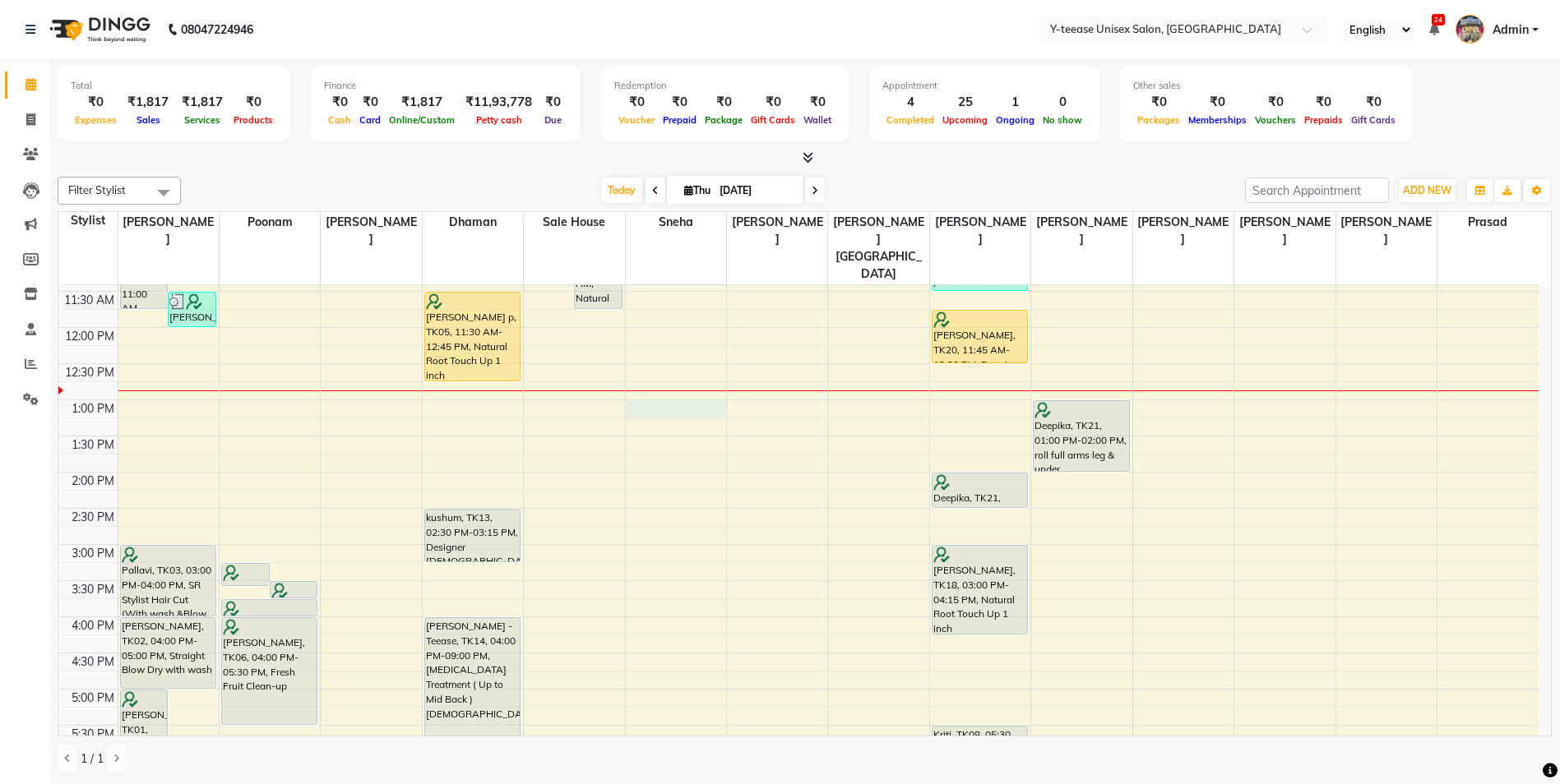
click at [667, 375] on div "8:00 AM 8:30 AM 9:00 AM 9:30 AM 10:00 AM 10:30 AM 11:00 AM 11:30 AM 12:00 PM 12…" at bounding box center [798, 580] width 1480 height 1084
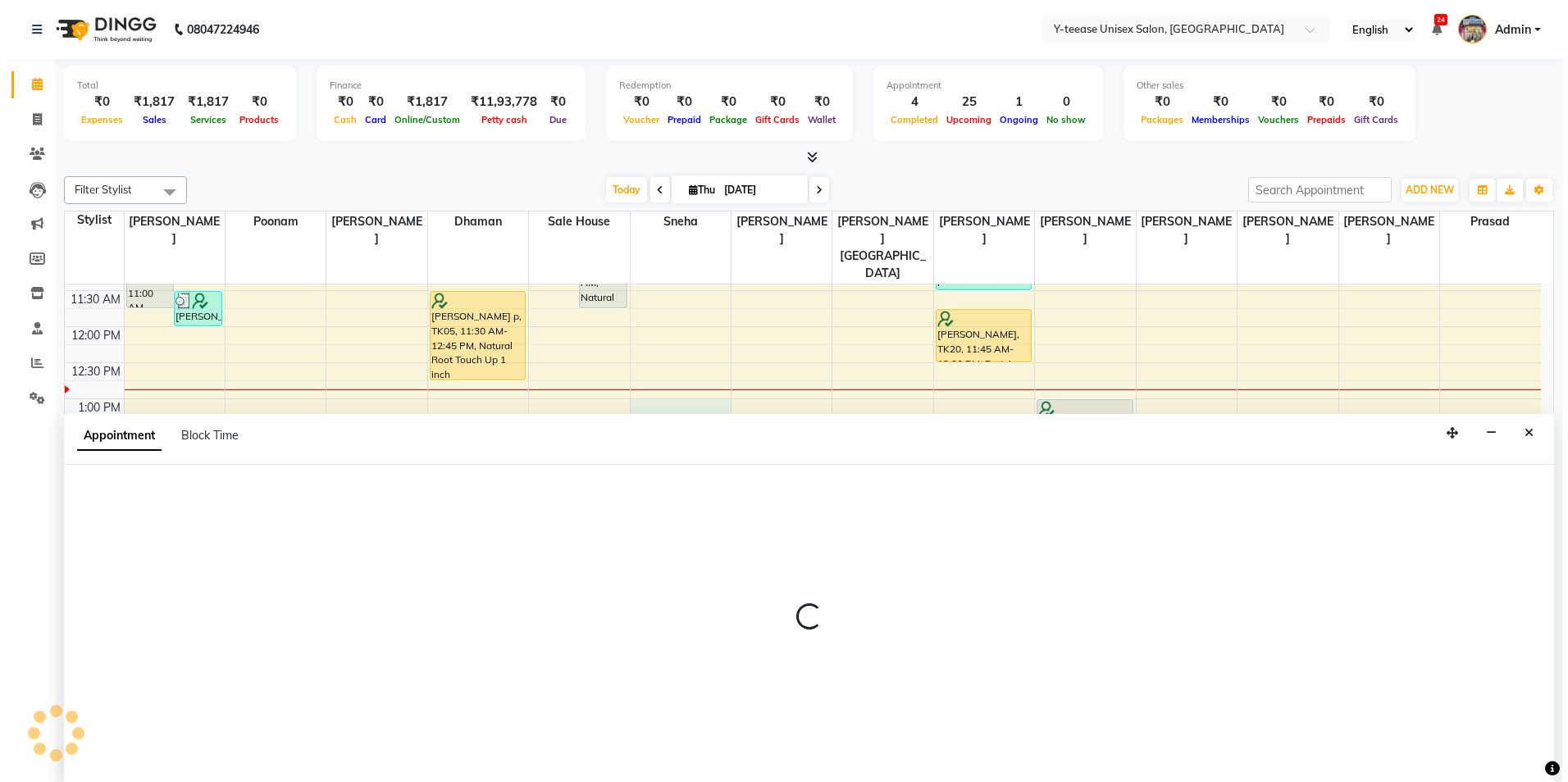
scroll to position [1, 0]
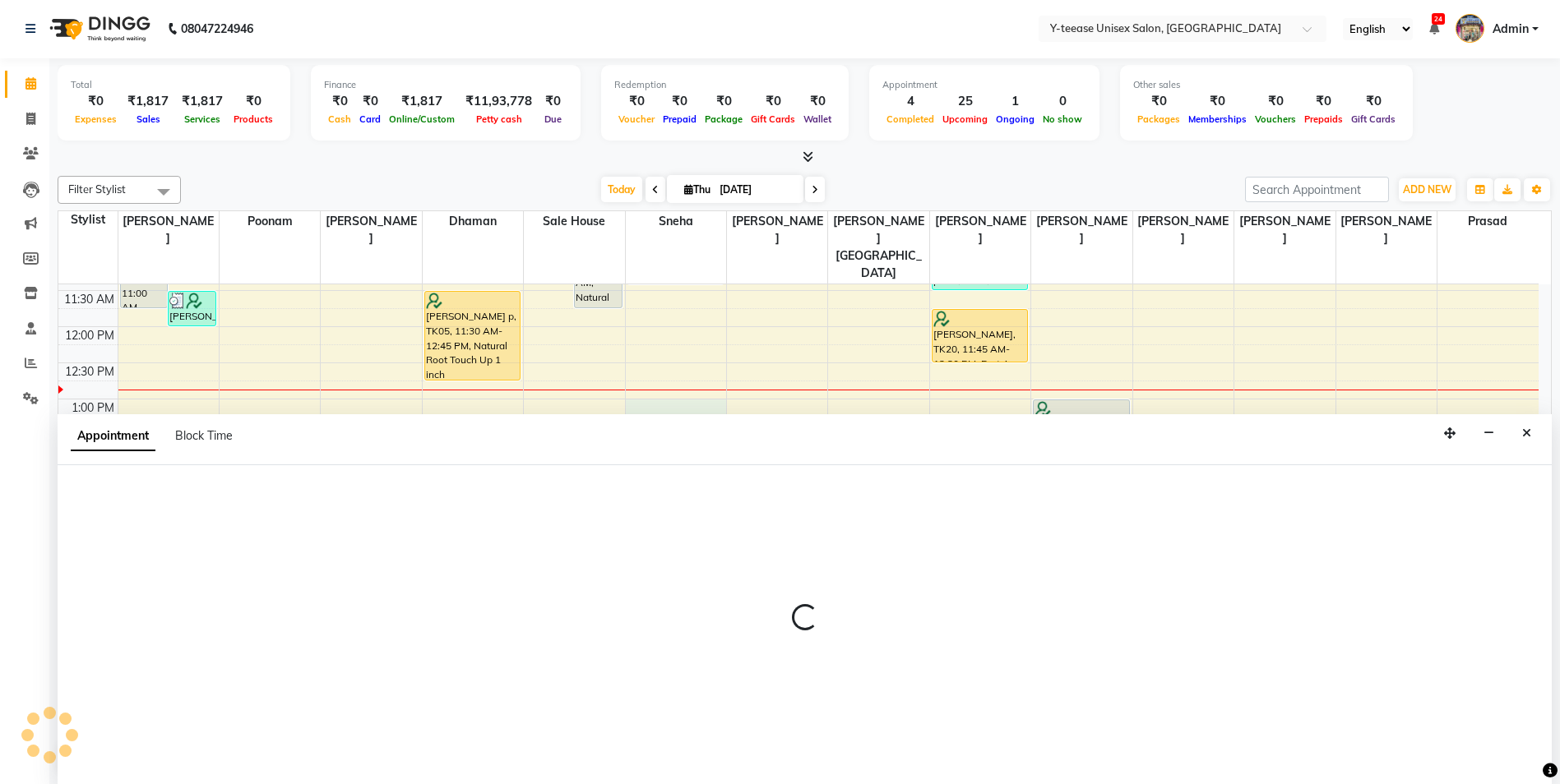
select select "49846"
select select "780"
select select "tentative"
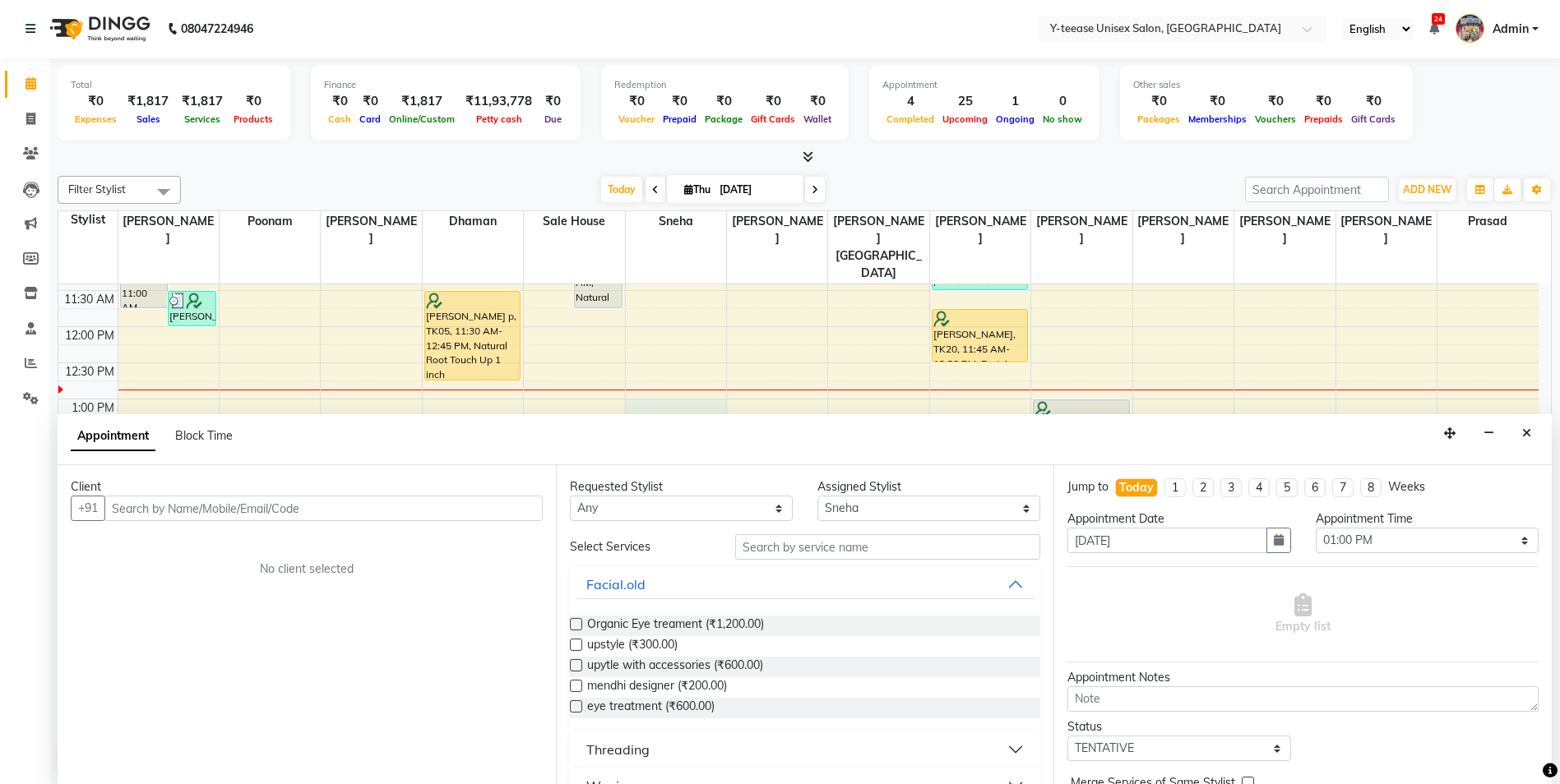
click at [1525, 435] on icon "Close" at bounding box center [1526, 433] width 9 height 12
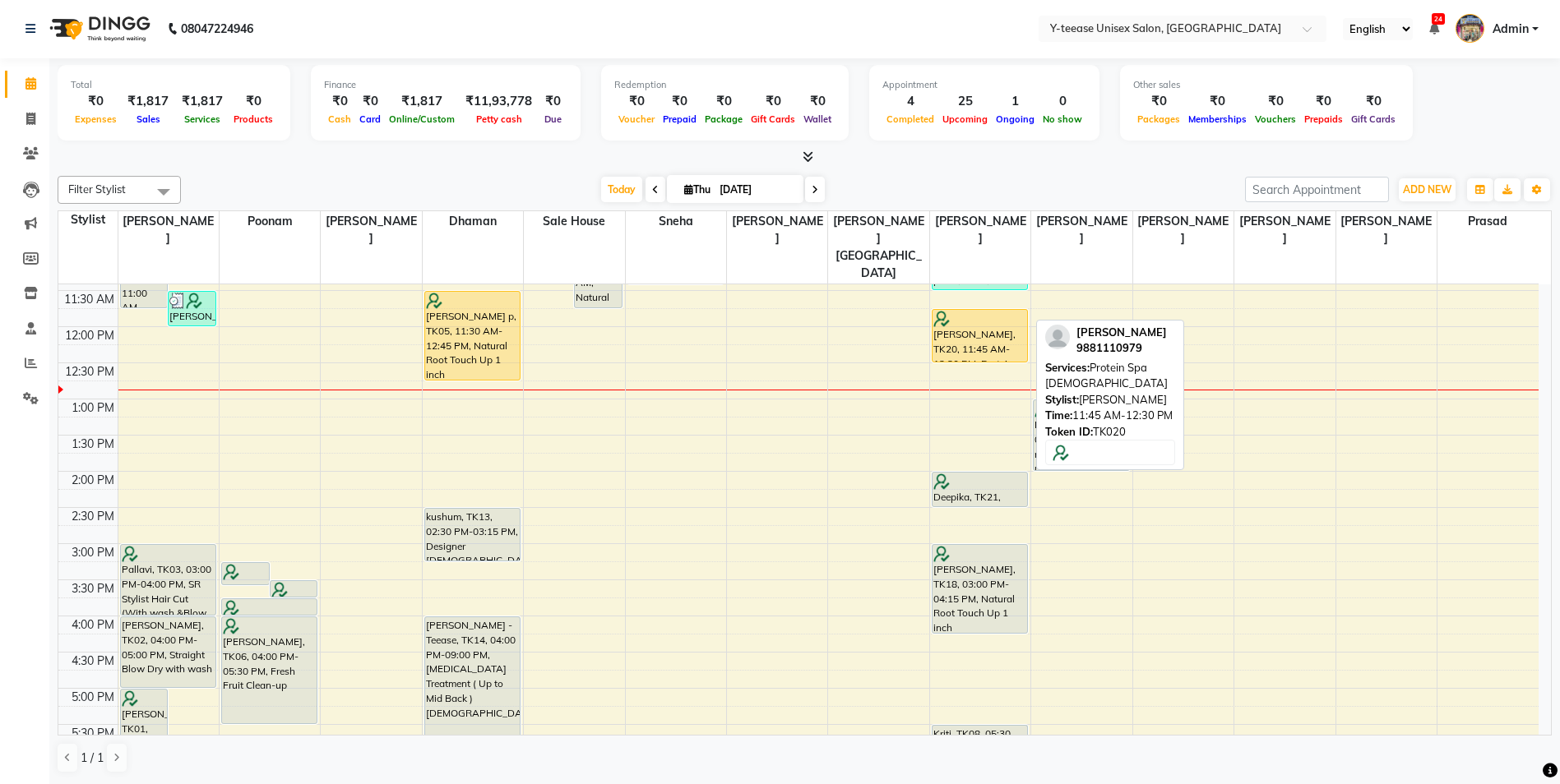
click at [991, 310] on div "Anuprita, TK20, 11:45 AM-12:30 PM, Protein Spa Female" at bounding box center [980, 336] width 94 height 52
select select "1"
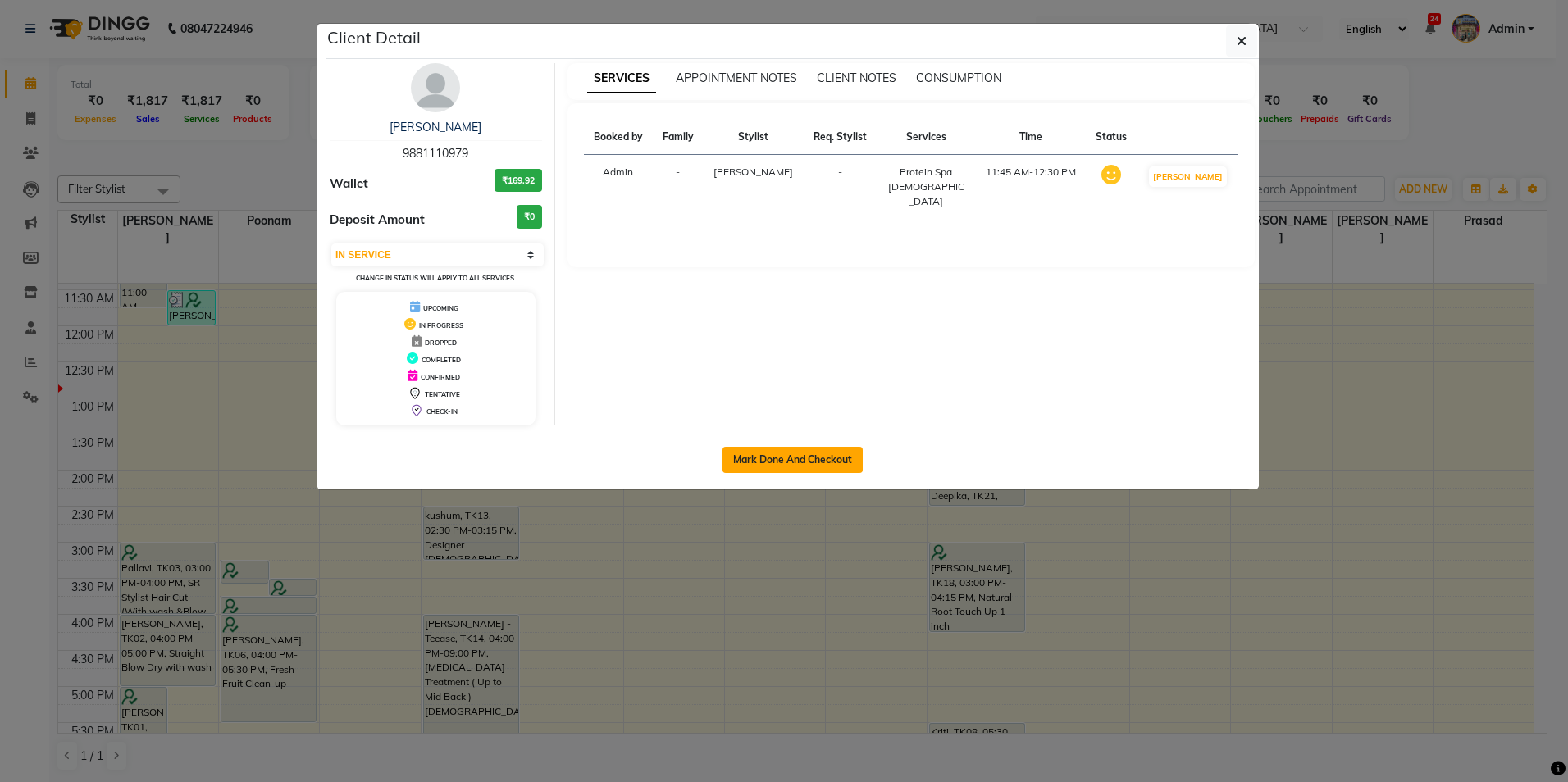
click at [798, 452] on button "Mark Done And Checkout" at bounding box center [792, 460] width 140 height 27
select select "4"
select select "service"
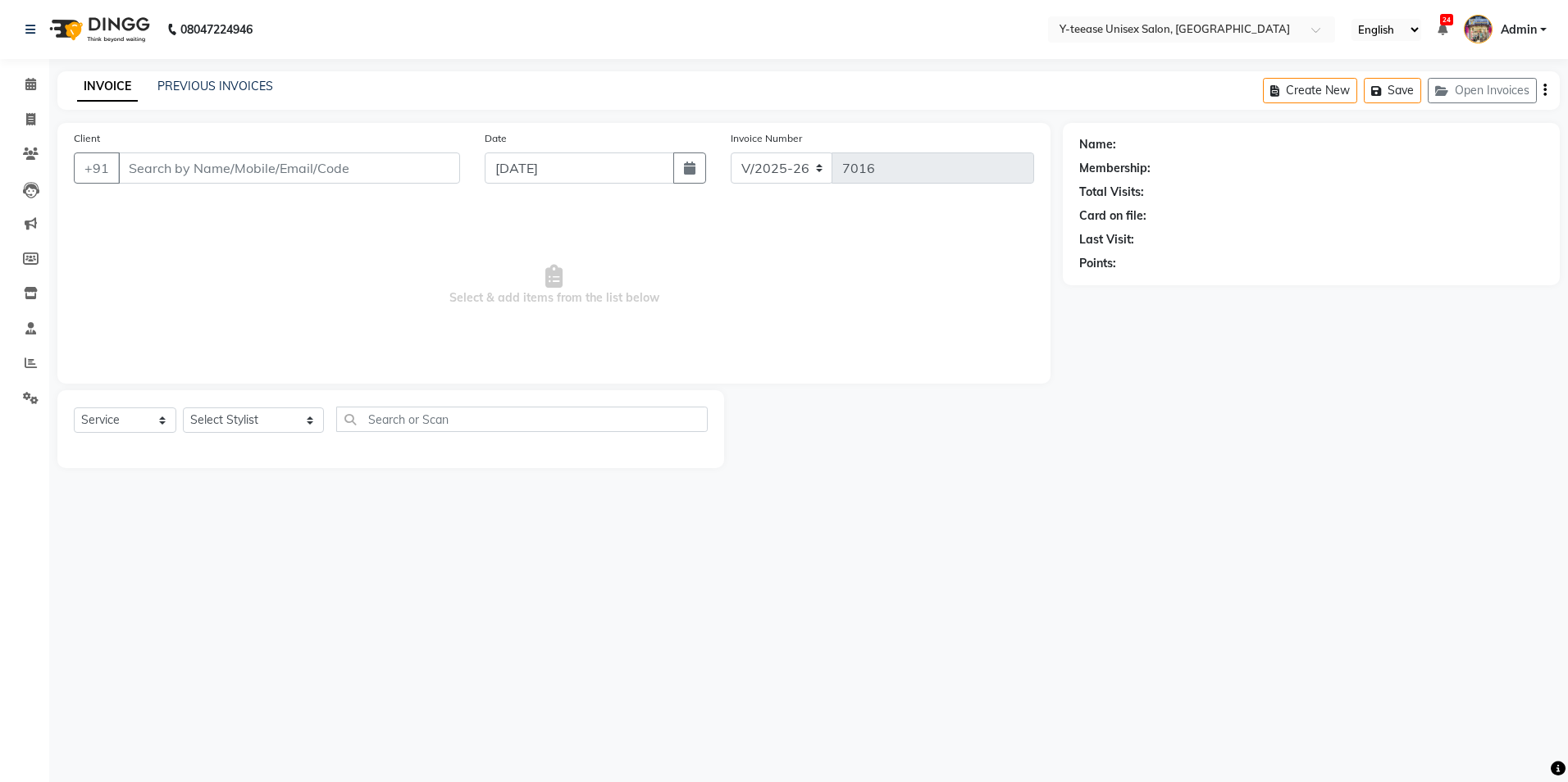
type input "9881110979"
select select "71319"
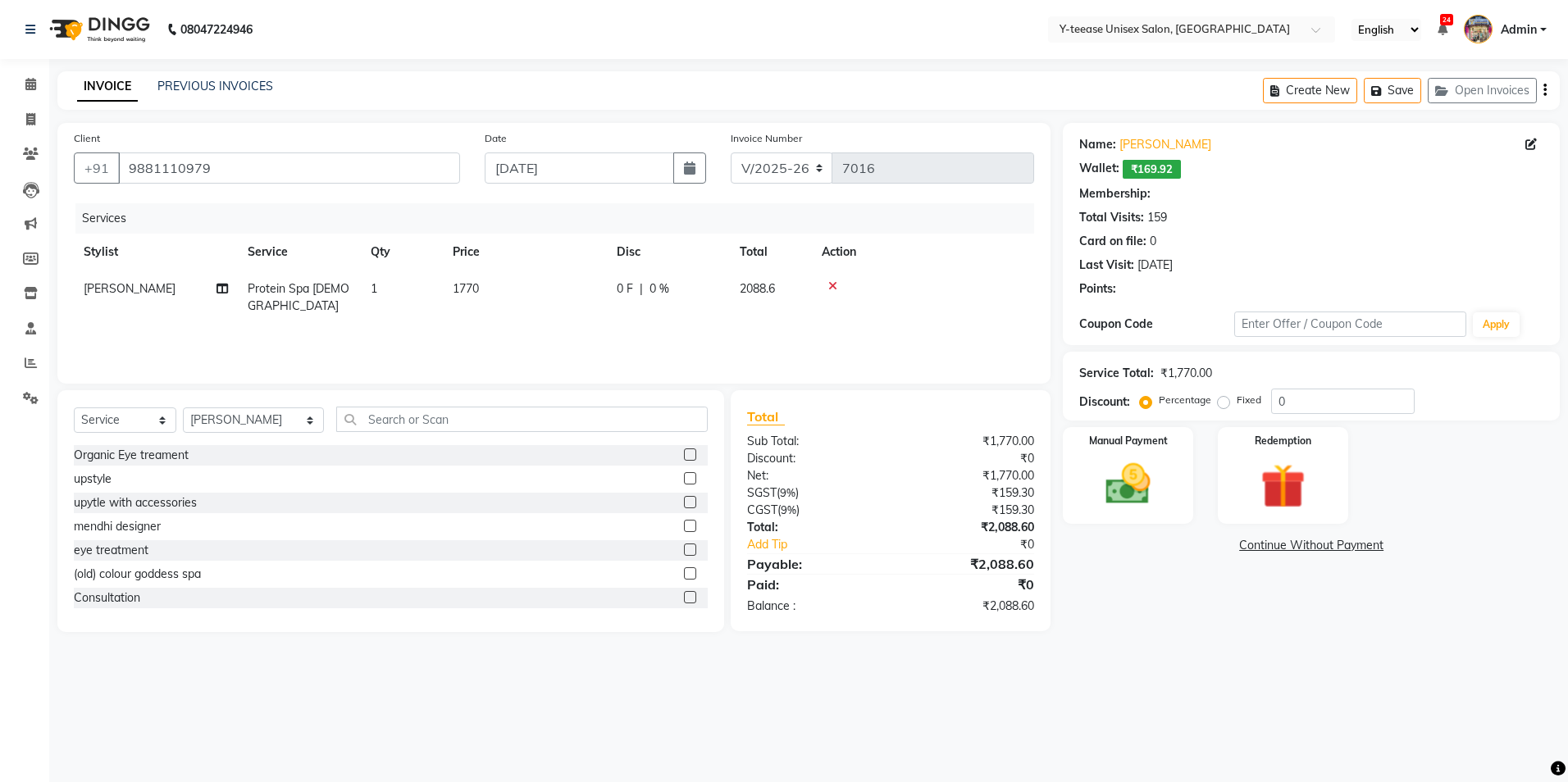
select select "1: Object"
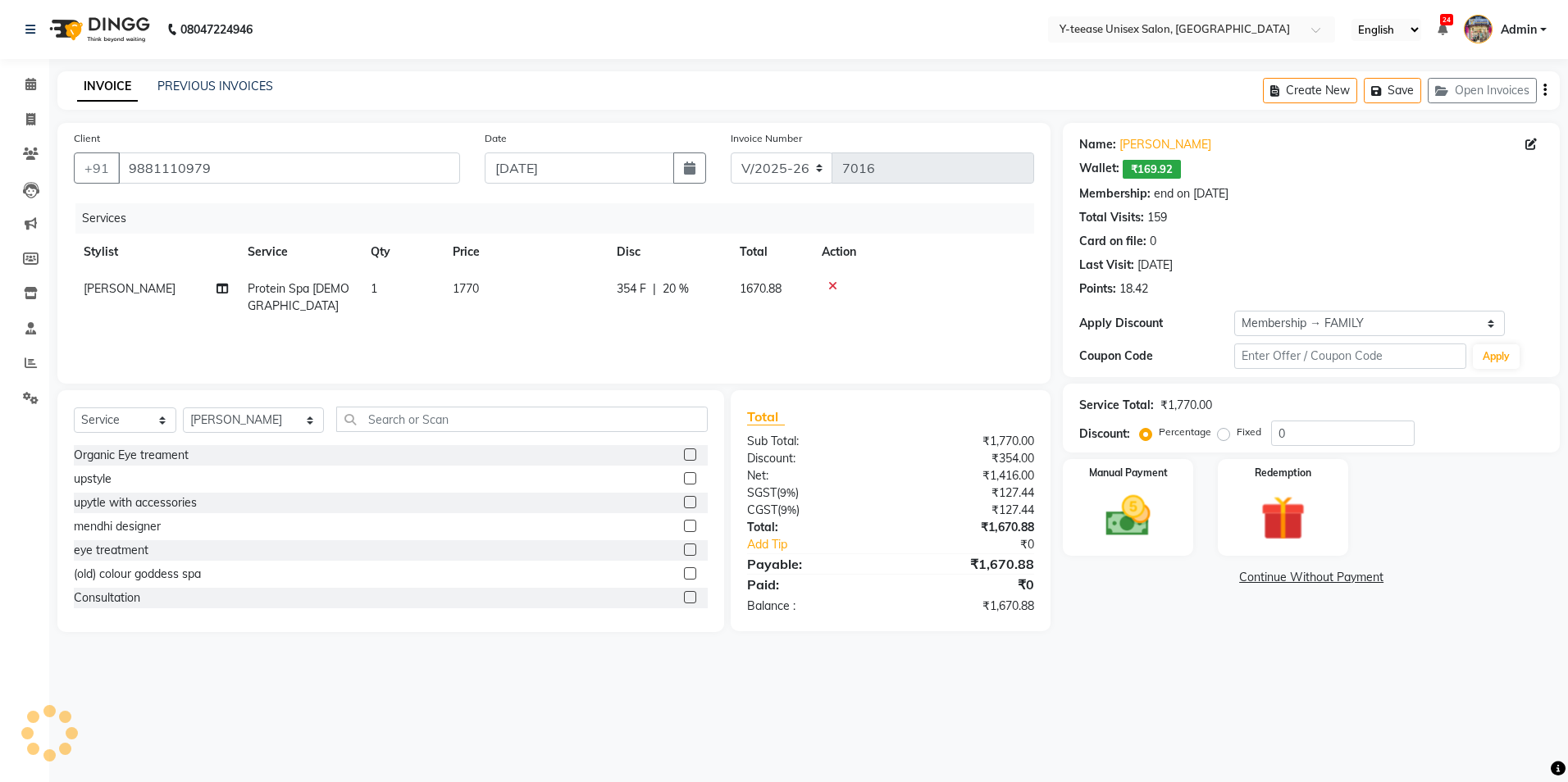
type input "20"
click at [293, 291] on span "Protein Spa Female" at bounding box center [298, 297] width 102 height 32
select select "71319"
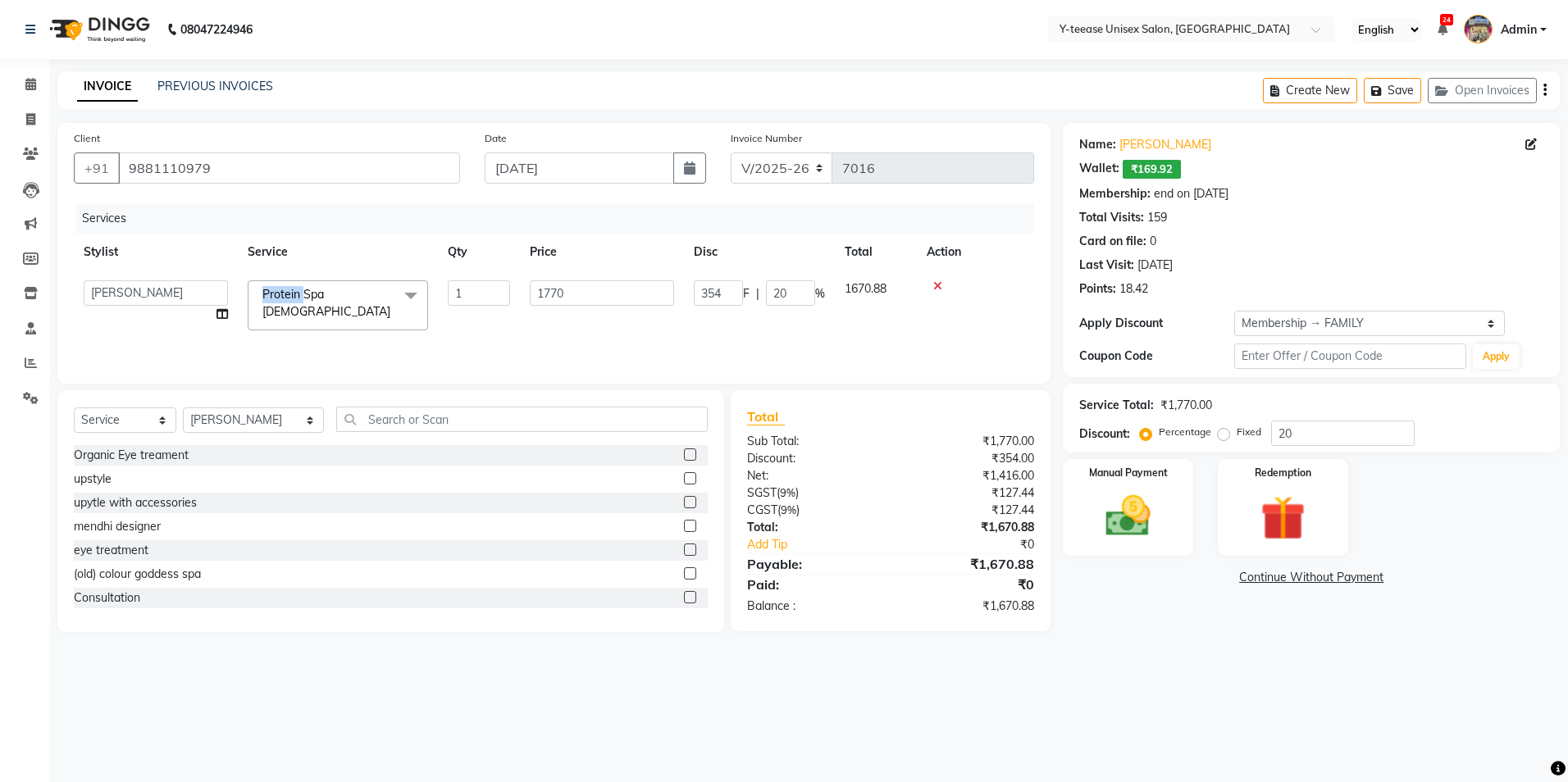
drag, startPoint x: 293, startPoint y: 291, endPoint x: 301, endPoint y: 316, distance: 26.2
click at [293, 291] on span "Protein Spa Female" at bounding box center [326, 303] width 128 height 32
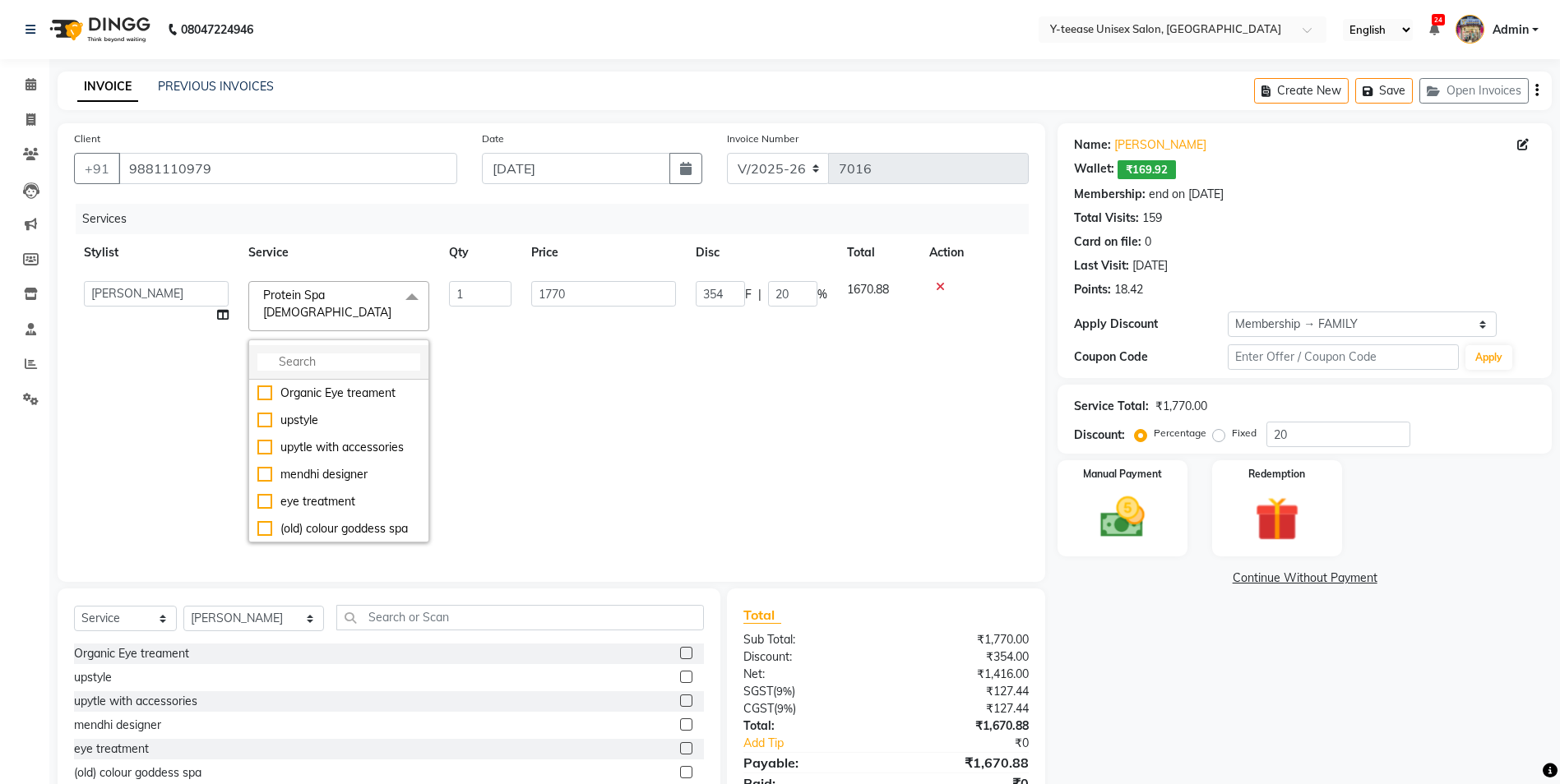
click at [312, 354] on input "multiselect-search" at bounding box center [339, 362] width 163 height 17
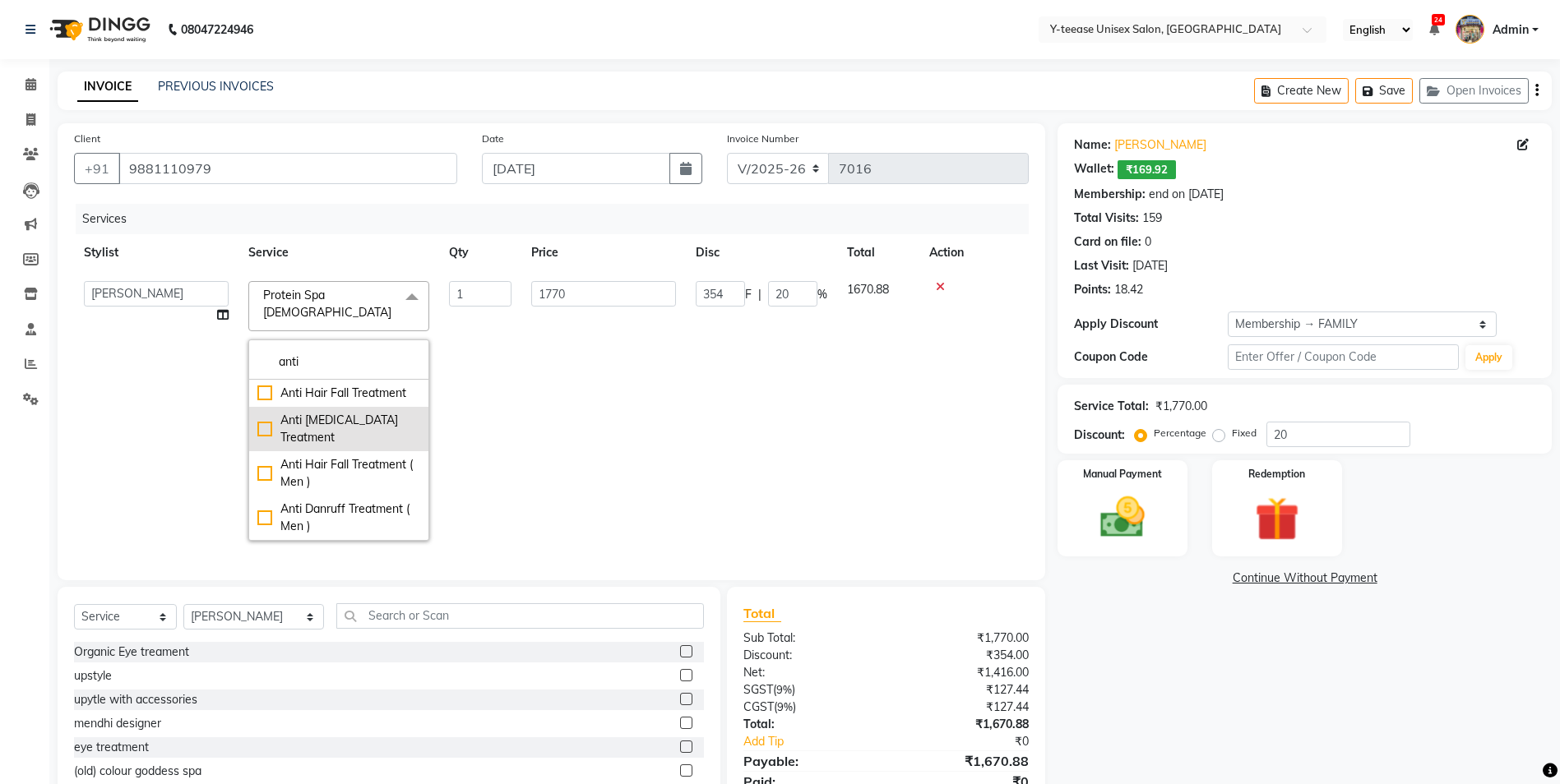
type input "anti"
click at [337, 412] on div "Anti Dandruff Treatment" at bounding box center [339, 428] width 163 height 35
checkbox input "true"
type input "1200"
type input "240"
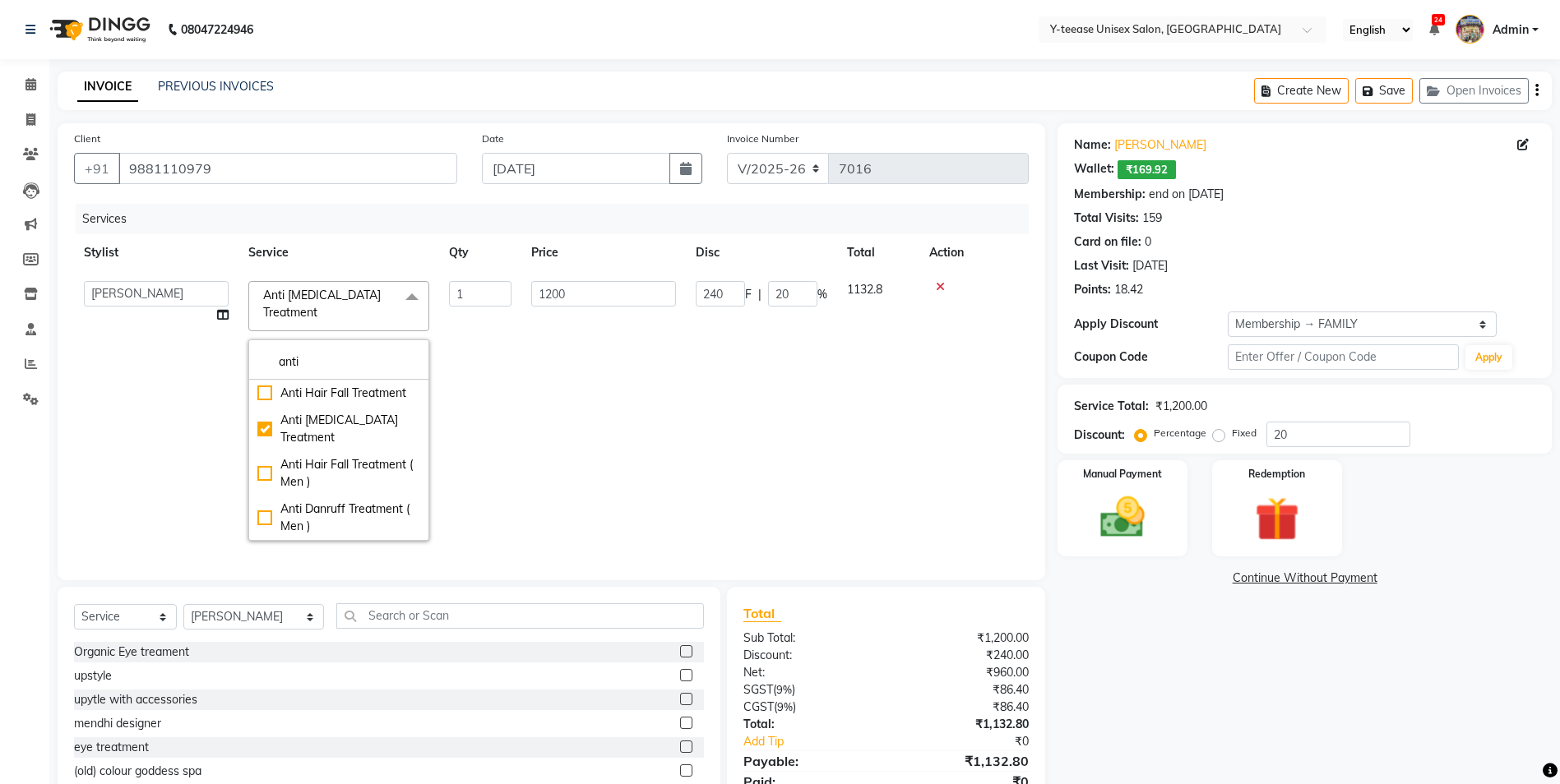
click at [530, 380] on td "1200" at bounding box center [603, 411] width 164 height 279
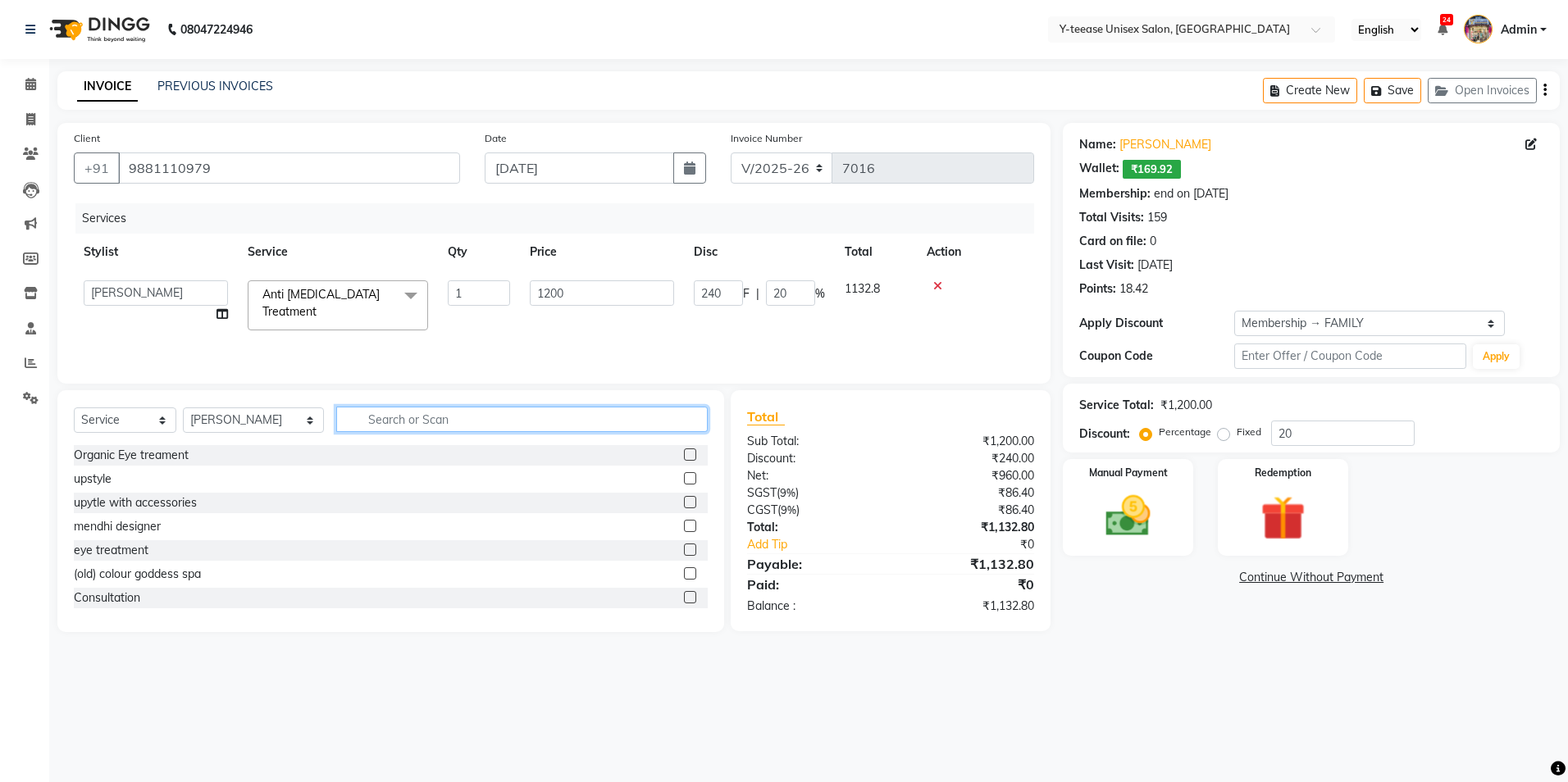
click at [410, 420] on input "text" at bounding box center [521, 419] width 371 height 26
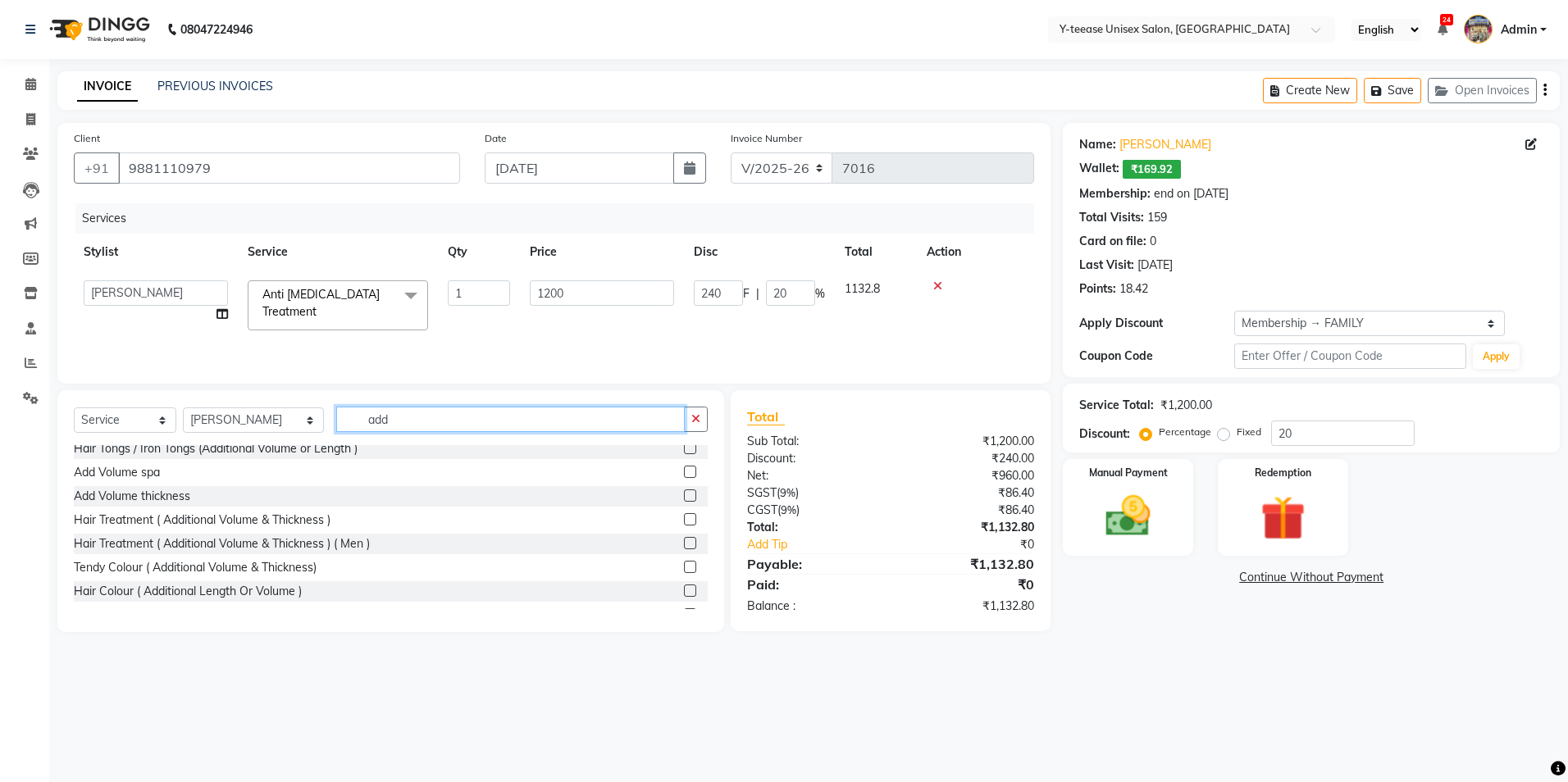
scroll to position [82, 0]
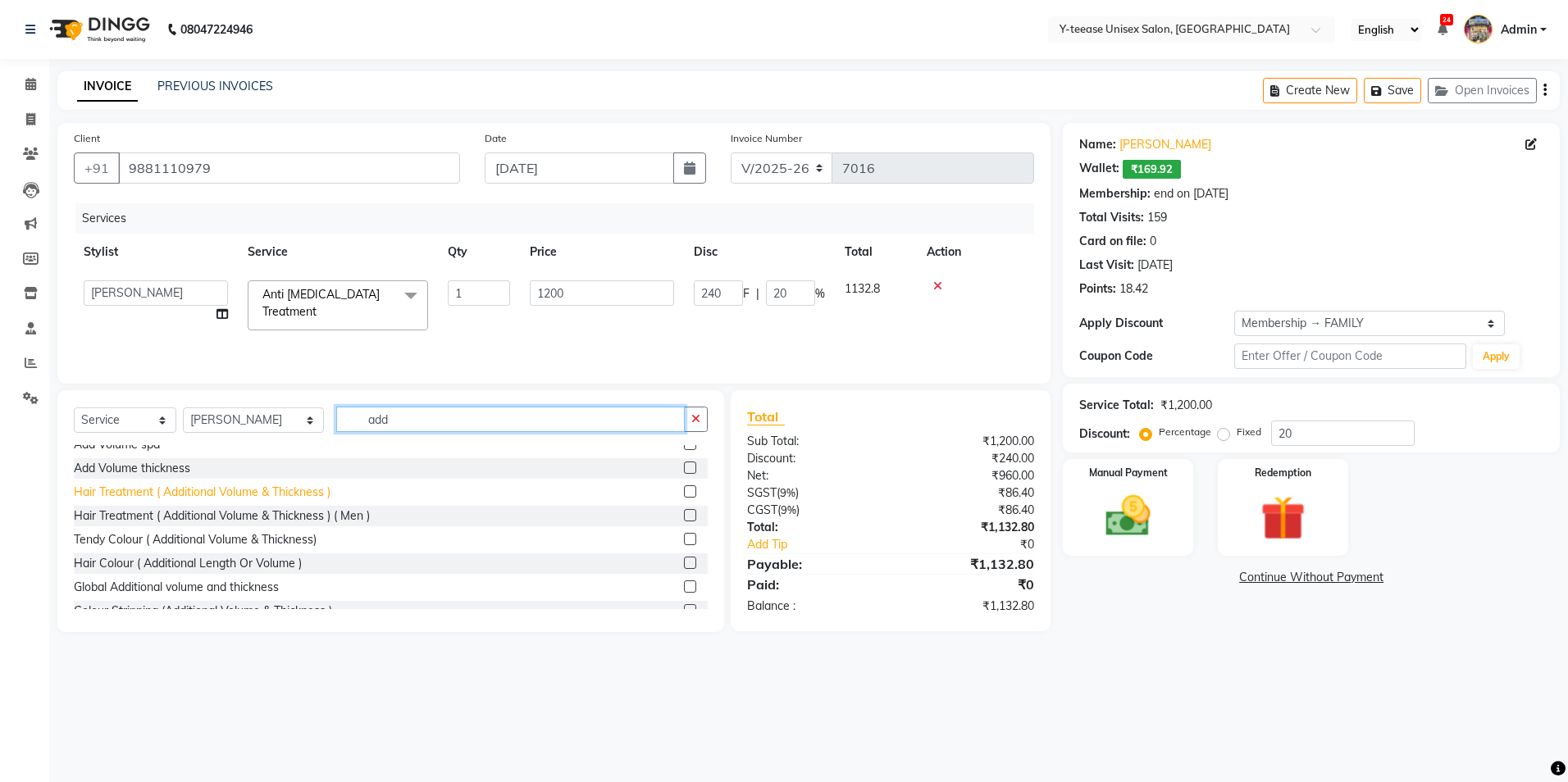
type input "add"
click at [155, 494] on div "Hair Treatment ( Additional Volume & Thickness )" at bounding box center [202, 492] width 257 height 17
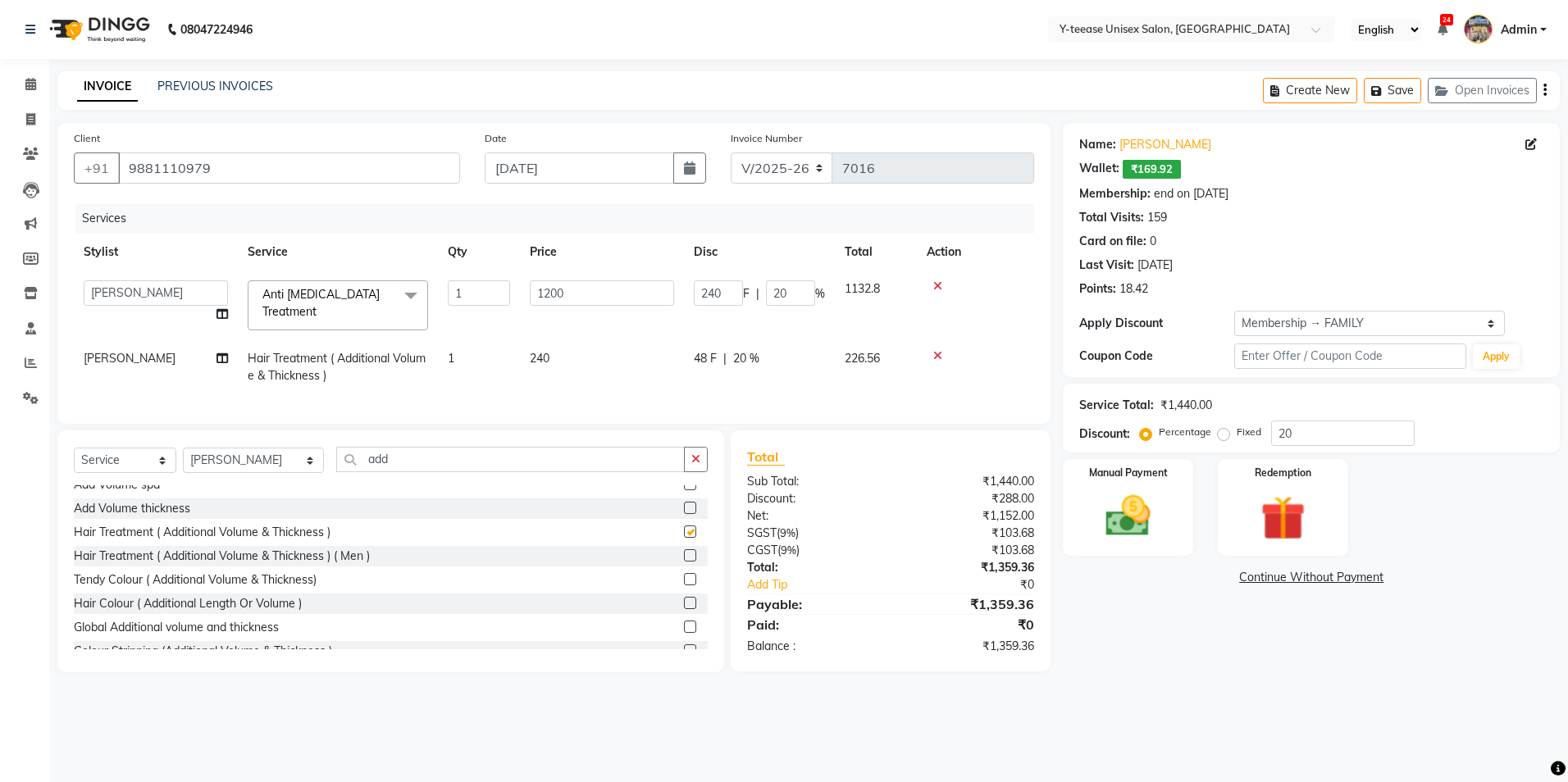
checkbox input "false"
click at [394, 471] on input "add" at bounding box center [510, 459] width 348 height 26
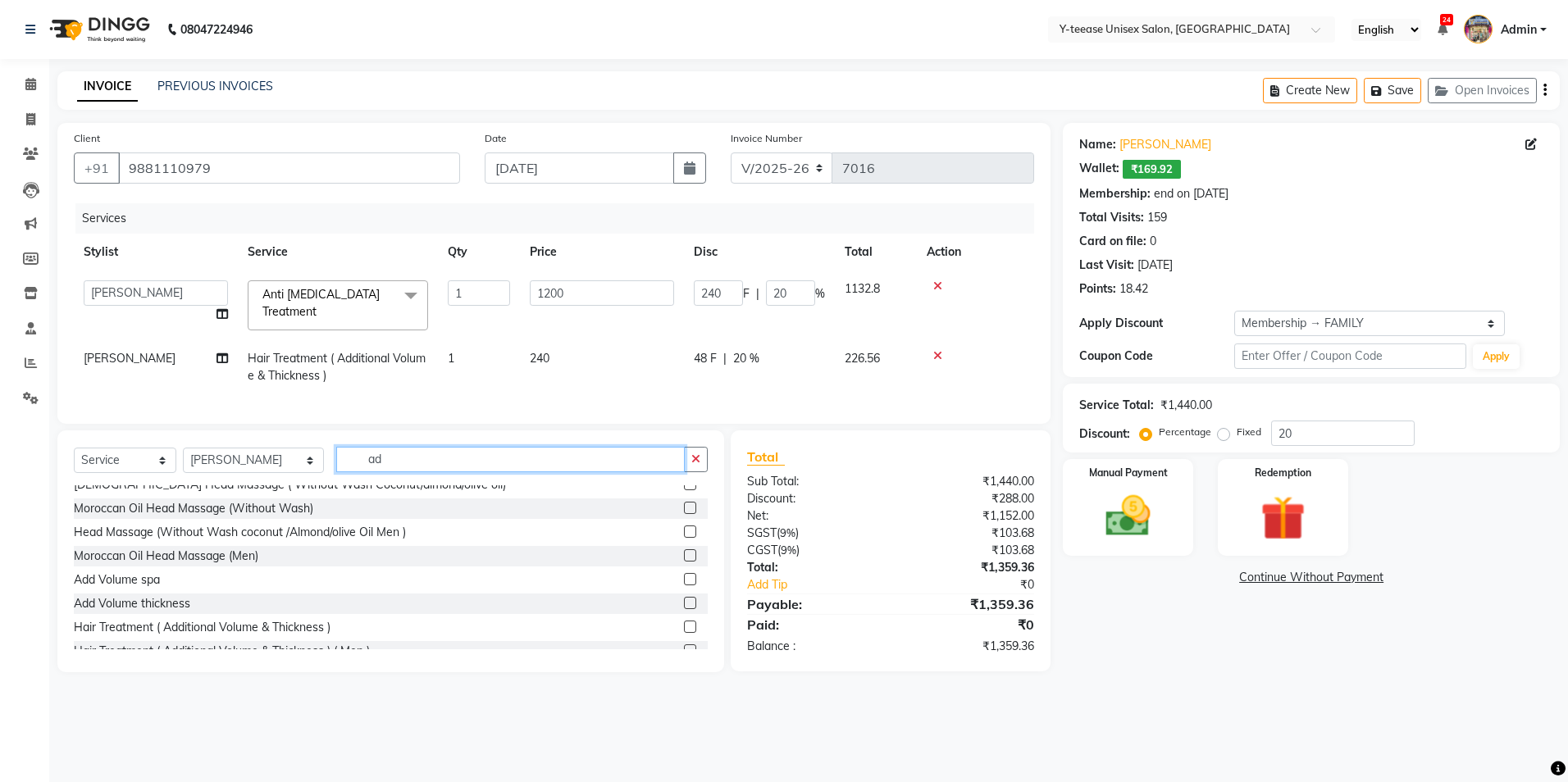
type input "a"
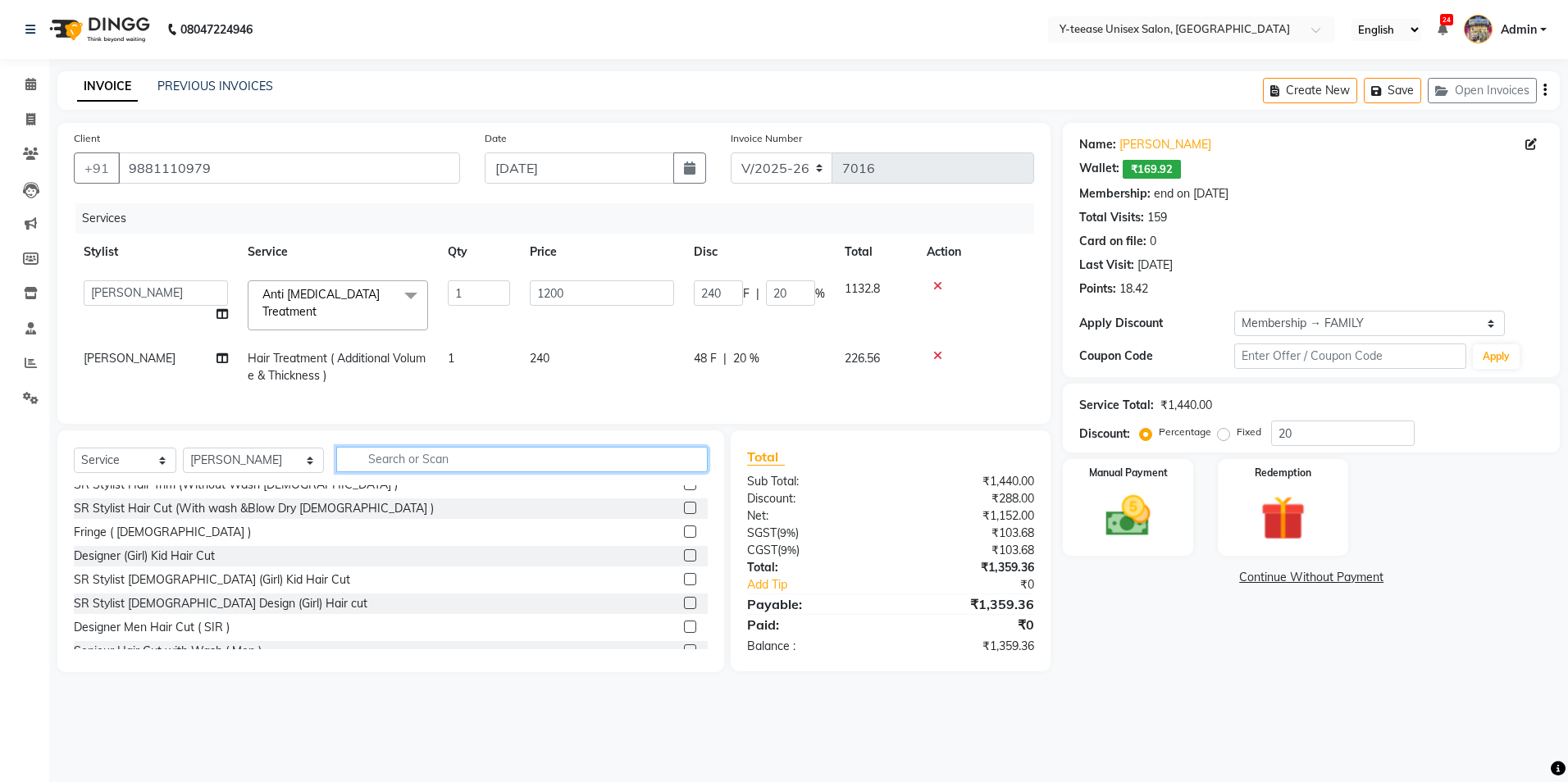
scroll to position [224, 0]
click at [238, 473] on select "Select Stylist chaitrali Dhaman FAIZAN SALMANI keshav nagar Manager Mosin khan …" at bounding box center [253, 460] width 141 height 26
select select "49846"
click at [183, 460] on select "Select Stylist chaitrali Dhaman FAIZAN SALMANI keshav nagar Manager Mosin khan …" at bounding box center [253, 460] width 141 height 26
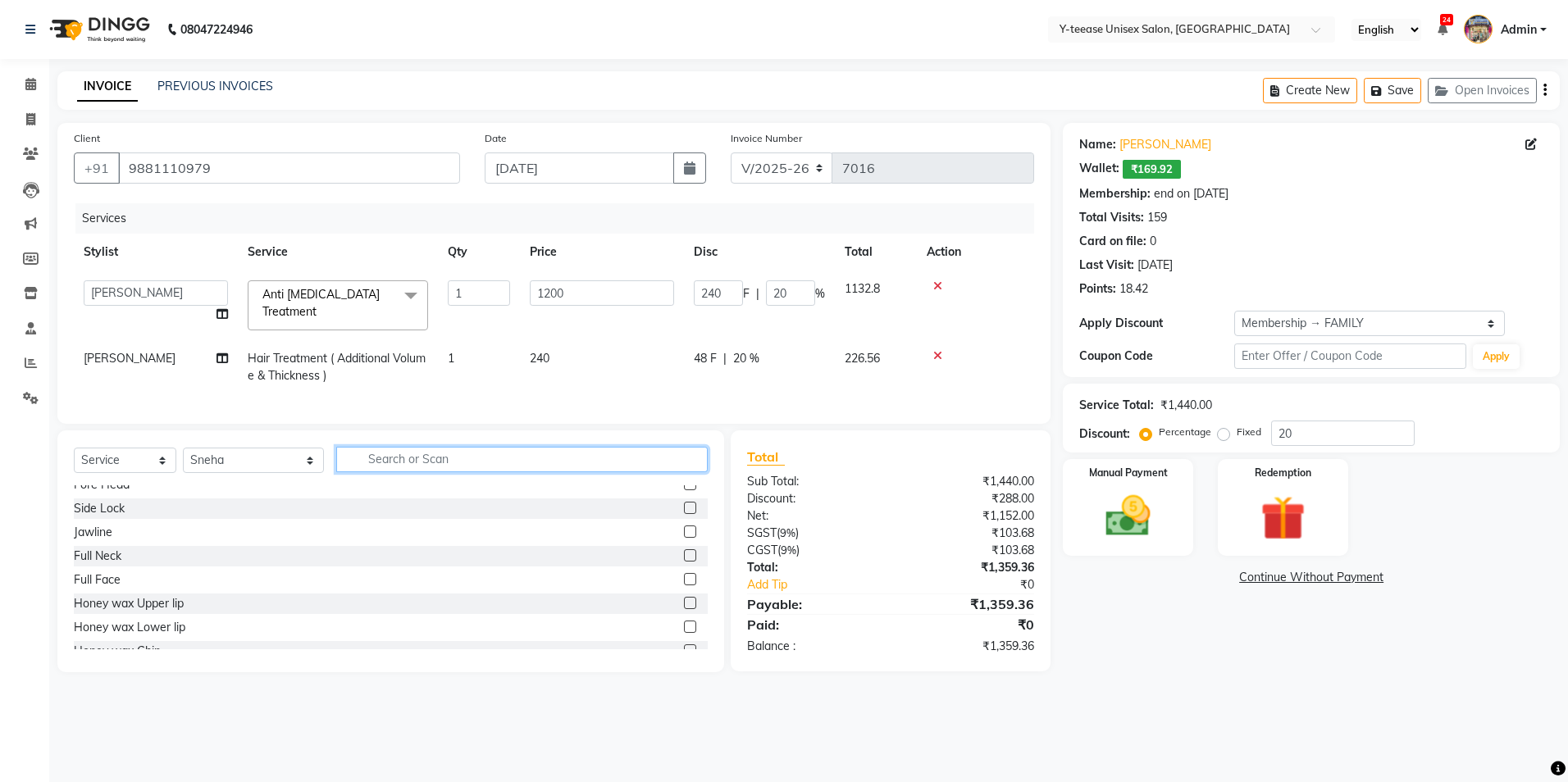
click at [390, 473] on input "text" at bounding box center [521, 459] width 371 height 26
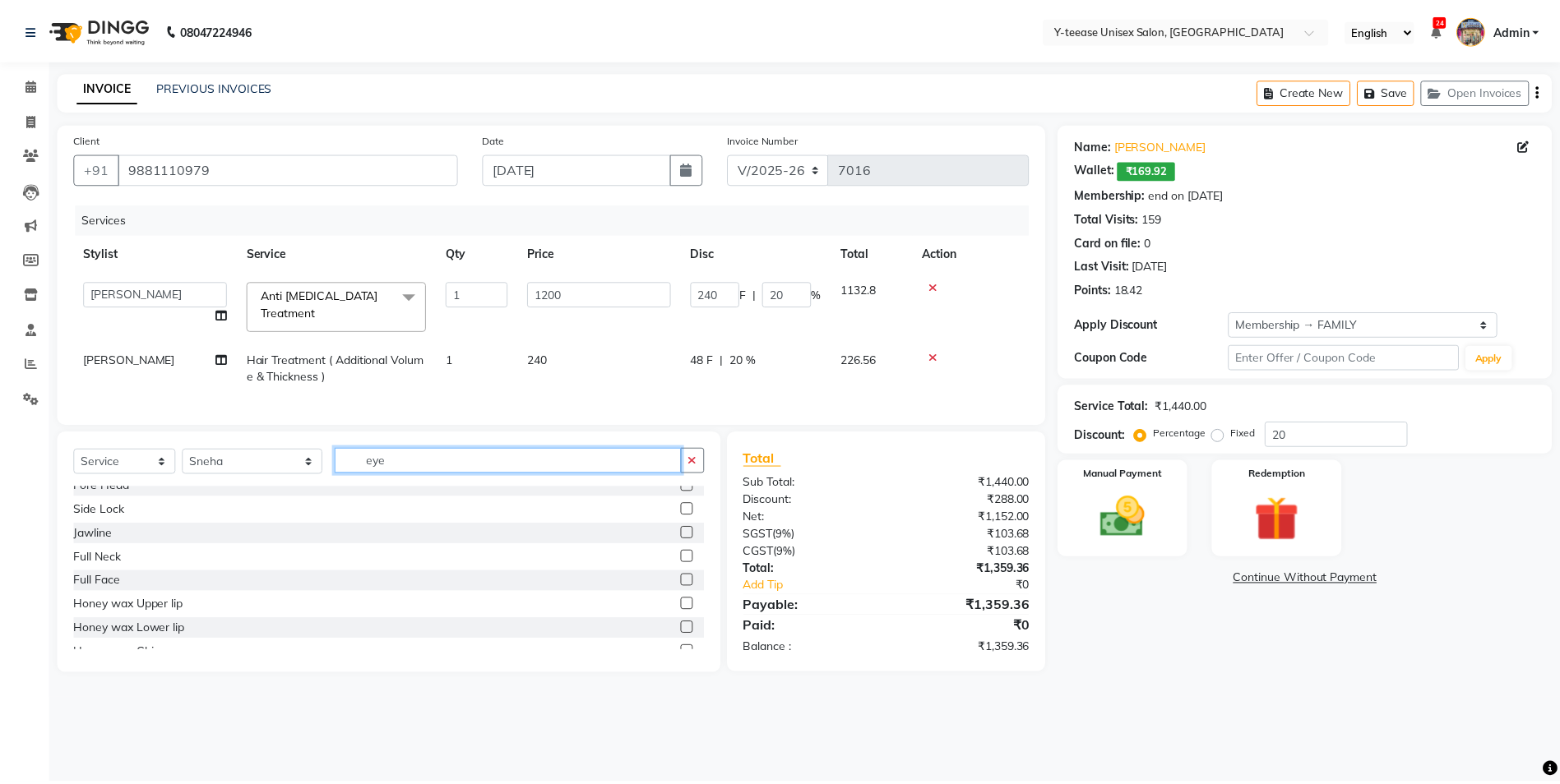
scroll to position [0, 0]
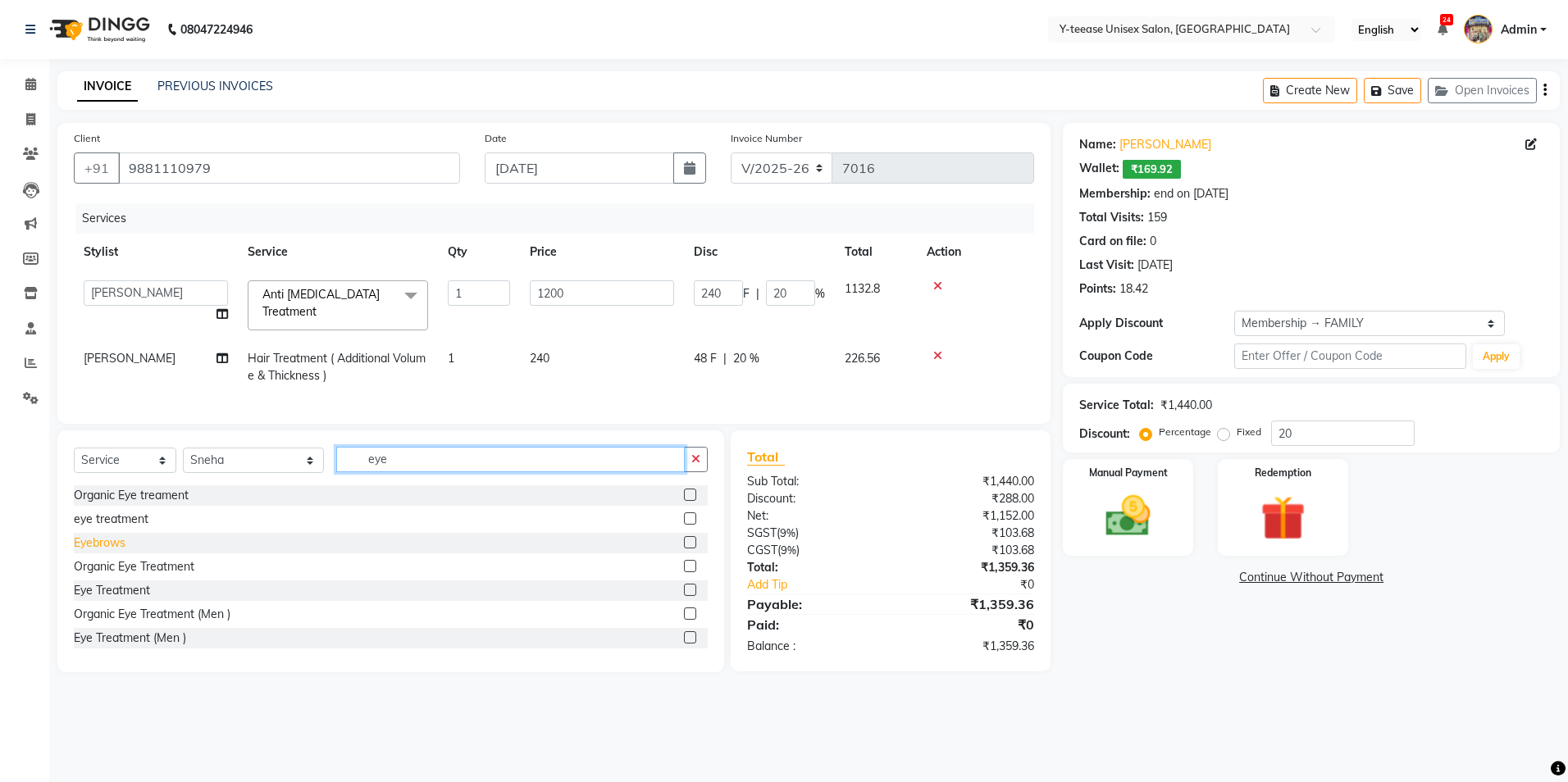
type input "eye"
click at [113, 551] on div "Eyebrows" at bounding box center [99, 543] width 51 height 17
checkbox input "false"
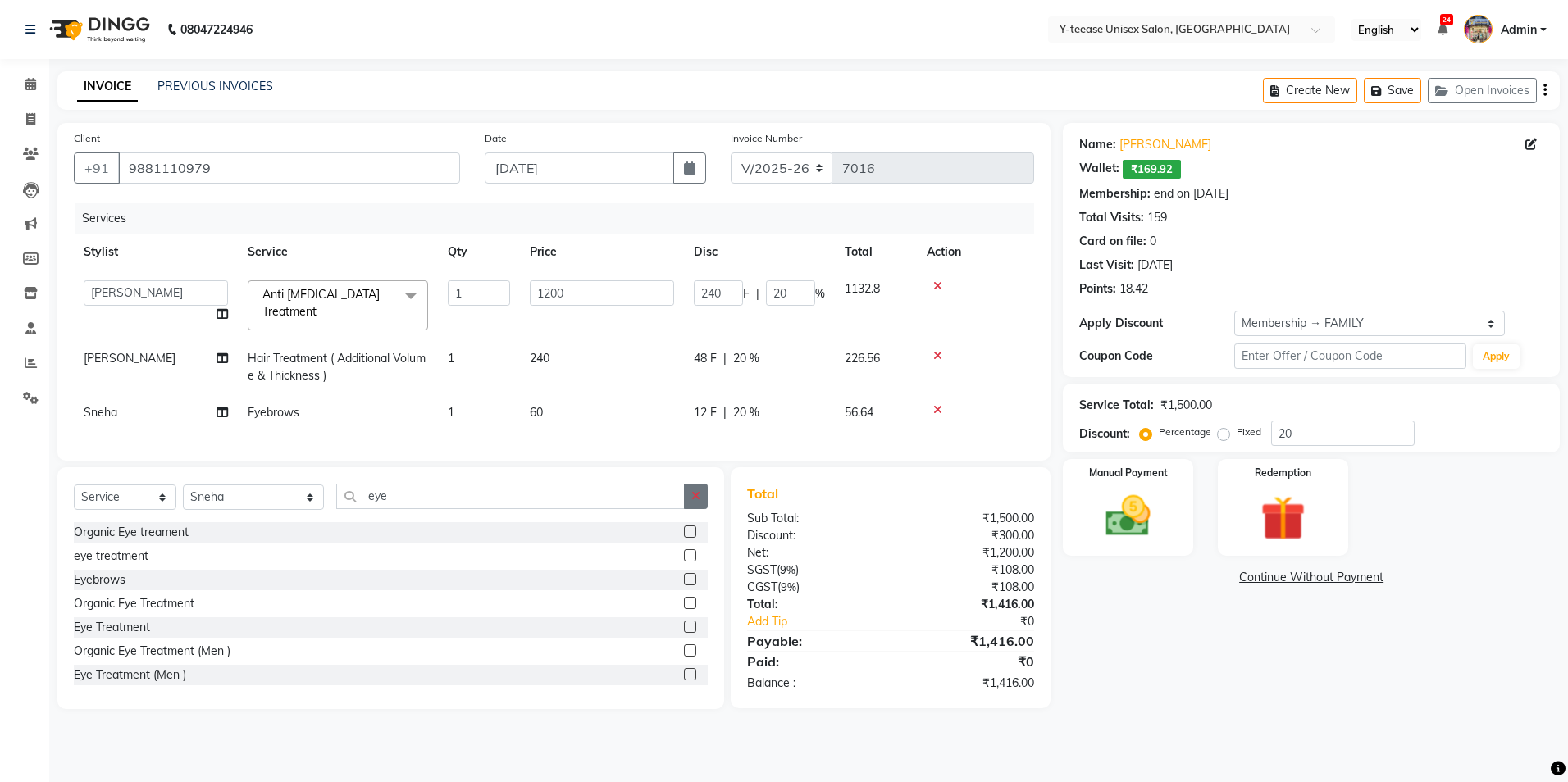
click at [698, 502] on icon "button" at bounding box center [696, 496] width 9 height 12
click at [1332, 439] on input "20" at bounding box center [1343, 433] width 144 height 26
type input "2"
type input "24"
type input "2"
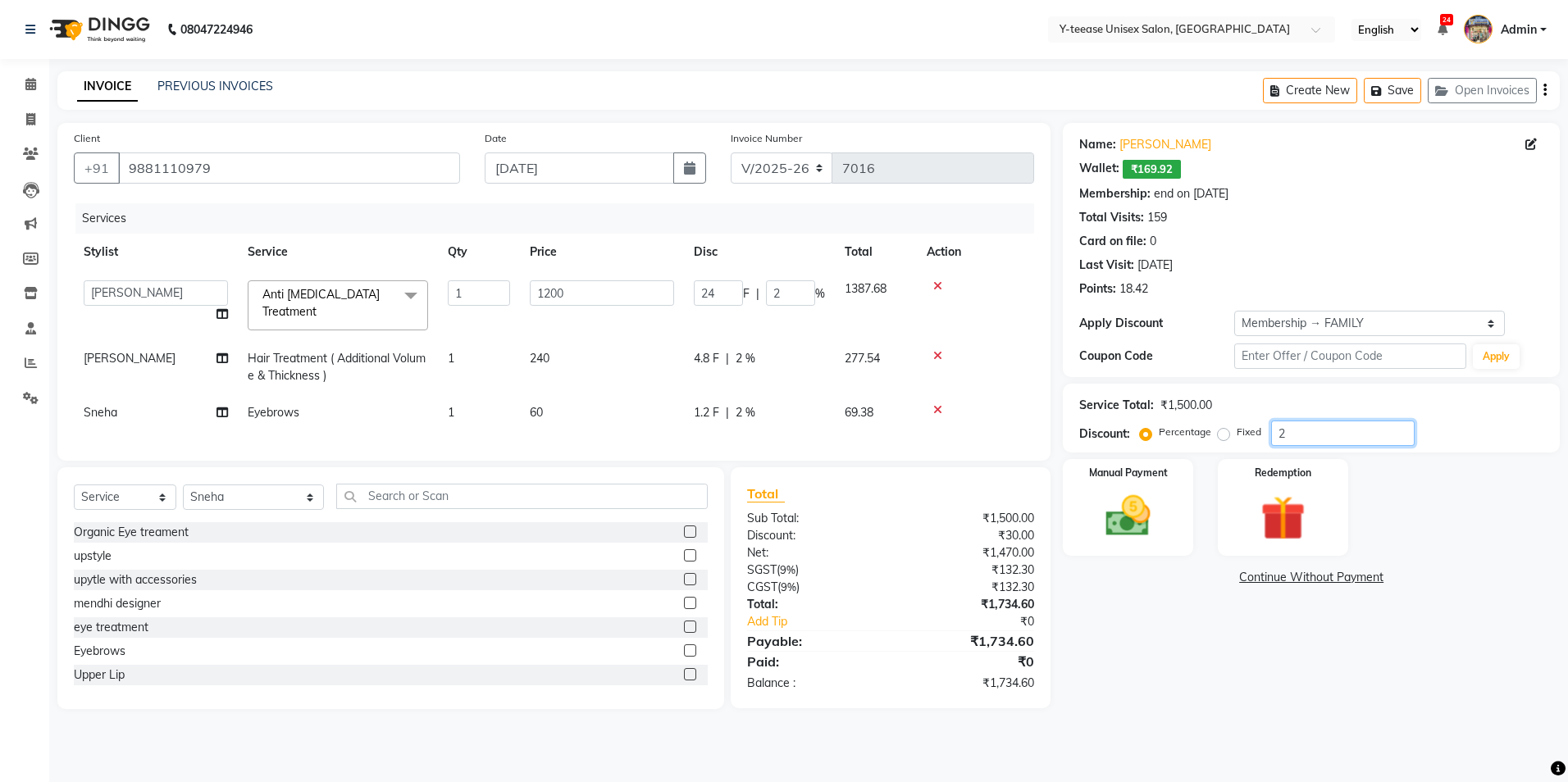
type input "25"
type input "300"
type input "25"
click at [1155, 496] on img at bounding box center [1127, 516] width 76 height 54
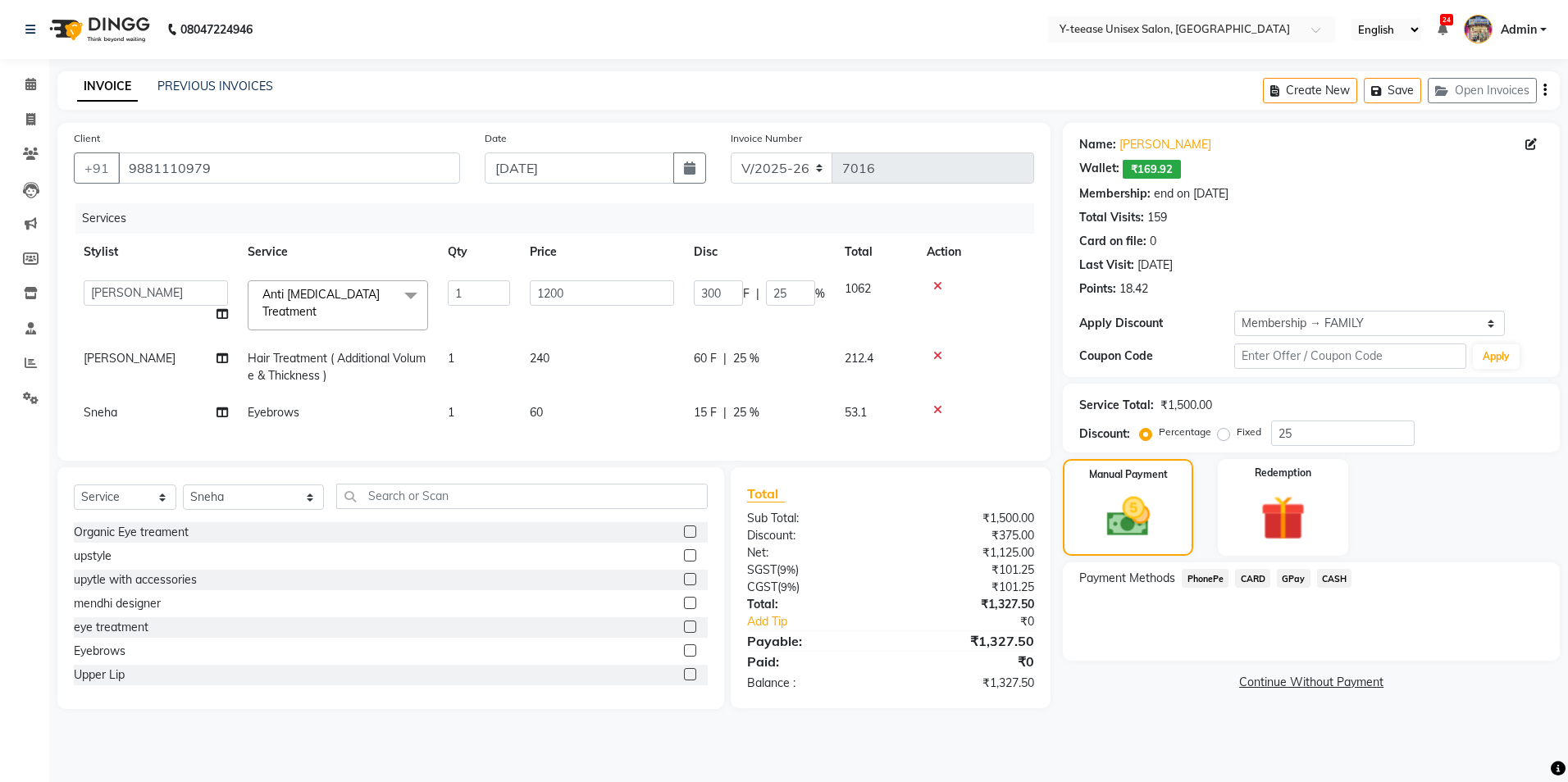
click at [1283, 576] on span "GPay" at bounding box center [1293, 578] width 34 height 19
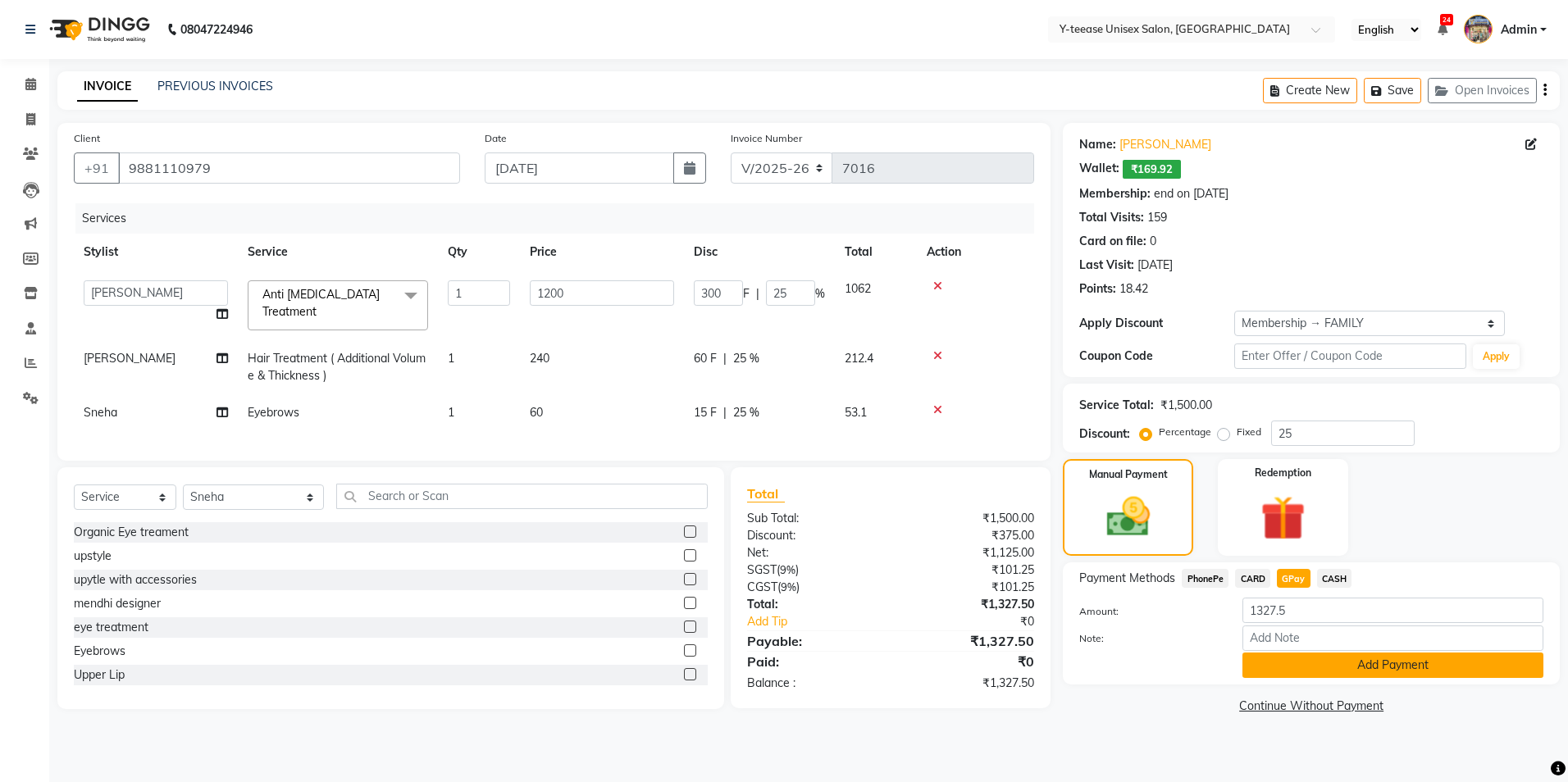
click at [1334, 662] on button "Add Payment" at bounding box center [1392, 665] width 300 height 26
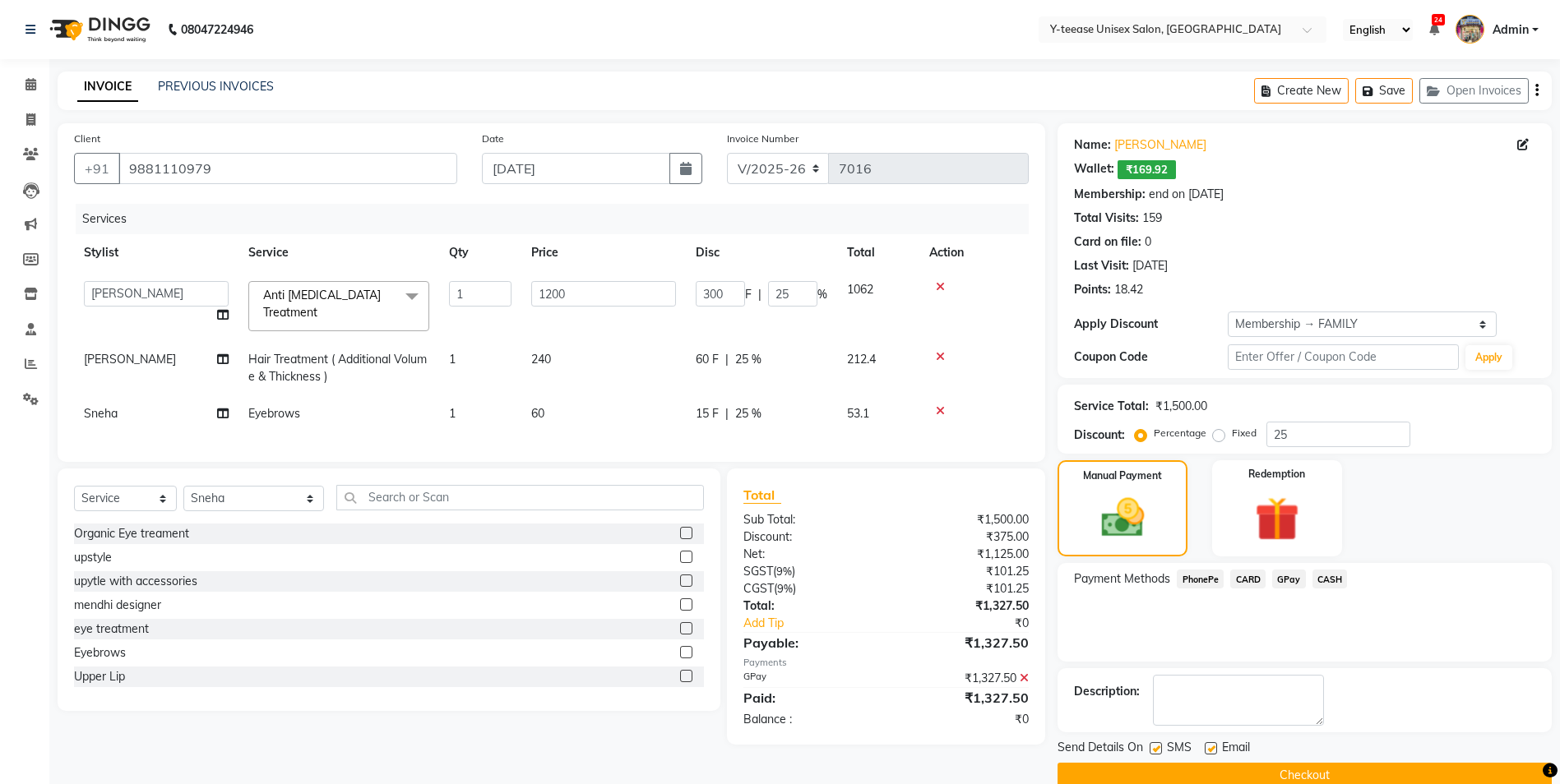
scroll to position [28, 0]
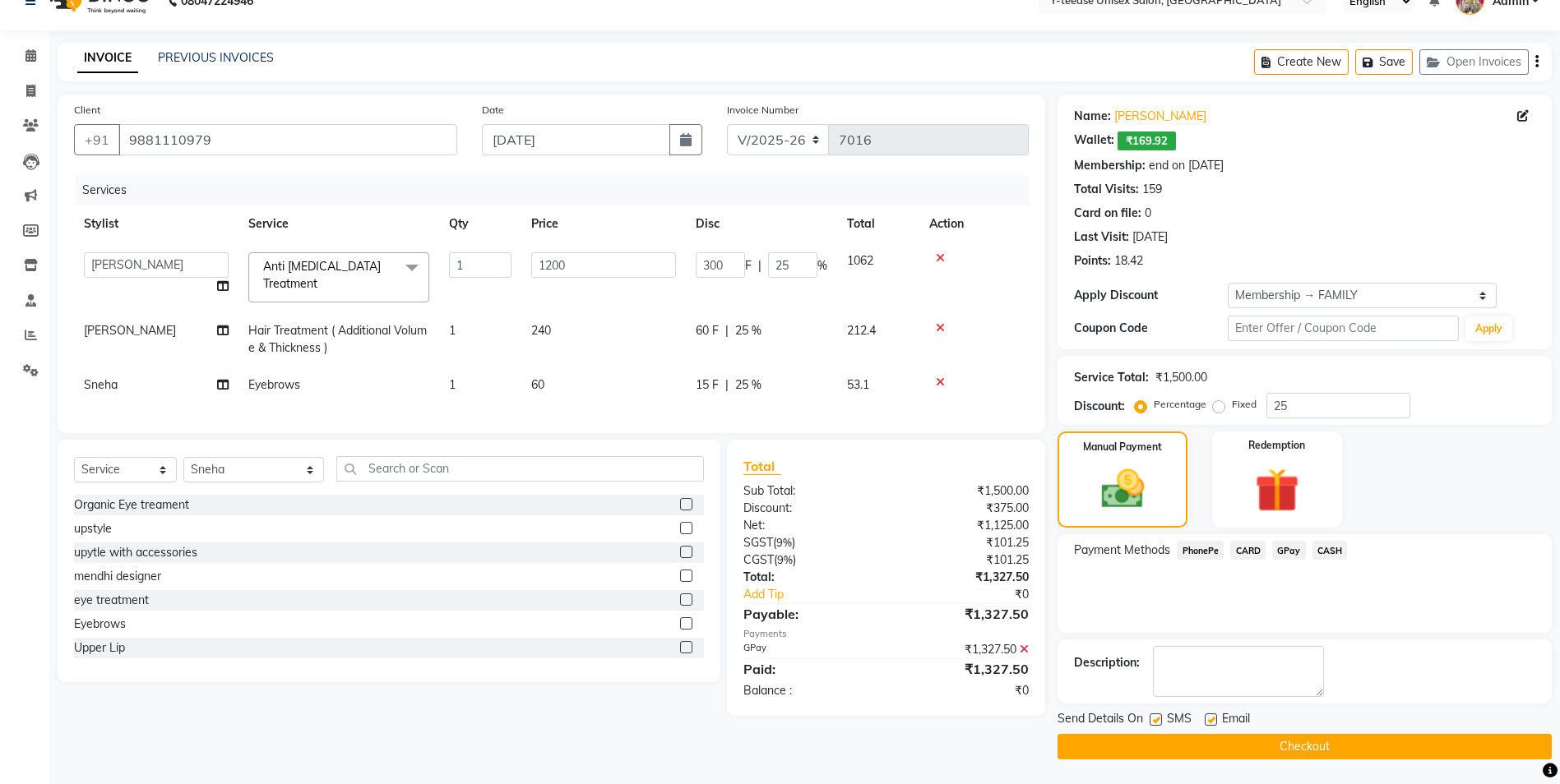
click at [1289, 759] on button "Checkout" at bounding box center [1304, 747] width 494 height 26
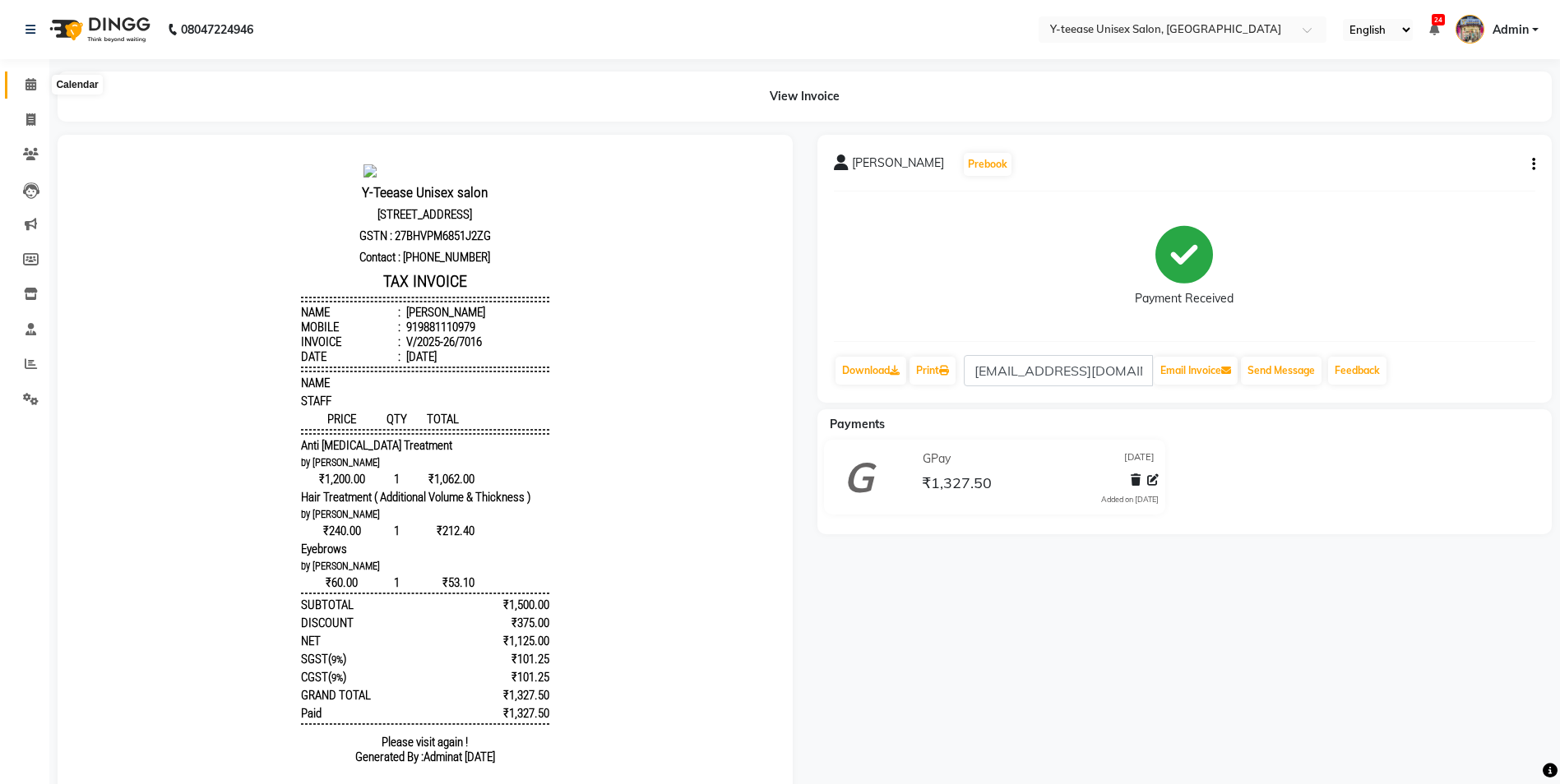
click at [24, 87] on span at bounding box center [30, 84] width 28 height 19
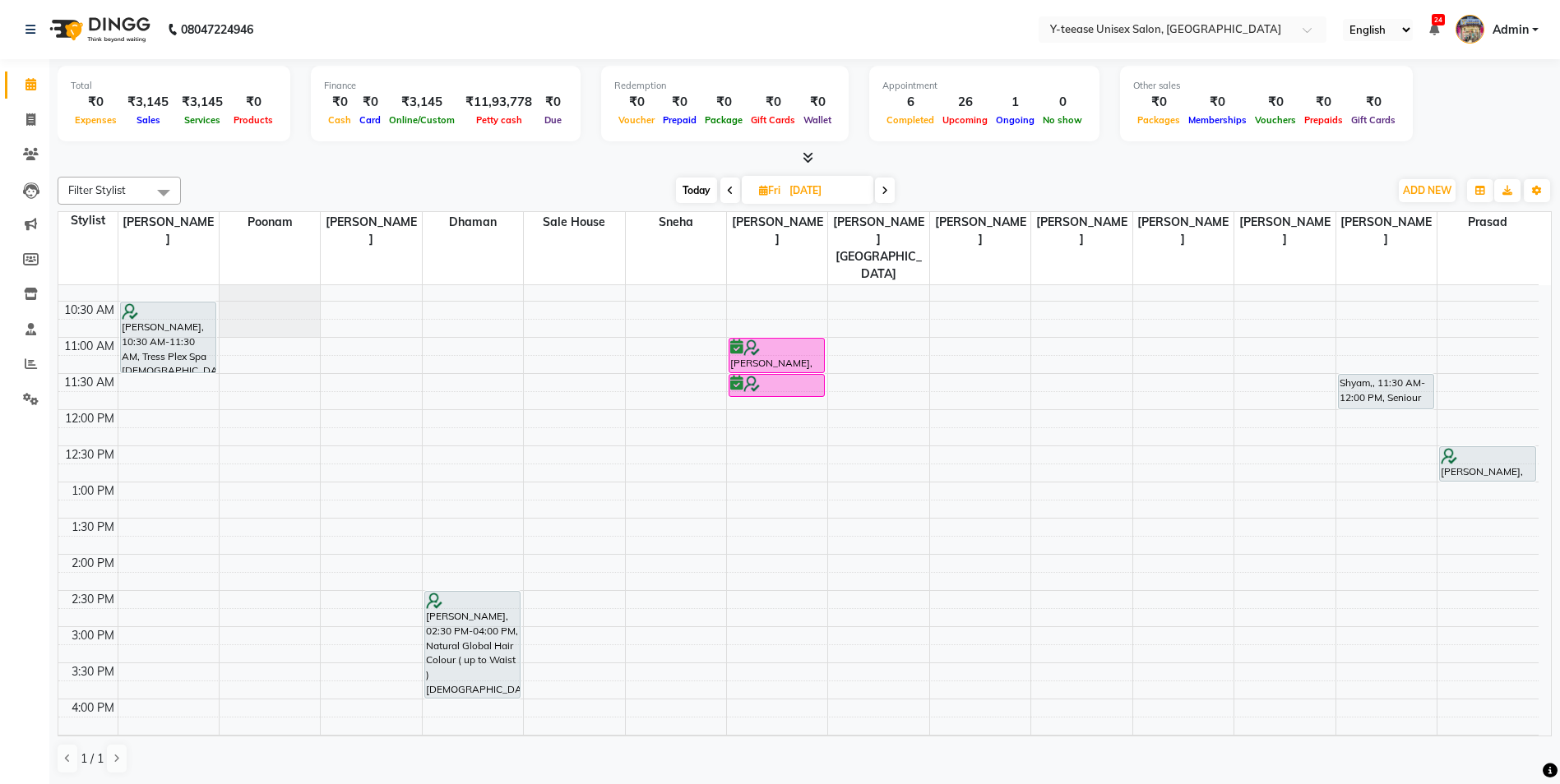
click at [685, 194] on span "Today" at bounding box center [696, 190] width 41 height 26
type input "04-09-2025"
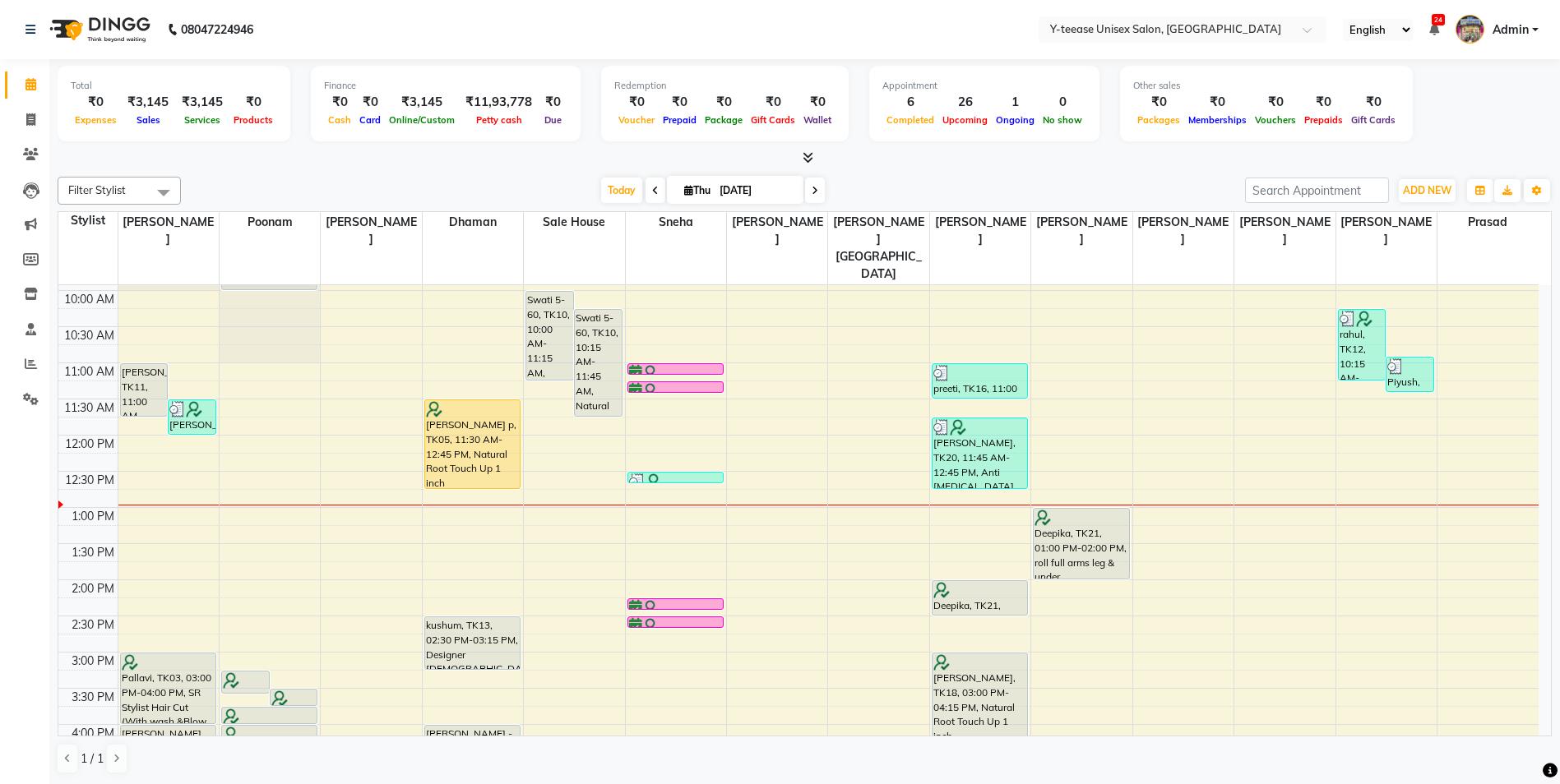
scroll to position [126, 0]
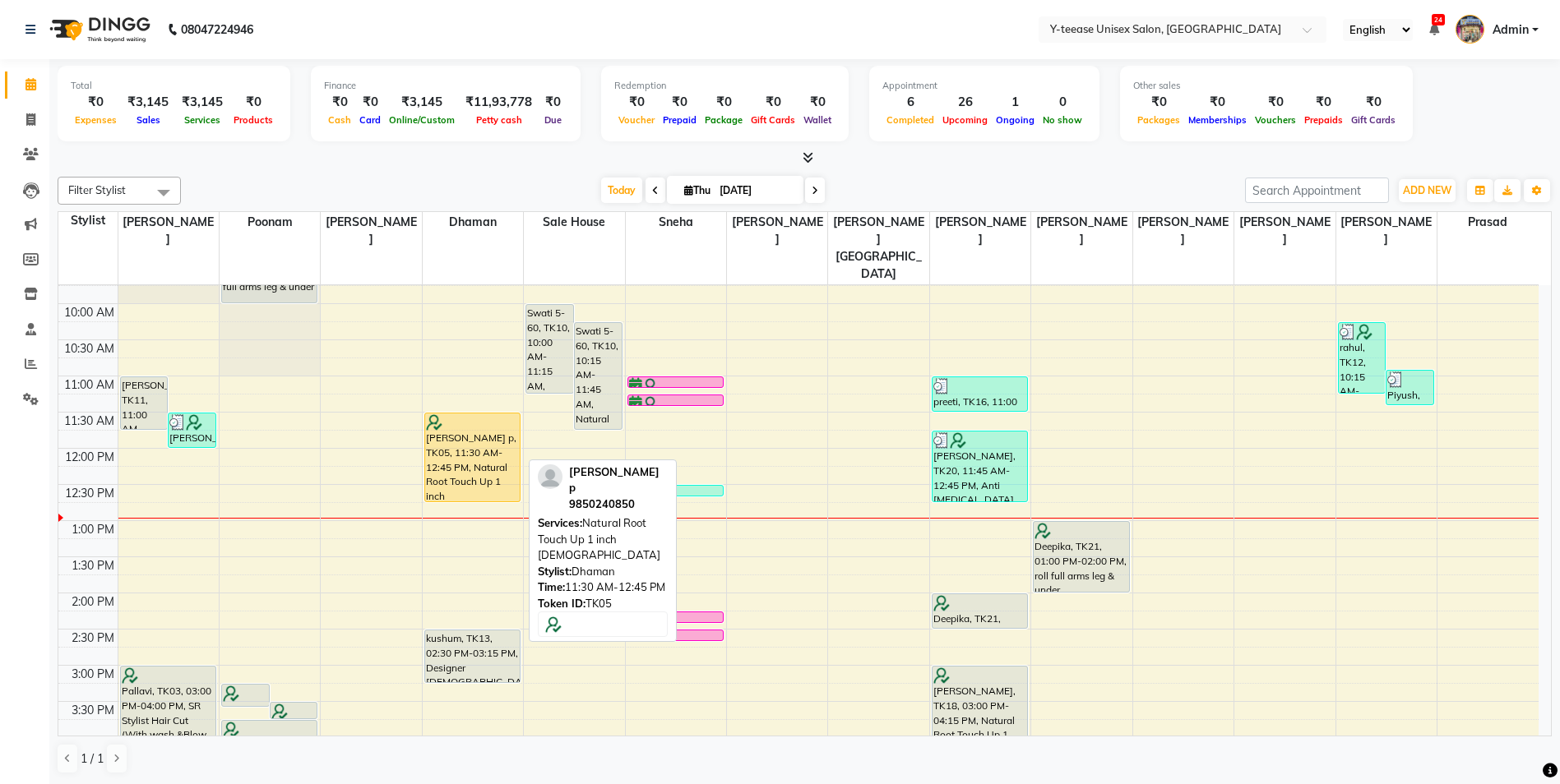
click at [460, 444] on div "Amita p, TK05, 11:30 AM-12:45 PM, Natural Root Touch Up 1 inch Female" at bounding box center [472, 457] width 94 height 88
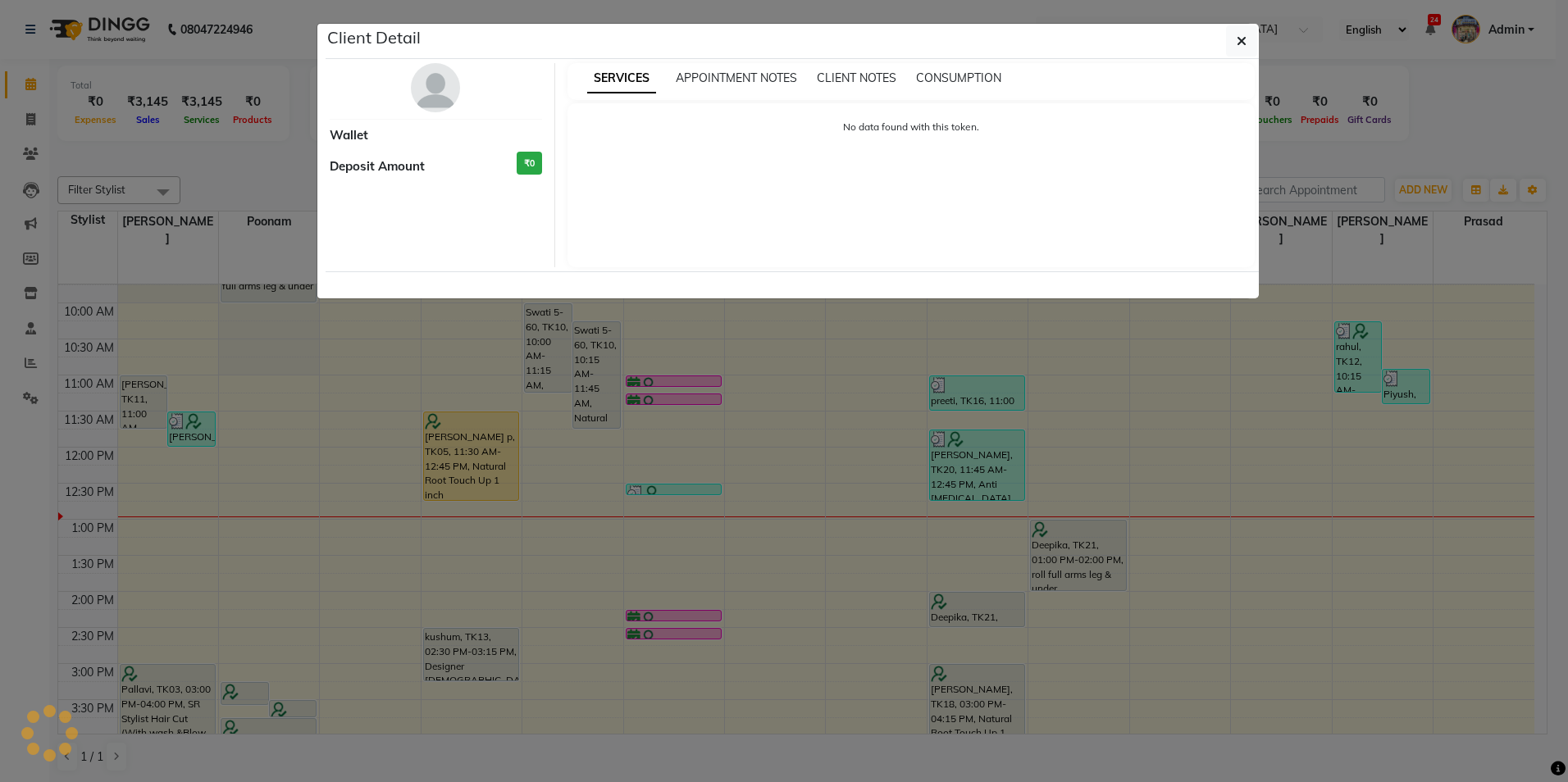
select select "1"
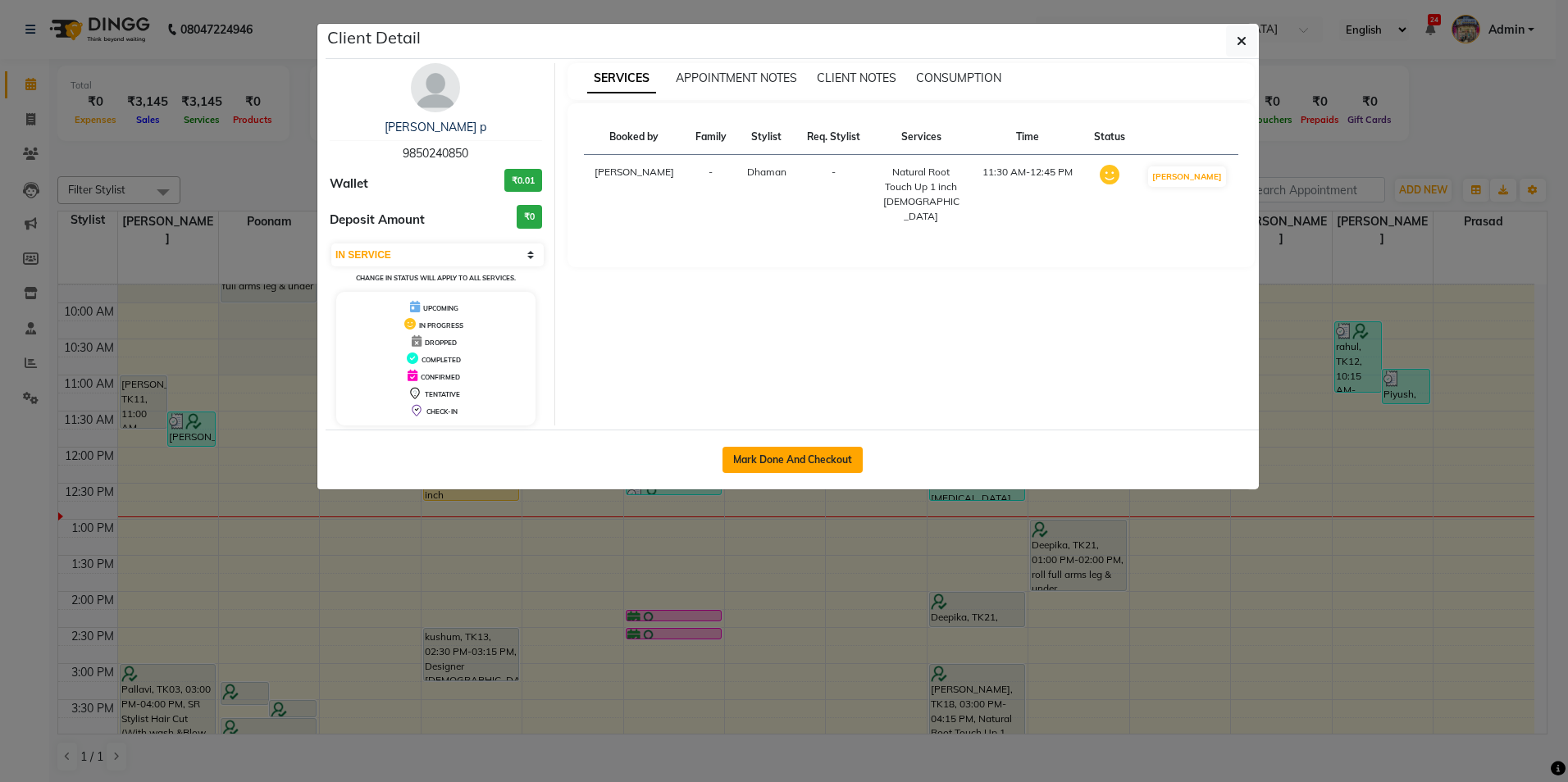
click at [760, 457] on button "Mark Done And Checkout" at bounding box center [792, 460] width 140 height 27
select select "service"
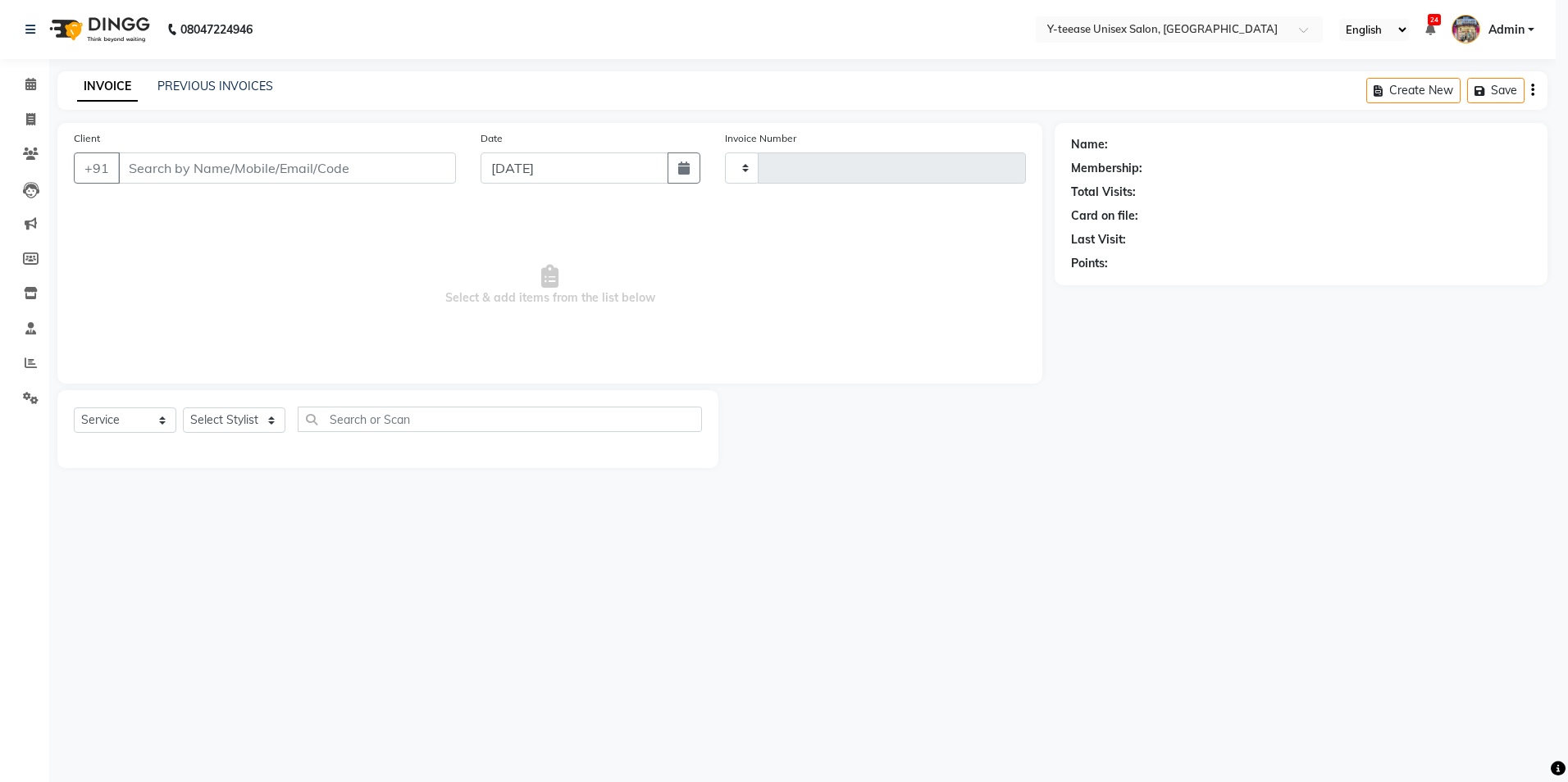
type input "7017"
select select "4"
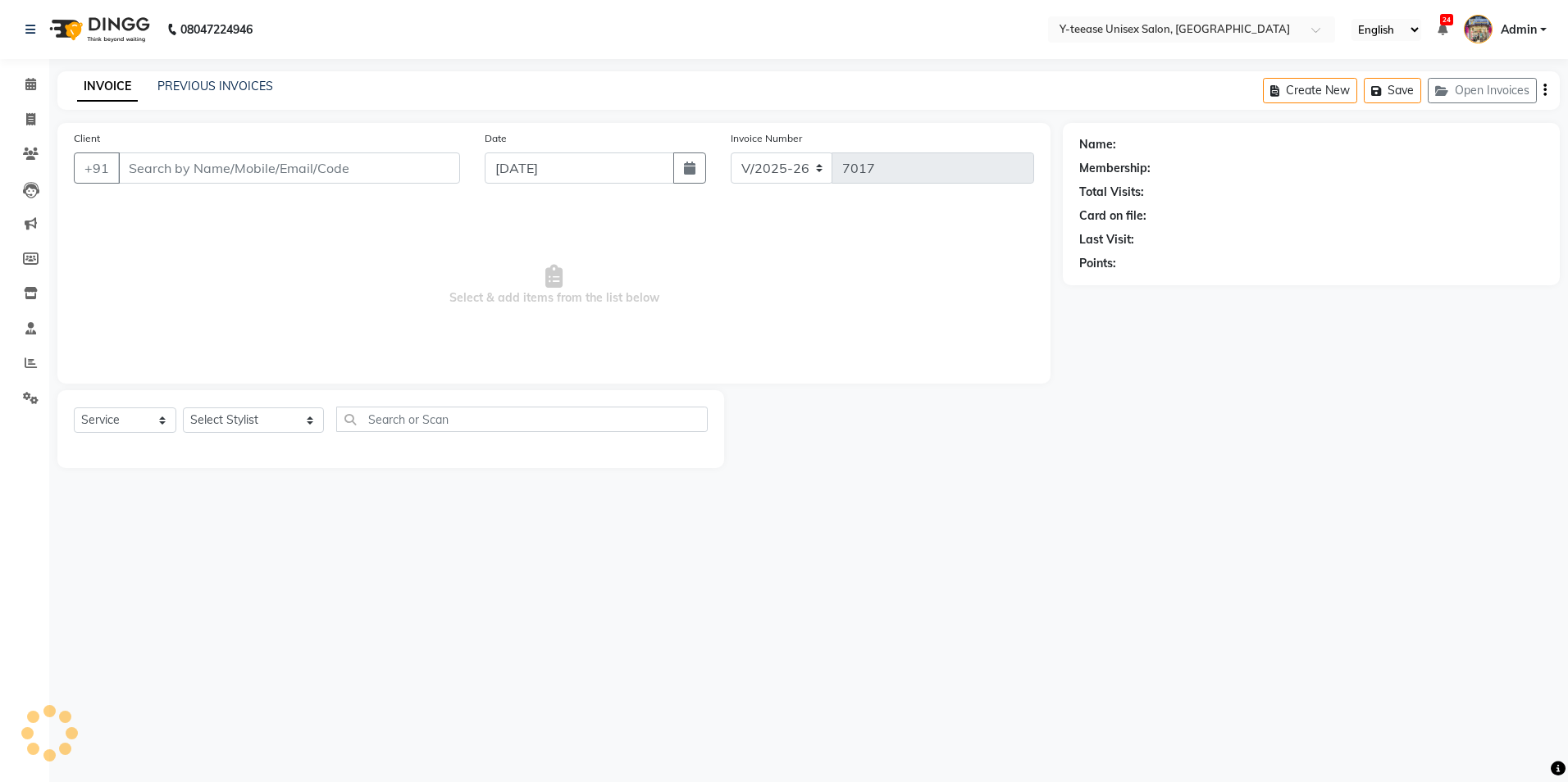
type input "9850240850"
select select "656"
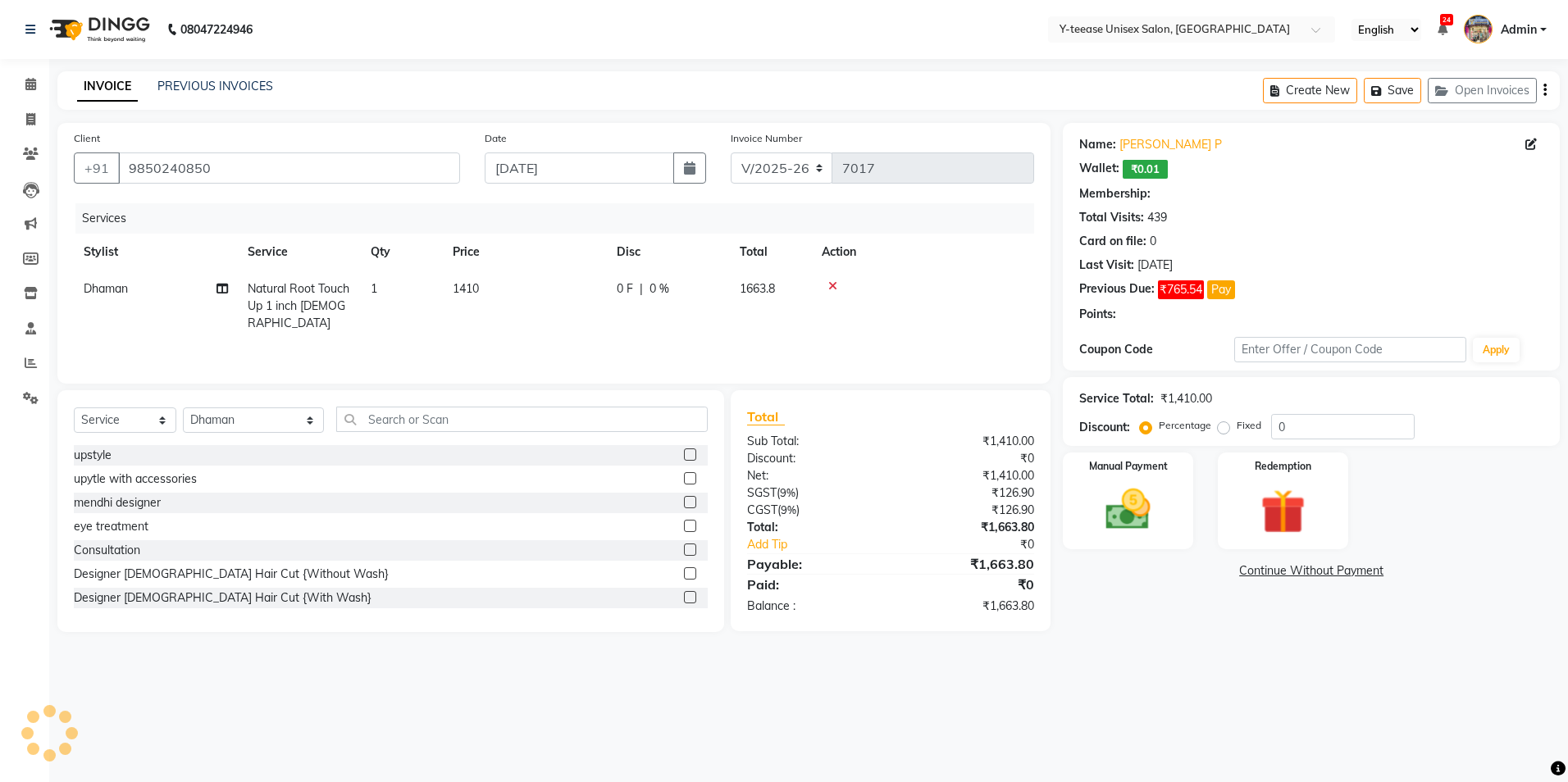
select select "1: Object"
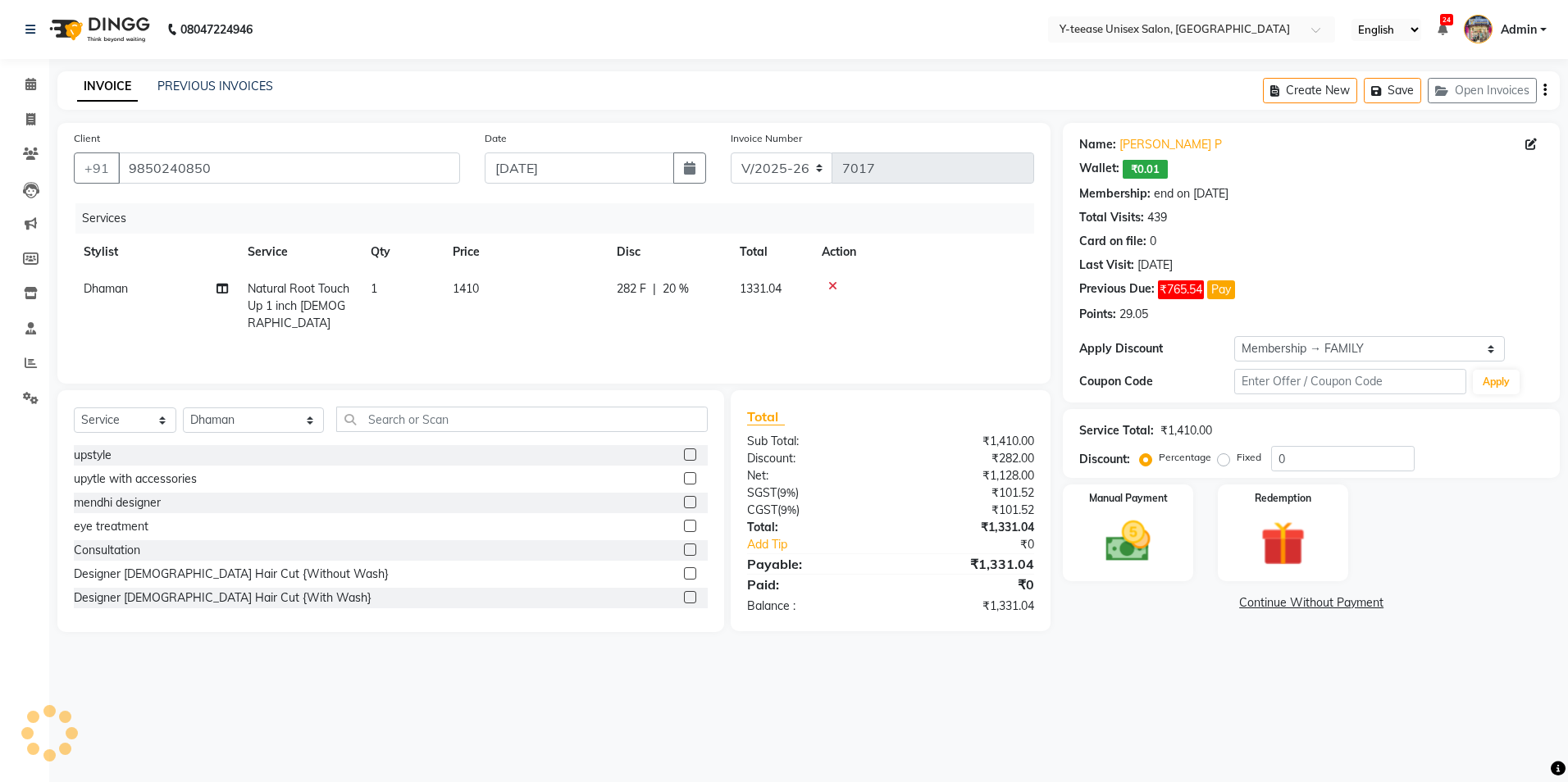
type input "20"
click at [299, 301] on span "Natural Root Touch Up 1 inch Female" at bounding box center [298, 305] width 102 height 49
select select "656"
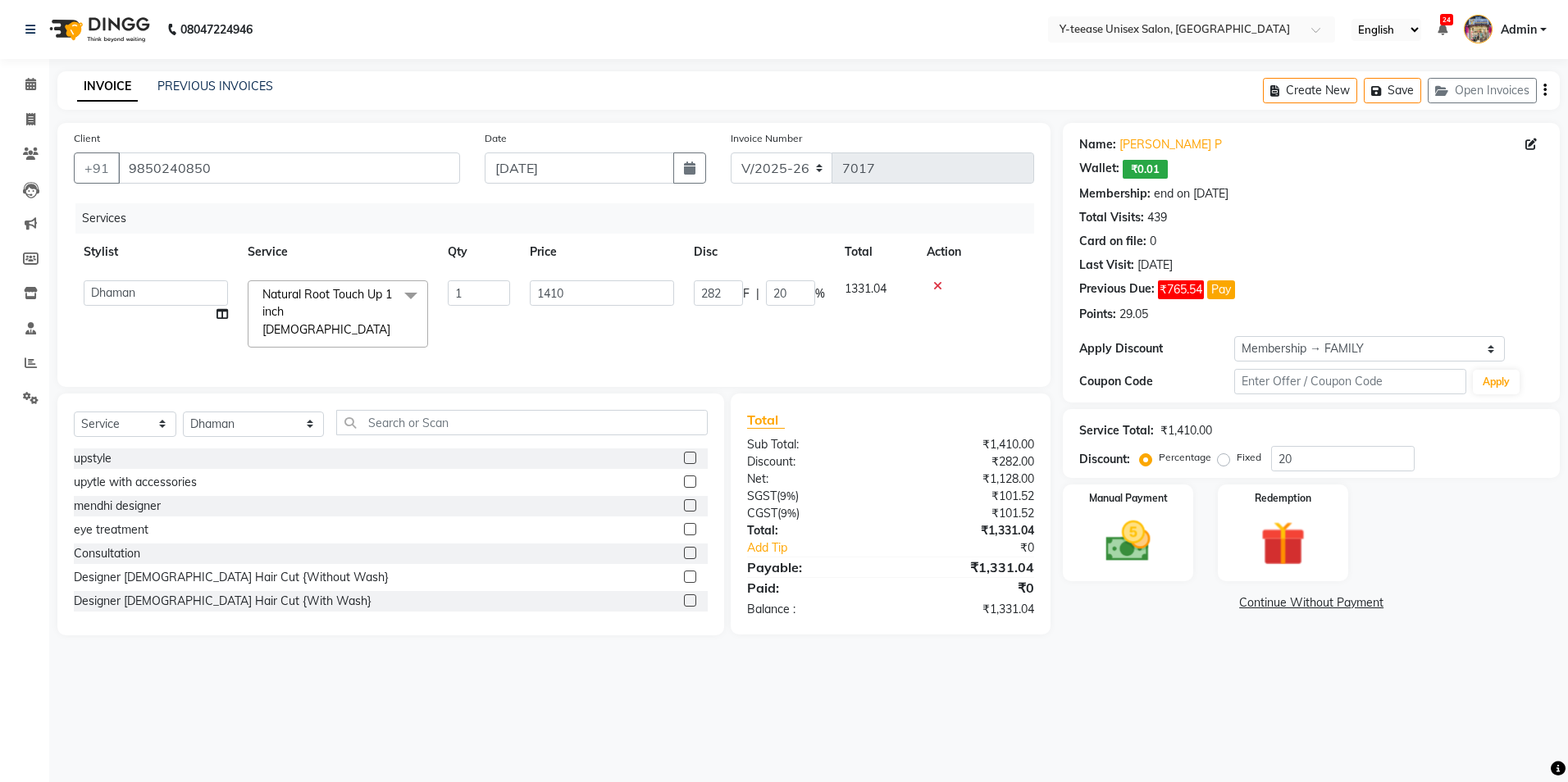
click at [315, 307] on span "Natural Root Touch Up 1 inch Female" at bounding box center [327, 312] width 129 height 50
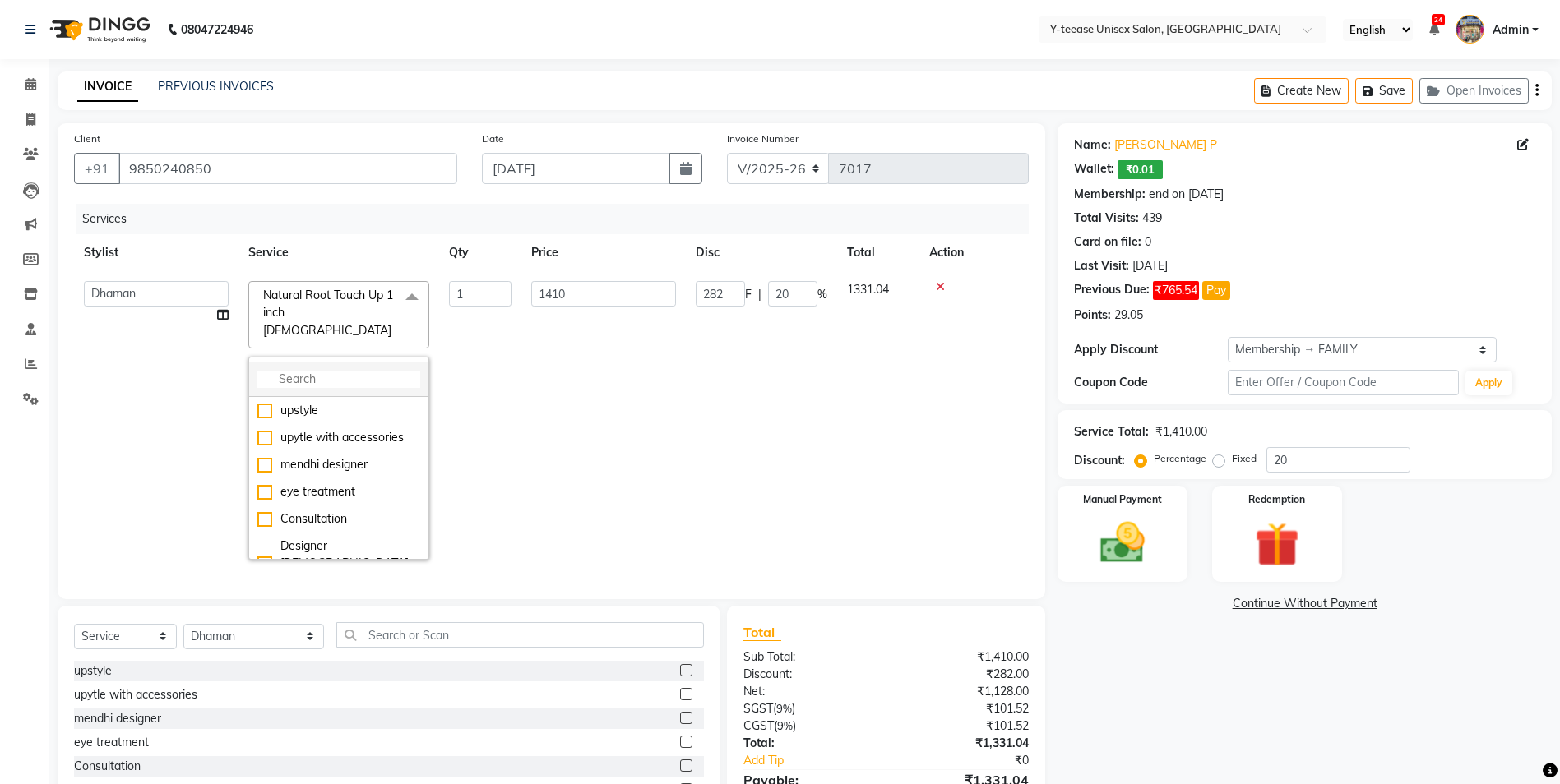
click at [359, 371] on input "multiselect-search" at bounding box center [339, 379] width 163 height 17
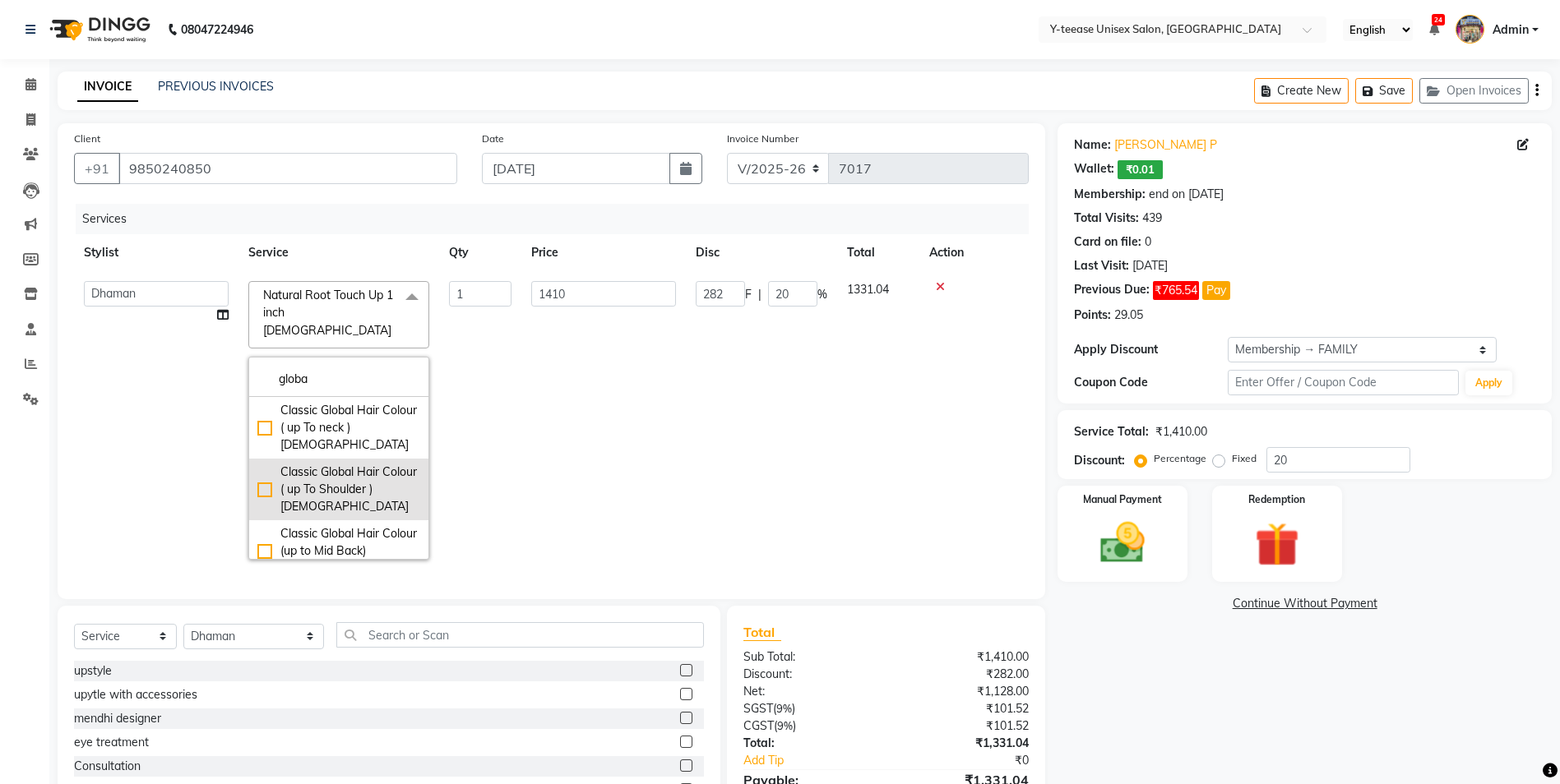
type input "globa"
click at [353, 464] on div "Classic Global Hair Colour ( up To Shoulder ) Female" at bounding box center [339, 490] width 163 height 52
checkbox input "true"
type input "2750"
type input "550"
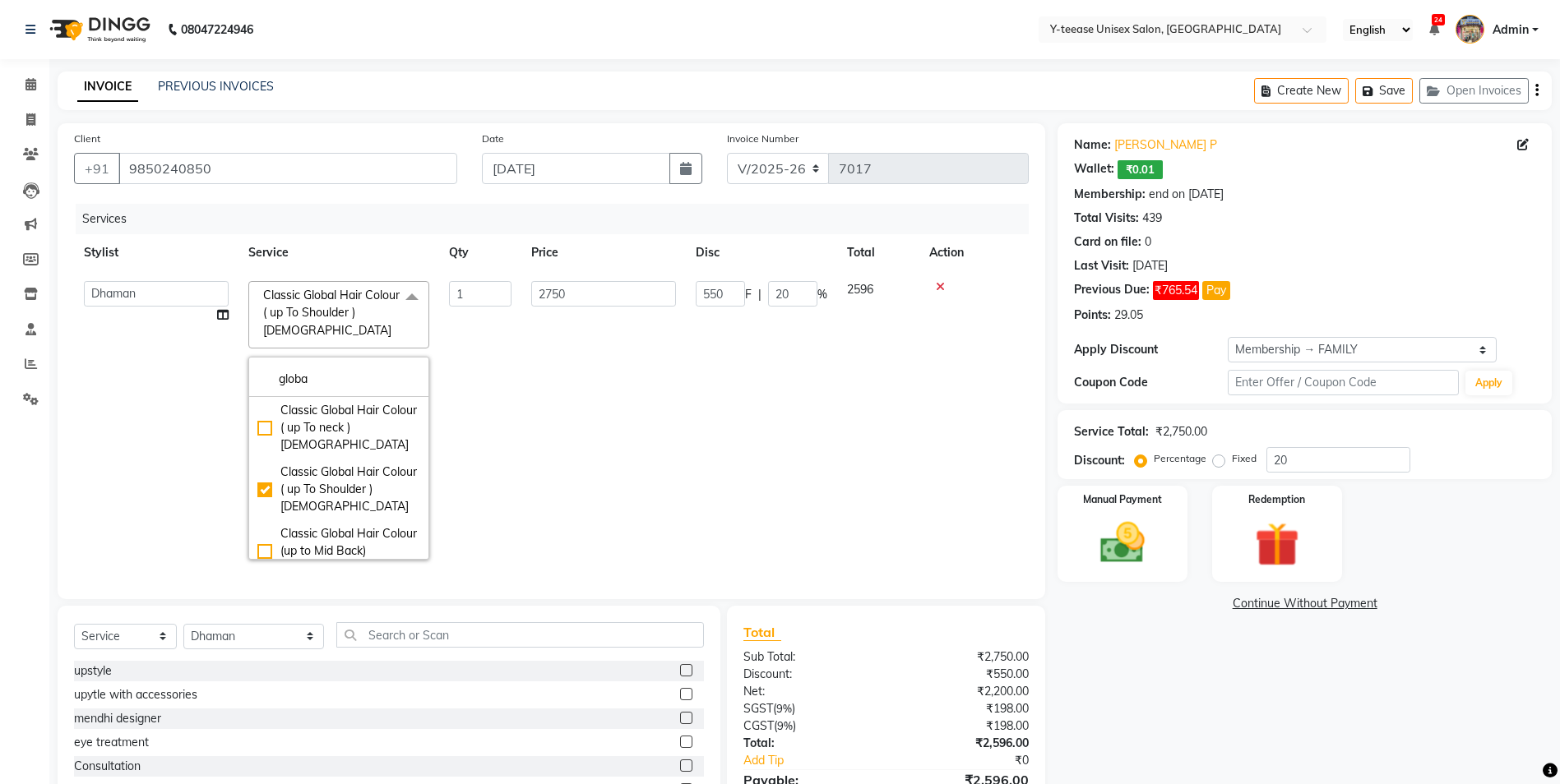
click at [491, 429] on td "1" at bounding box center [480, 420] width 82 height 299
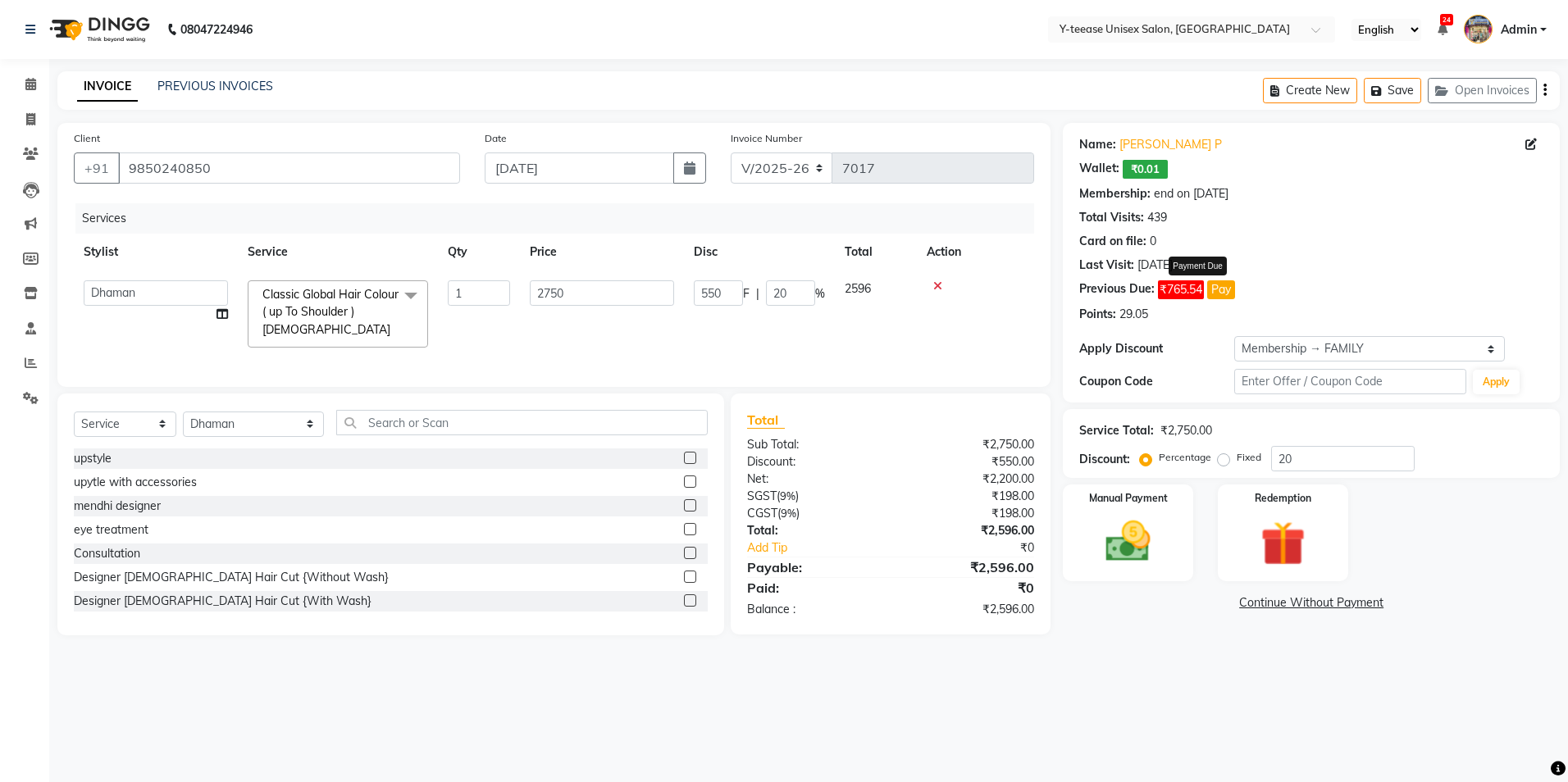
click at [1221, 286] on button "Pay" at bounding box center [1221, 289] width 27 height 19
select select "1"
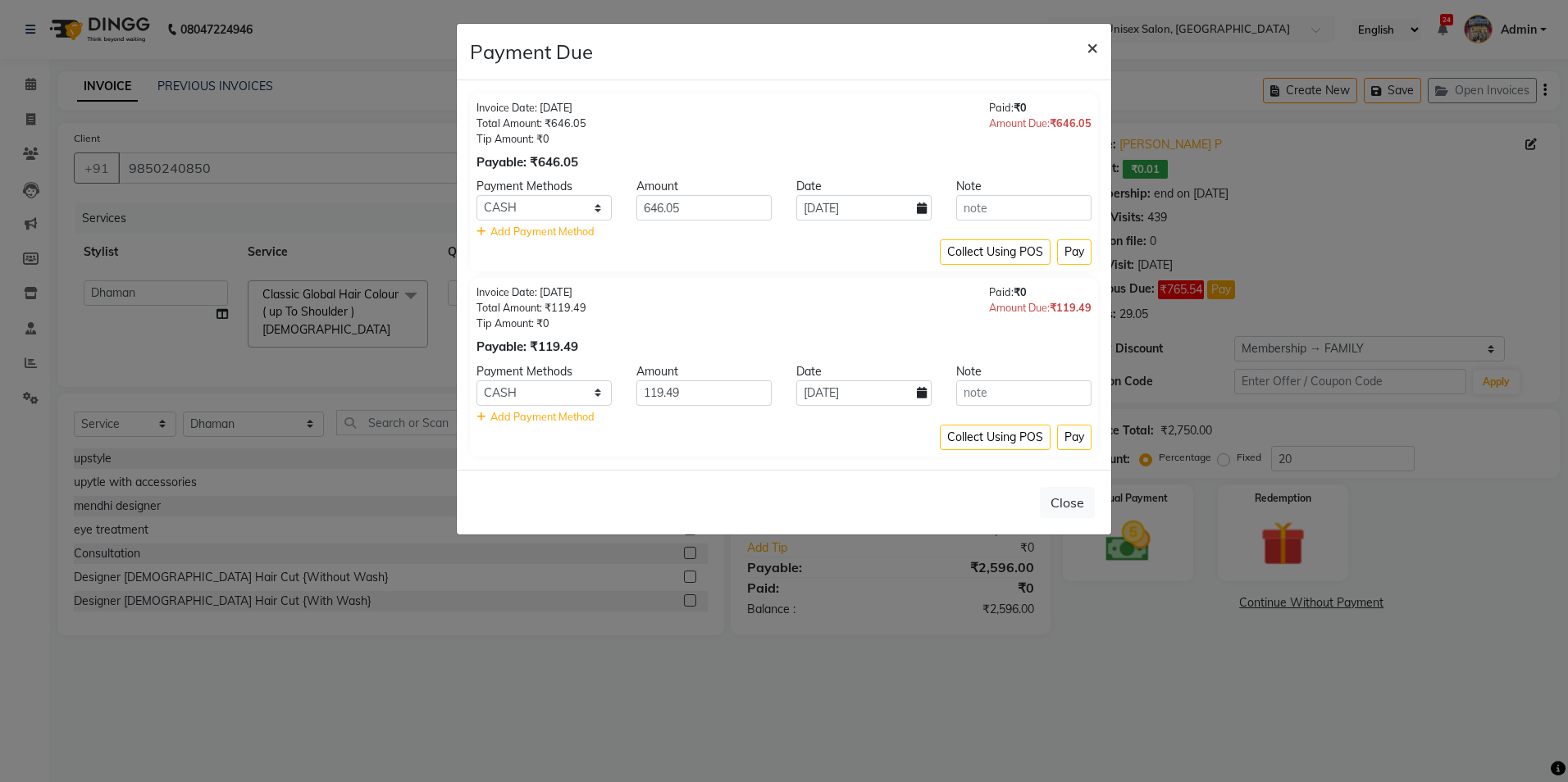
click at [1090, 43] on span "×" at bounding box center [1092, 47] width 12 height 25
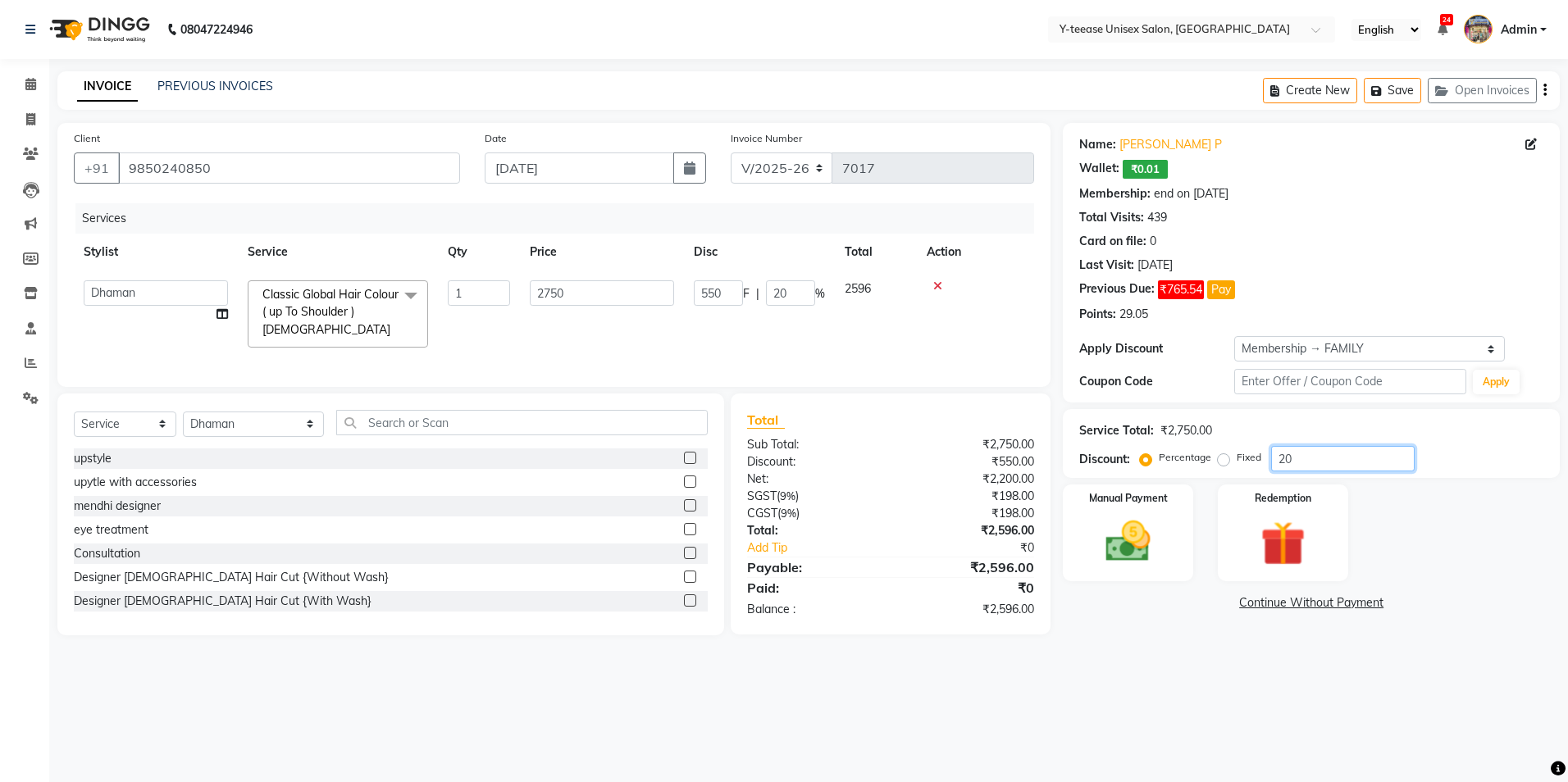
click at [1336, 461] on input "20" at bounding box center [1343, 458] width 144 height 26
type input "2"
type input "55"
type input "2"
type input "25"
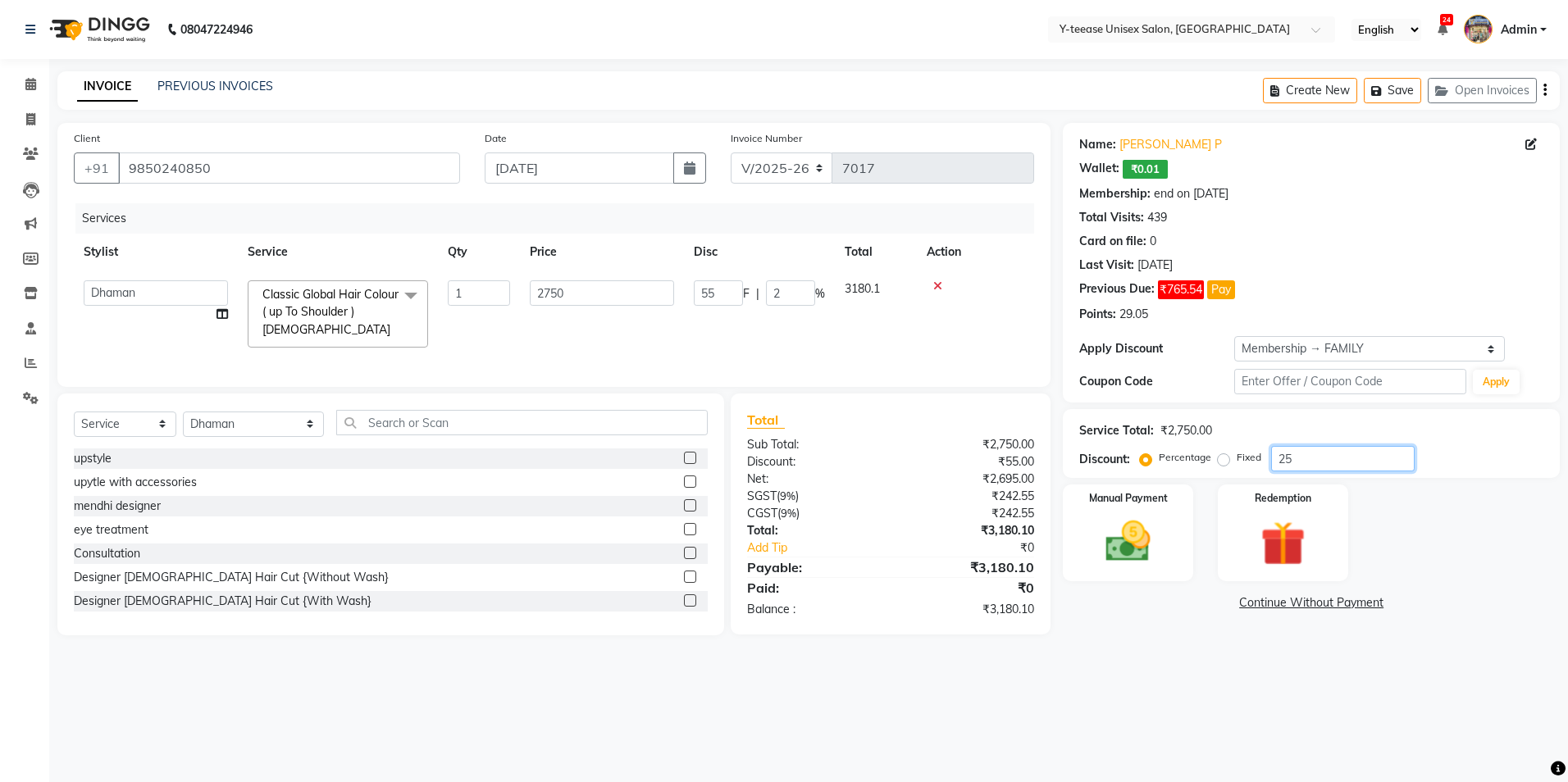
type input "687.5"
type input "25"
click at [333, 311] on span "Classic Global Hair Colour ( up To Shoulder ) Female" at bounding box center [331, 312] width 137 height 50
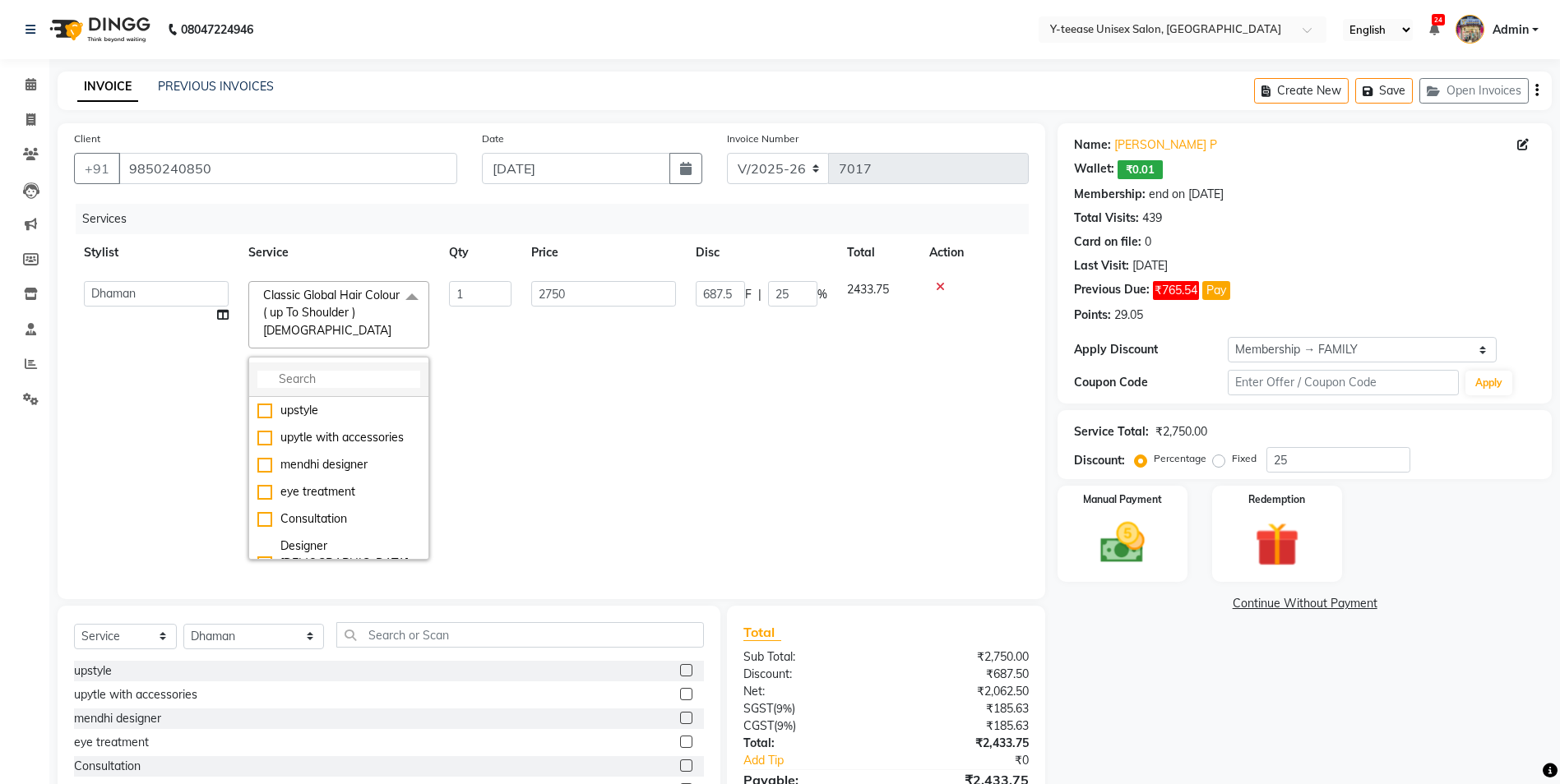
click at [345, 385] on input "multiselect-search" at bounding box center [339, 379] width 163 height 17
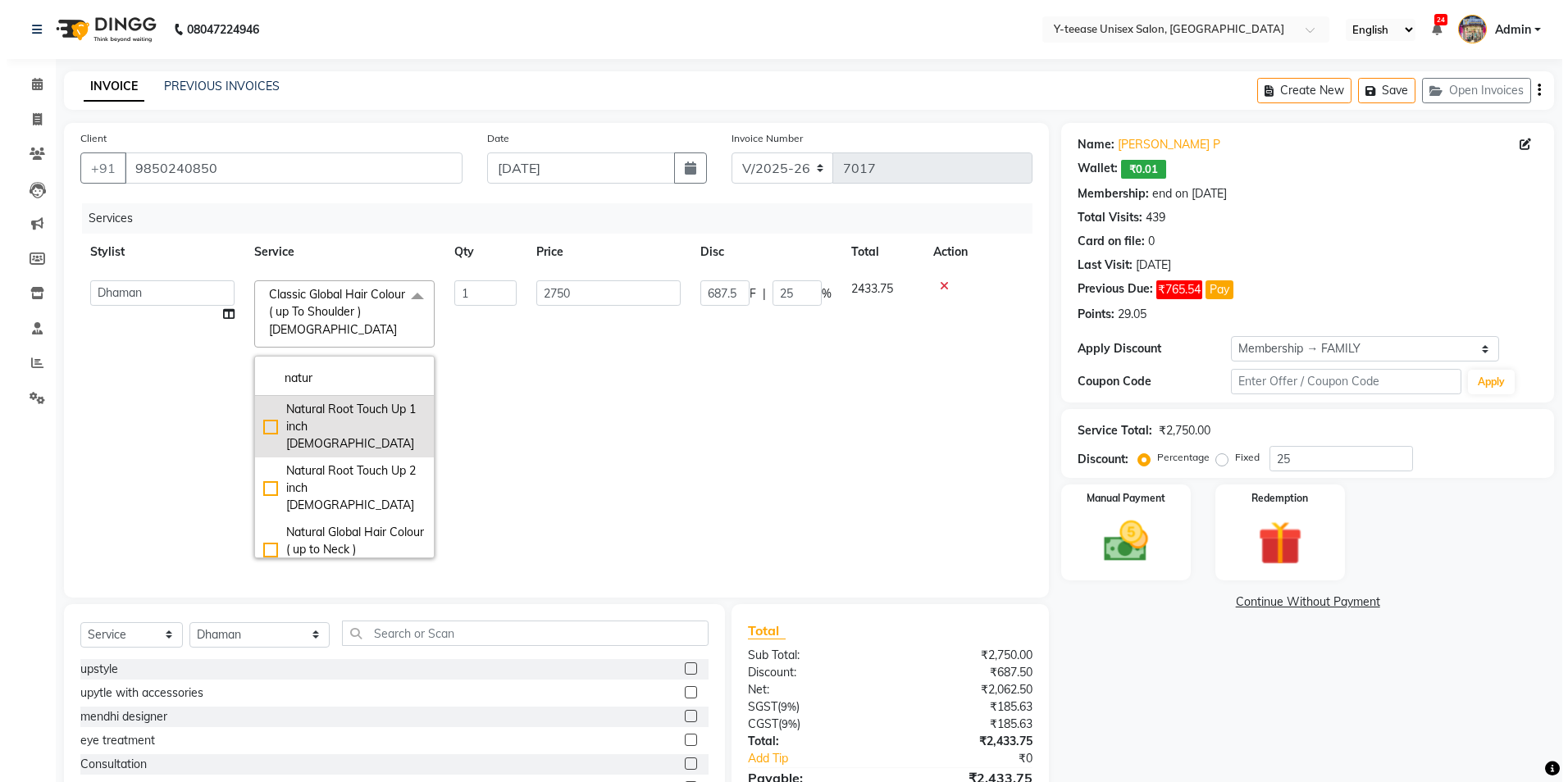
scroll to position [82, 0]
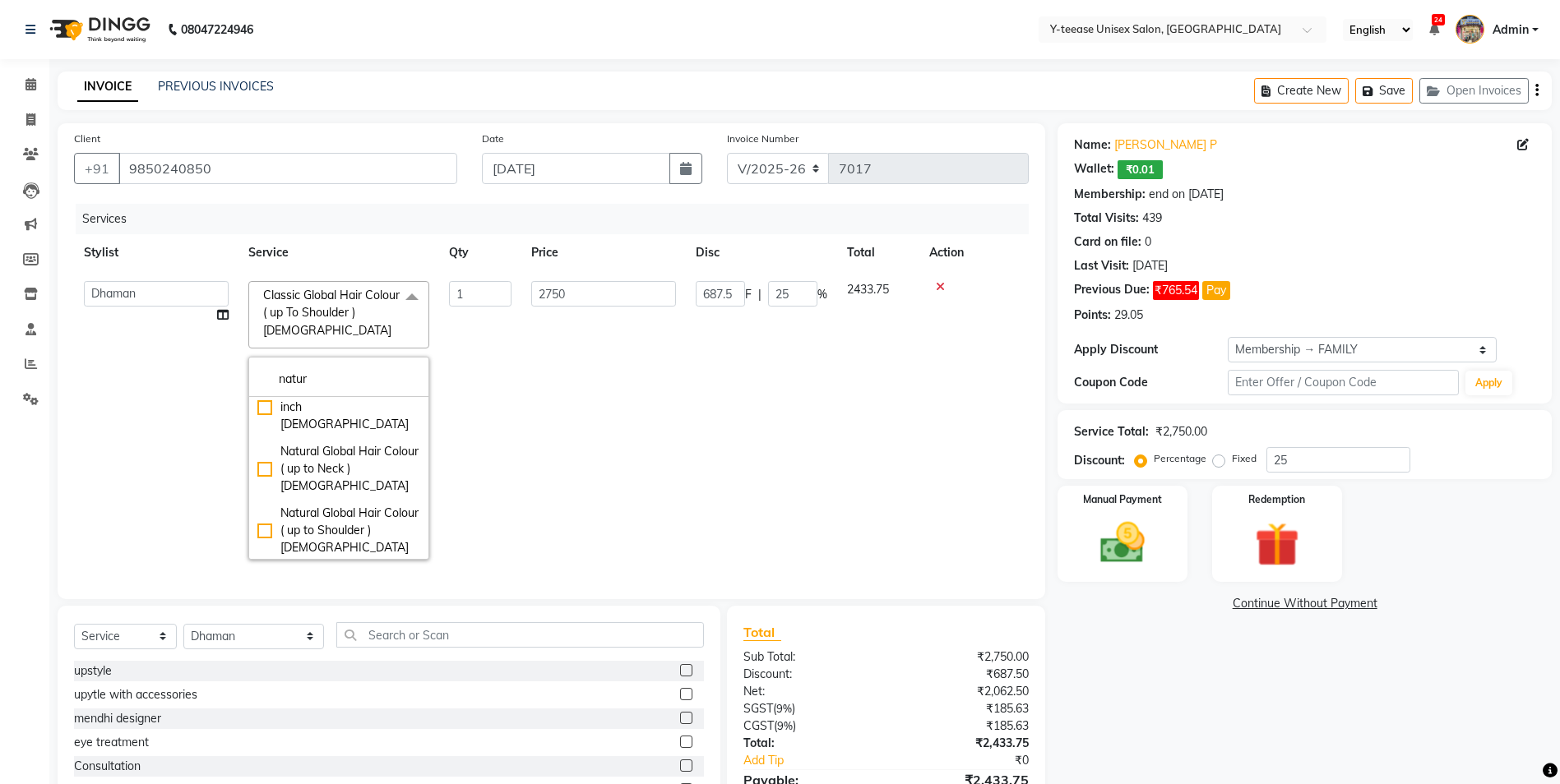
type input "natur"
click at [340, 444] on div "Natural Global Hair Colour ( up to Neck ) Female" at bounding box center [339, 469] width 163 height 52
checkbox input "true"
type input "2500"
type input "625"
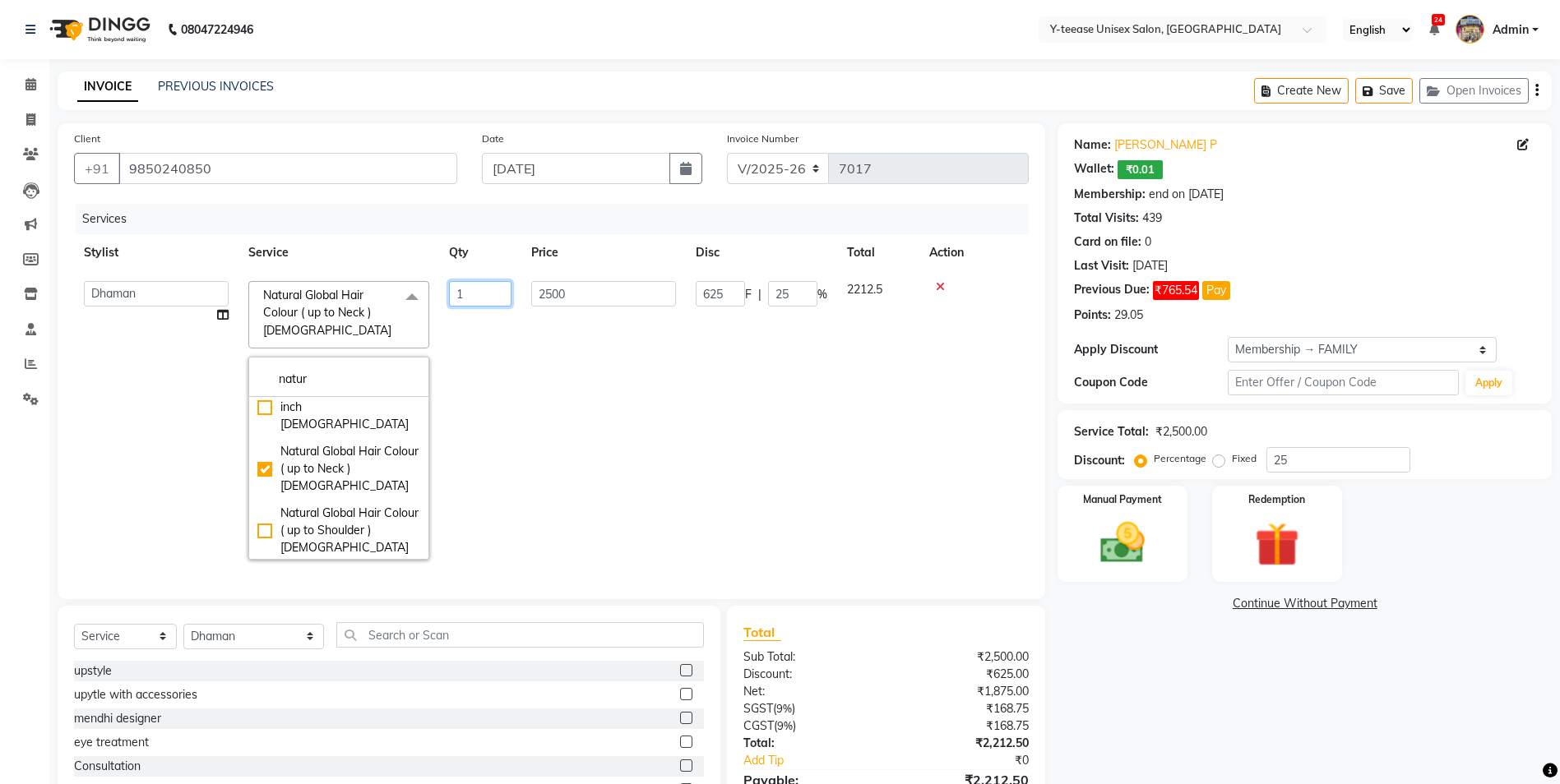
click at [503, 444] on td "1" at bounding box center [480, 420] width 82 height 299
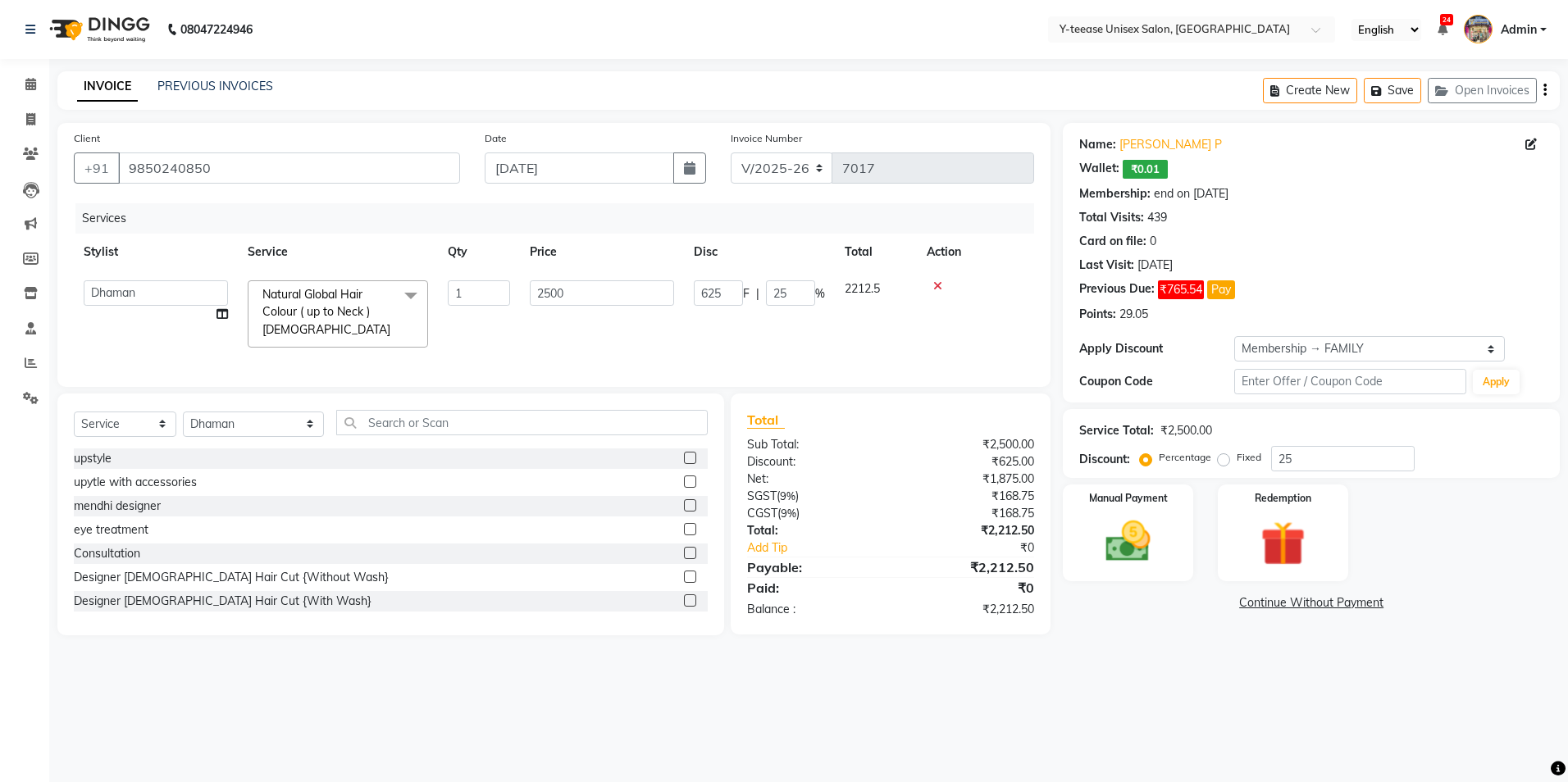
click at [1267, 601] on link "Continue Without Payment" at bounding box center [1310, 603] width 490 height 17
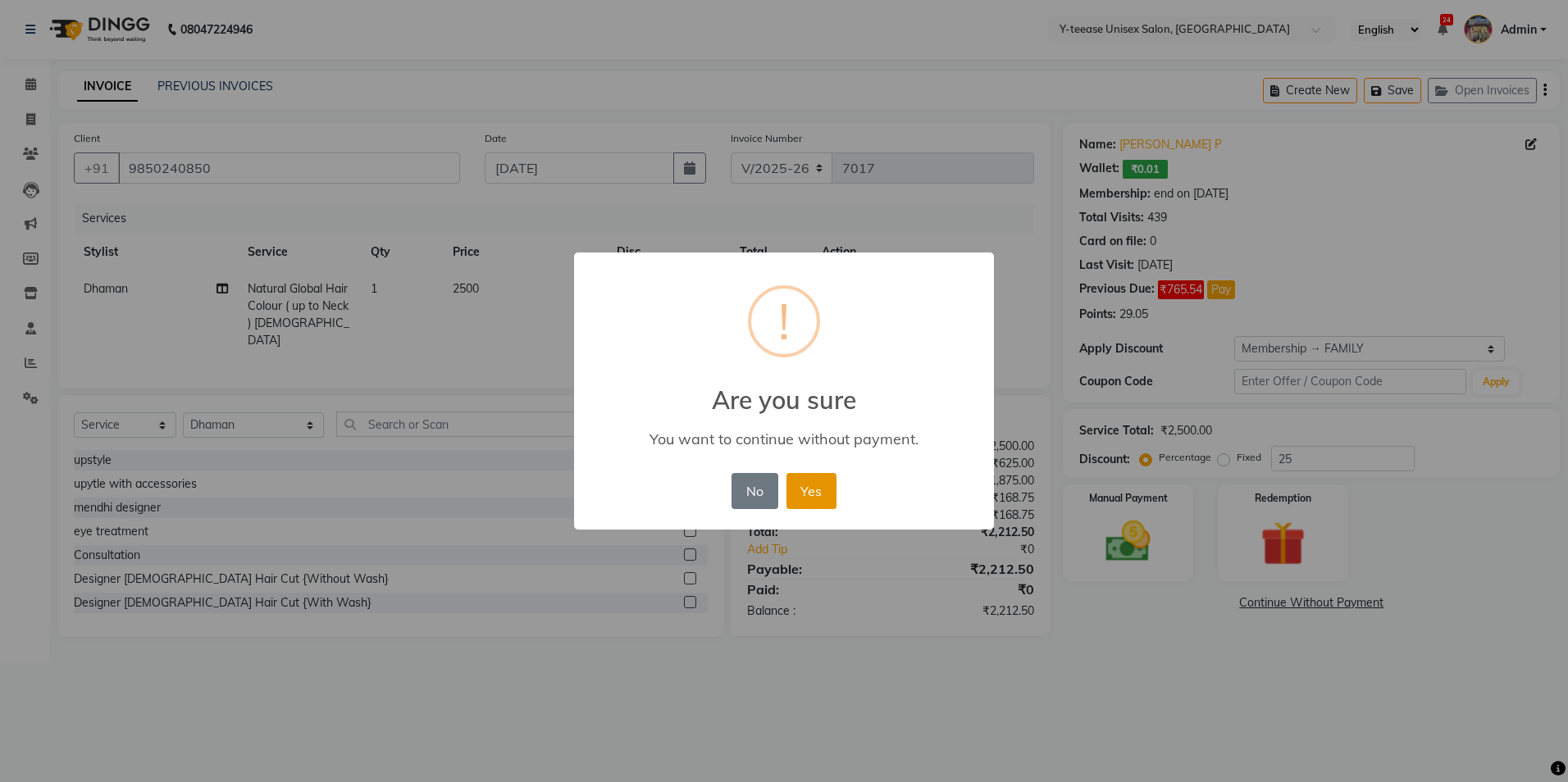
click at [829, 477] on button "Yes" at bounding box center [811, 491] width 50 height 36
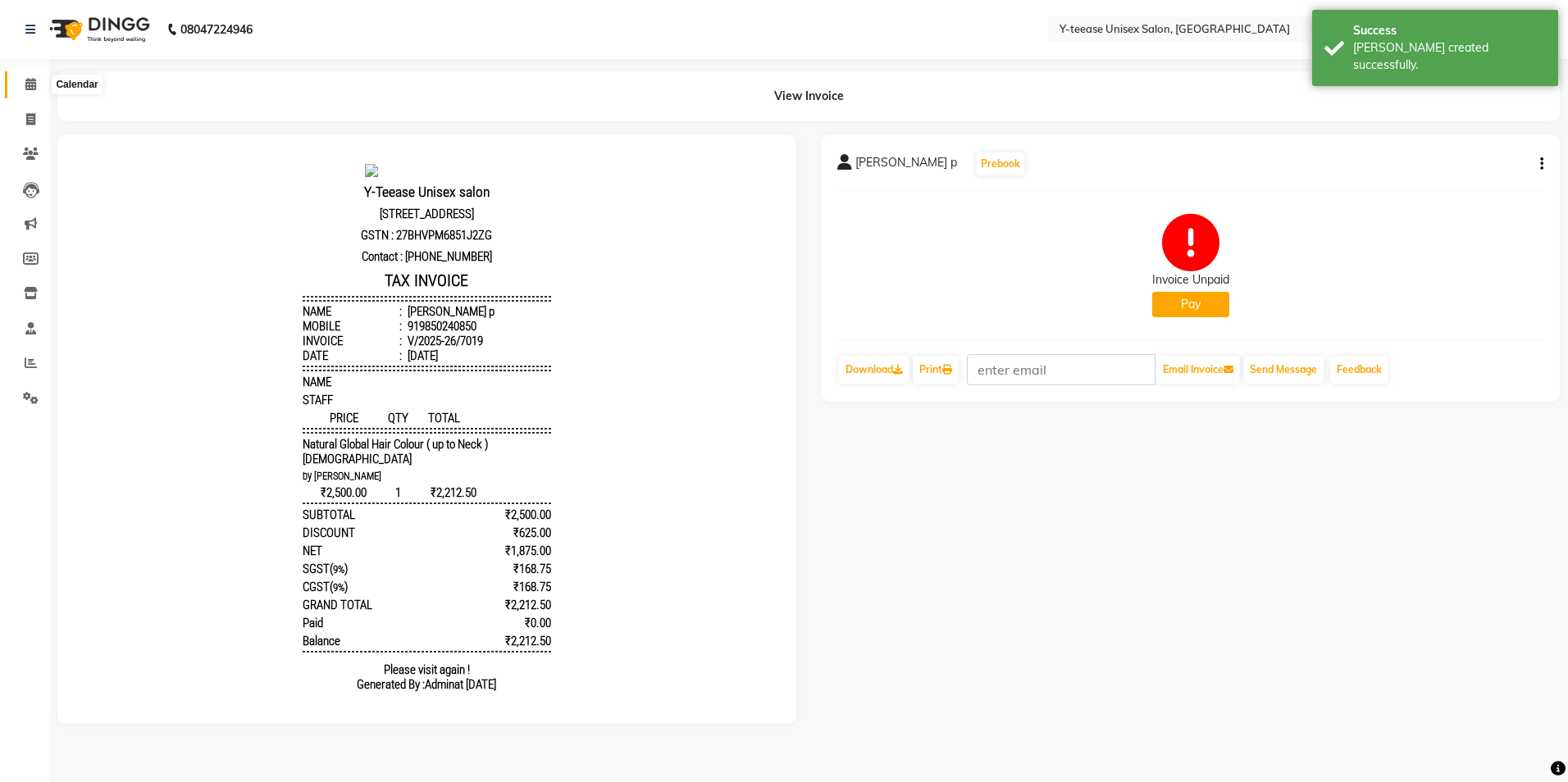
click at [23, 86] on span at bounding box center [30, 84] width 28 height 19
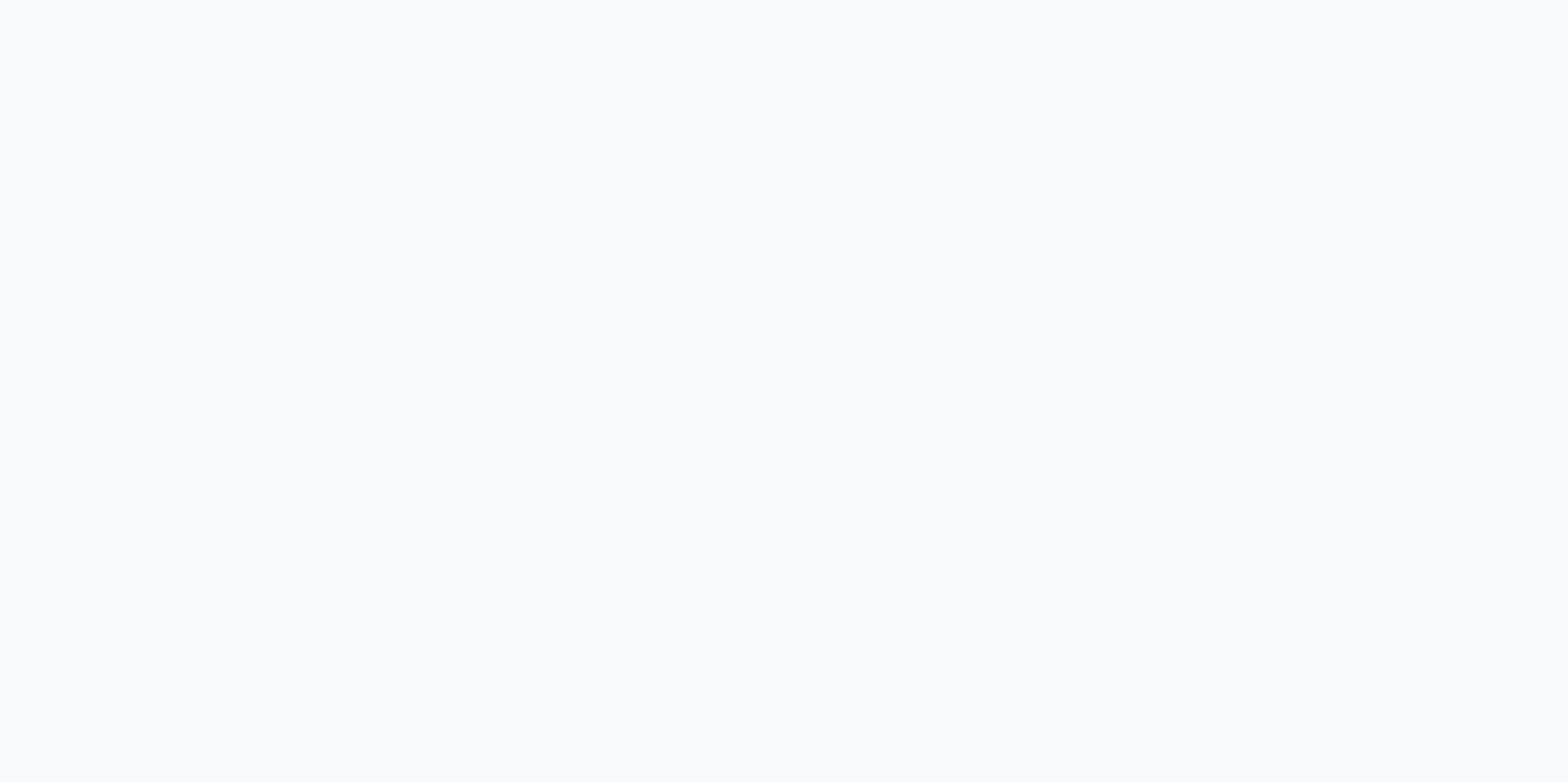
select select "4"
select select "service"
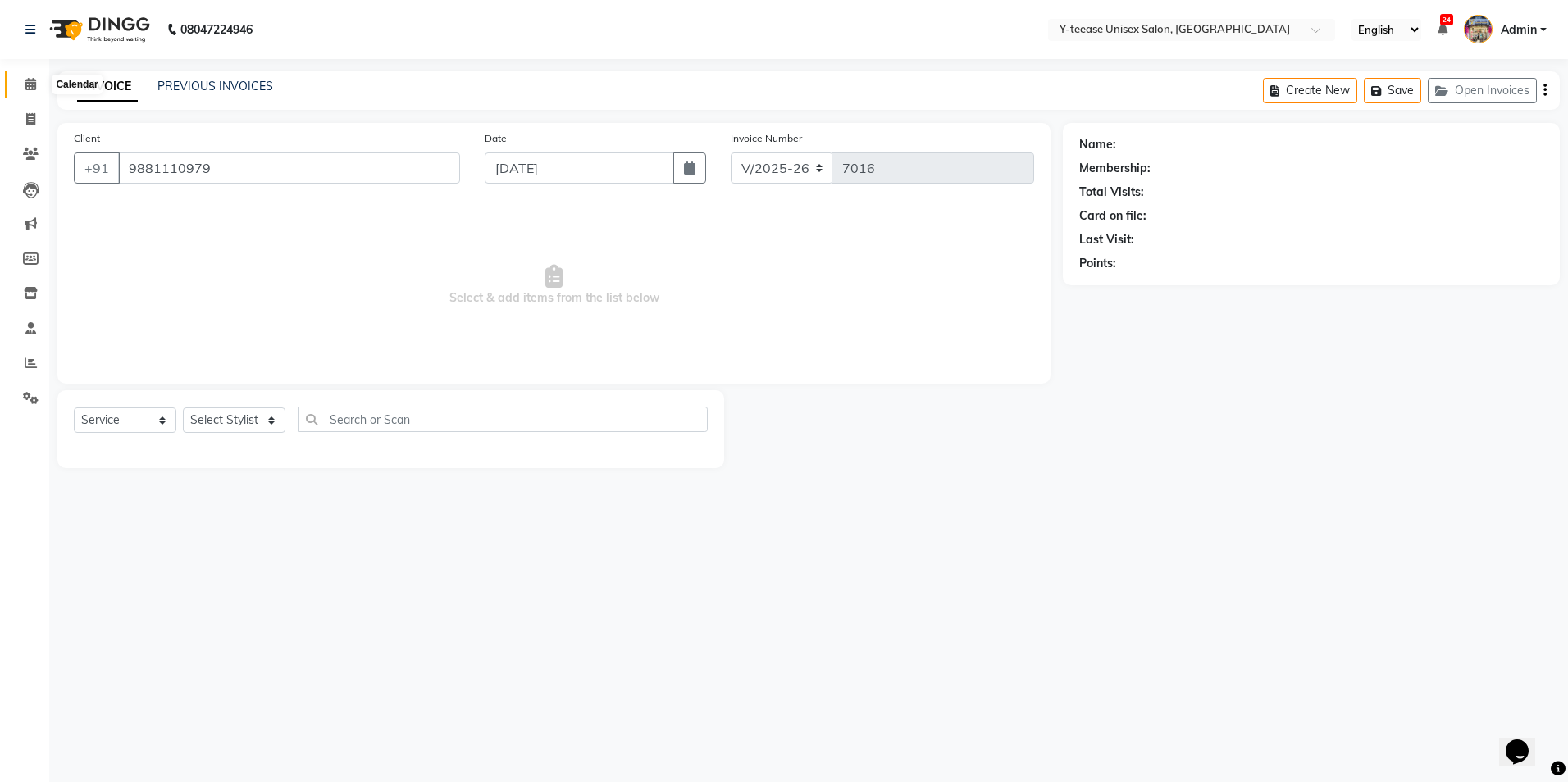
click at [33, 82] on icon at bounding box center [31, 84] width 11 height 12
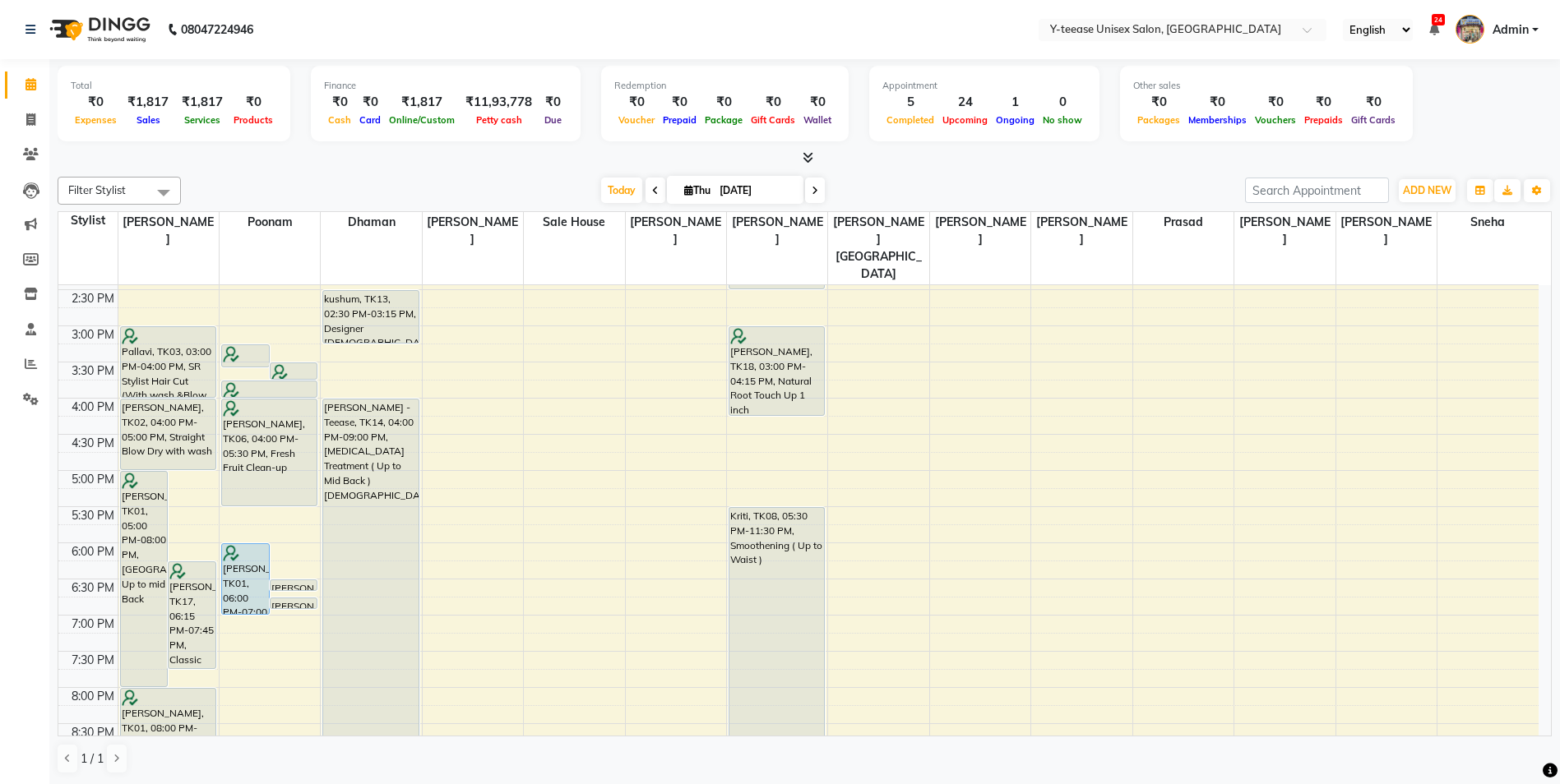
scroll to position [493, 0]
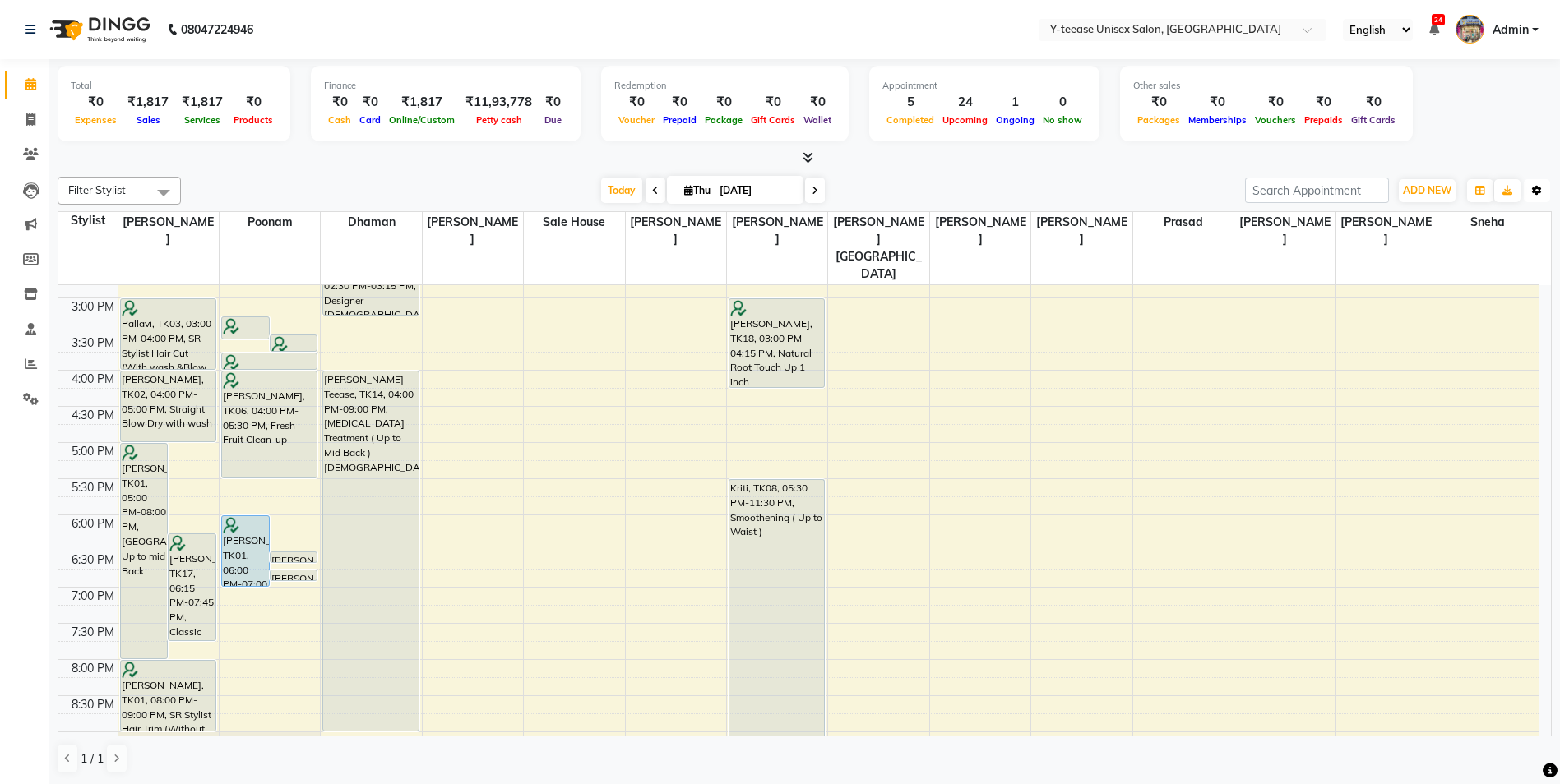
click at [1536, 198] on button "Toggle Dropdown" at bounding box center [1537, 191] width 27 height 23
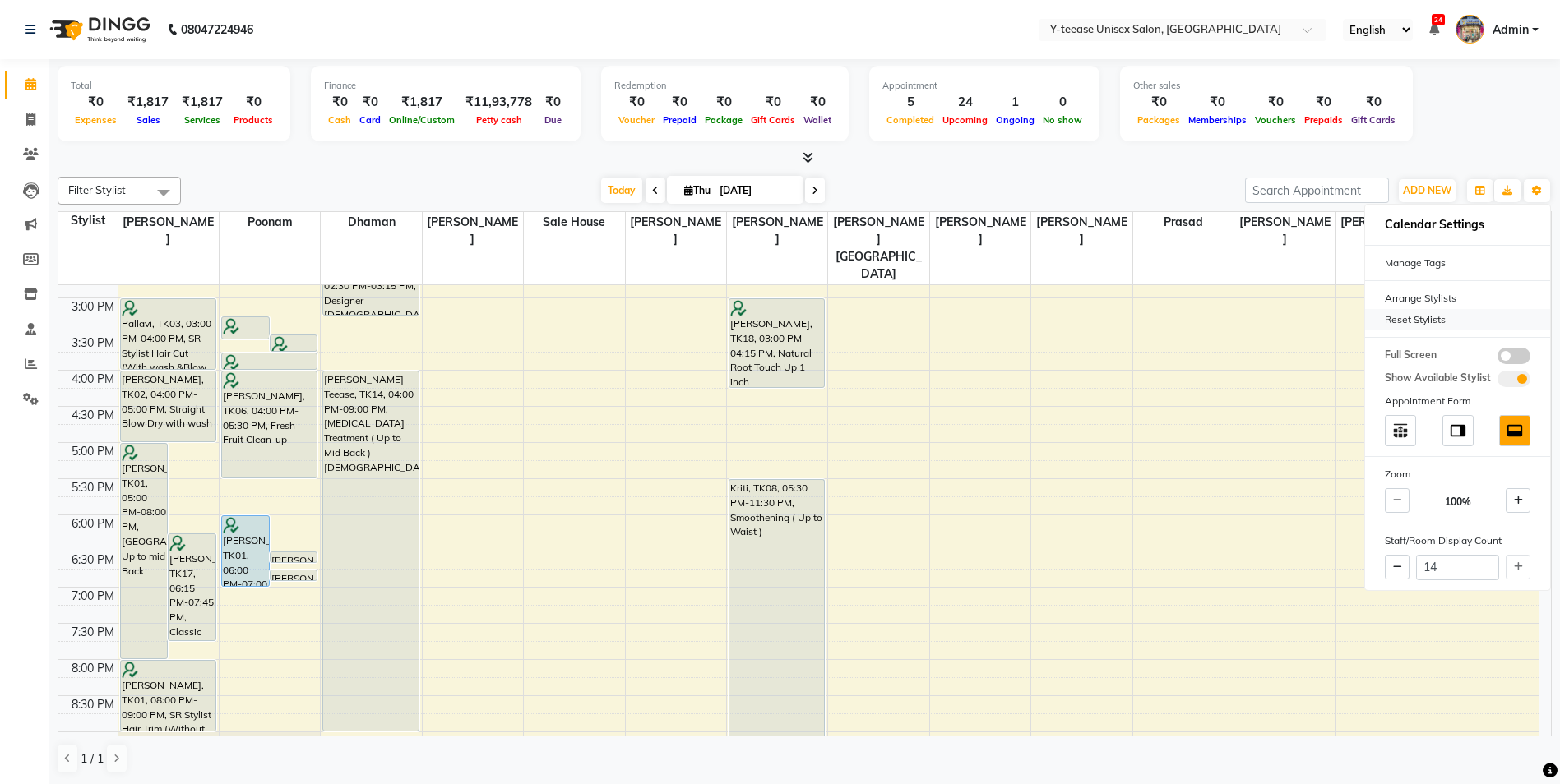
click at [1428, 327] on div "Reset Stylists" at bounding box center [1457, 320] width 185 height 21
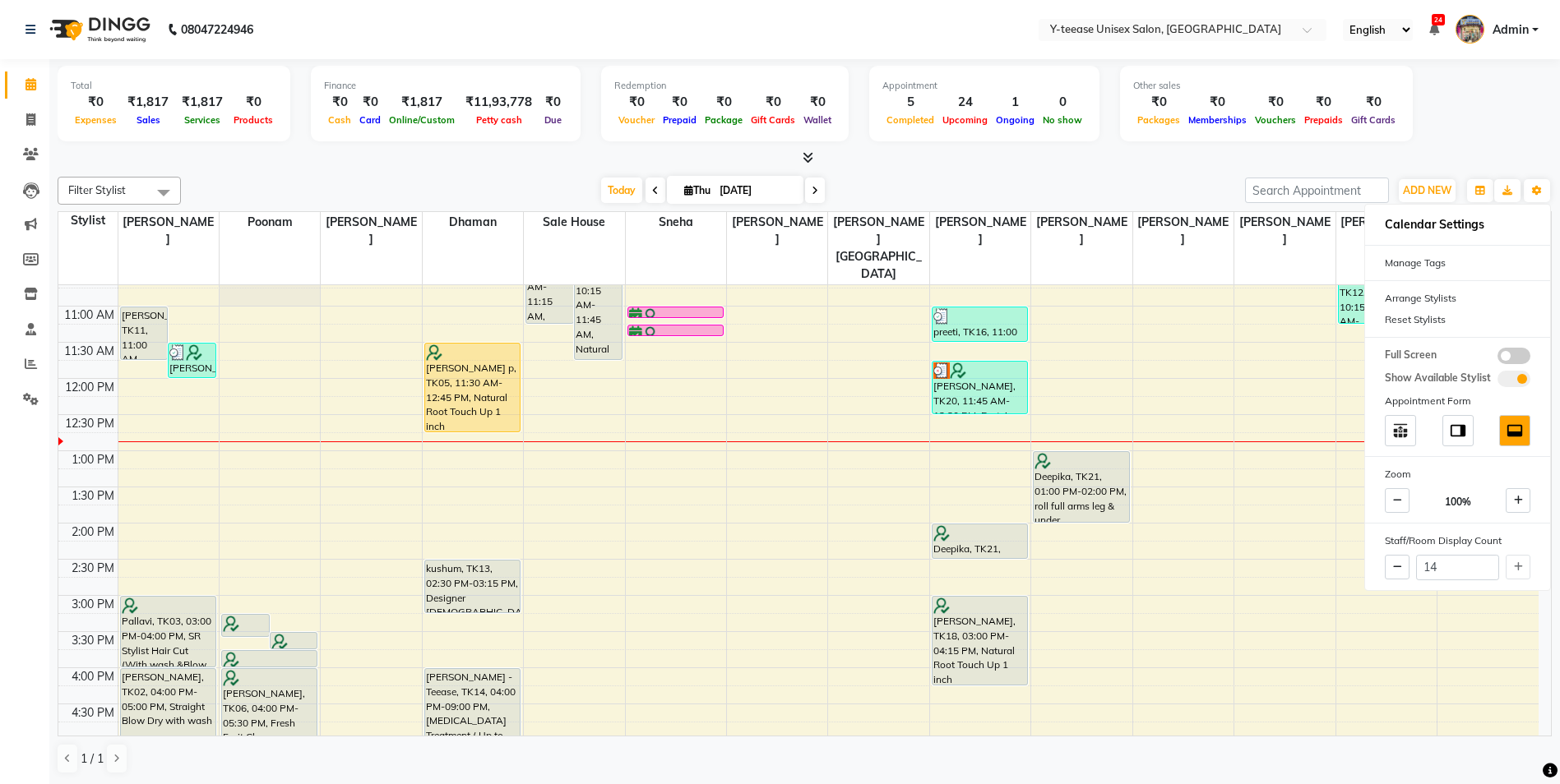
scroll to position [164, 0]
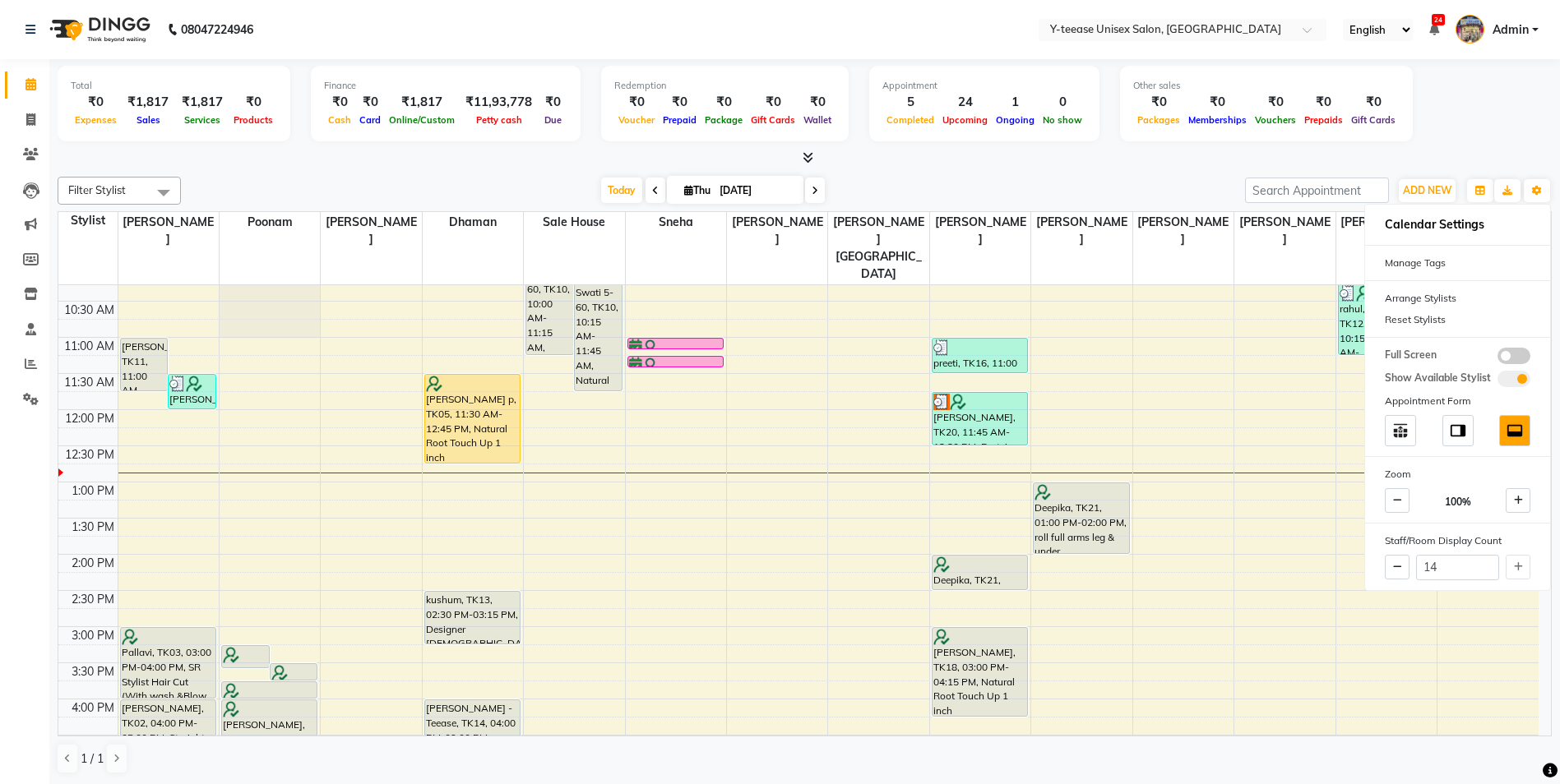
click at [684, 531] on div "8:00 AM 8:30 AM 9:00 AM 9:30 AM 10:00 AM 10:30 AM 11:00 AM 11:30 AM 12:00 PM 12…" at bounding box center [798, 663] width 1480 height 1084
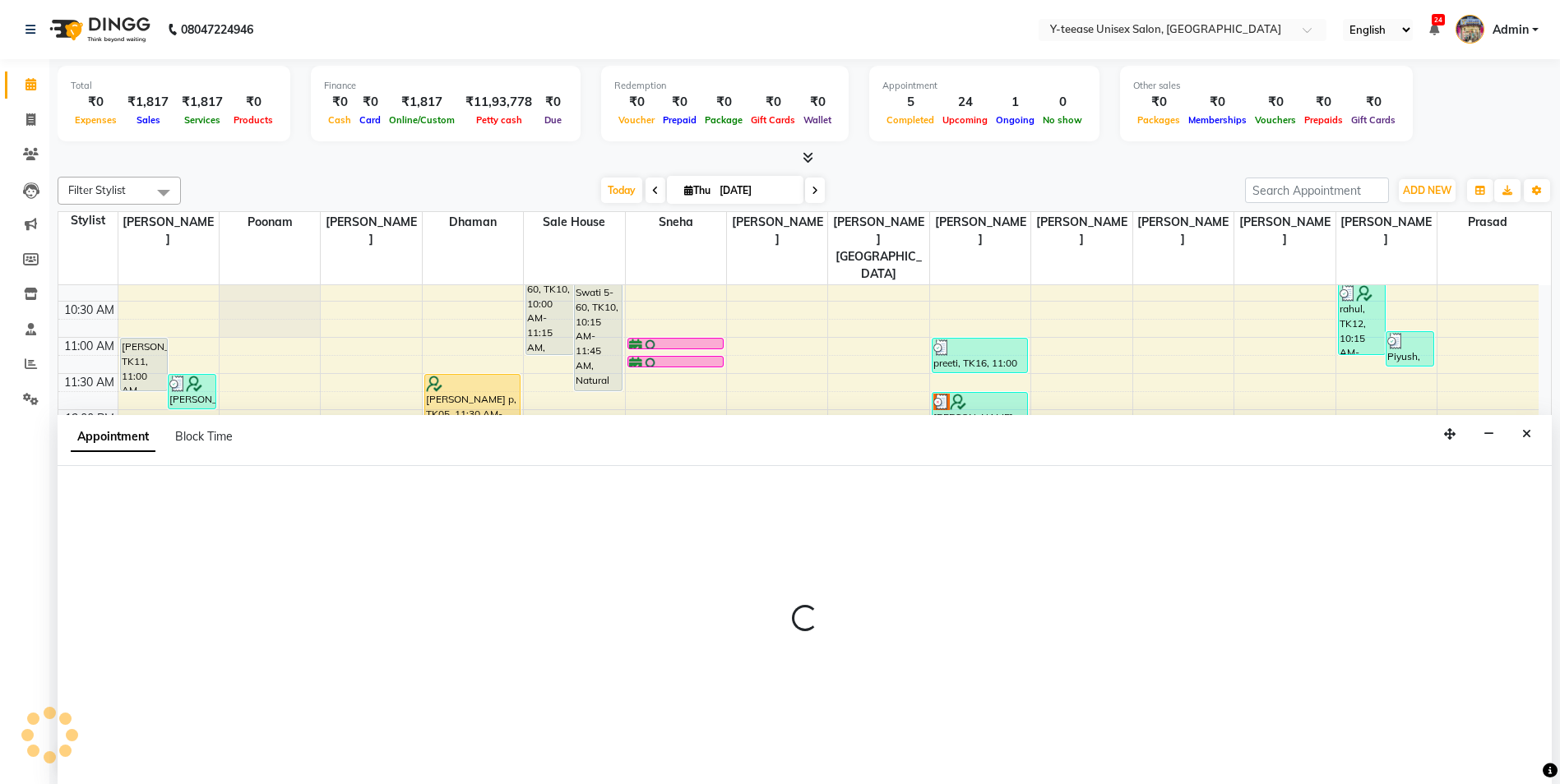
scroll to position [1, 0]
select select "49846"
select select "840"
select select "tentative"
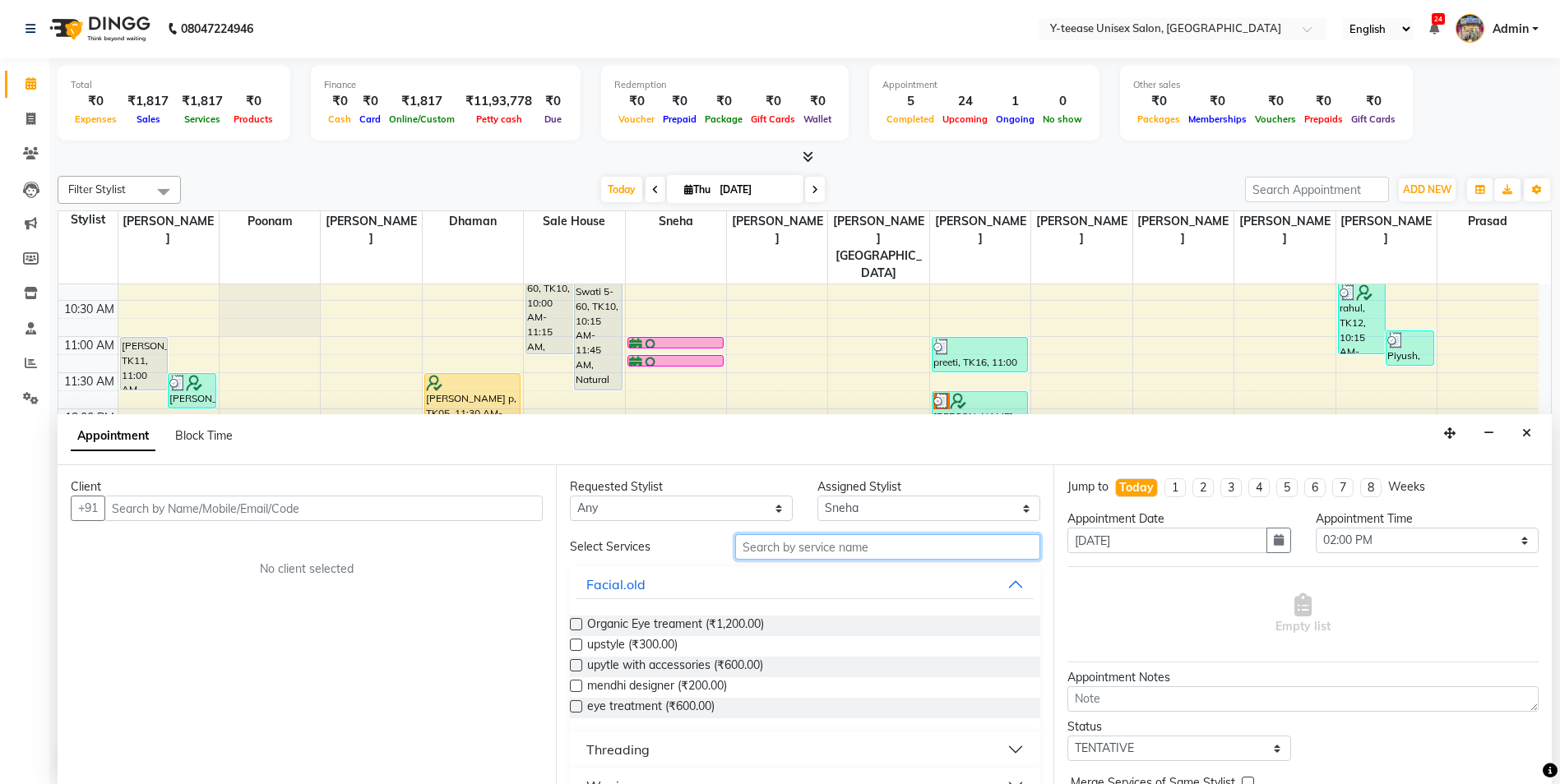
click at [788, 551] on input "text" at bounding box center [888, 547] width 306 height 26
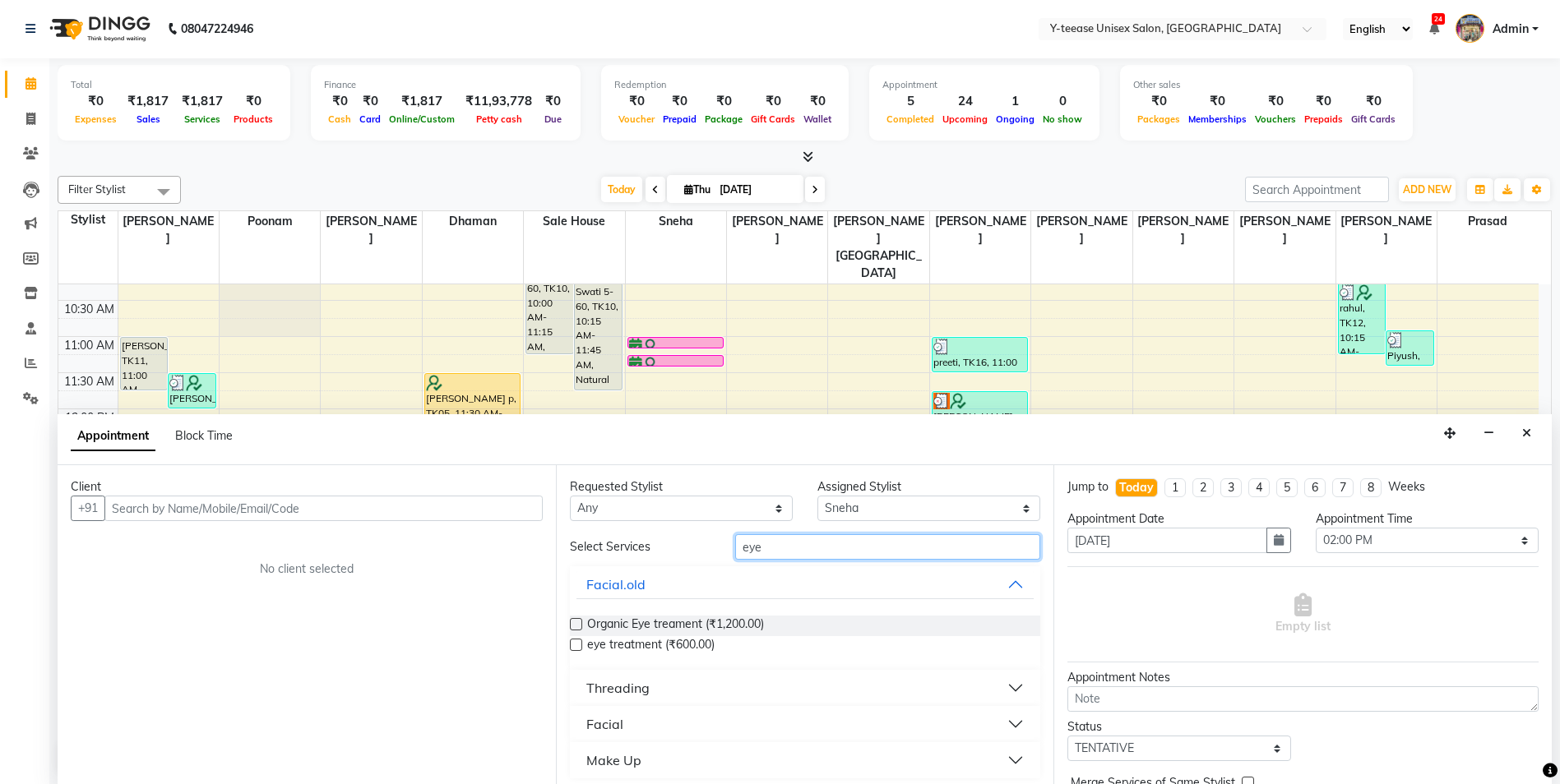
type input "eye"
click at [649, 684] on button "Threading" at bounding box center [804, 688] width 458 height 29
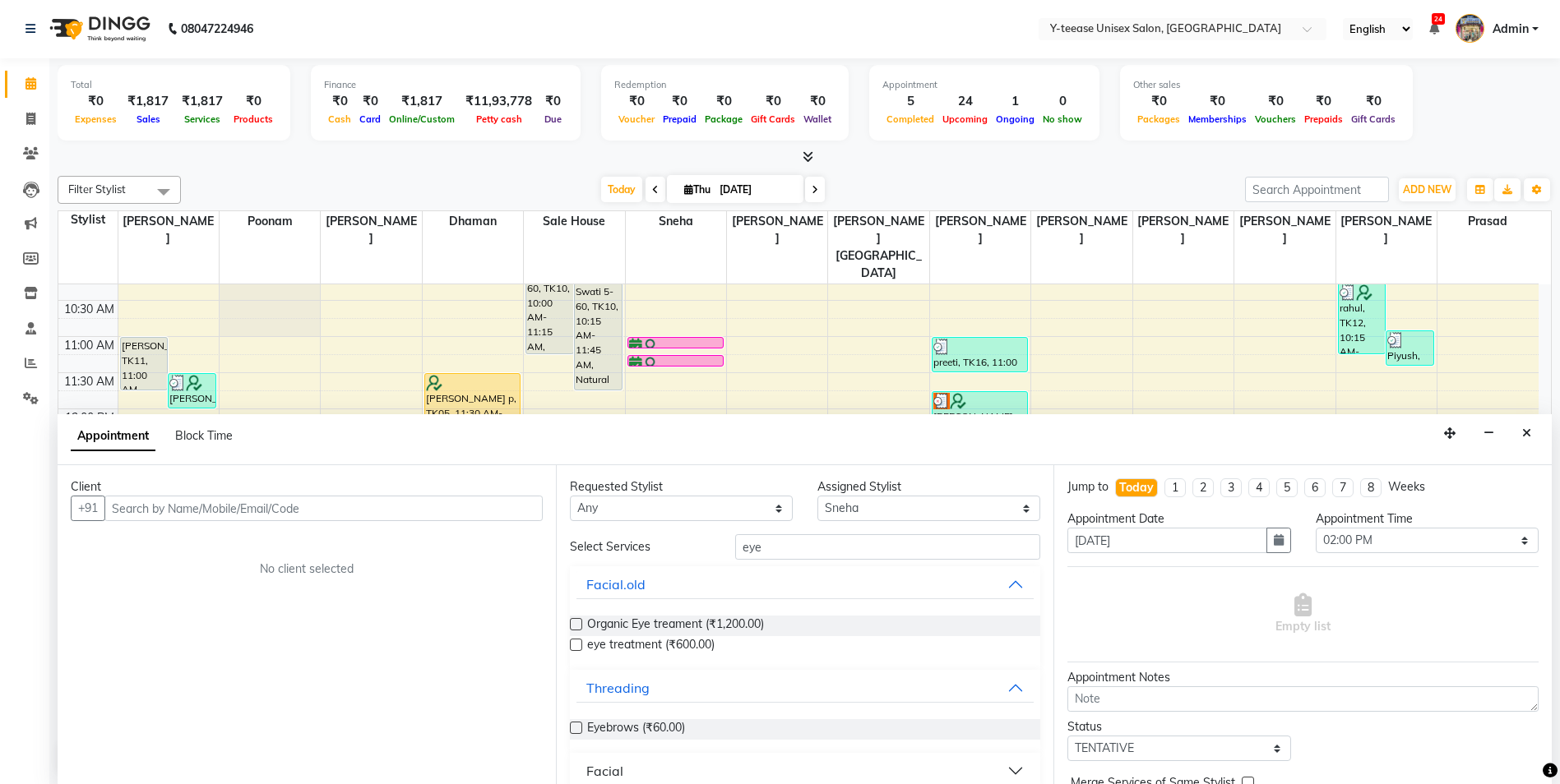
drag, startPoint x: 657, startPoint y: 731, endPoint x: 732, endPoint y: 564, distance: 183.1
click at [659, 722] on span "Eyebrows (₹60.00)" at bounding box center [636, 729] width 98 height 20
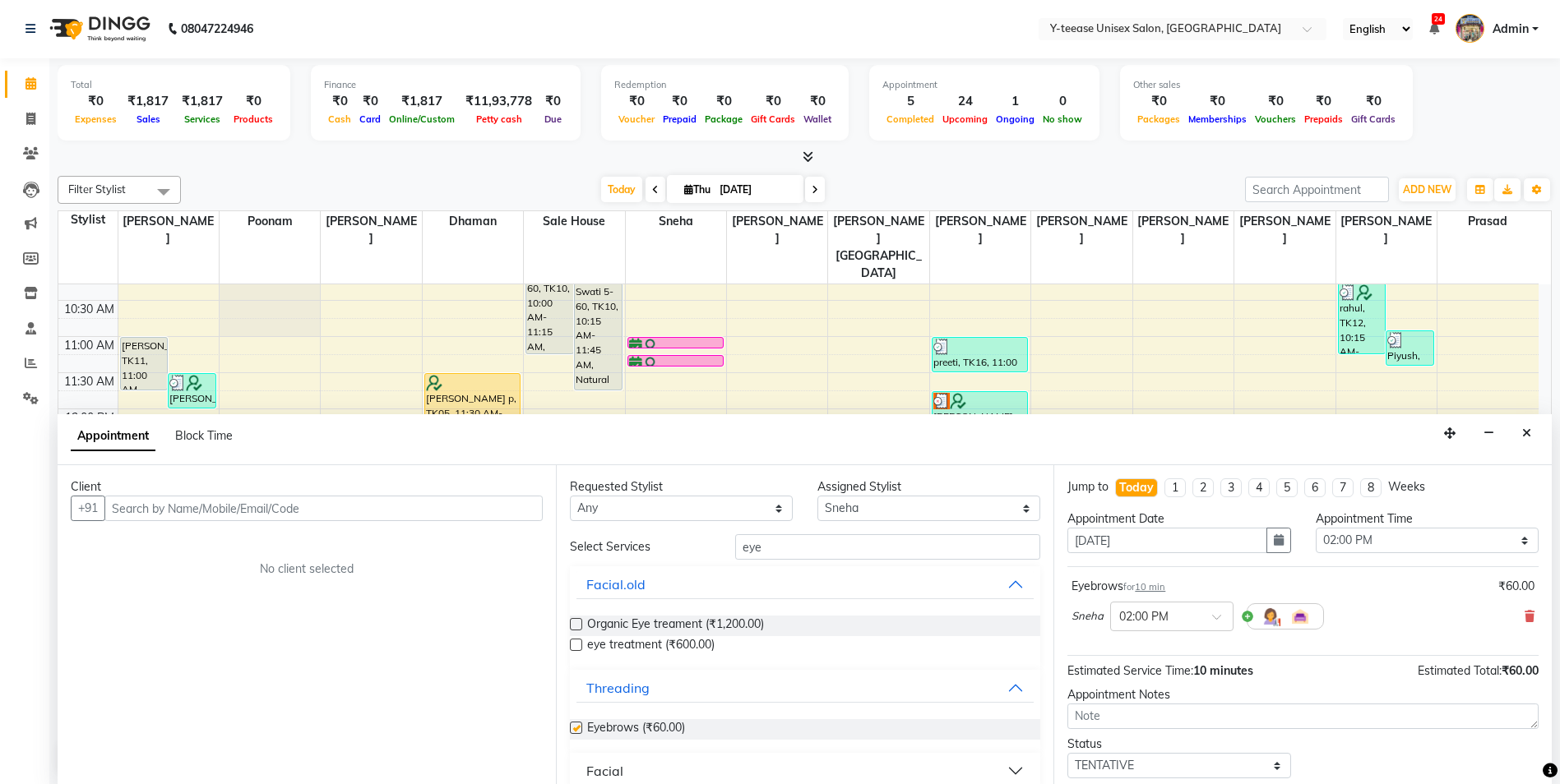
checkbox input "false"
click at [773, 555] on input "eye" at bounding box center [888, 547] width 306 height 26
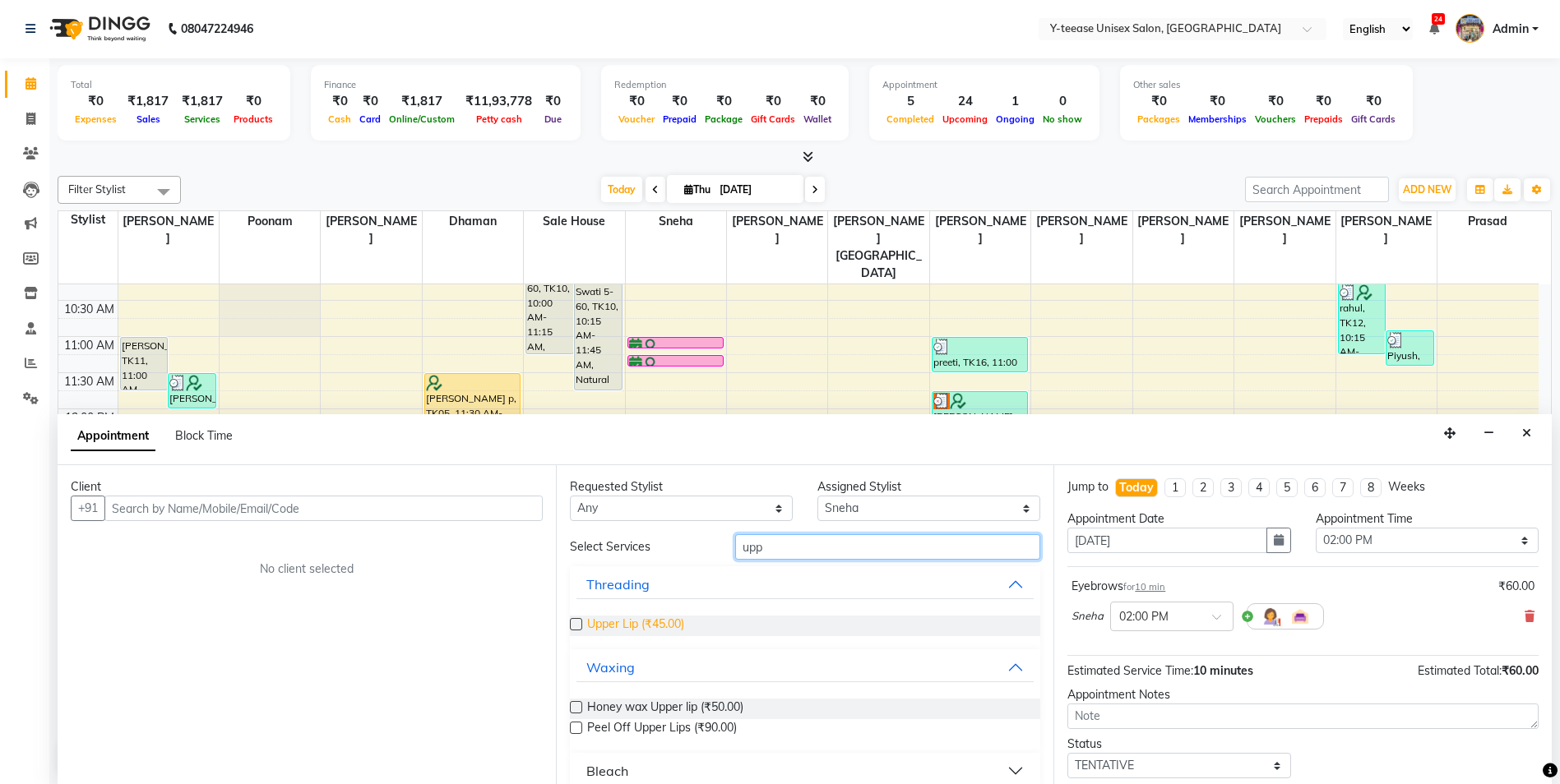
type input "upp"
drag, startPoint x: 646, startPoint y: 628, endPoint x: 748, endPoint y: 621, distance: 102.2
click at [647, 628] on span "Upper Lip (₹45.00)" at bounding box center [635, 626] width 97 height 20
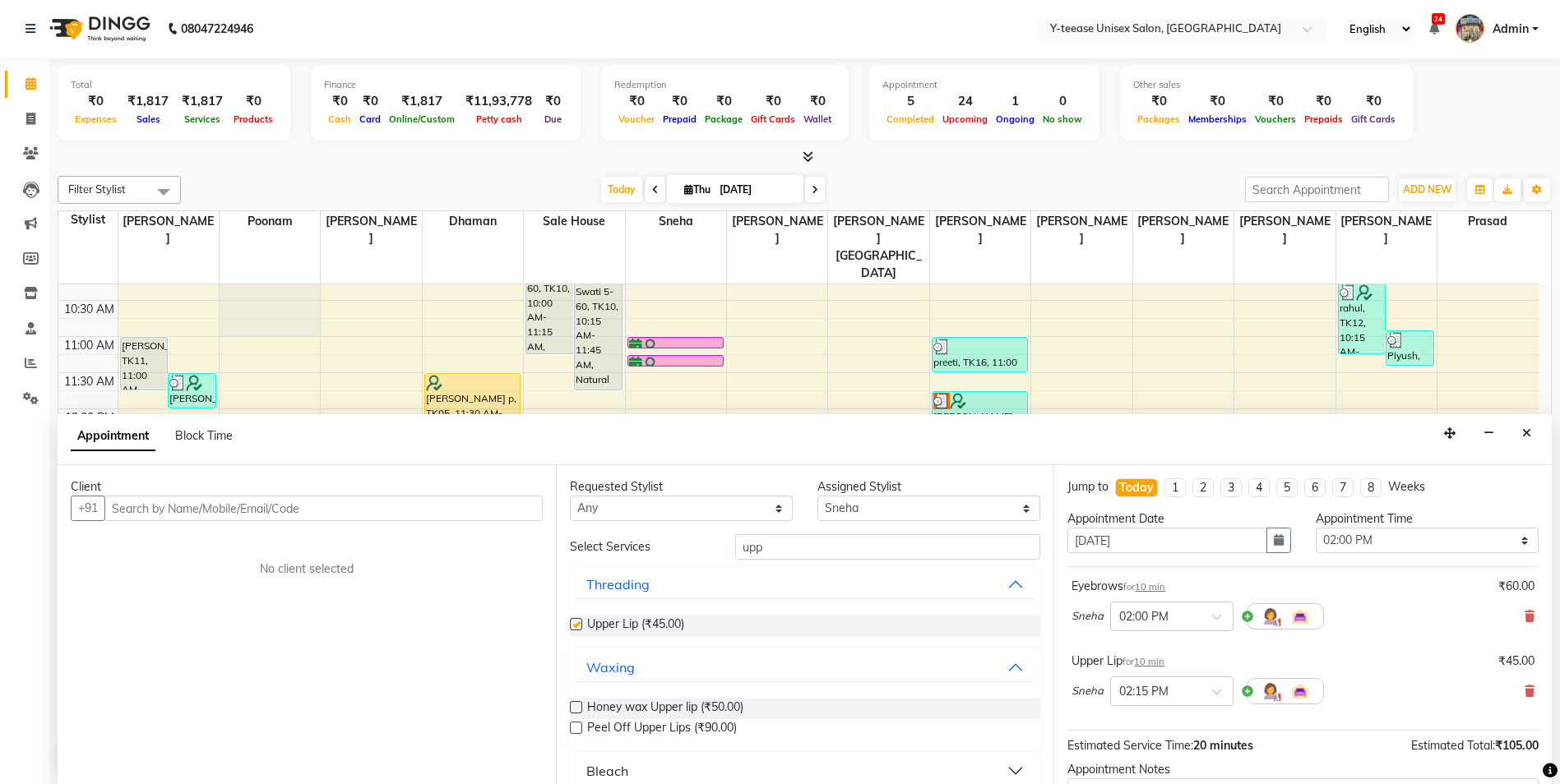
checkbox input "false"
click at [1486, 552] on select "Select 09:00 AM 09:15 AM 09:30 AM 09:45 AM 10:00 AM 10:15 AM 10:30 AM 10:45 AM …" at bounding box center [1427, 540] width 223 height 26
select select "855"
click at [1316, 528] on select "Select 09:00 AM 09:15 AM 09:30 AM 09:45 AM 10:00 AM 10:15 AM 10:30 AM 10:45 AM …" at bounding box center [1427, 540] width 223 height 26
click at [192, 508] on input "text" at bounding box center [323, 508] width 438 height 26
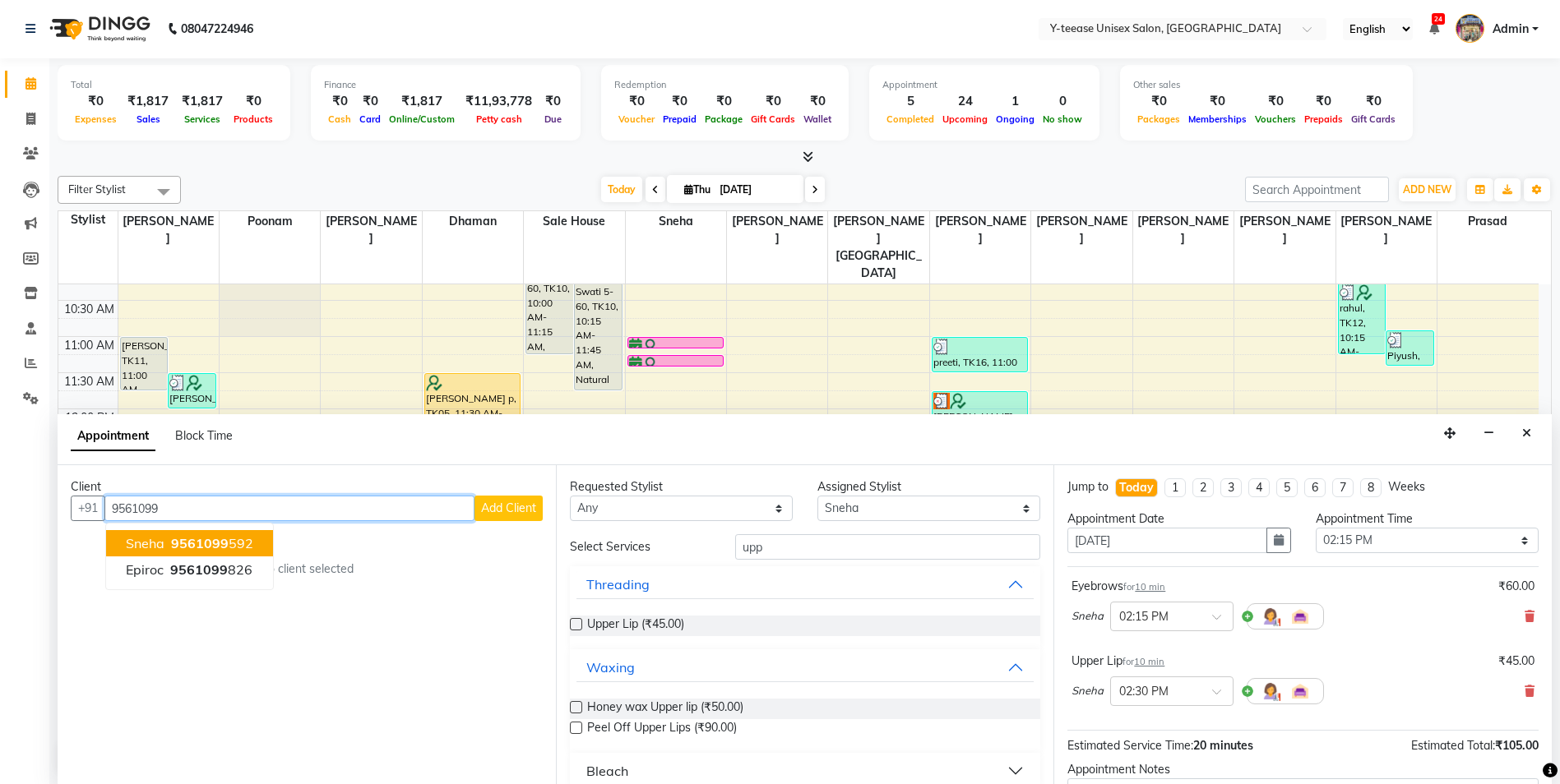
click at [207, 550] on span "9561099" at bounding box center [199, 543] width 58 height 16
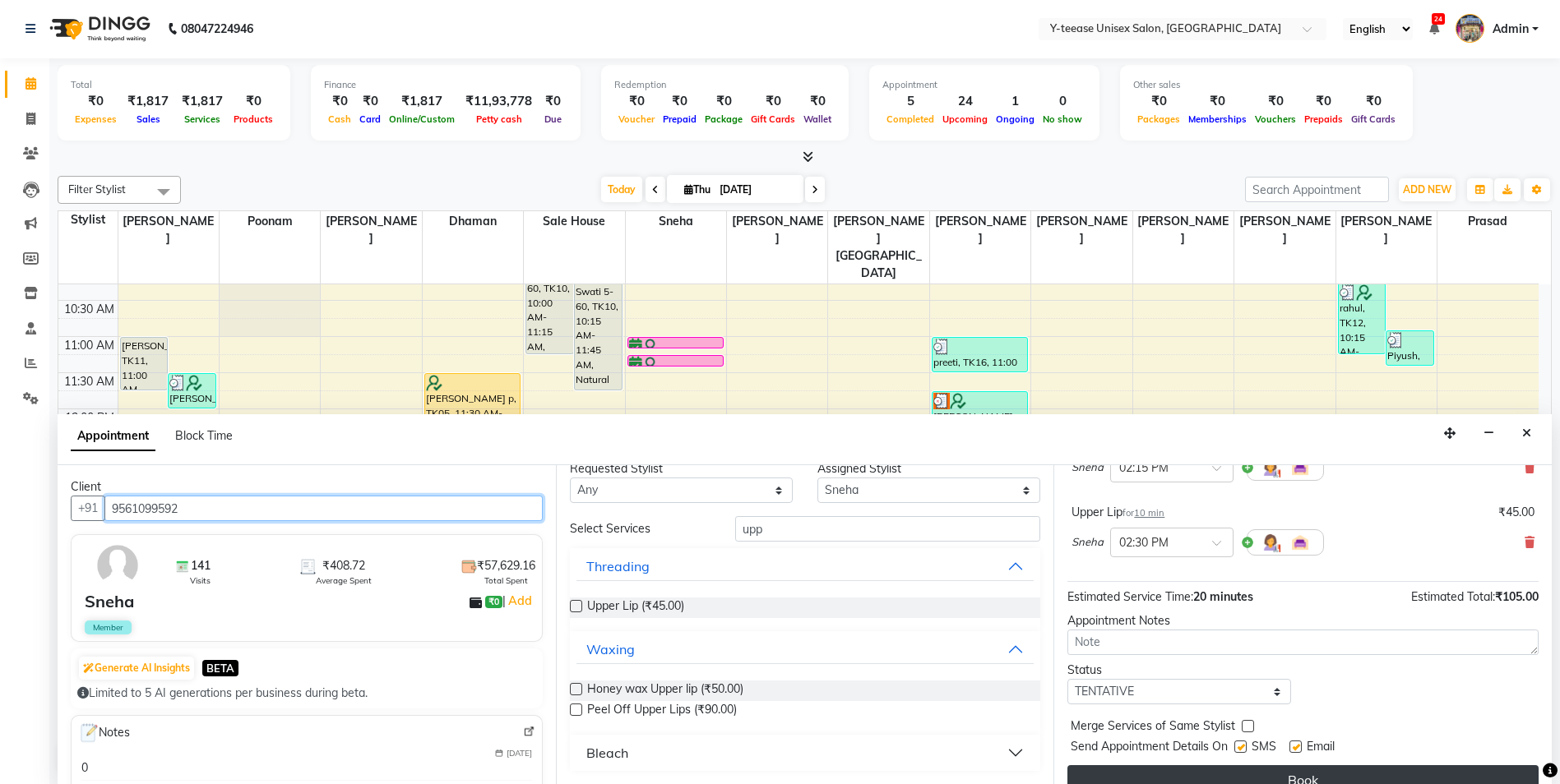
scroll to position [164, 0]
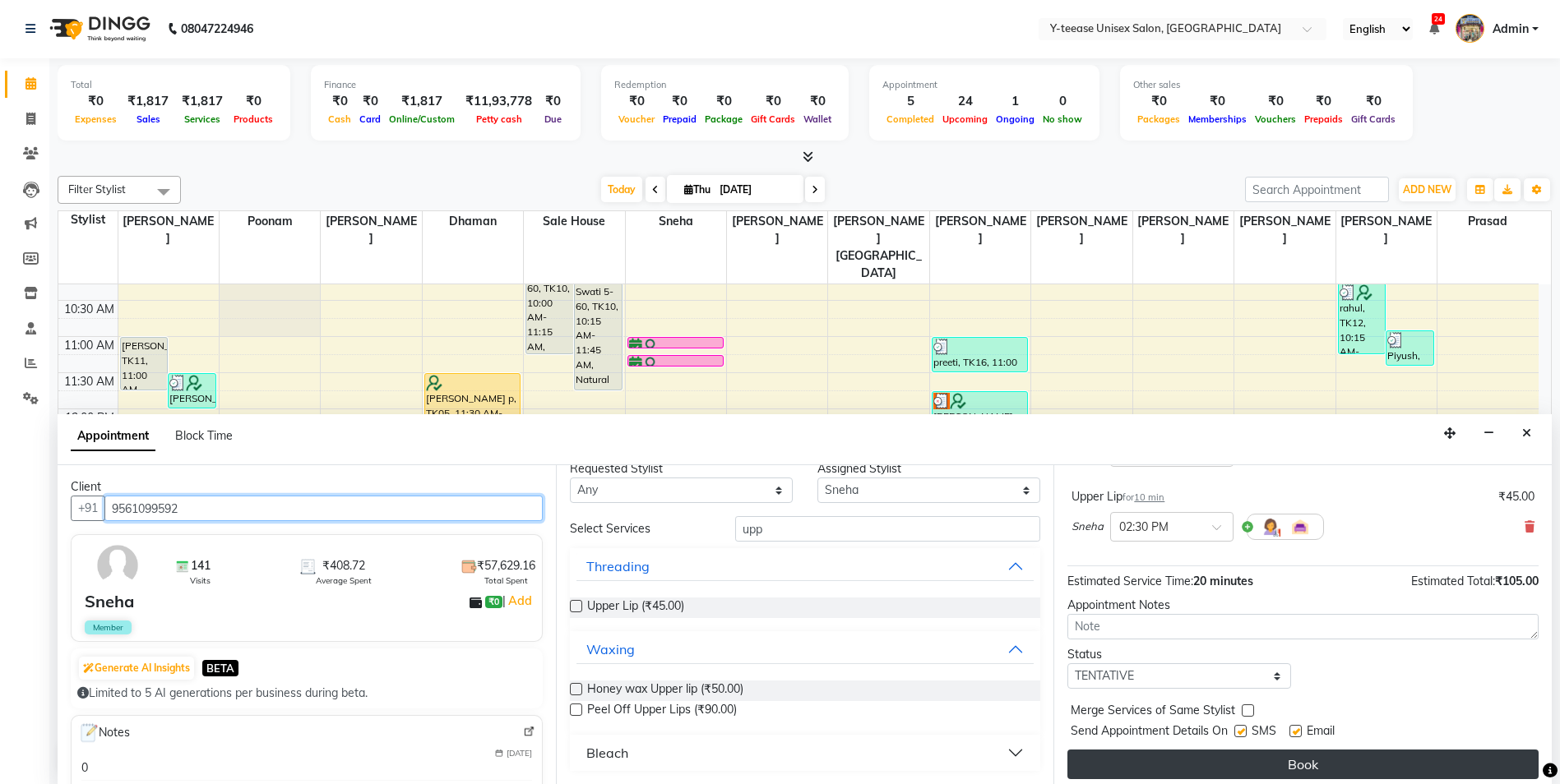
type input "9561099592"
click at [1211, 769] on button "Book" at bounding box center [1303, 764] width 471 height 29
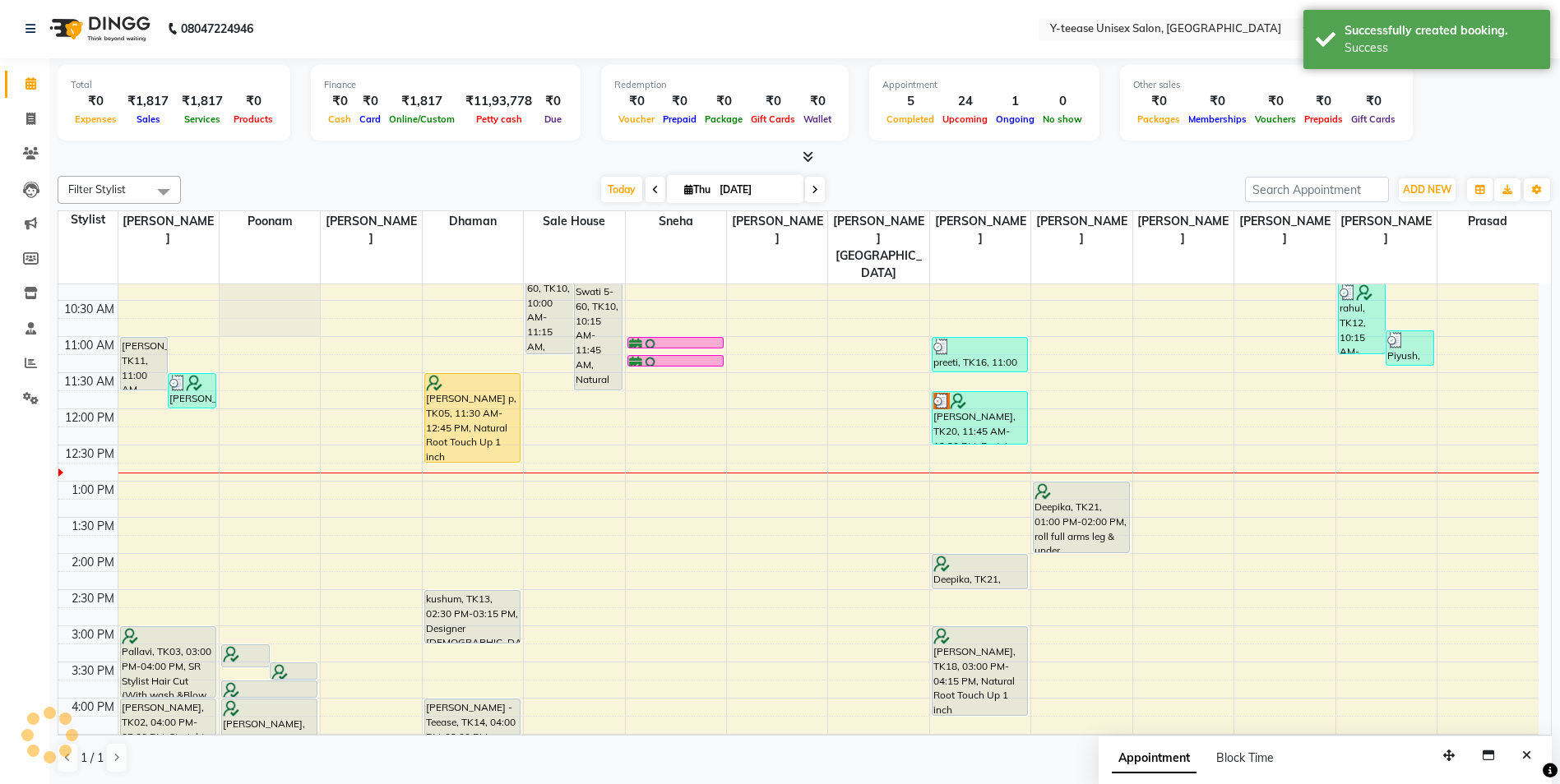
scroll to position [0, 0]
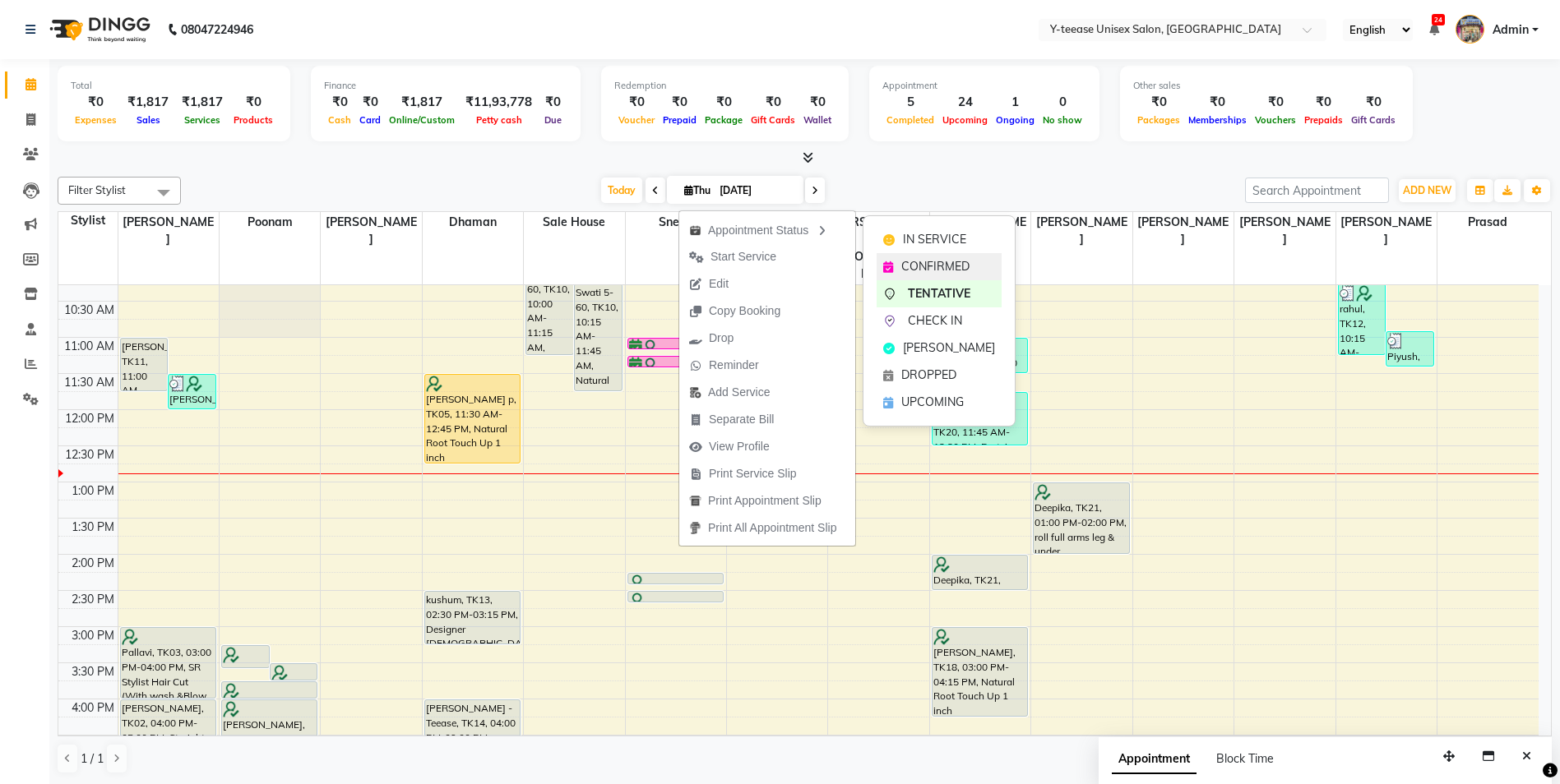
click at [891, 261] on icon at bounding box center [887, 267] width 10 height 12
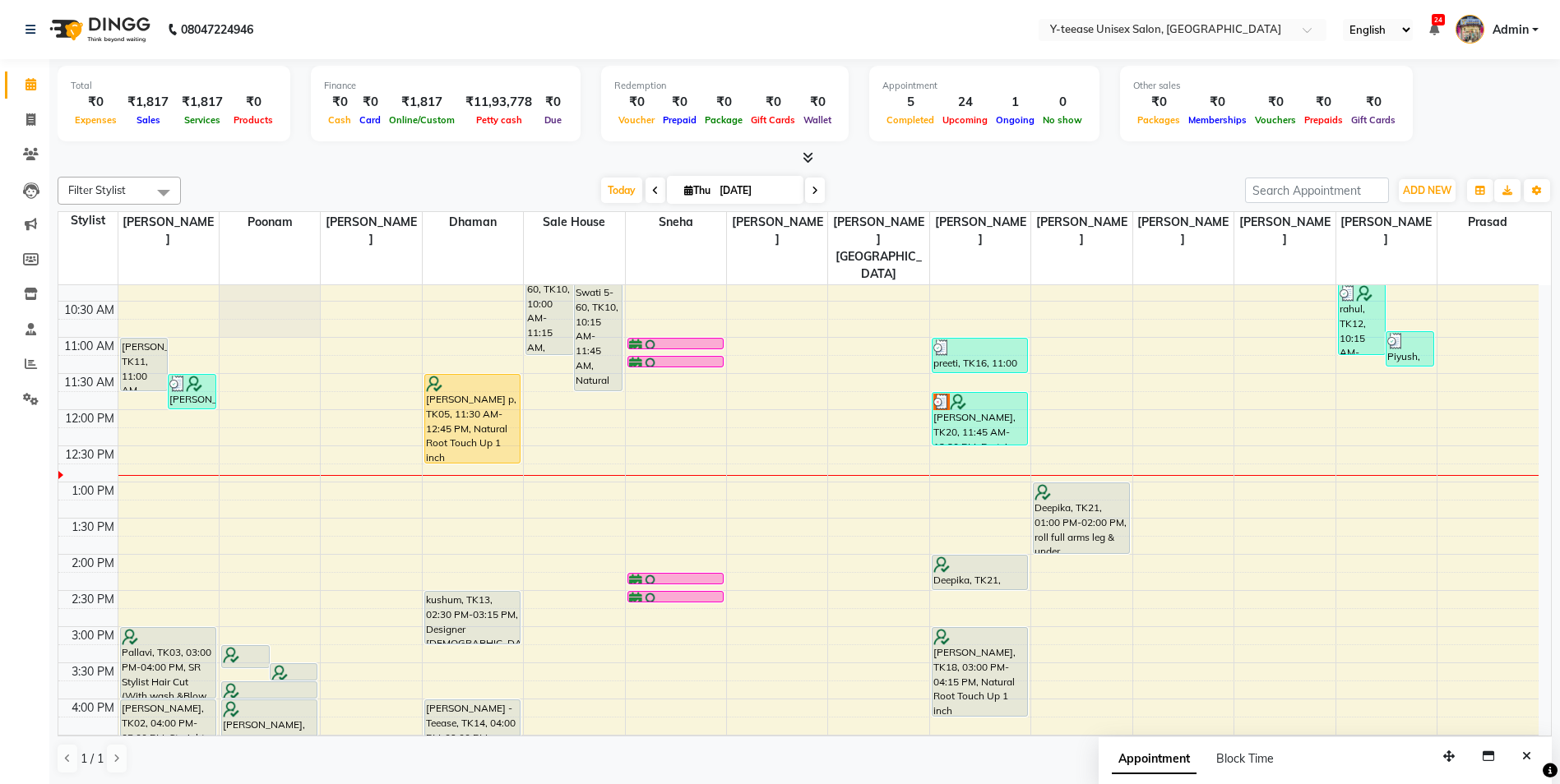
click at [816, 187] on span at bounding box center [815, 190] width 20 height 26
type input "05-09-2025"
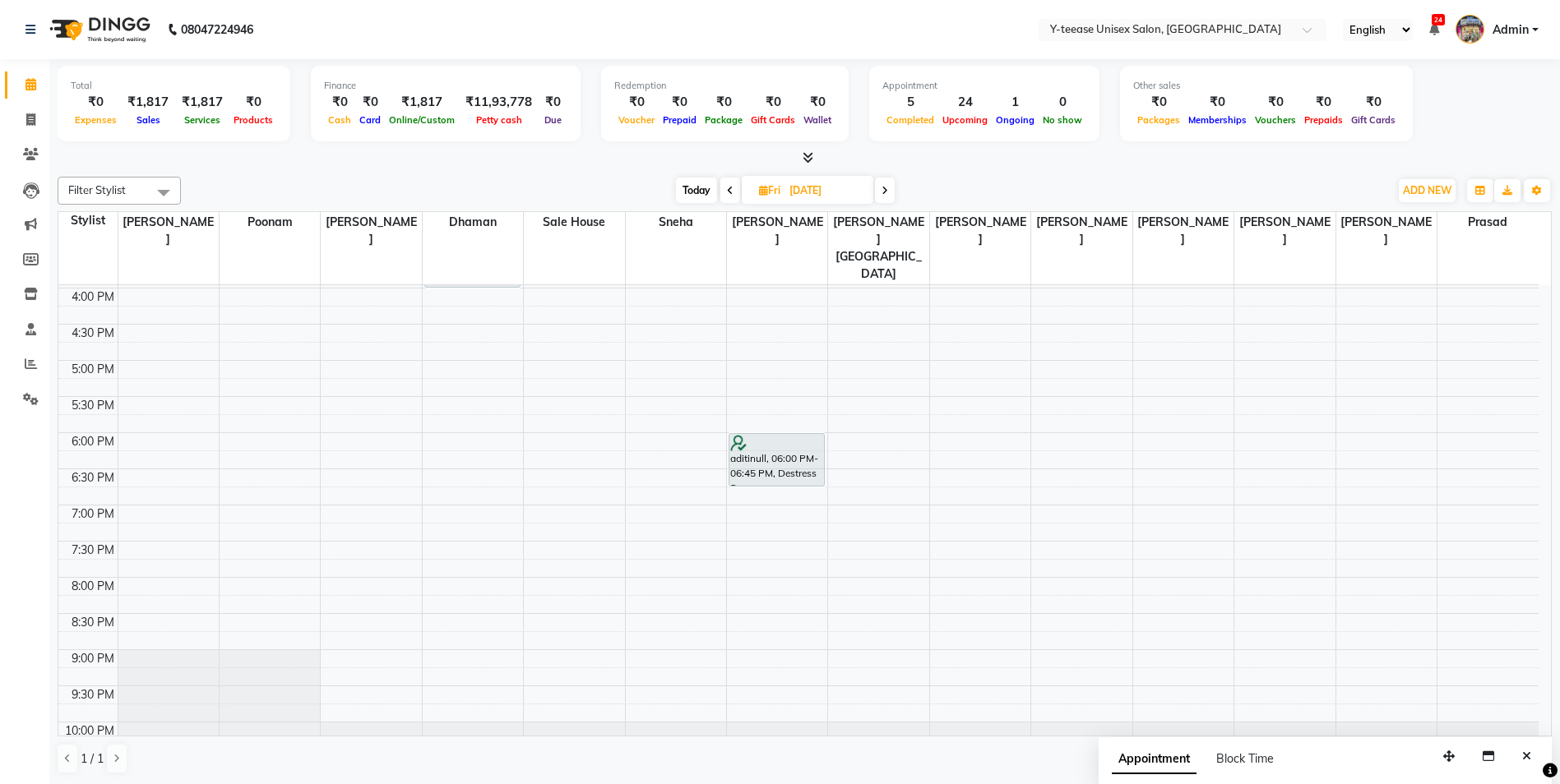
scroll to position [493, 0]
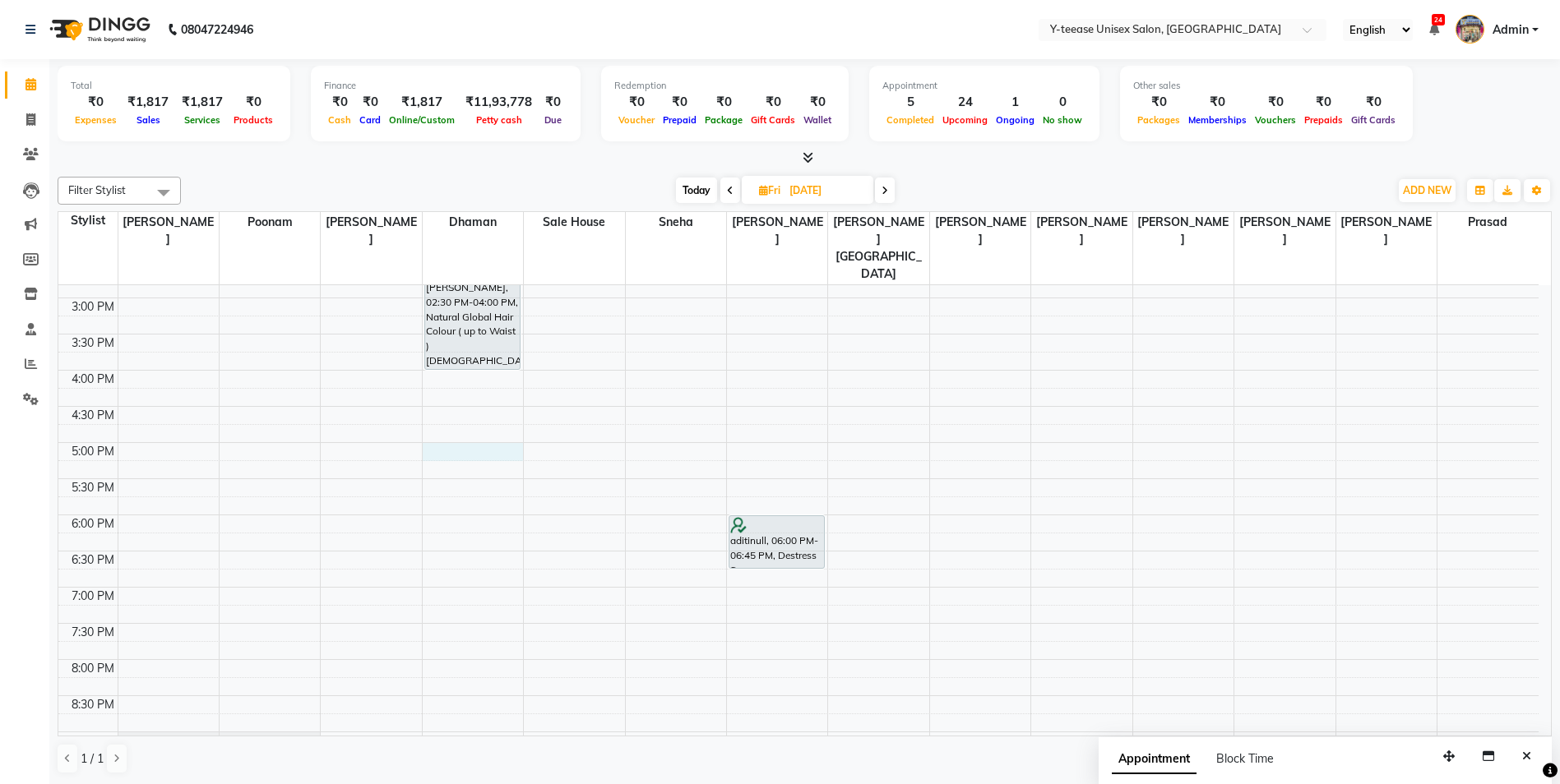
click at [435, 411] on div "8:00 AM 8:30 AM 9:00 AM 9:30 AM 10:00 AM 10:30 AM 11:00 AM 11:30 AM 12:00 PM 12…" at bounding box center [798, 334] width 1480 height 1084
select select "656"
select select "1020"
select select "tentative"
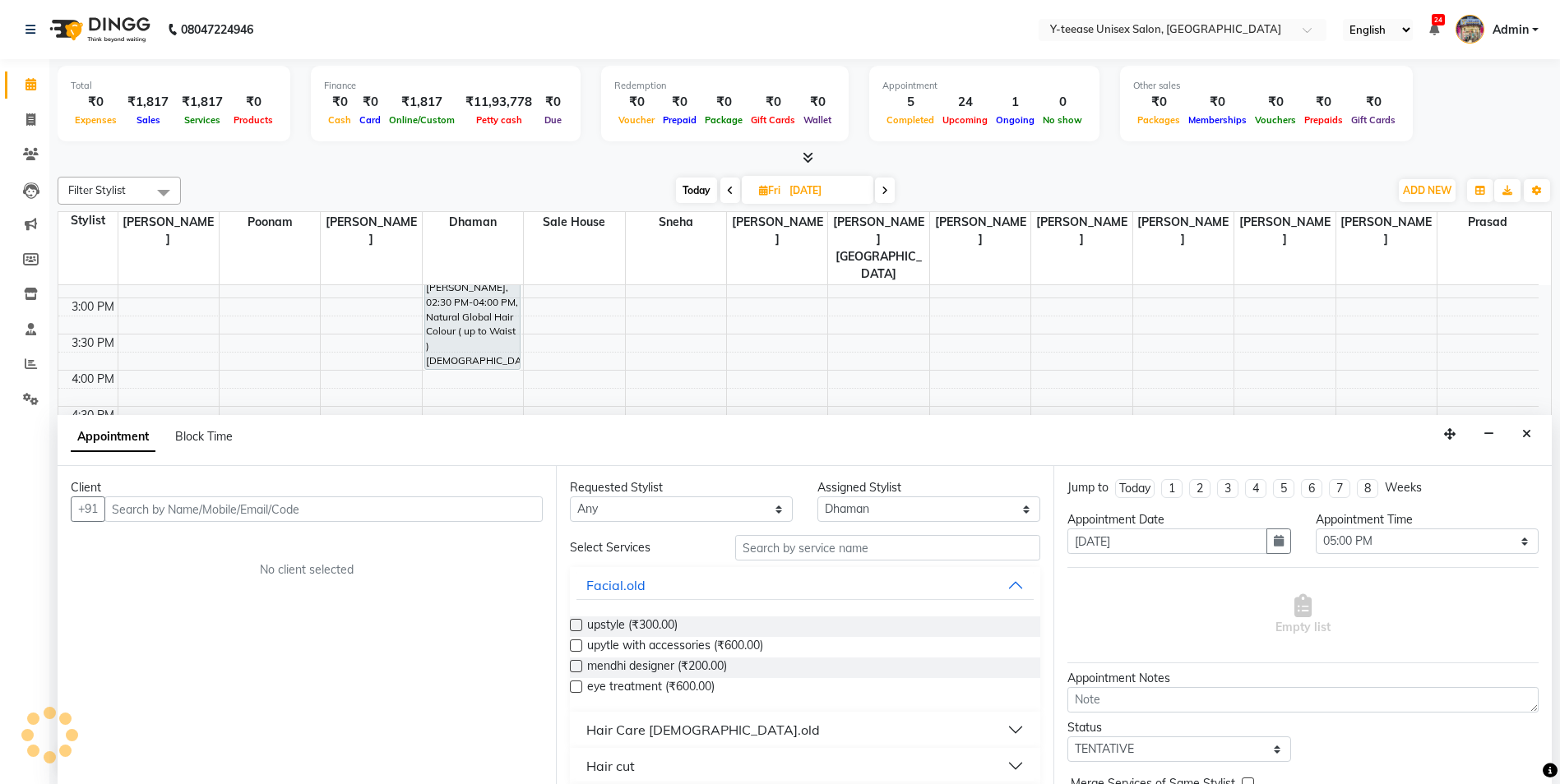
scroll to position [1, 0]
click at [789, 540] on input "text" at bounding box center [888, 547] width 306 height 26
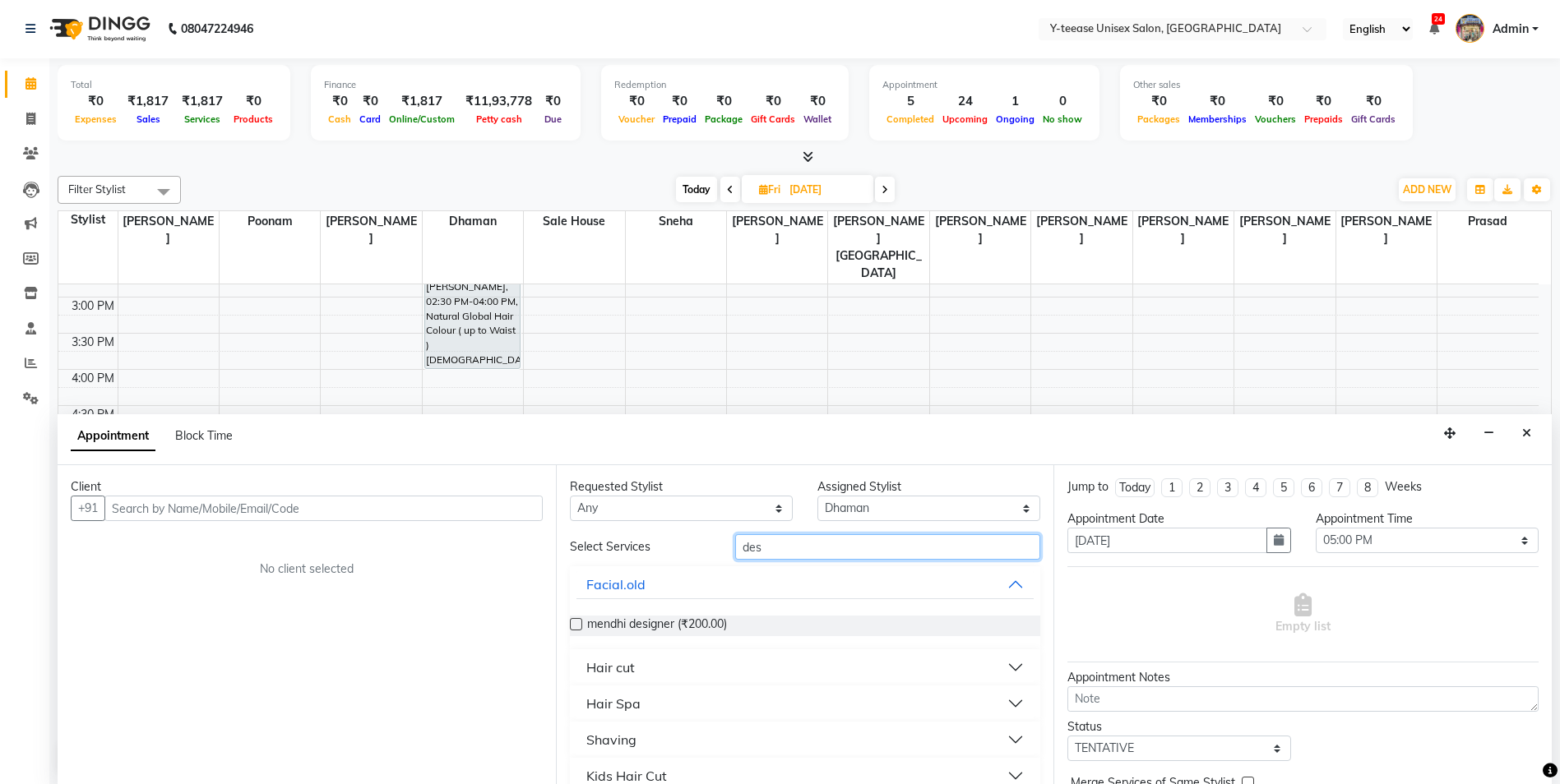
type input "des"
click at [617, 672] on div "Hair cut" at bounding box center [610, 668] width 49 height 20
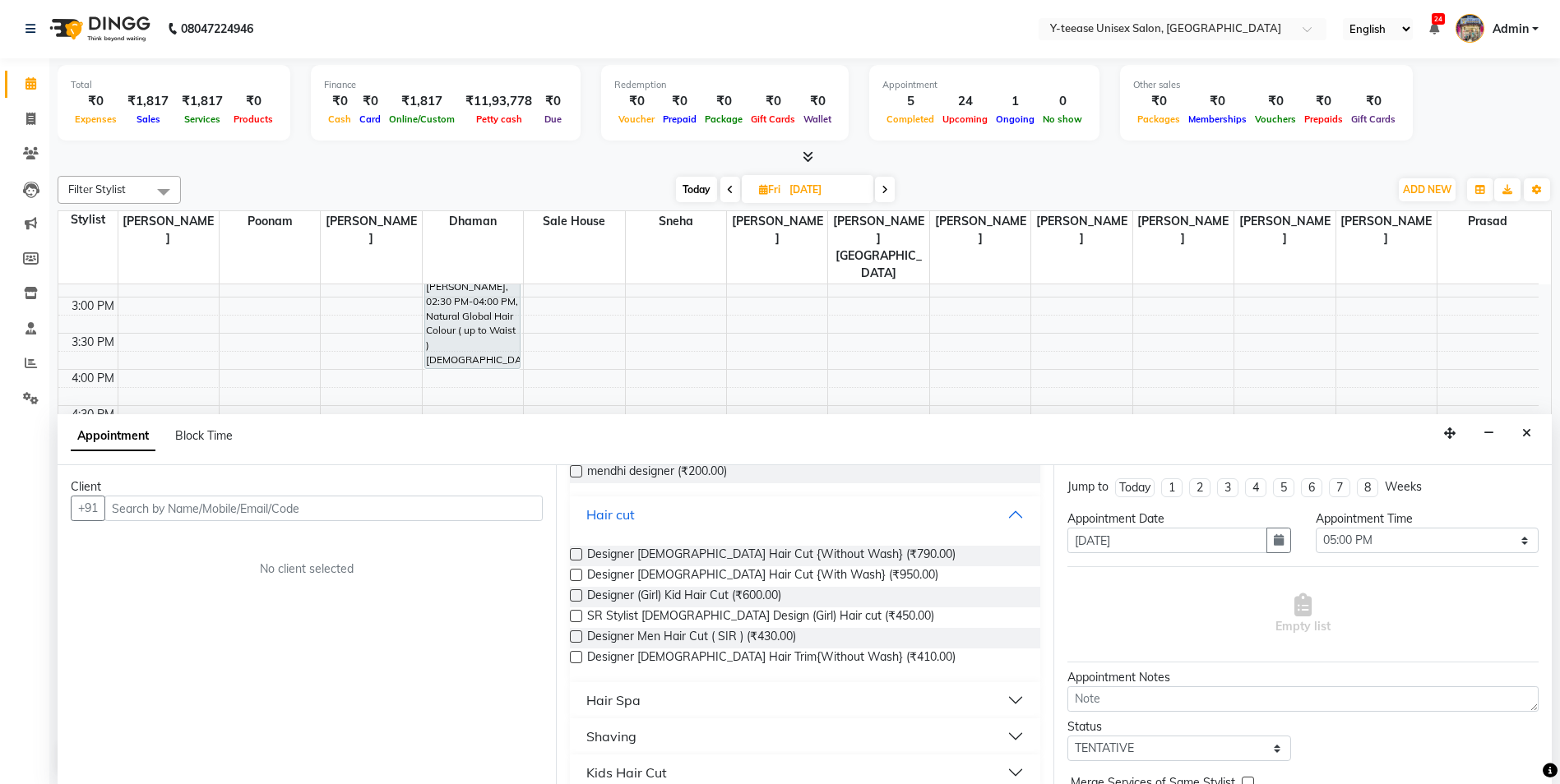
scroll to position [164, 0]
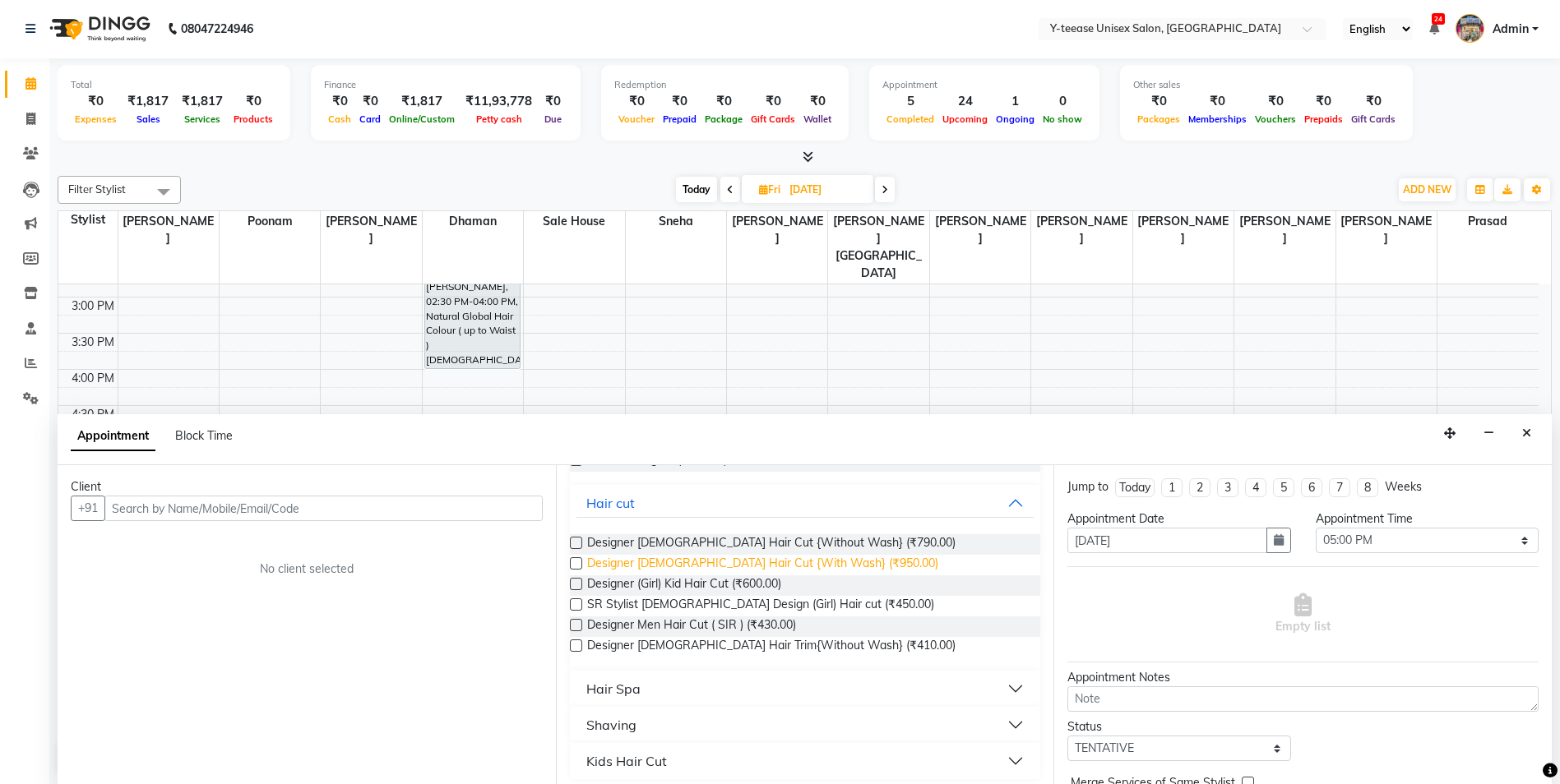
click at [710, 560] on span "Designer Female Hair Cut {With Wash} (₹950.00)" at bounding box center [762, 564] width 351 height 20
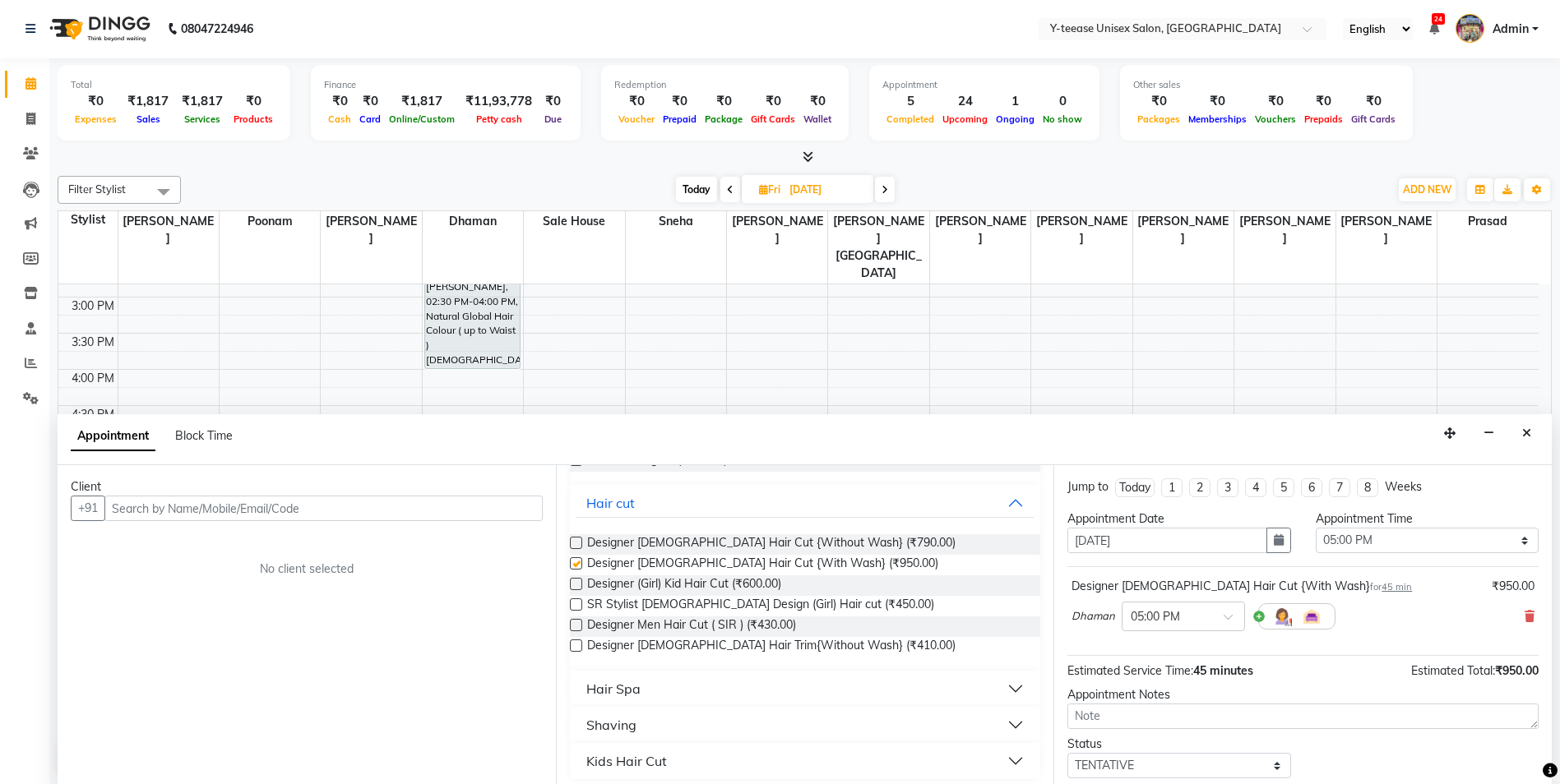
checkbox input "false"
click at [179, 509] on input "text" at bounding box center [323, 508] width 438 height 26
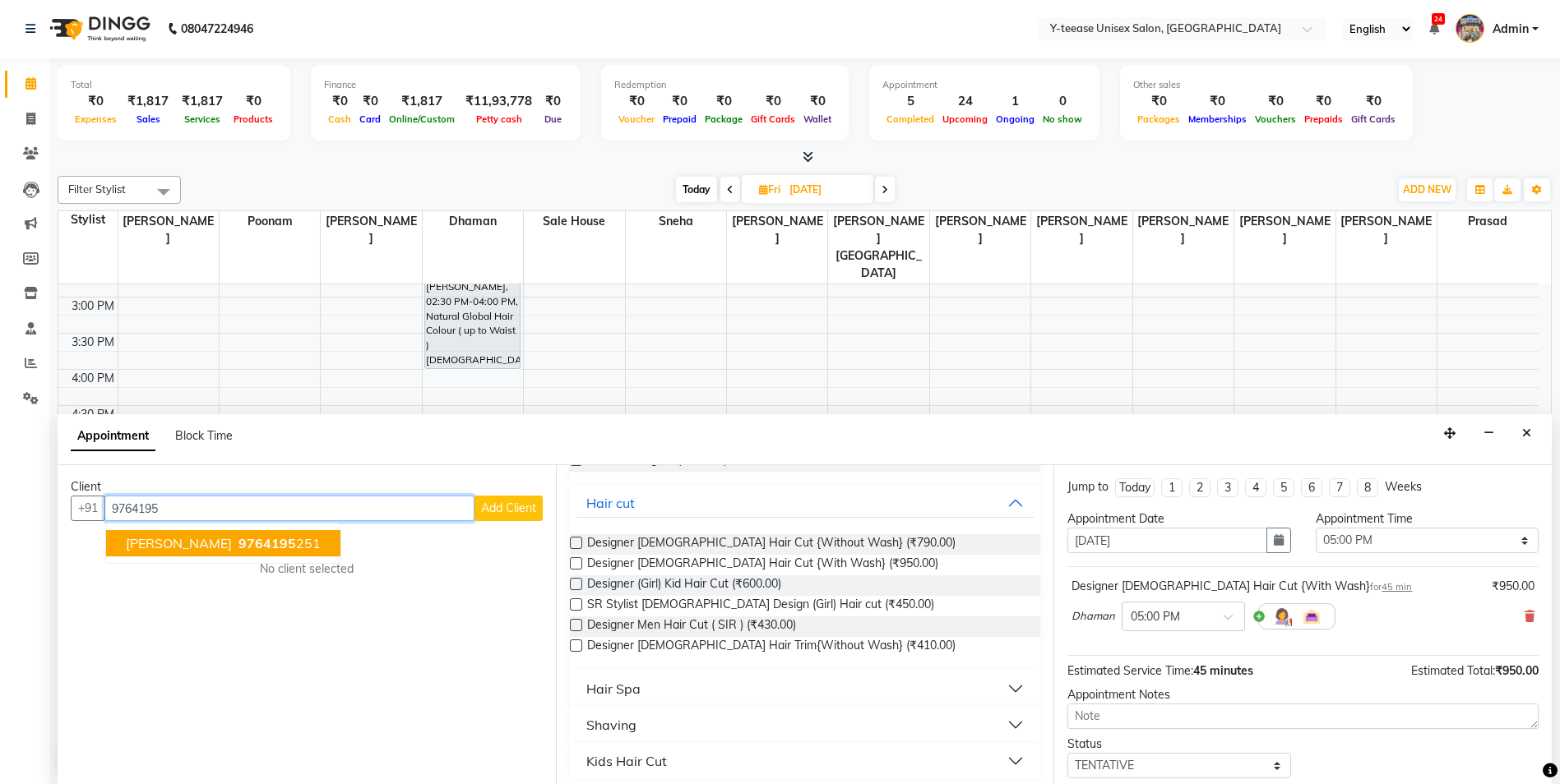
click at [164, 543] on span "Stuti Gupta" at bounding box center [179, 543] width 106 height 16
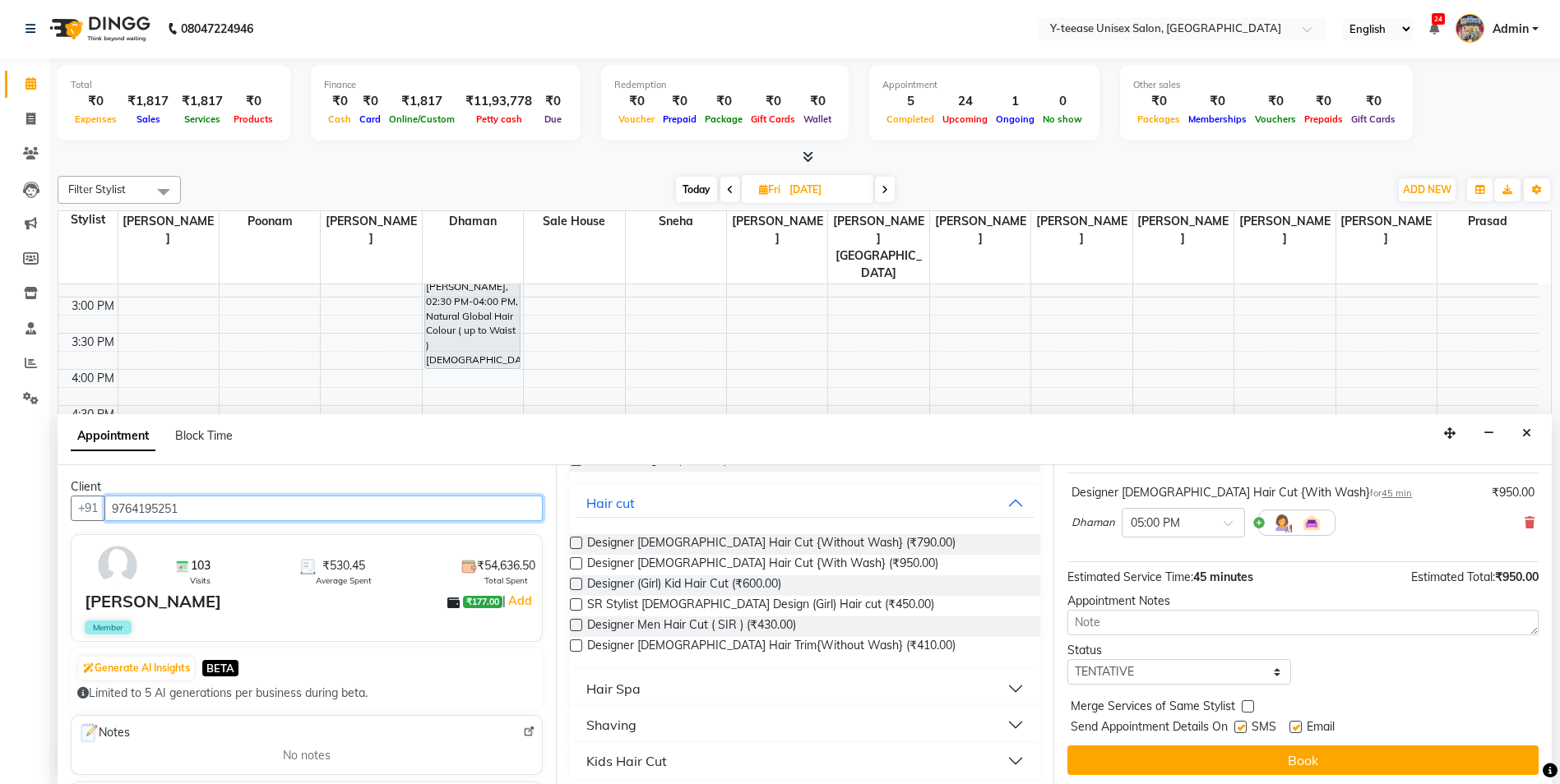
scroll to position [98, 0]
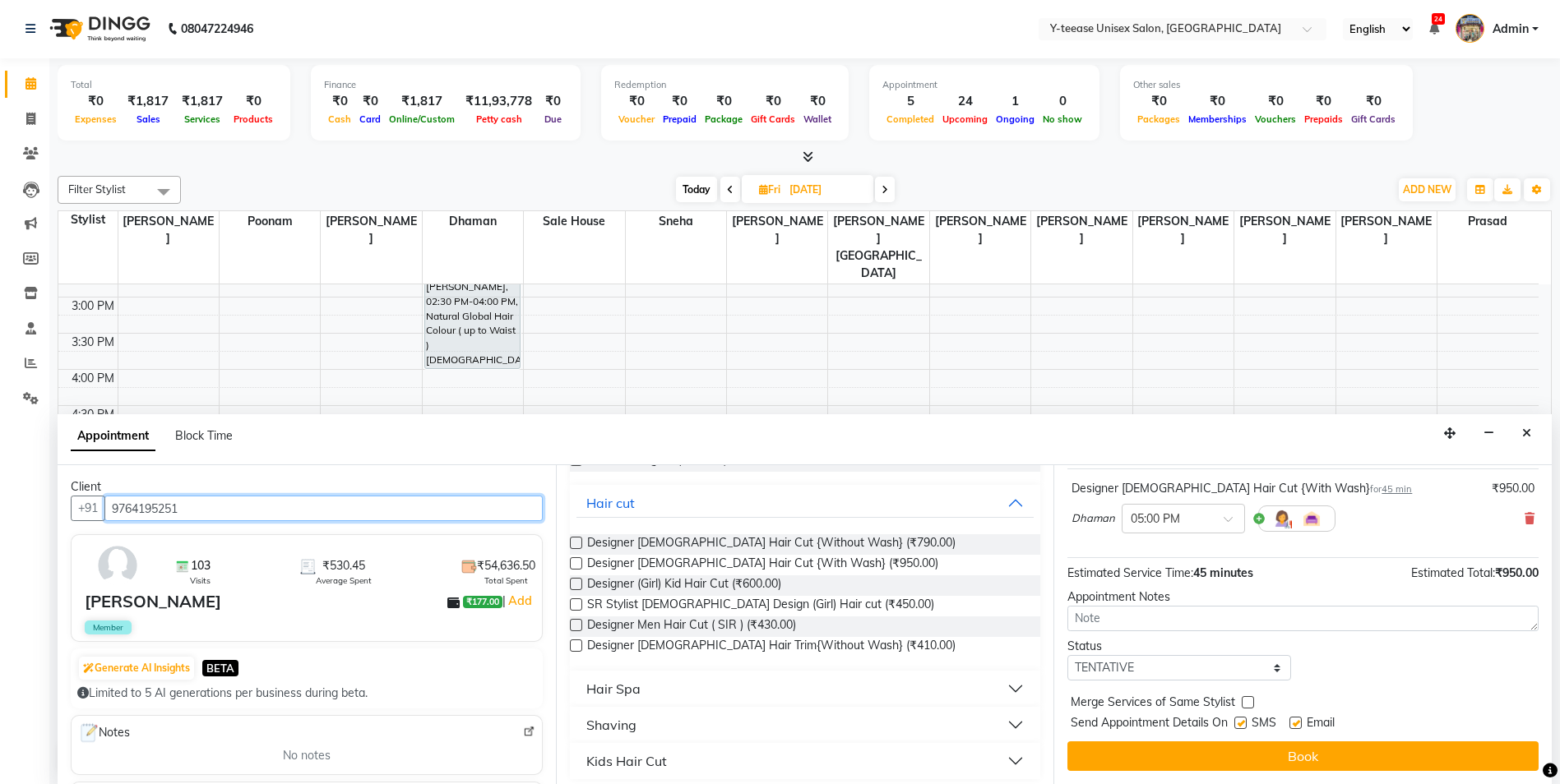
type input "9764195251"
click at [1279, 775] on div "Jump to Today 1 2 3 4 5 6 7 8 Weeks Appointment Date 05-09-2025 Appointment Tim…" at bounding box center [1302, 625] width 499 height 319
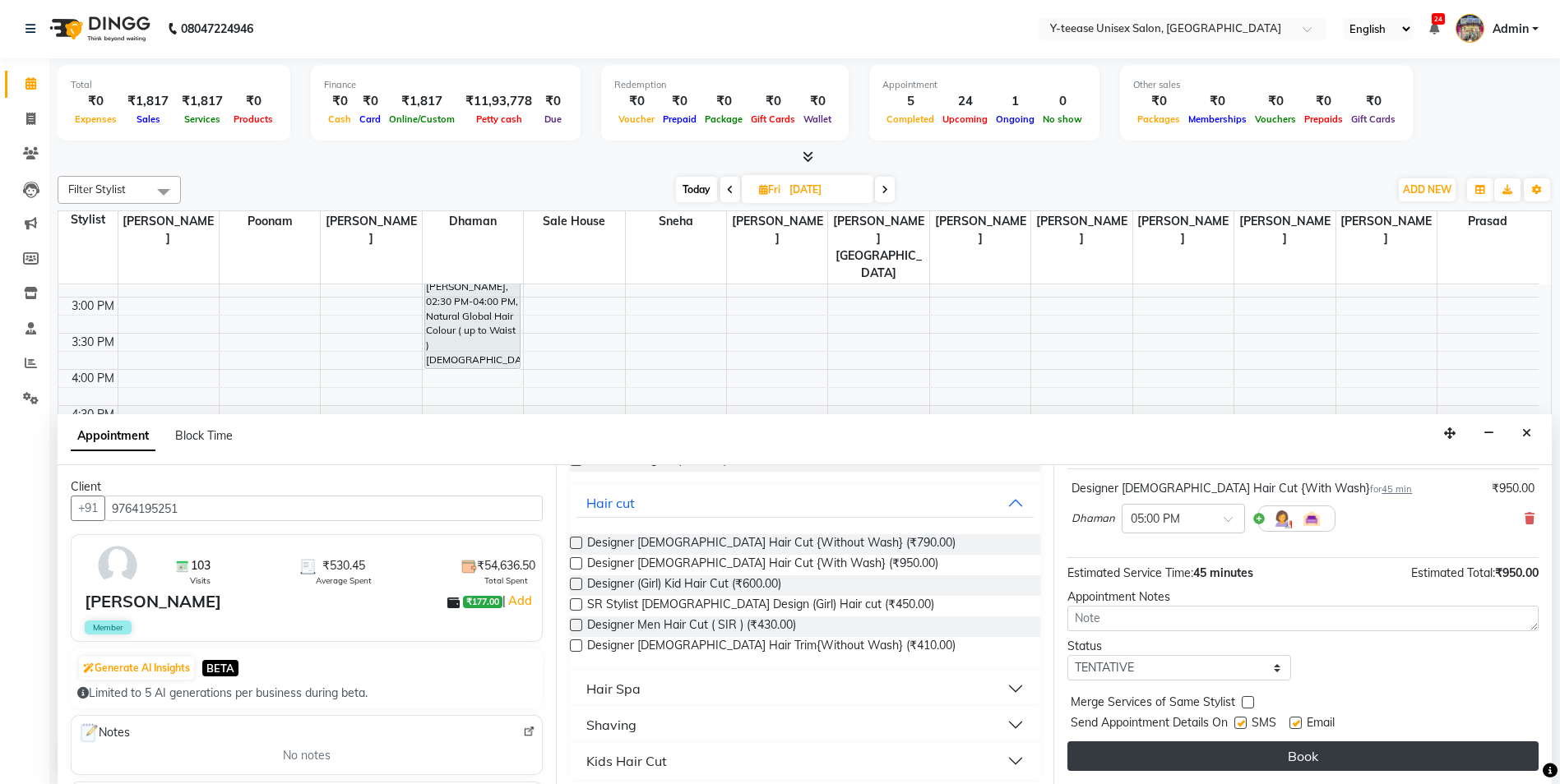
click at [1279, 753] on button "Book" at bounding box center [1303, 756] width 471 height 29
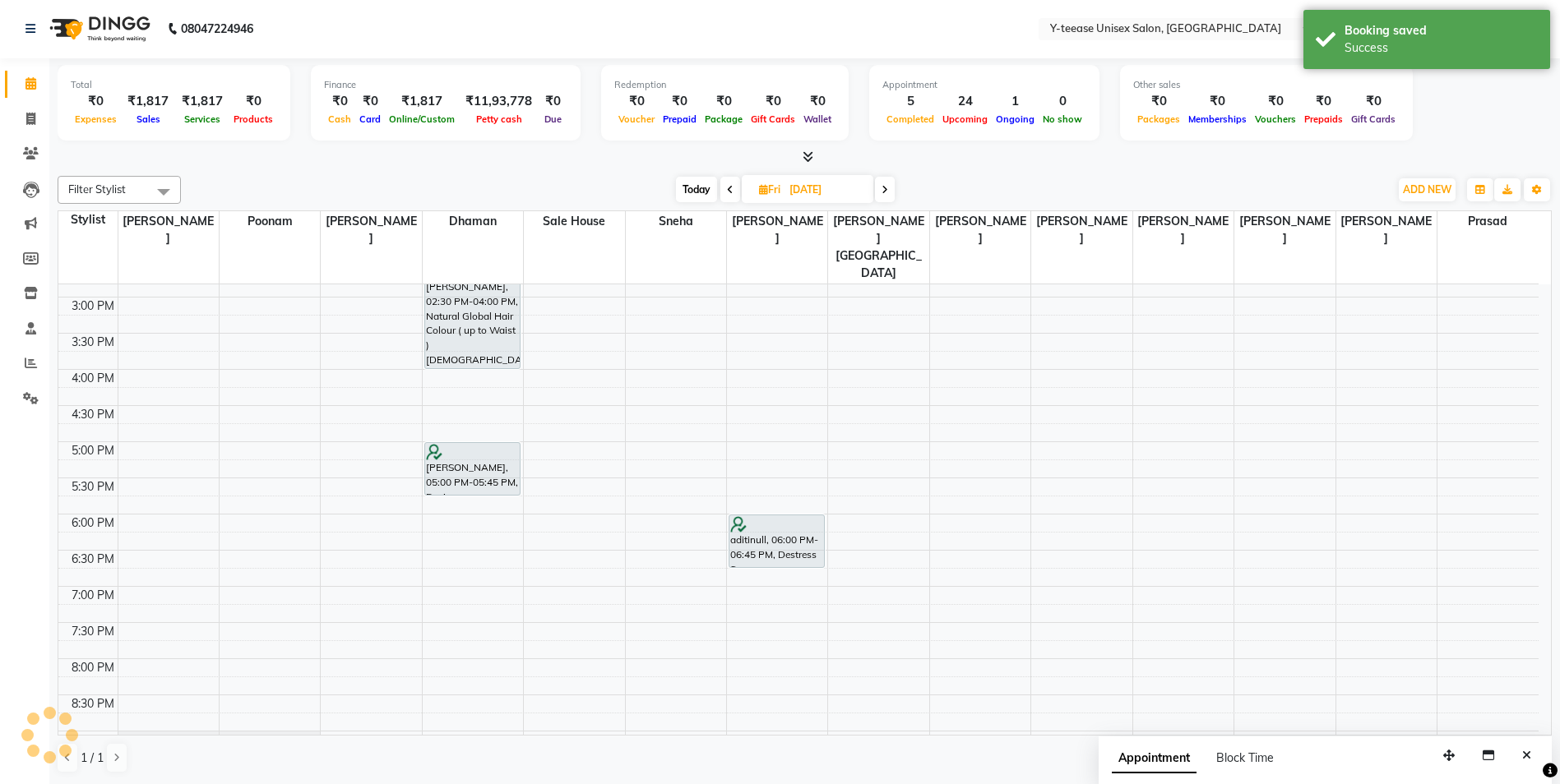
scroll to position [0, 0]
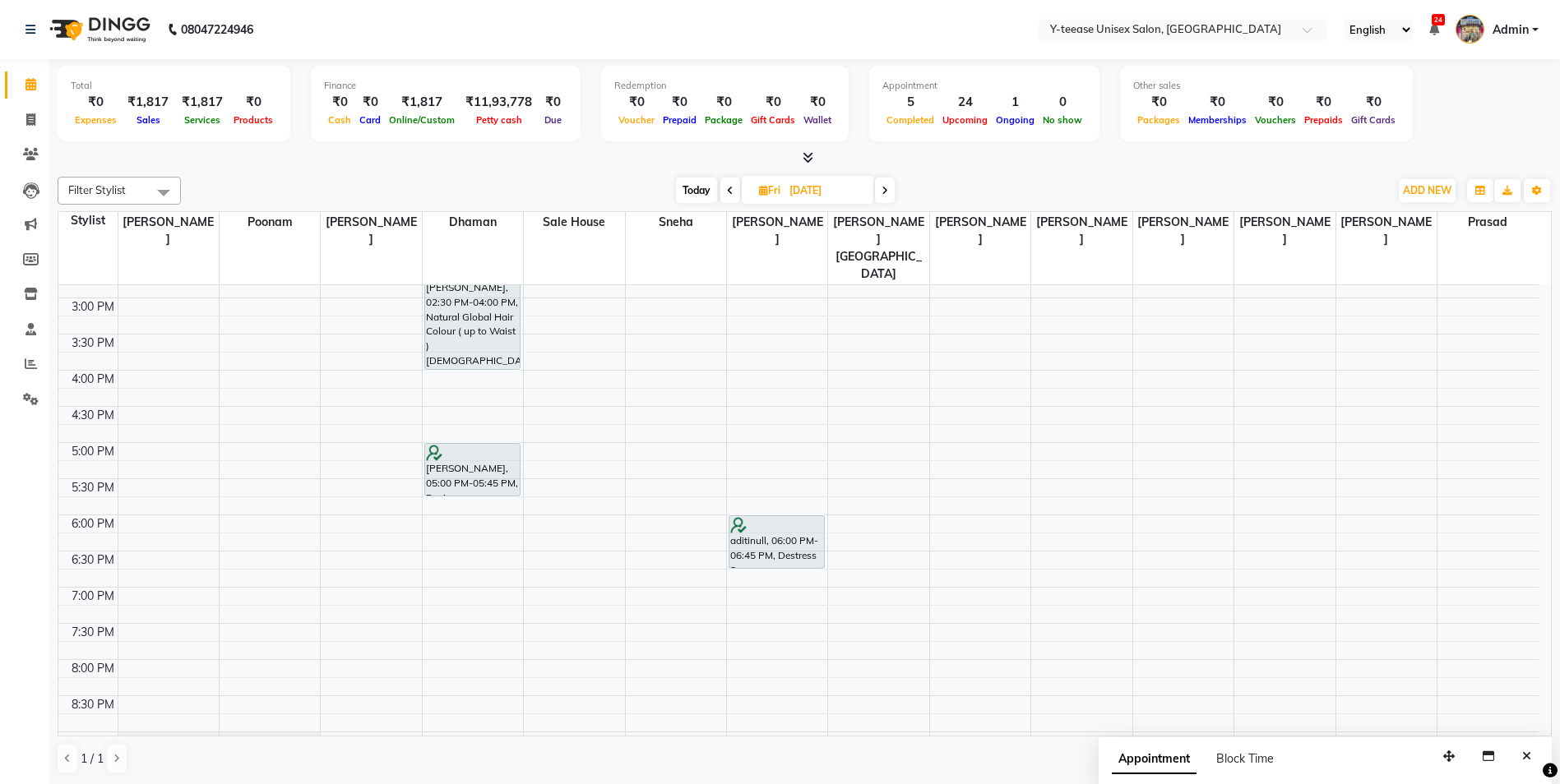
click at [683, 191] on span "Today" at bounding box center [696, 190] width 41 height 26
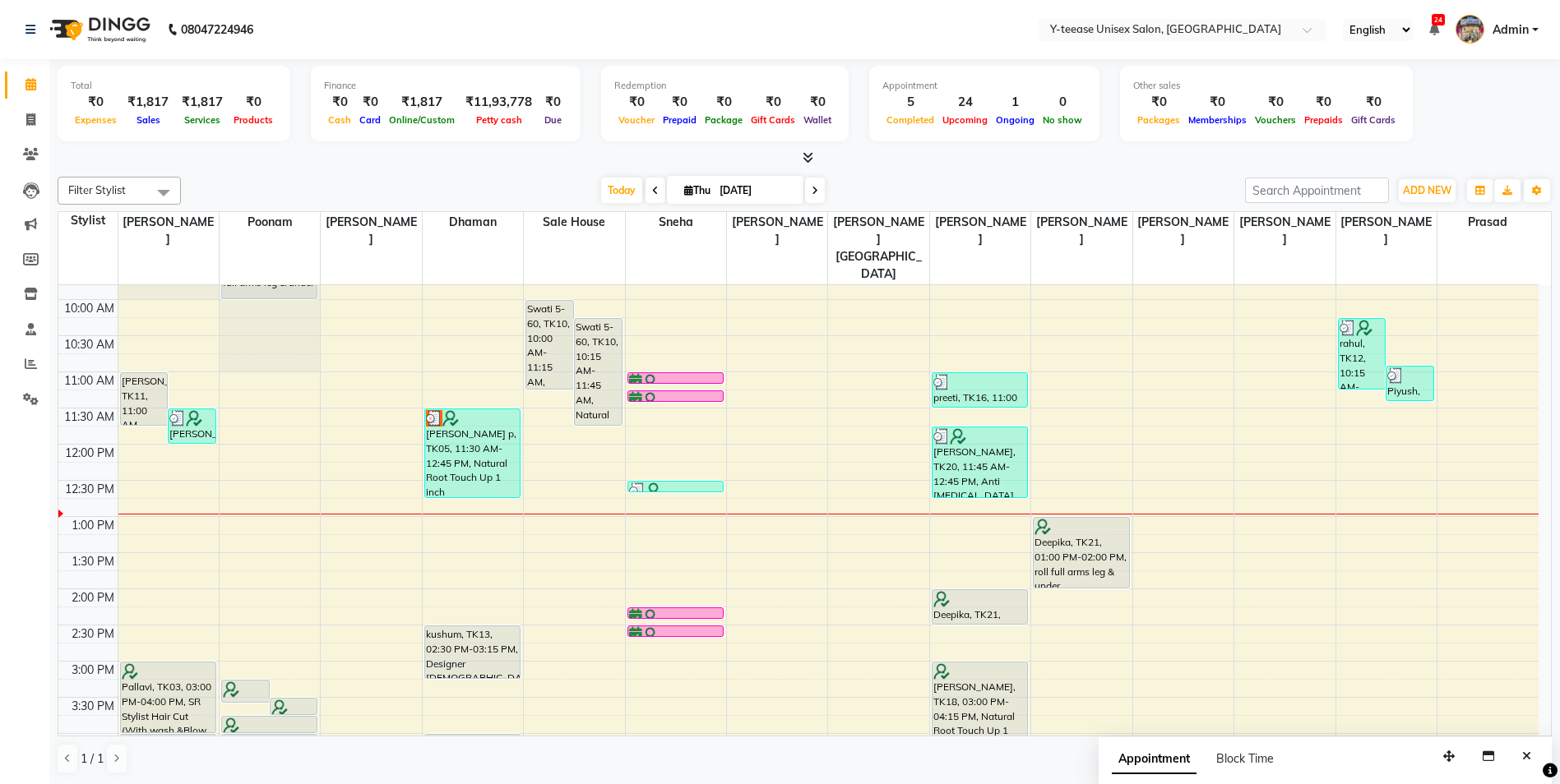
scroll to position [126, 0]
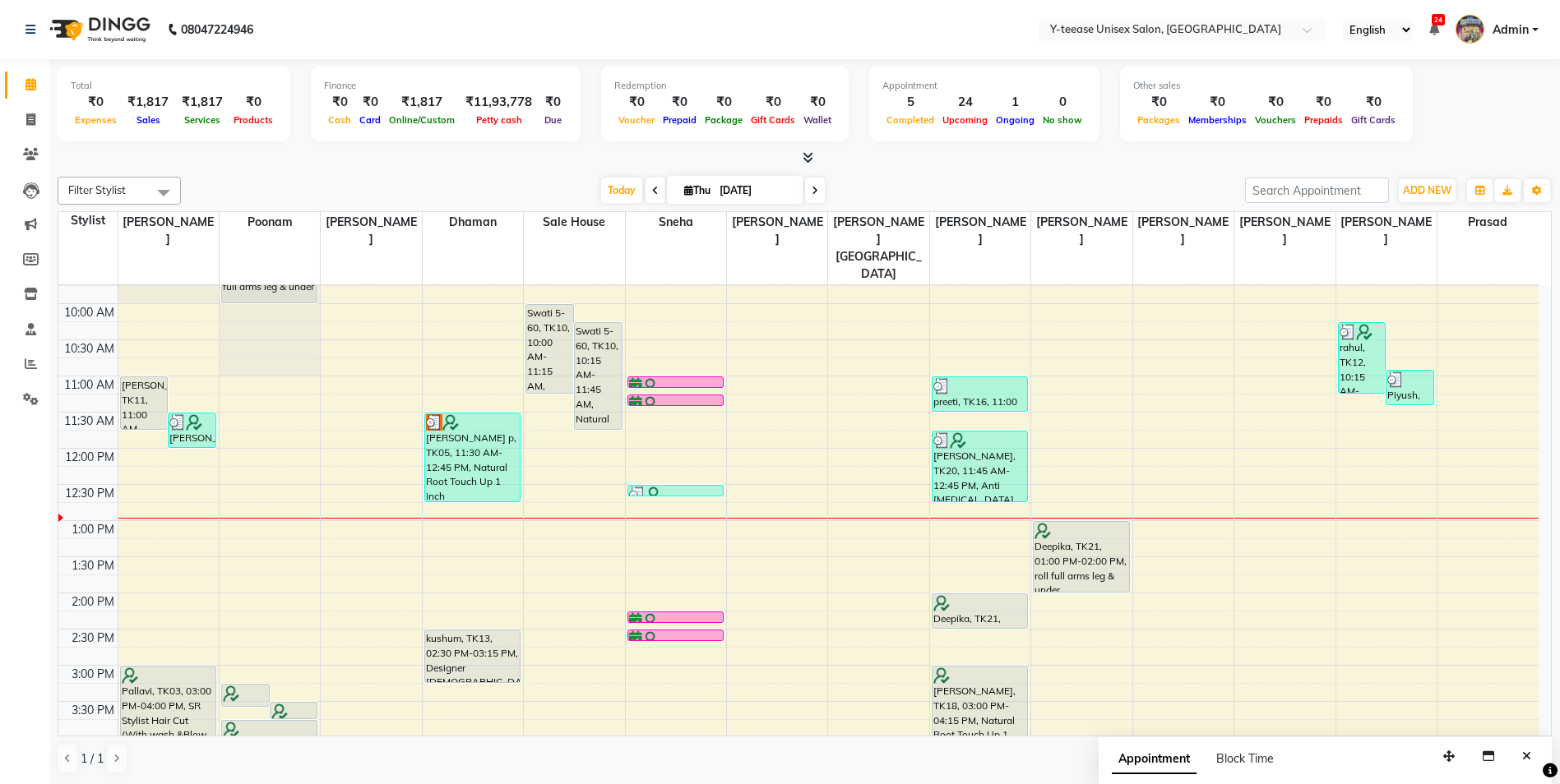
click at [647, 188] on span at bounding box center [655, 190] width 20 height 26
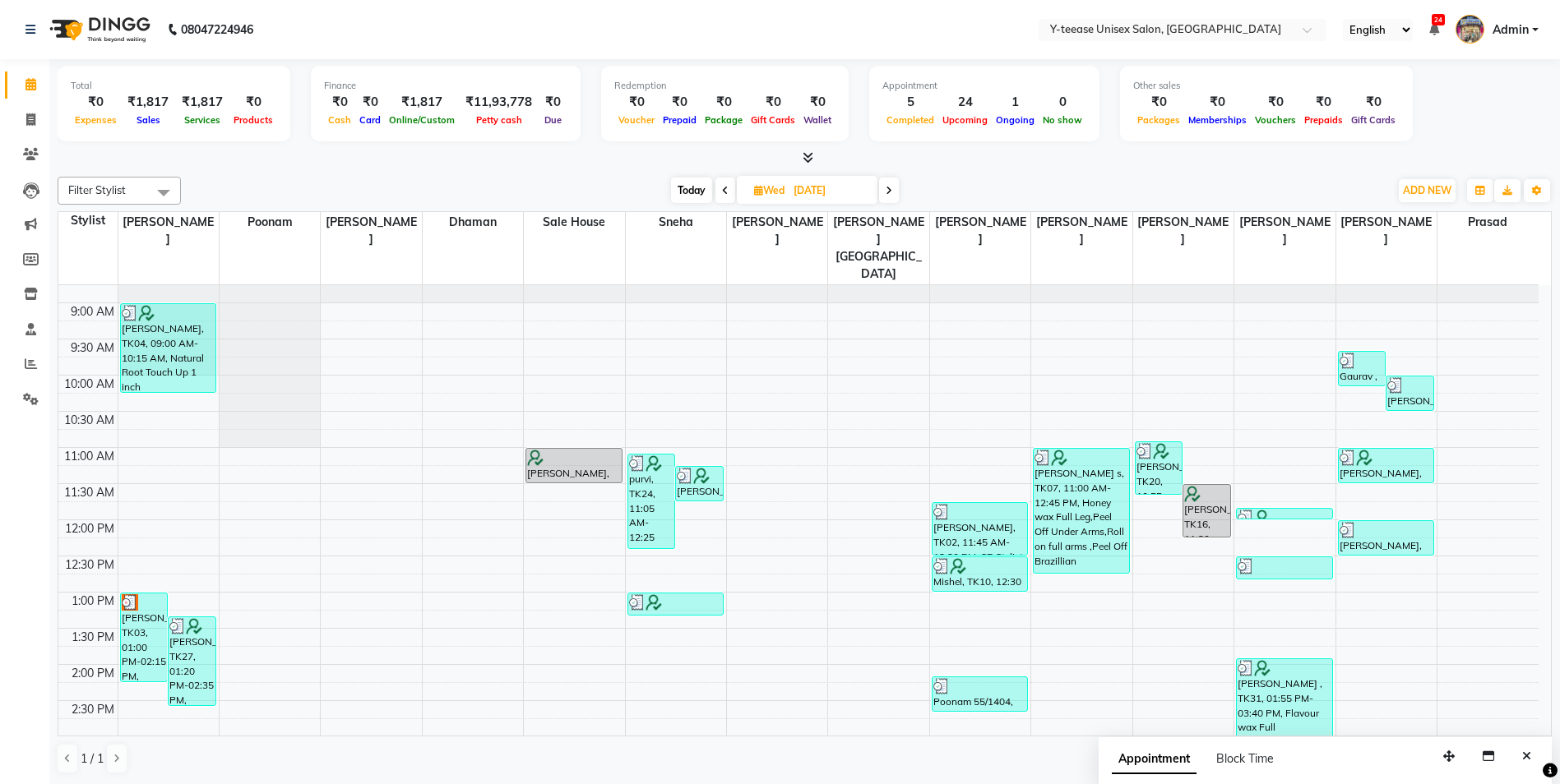
scroll to position [44, 0]
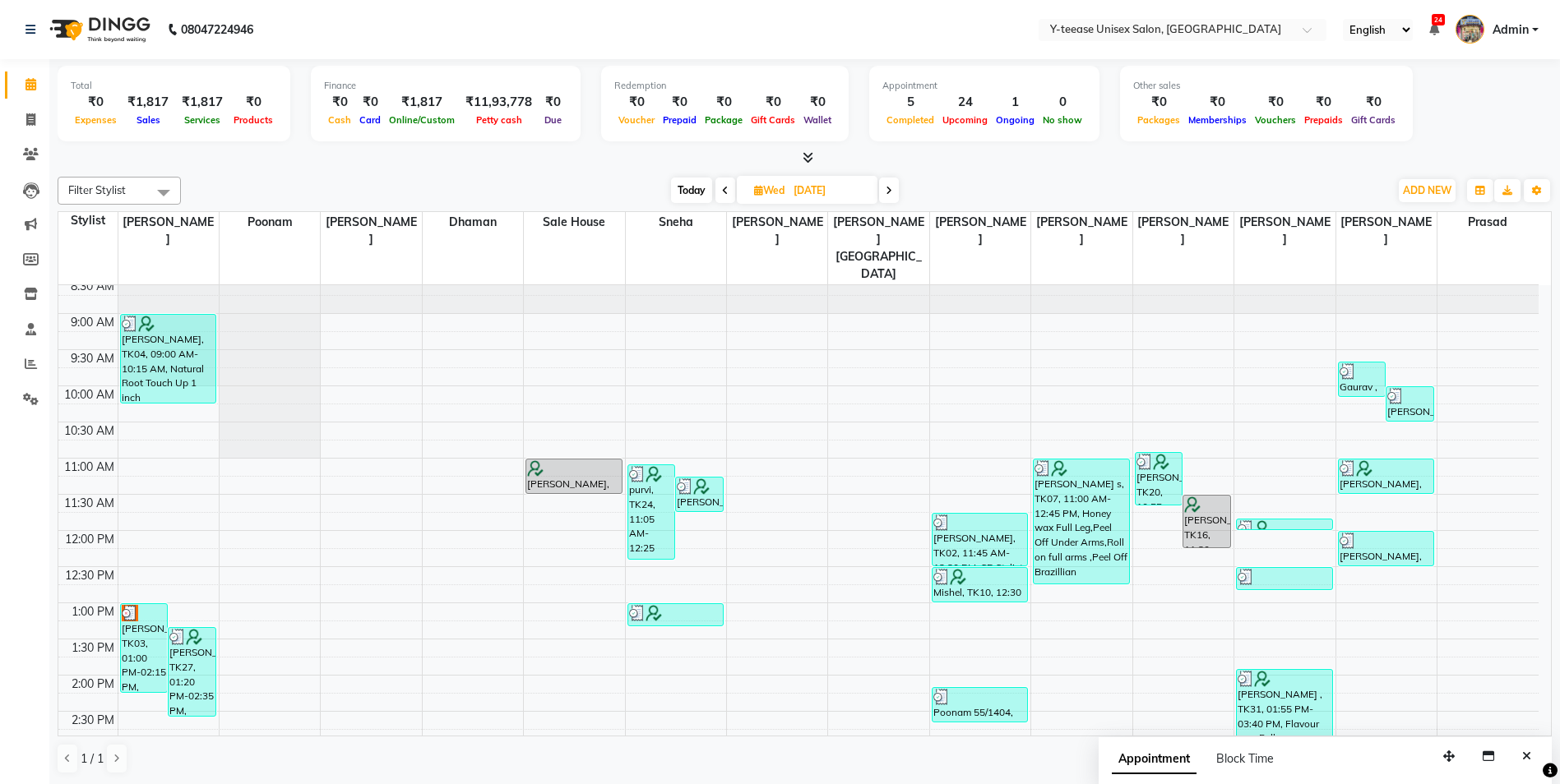
click at [722, 192] on icon at bounding box center [724, 190] width 6 height 10
type input "02-09-2025"
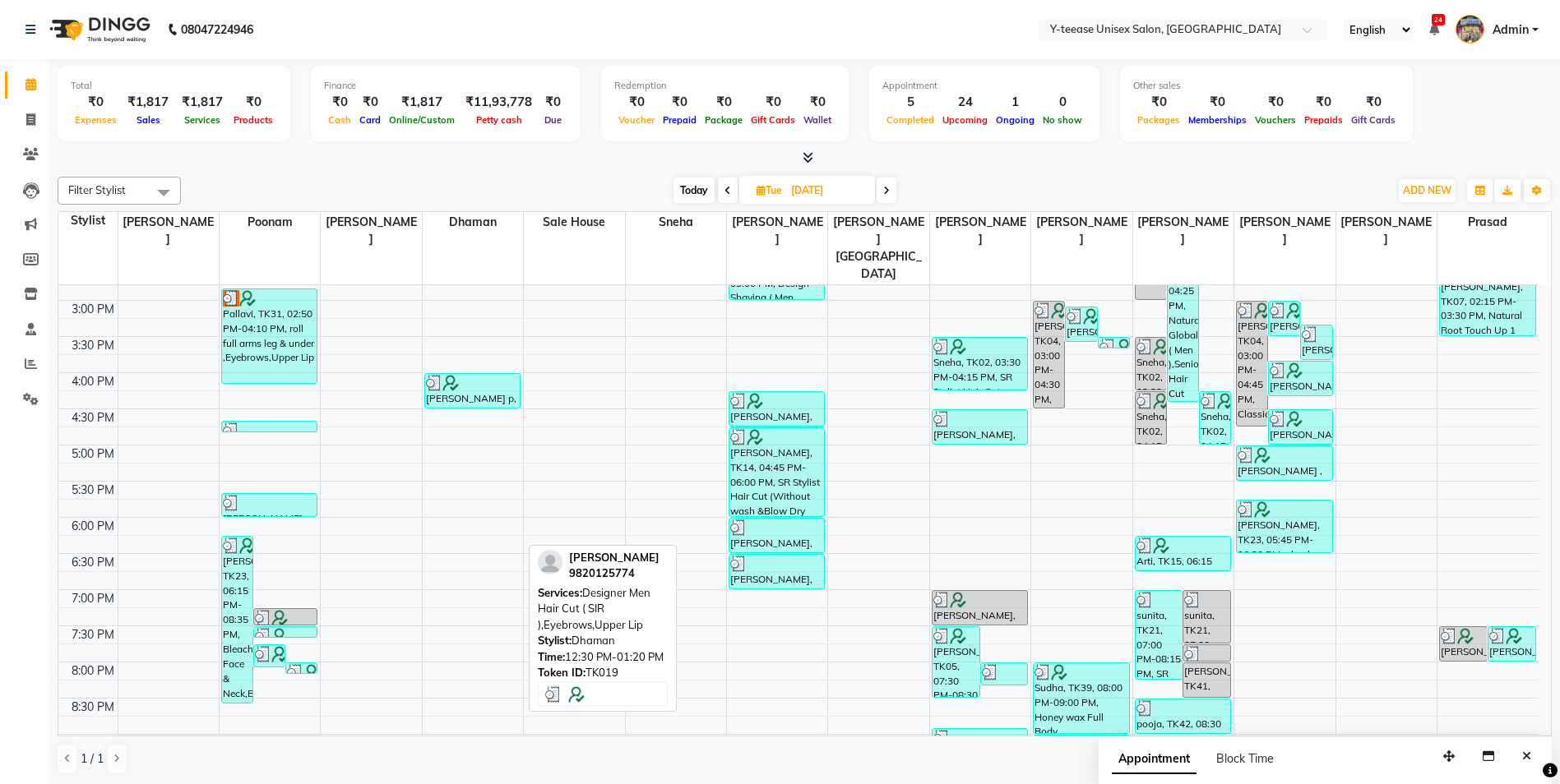
scroll to position [493, 0]
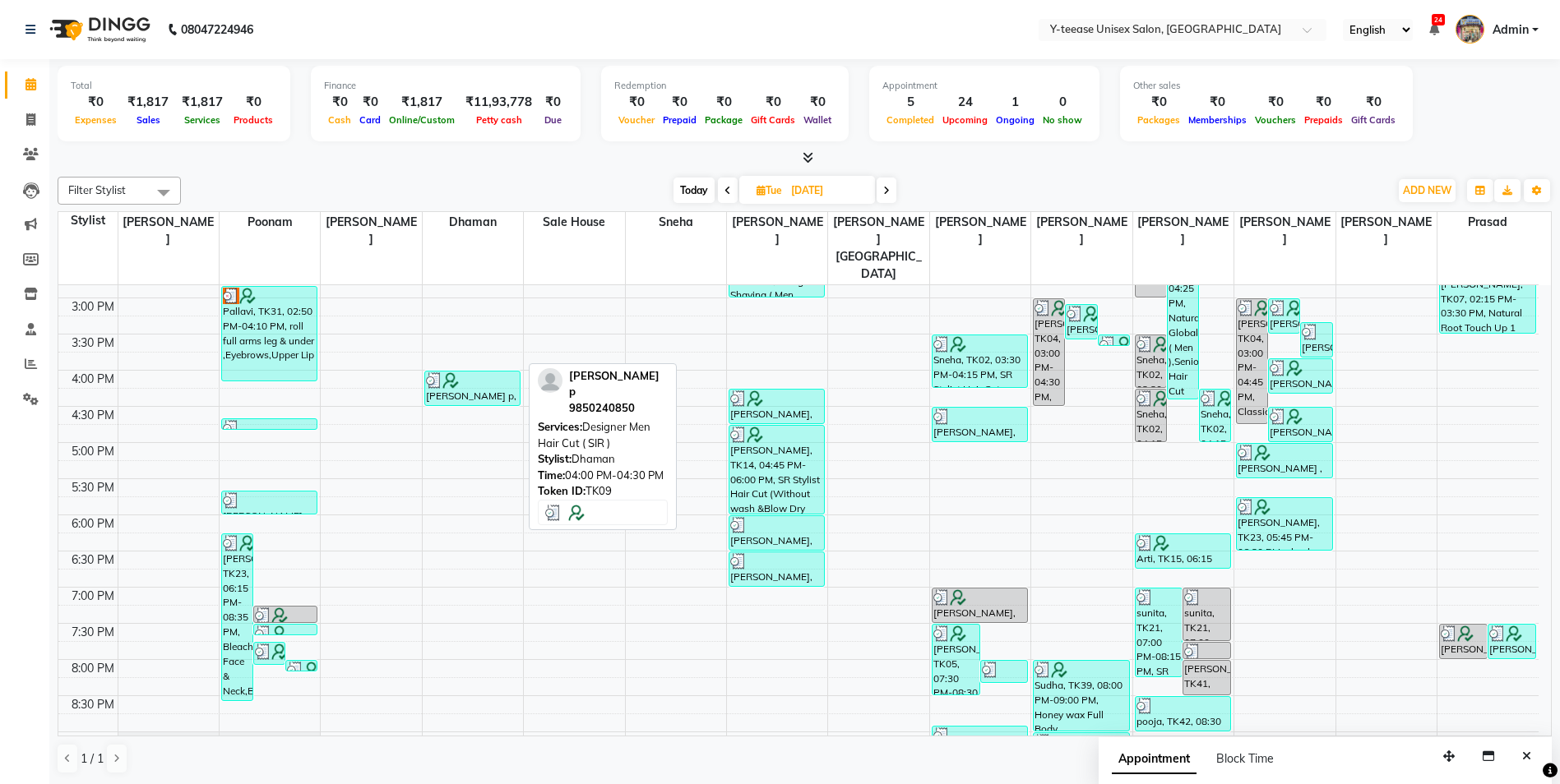
click at [479, 372] on div at bounding box center [472, 380] width 93 height 16
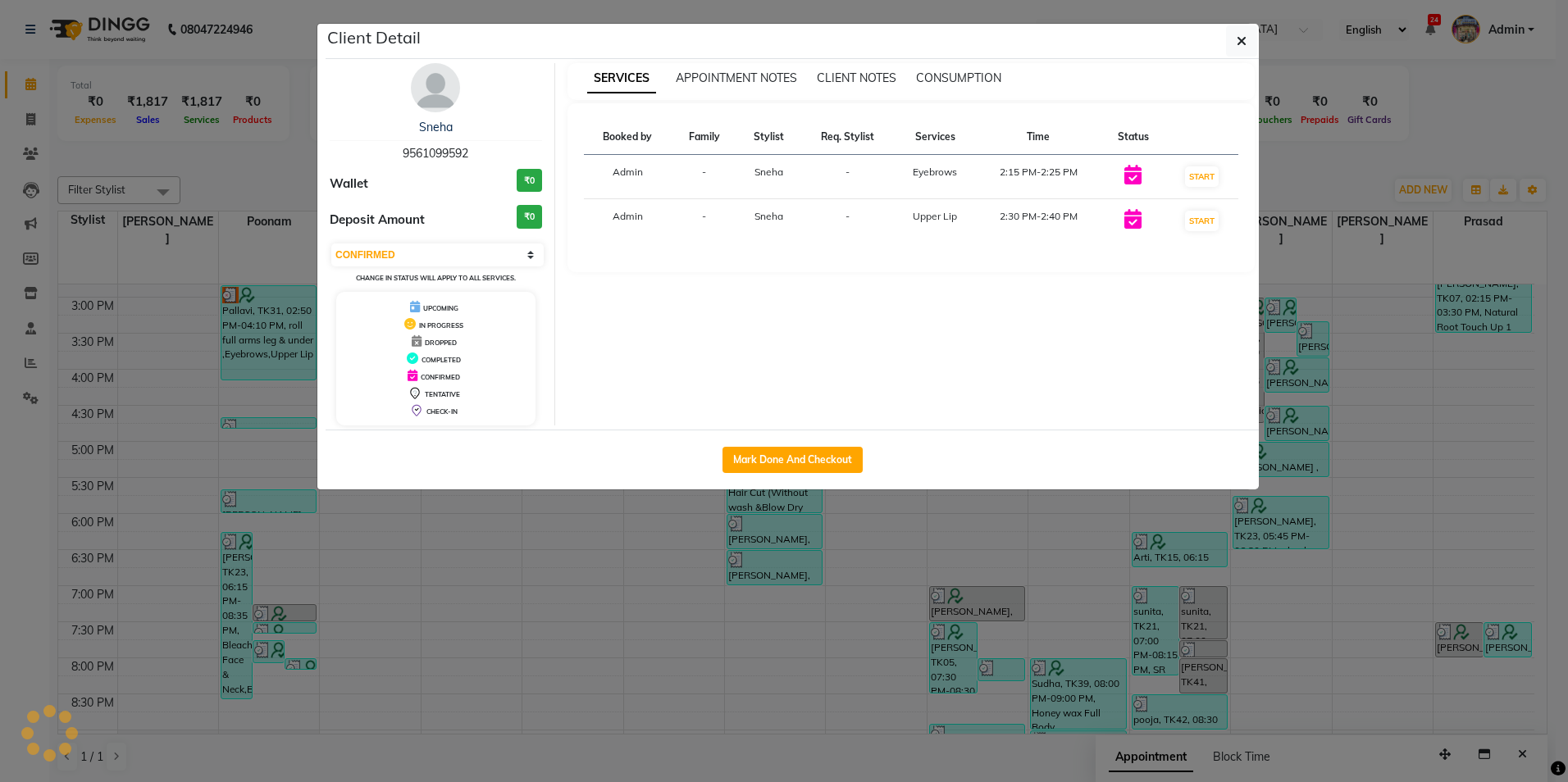
select select "3"
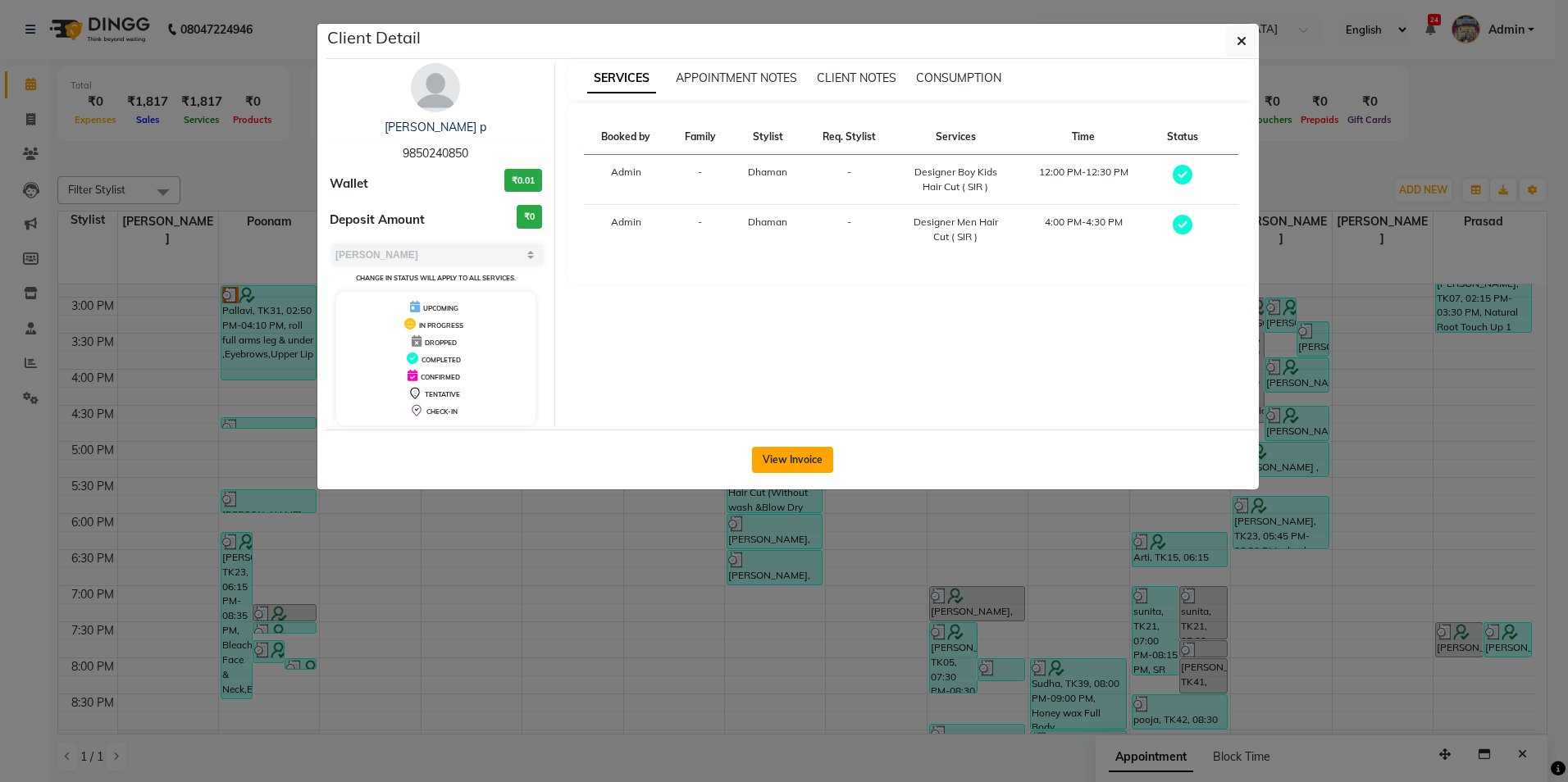
click at [792, 458] on button "View Invoice" at bounding box center [792, 460] width 82 height 27
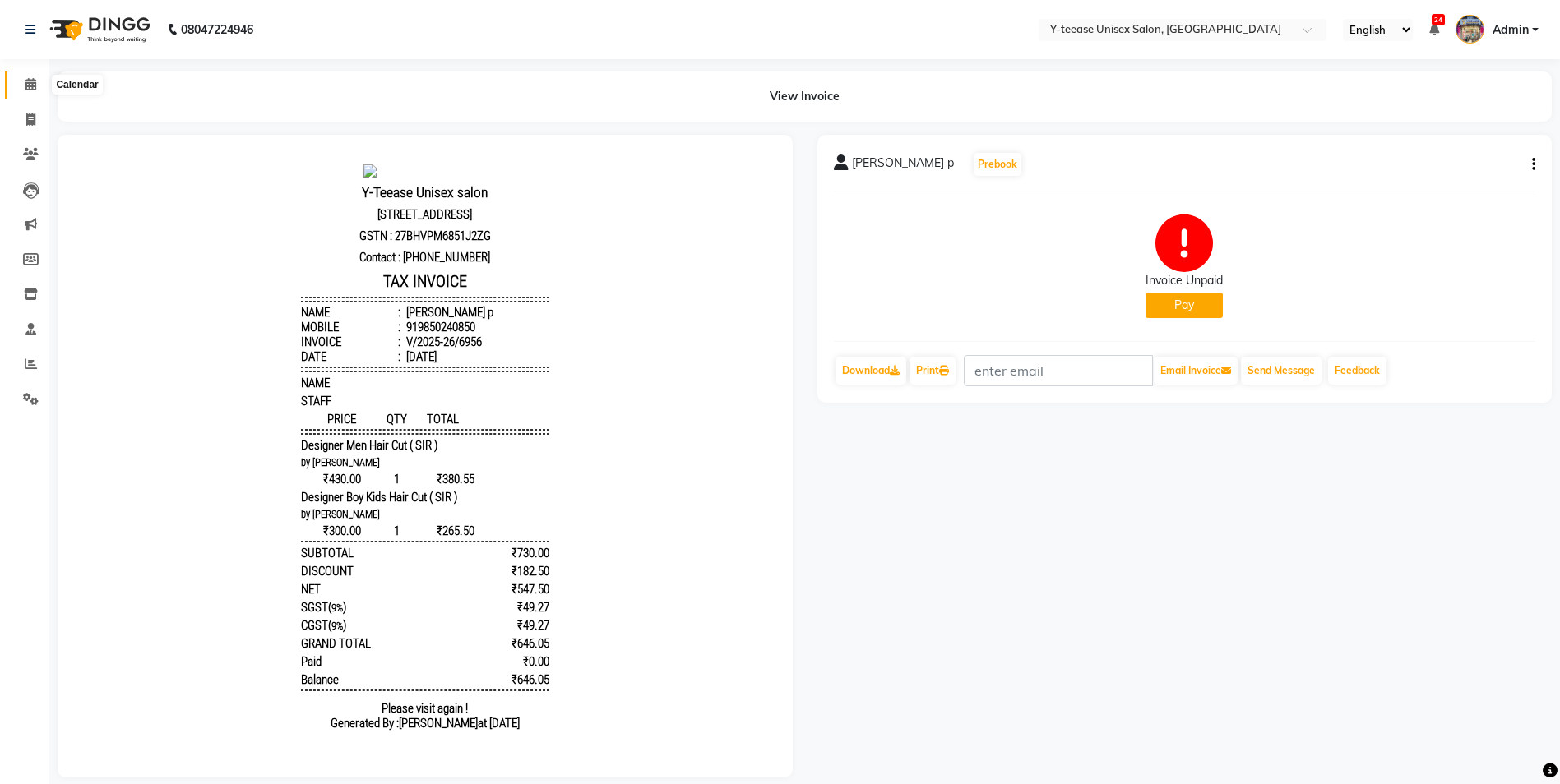
click at [25, 86] on span at bounding box center [30, 84] width 28 height 19
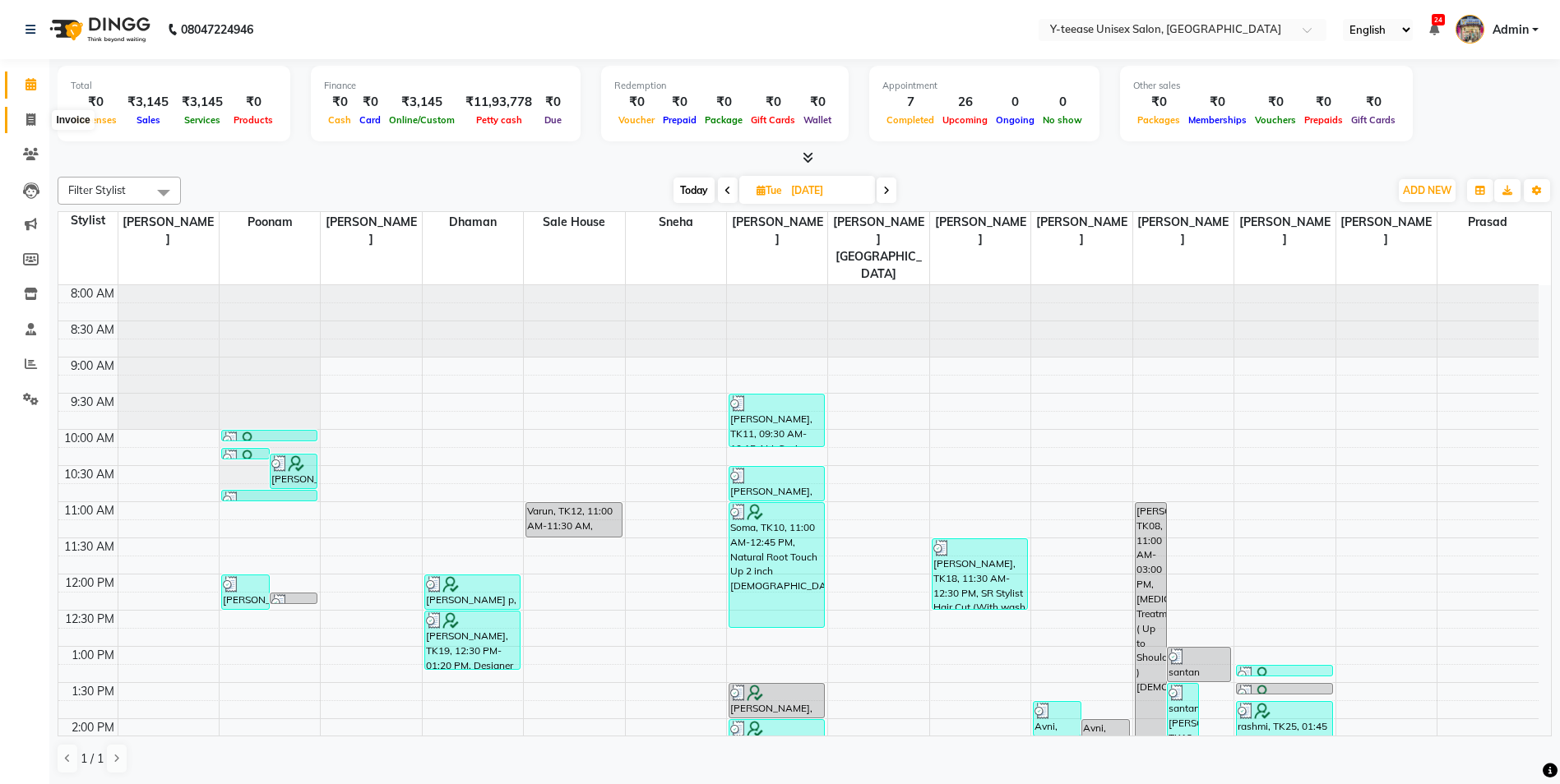
click at [28, 117] on icon at bounding box center [31, 120] width 9 height 12
select select "service"
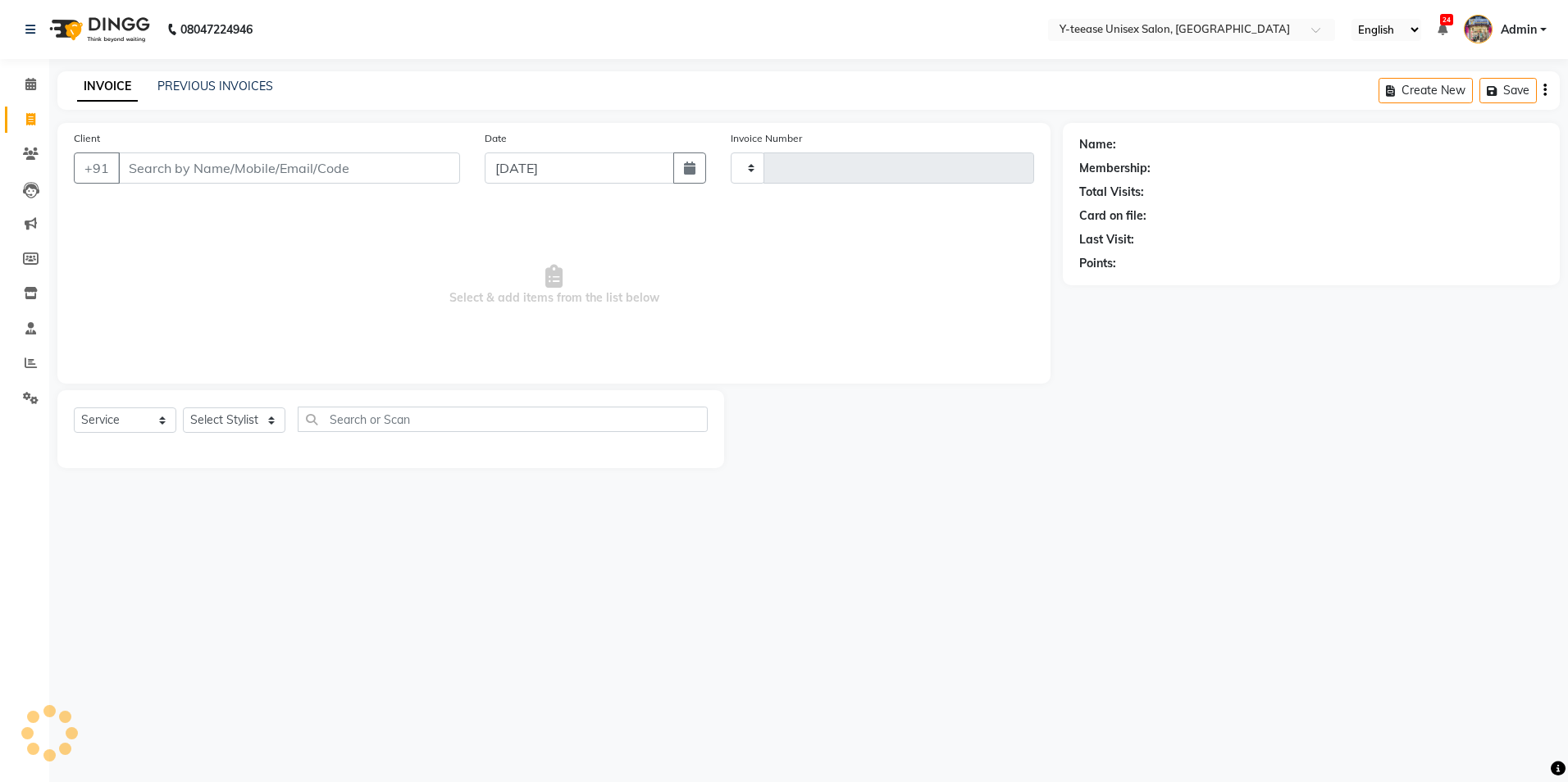
type input "7017"
select select "4"
click at [223, 424] on select "Select Stylist chaitrali Dhaman FAIZAN SALMANI keshav nagar Manager Mosin khan …" at bounding box center [253, 420] width 141 height 26
select select "73210"
click at [183, 408] on select "Select Stylist chaitrali Dhaman FAIZAN SALMANI keshav nagar Manager Mosin khan …" at bounding box center [253, 420] width 141 height 26
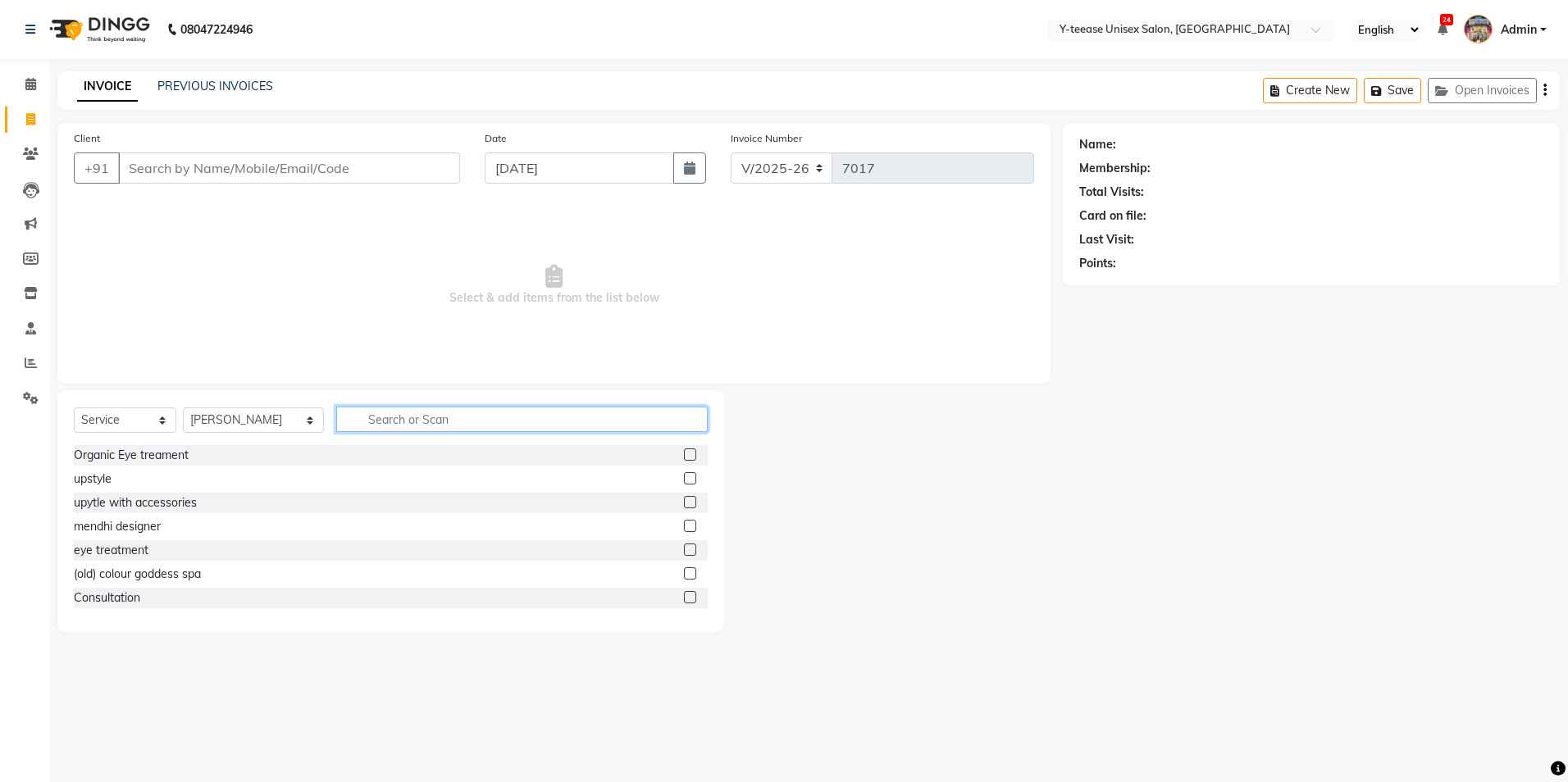
click at [372, 410] on input "text" at bounding box center [521, 419] width 371 height 26
type input "eye"
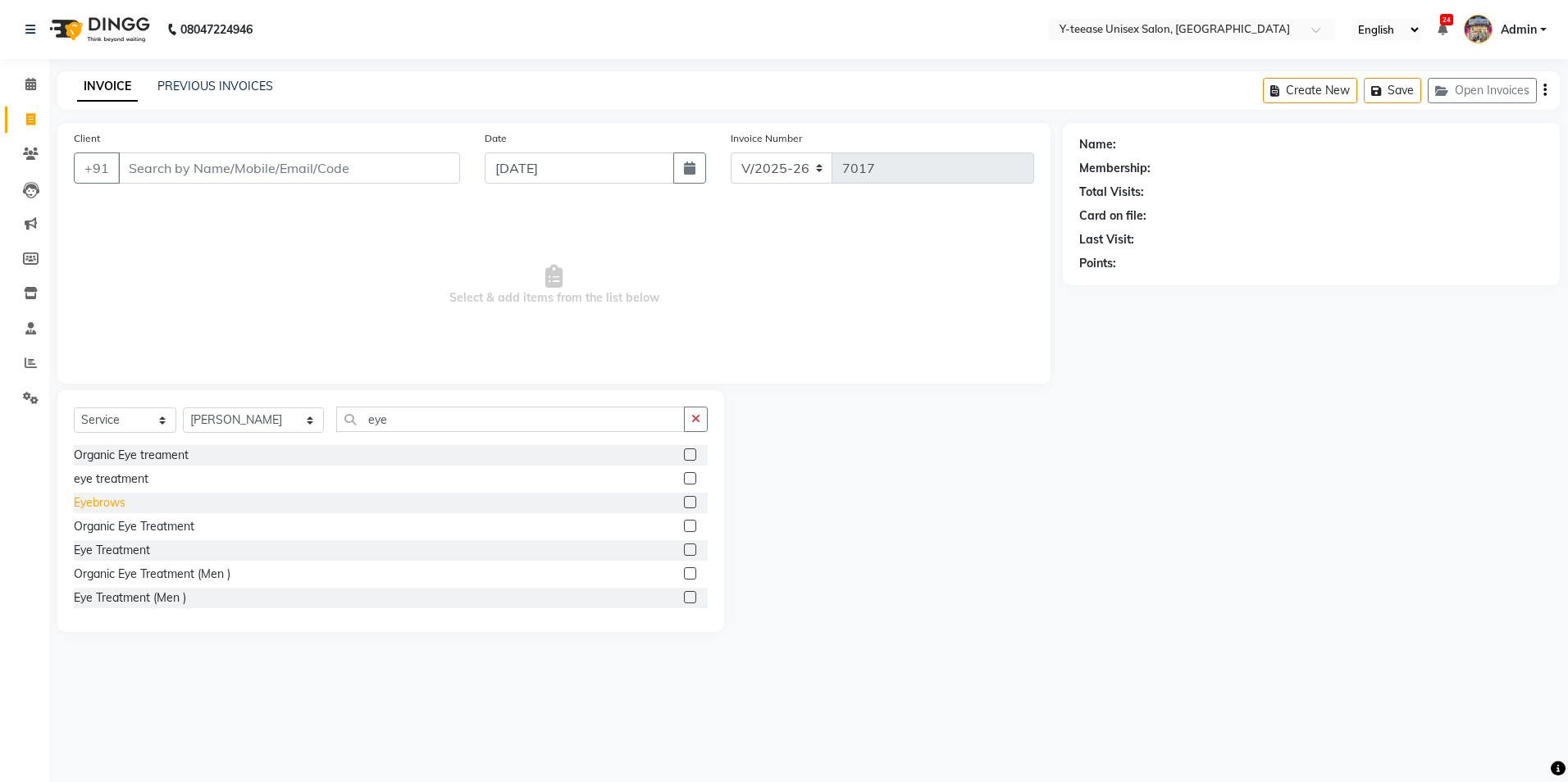
click at [114, 508] on div "Eyebrows" at bounding box center [99, 503] width 51 height 17
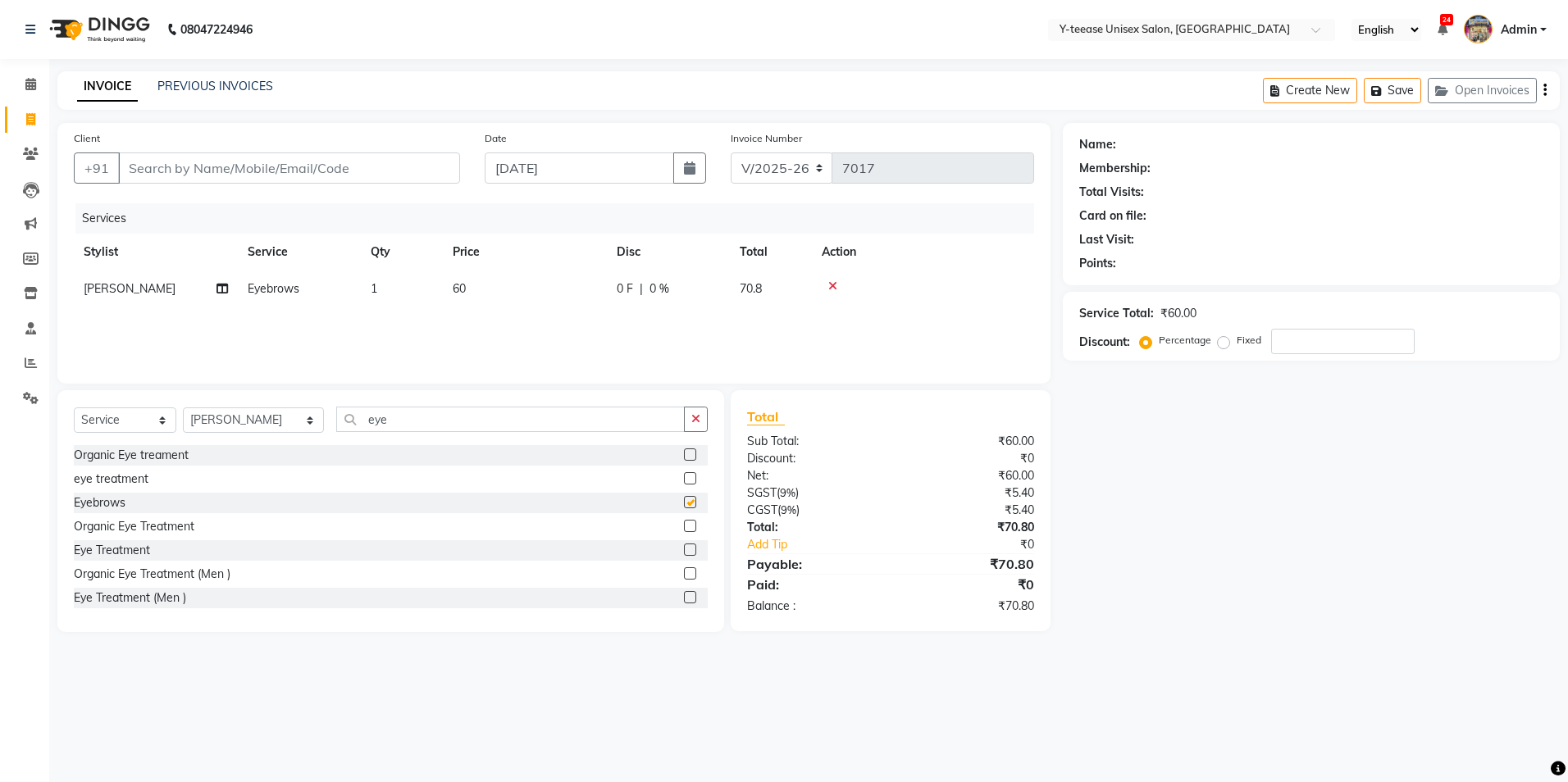
checkbox input "false"
click at [409, 406] on div "Select Service Product Membership Package Voucher Prepaid Gift Card Select Styl…" at bounding box center [391, 511] width 667 height 242
click at [371, 420] on input "eye" at bounding box center [510, 419] width 348 height 26
type input "e"
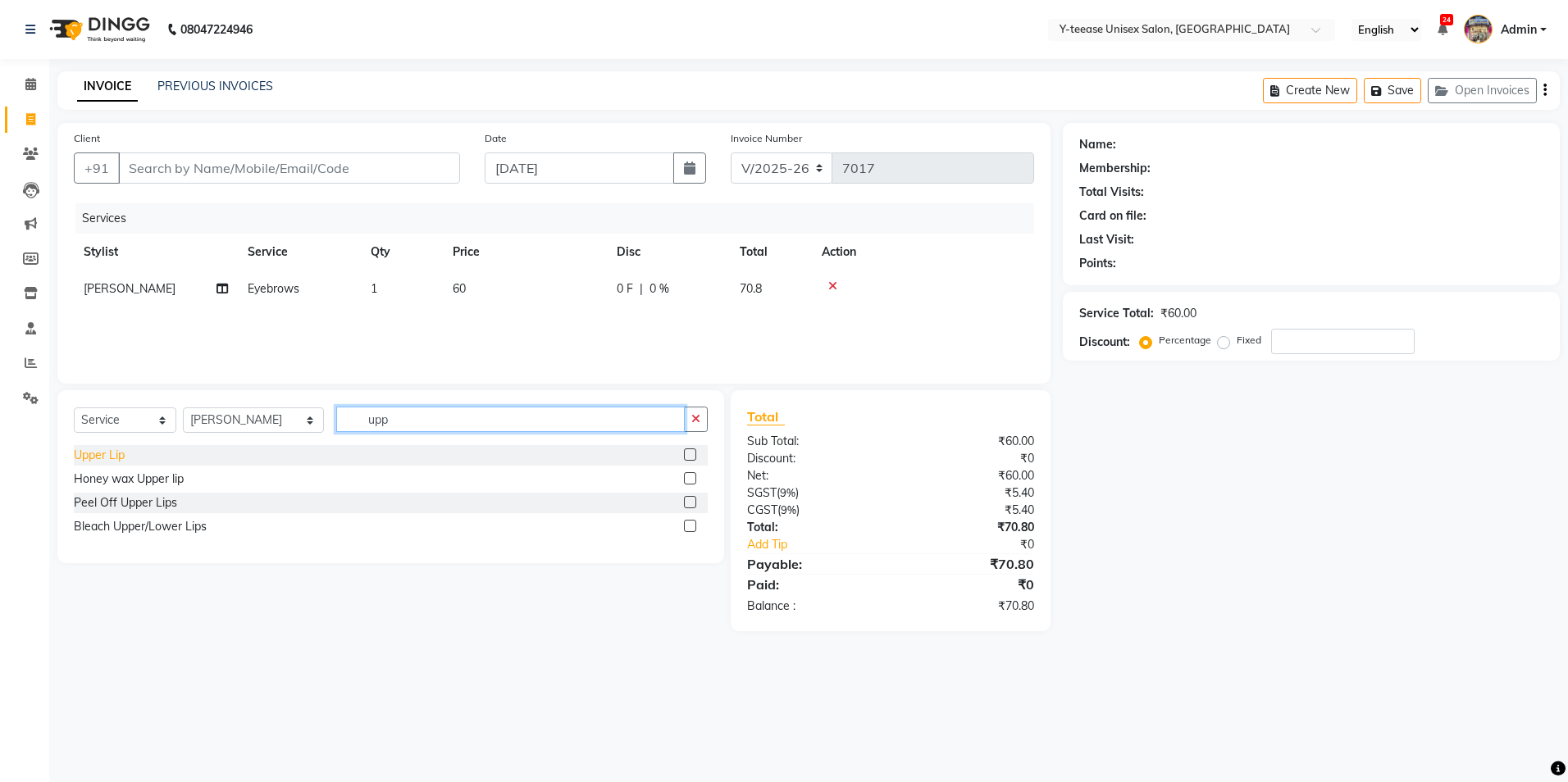
type input "upp"
click at [120, 456] on div "Upper Lip" at bounding box center [98, 455] width 51 height 17
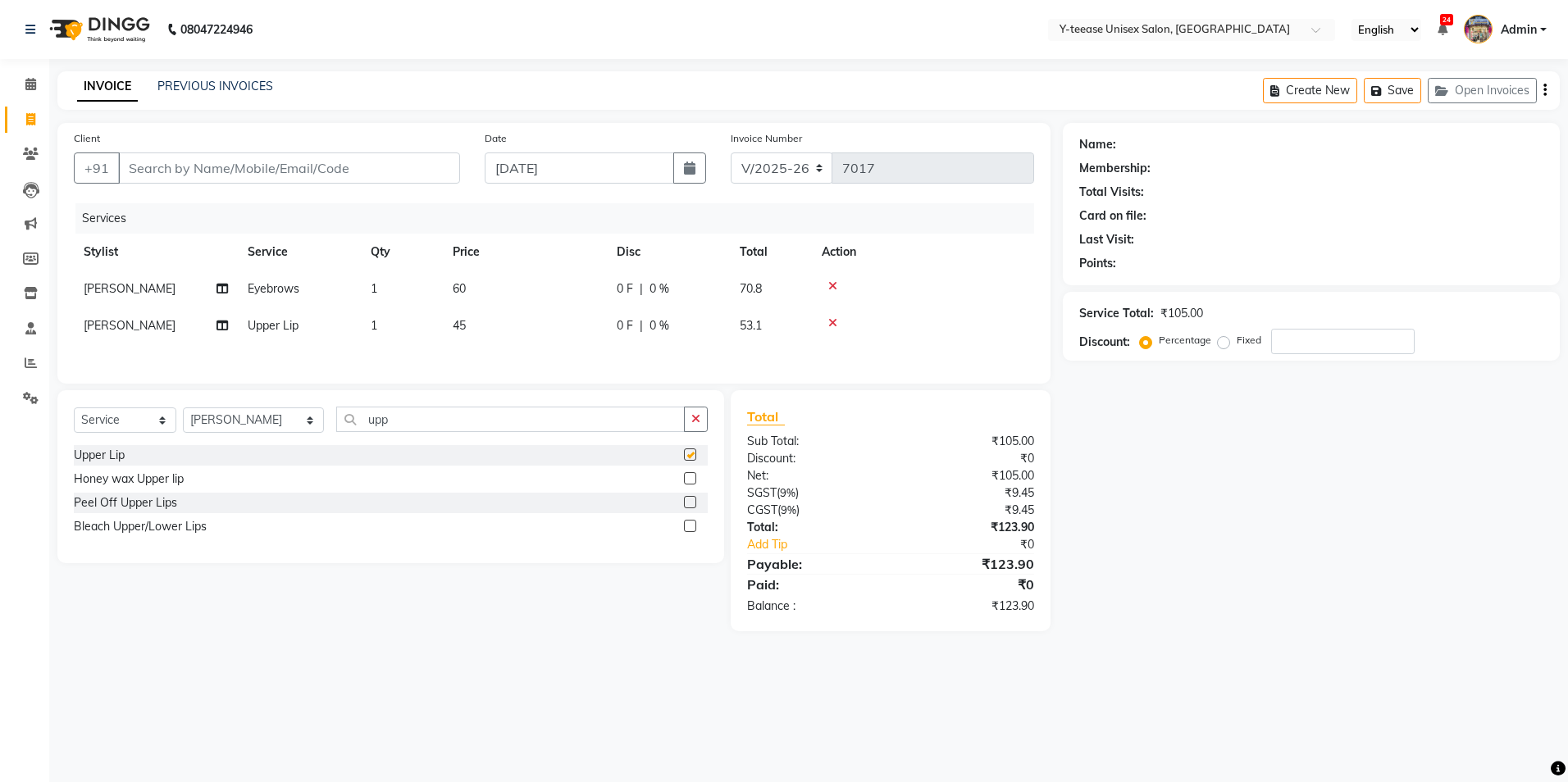
checkbox input "false"
click at [257, 183] on input "Client" at bounding box center [289, 168] width 342 height 31
type input "8"
type input "0"
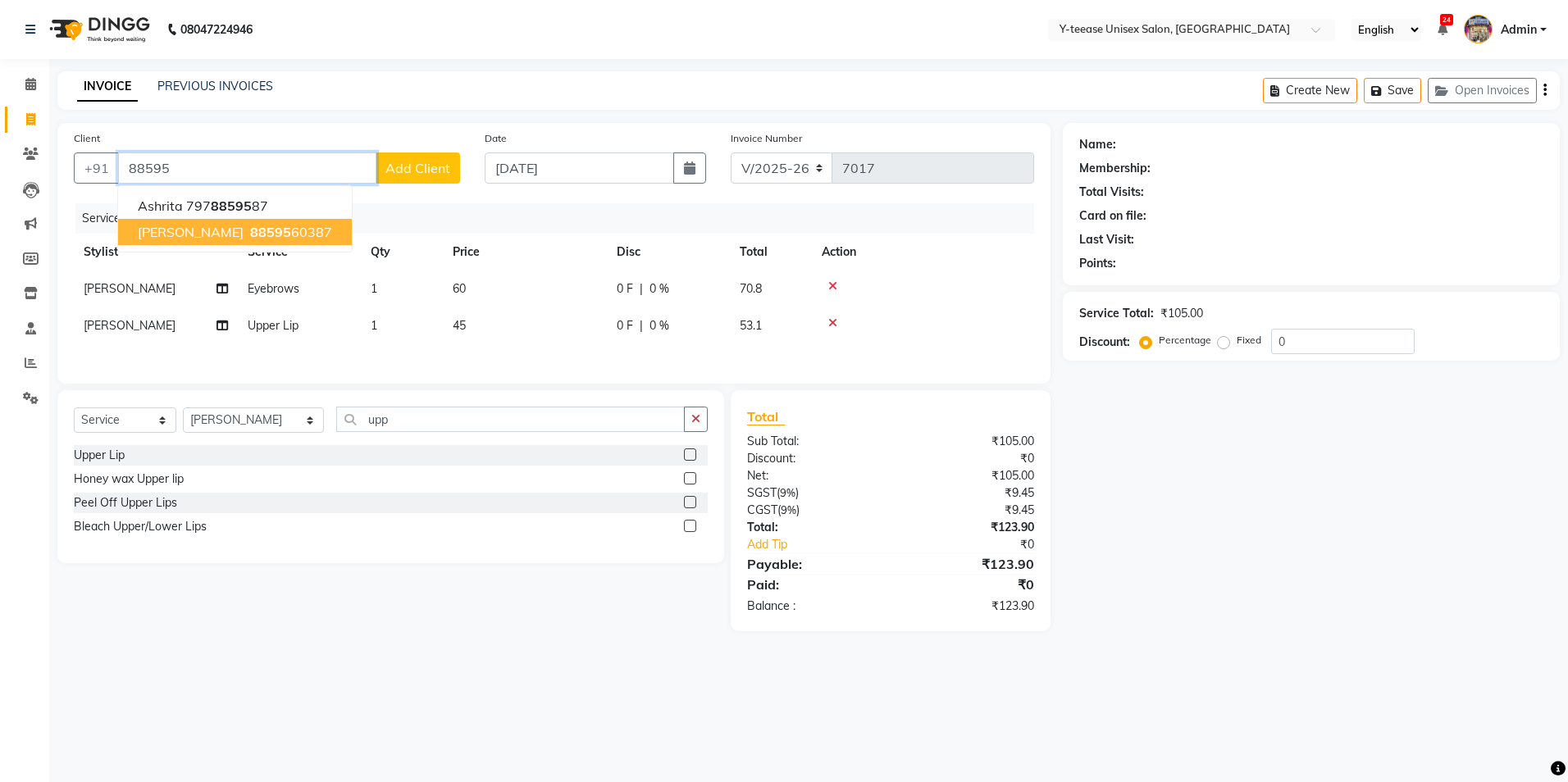
click at [261, 232] on span "88595" at bounding box center [270, 232] width 41 height 16
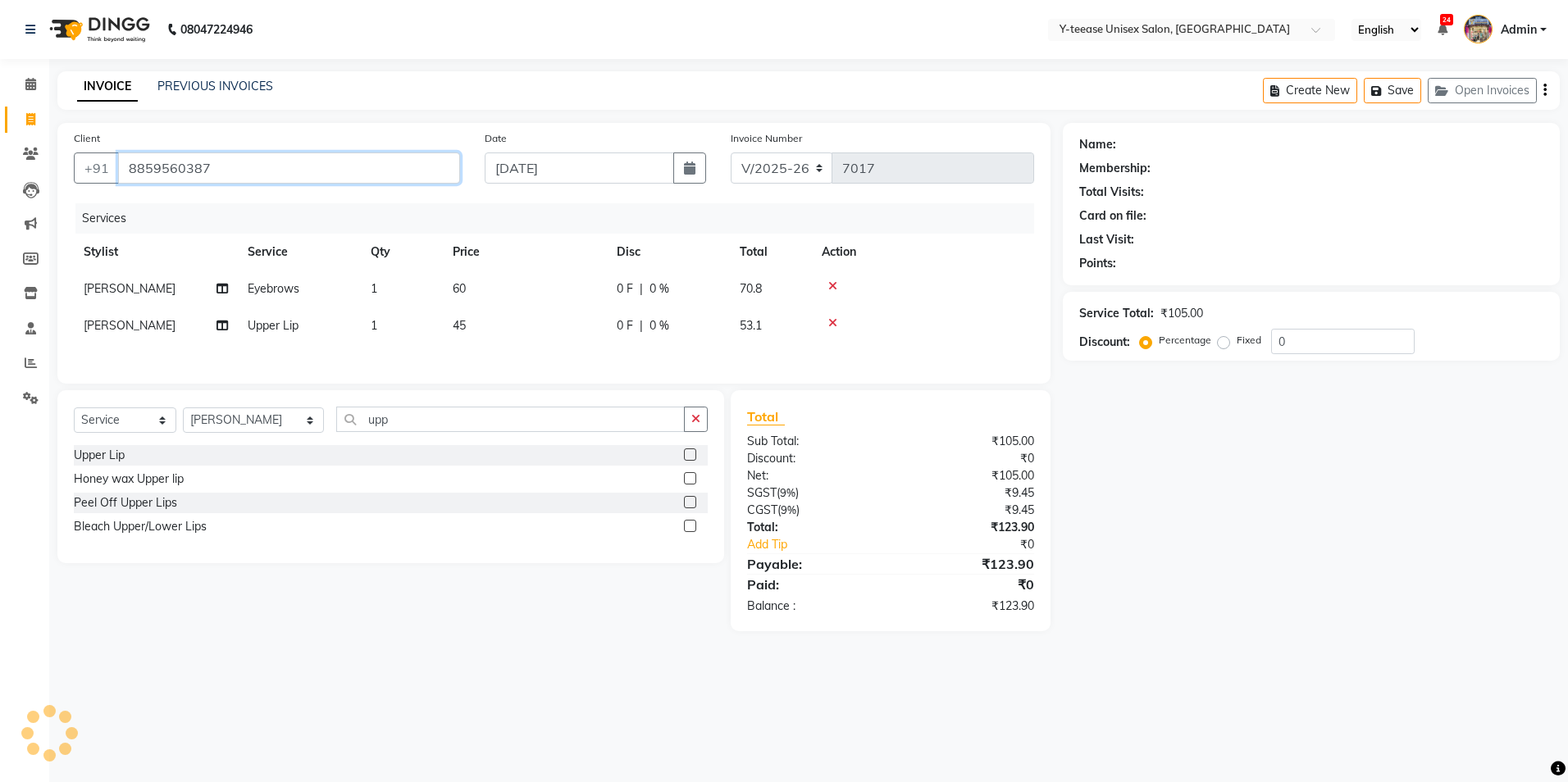
type input "8859560387"
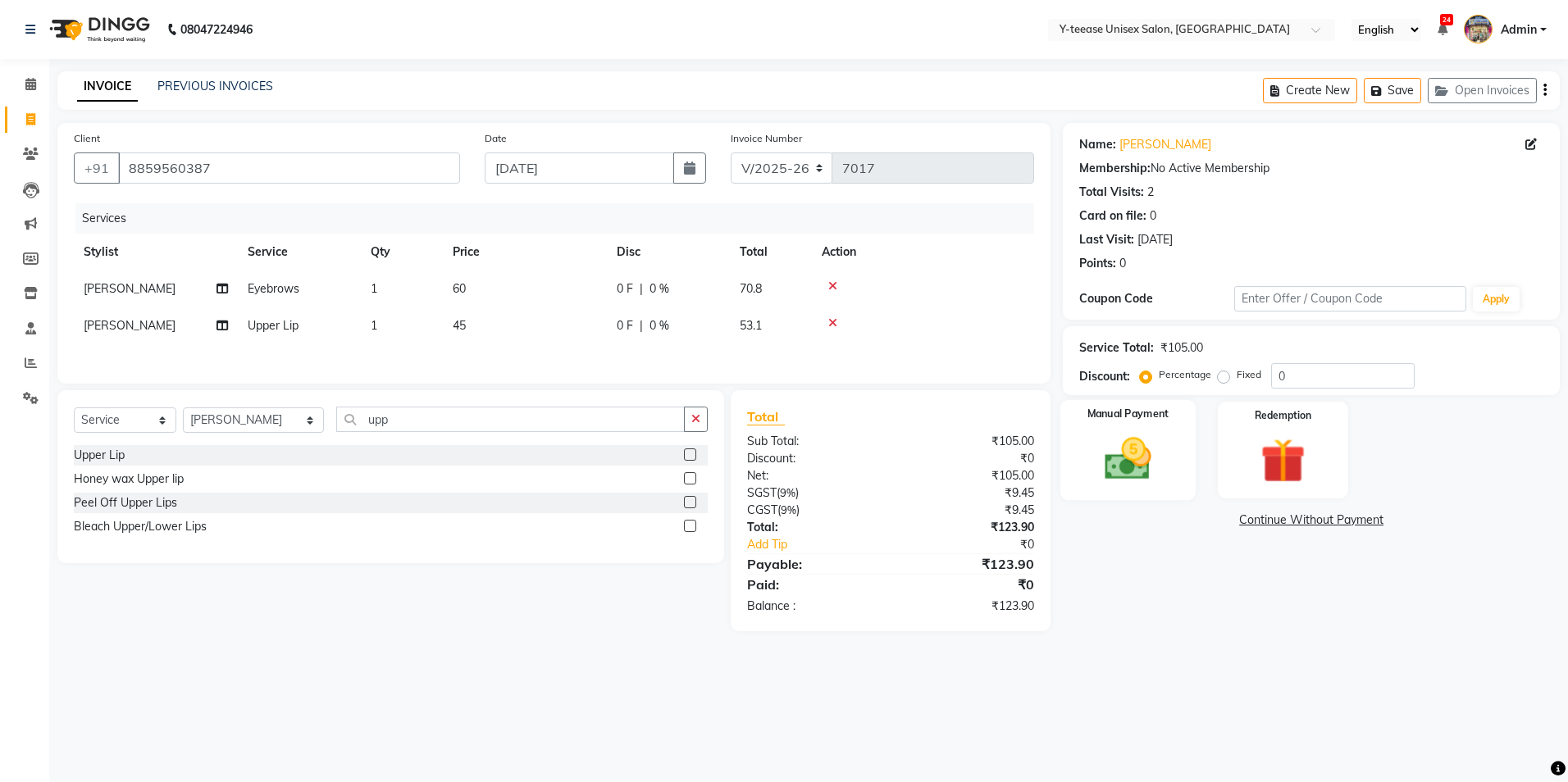
click at [1102, 467] on img at bounding box center [1127, 458] width 76 height 54
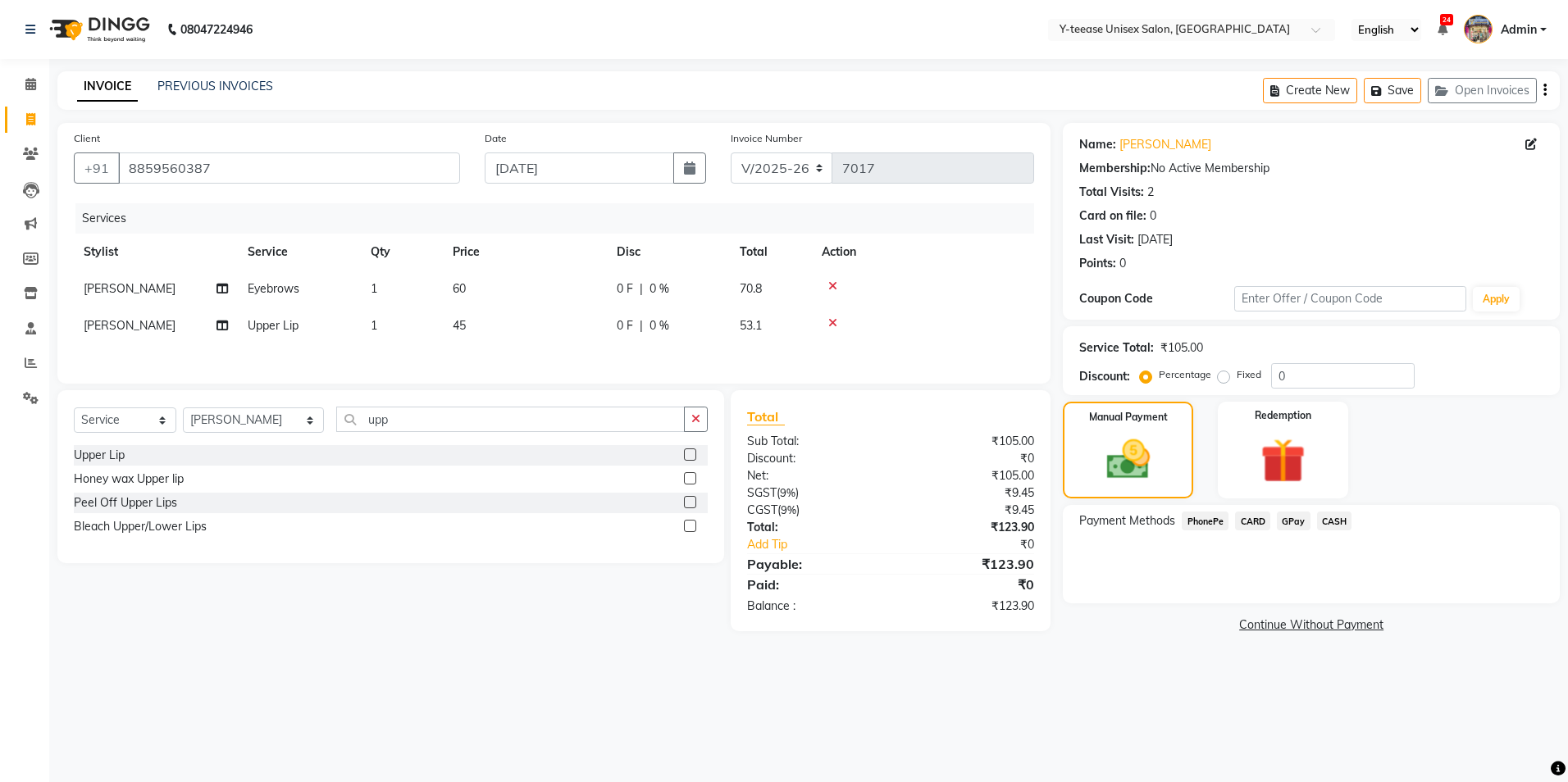
click at [1294, 517] on span "GPay" at bounding box center [1293, 520] width 34 height 19
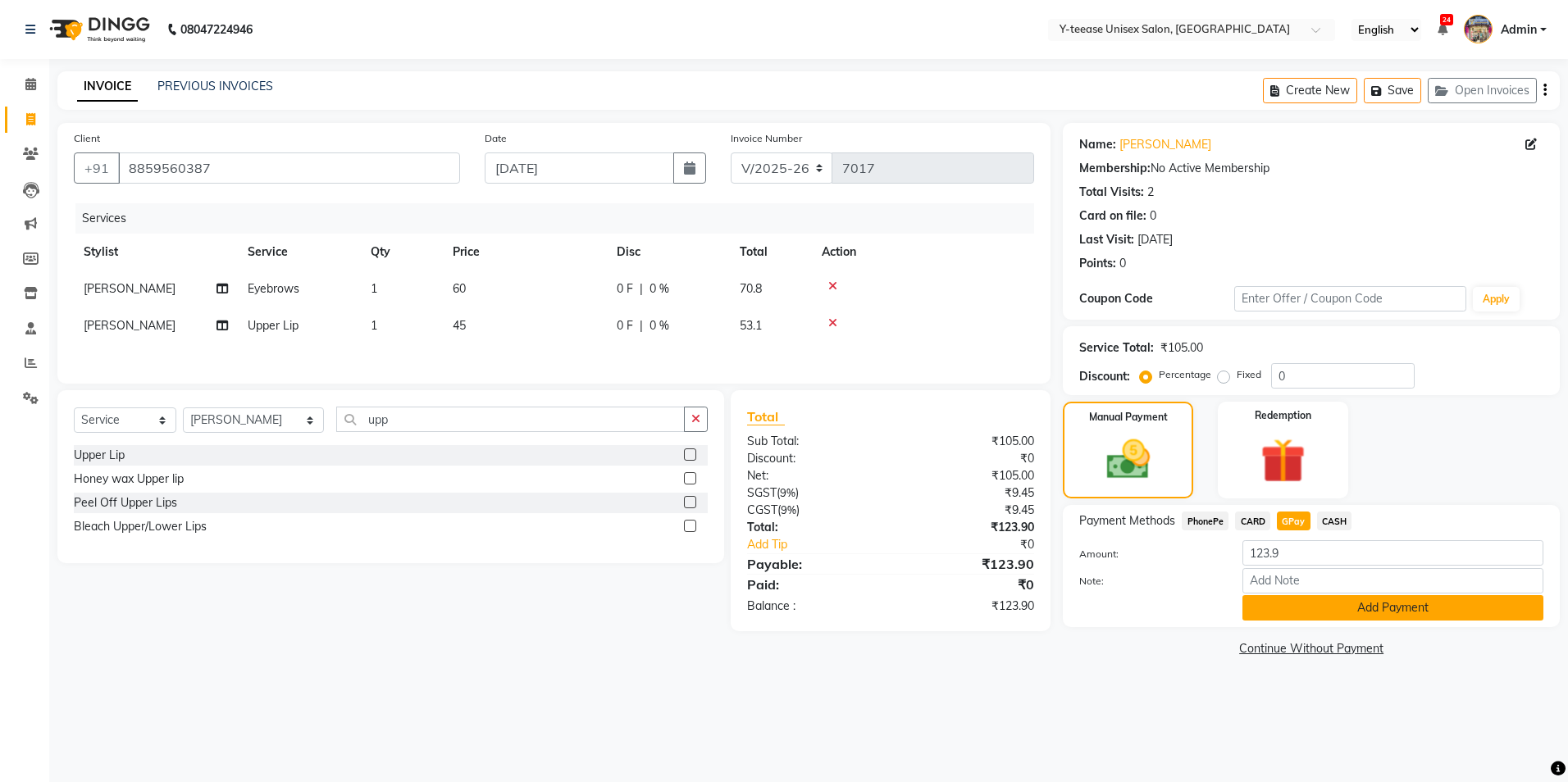
click at [1313, 610] on button "Add Payment" at bounding box center [1392, 608] width 300 height 26
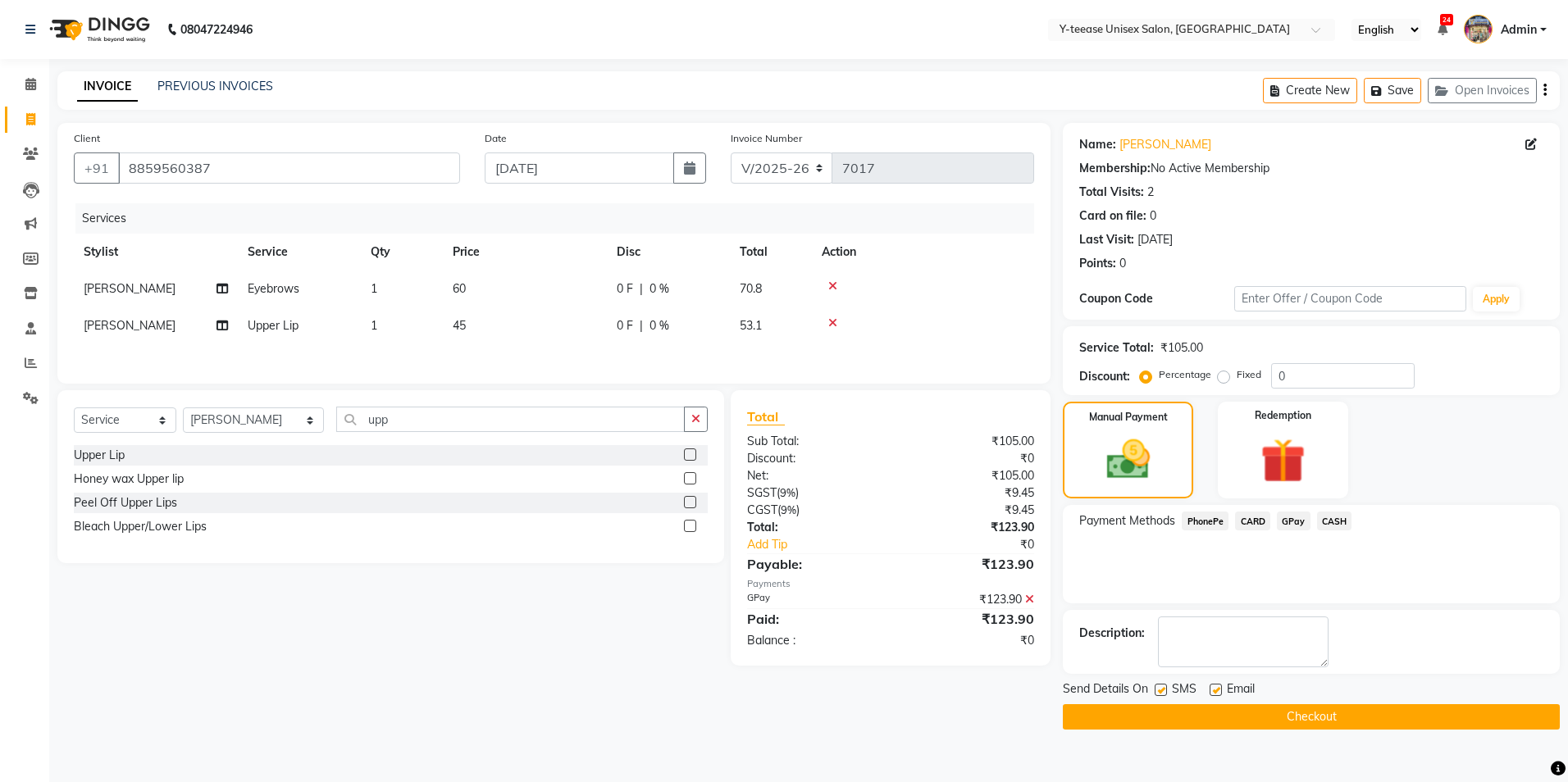
click at [1403, 714] on button "Checkout" at bounding box center [1311, 717] width 497 height 26
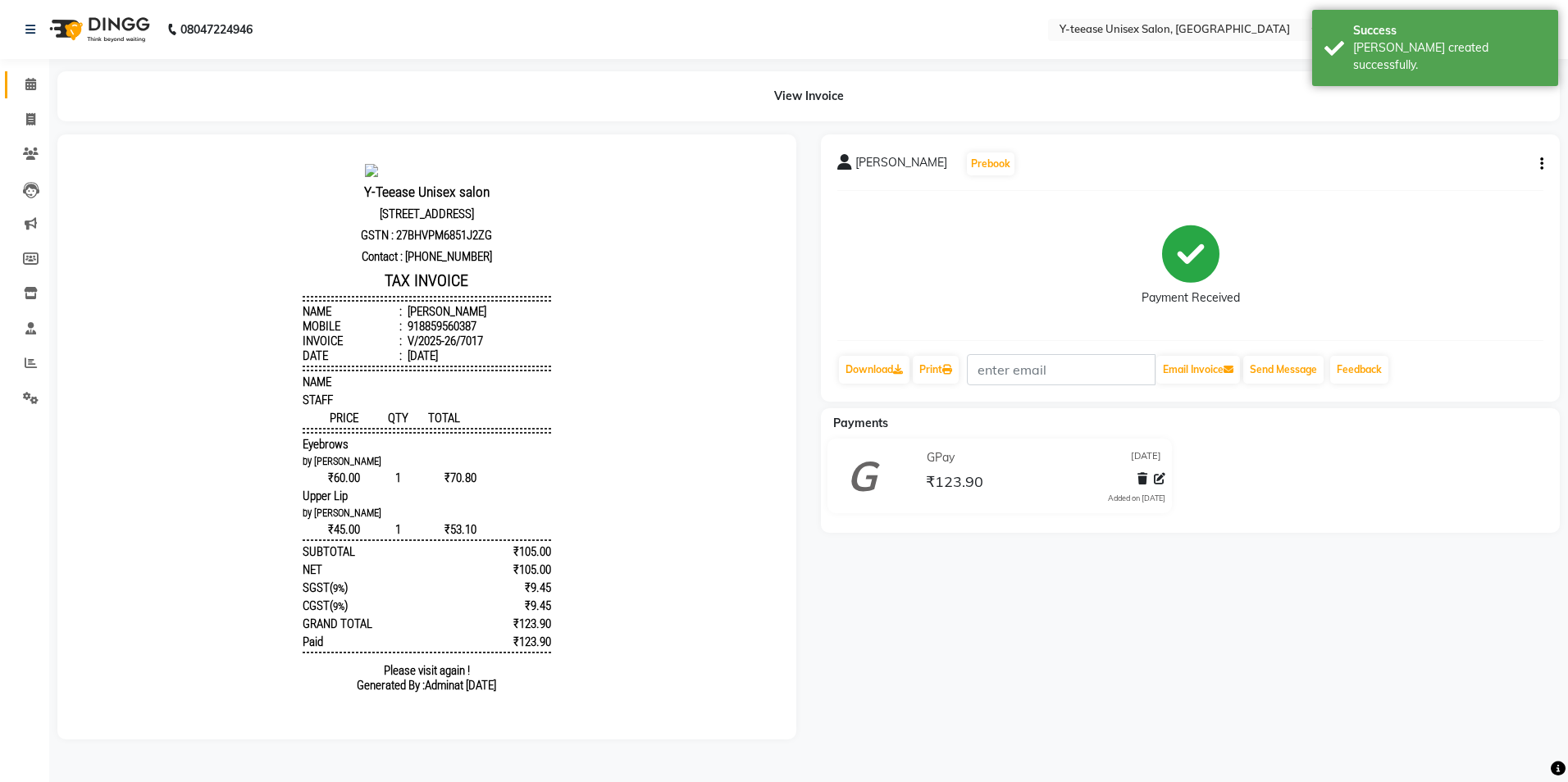
click at [32, 74] on link "Calendar" at bounding box center [25, 84] width 39 height 27
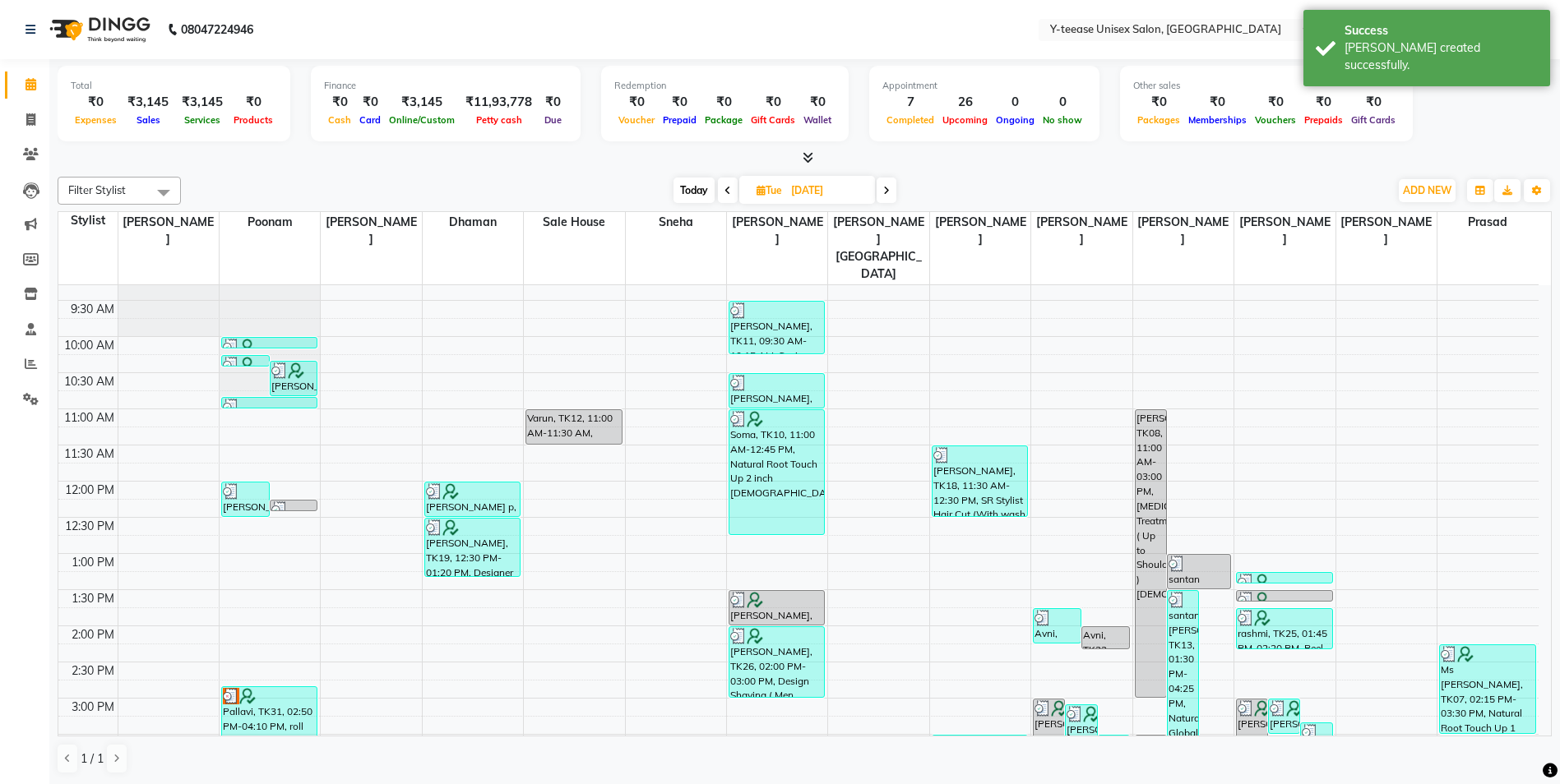
scroll to position [82, 0]
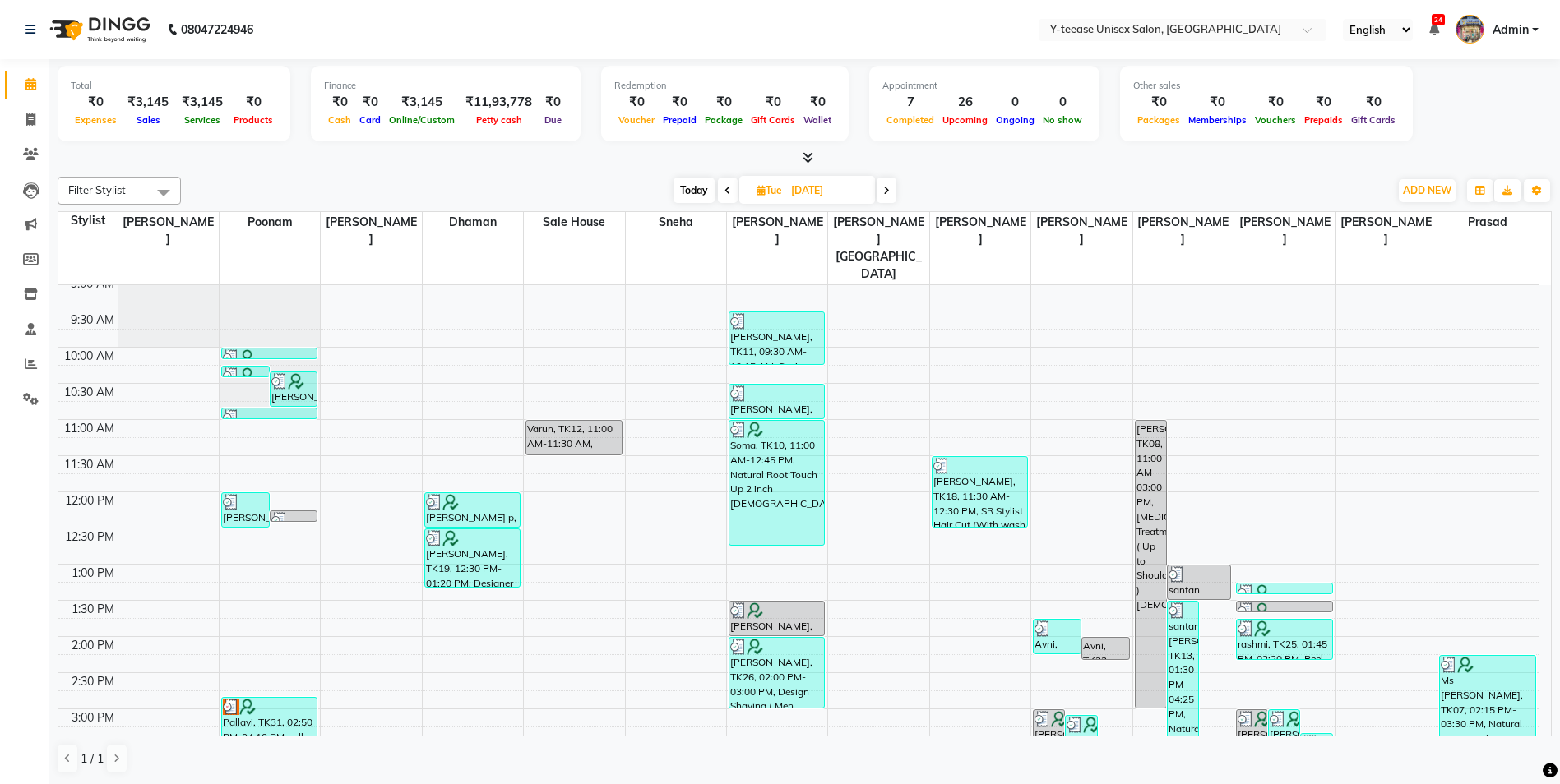
click at [683, 192] on span "Today" at bounding box center [694, 190] width 41 height 26
type input "[DATE]"
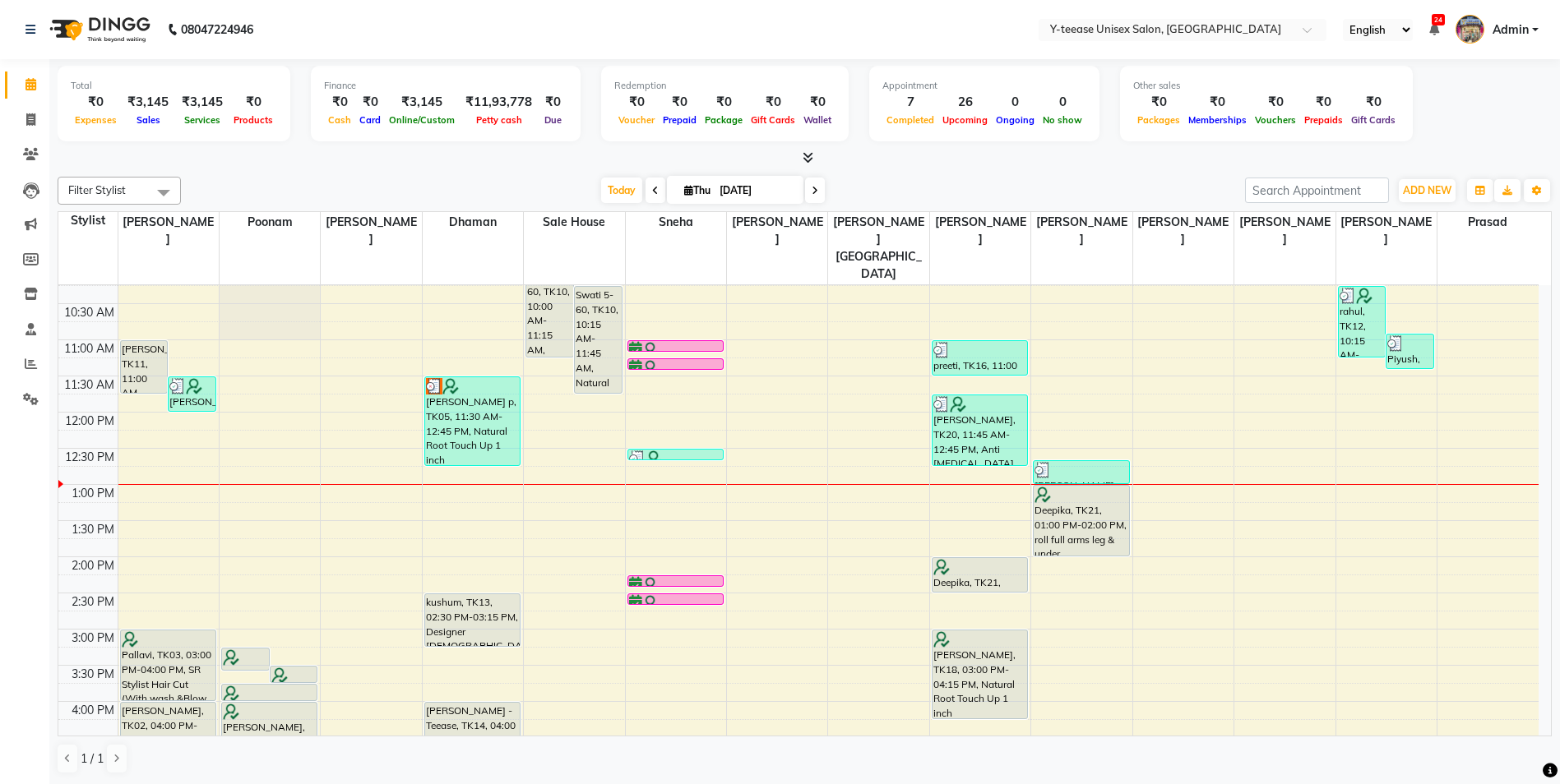
scroll to position [198, 0]
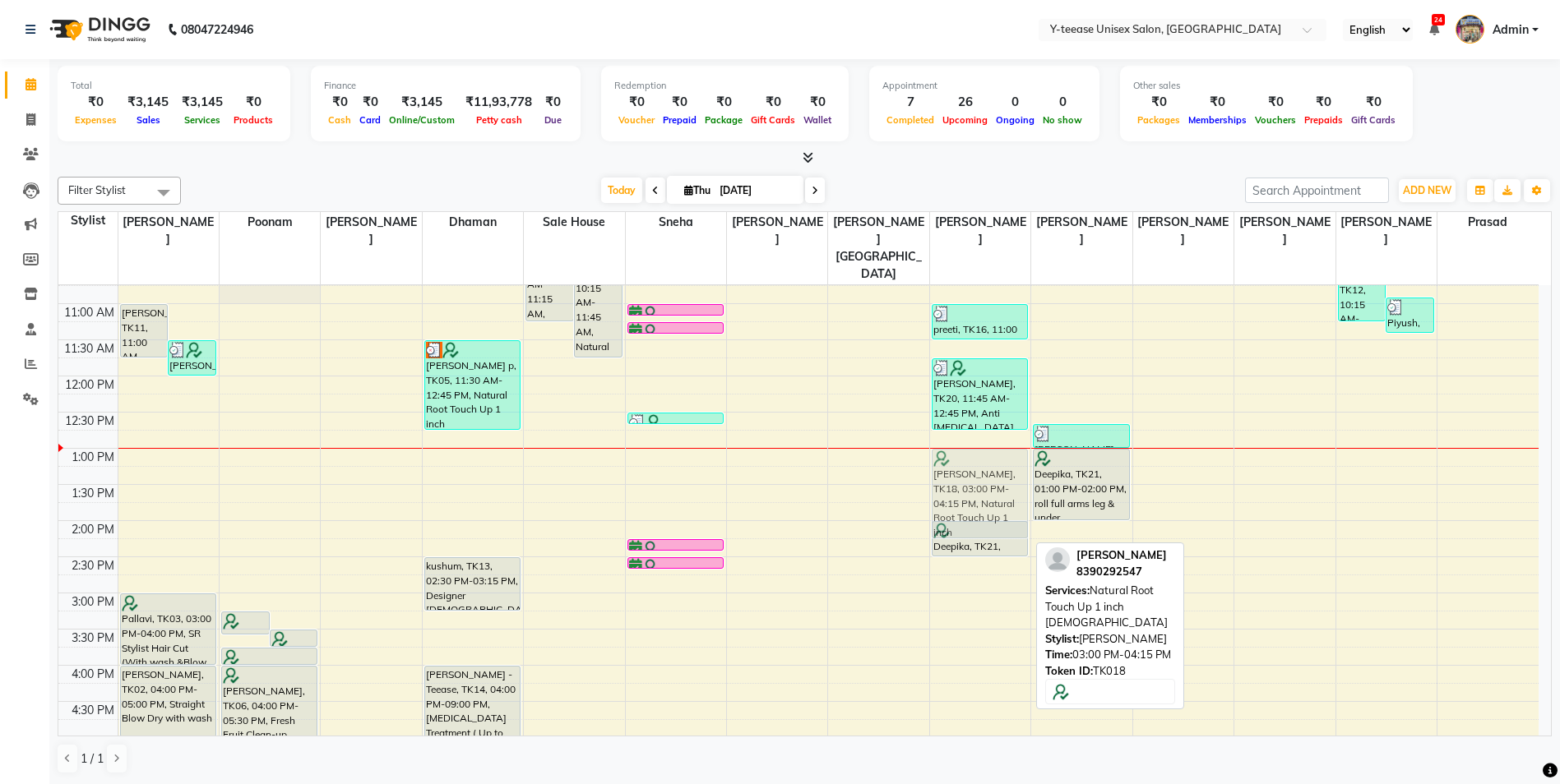
drag, startPoint x: 987, startPoint y: 608, endPoint x: 964, endPoint y: 458, distance: 151.8
click at [964, 458] on div "preeti, TK16, 11:00 AM-11:30 AM, Seniour Kids Hair Cut ( Boy ) Anuprita, TK20, …" at bounding box center [980, 629] width 100 height 1084
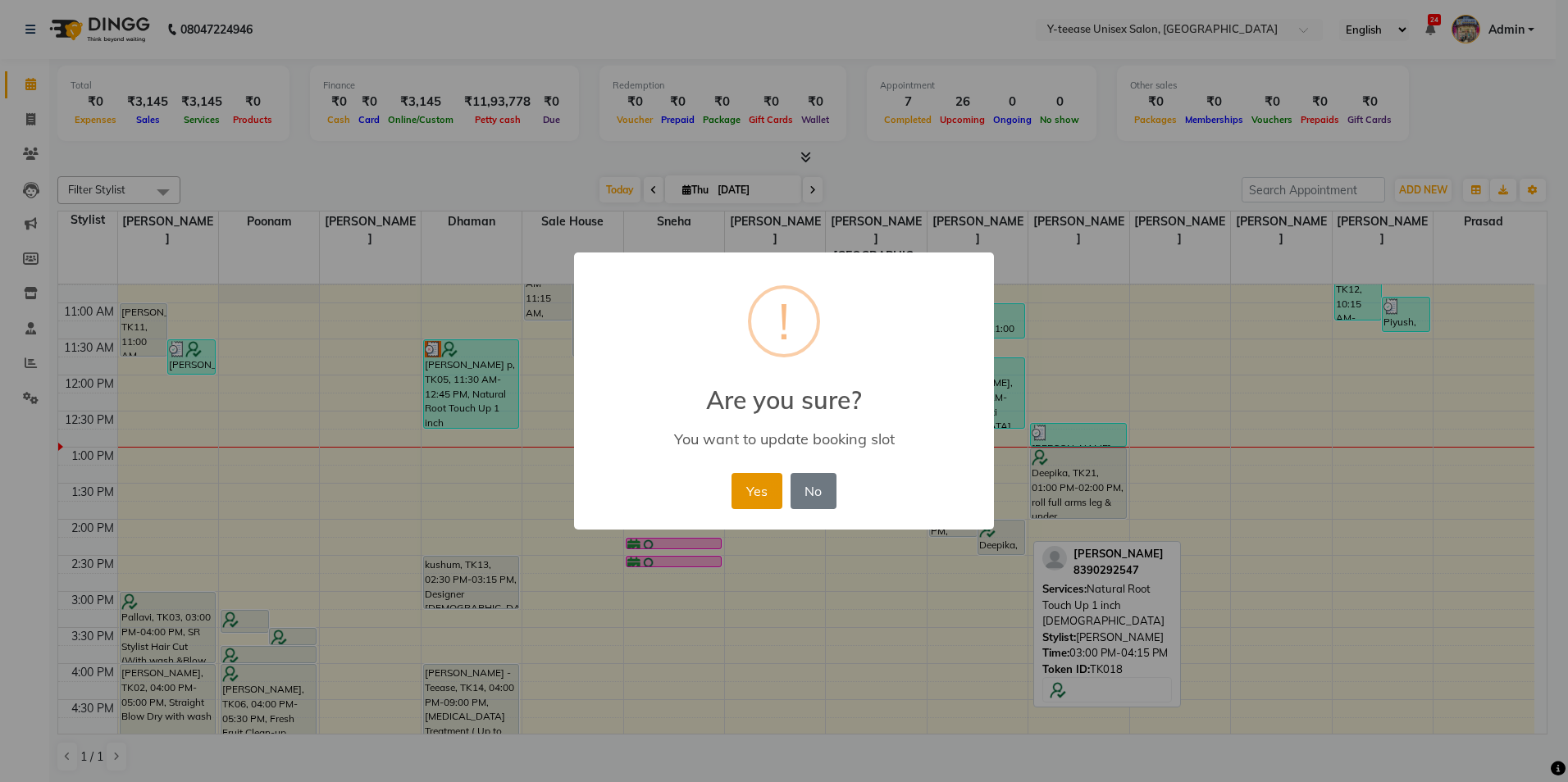
click at [754, 497] on button "Yes" at bounding box center [756, 491] width 50 height 36
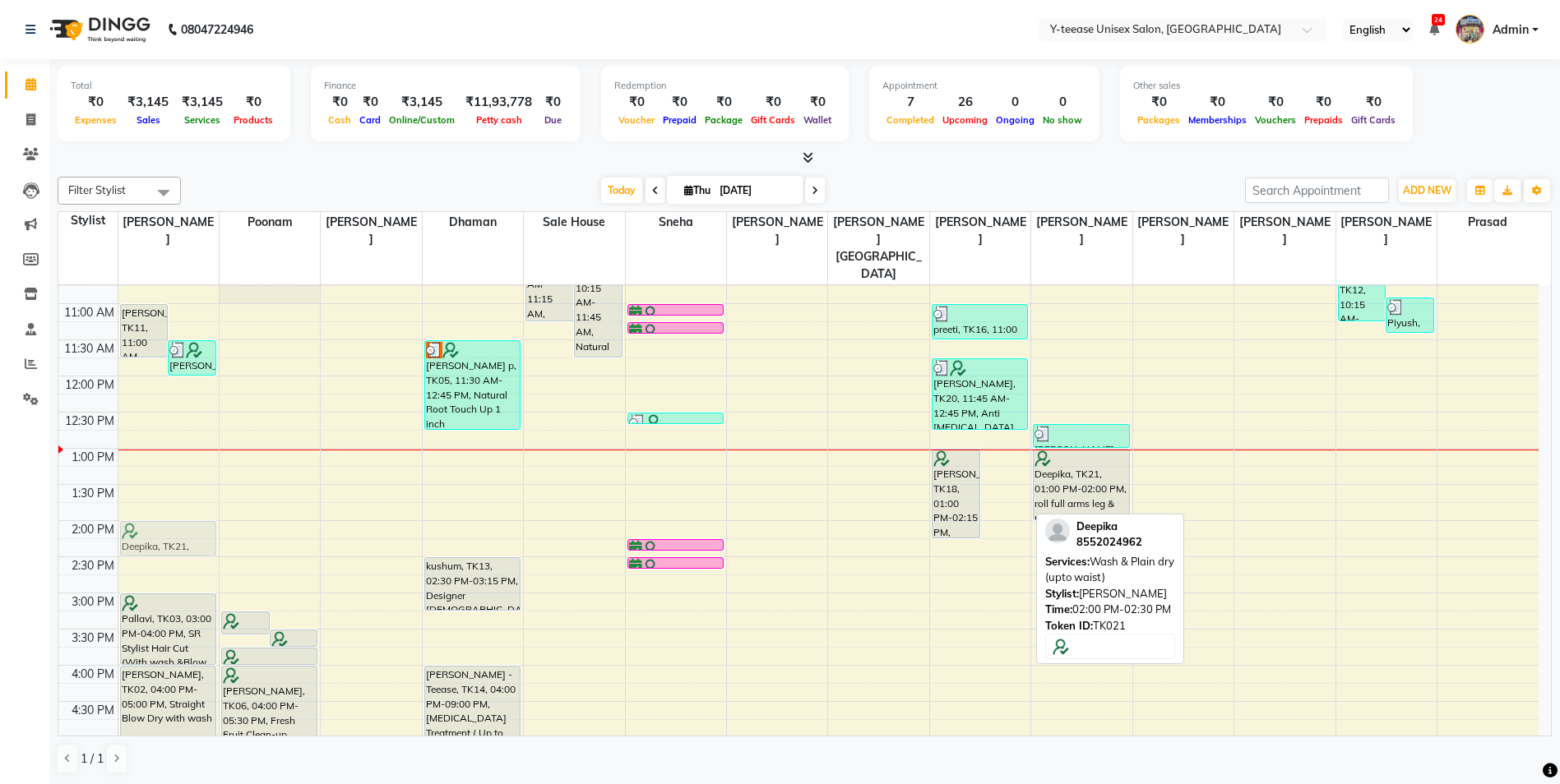
drag, startPoint x: 1003, startPoint y: 504, endPoint x: 164, endPoint y: 509, distance: 839.0
click at [164, 509] on tr "SONIYA, TK11, 11:00 AM-11:45 AM, SR Stylist Hair Cut (With wash &Blow Dry Femal…" at bounding box center [798, 629] width 1480 height 1084
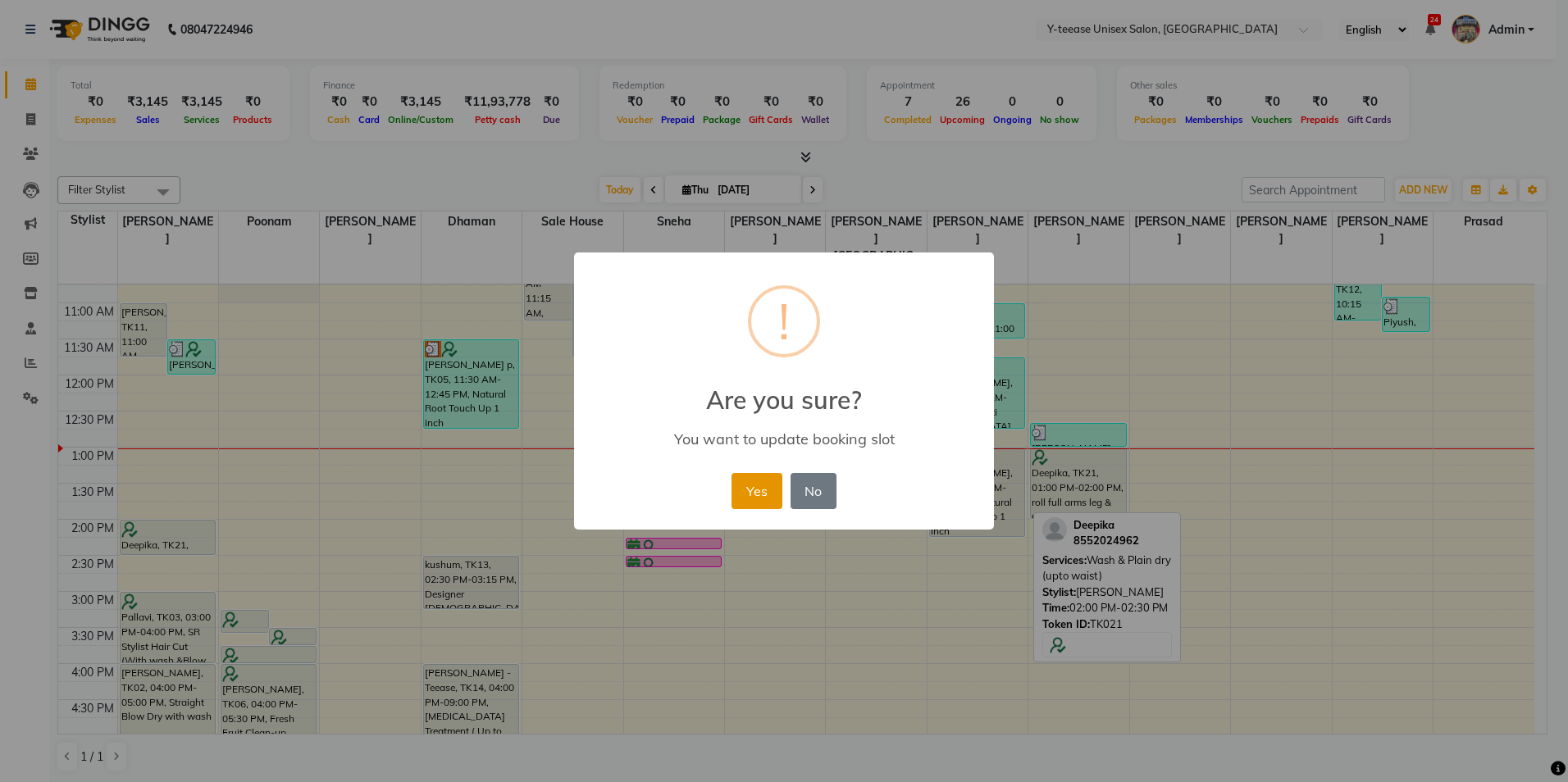
click at [737, 490] on button "Yes" at bounding box center [756, 491] width 50 height 36
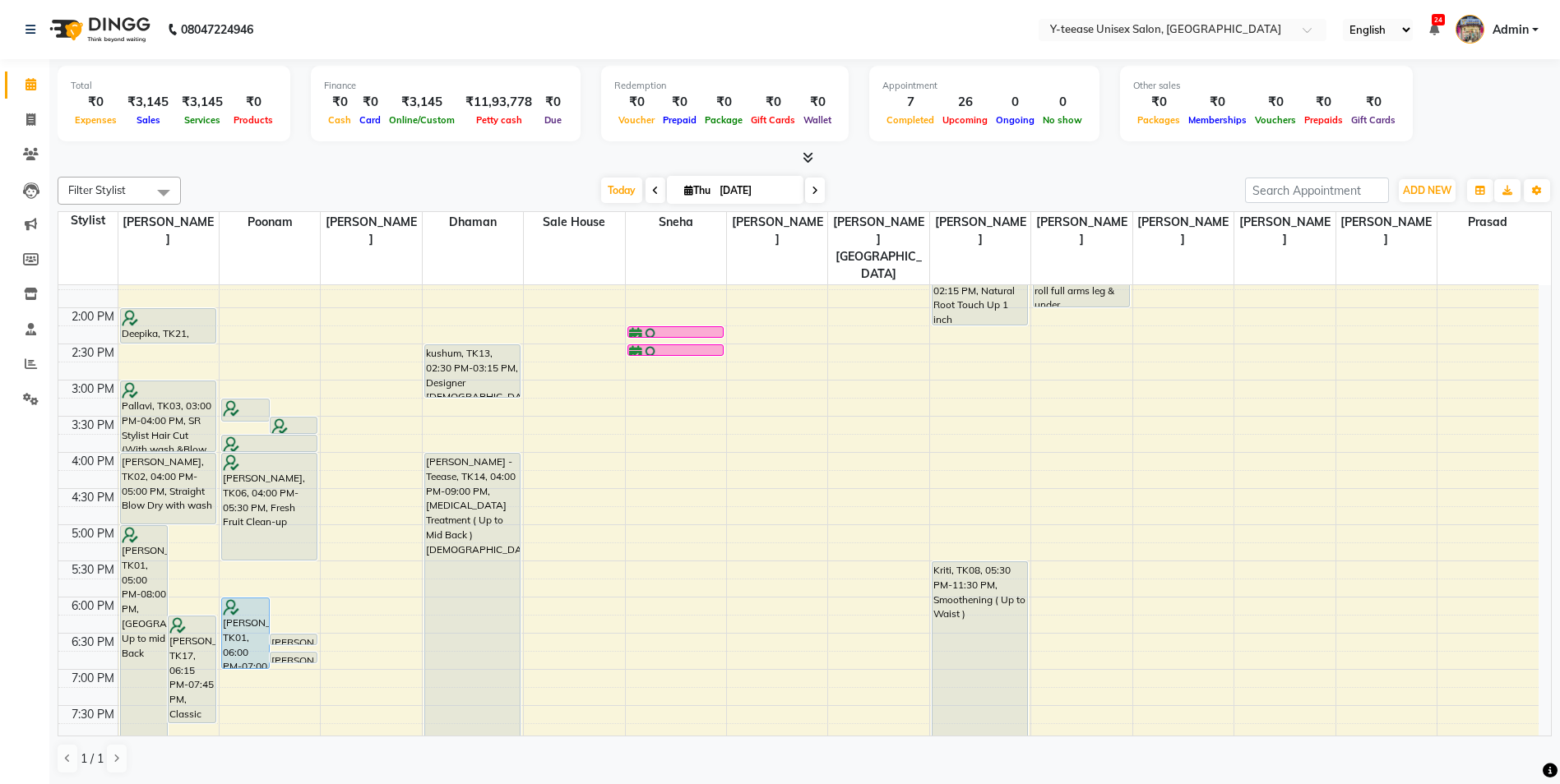
scroll to position [329, 0]
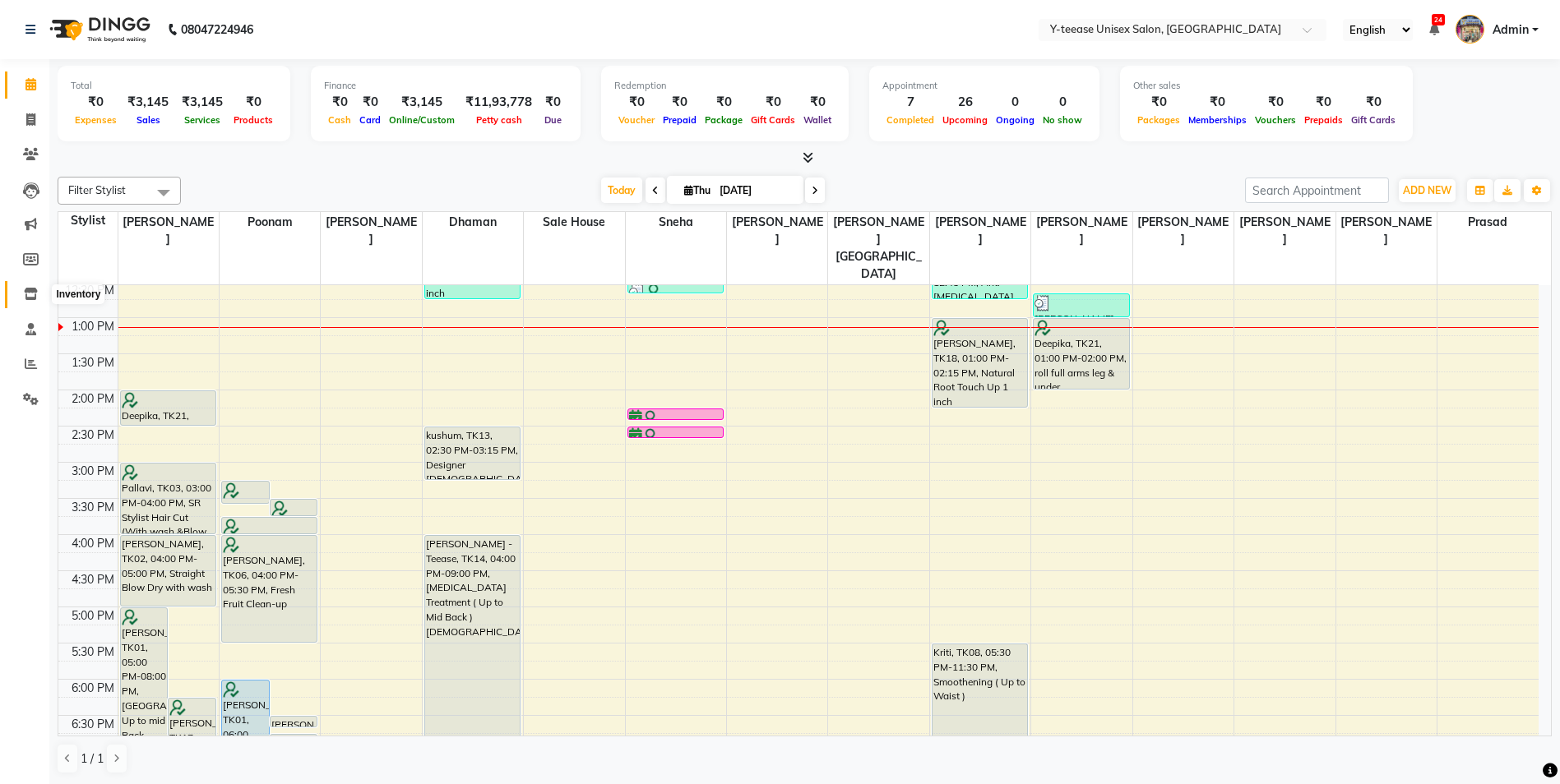
click at [31, 302] on span at bounding box center [30, 294] width 28 height 19
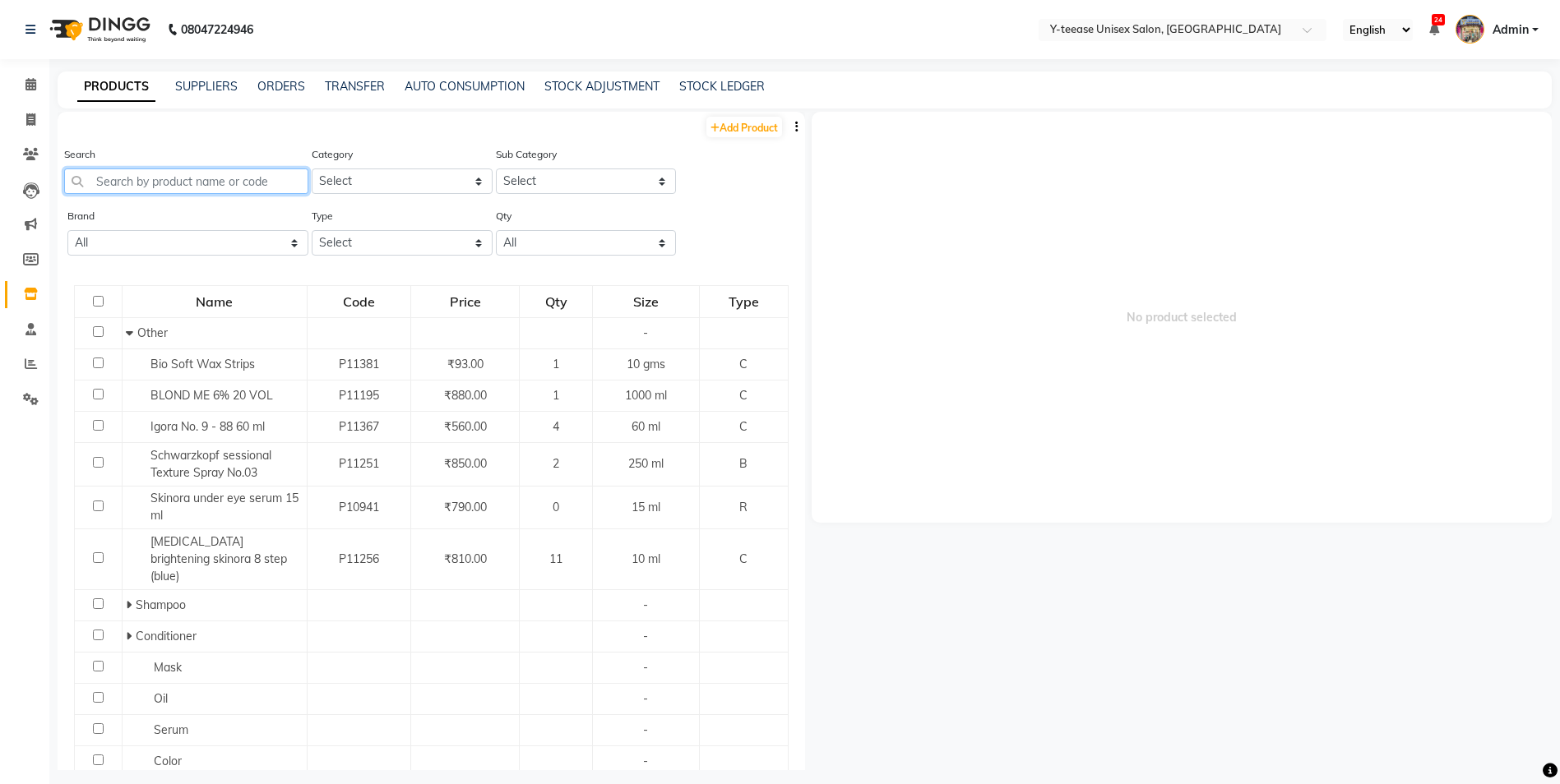
click at [193, 185] on input "text" at bounding box center [186, 181] width 244 height 26
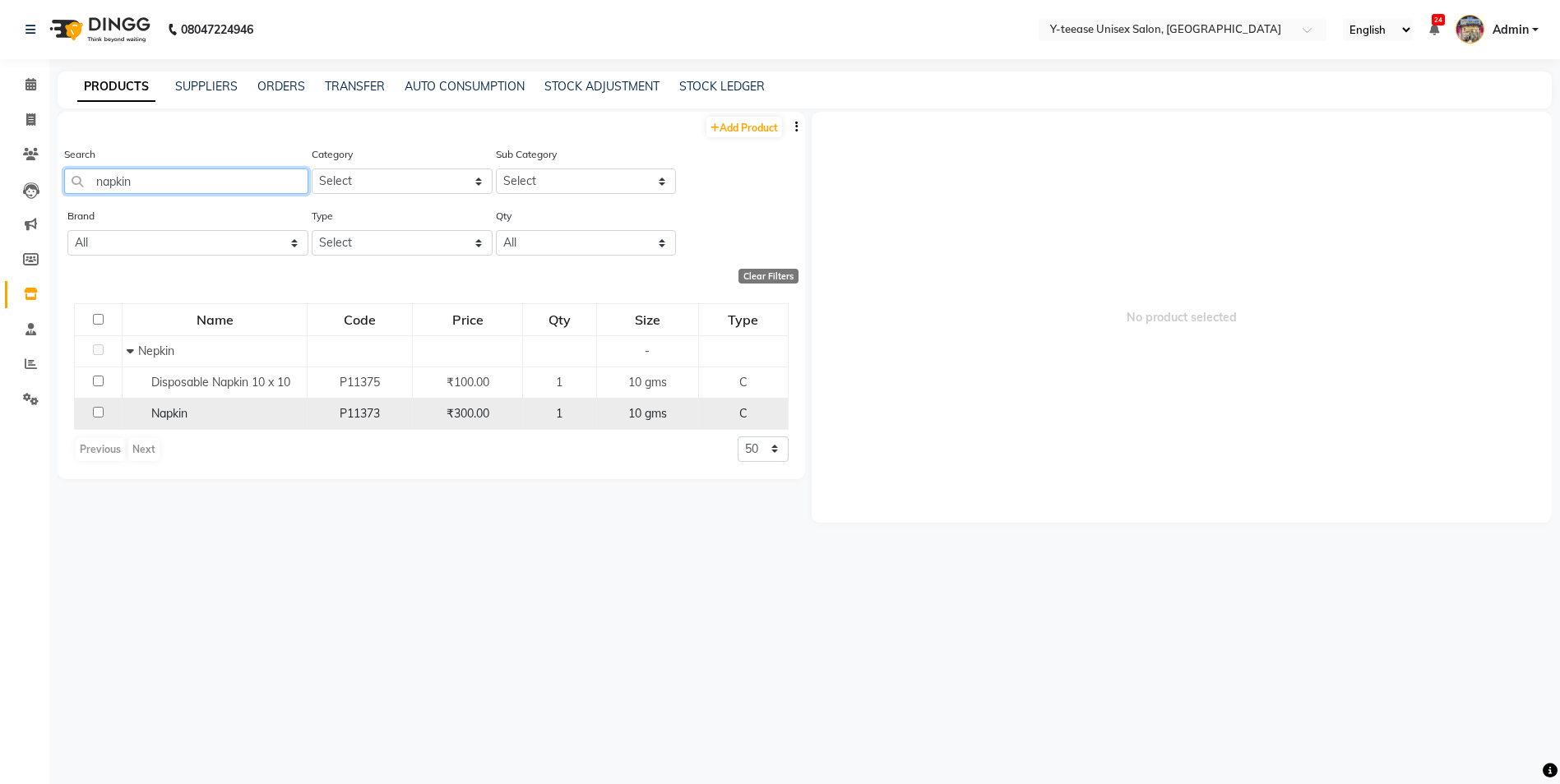
type input "napkin"
click at [197, 412] on div "Napkin" at bounding box center [214, 413] width 176 height 17
select select
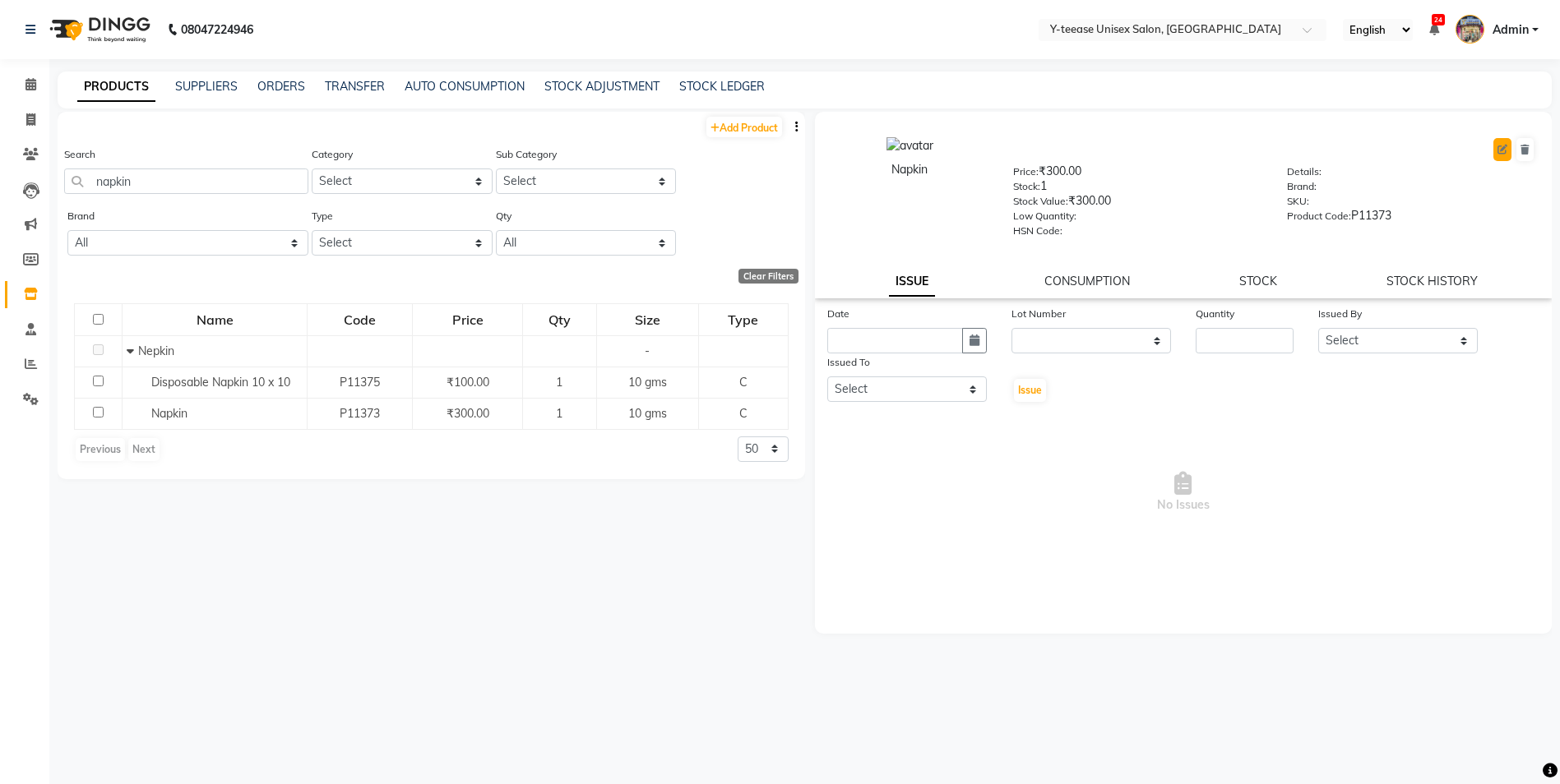
click at [1499, 146] on icon at bounding box center [1501, 149] width 10 height 10
select select "true"
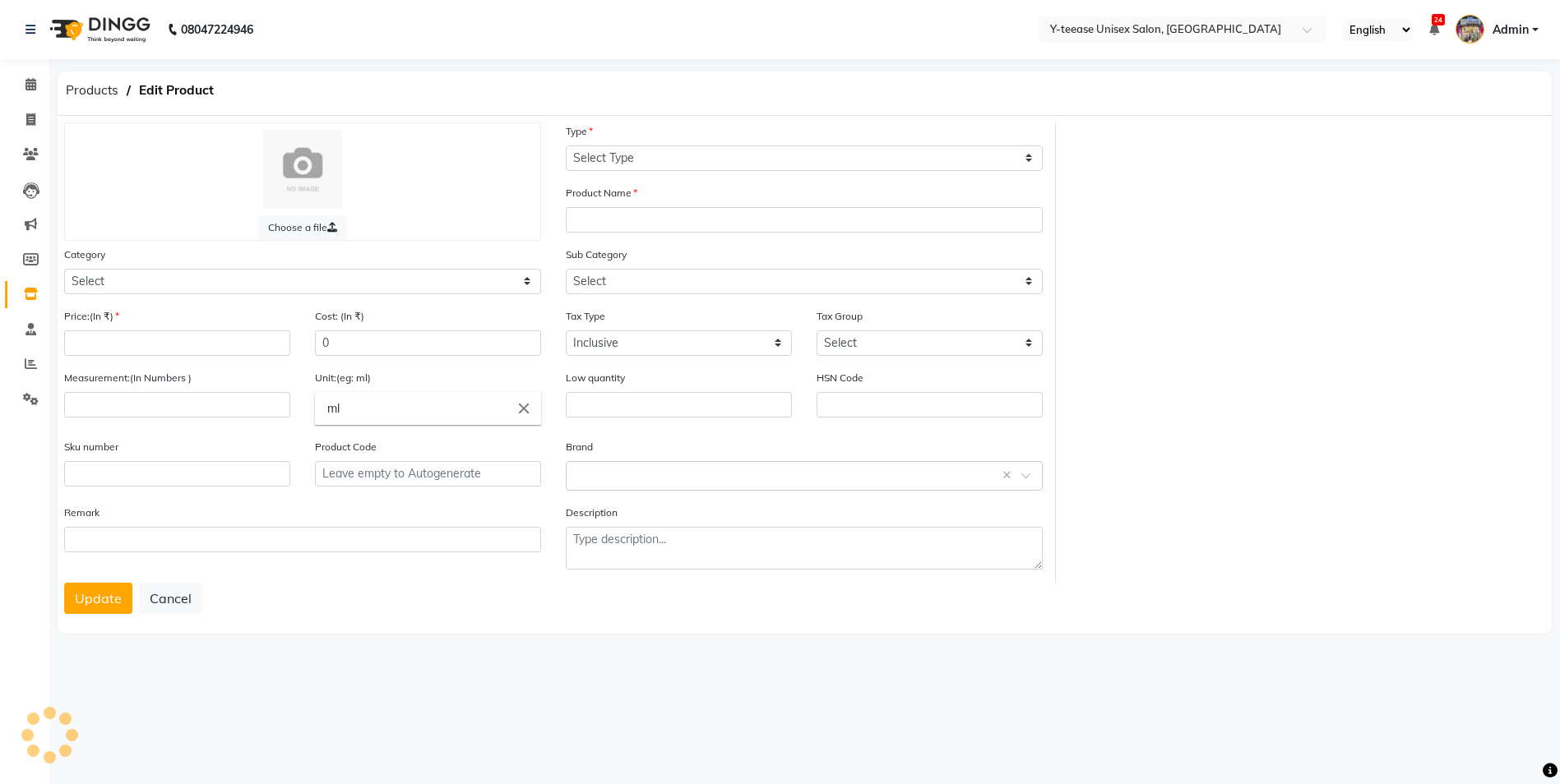
select select "C"
type input "Napkin"
select select
type input "300"
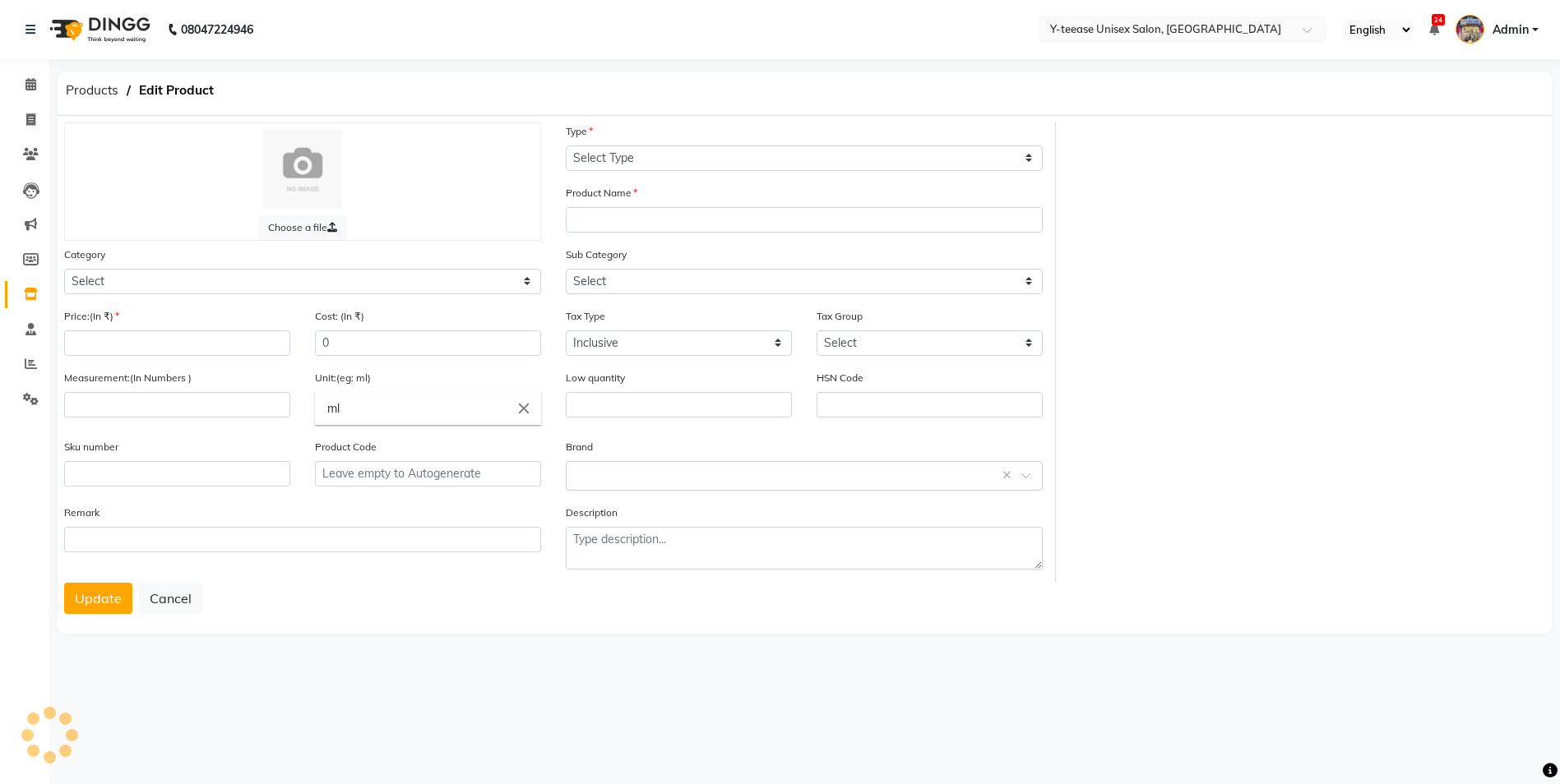
type input "10"
type input "gms"
type input "P11373"
select select "2801850"
select select "2801854"
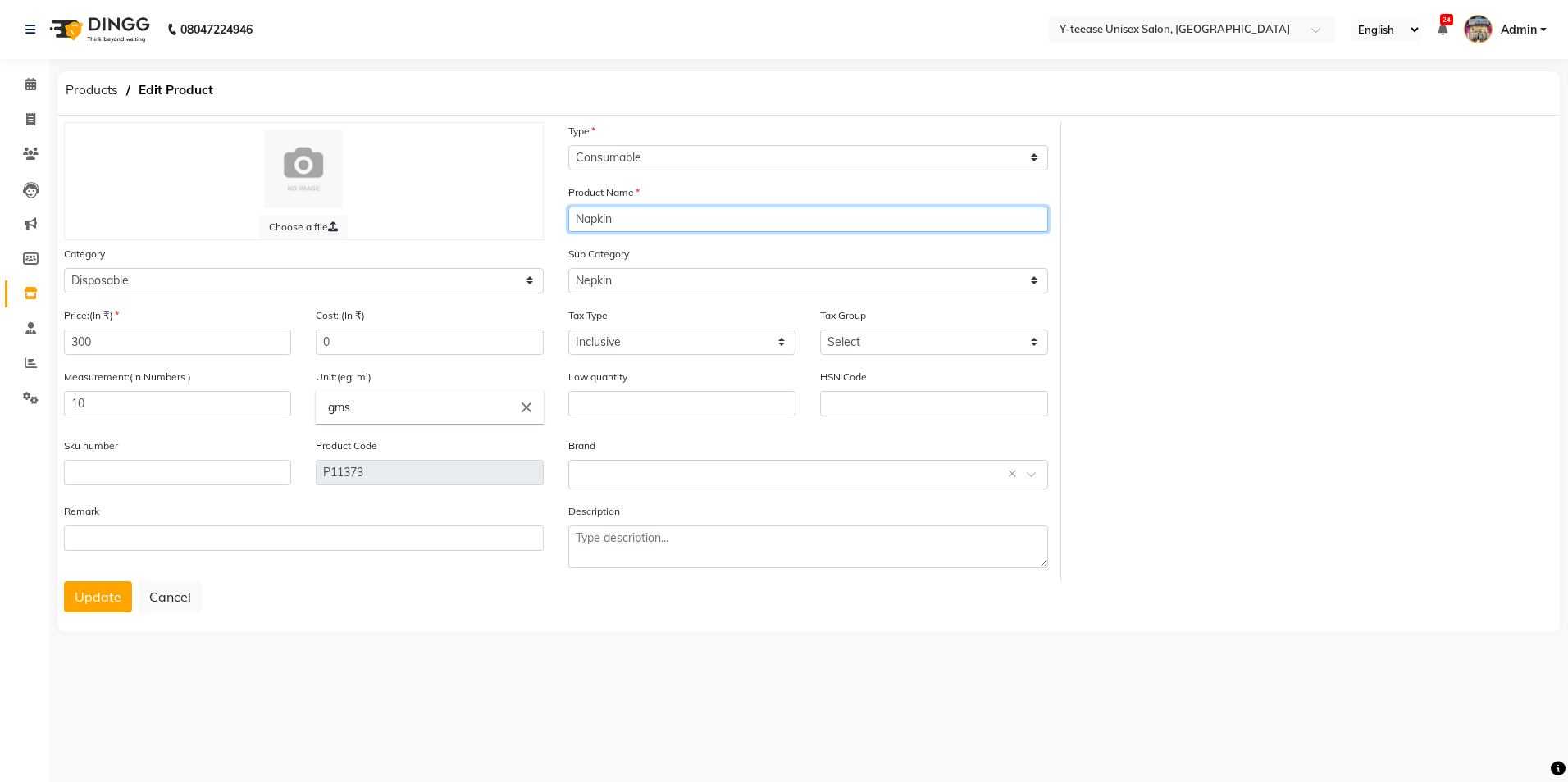
click at [692, 217] on input "Napkin" at bounding box center [807, 219] width 480 height 26
type input "Napkin 16 x 24"
click at [94, 595] on button "Update" at bounding box center [98, 597] width 68 height 31
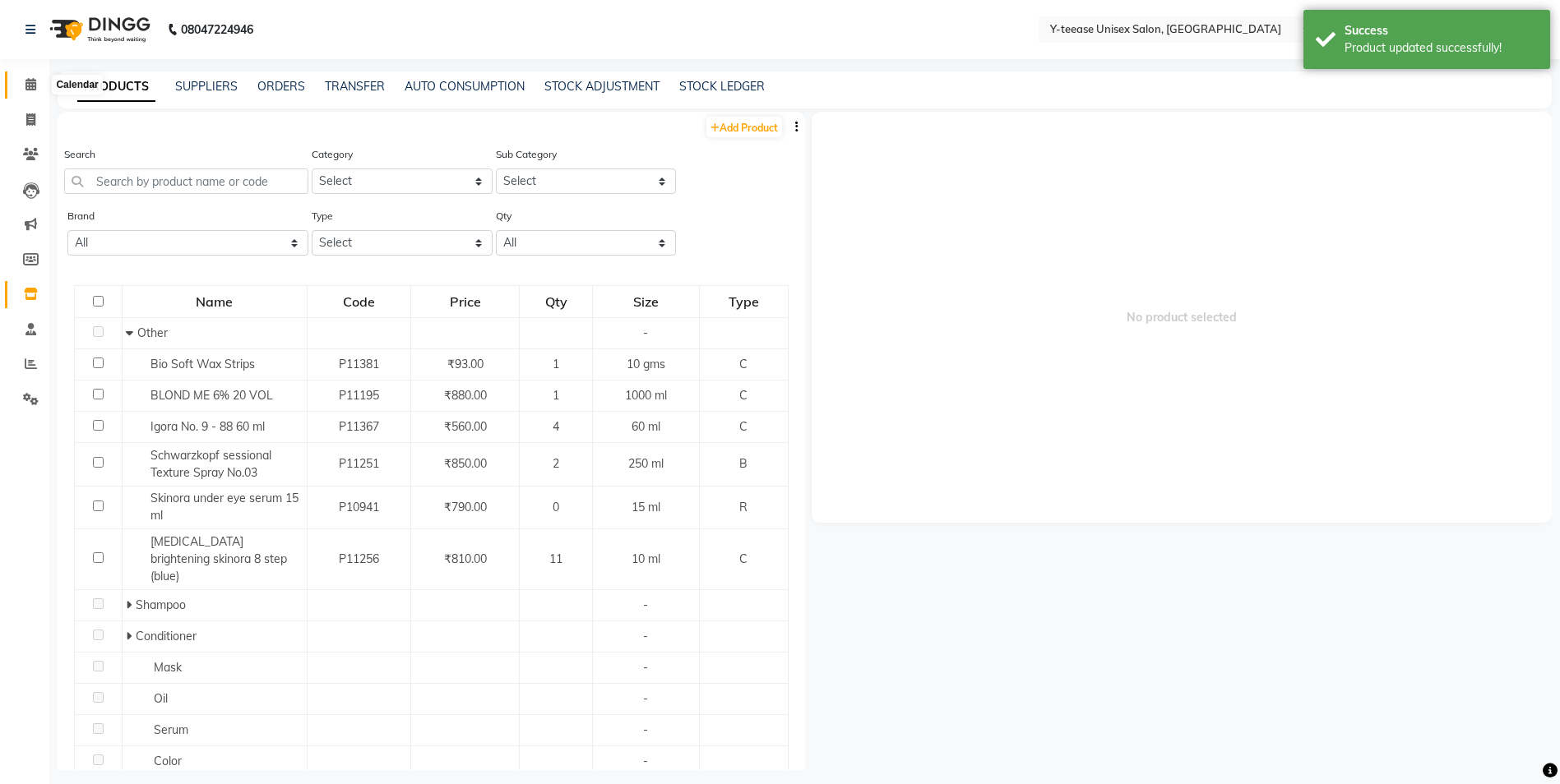
click at [26, 83] on icon at bounding box center [31, 84] width 11 height 12
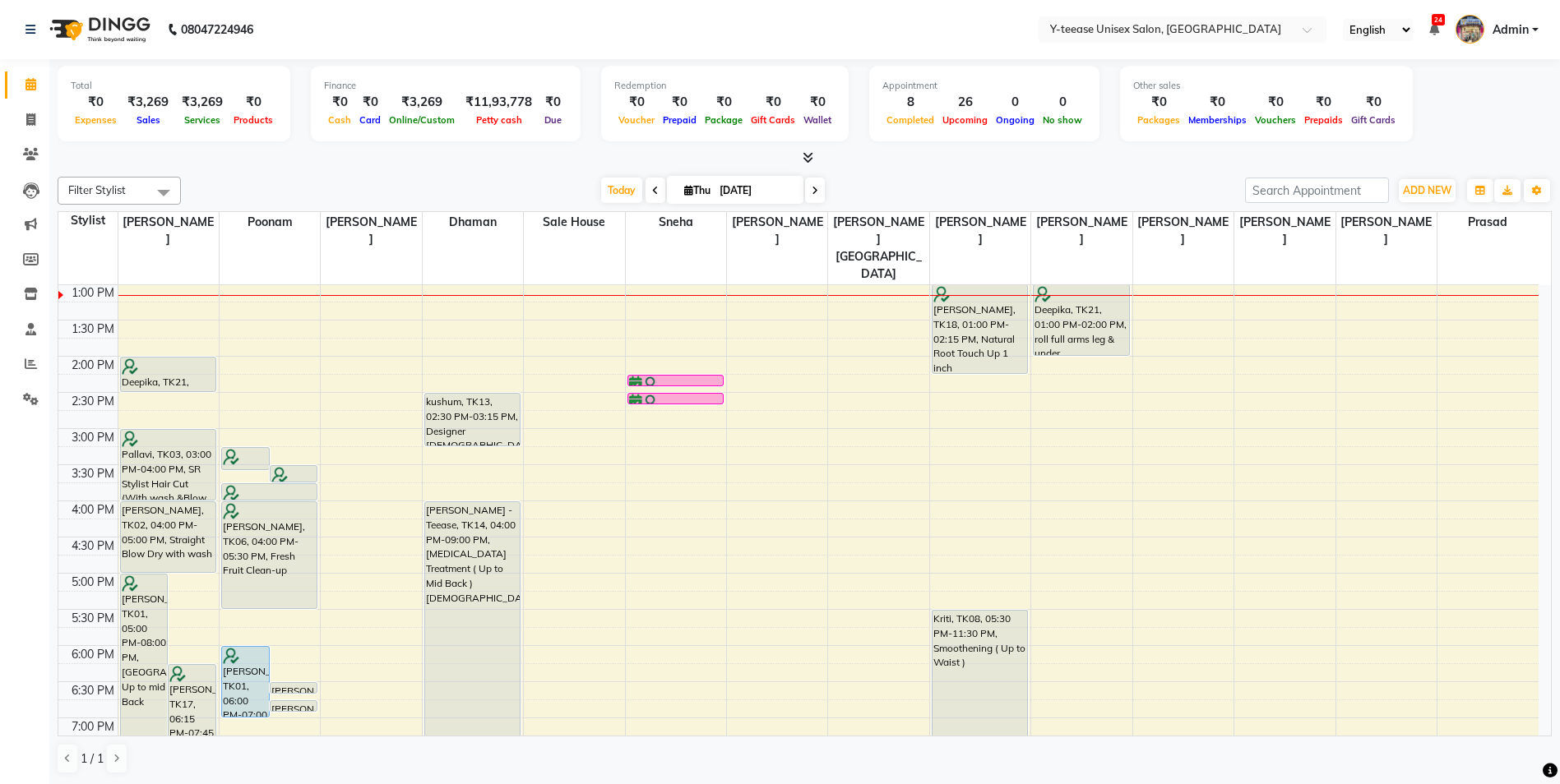
scroll to position [363, 0]
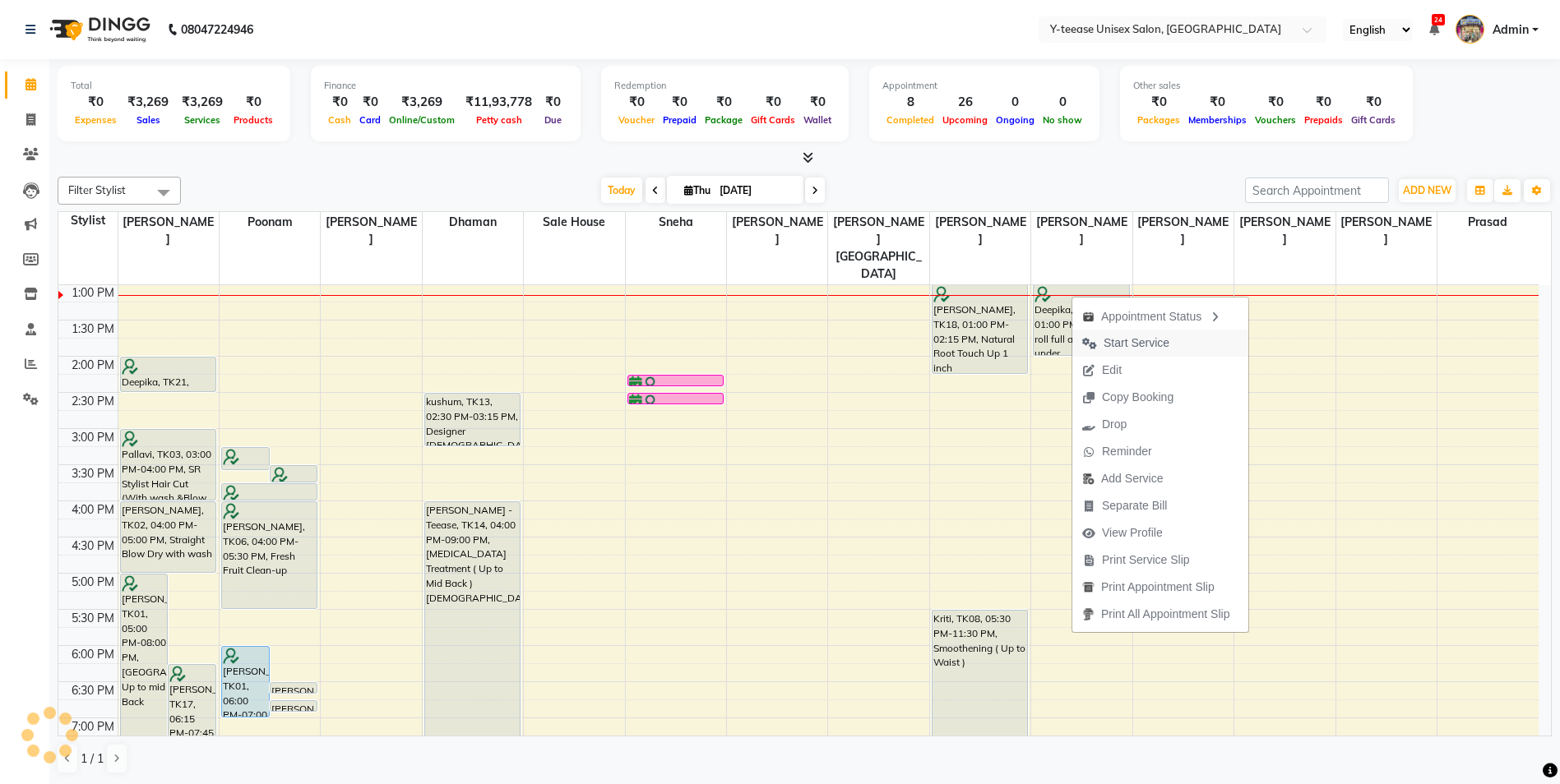
click at [1105, 332] on span "Start Service" at bounding box center [1125, 343] width 107 height 28
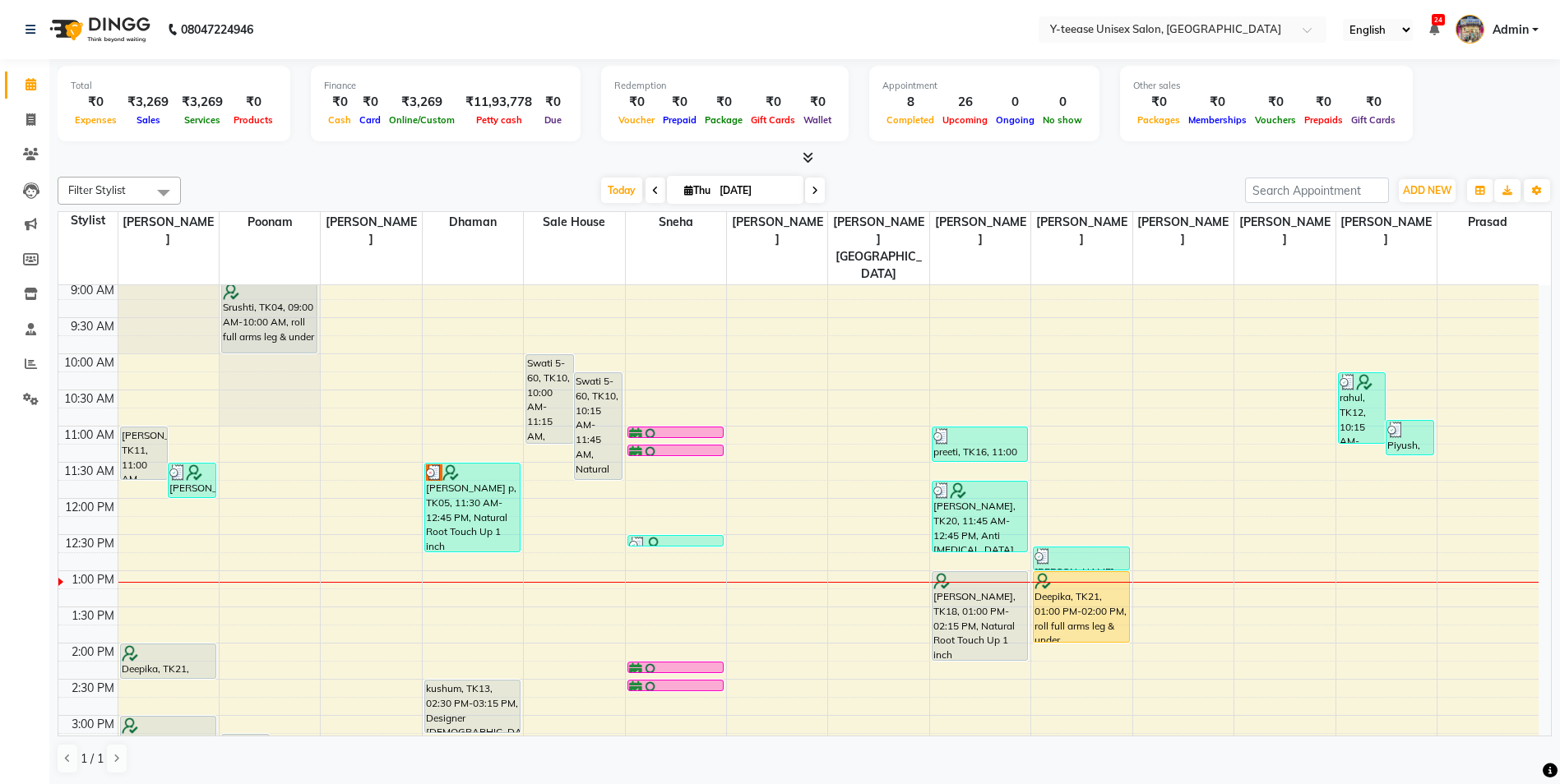
scroll to position [0, 0]
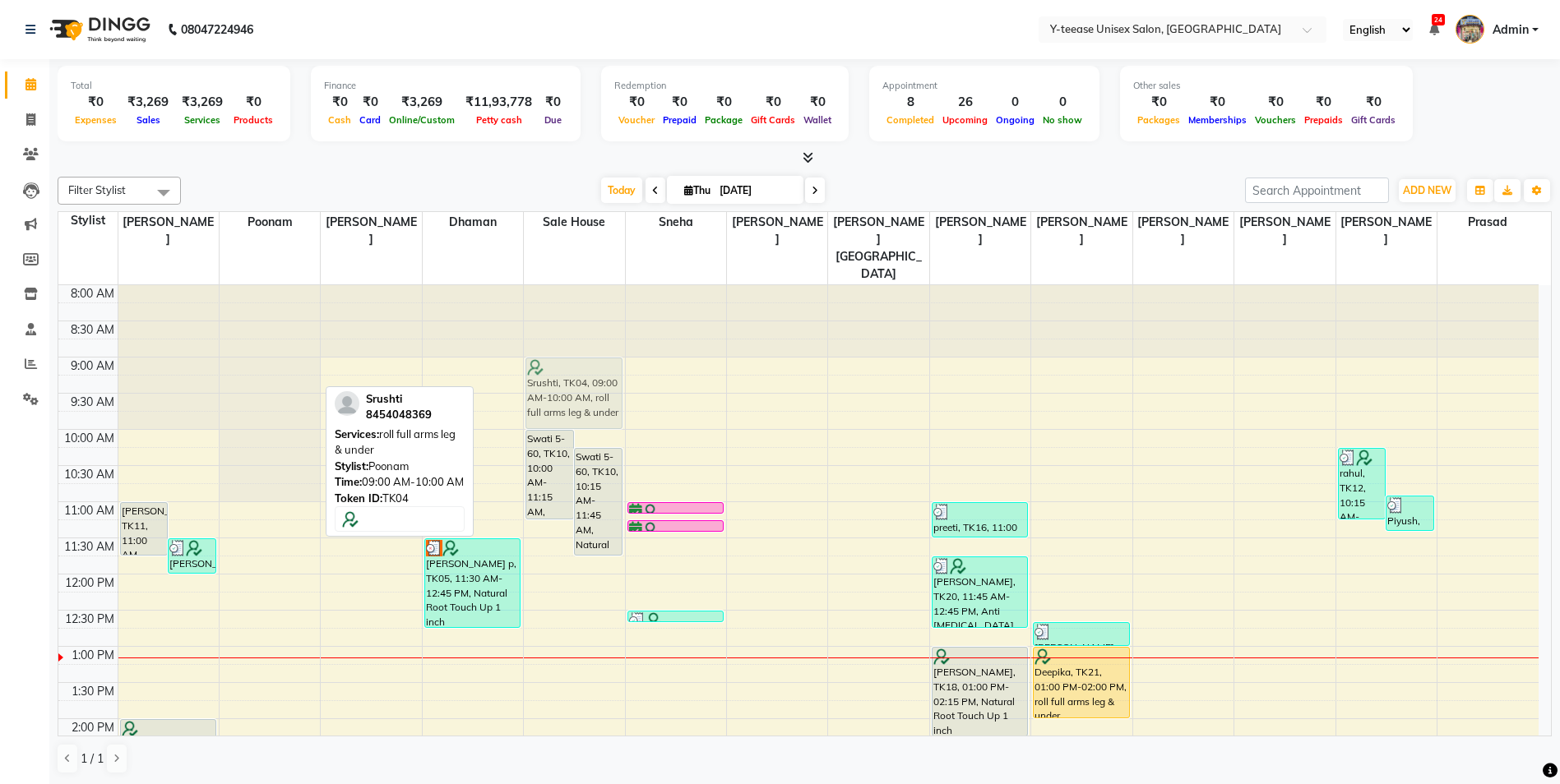
drag, startPoint x: 238, startPoint y: 363, endPoint x: 524, endPoint y: 366, distance: 286.0
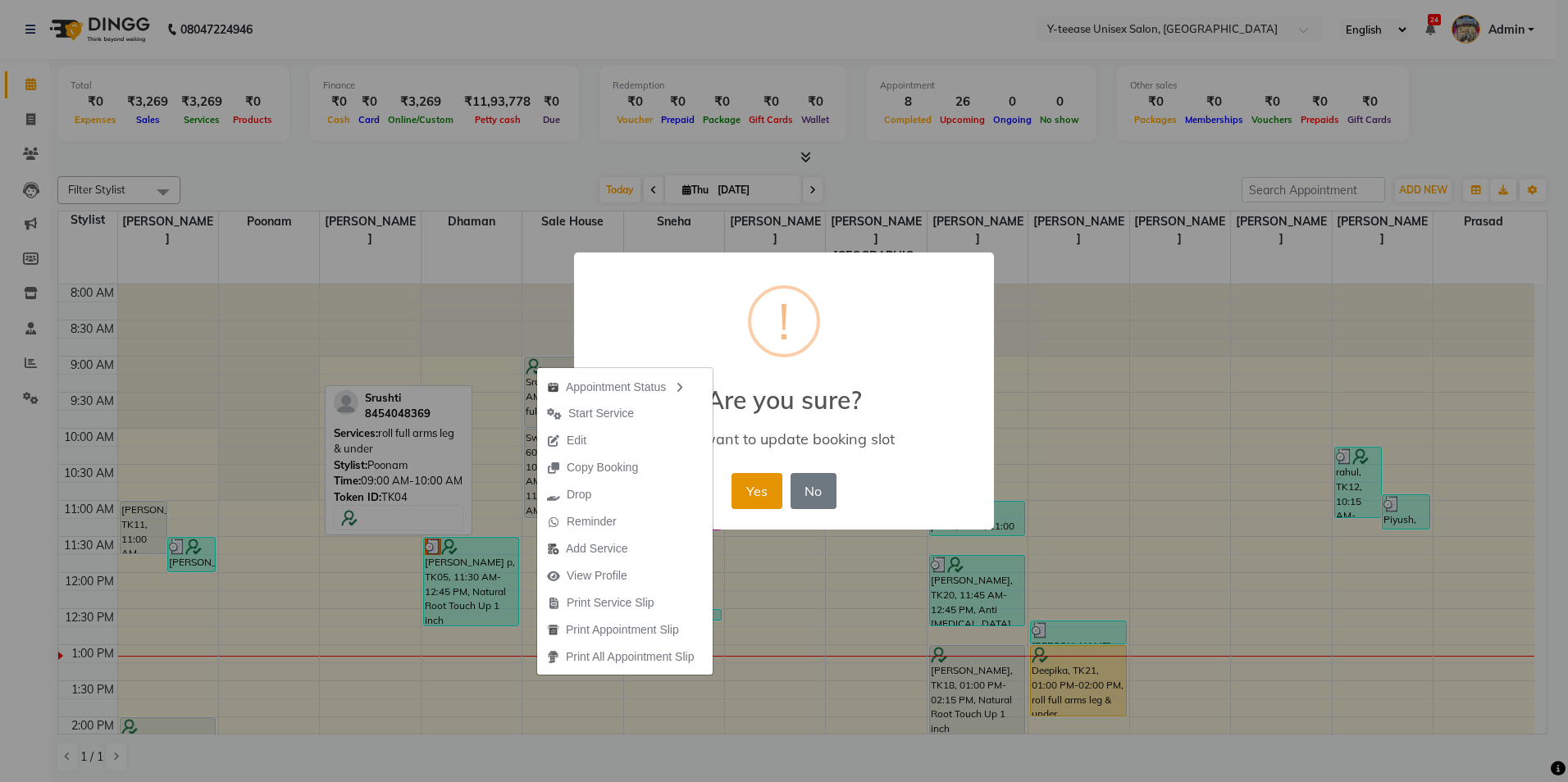
click at [761, 497] on button "Yes" at bounding box center [756, 491] width 50 height 36
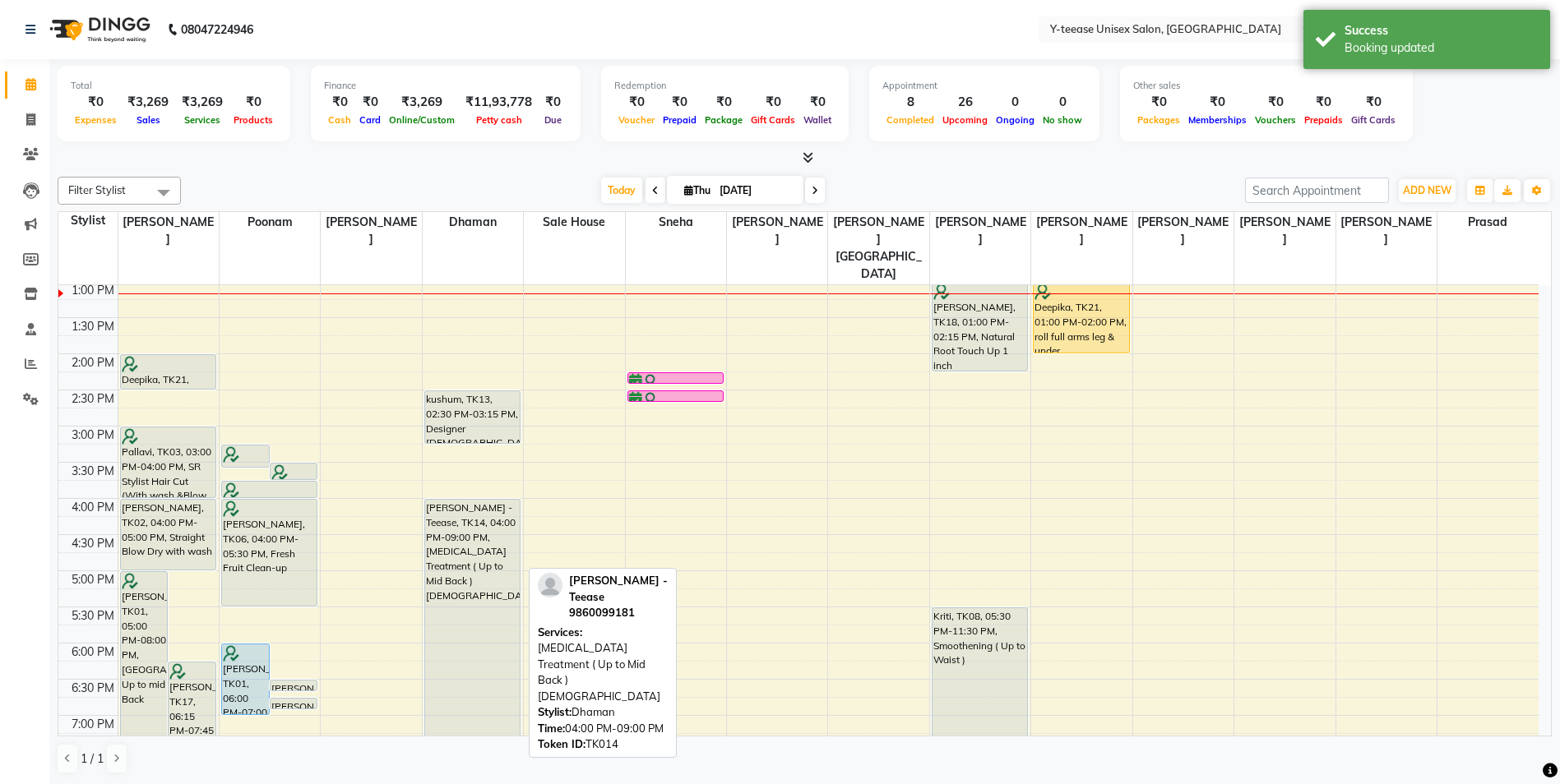
scroll to position [353, 0]
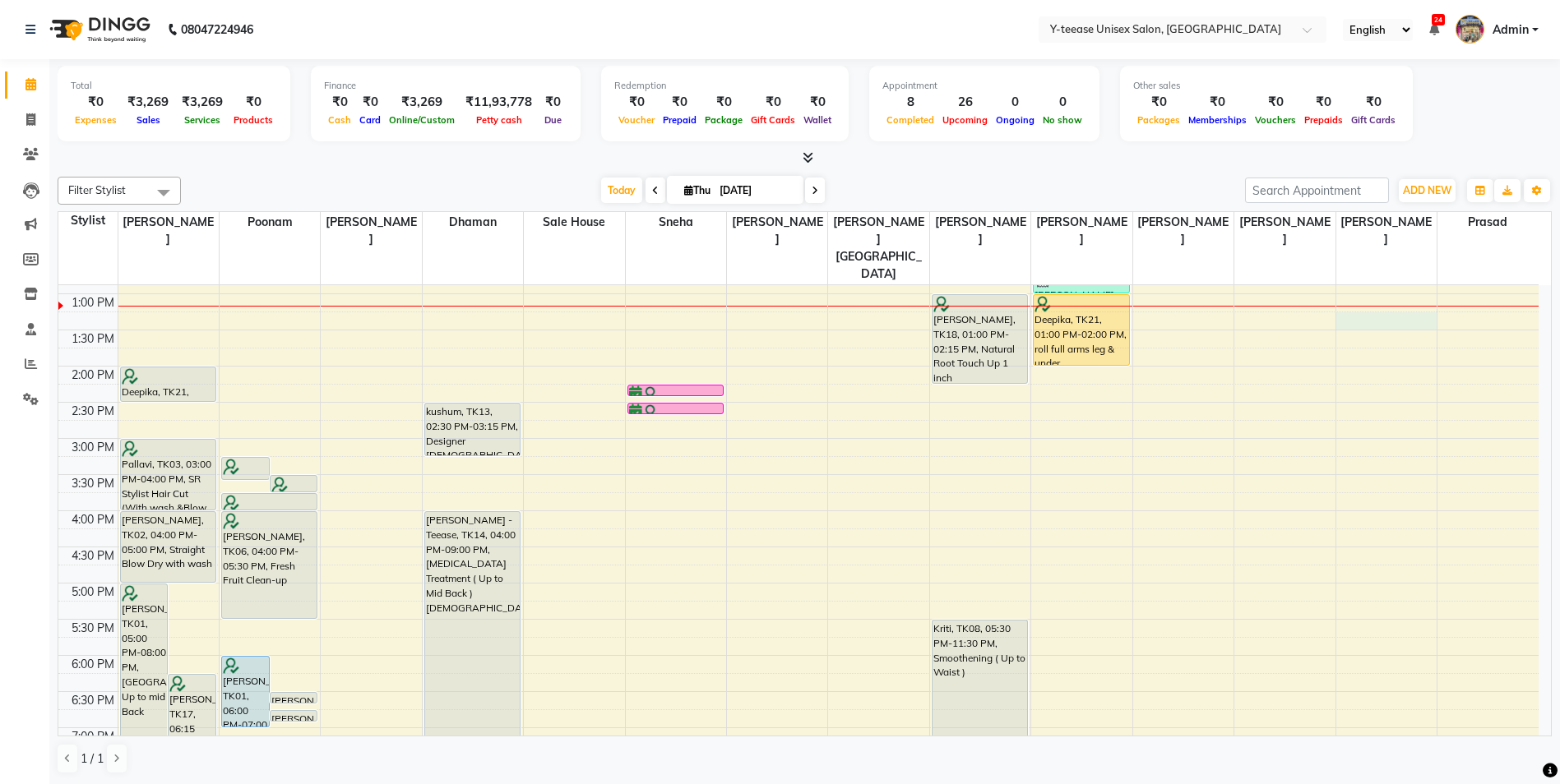
click at [1388, 280] on div "8:00 AM 8:30 AM 9:00 AM 9:30 AM 10:00 AM 10:30 AM 11:00 AM 11:30 AM 12:00 PM 12…" at bounding box center [798, 475] width 1480 height 1084
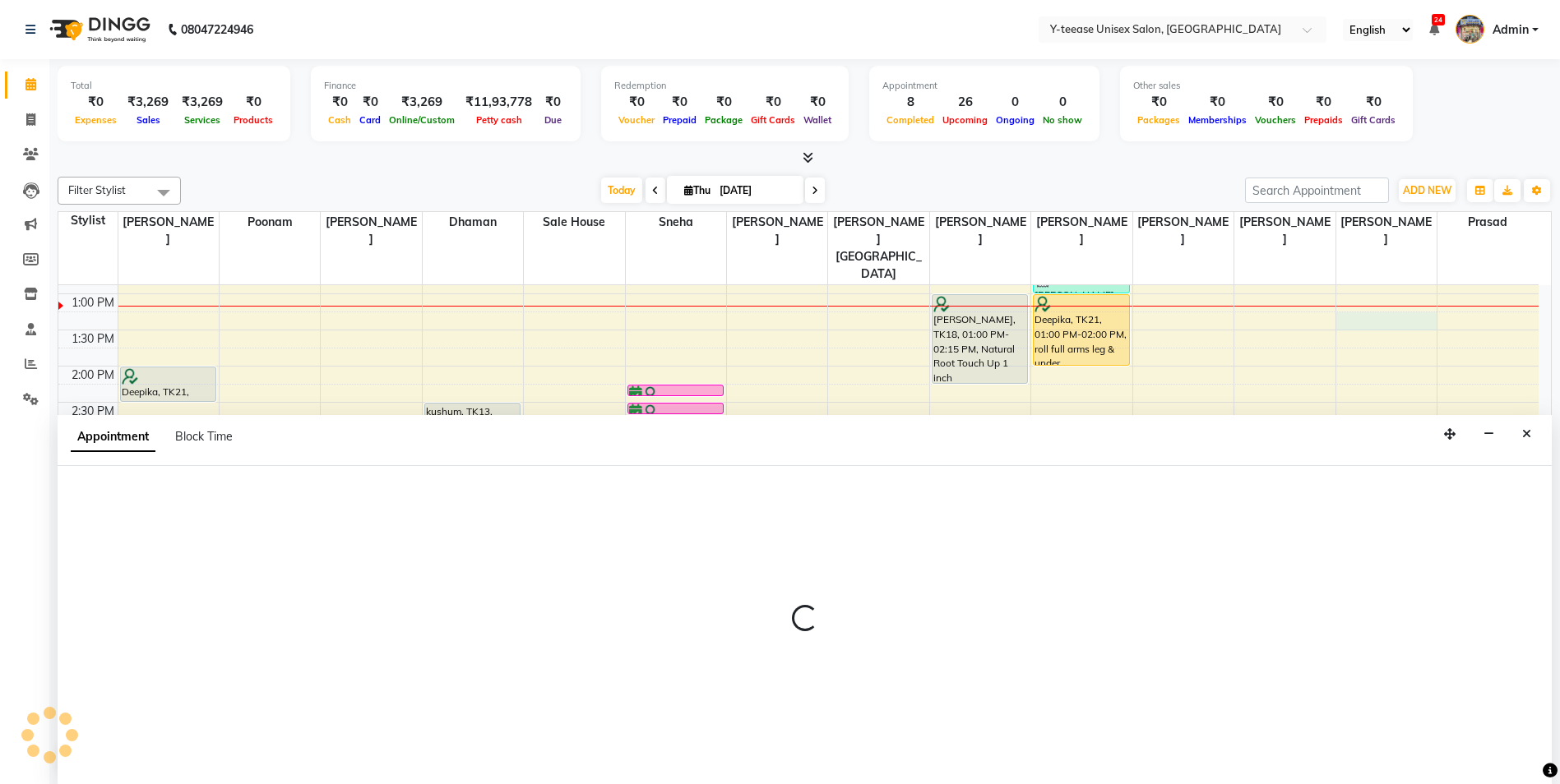
scroll to position [1, 0]
select select "88015"
select select "795"
select select "tentative"
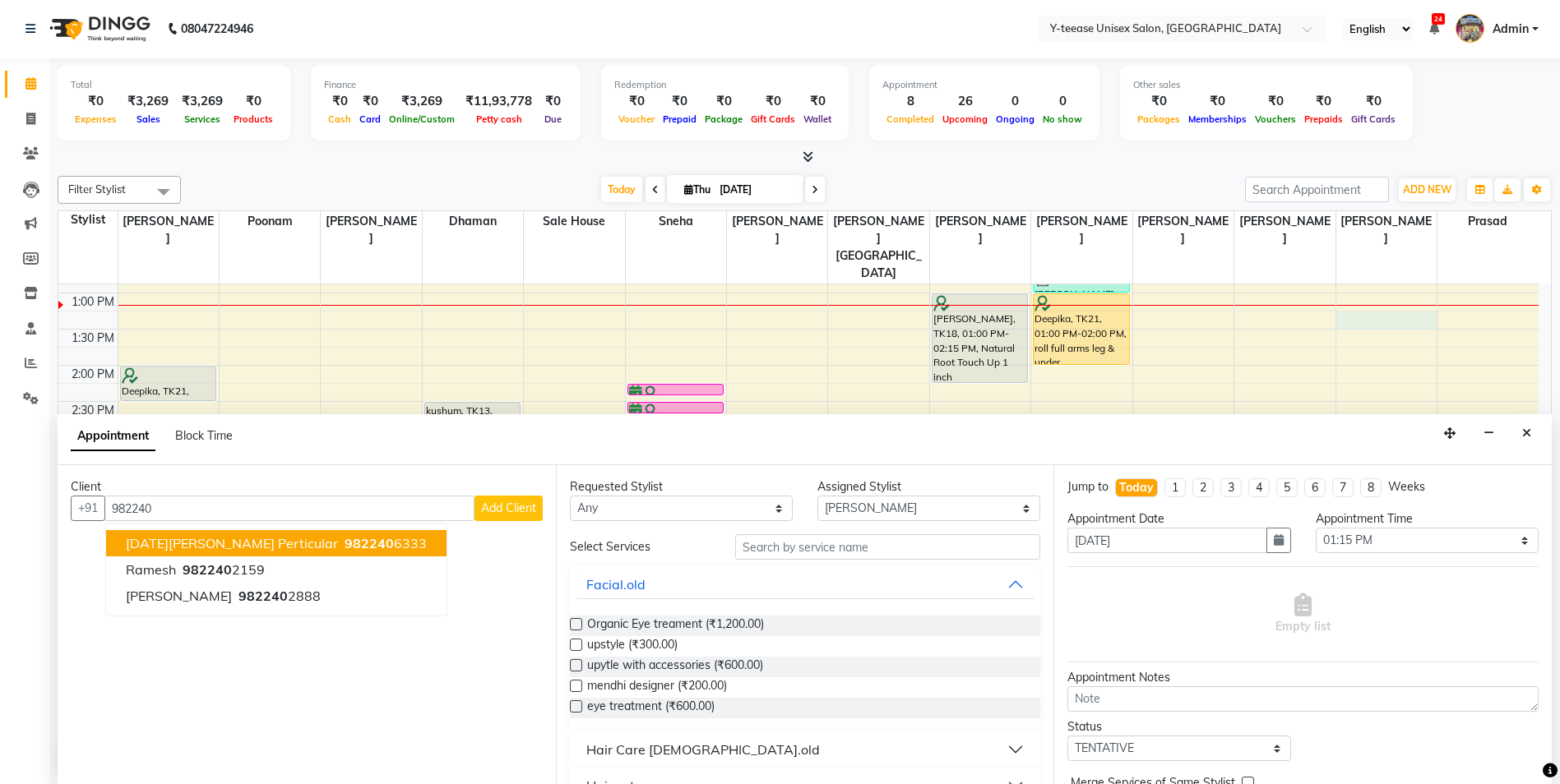
click at [229, 548] on span "ashvin shankar perticular" at bounding box center [232, 543] width 212 height 16
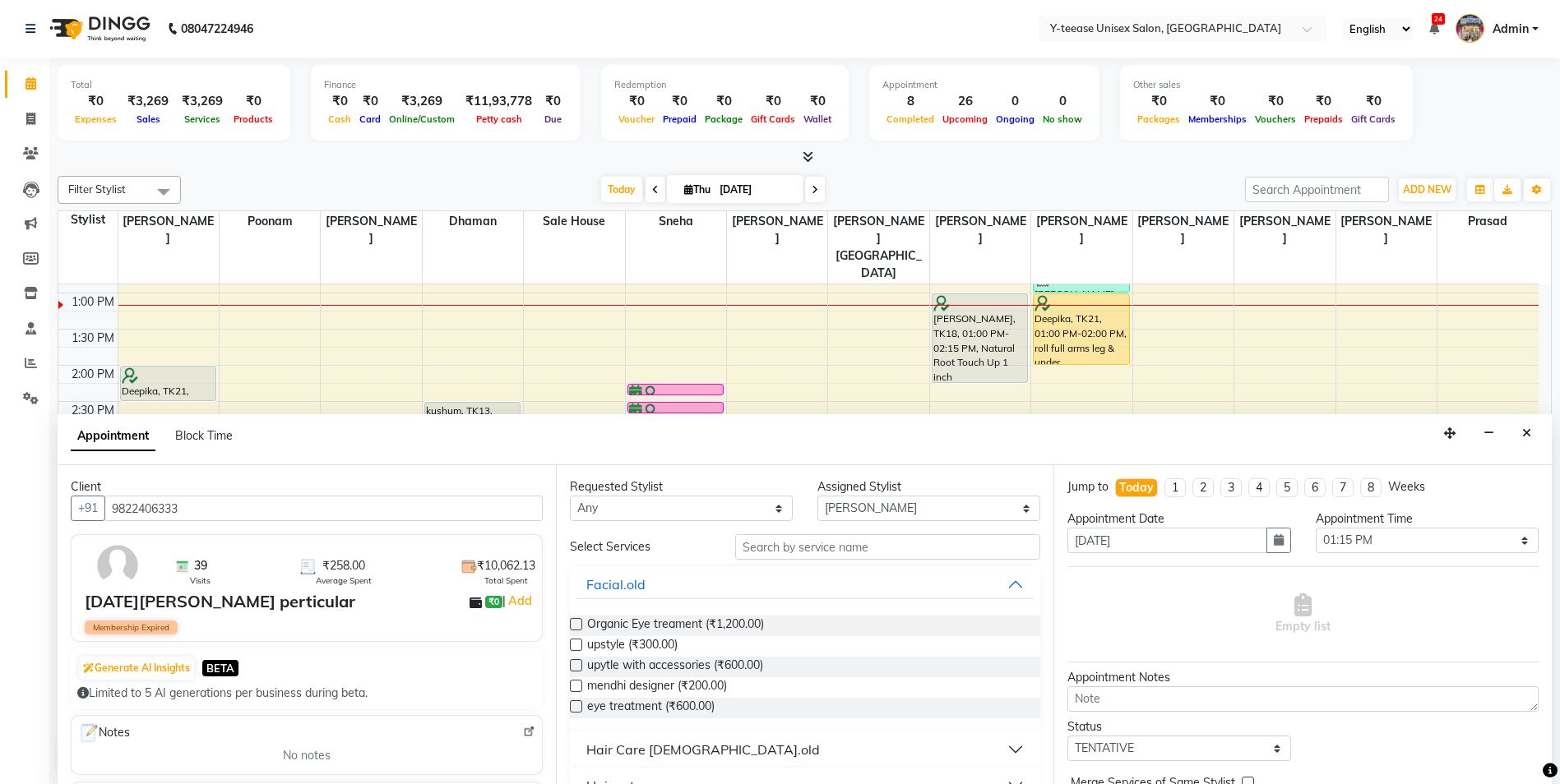
type input "9822406333"
click at [780, 555] on input "text" at bounding box center [888, 547] width 306 height 26
click at [1419, 532] on select "Select 09:00 AM 09:15 AM 09:30 AM 09:45 AM 10:00 AM 10:15 AM 10:30 AM 10:45 AM …" at bounding box center [1427, 540] width 223 height 26
click at [1316, 528] on select "Select 09:00 AM 09:15 AM 09:30 AM 09:45 AM 10:00 AM 10:15 AM 10:30 AM 10:45 AM …" at bounding box center [1427, 540] width 223 height 26
click at [1433, 540] on select "Select 09:00 AM 09:15 AM 09:30 AM 09:45 AM 10:00 AM 10:15 AM 10:30 AM 10:45 AM …" at bounding box center [1427, 540] width 223 height 26
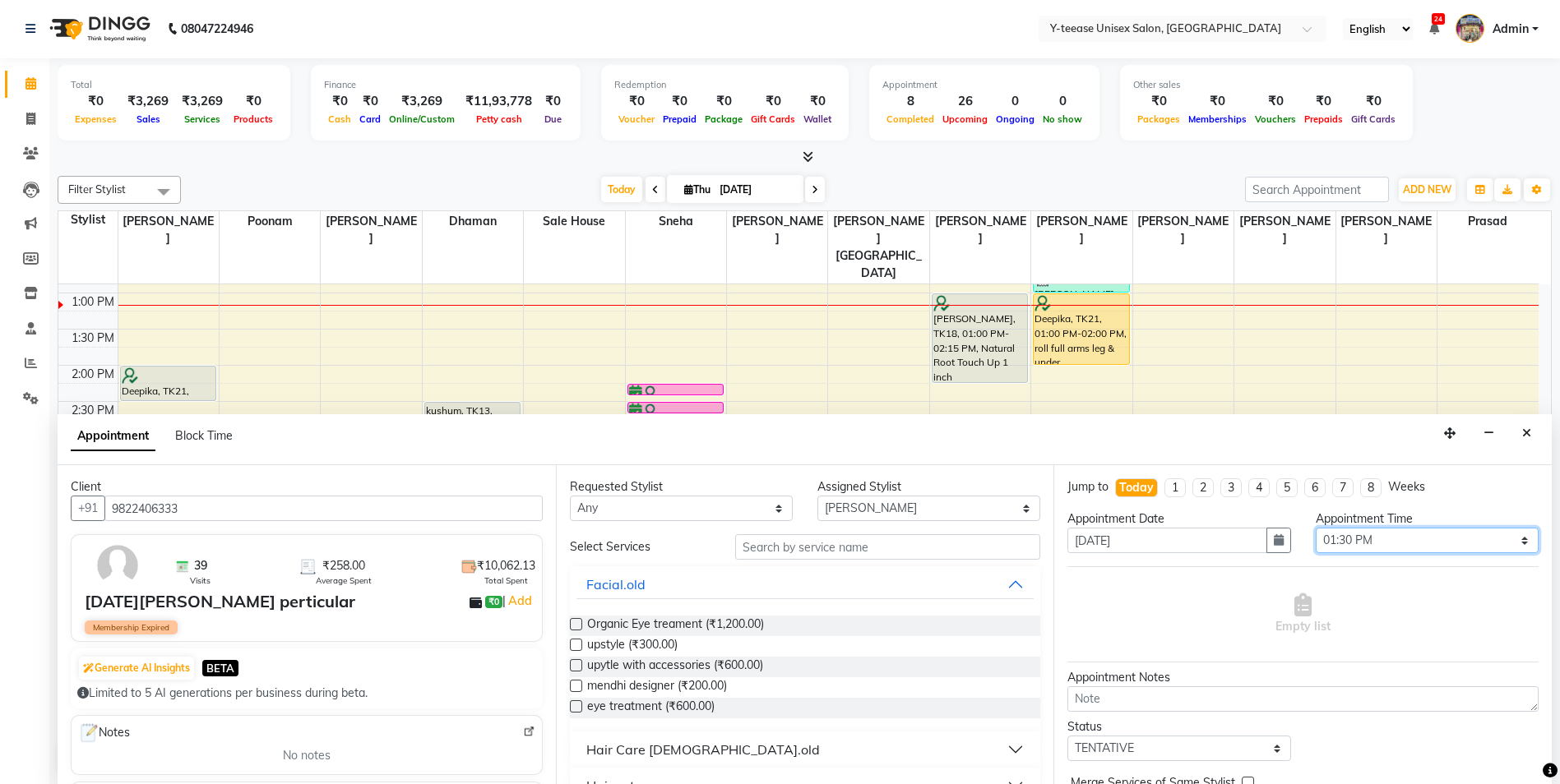
select select "840"
click at [1316, 528] on select "Select 09:00 AM 09:15 AM 09:30 AM 09:45 AM 10:00 AM 10:15 AM 10:30 AM 10:45 AM …" at bounding box center [1427, 540] width 223 height 26
click at [772, 545] on input "text" at bounding box center [888, 547] width 306 height 26
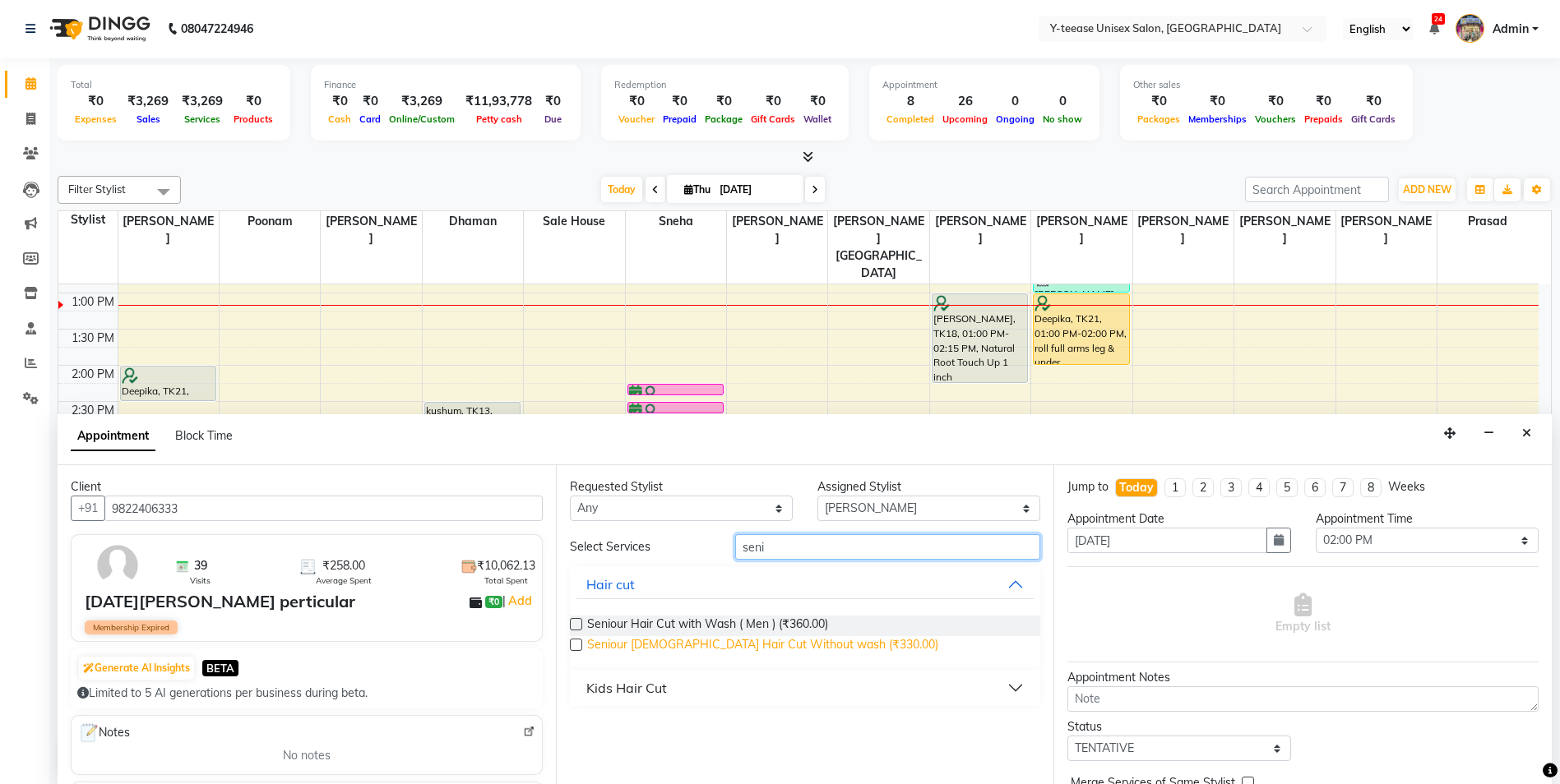
type input "seni"
click at [737, 640] on span "Seniour Male Hair Cut Without wash (₹330.00)" at bounding box center [762, 646] width 351 height 20
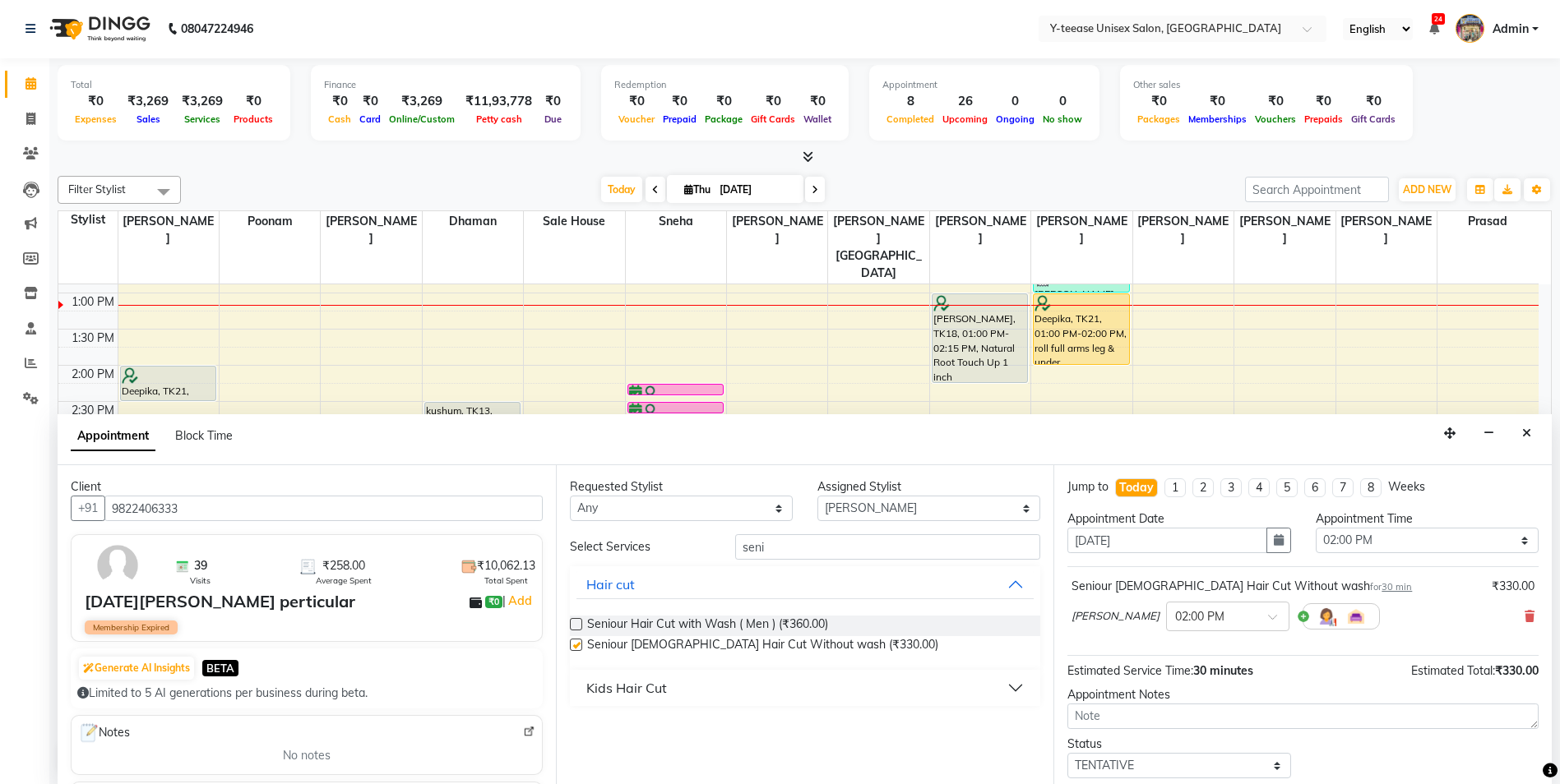
checkbox input "false"
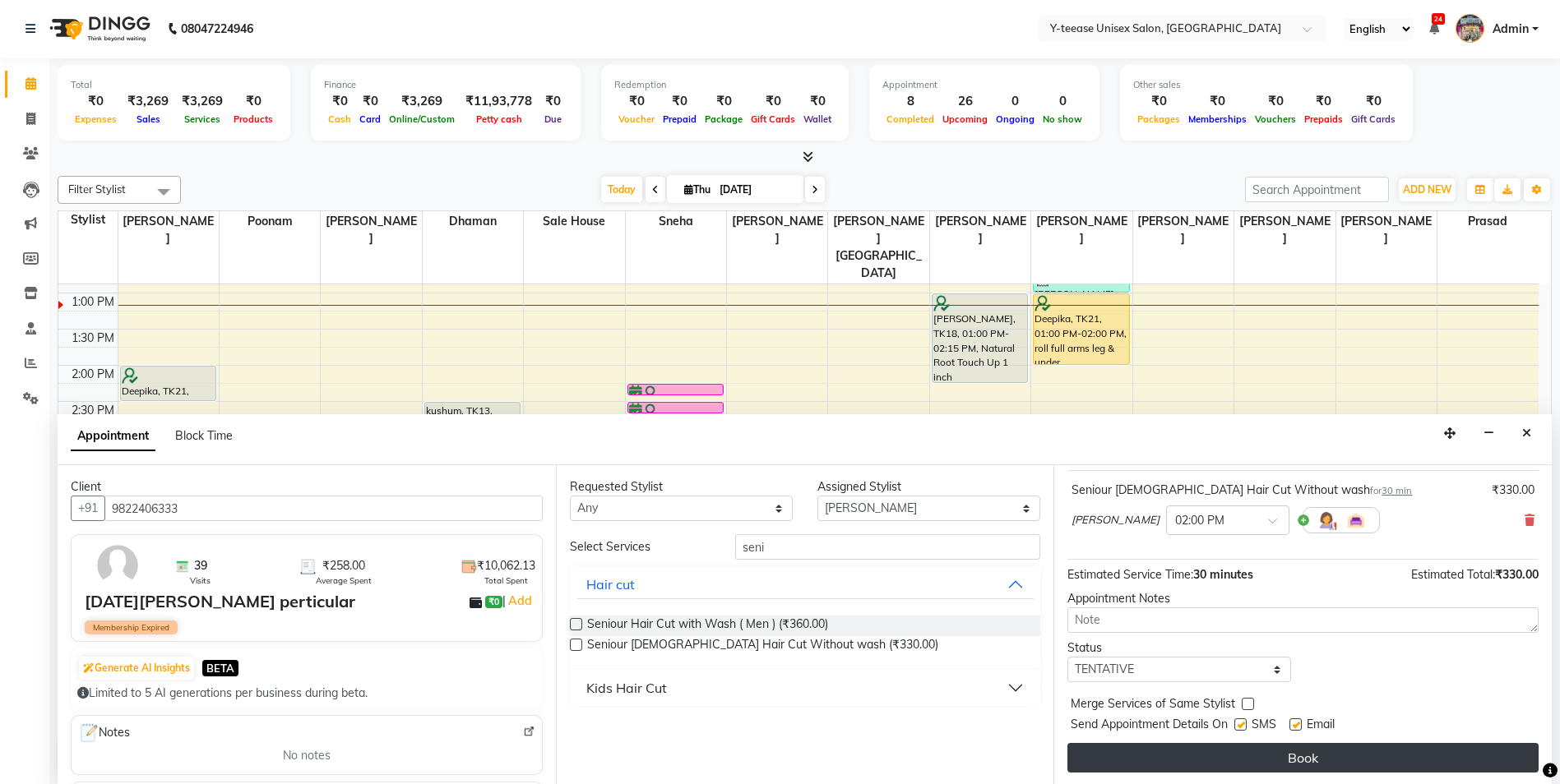
scroll to position [98, 0]
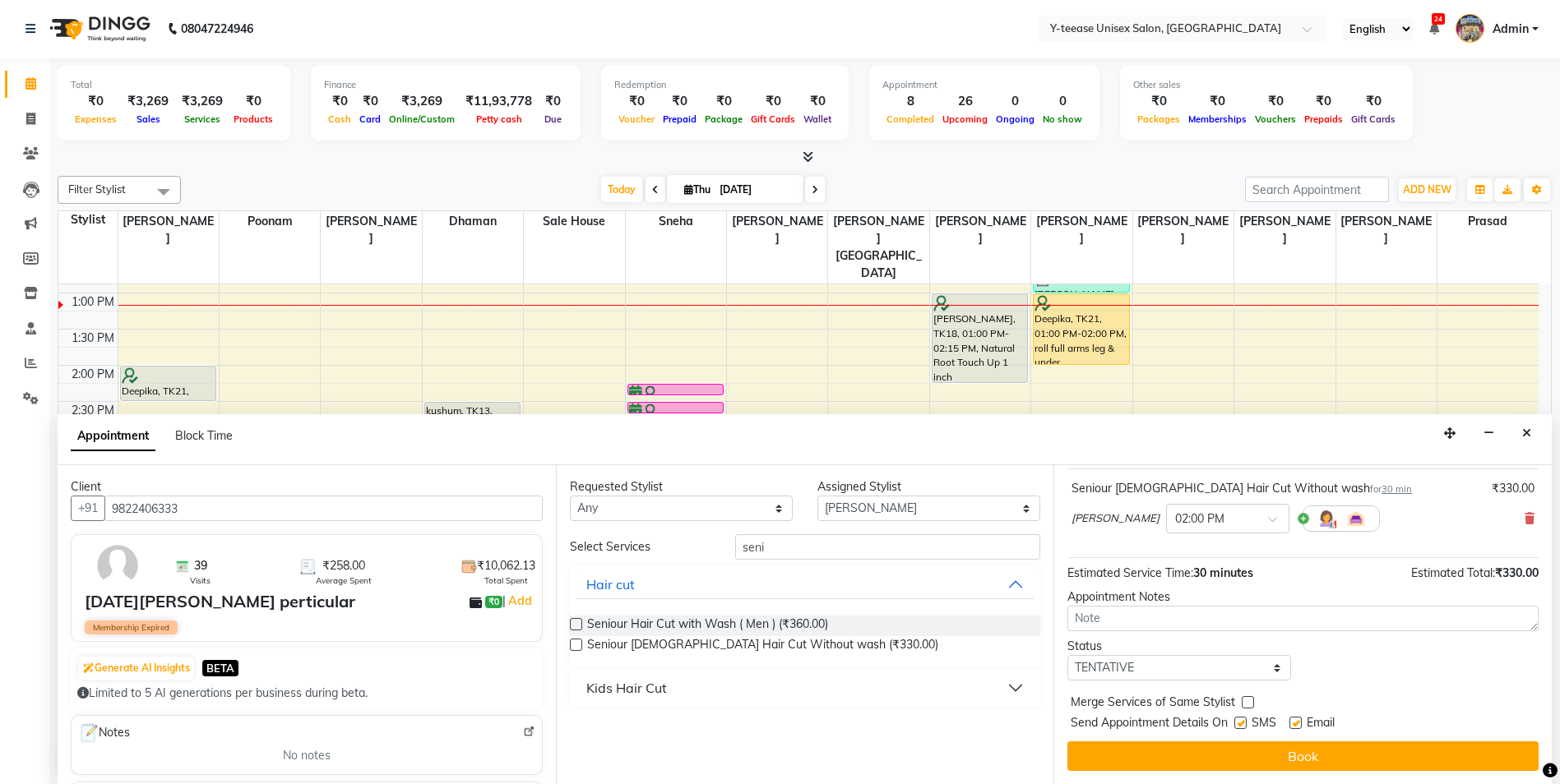
click at [1349, 756] on button "Book" at bounding box center [1303, 756] width 471 height 29
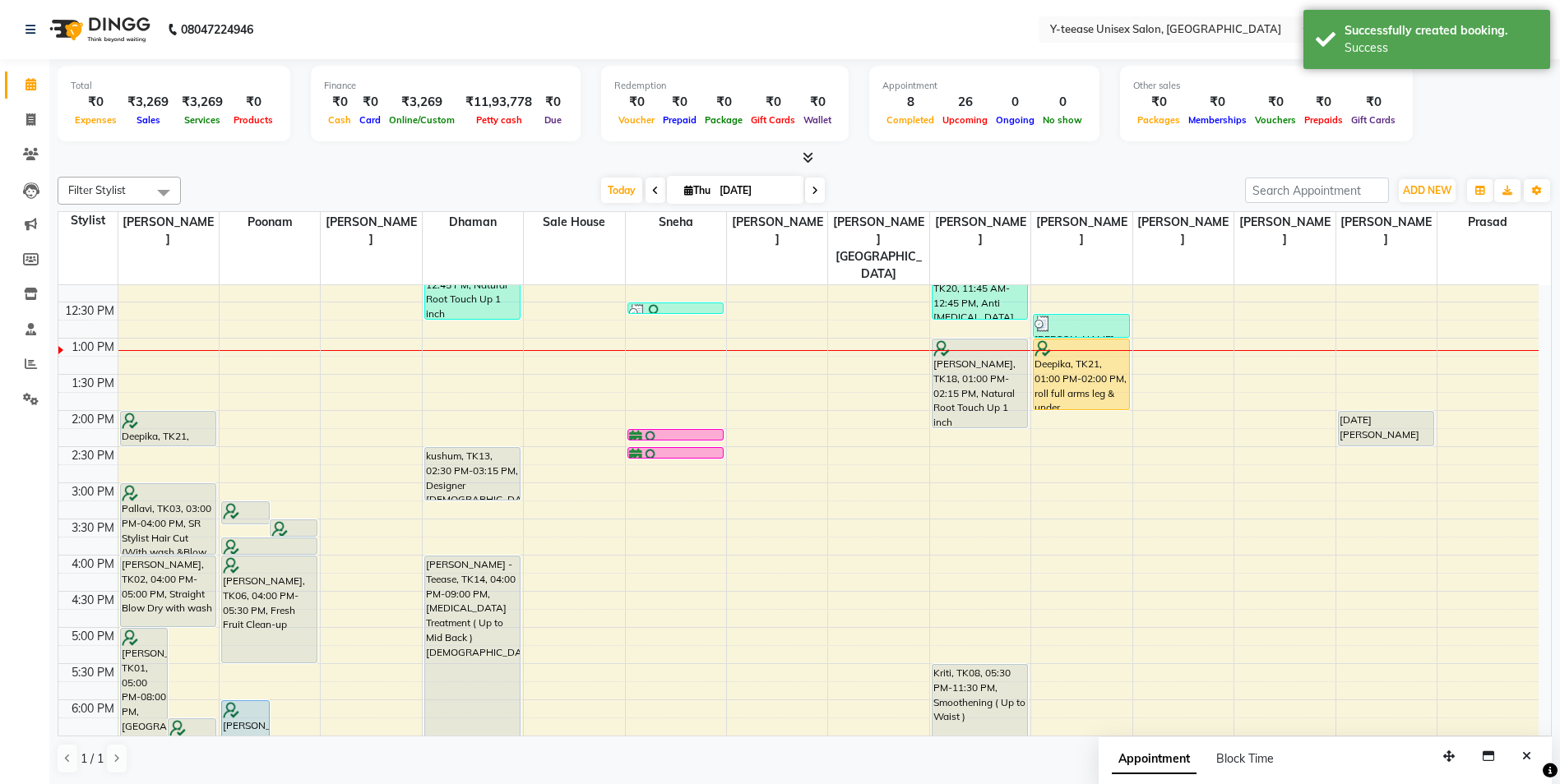
scroll to position [270, 0]
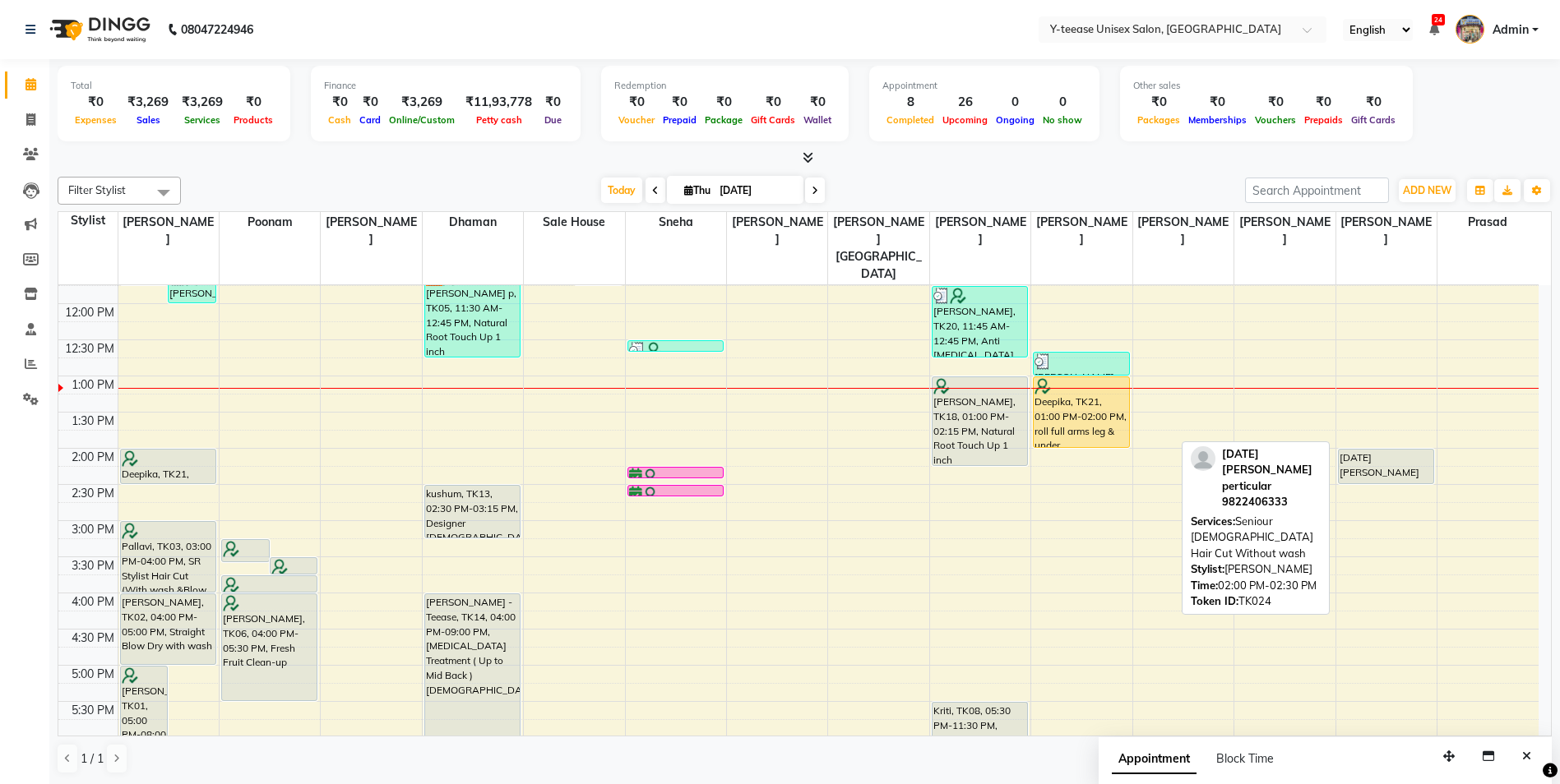
click at [1365, 450] on div "ashvin shankar perticular, TK24, 02:00 PM-02:30 PM, Seniour Male Hair Cut Witho…" at bounding box center [1386, 467] width 94 height 34
click at [1364, 450] on div "ashvin shankar perticular, TK24, 02:00 PM-02:30 PM, Seniour Male Hair Cut Witho…" at bounding box center [1386, 467] width 94 height 34
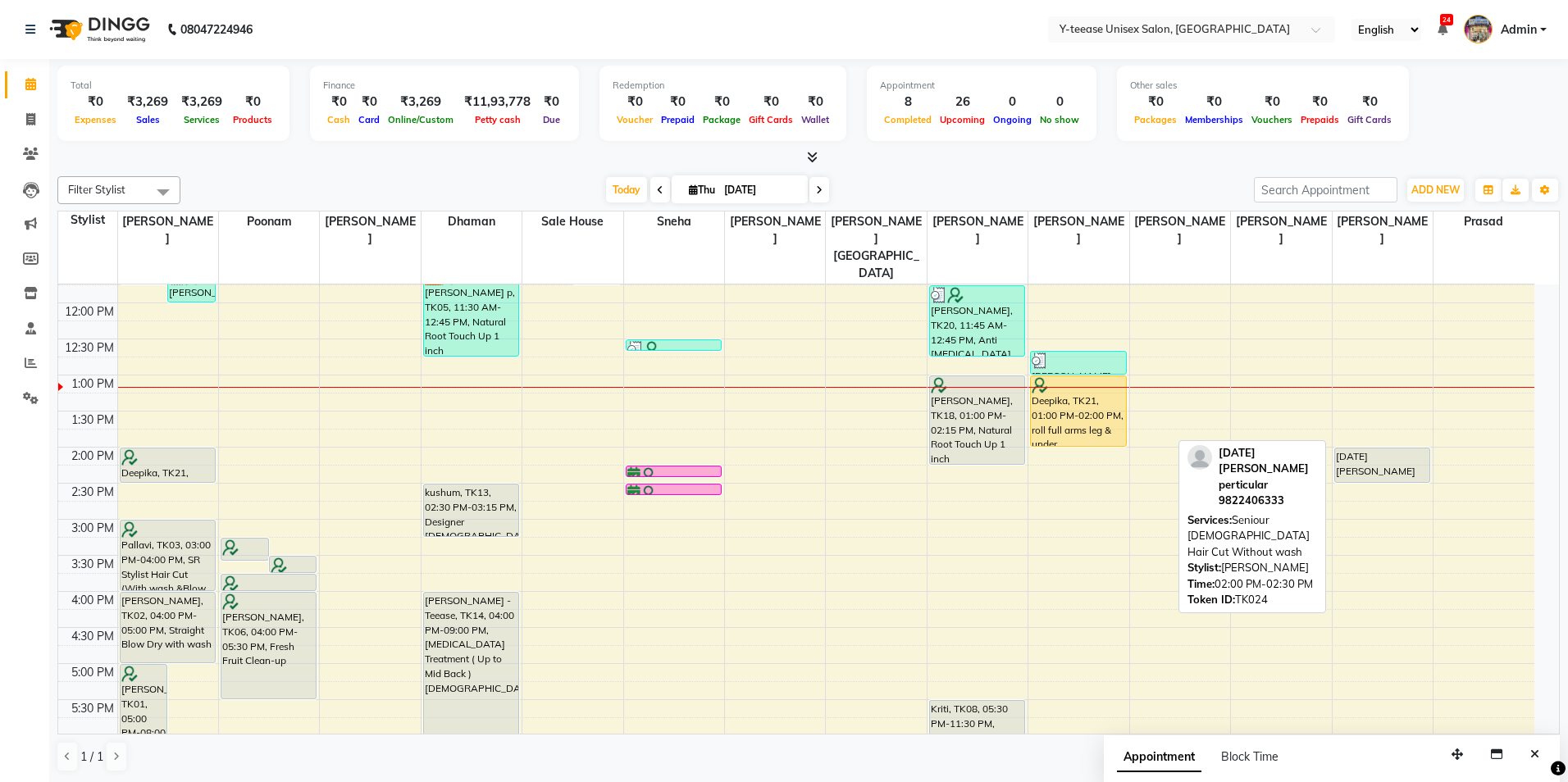
select select "7"
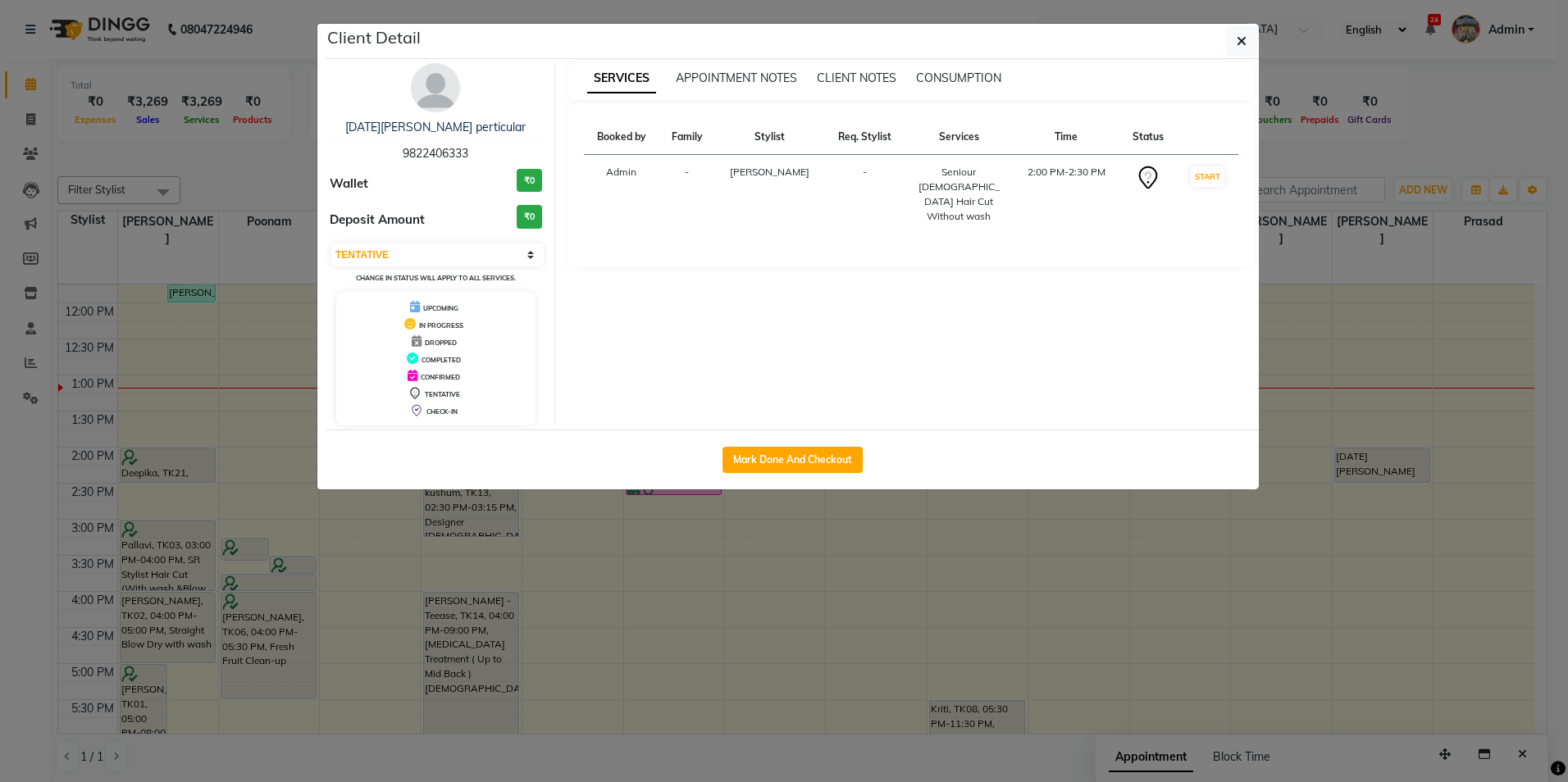
drag, startPoint x: 420, startPoint y: 83, endPoint x: 432, endPoint y: 83, distance: 12.0
click at [421, 83] on img at bounding box center [434, 87] width 49 height 49
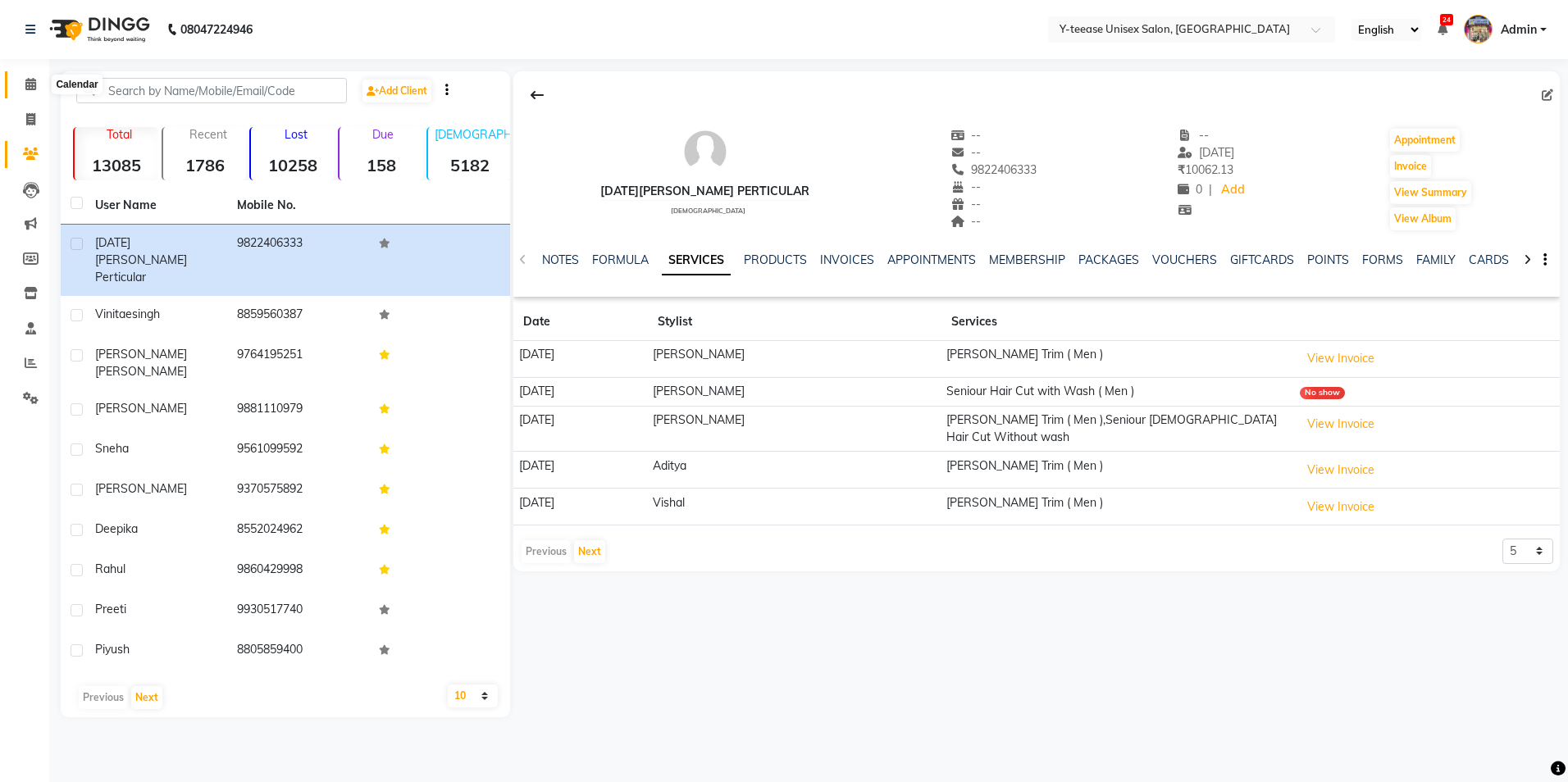
click at [35, 86] on icon at bounding box center [31, 84] width 11 height 12
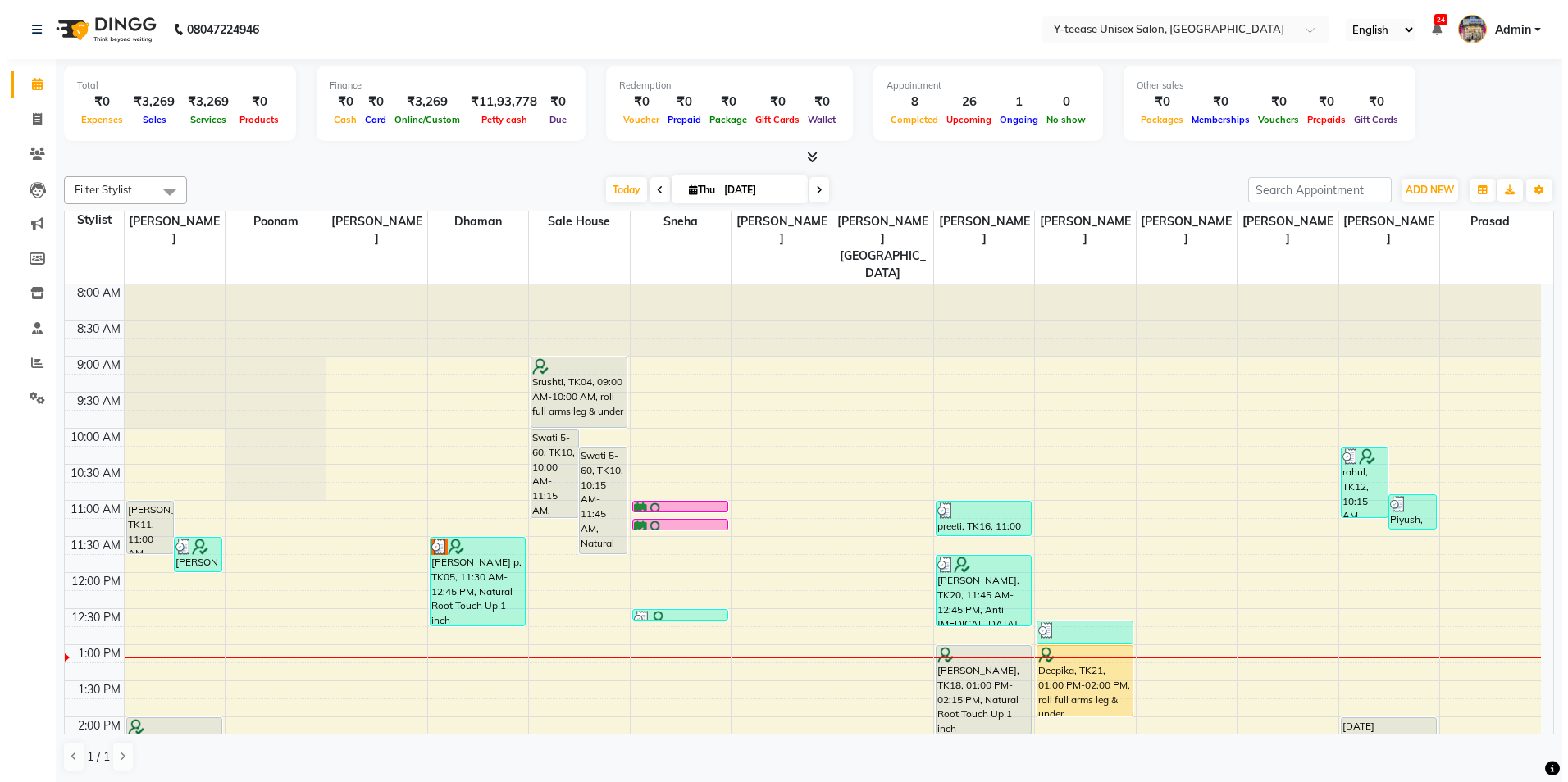
scroll to position [1, 0]
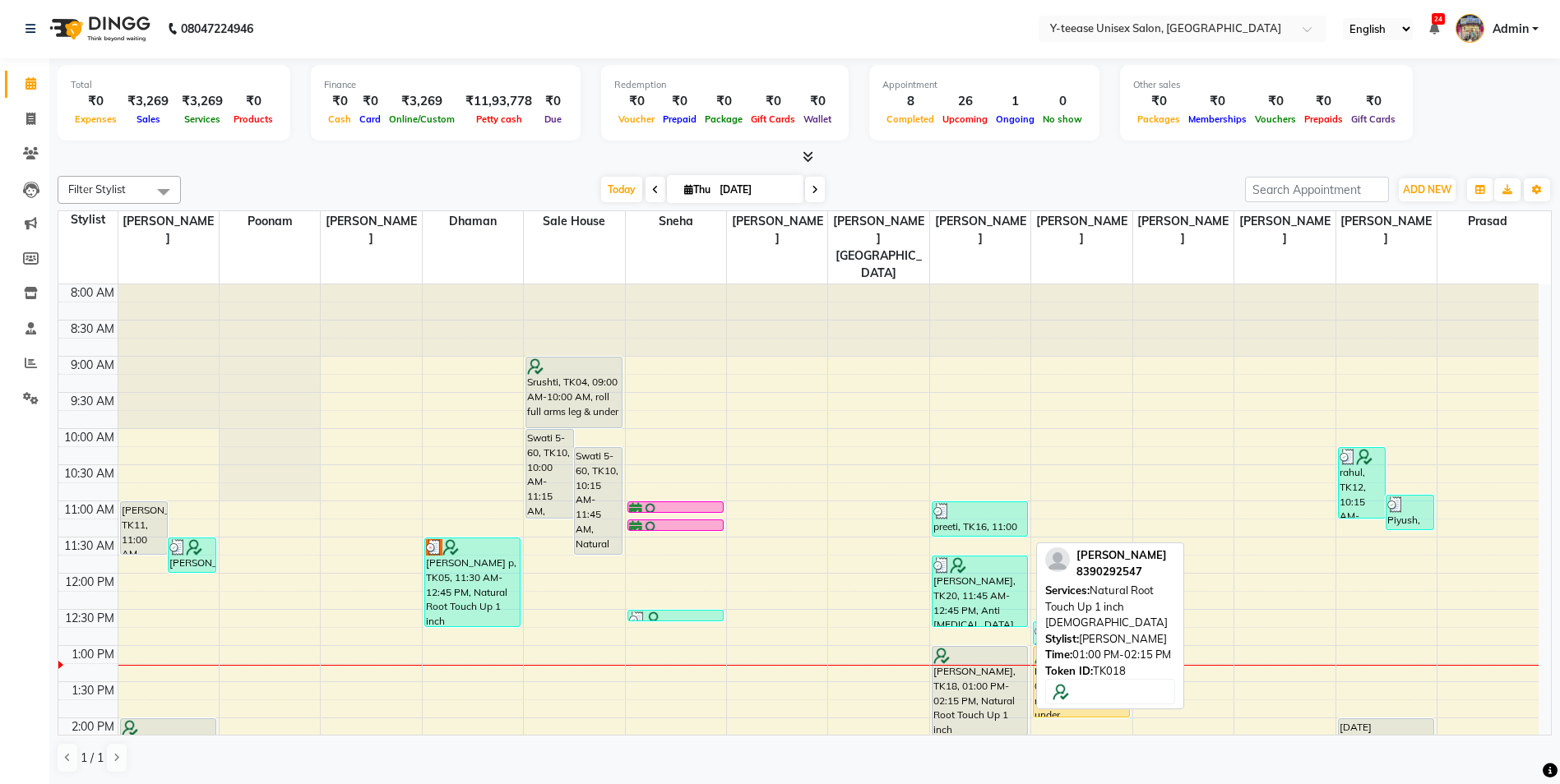
click at [981, 669] on div "MAITREYEE WADEKAR, TK18, 01:00 PM-02:15 PM, Natural Root Touch Up 1 inch Female" at bounding box center [980, 691] width 94 height 88
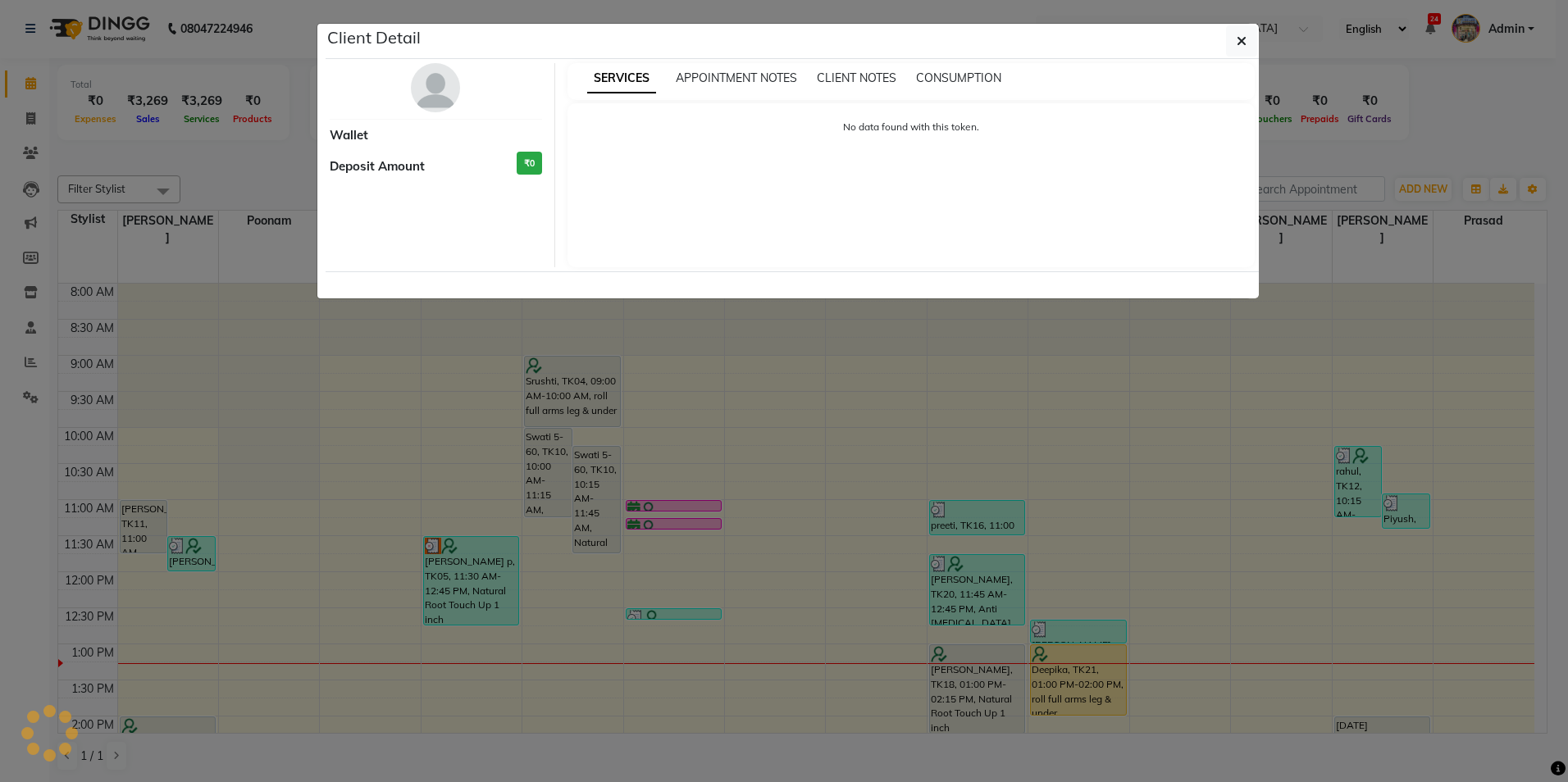
select select "7"
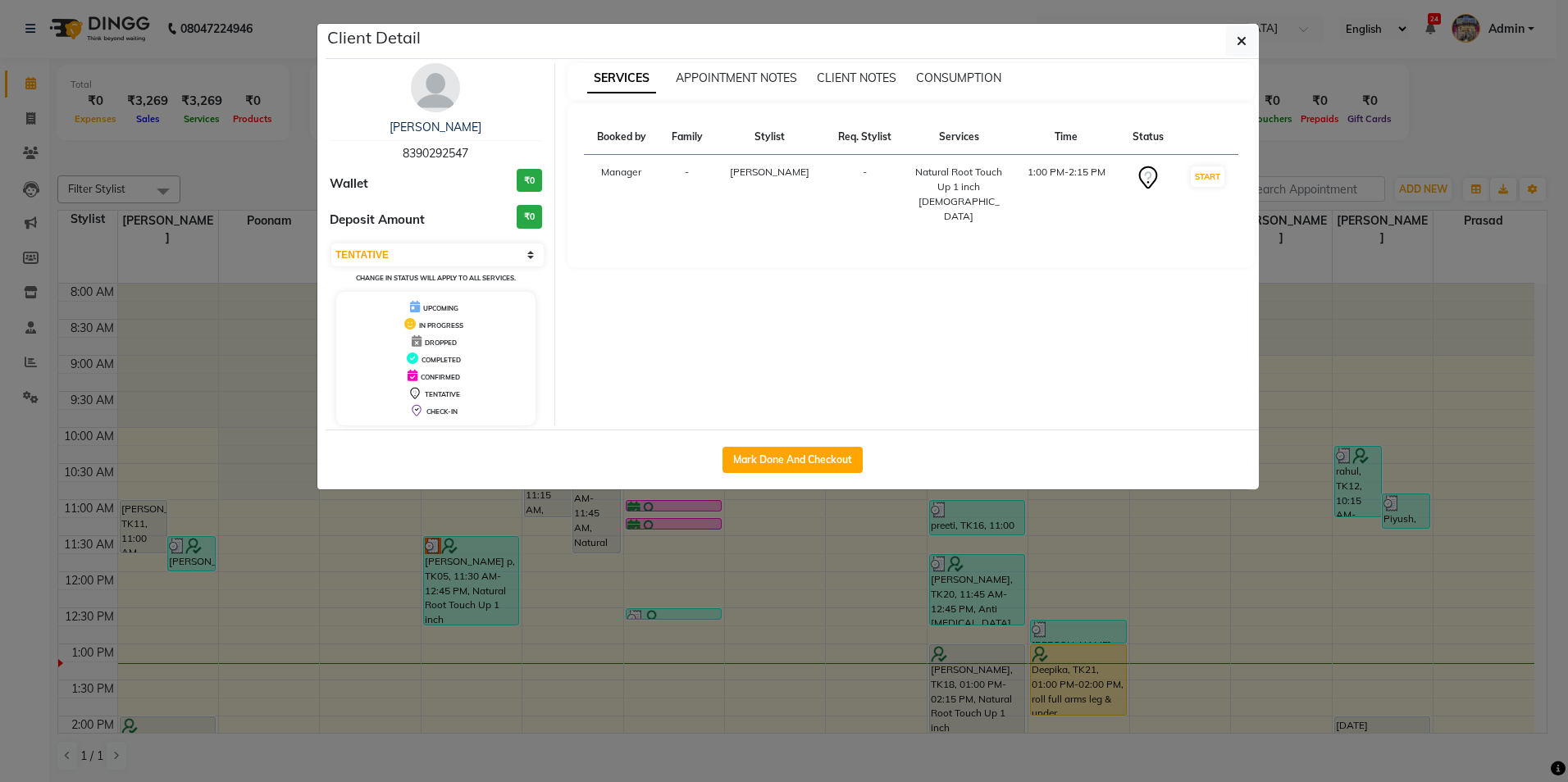
click at [424, 81] on img at bounding box center [434, 87] width 49 height 49
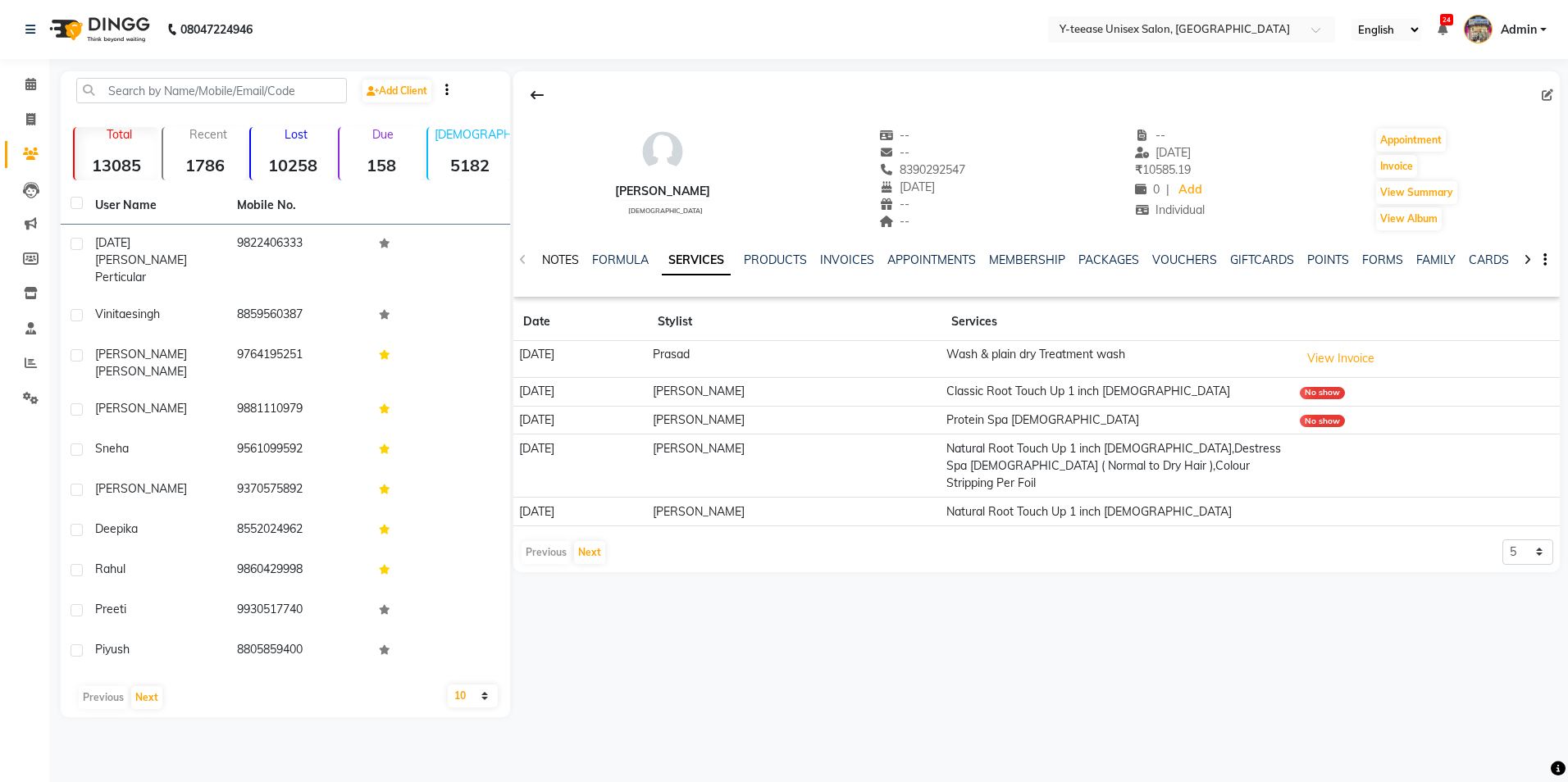
click at [568, 259] on link "NOTES" at bounding box center [560, 260] width 37 height 15
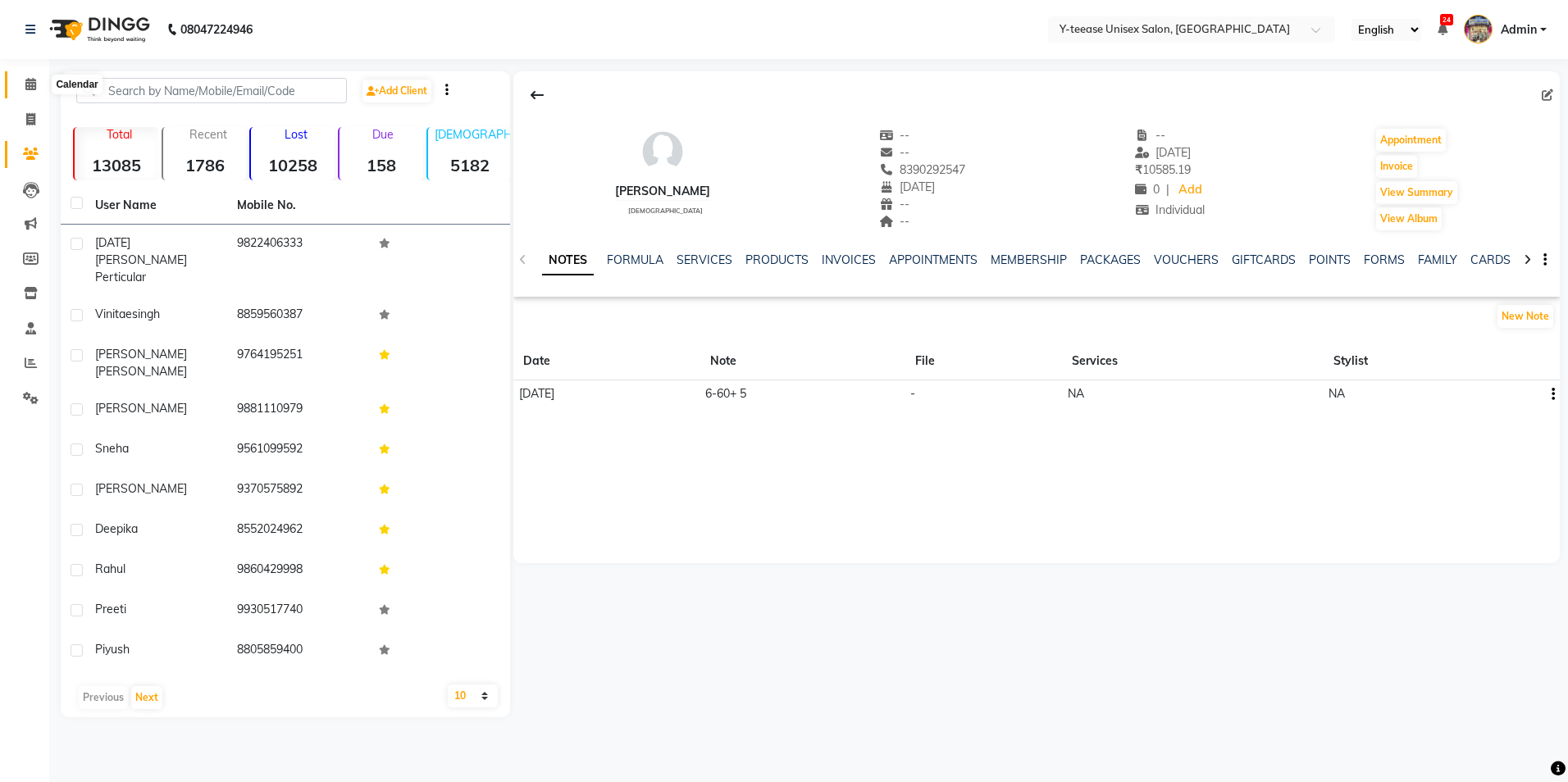
click at [27, 82] on icon at bounding box center [31, 84] width 11 height 12
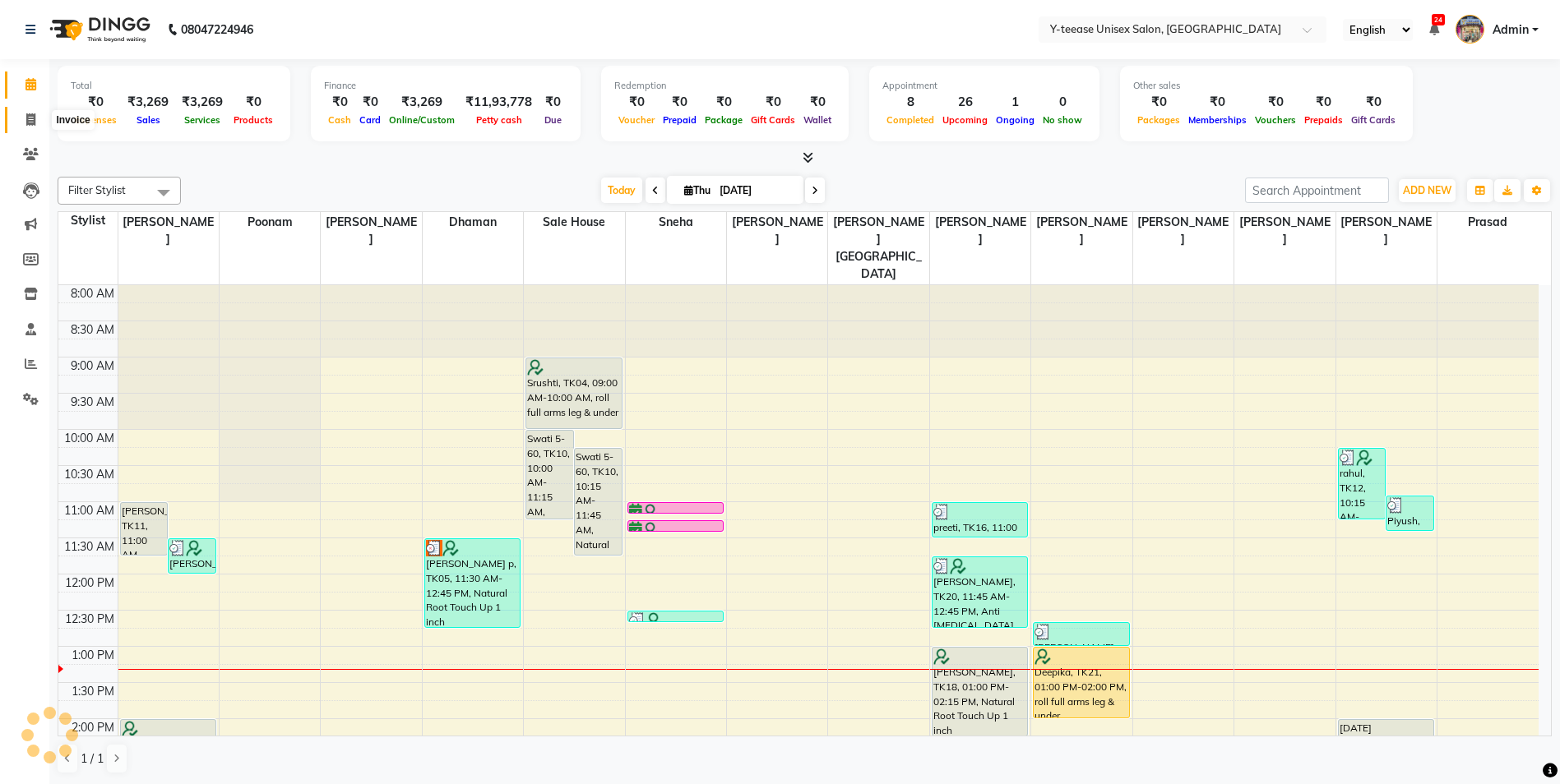
click at [32, 114] on icon at bounding box center [31, 120] width 9 height 12
select select "service"
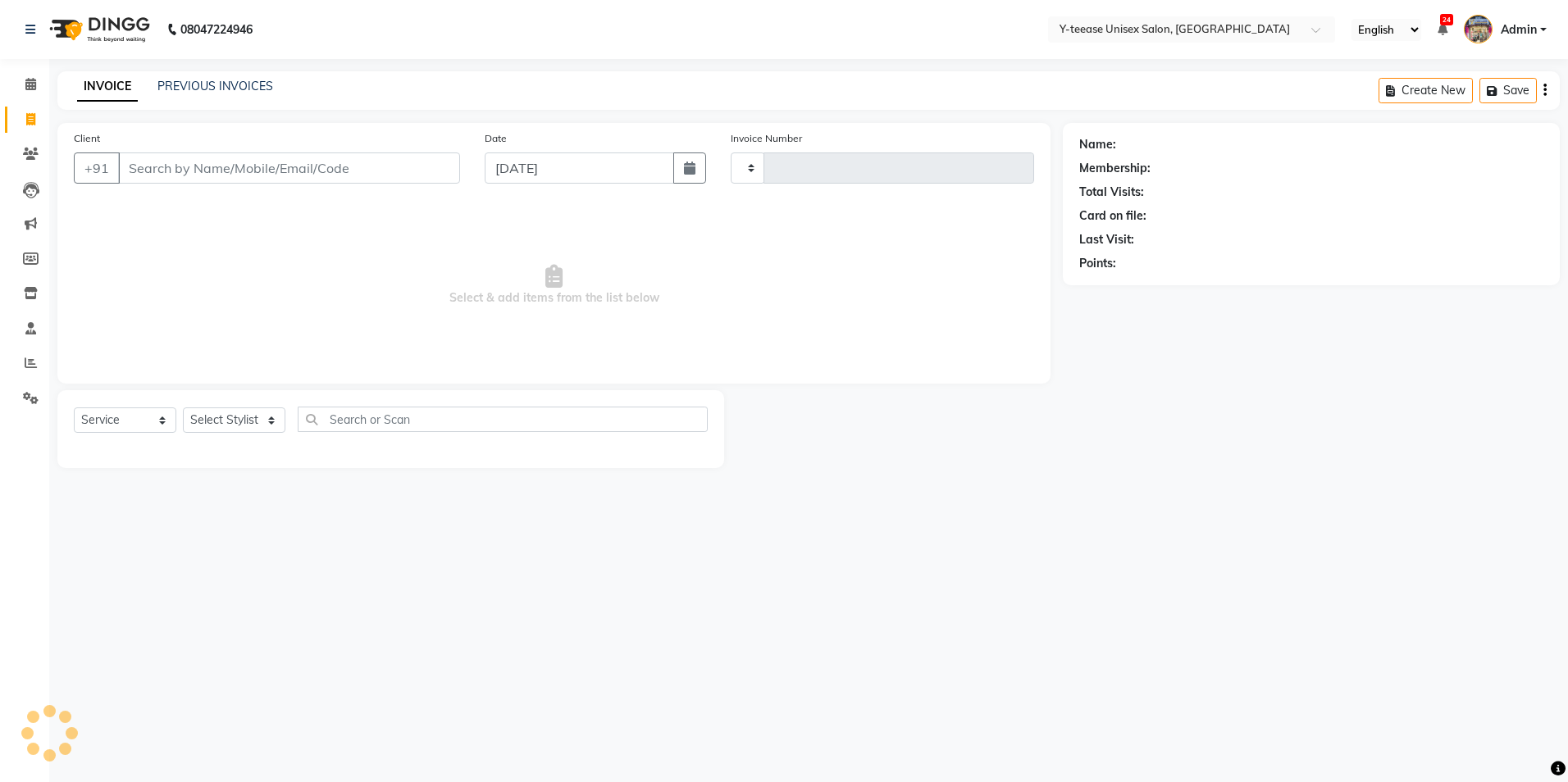
type input "7018"
select select "4"
click at [257, 419] on select "Select Stylist chaitrali Dhaman FAIZAN SALMANI keshav nagar Manager Mosin khan …" at bounding box center [253, 420] width 141 height 26
select select "88412"
click at [183, 408] on select "Select Stylist chaitrali Dhaman FAIZAN SALMANI keshav nagar Manager Mosin khan …" at bounding box center [253, 420] width 141 height 26
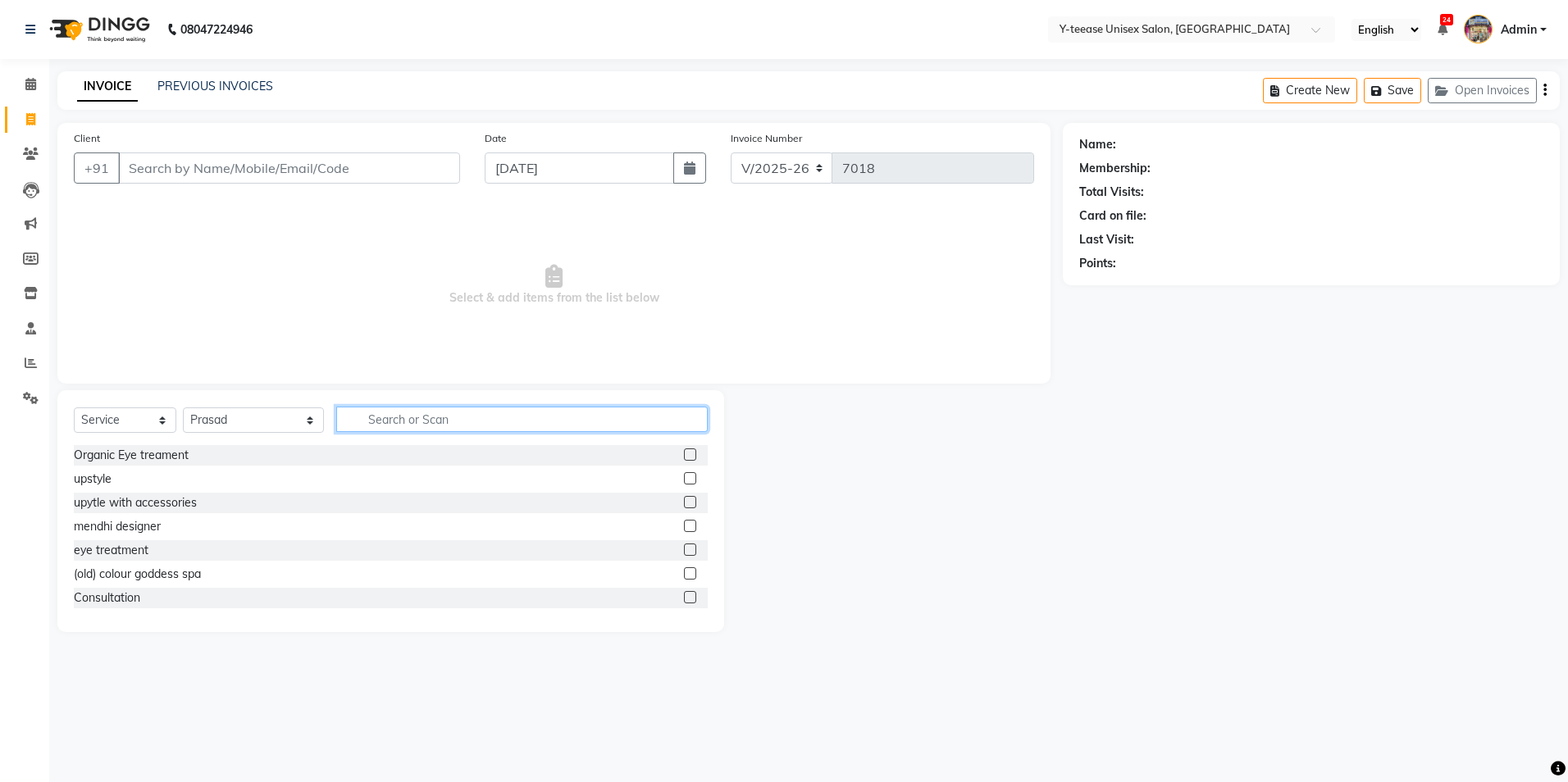
click at [388, 410] on input "text" at bounding box center [521, 419] width 371 height 26
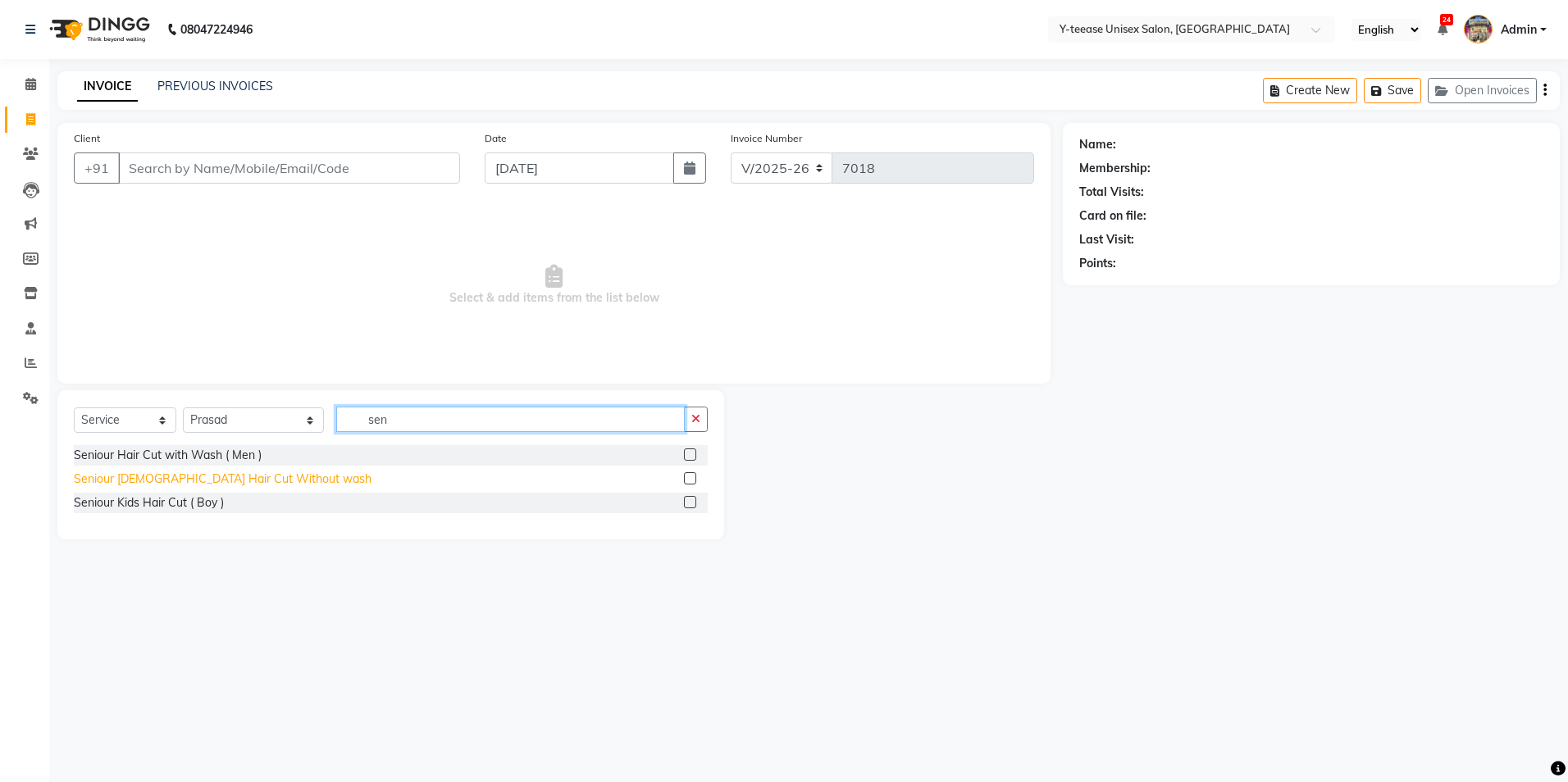
type input "sen"
drag, startPoint x: 161, startPoint y: 481, endPoint x: 169, endPoint y: 476, distance: 9.4
click at [162, 481] on div "Seniour Male Hair Cut Without wash" at bounding box center [222, 479] width 298 height 17
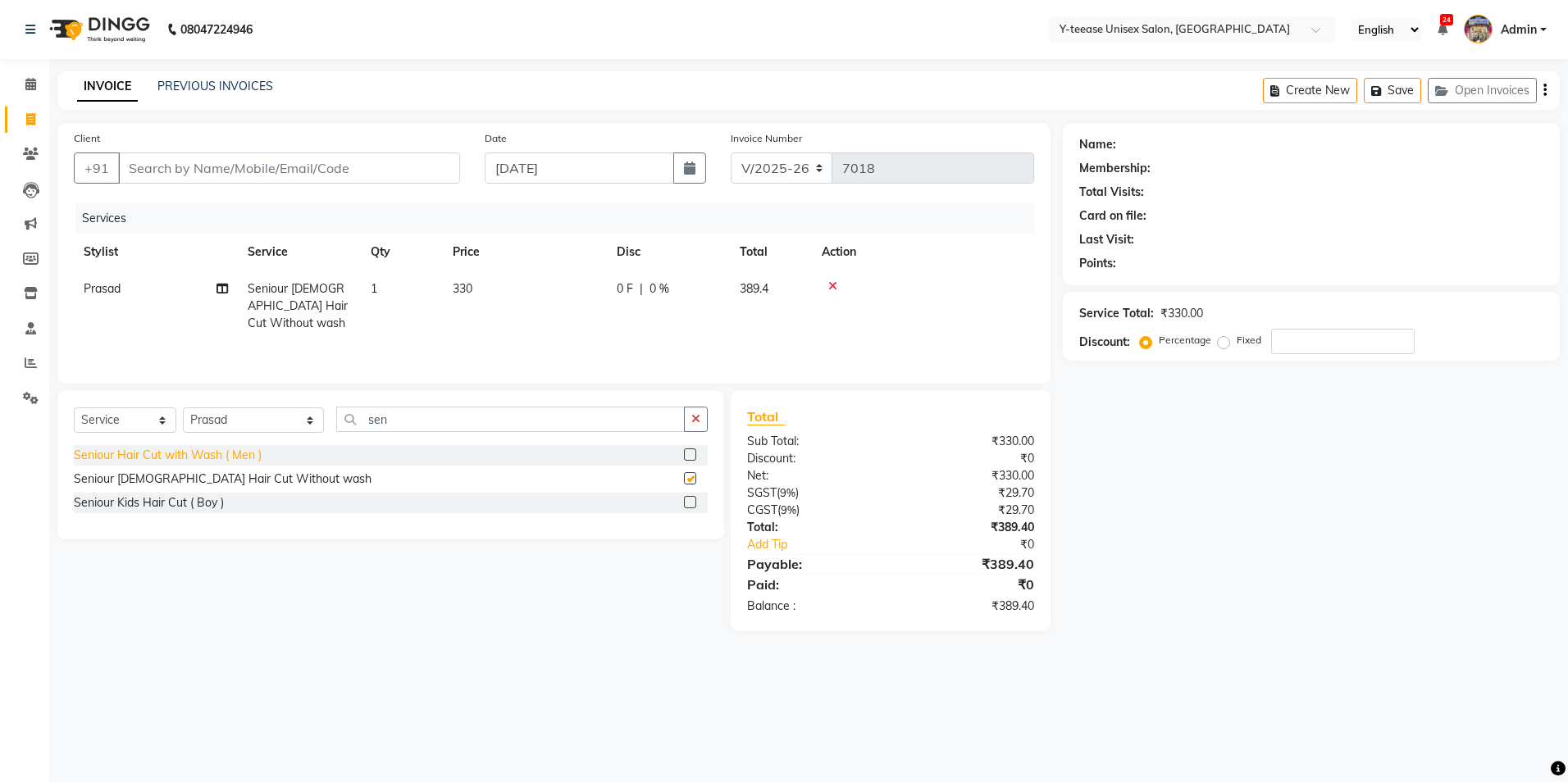
checkbox input "false"
click at [218, 418] on select "Select Stylist chaitrali Dhaman FAIZAN SALMANI keshav nagar Manager Mosin khan …" at bounding box center [253, 420] width 141 height 26
select select "88015"
click at [183, 408] on select "Select Stylist chaitrali Dhaman FAIZAN SALMANI keshav nagar Manager Mosin khan …" at bounding box center [253, 420] width 141 height 26
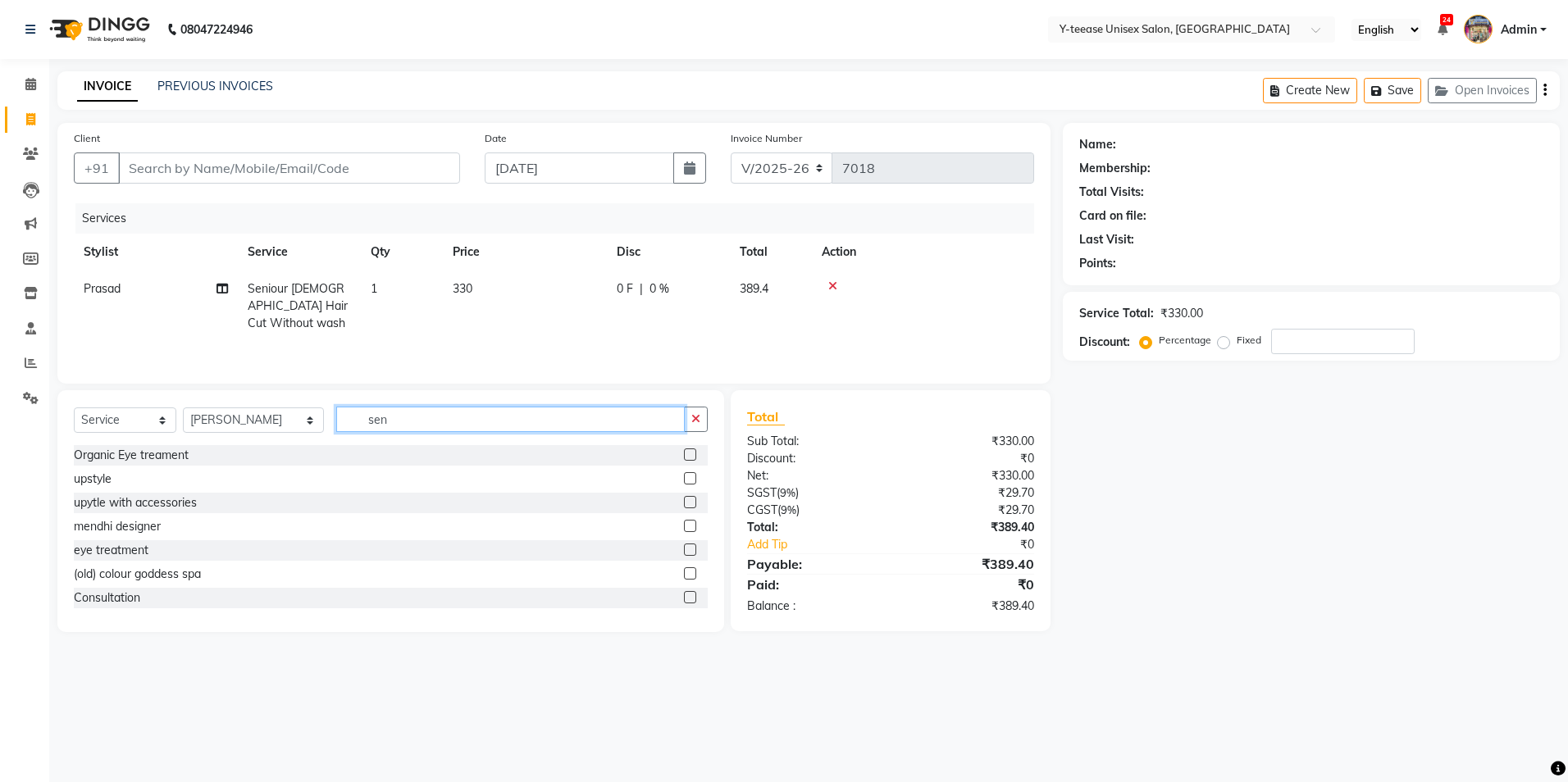
click at [382, 407] on input "sen" at bounding box center [510, 419] width 348 height 26
click at [213, 152] on div "Client +91" at bounding box center [266, 163] width 410 height 67
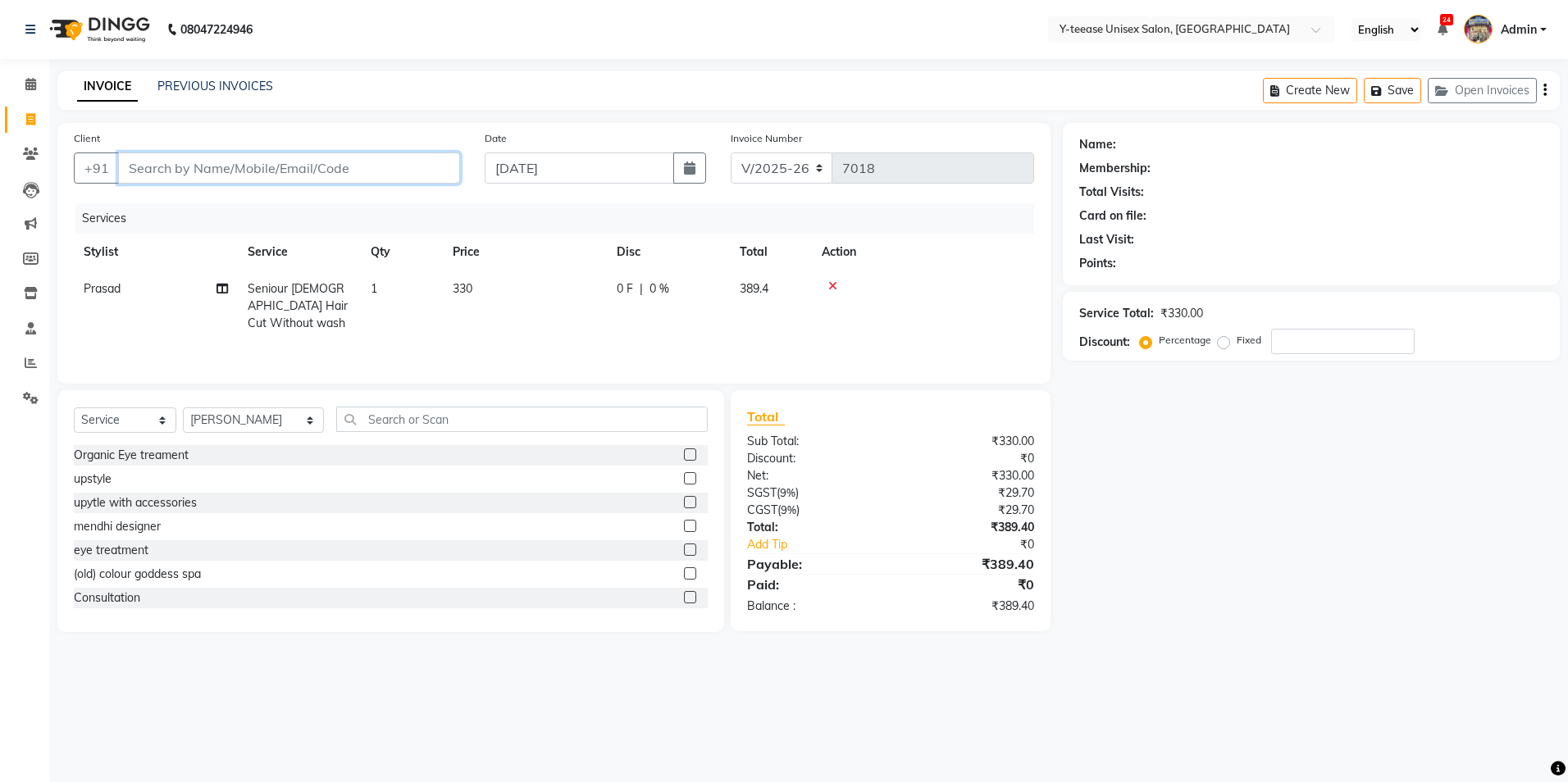
click at [202, 161] on input "Client" at bounding box center [289, 168] width 342 height 31
type input "9"
type input "0"
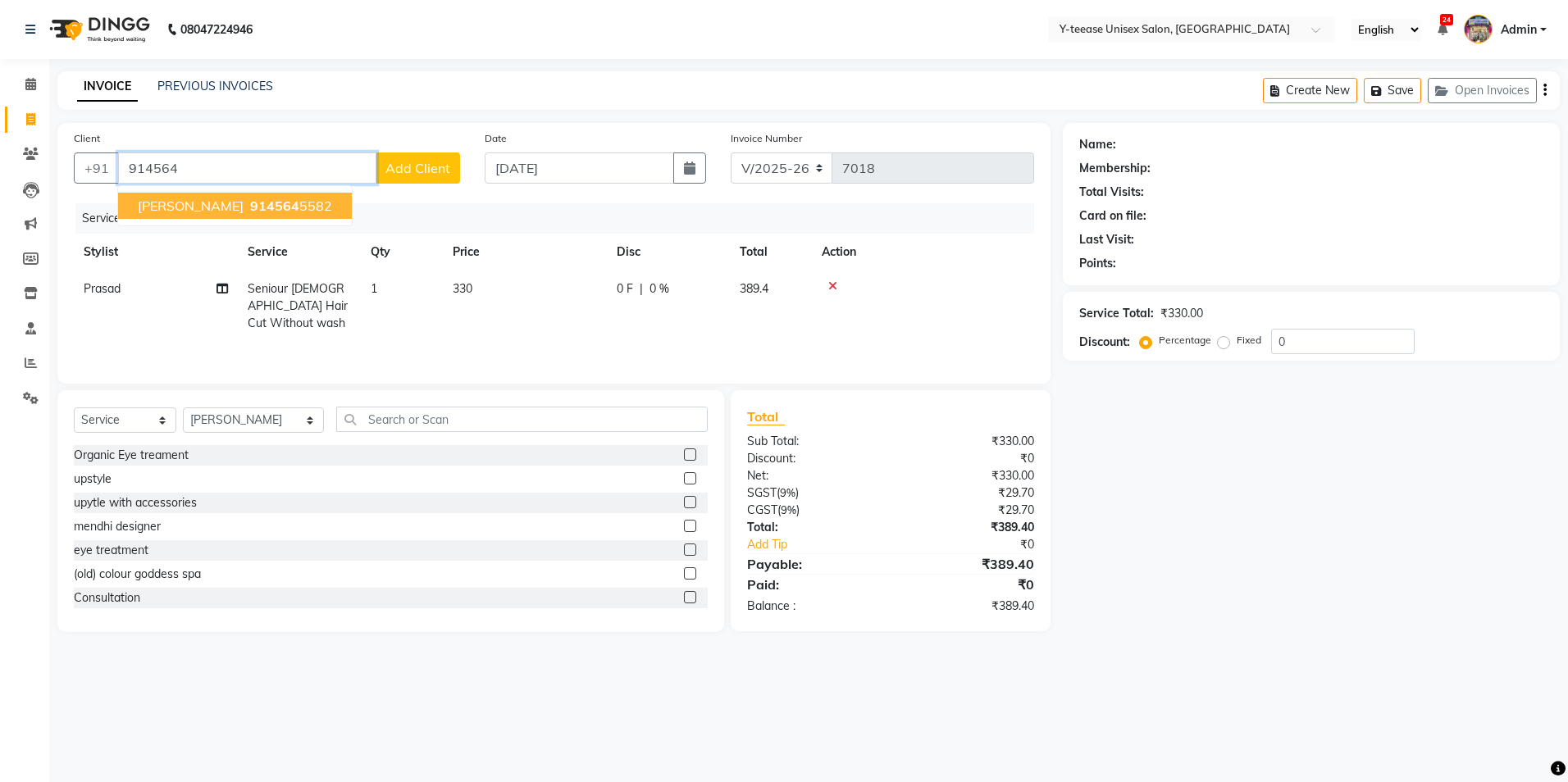
click at [209, 206] on span "satish bhamare" at bounding box center [190, 206] width 105 height 16
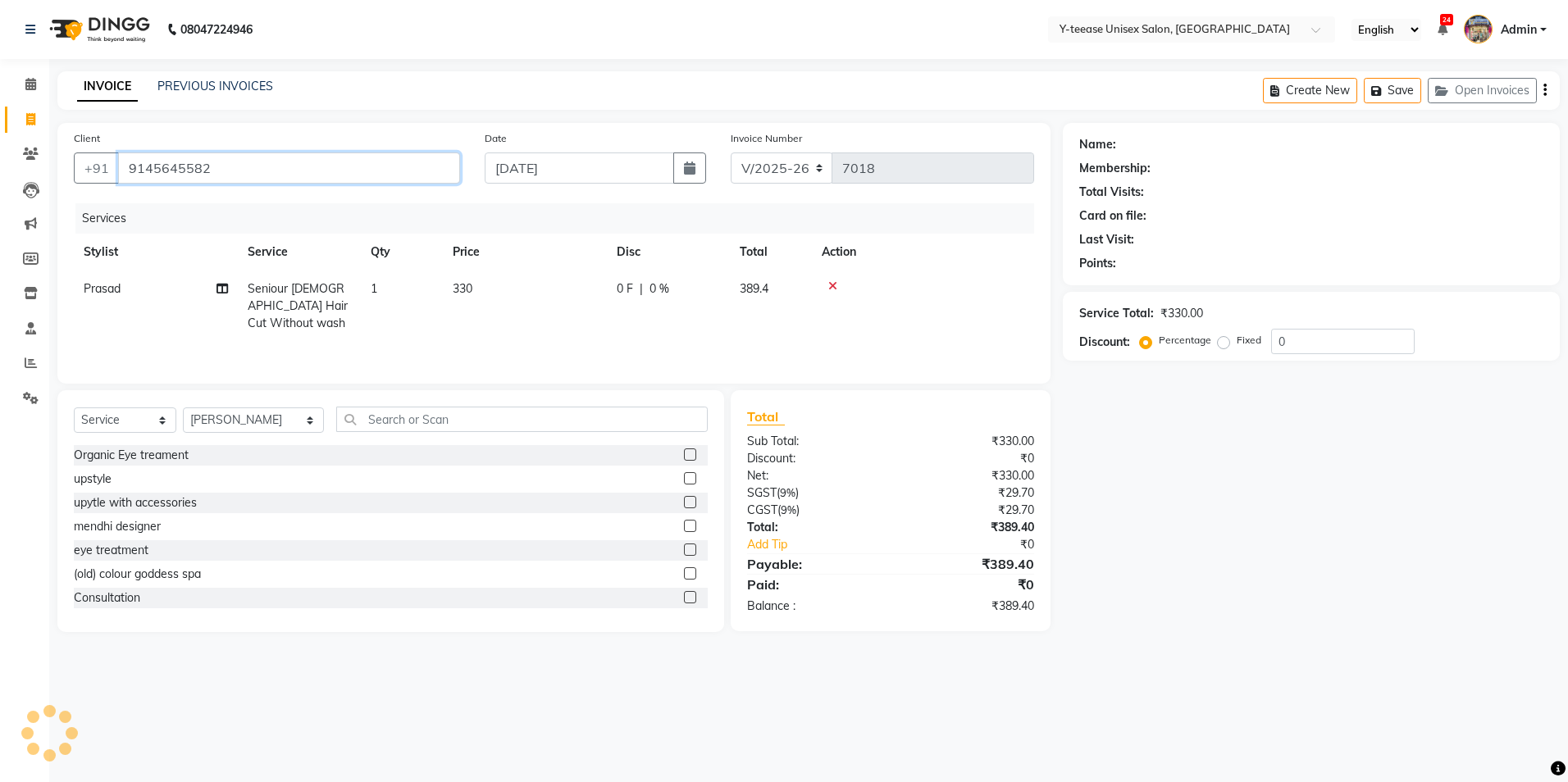
type input "9145645582"
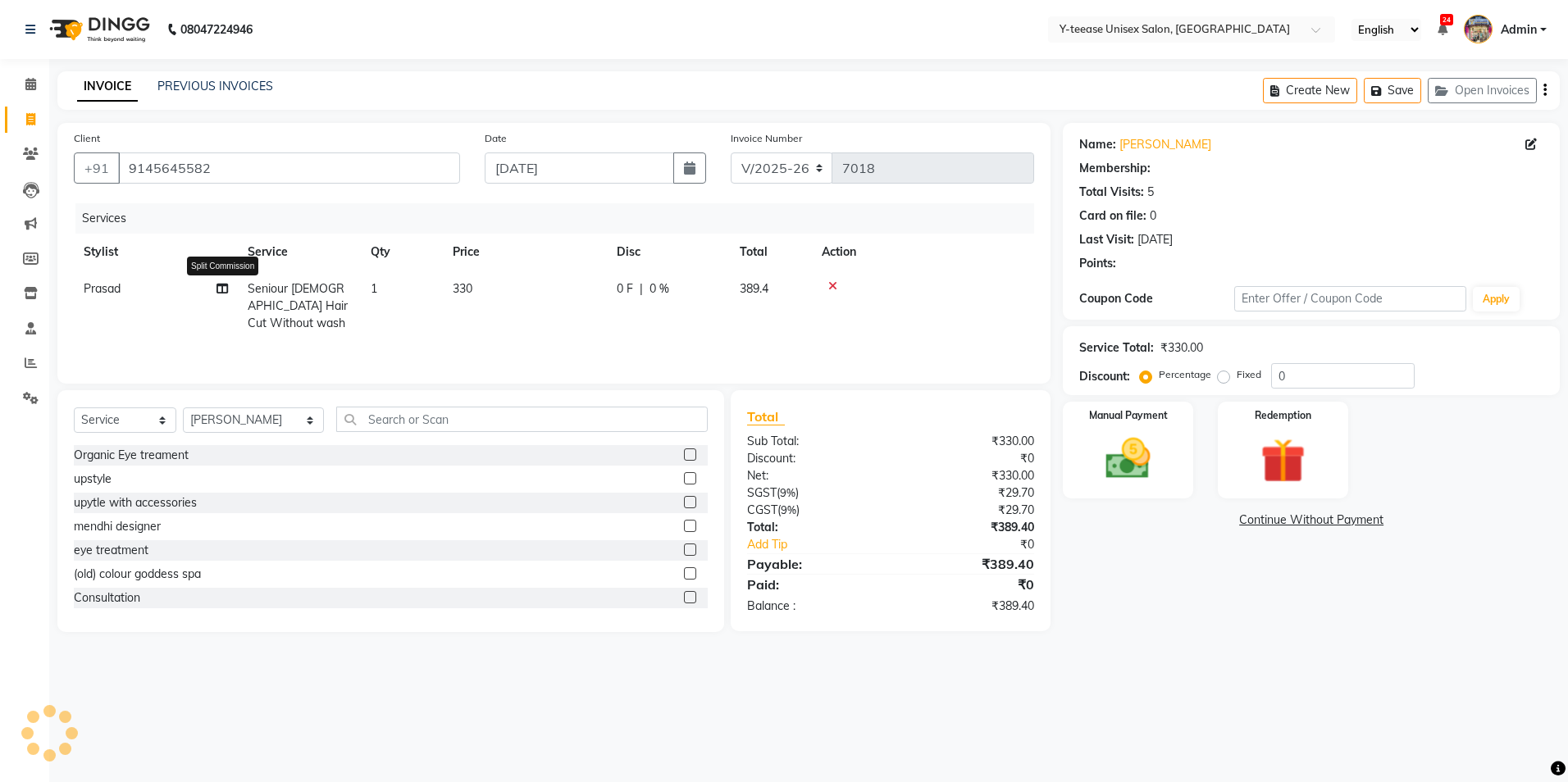
select select "1: Object"
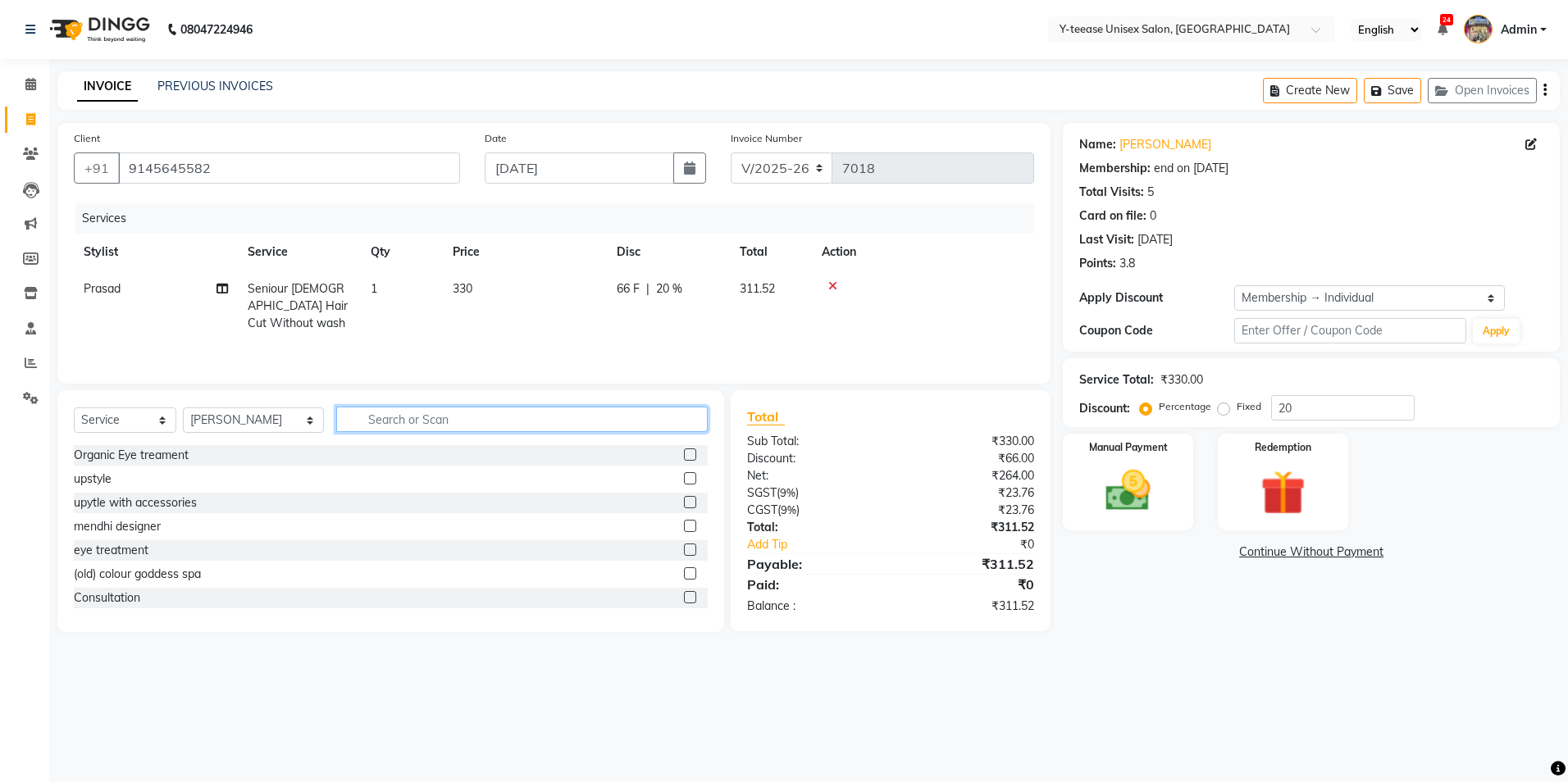
click at [355, 420] on input "text" at bounding box center [521, 419] width 371 height 26
click at [1374, 404] on input "20" at bounding box center [1343, 408] width 144 height 26
type input "25"
click at [1144, 485] on img at bounding box center [1127, 491] width 76 height 54
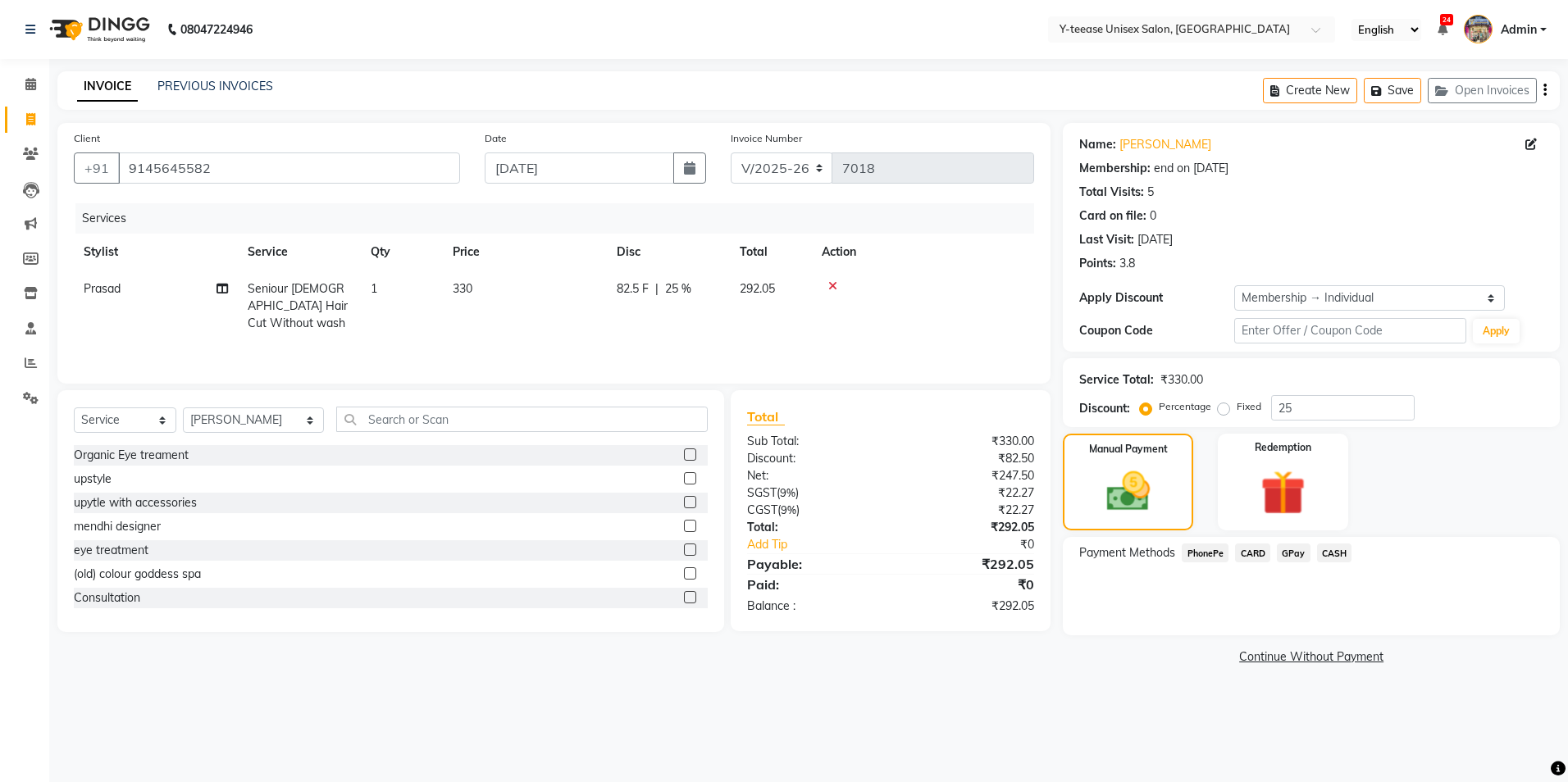
click at [1283, 553] on span "GPay" at bounding box center [1293, 552] width 34 height 19
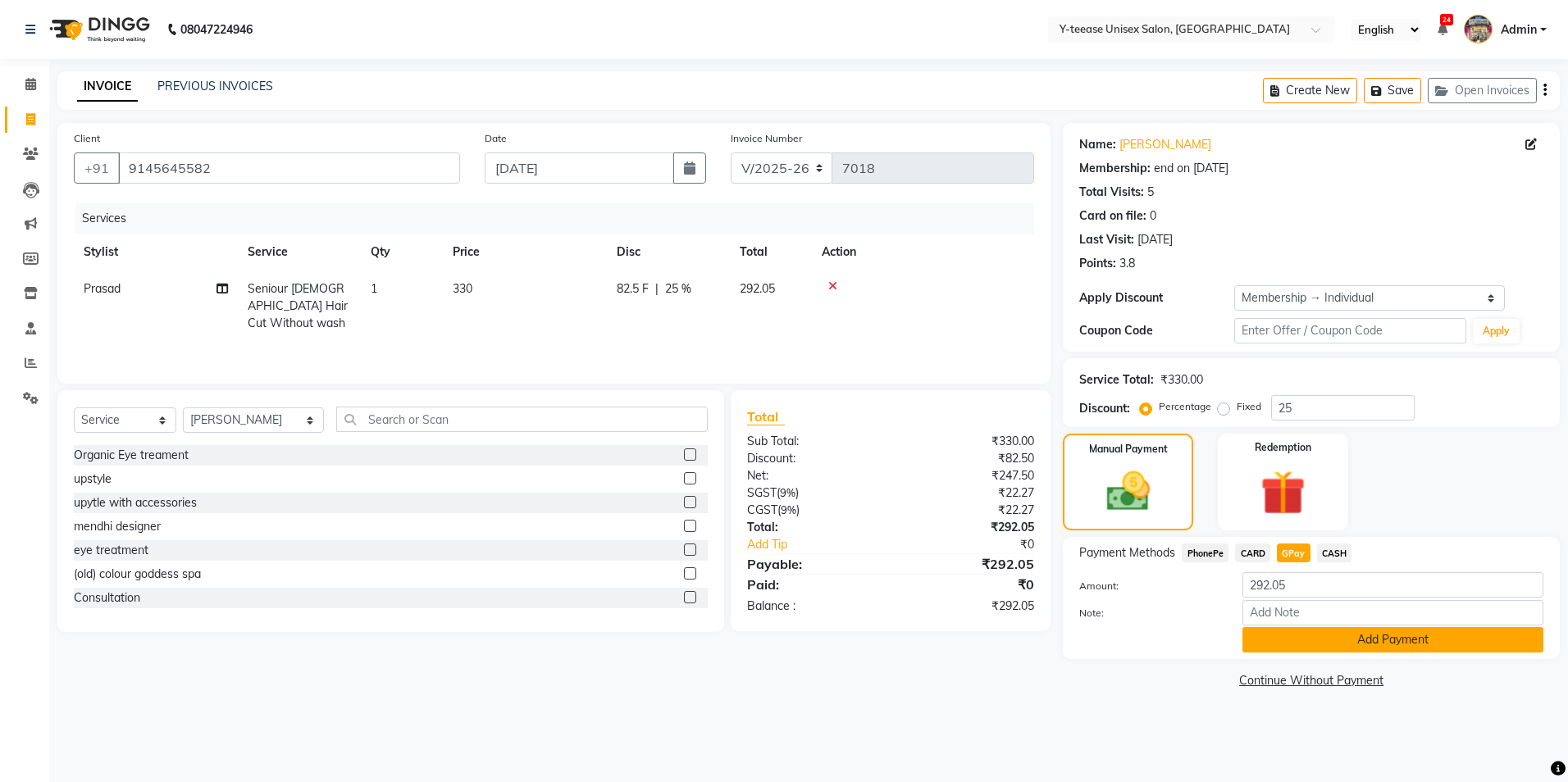
click at [1364, 630] on button "Add Payment" at bounding box center [1392, 640] width 300 height 26
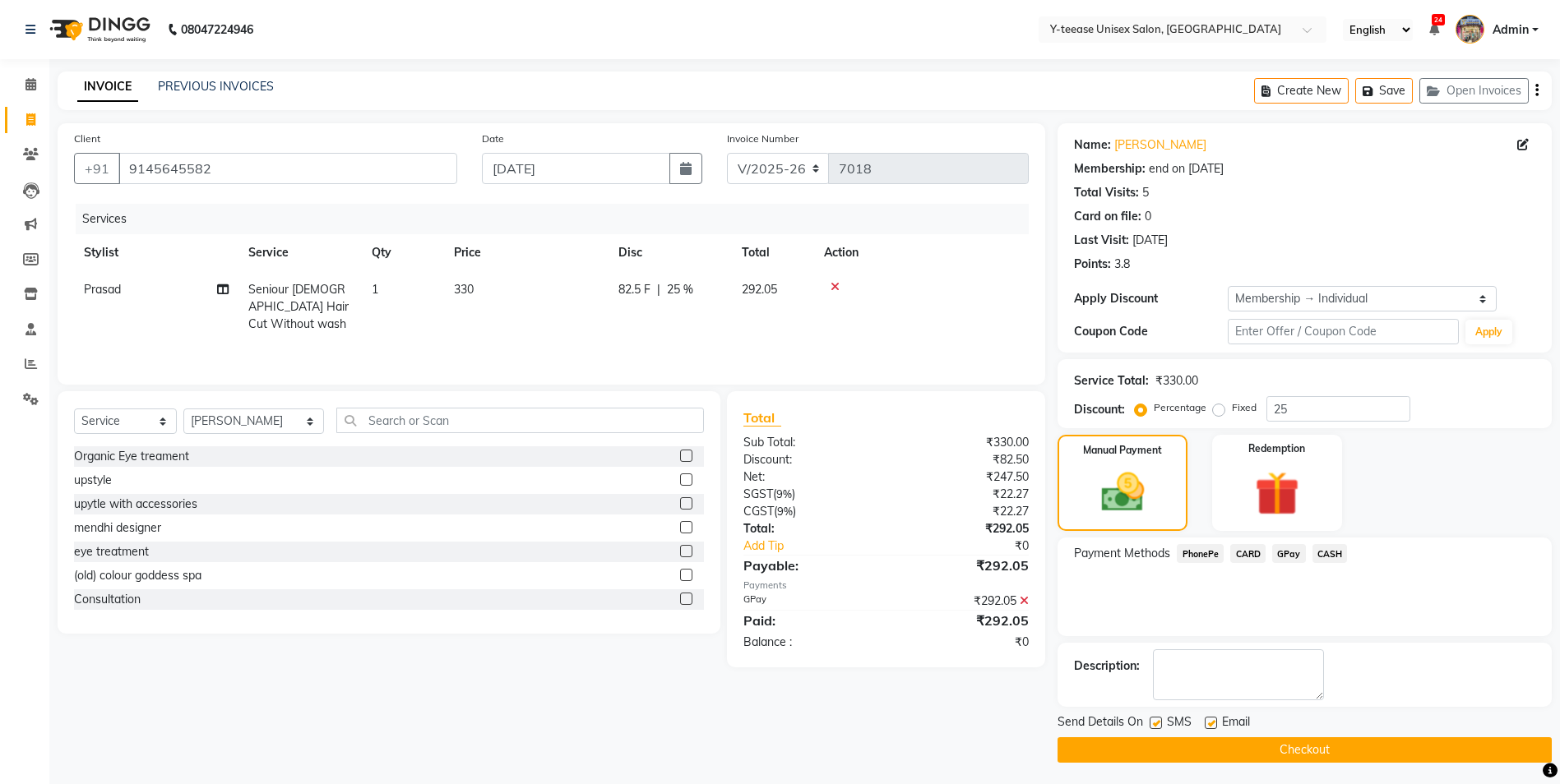
click at [1364, 743] on button "Checkout" at bounding box center [1304, 750] width 494 height 26
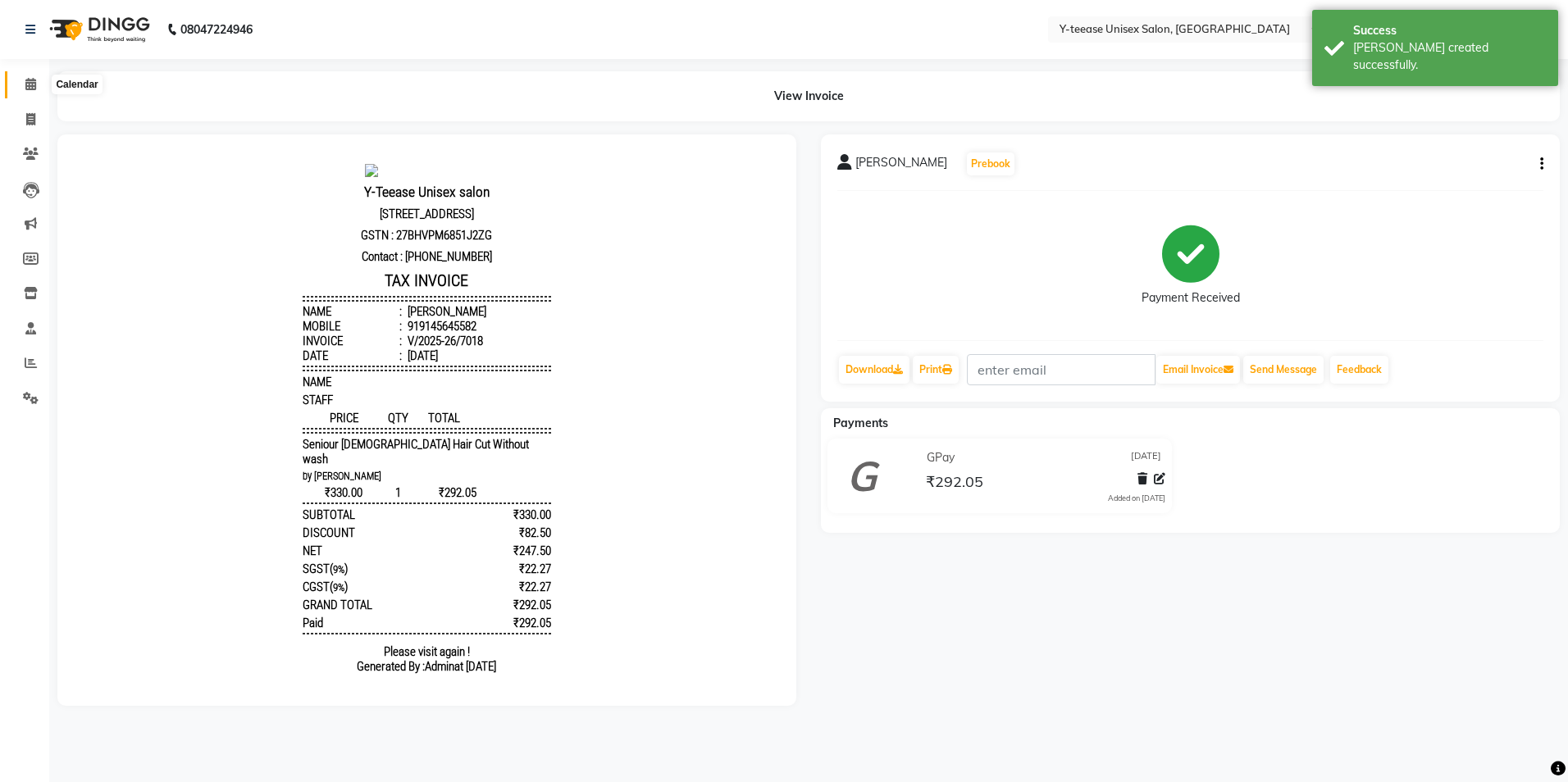
click at [37, 75] on span at bounding box center [30, 84] width 28 height 19
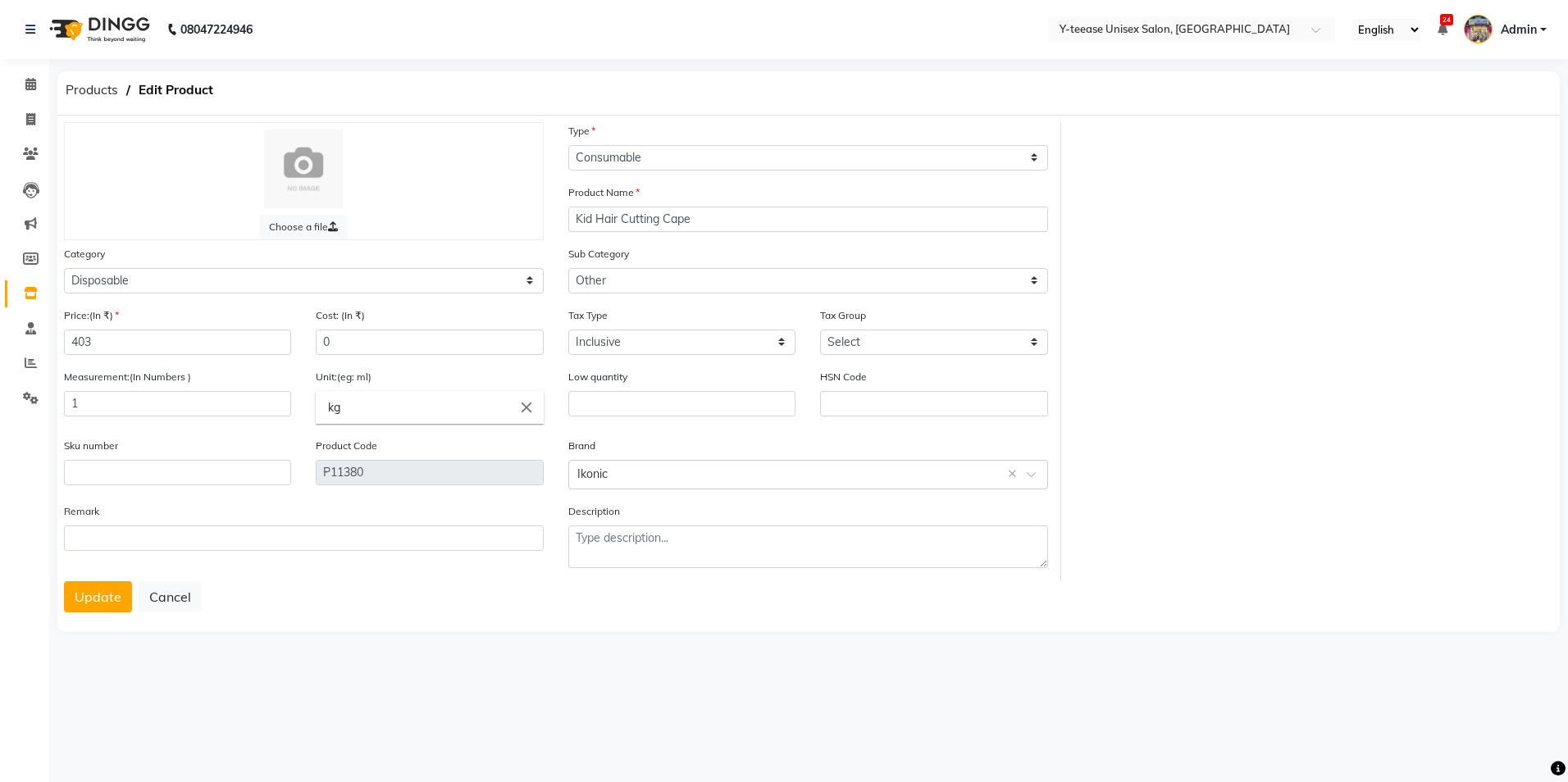
select select "C"
select select "2801850"
select select "2801861"
select select "true"
click at [38, 90] on span at bounding box center [30, 84] width 28 height 19
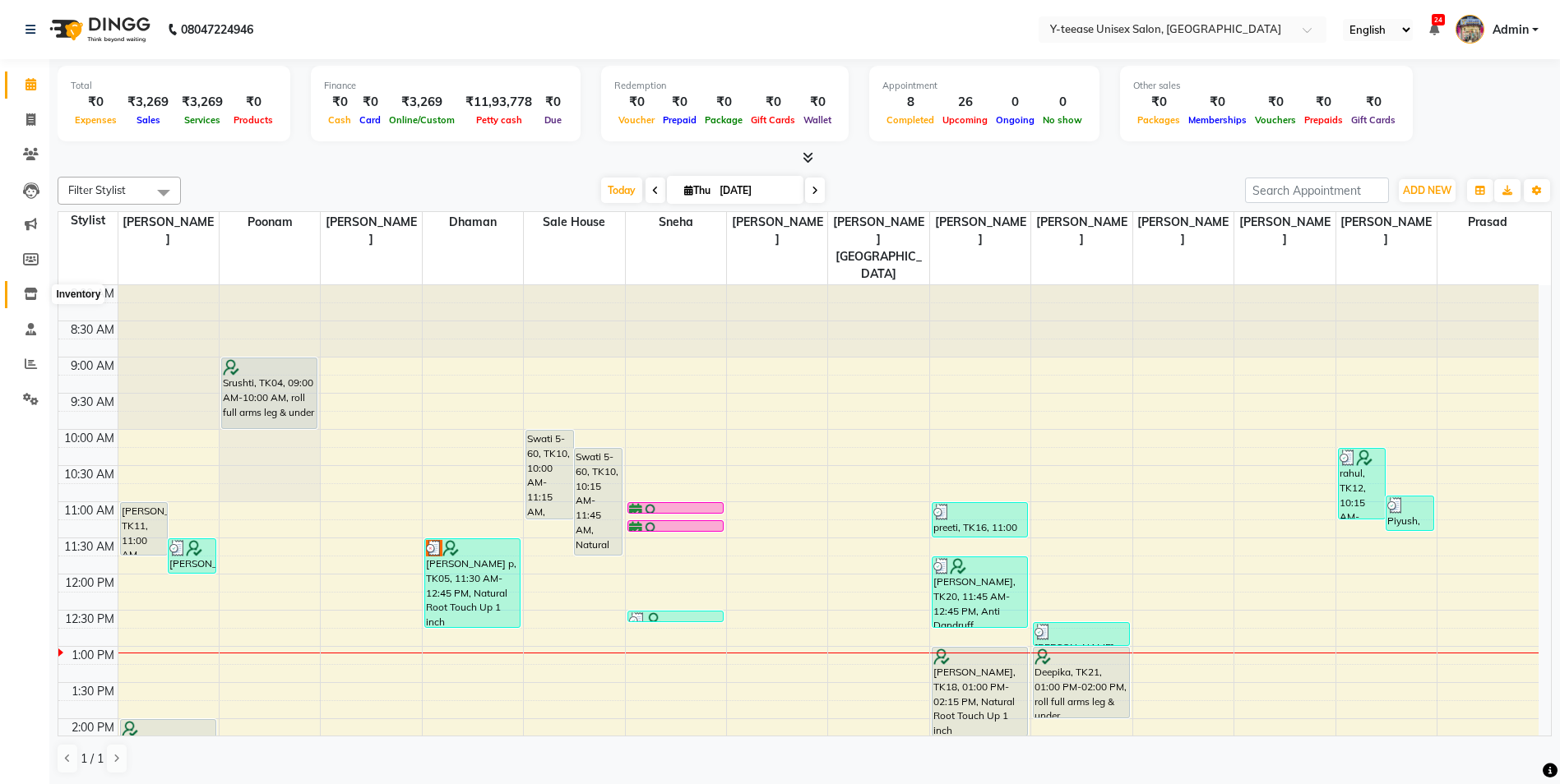
click at [36, 292] on icon at bounding box center [31, 294] width 14 height 12
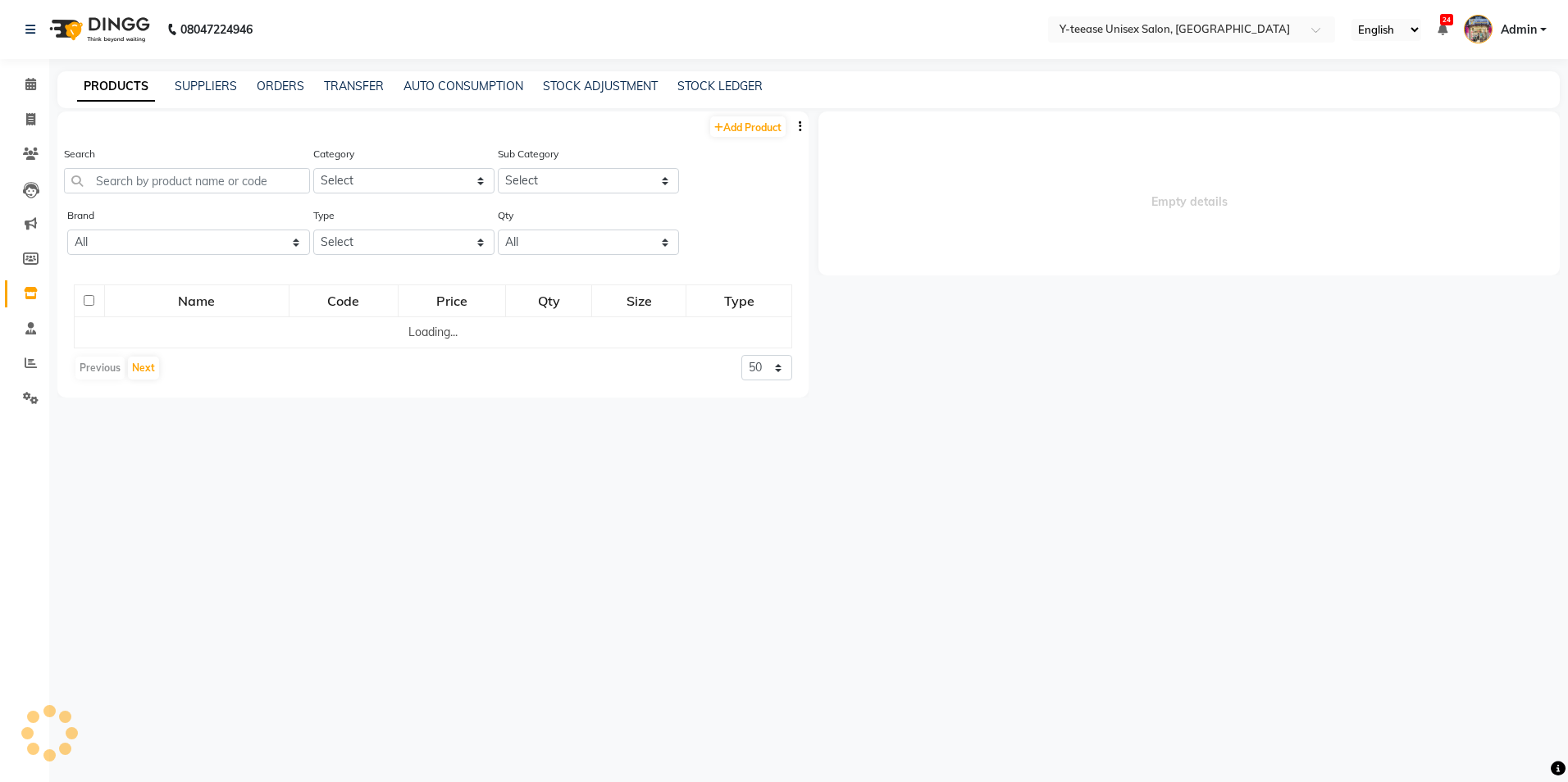
select select
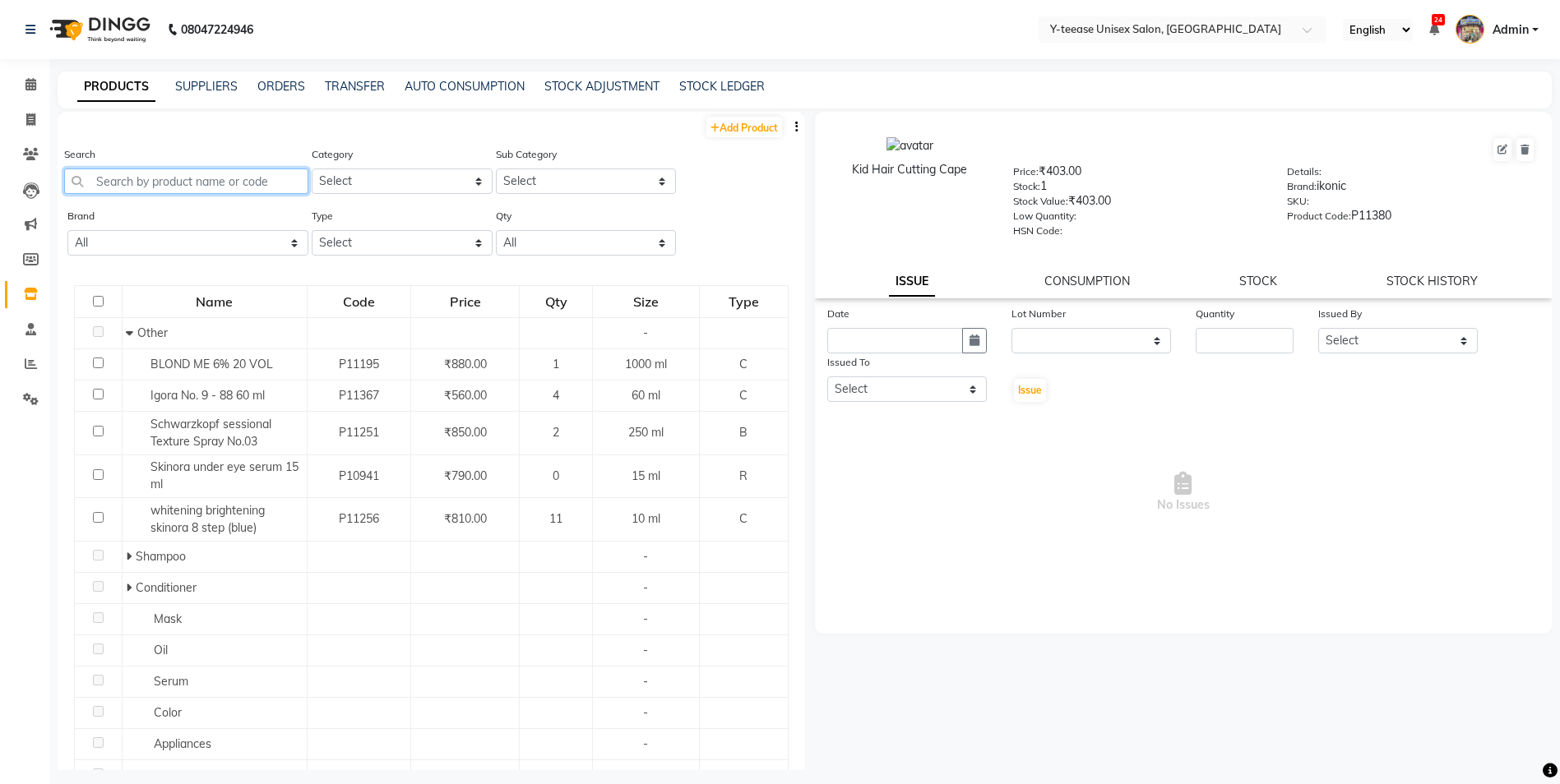
click at [180, 177] on input "text" at bounding box center [186, 181] width 244 height 26
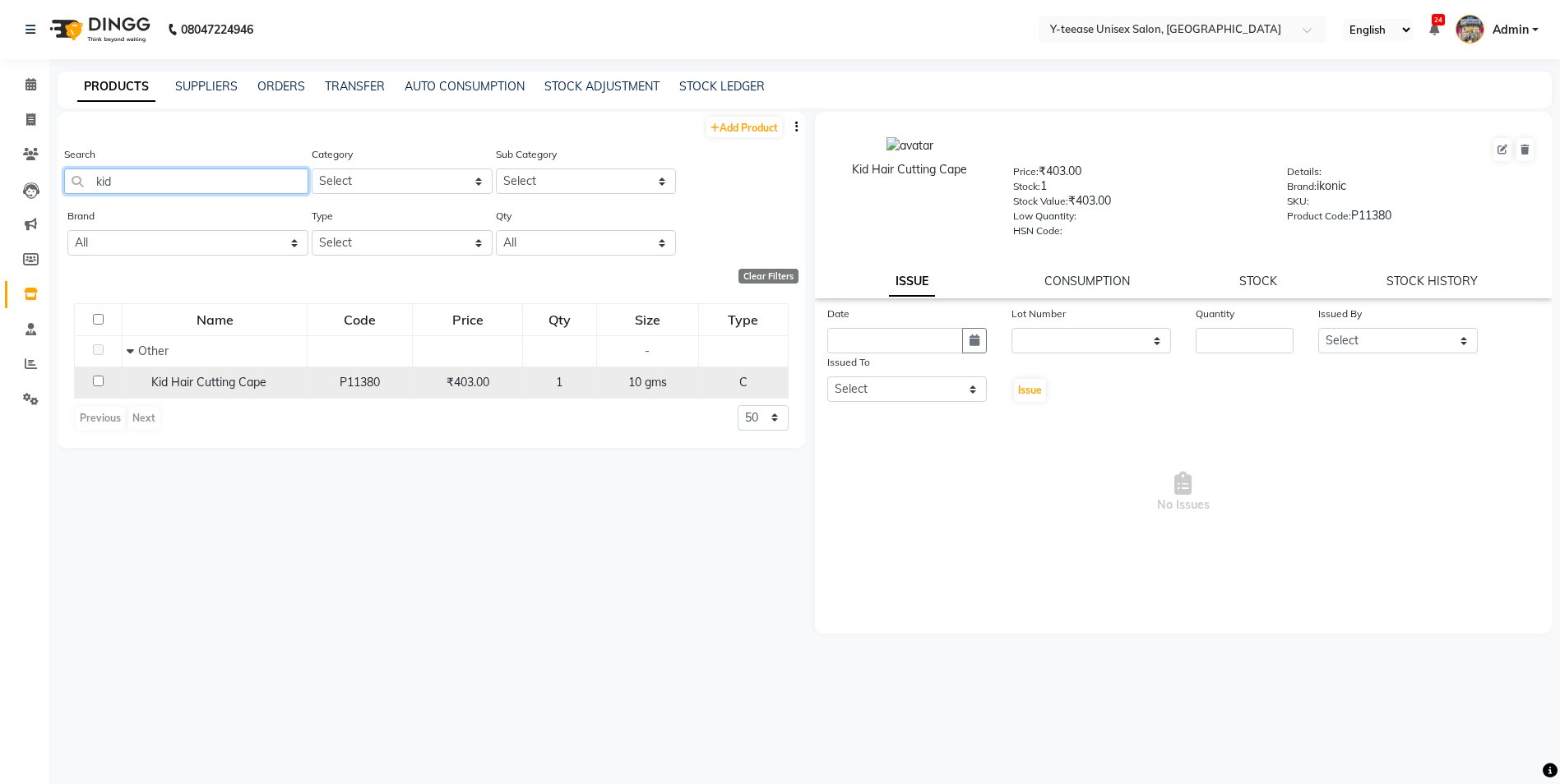
type input "kid"
click at [245, 388] on span "Kid Hair Cutting Cape" at bounding box center [208, 382] width 115 height 15
select select
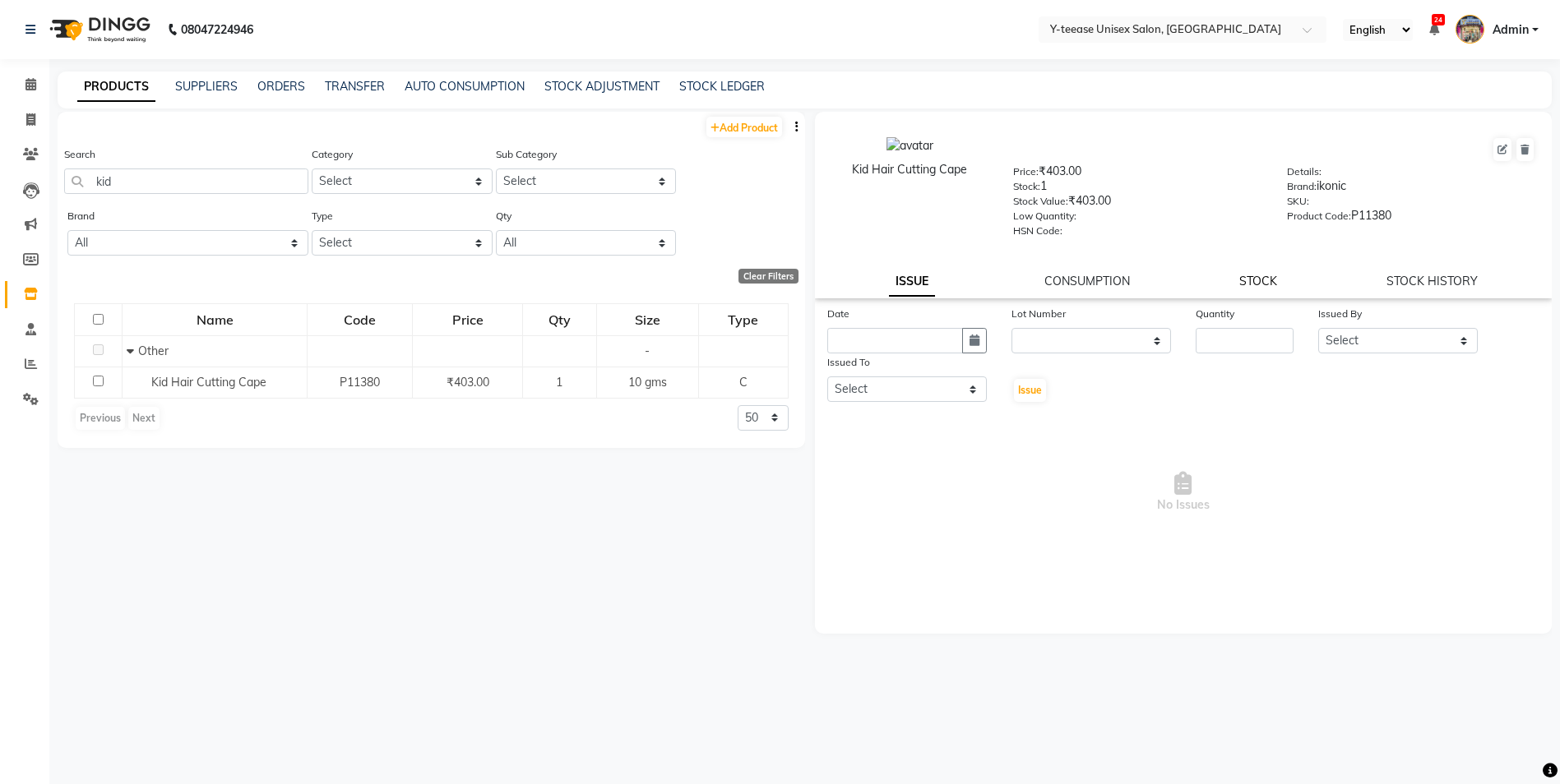
click at [1247, 280] on link "STOCK" at bounding box center [1258, 281] width 38 height 15
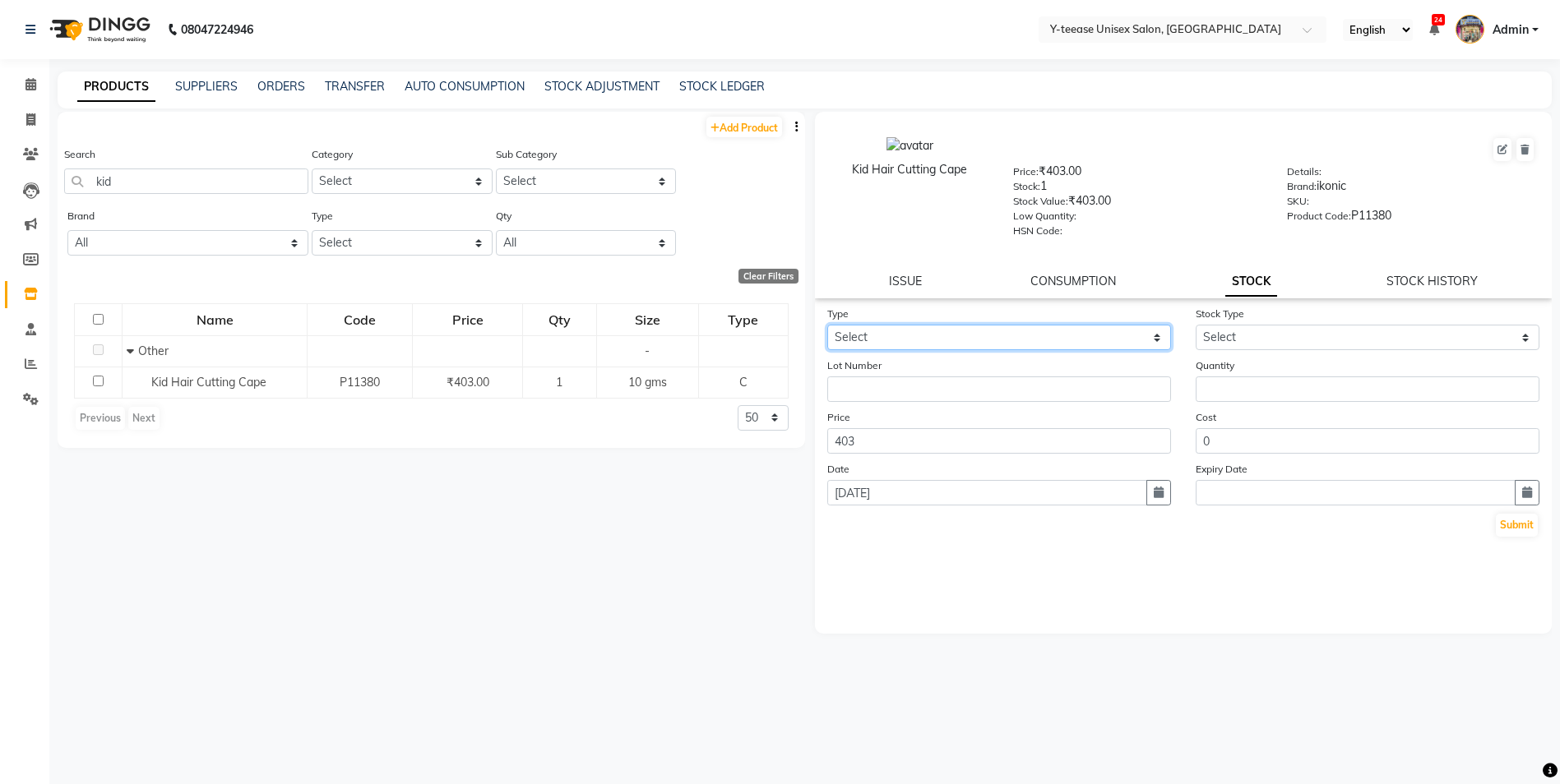
click at [949, 331] on select "Select In Out" at bounding box center [999, 337] width 344 height 26
select select "in"
click at [828, 324] on select "Select In Out" at bounding box center [999, 337] width 344 height 26
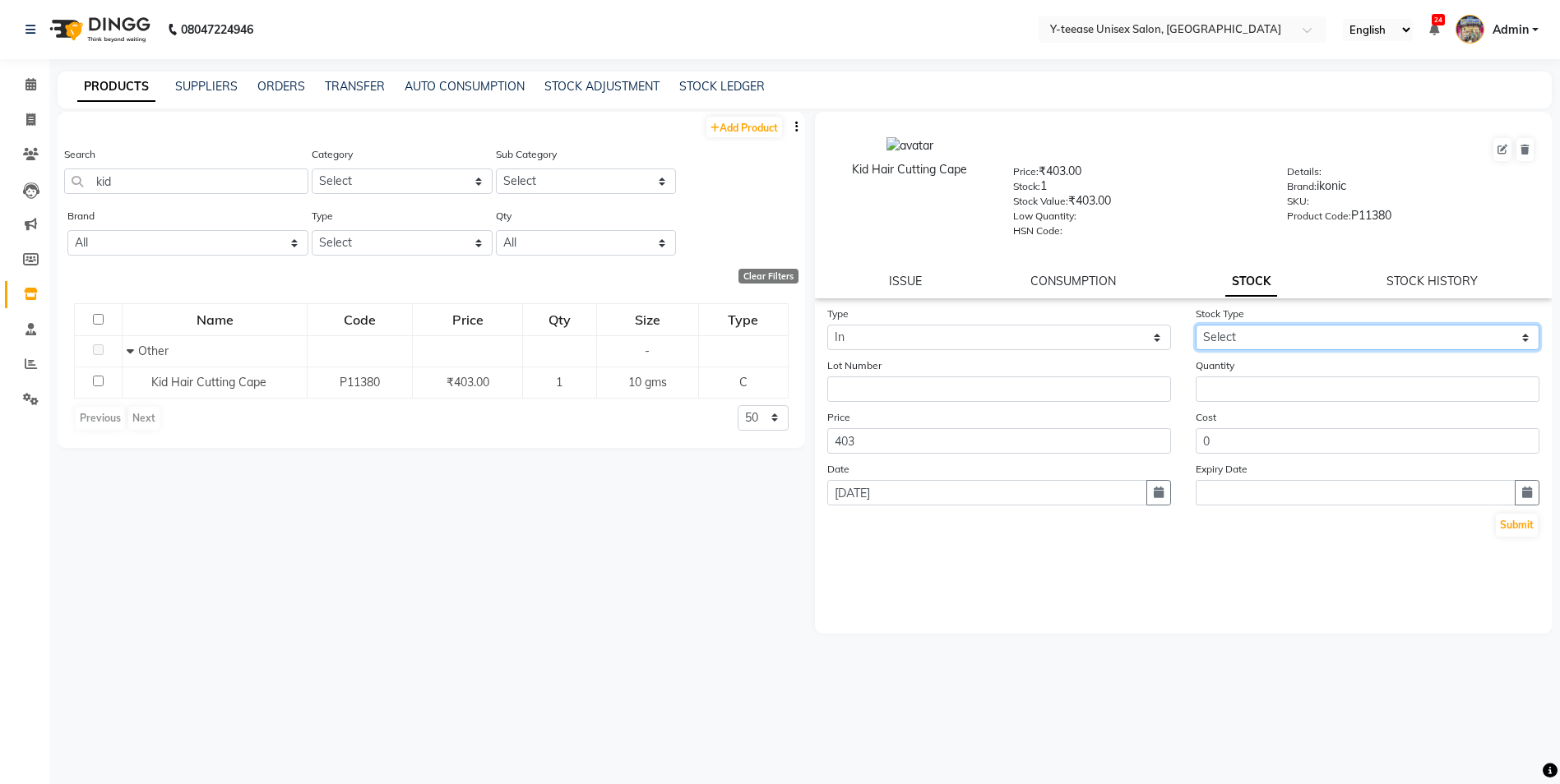
click at [1253, 332] on select "Select New Stock Adjustment Return Other" at bounding box center [1367, 337] width 344 height 26
select select "adjustment"
click at [1196, 324] on select "Select New Stock Adjustment Return Other" at bounding box center [1367, 337] width 344 height 26
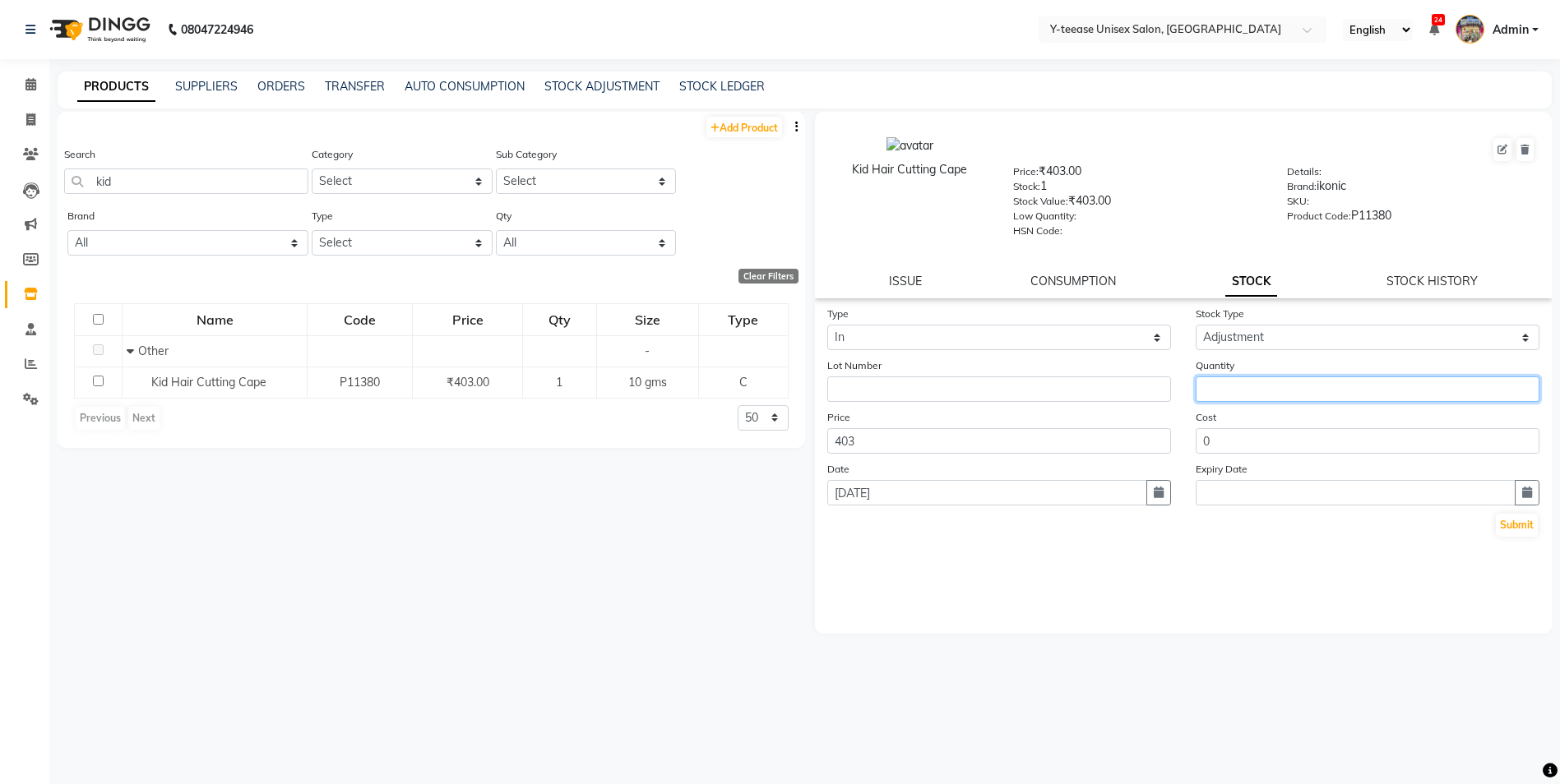
click at [1258, 385] on input "number" at bounding box center [1367, 389] width 344 height 26
type input "3"
click at [1529, 524] on button "Submit" at bounding box center [1516, 525] width 42 height 23
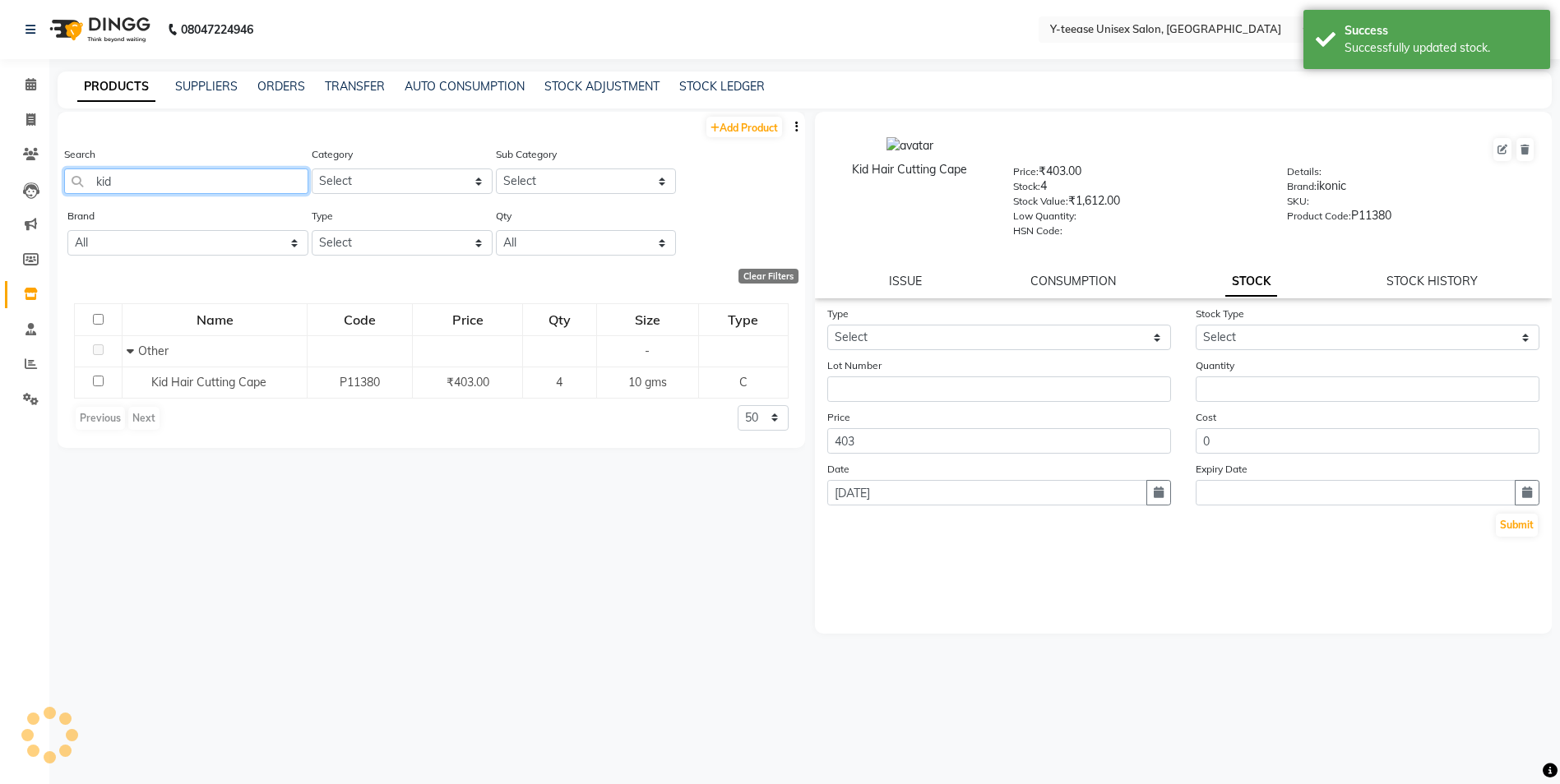
click at [151, 183] on input "kid" at bounding box center [186, 181] width 244 height 26
type input "k"
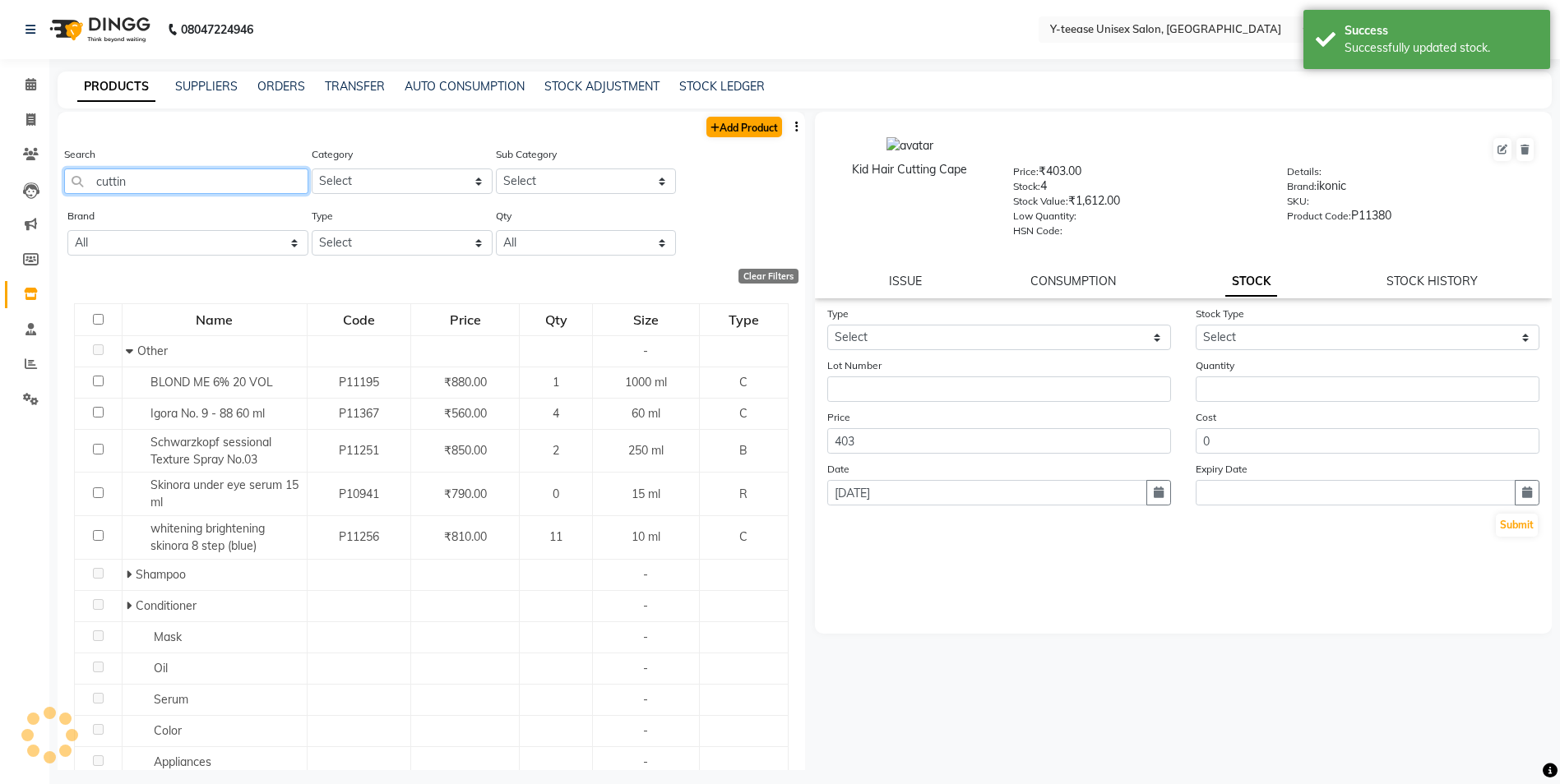
type input "cuttin"
click at [737, 124] on link "Add Product" at bounding box center [744, 126] width 76 height 20
select select "true"
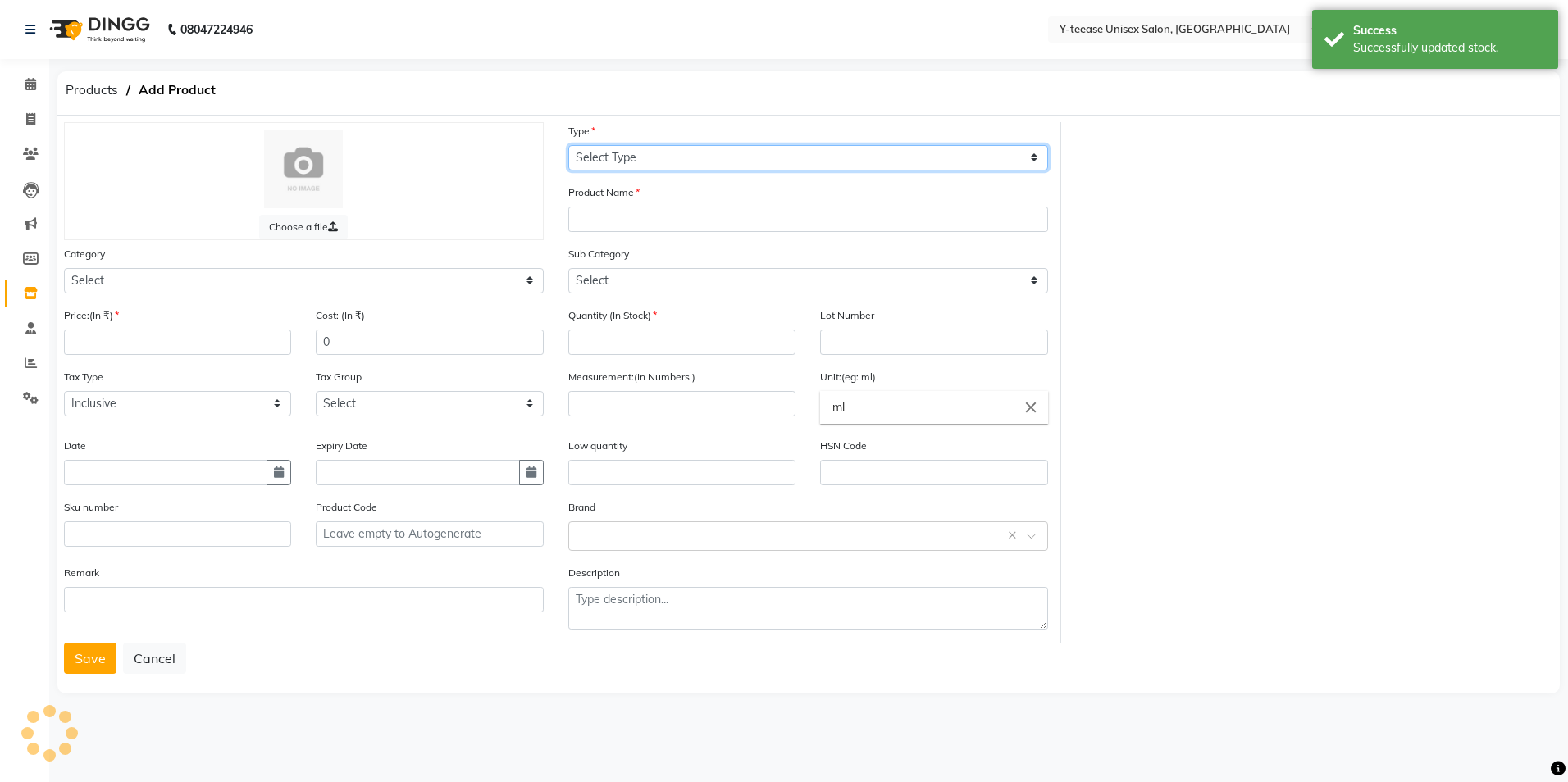
click at [719, 159] on select "Select Type Both Retail Consumable" at bounding box center [807, 158] width 480 height 26
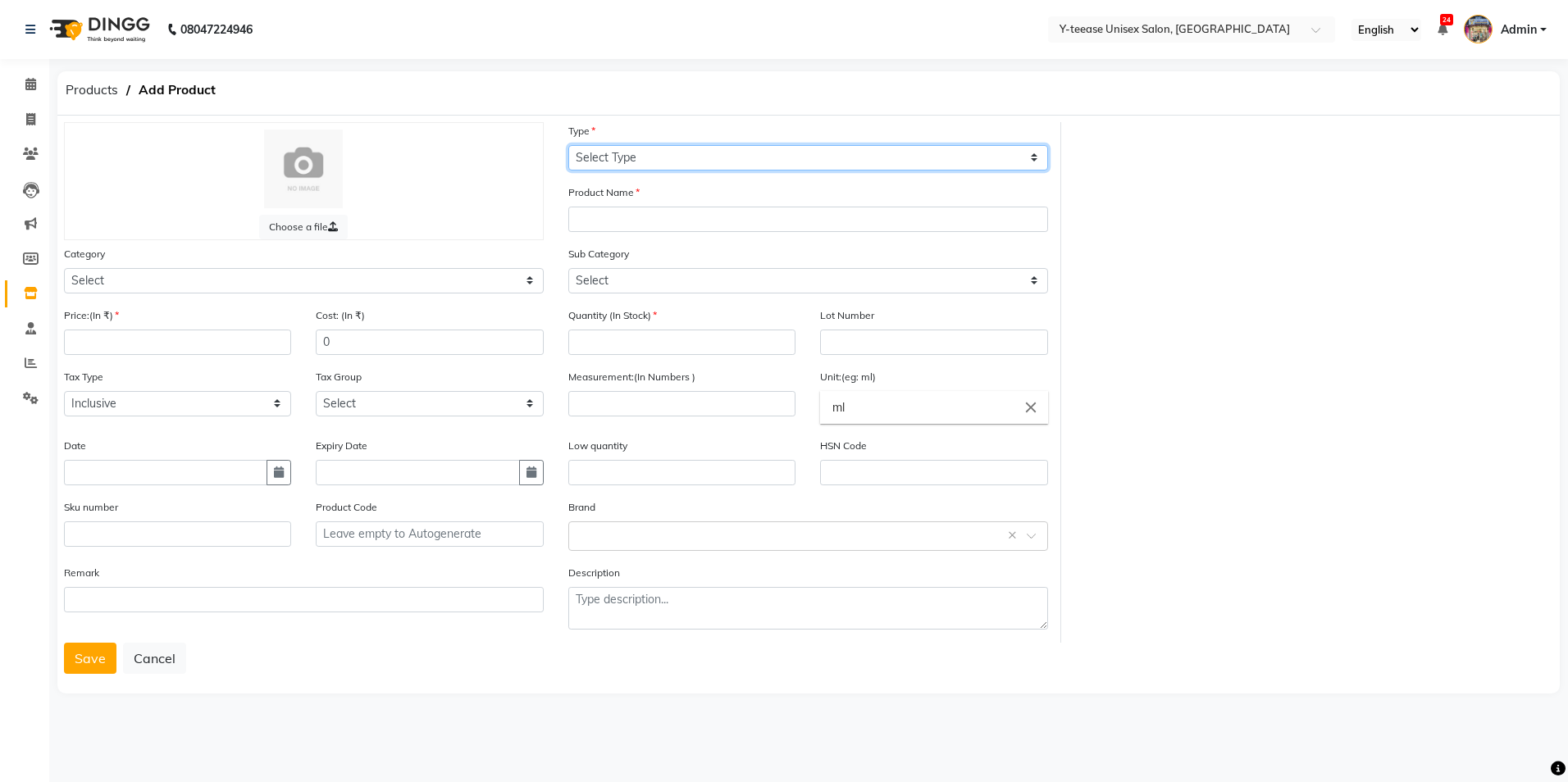
select select "C"
click at [568, 145] on select "Select Type Both Retail Consumable" at bounding box center [807, 158] width 480 height 26
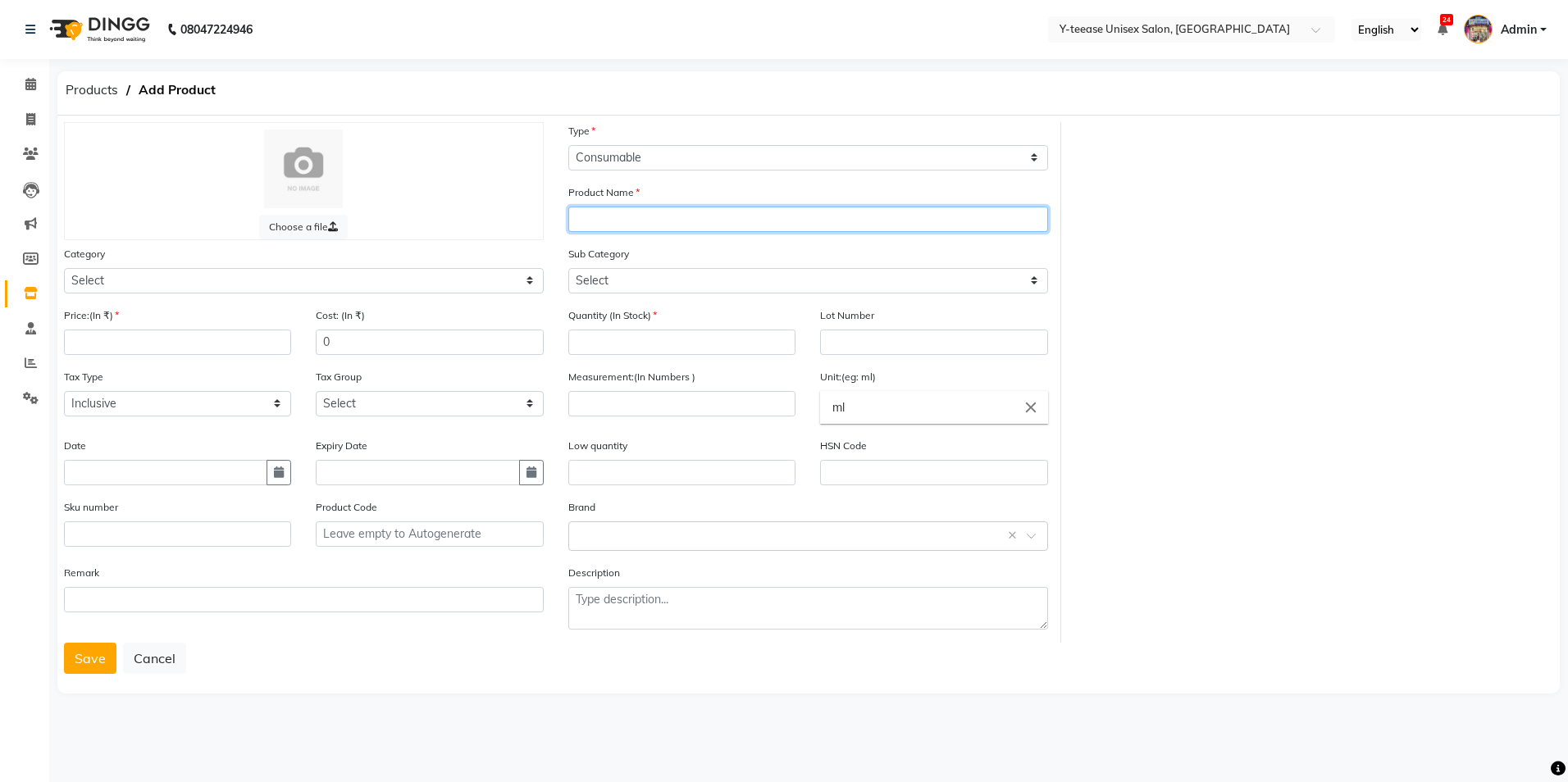
click at [686, 229] on input "text" at bounding box center [807, 219] width 480 height 26
type input "Cutting Apron"
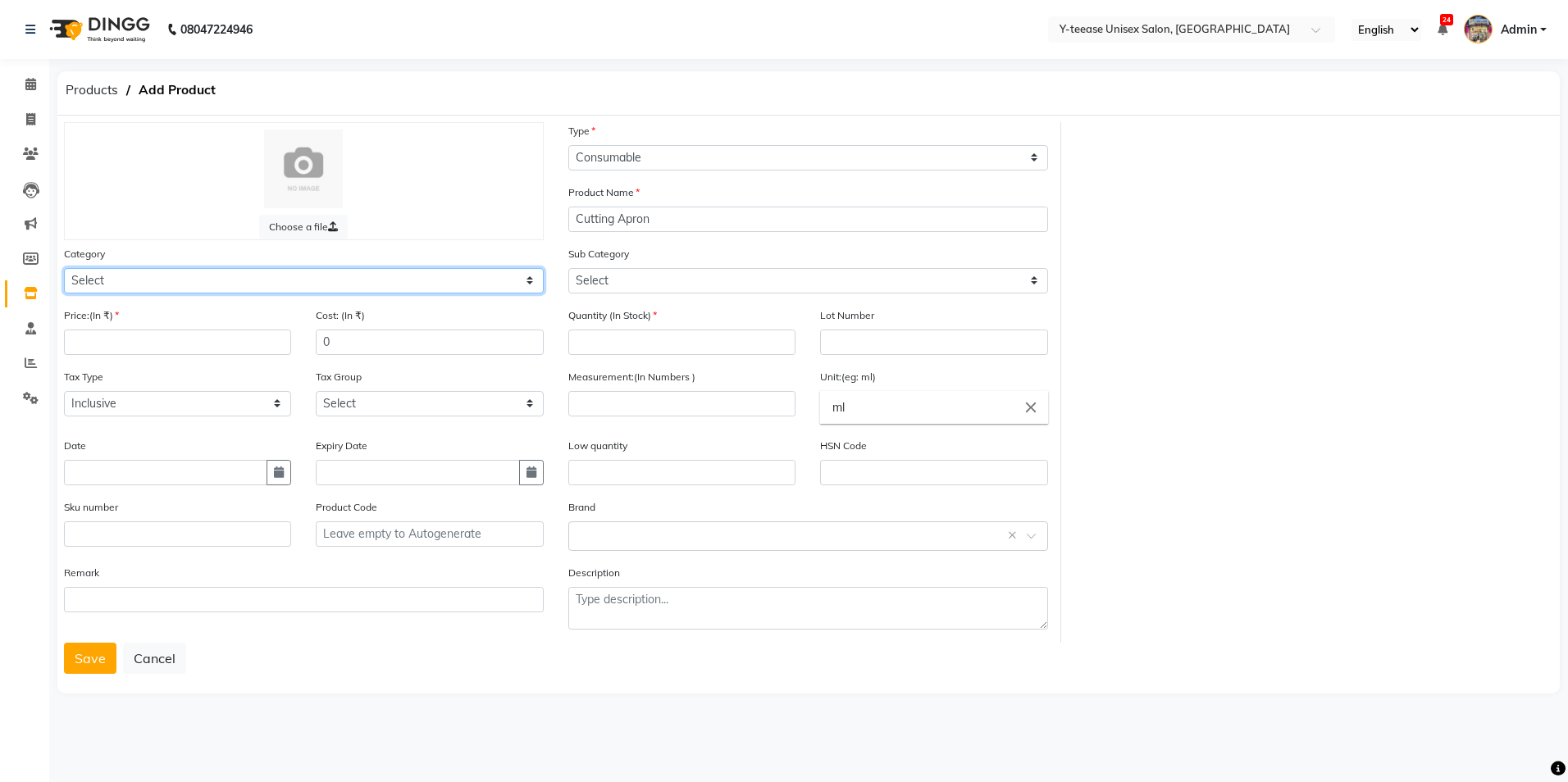
click at [180, 282] on select "Select Hair Skin Makeup Personal Care Appliances [PERSON_NAME] Waxing Disposabl…" at bounding box center [303, 280] width 480 height 26
select select "2801850"
click at [64, 268] on select "Select Hair Skin Makeup Personal Care Appliances [PERSON_NAME] Waxing Disposabl…" at bounding box center [303, 280] width 480 height 26
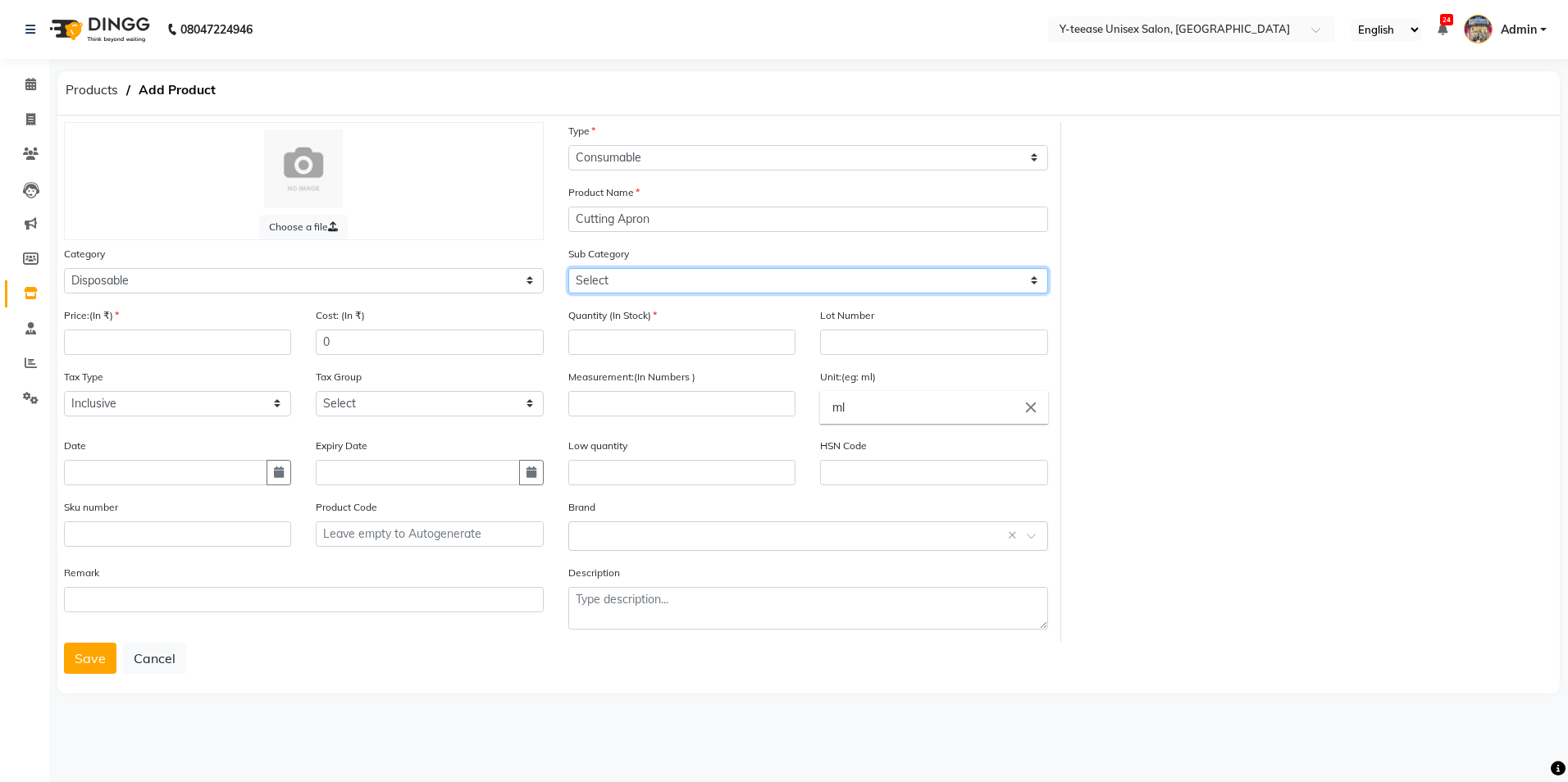
click at [665, 285] on select "Select Appron Gown Bedsheet Nepkin Towel Tissue Magic TIssue Cotton Roll Cotton…" at bounding box center [807, 280] width 480 height 26
select select "2801851"
click at [568, 268] on select "Select Appron Gown Bedsheet Nepkin Towel Tissue Magic TIssue Cotton Roll Cotton…" at bounding box center [807, 280] width 480 height 26
click at [649, 332] on input "number" at bounding box center [682, 342] width 227 height 26
type input "1"
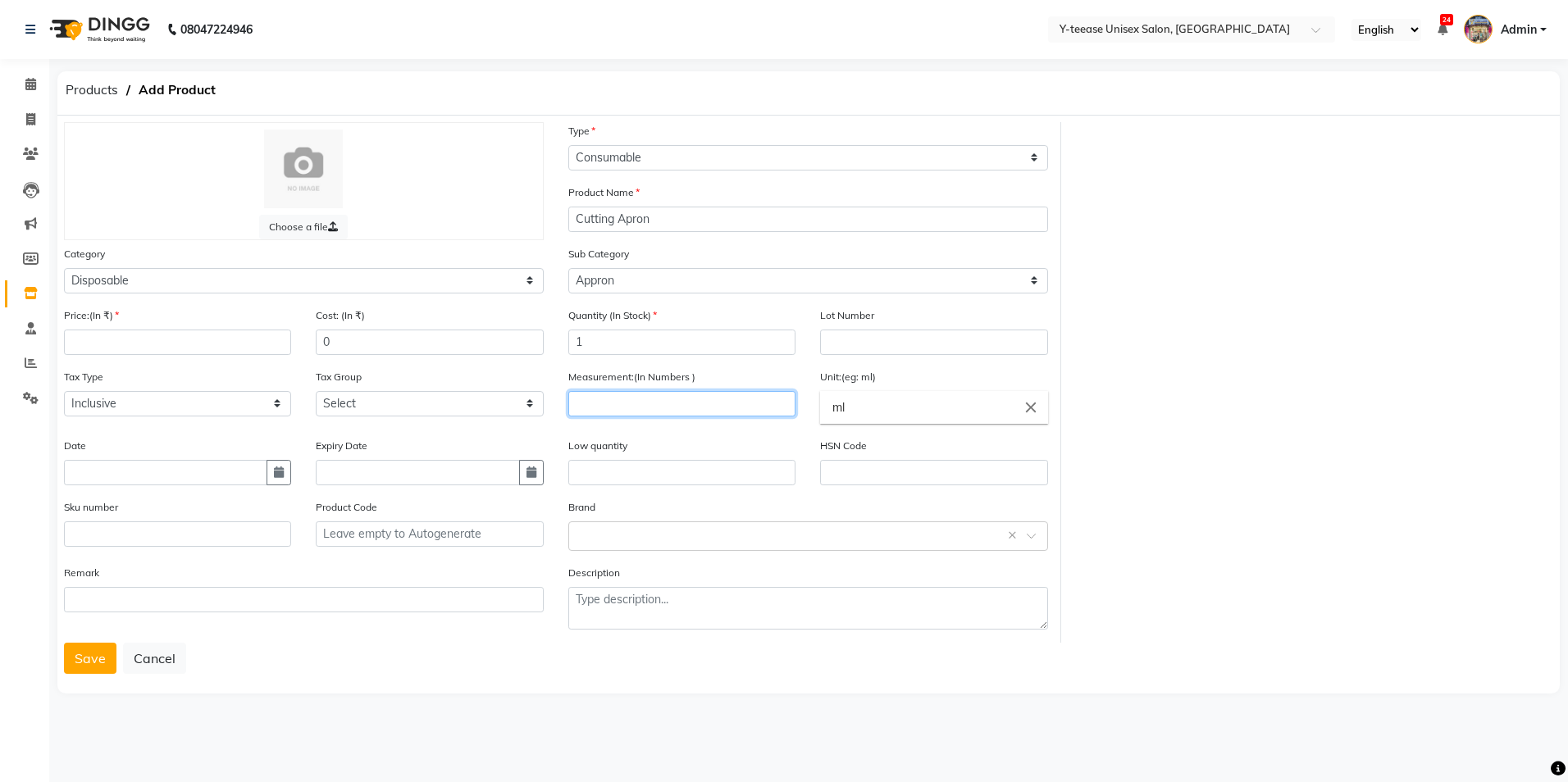
click at [665, 404] on input "number" at bounding box center [682, 403] width 227 height 26
type input "10"
click at [917, 399] on input "ml" at bounding box center [933, 407] width 227 height 33
type input "m"
click at [903, 446] on link "gm s" at bounding box center [933, 444] width 227 height 42
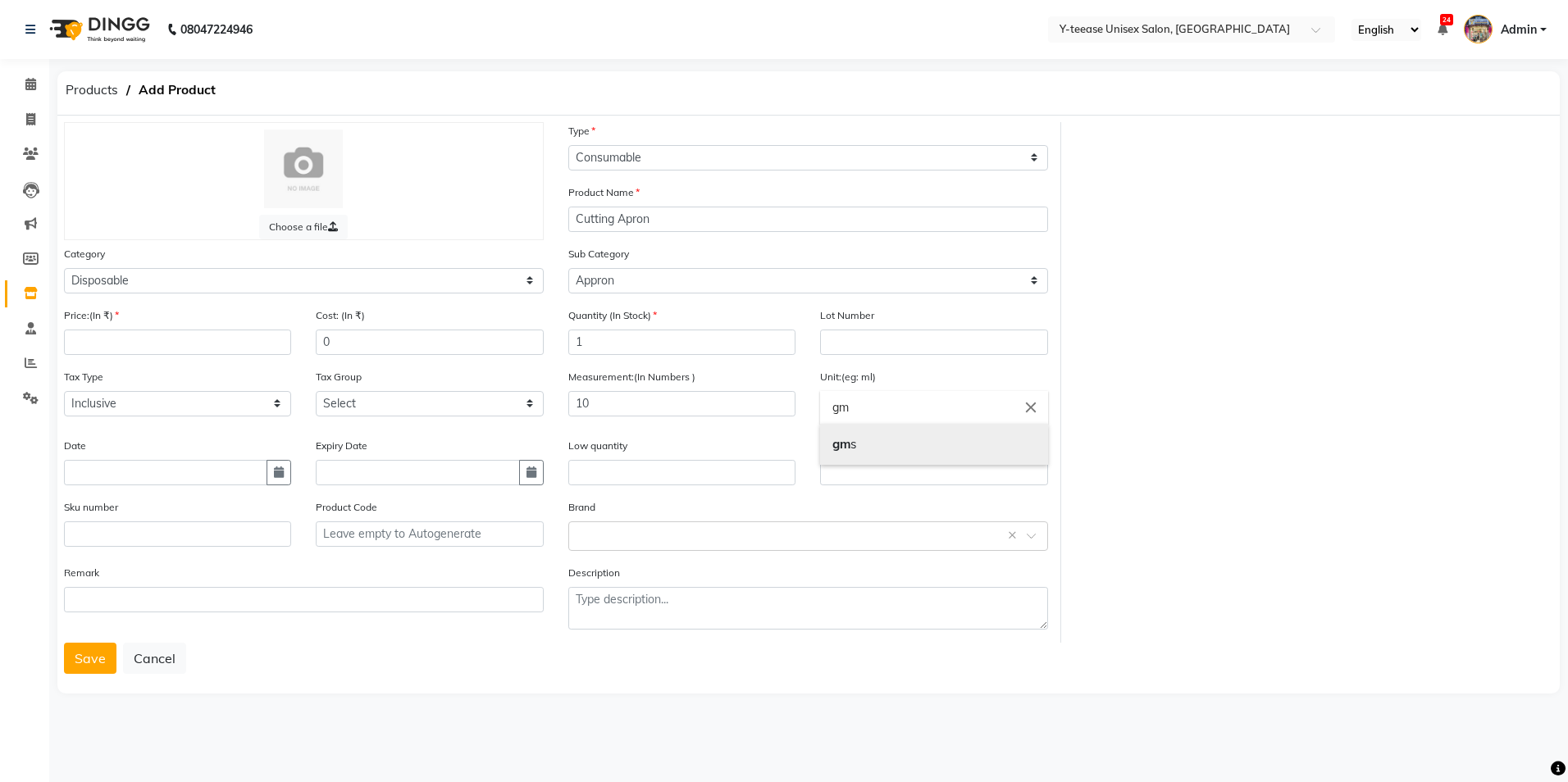
type input "gms"
click at [143, 331] on input "number" at bounding box center [177, 342] width 227 height 26
type input "341"
click at [284, 472] on button "button" at bounding box center [279, 473] width 25 height 26
select select "9"
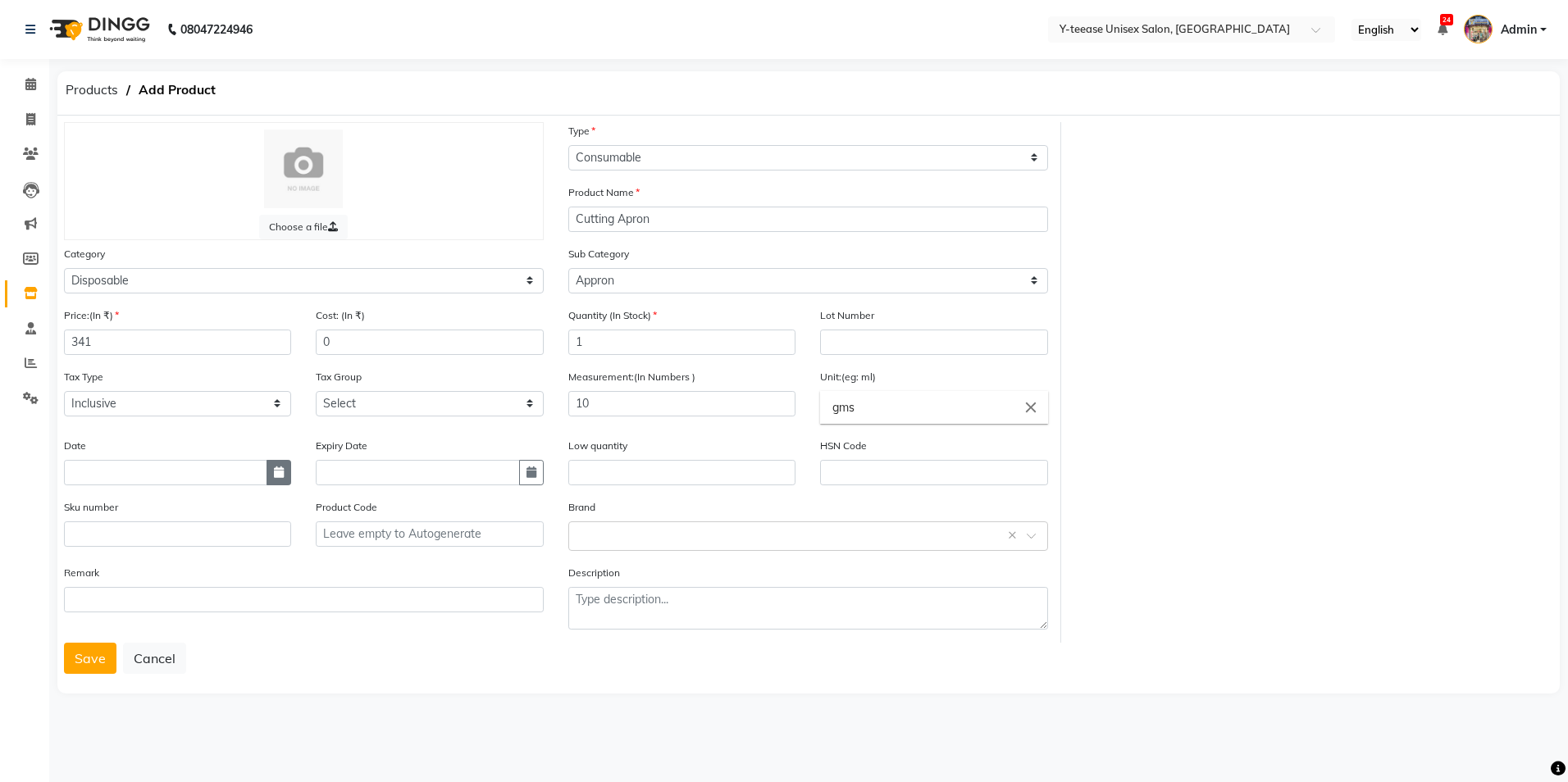
select select "2025"
click at [157, 310] on div "4" at bounding box center [160, 310] width 27 height 27
type input "[DATE]"
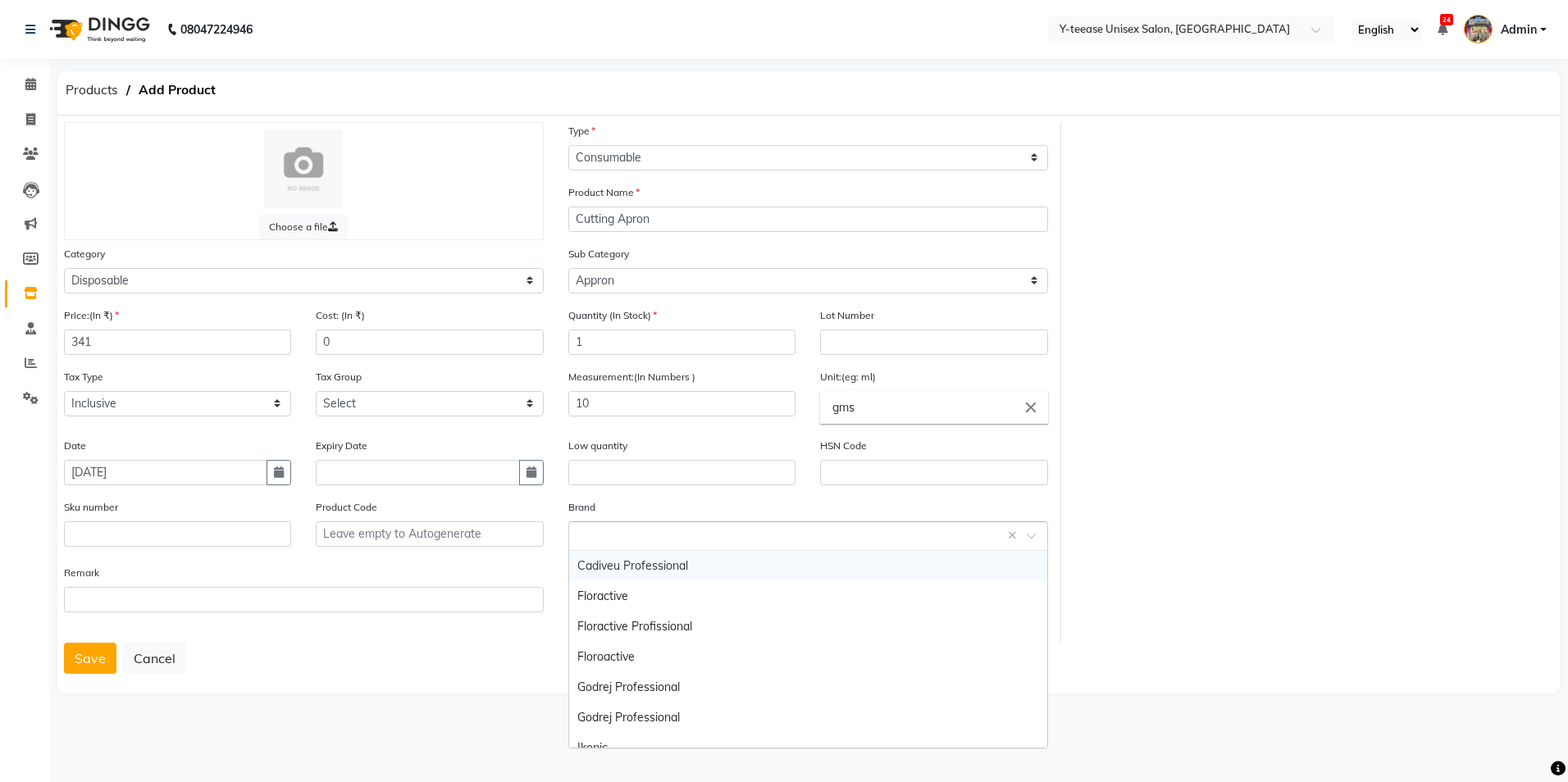
click at [651, 536] on input "text" at bounding box center [792, 535] width 429 height 17
click at [93, 666] on button "Save" at bounding box center [90, 658] width 52 height 31
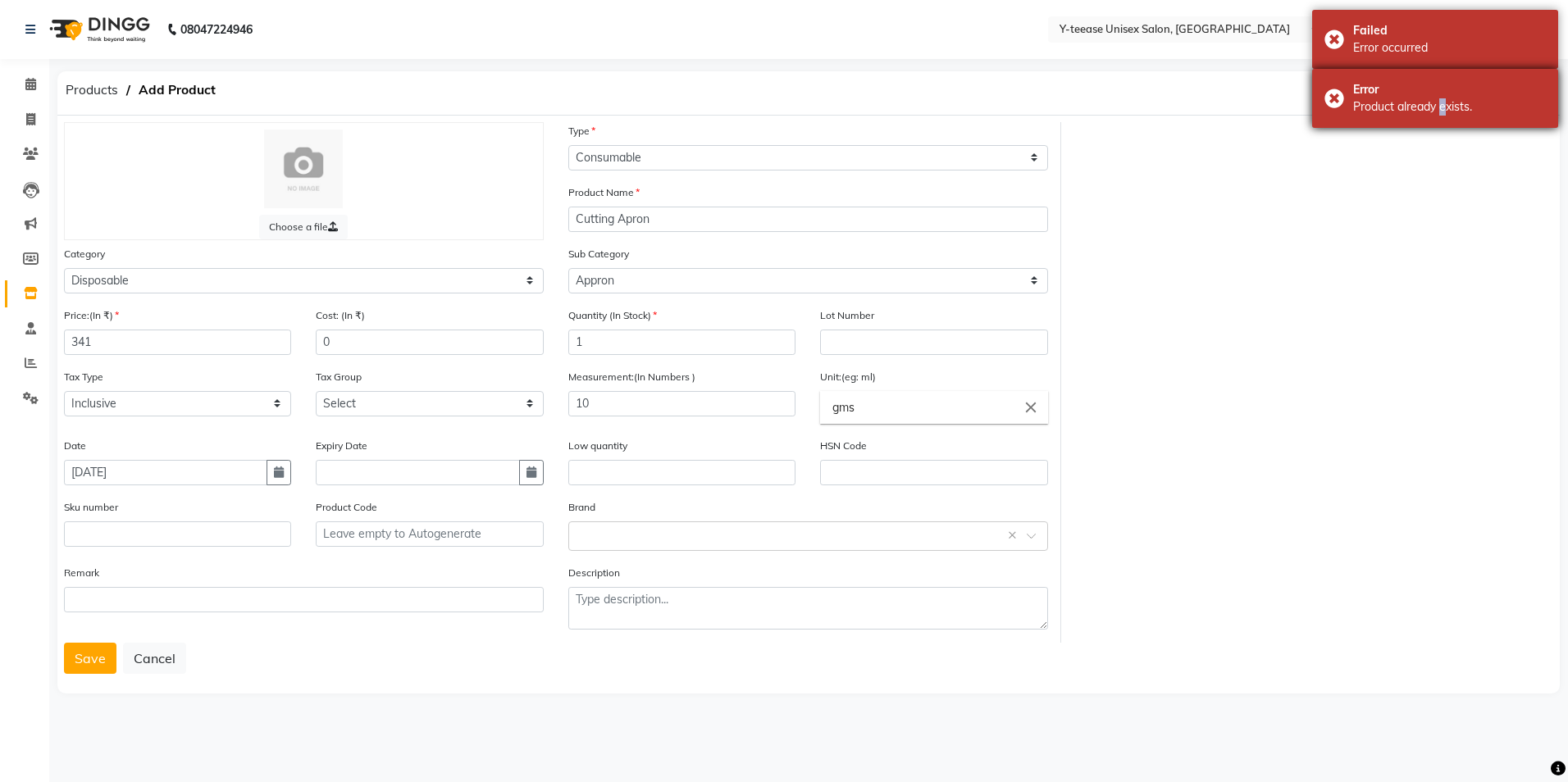
click at [1437, 104] on div "Product already exists." at bounding box center [1448, 106] width 192 height 17
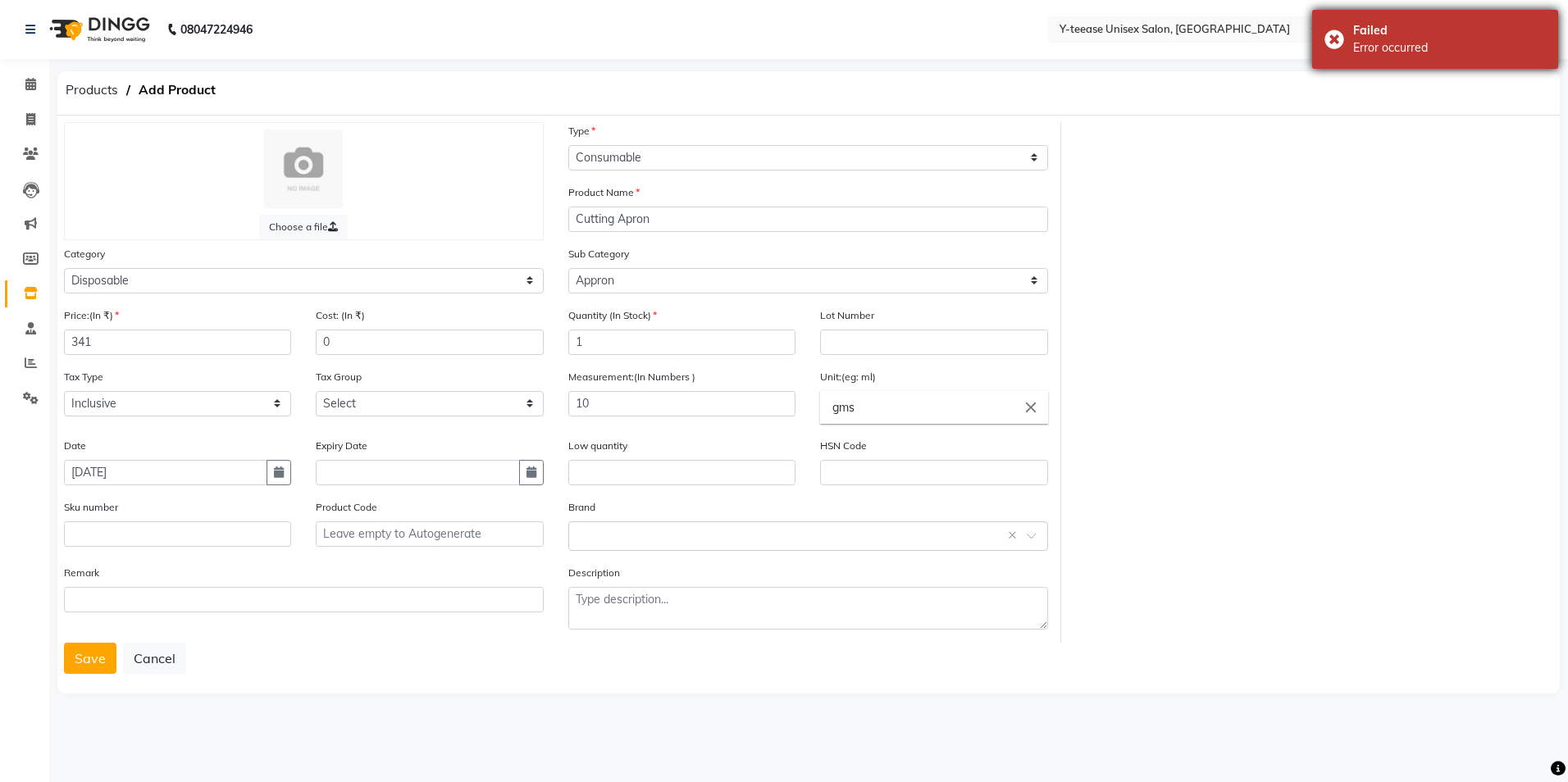
click at [1433, 45] on div "Error occurred" at bounding box center [1448, 47] width 192 height 17
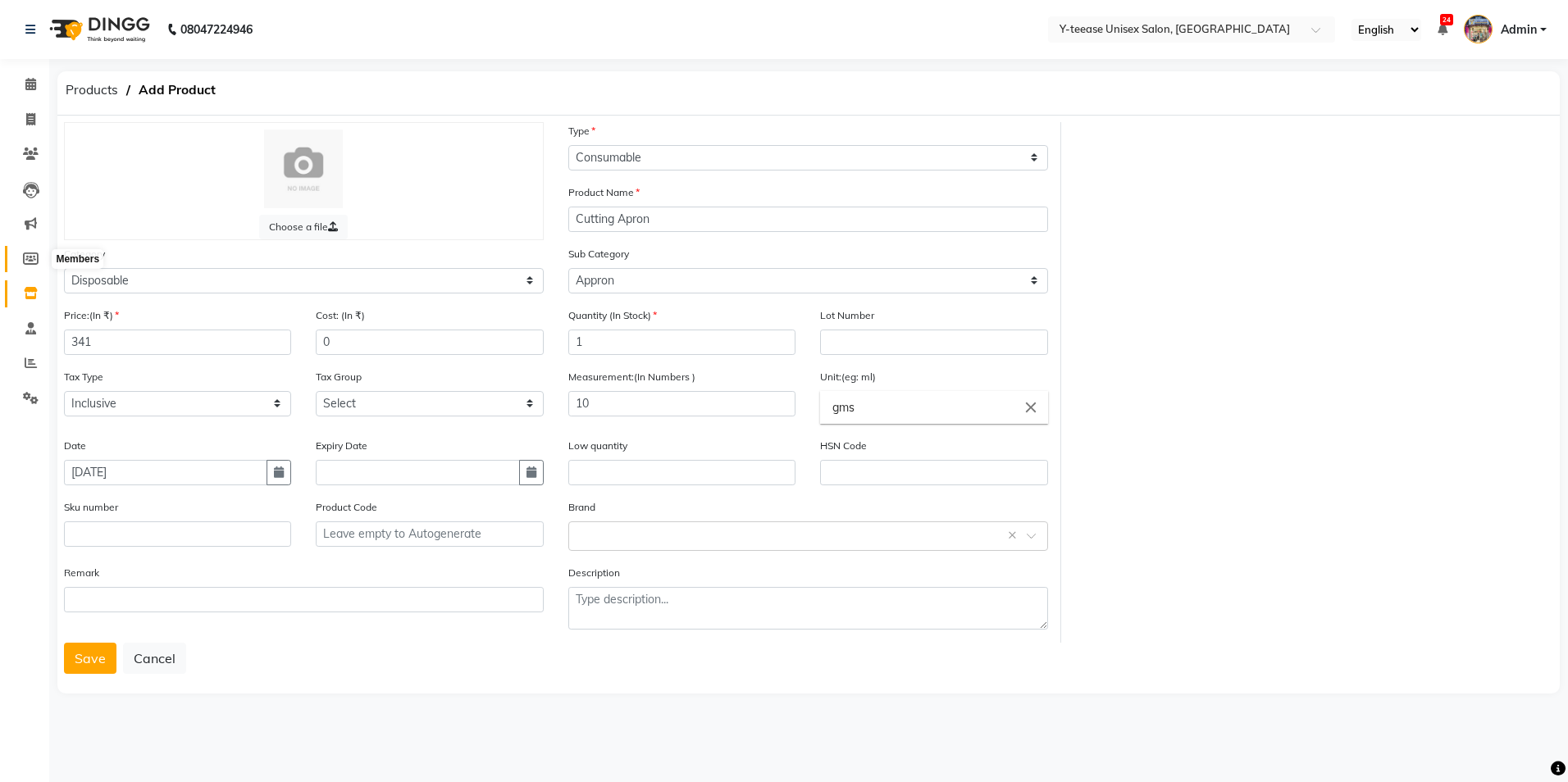
click at [32, 259] on icon at bounding box center [31, 259] width 16 height 12
select select
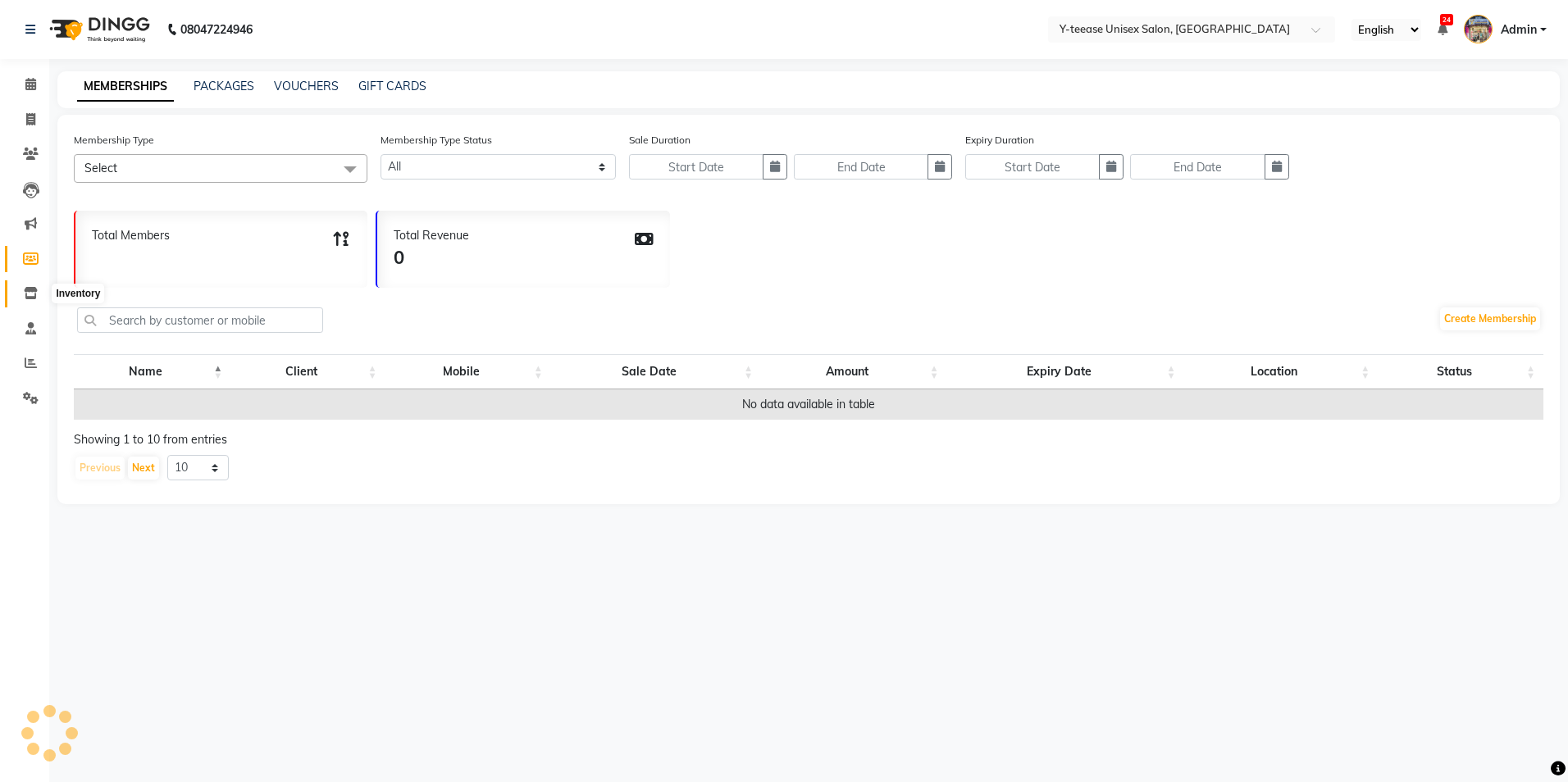
click at [32, 289] on icon at bounding box center [31, 293] width 14 height 12
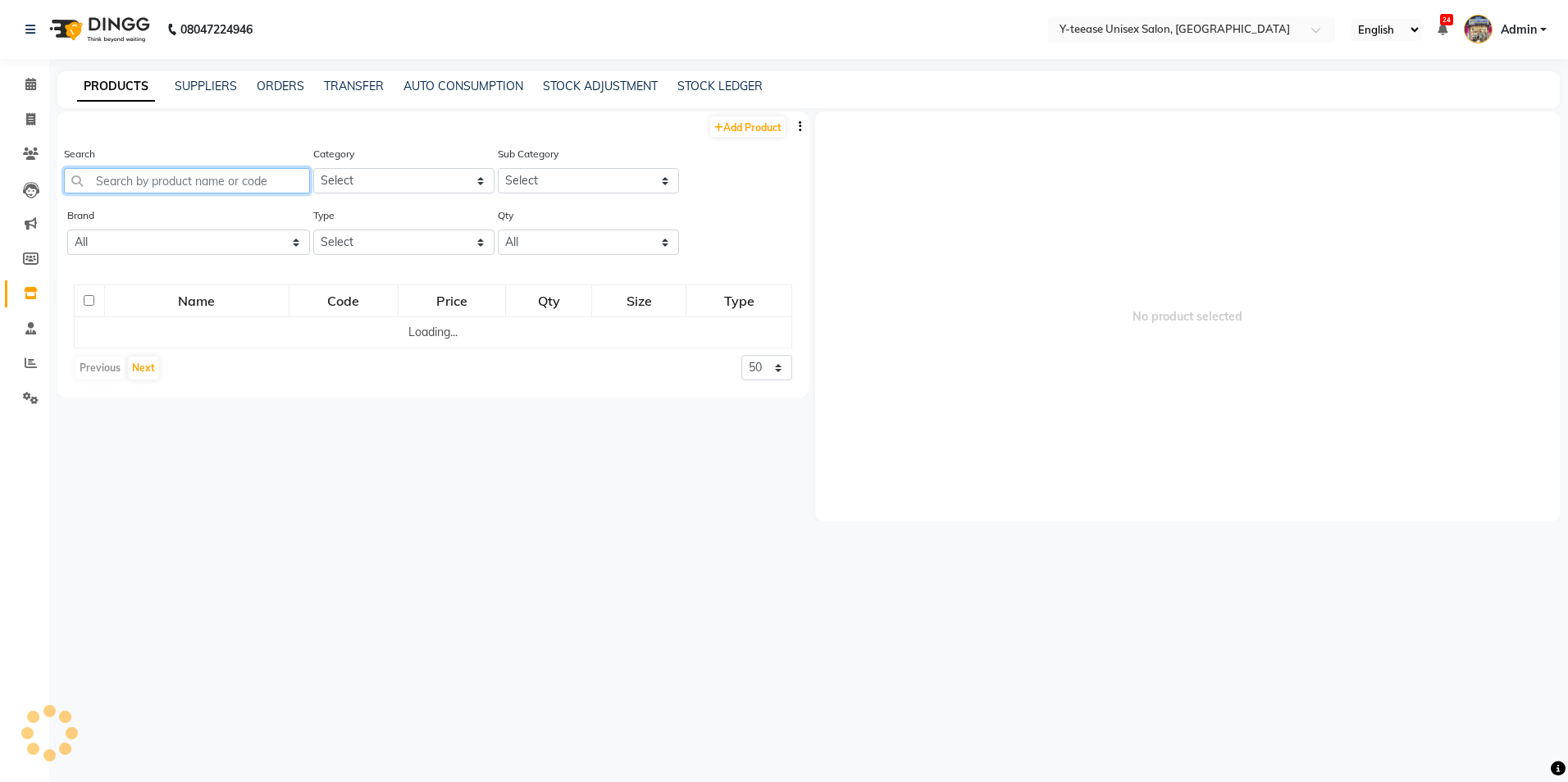
click at [204, 188] on input "text" at bounding box center [186, 181] width 246 height 26
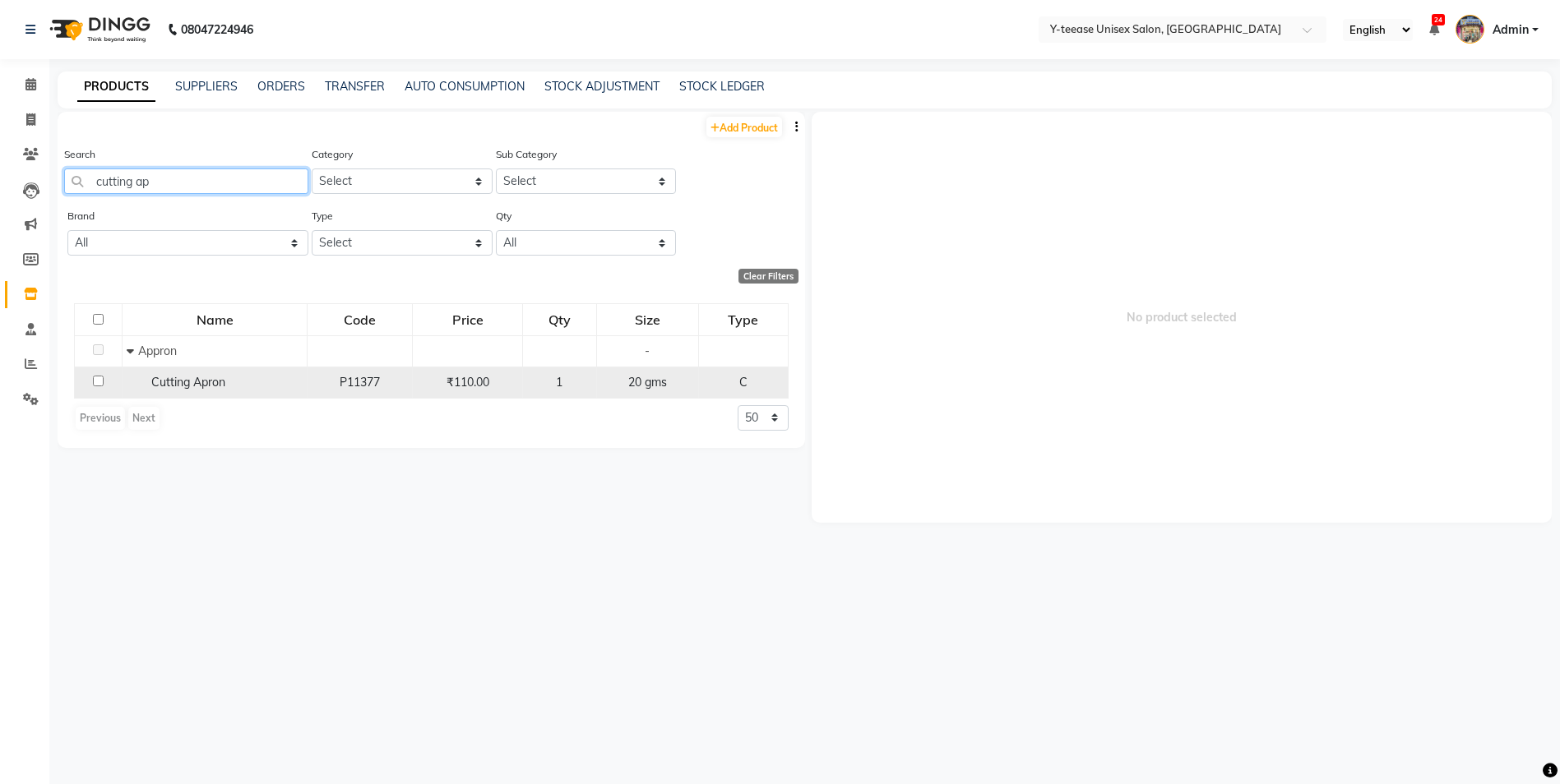
type input "cutting ap"
click at [207, 388] on span "Cutting Apron" at bounding box center [188, 382] width 74 height 15
select select
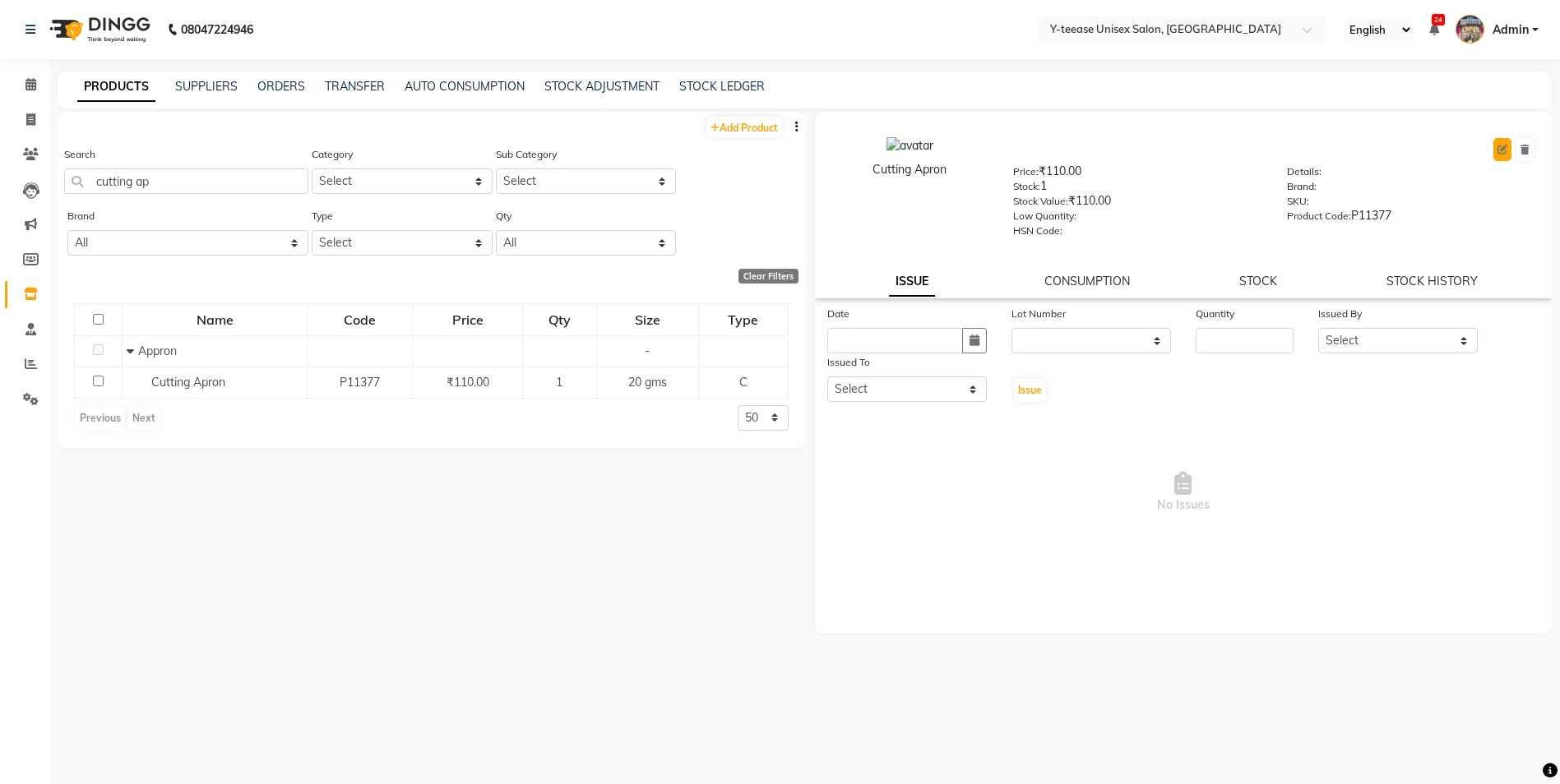
click at [1499, 148] on icon at bounding box center [1501, 149] width 10 height 10
select select "C"
select select "2801850"
select select "2801851"
select select "true"
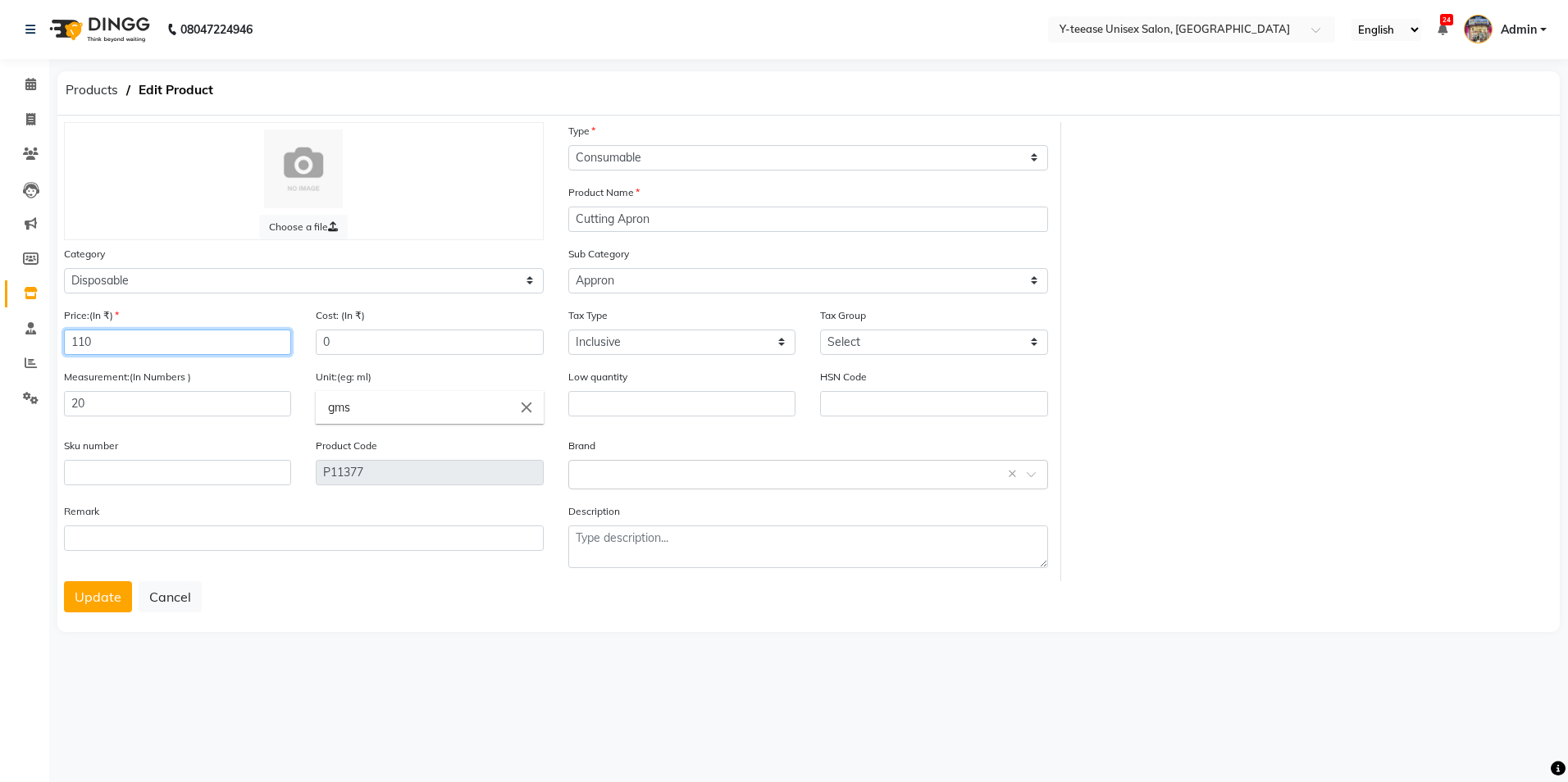
click at [152, 341] on input "110" at bounding box center [177, 342] width 227 height 26
type input "1"
type input "341"
click at [84, 605] on button "Update" at bounding box center [98, 597] width 68 height 31
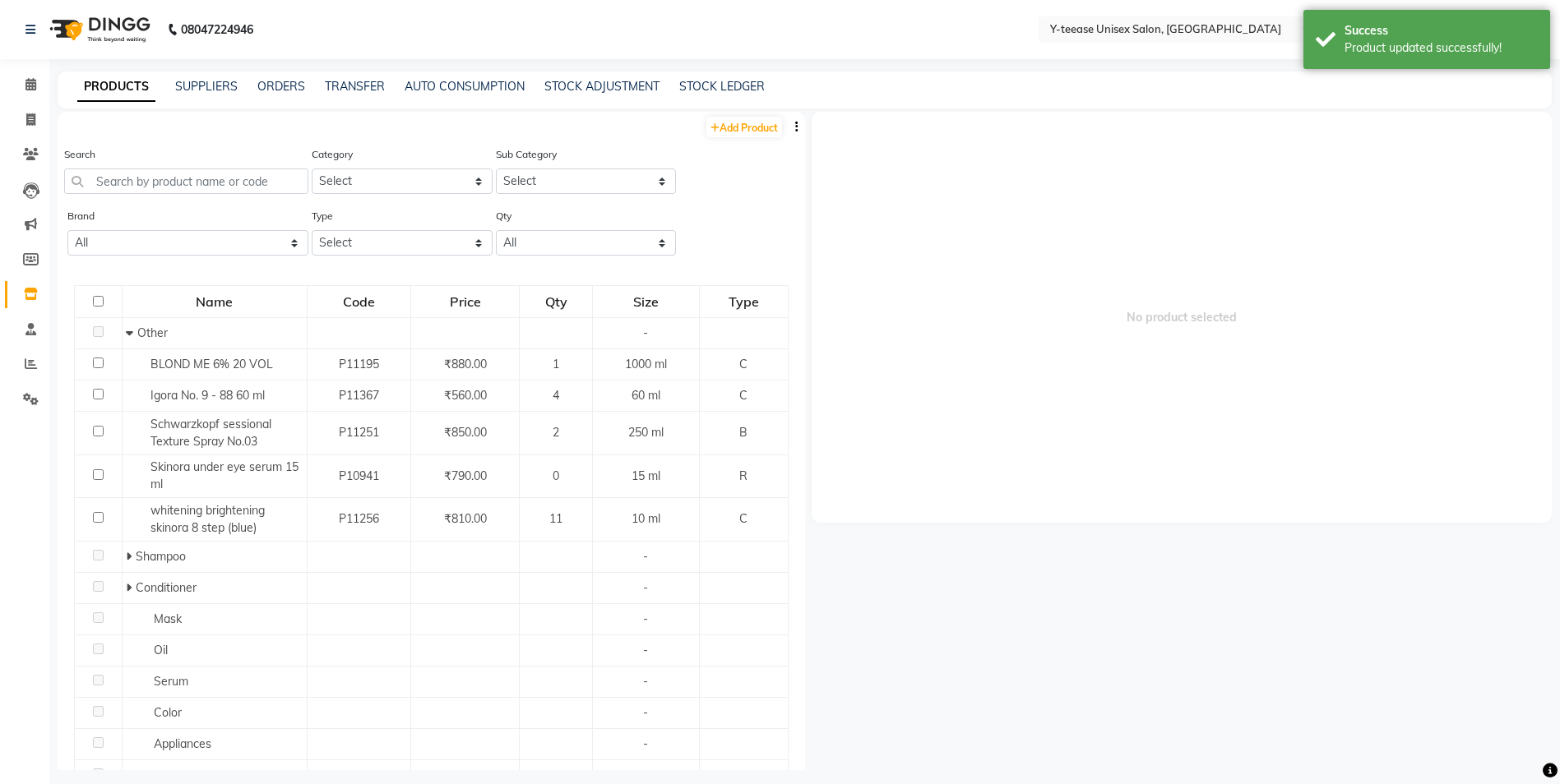
click at [204, 168] on div "Search" at bounding box center [186, 170] width 244 height 49
click at [194, 175] on input "text" at bounding box center [186, 181] width 244 height 26
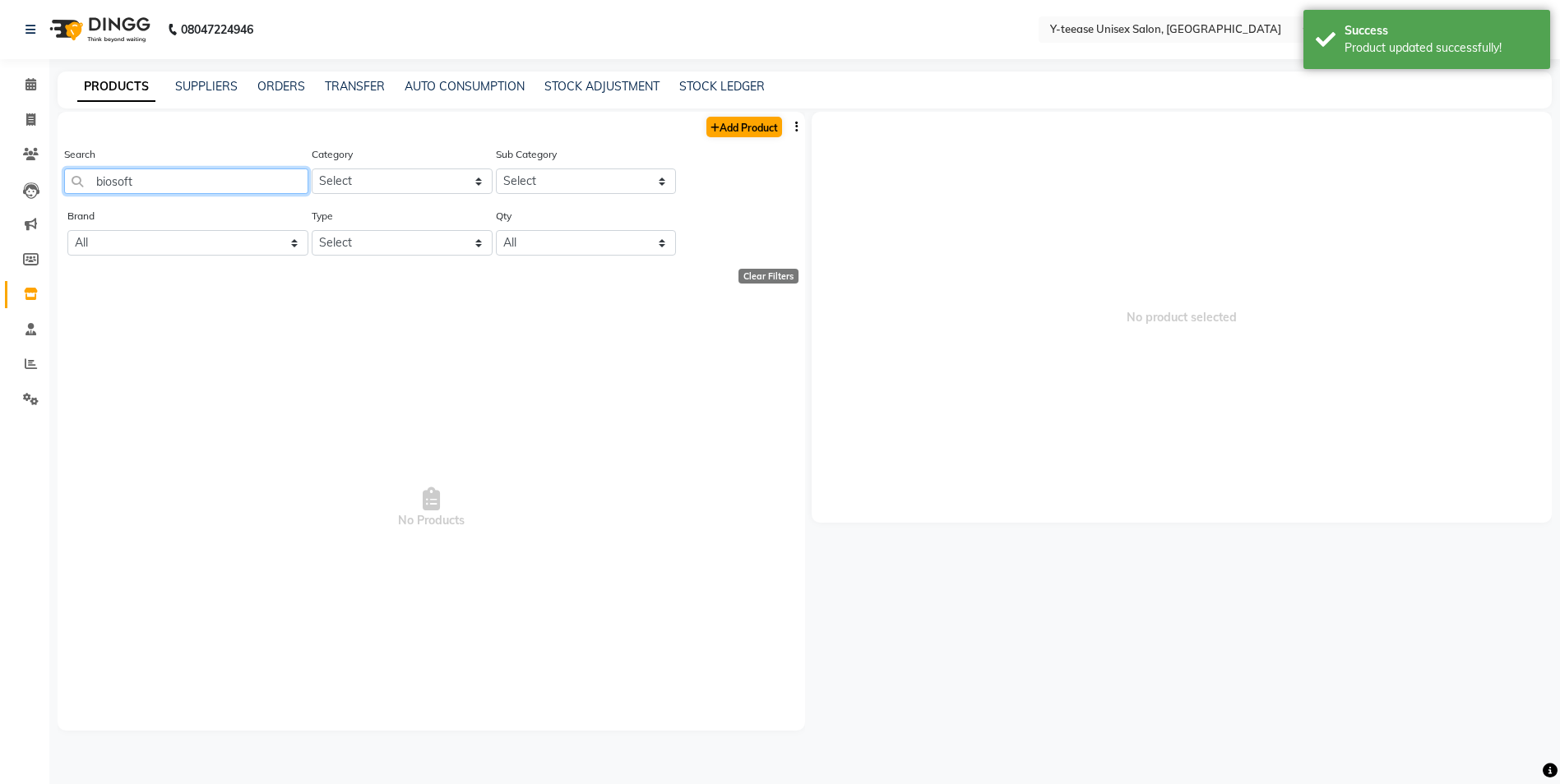
type input "biosoft"
click at [758, 126] on link "Add Product" at bounding box center [744, 126] width 76 height 20
select select "true"
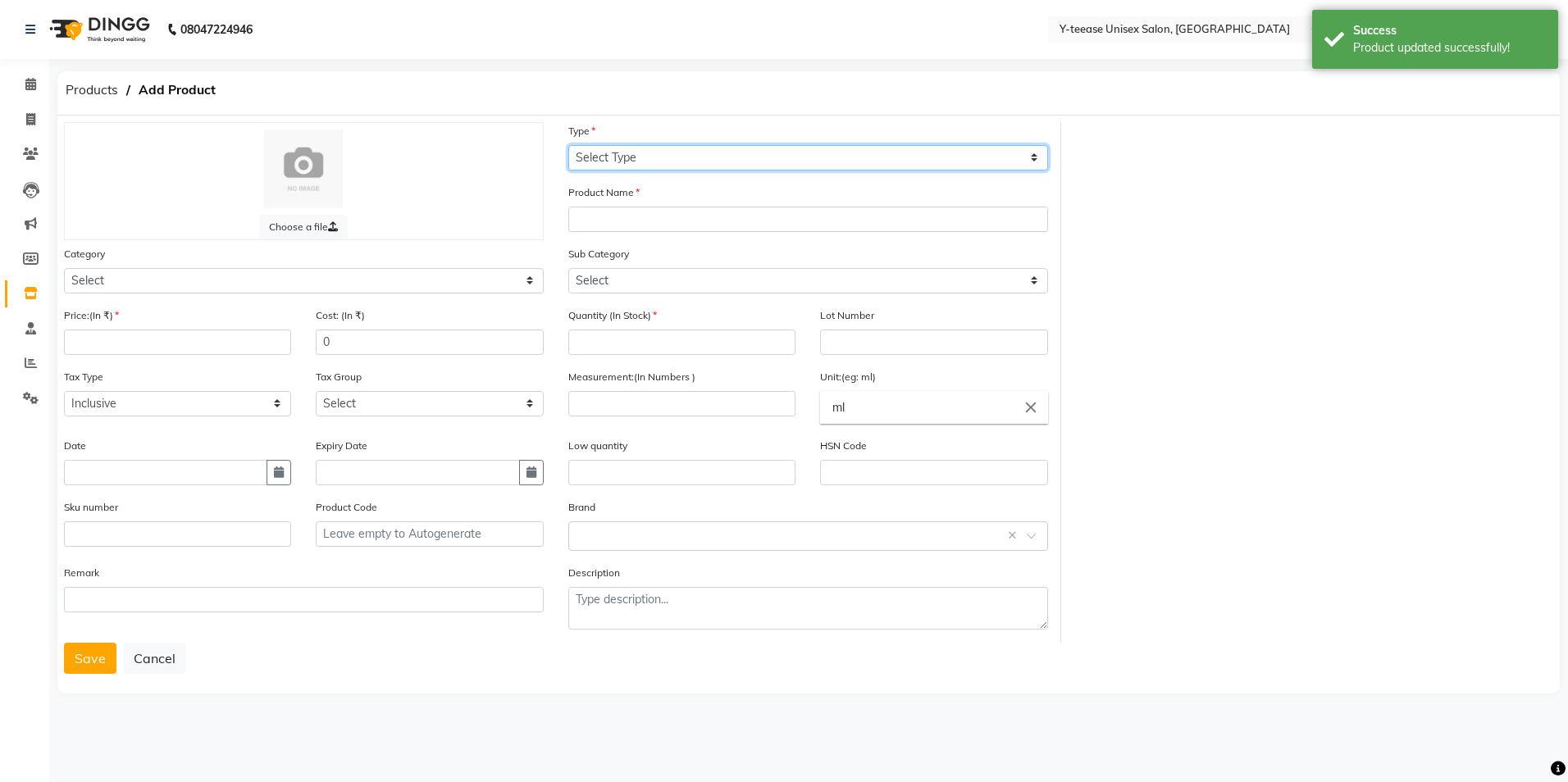
click at [832, 168] on select "Select Type Both Retail Consumable" at bounding box center [807, 158] width 480 height 26
select select "C"
click at [568, 145] on select "Select Type Both Retail Consumable" at bounding box center [807, 158] width 480 height 26
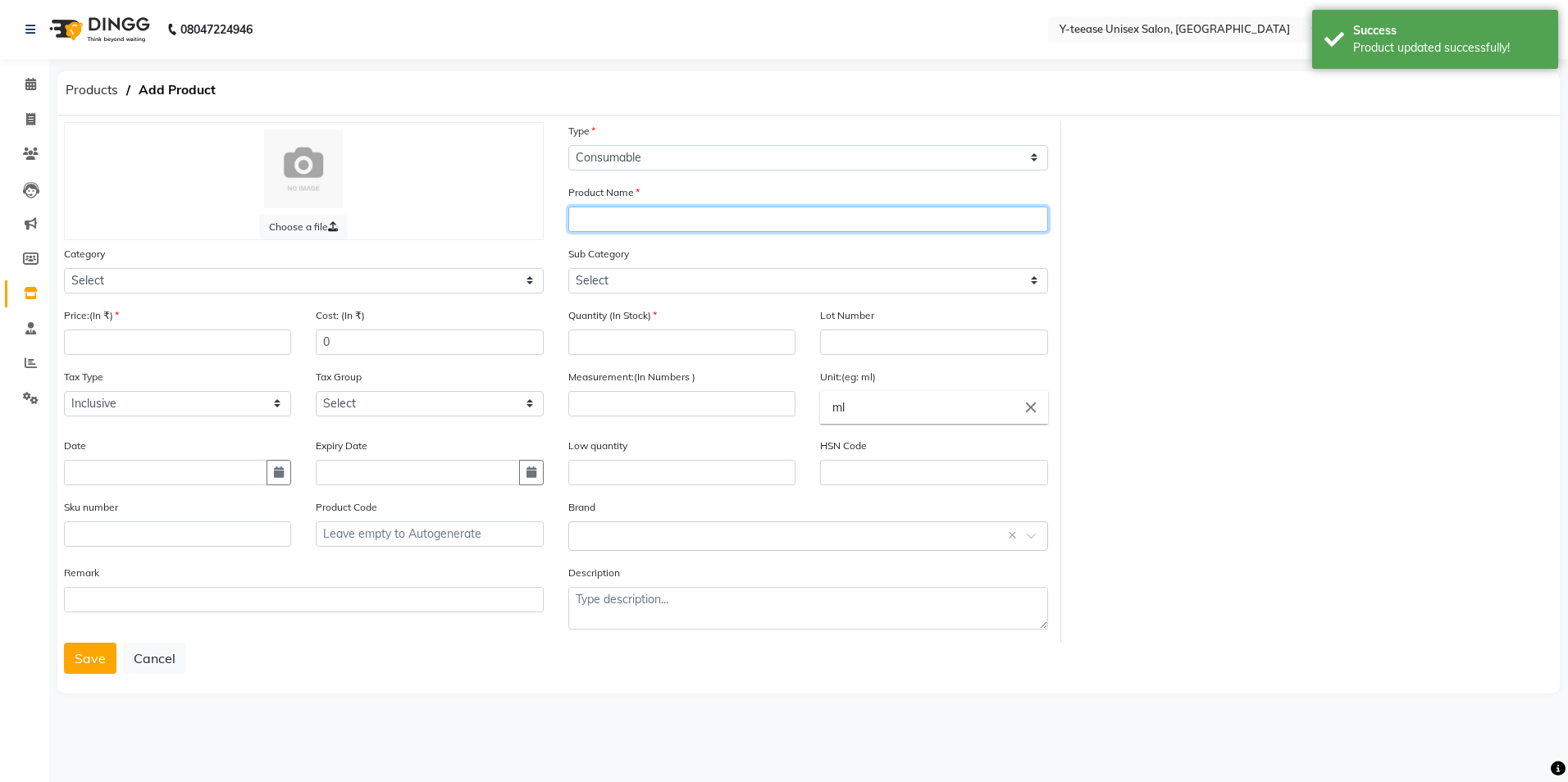
click at [770, 210] on input "text" at bounding box center [807, 219] width 480 height 26
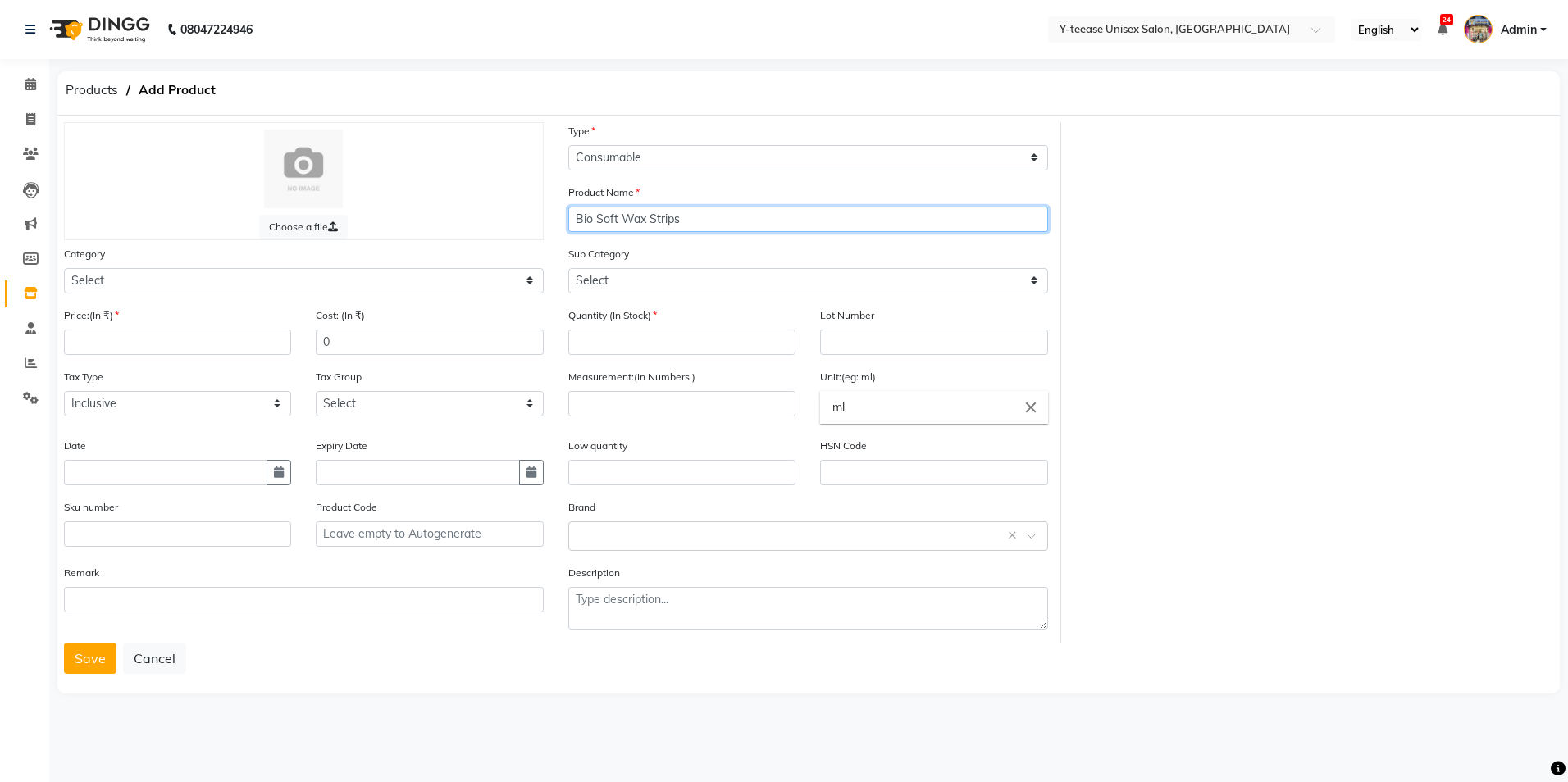
type input "Bio Soft Wax Strips"
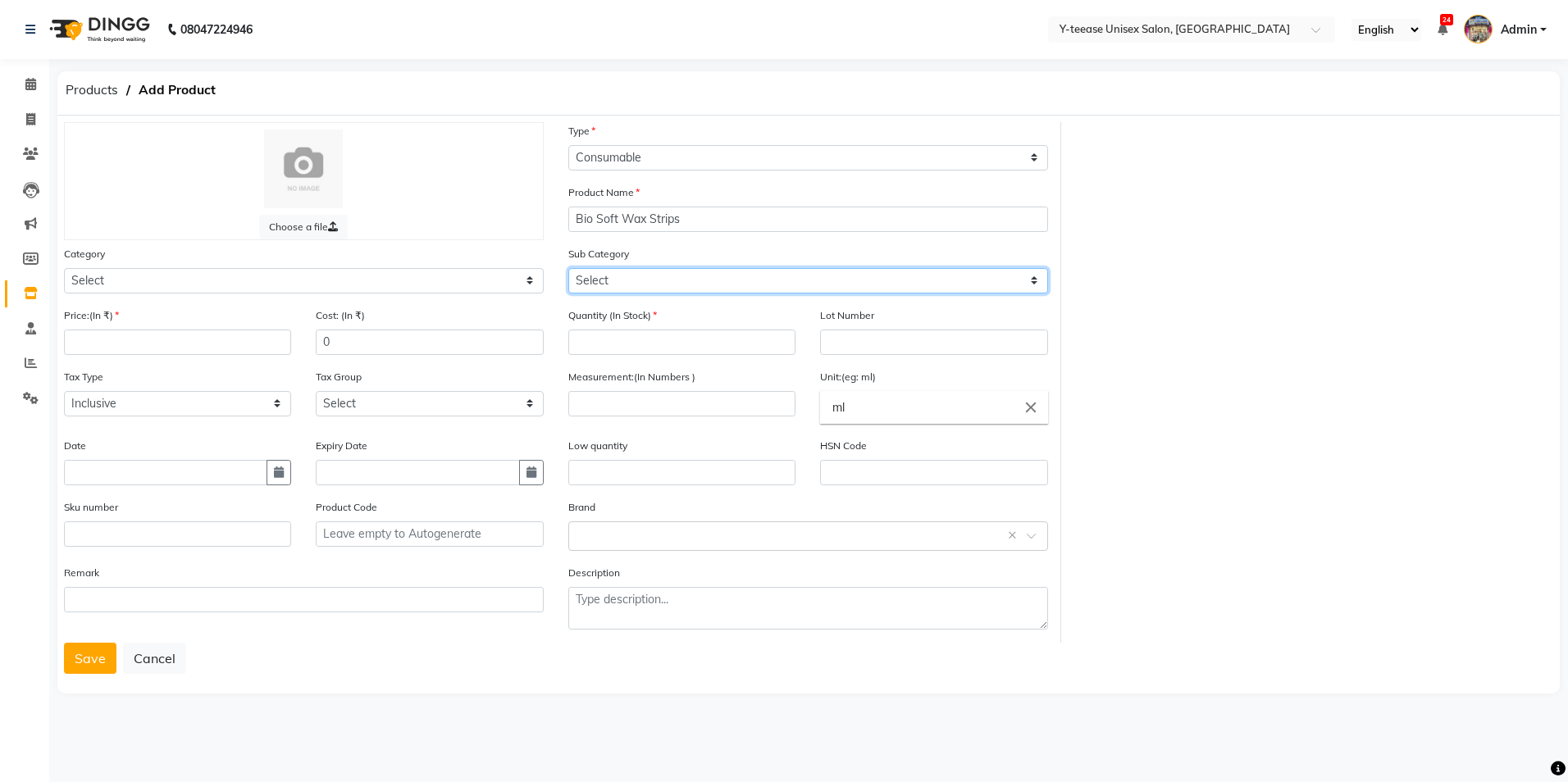
click at [604, 278] on select "Select" at bounding box center [807, 280] width 480 height 26
click at [607, 278] on select "Select" at bounding box center [807, 280] width 480 height 26
click at [281, 289] on select "Select Hair Skin Makeup Personal Care Appliances [PERSON_NAME] Waxing Disposabl…" at bounding box center [303, 280] width 480 height 26
select select "2801800"
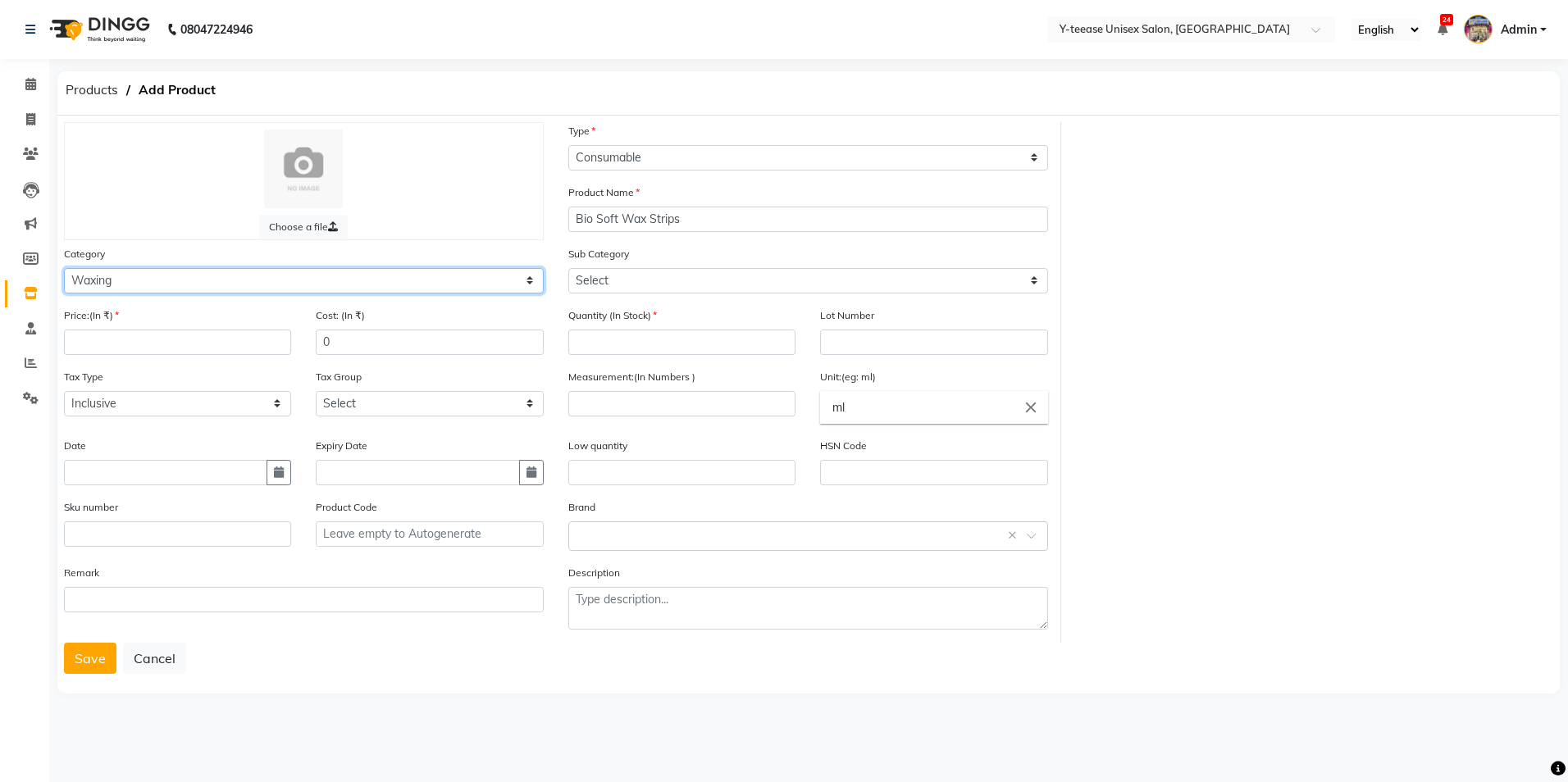
click at [64, 268] on select "Select Hair Skin Makeup Personal Care Appliances [PERSON_NAME] Waxing Disposabl…" at bounding box center [303, 280] width 480 height 26
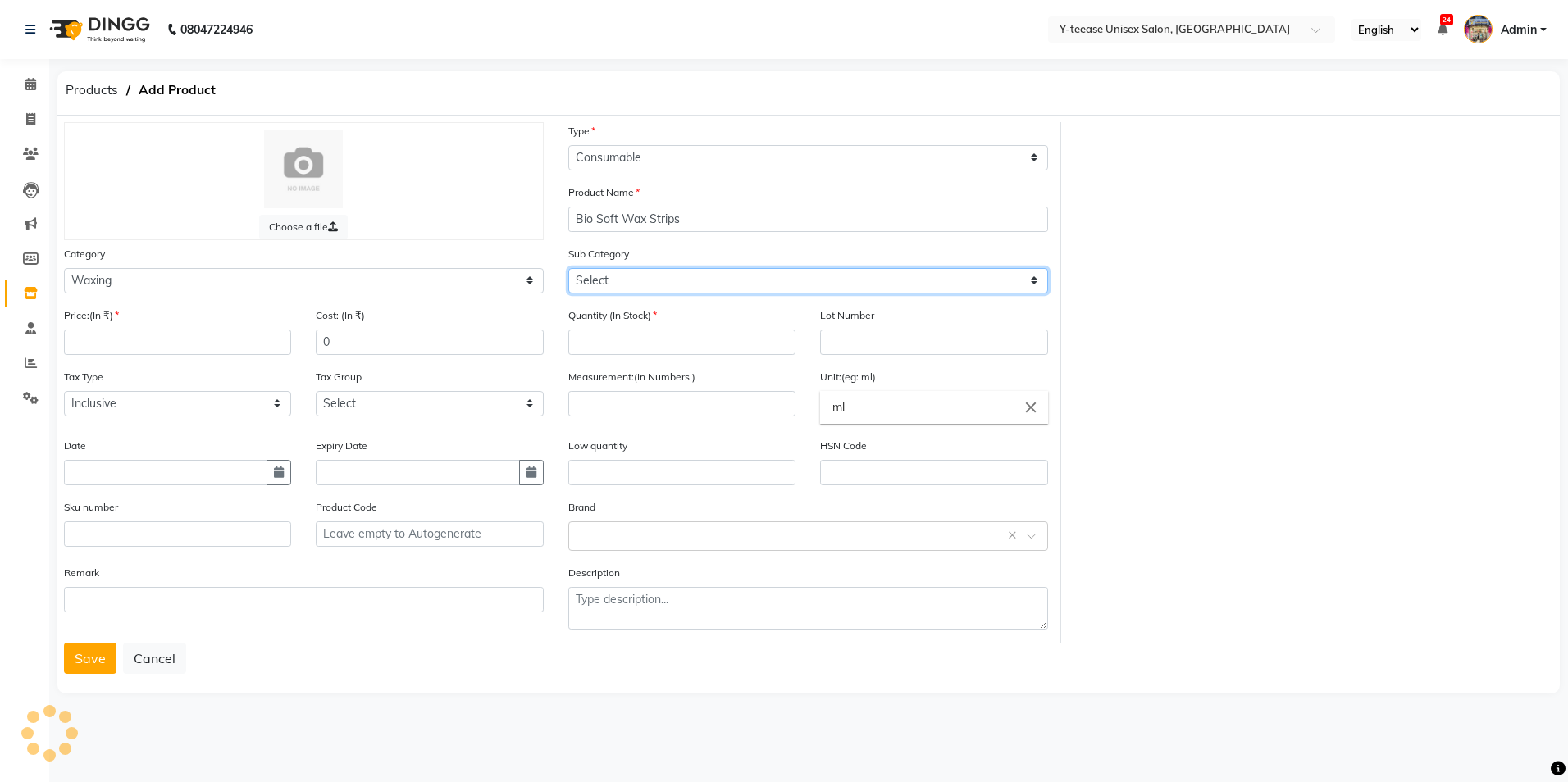
click at [651, 272] on select "Select" at bounding box center [807, 280] width 480 height 26
click at [651, 271] on select "Select" at bounding box center [807, 280] width 480 height 26
click at [650, 271] on select "Select" at bounding box center [807, 280] width 480 height 26
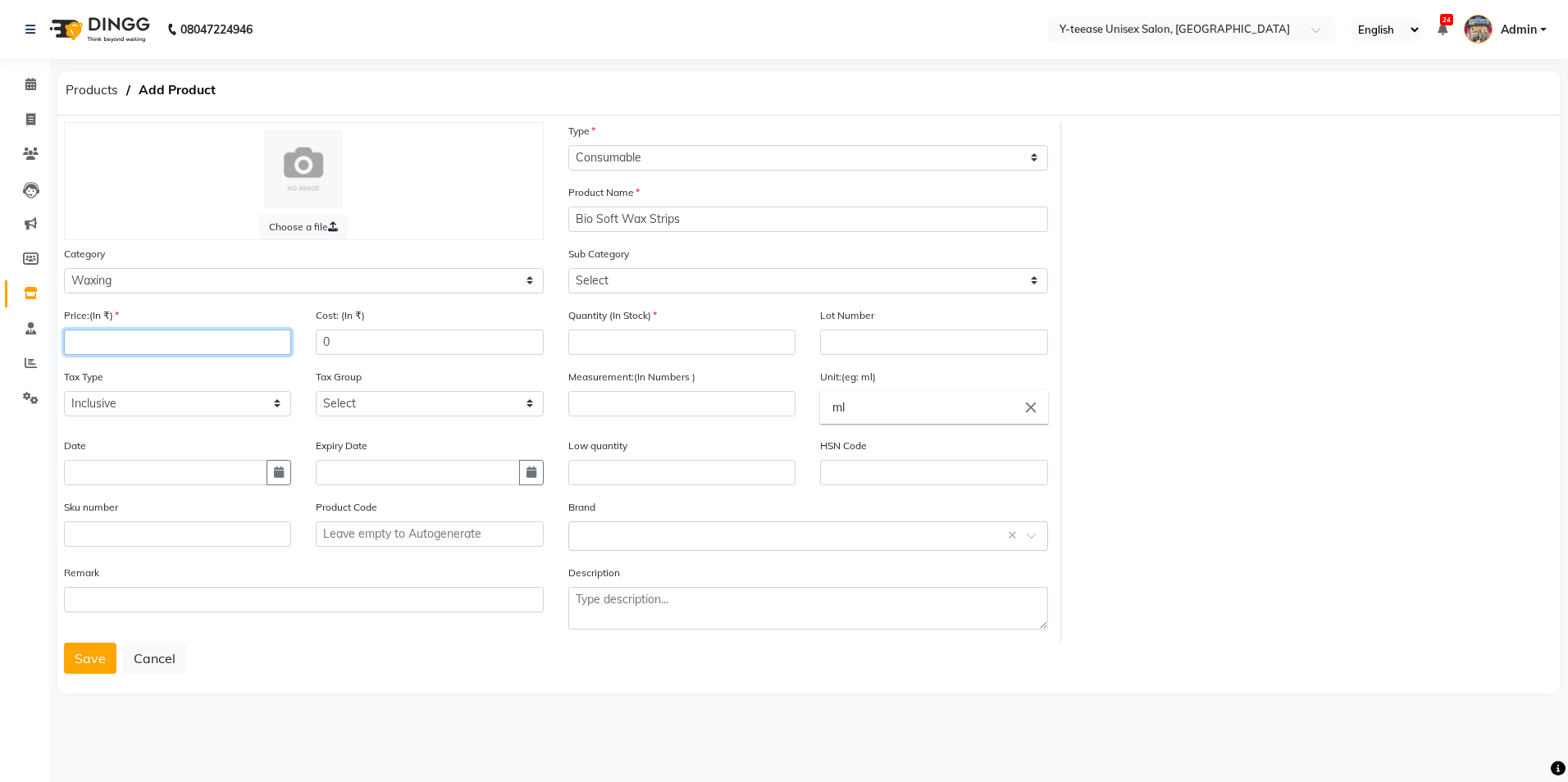
click at [145, 337] on input "number" at bounding box center [177, 342] width 227 height 26
type input "93"
click at [617, 344] on input "number" at bounding box center [682, 342] width 227 height 26
type input "1"
click at [609, 395] on input "number" at bounding box center [682, 403] width 227 height 26
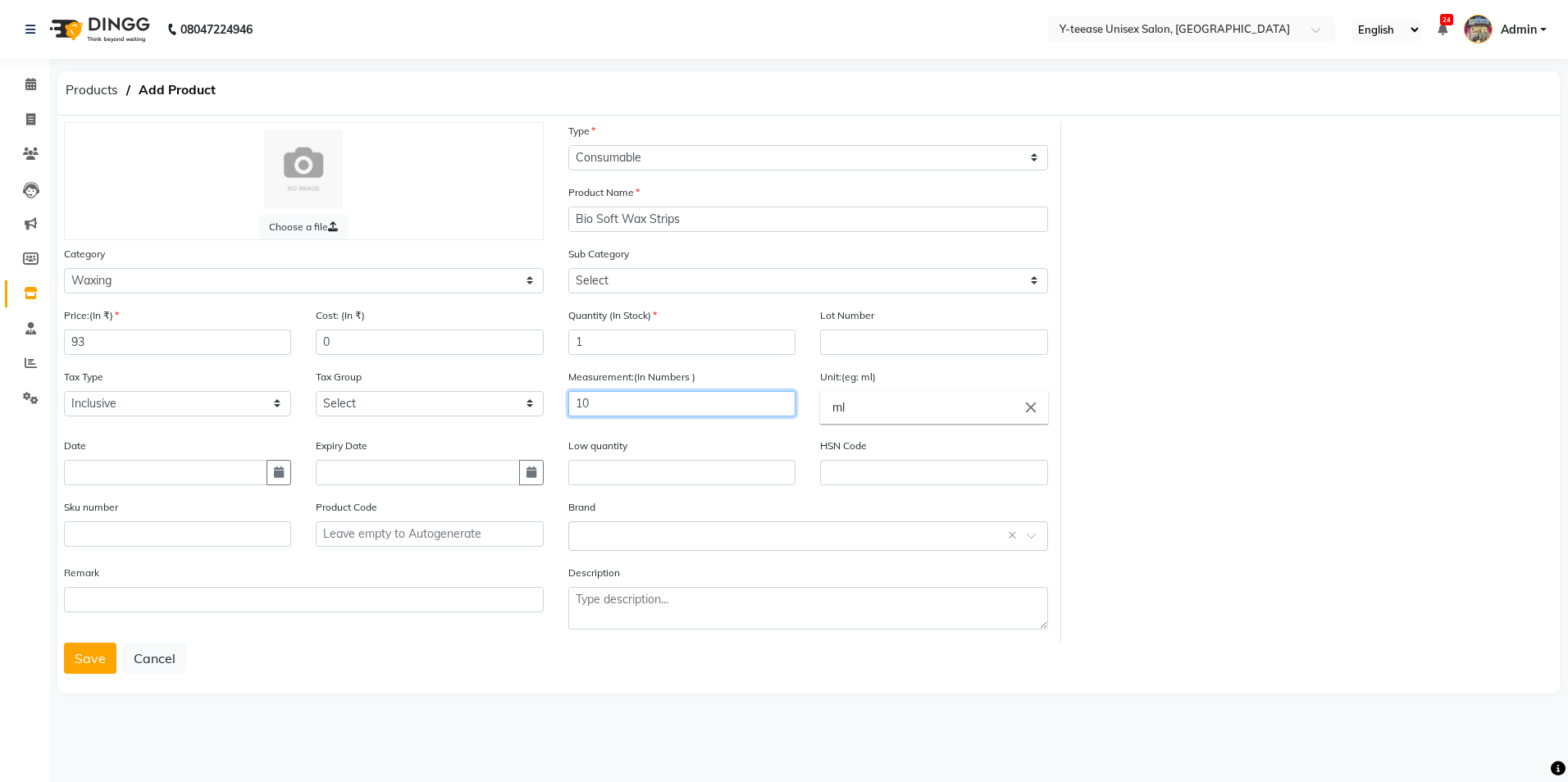
type input "10"
click at [908, 388] on div "Unit:(eg: ml) ml close" at bounding box center [933, 395] width 227 height 56
click at [900, 395] on input "ml" at bounding box center [933, 407] width 227 height 33
type input "m"
type input "gms"
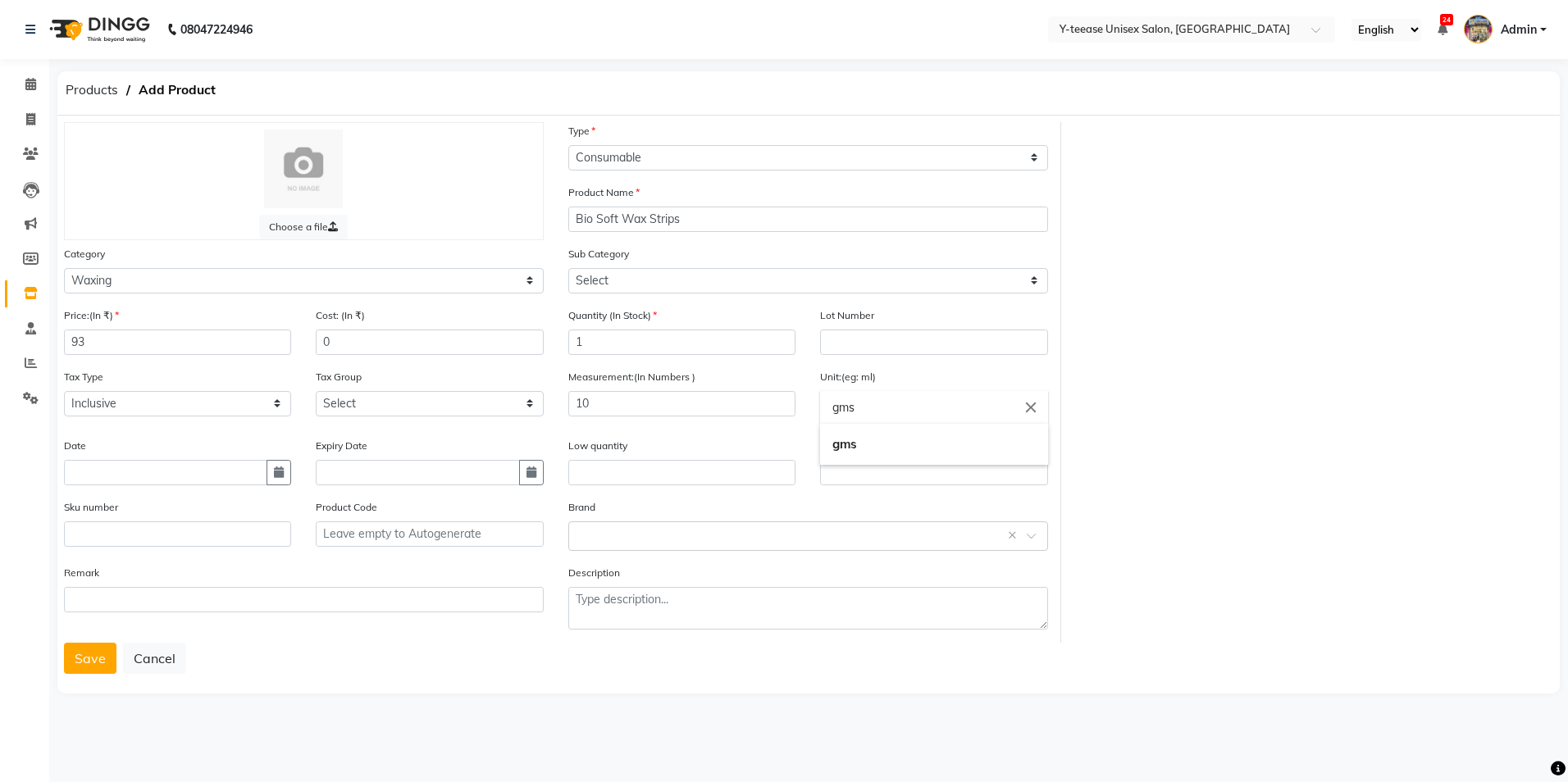
click at [875, 442] on link "gms" at bounding box center [933, 444] width 227 height 42
click at [290, 473] on button "button" at bounding box center [279, 473] width 25 height 26
select select "9"
select select "2025"
click at [161, 310] on div "4" at bounding box center [160, 310] width 27 height 27
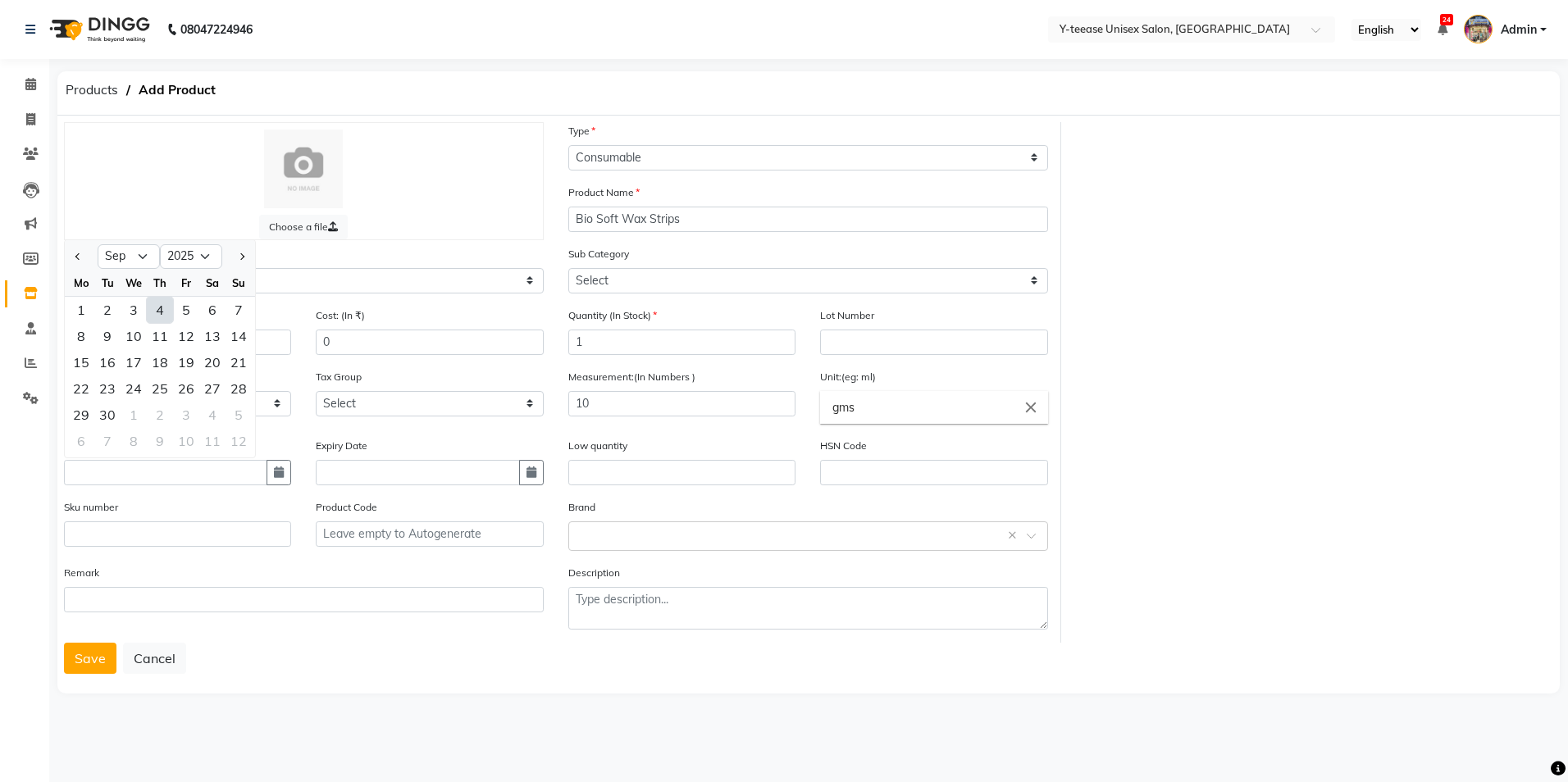
type input "[DATE]"
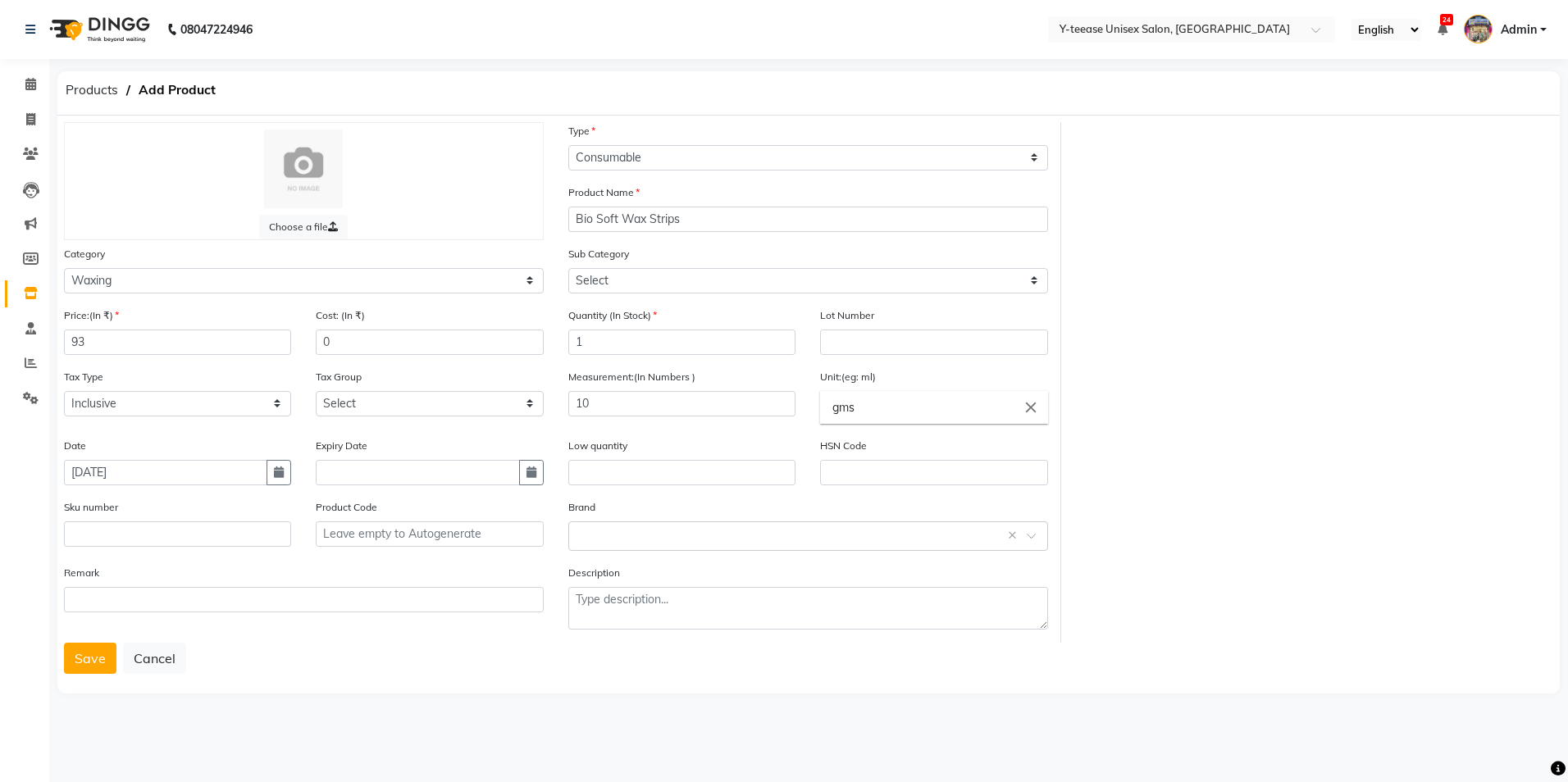
click at [102, 659] on button "Save" at bounding box center [90, 658] width 52 height 31
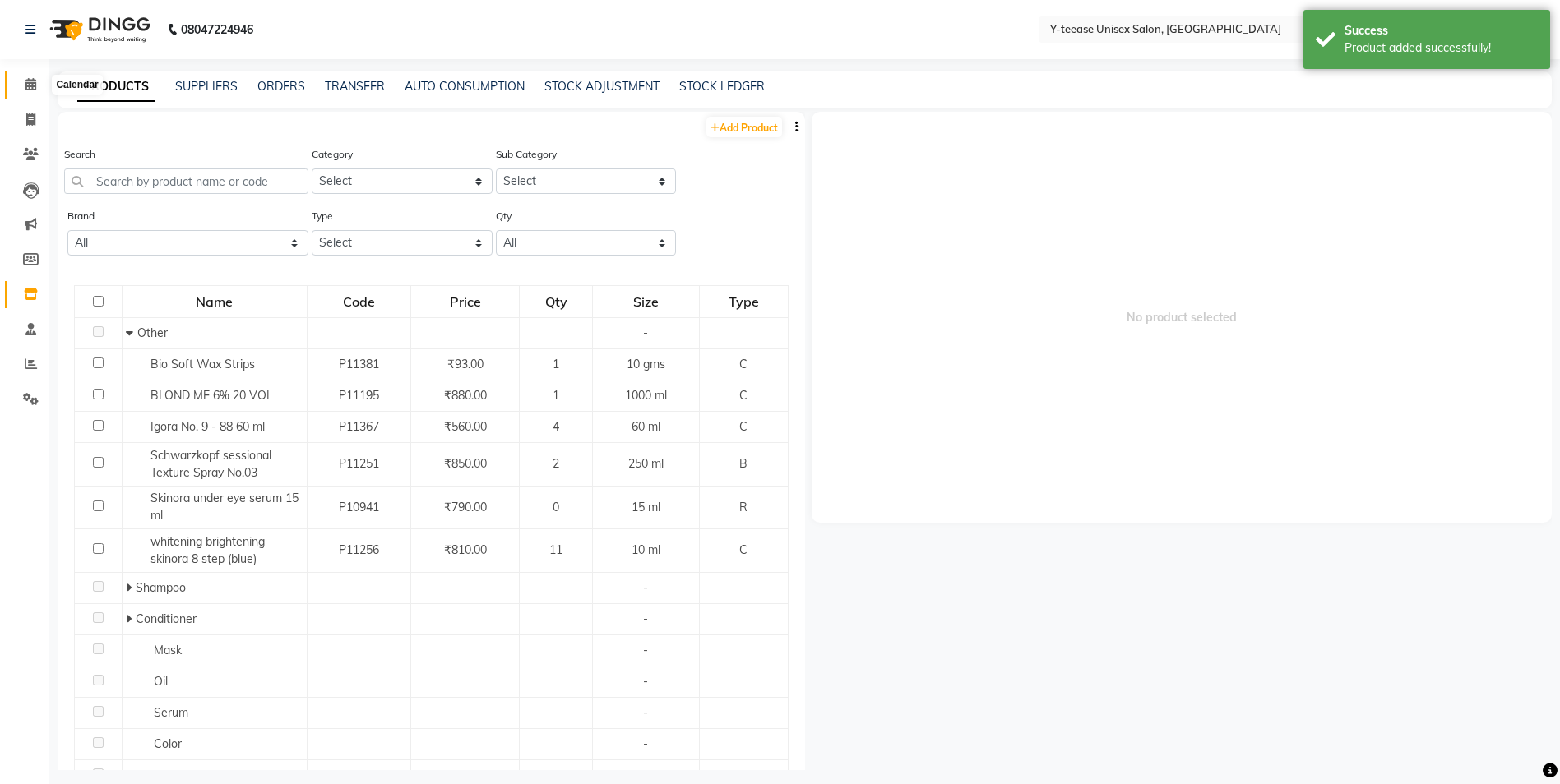
click at [20, 92] on span at bounding box center [30, 84] width 28 height 19
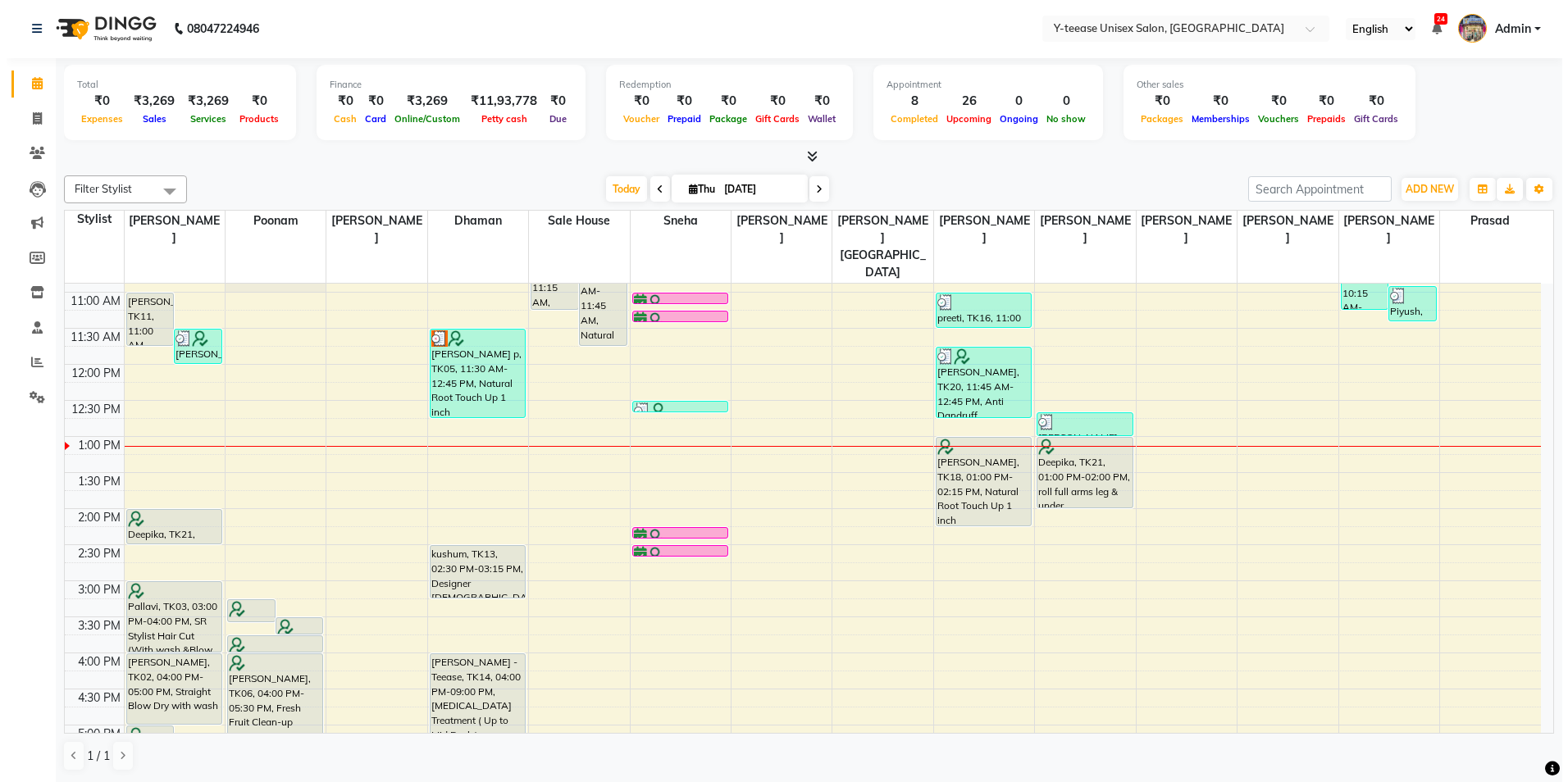
scroll to position [246, 0]
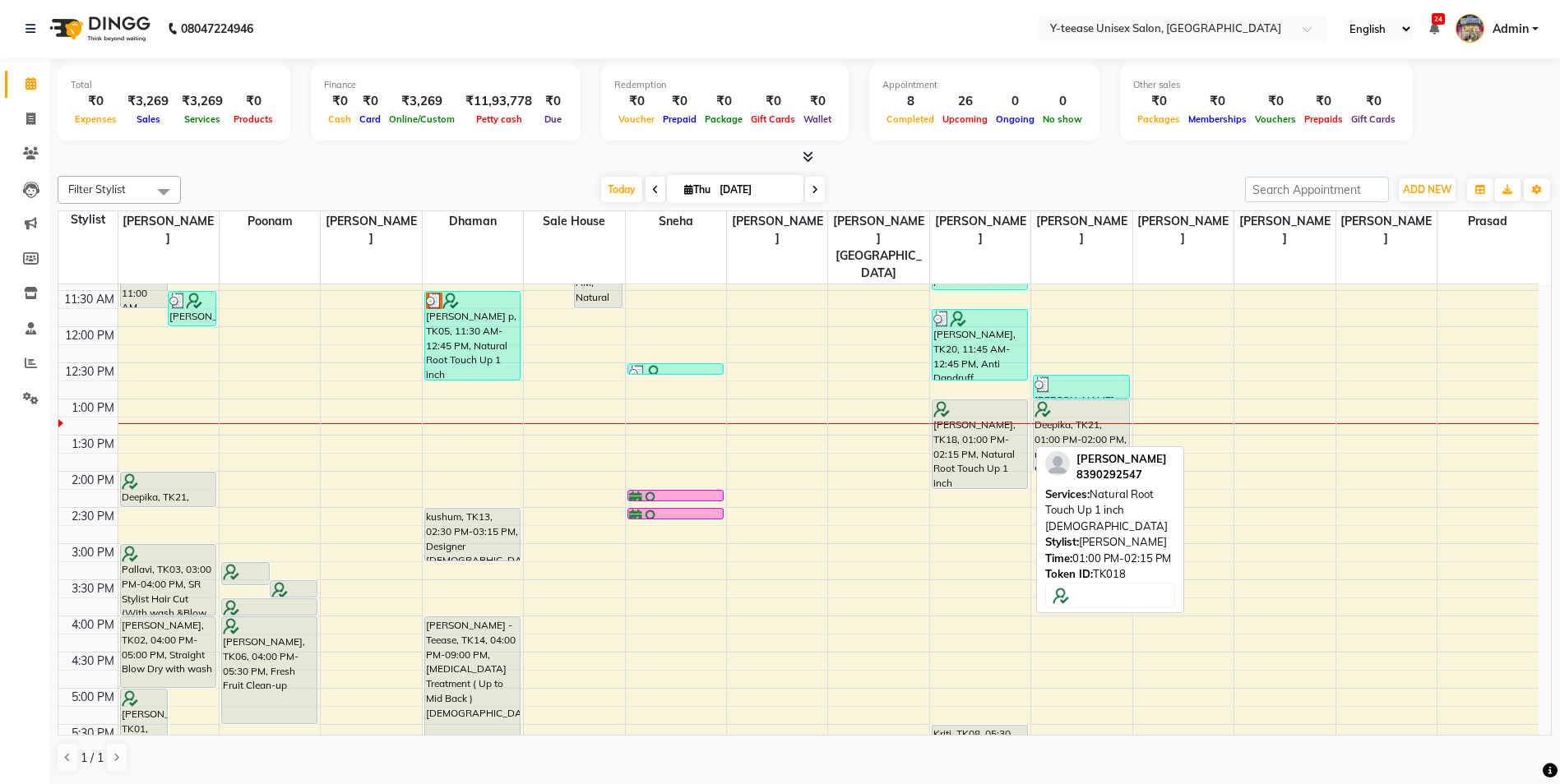
click at [974, 412] on div "[PERSON_NAME], TK18, 01:00 PM-02:15 PM, Natural Root Touch Up 1 inch [DEMOGRAPH…" at bounding box center [980, 444] width 94 height 88
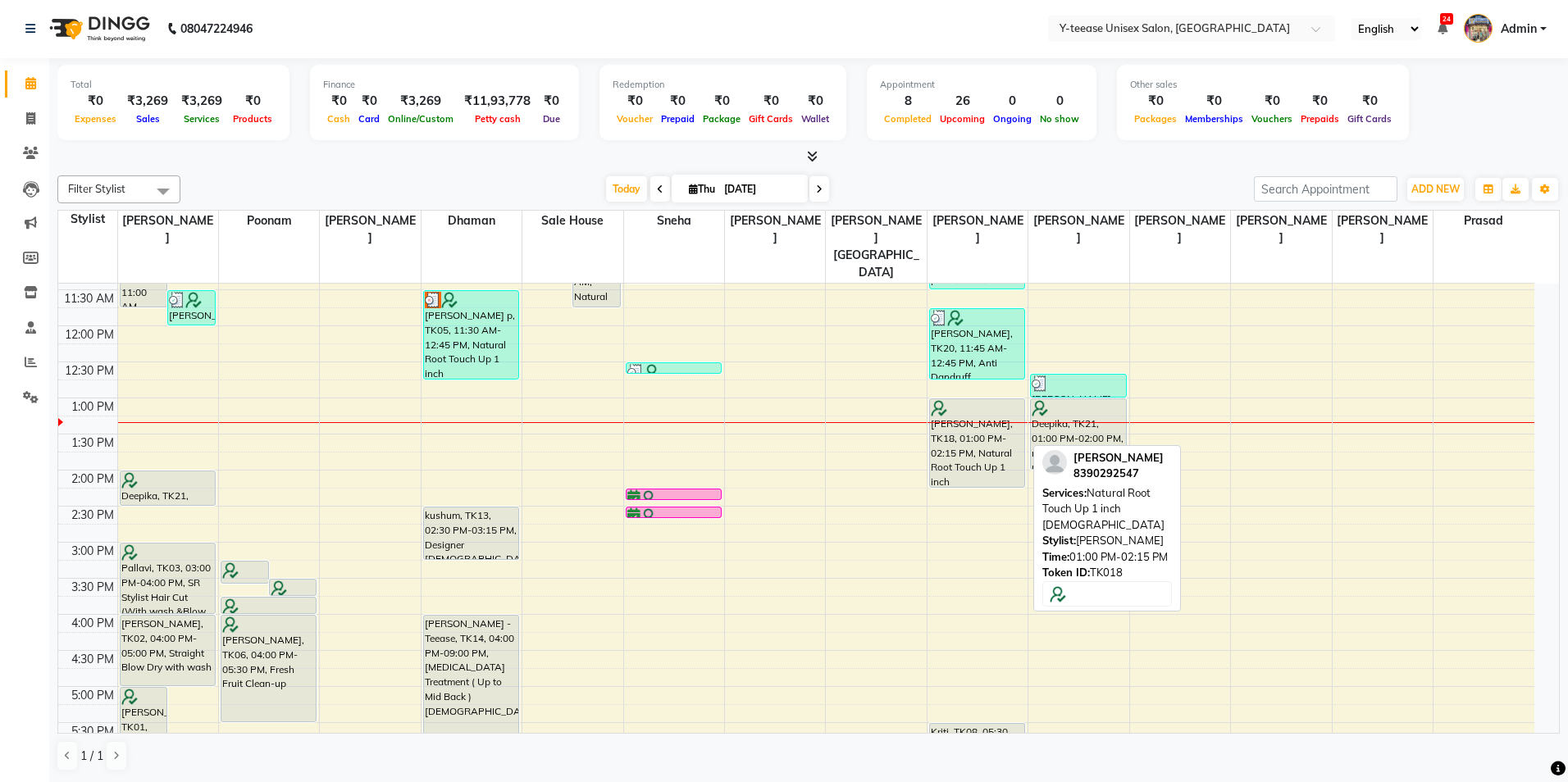
select select "7"
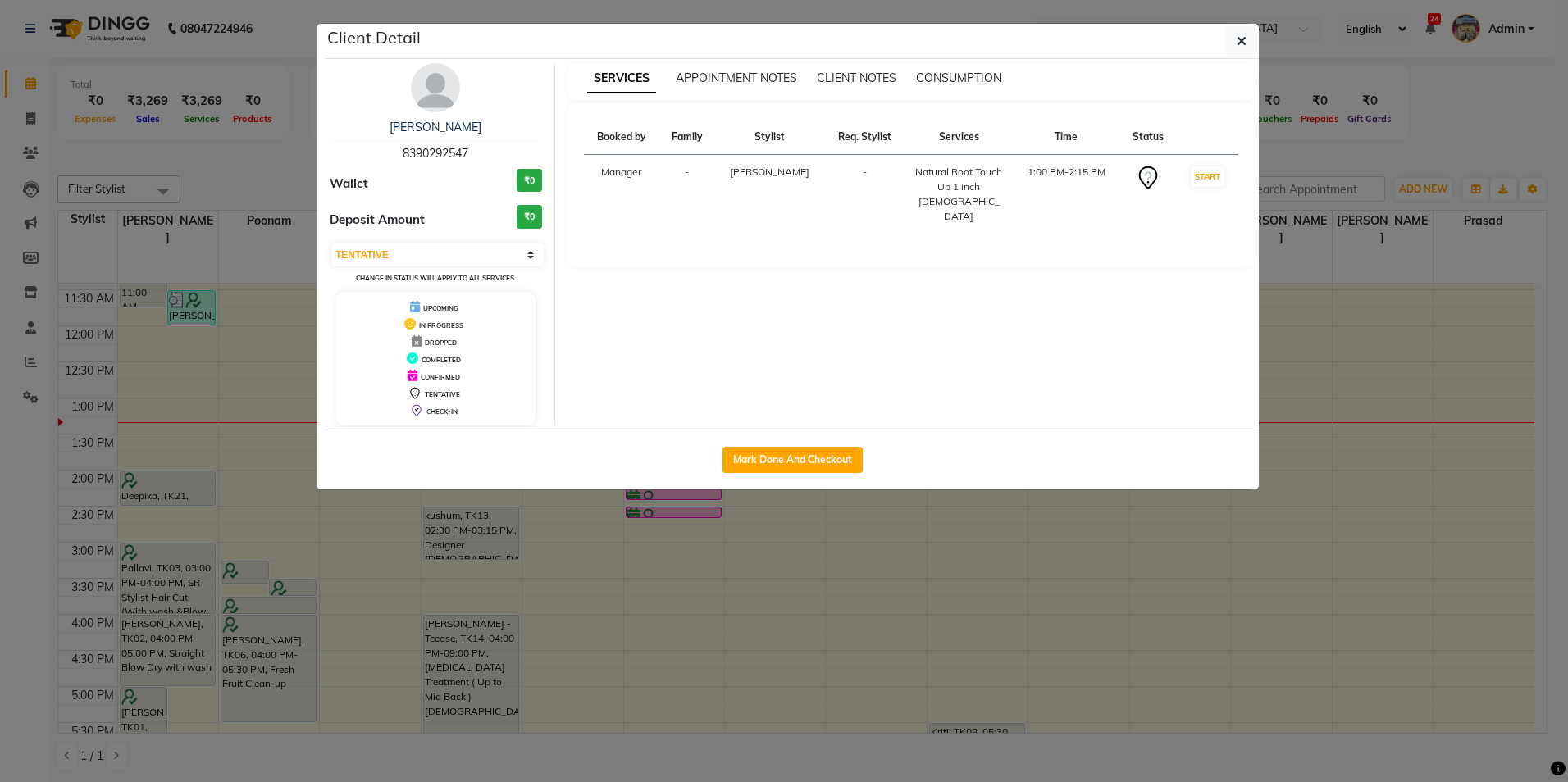
drag, startPoint x: 416, startPoint y: 107, endPoint x: 426, endPoint y: 106, distance: 10.0
click at [417, 106] on div "[PERSON_NAME] 8390292547 Wallet ₹0 Deposit Amount ₹0 Select IN SERVICE CONFIRME…" at bounding box center [436, 244] width 238 height 363
click at [445, 96] on img at bounding box center [434, 87] width 49 height 49
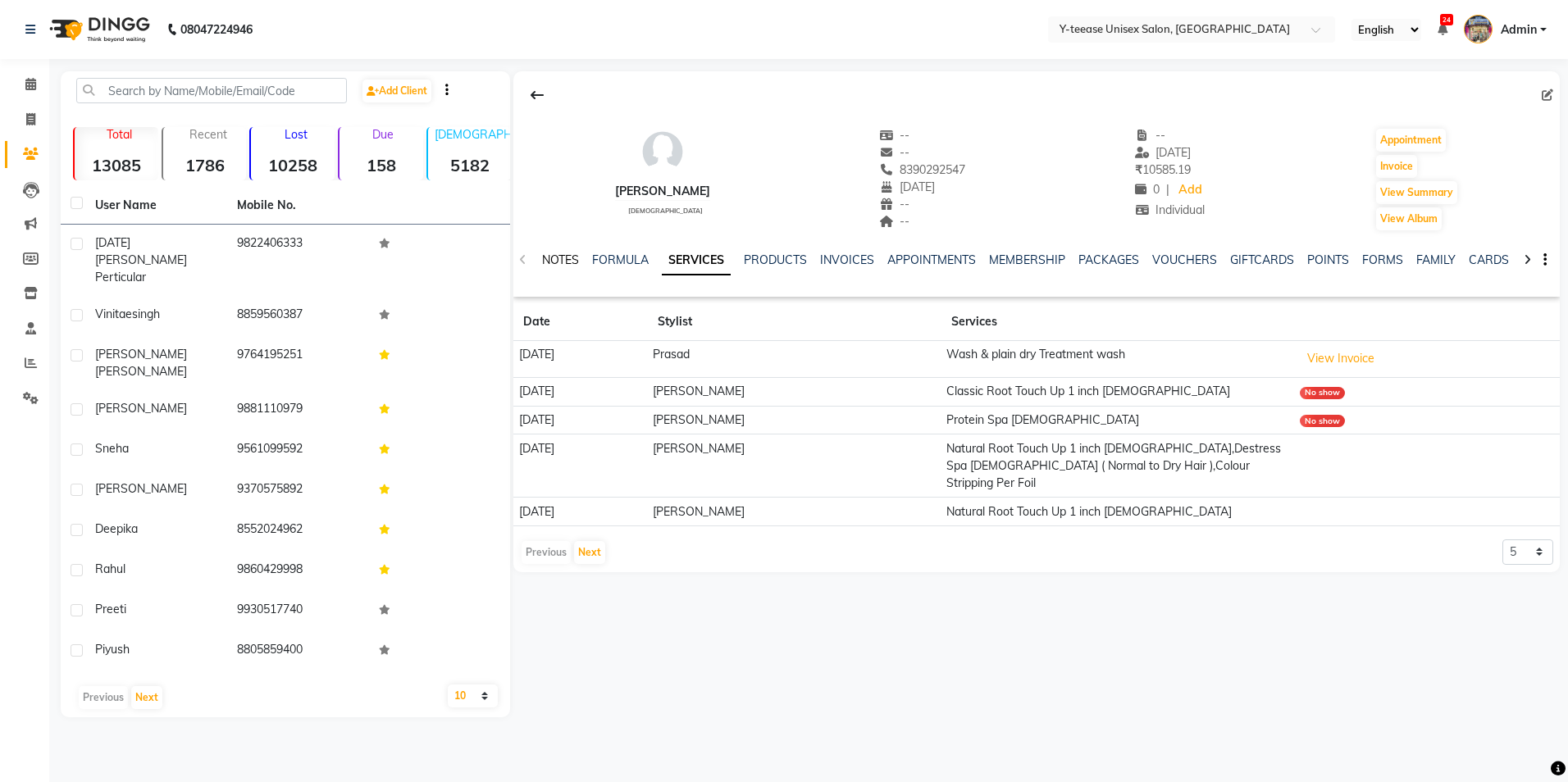
click at [574, 257] on link "NOTES" at bounding box center [560, 260] width 37 height 15
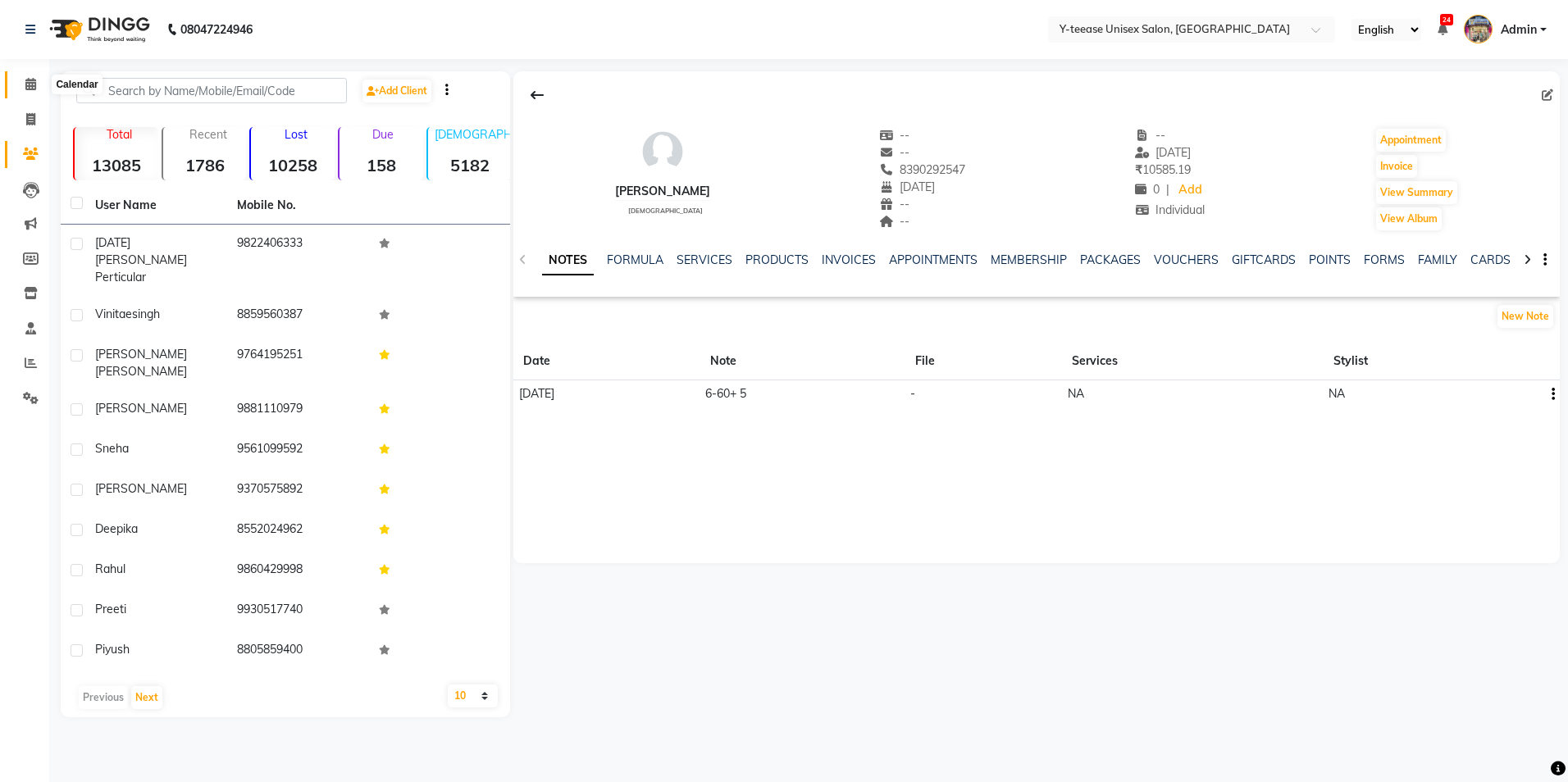
click at [33, 82] on icon at bounding box center [31, 84] width 11 height 12
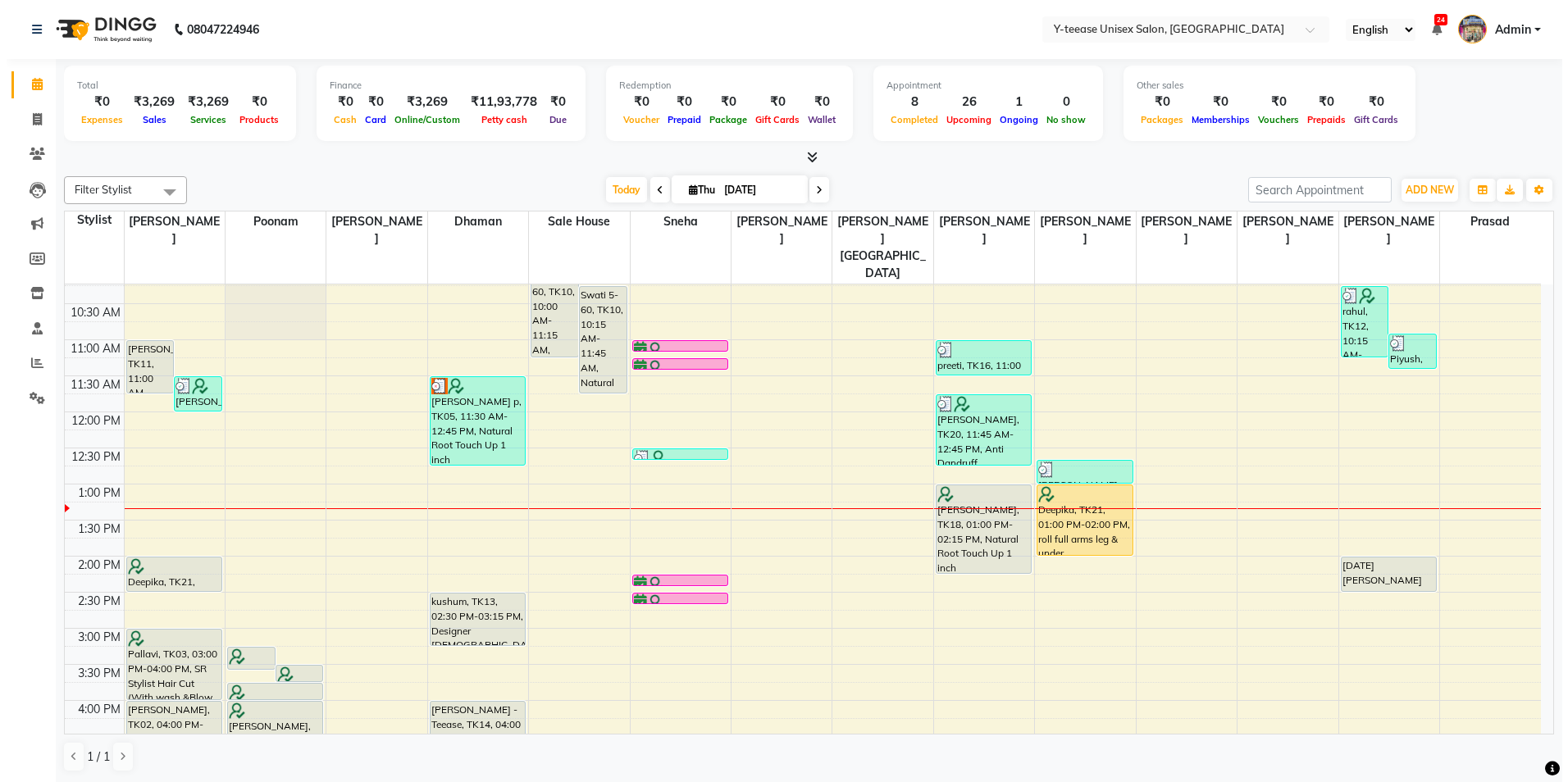
scroll to position [164, 0]
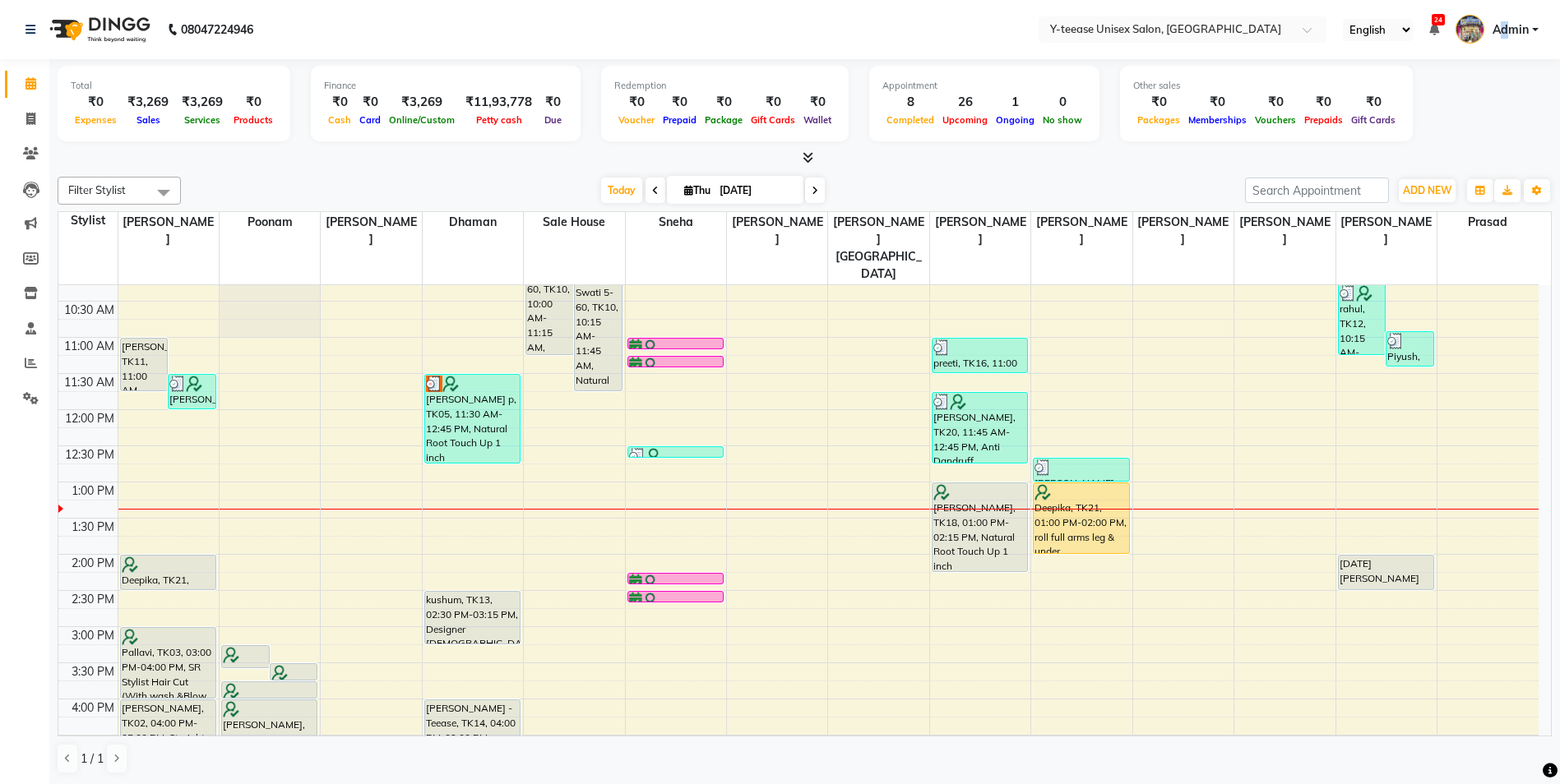
click at [1506, 28] on span "Admin" at bounding box center [1510, 29] width 36 height 17
click at [1470, 108] on link "Sign out" at bounding box center [1453, 117] width 150 height 26
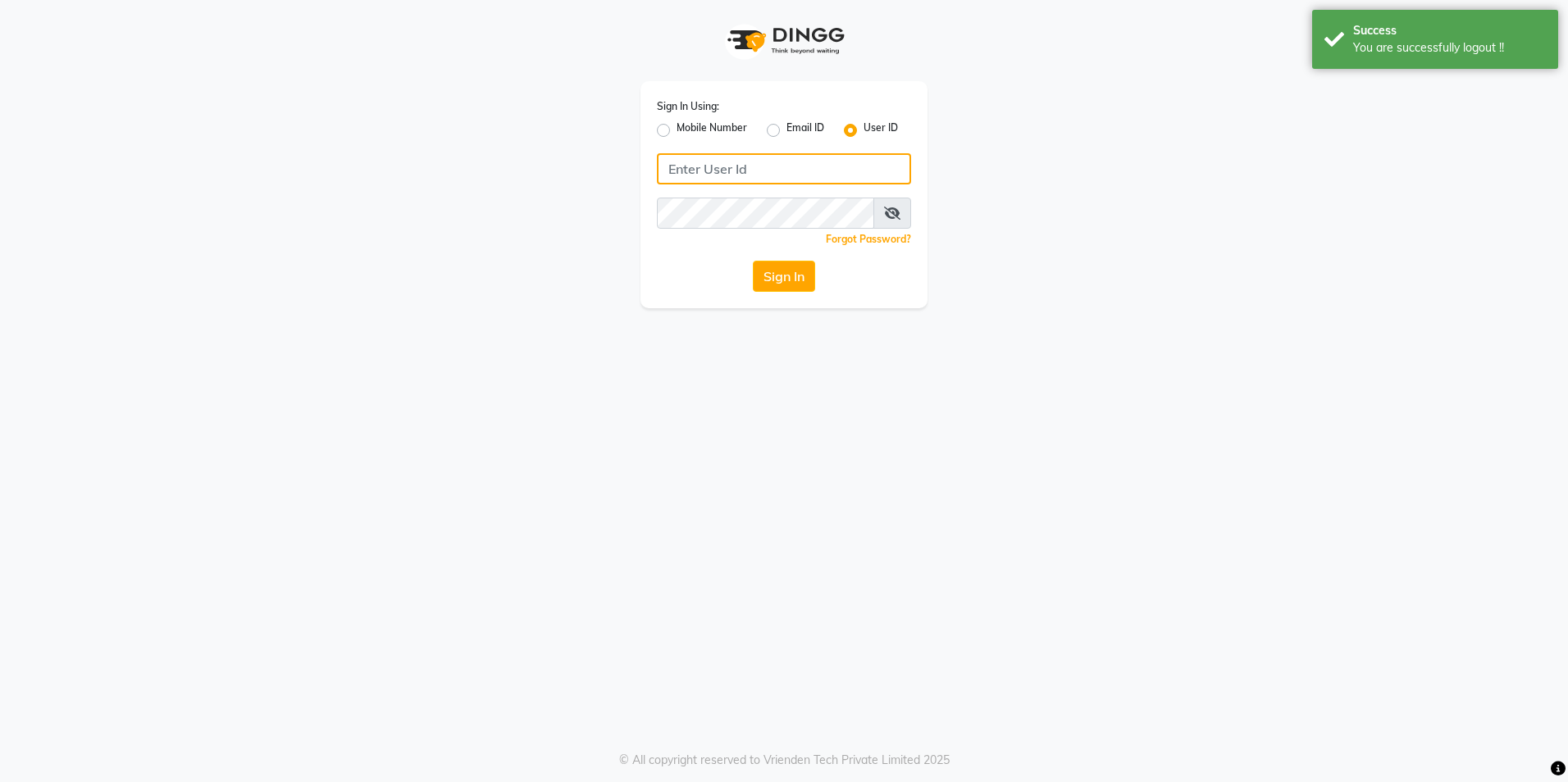
type input "8999679795"
click at [676, 129] on label "Mobile Number" at bounding box center [712, 130] width 71 height 20
click at [676, 129] on input "Mobile Number" at bounding box center [682, 126] width 11 height 11
radio input "true"
radio input "false"
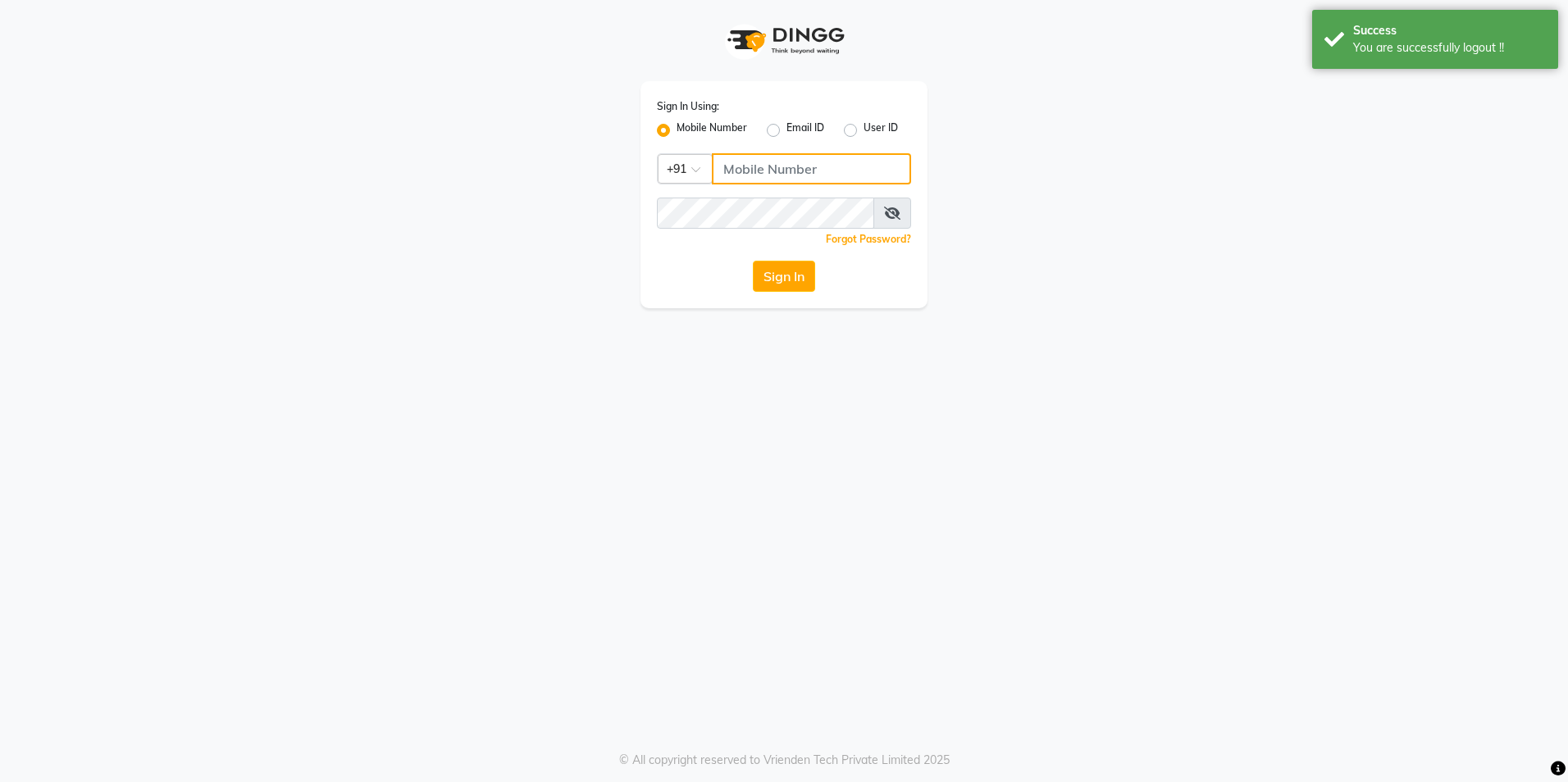
click at [797, 163] on input "Username" at bounding box center [811, 168] width 199 height 31
type input "8999679795"
click at [792, 275] on button "Sign In" at bounding box center [784, 276] width 62 height 31
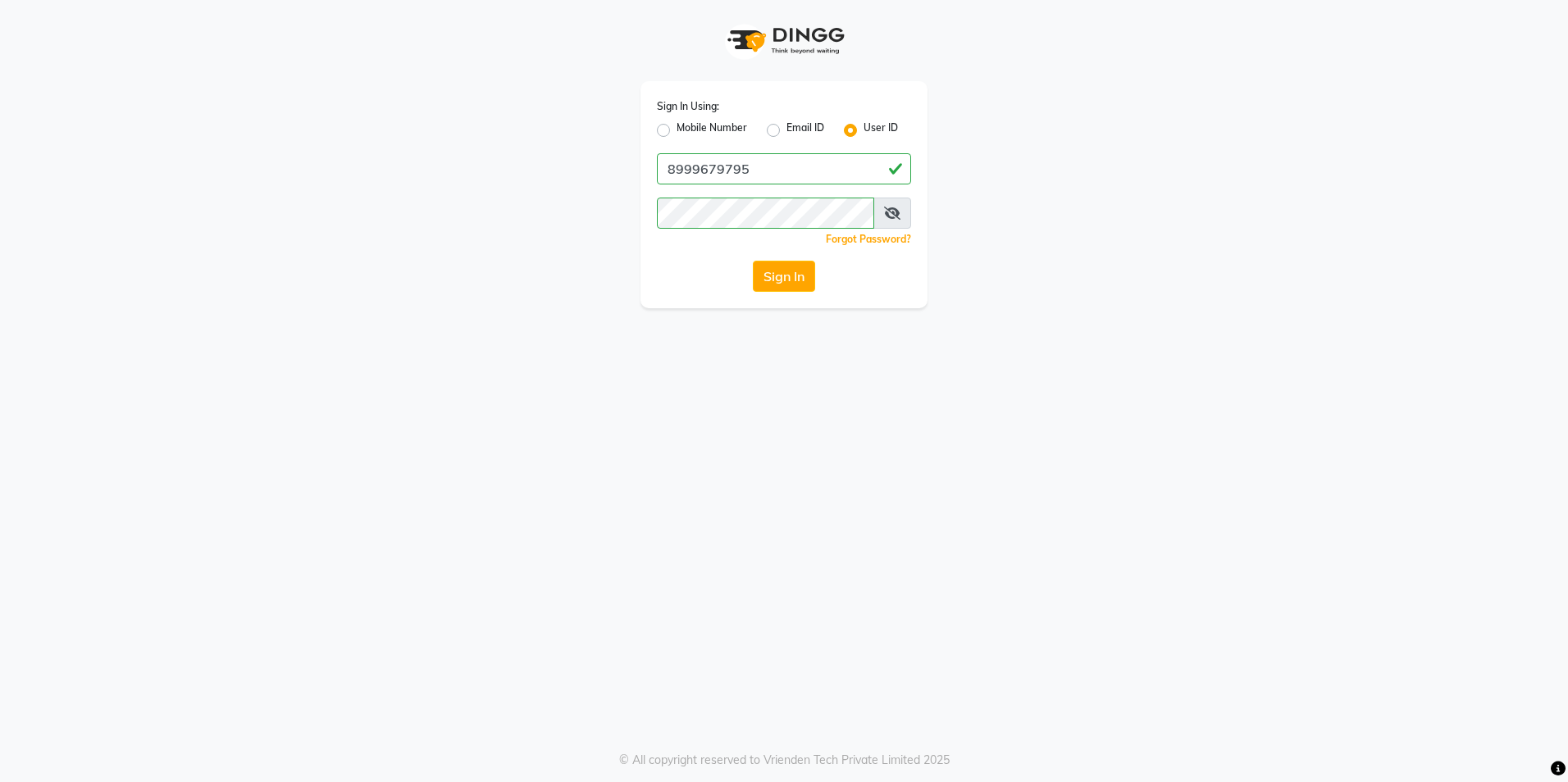
click at [676, 126] on label "Mobile Number" at bounding box center [712, 130] width 71 height 20
click at [676, 126] on input "Mobile Number" at bounding box center [682, 126] width 11 height 11
radio input "true"
radio input "false"
click at [742, 165] on input "Username" at bounding box center [811, 168] width 199 height 31
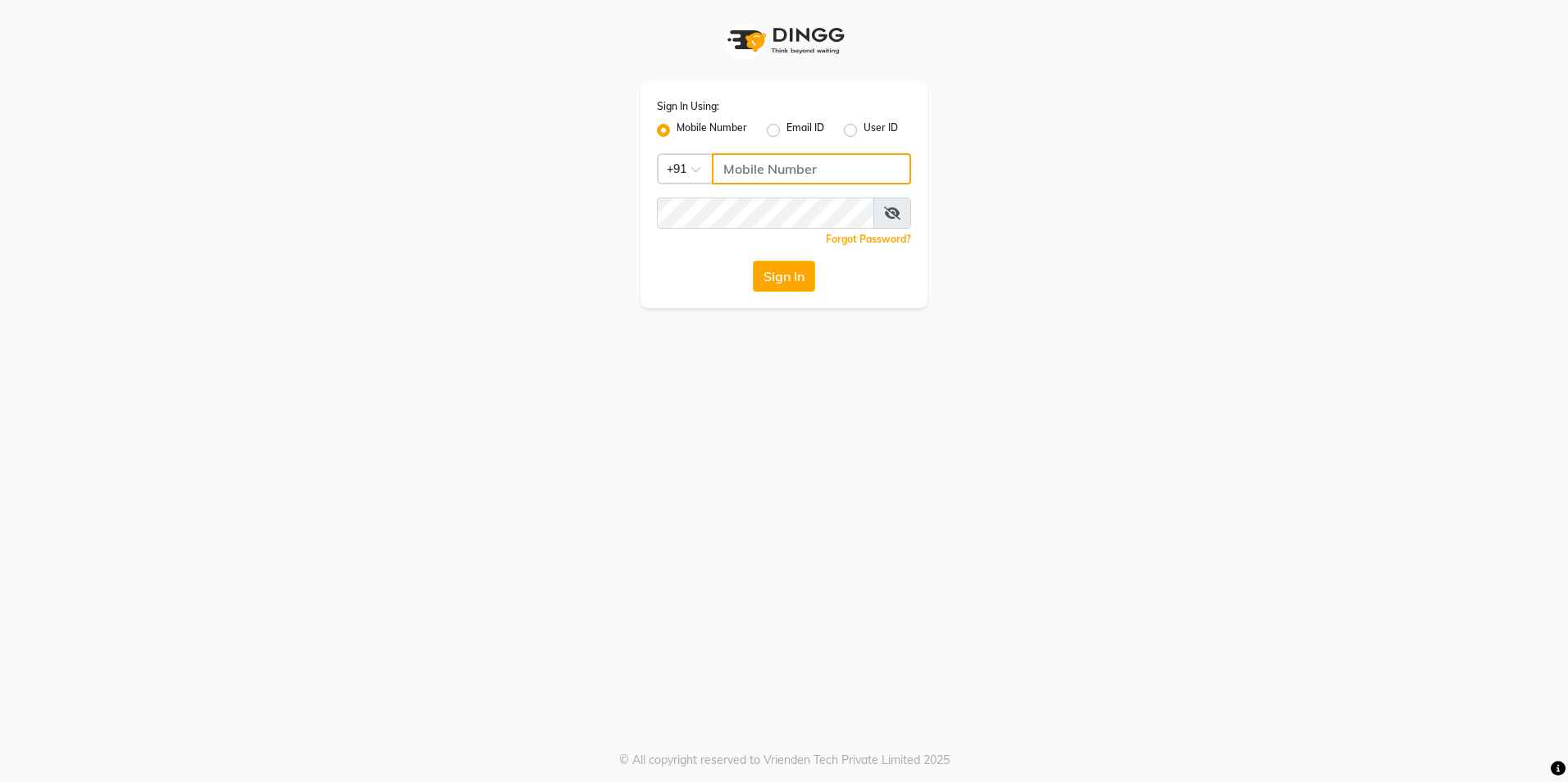
type input "8999679795"
click at [769, 265] on button "Sign In" at bounding box center [784, 276] width 62 height 31
